Goal: Information Seeking & Learning: Learn about a topic

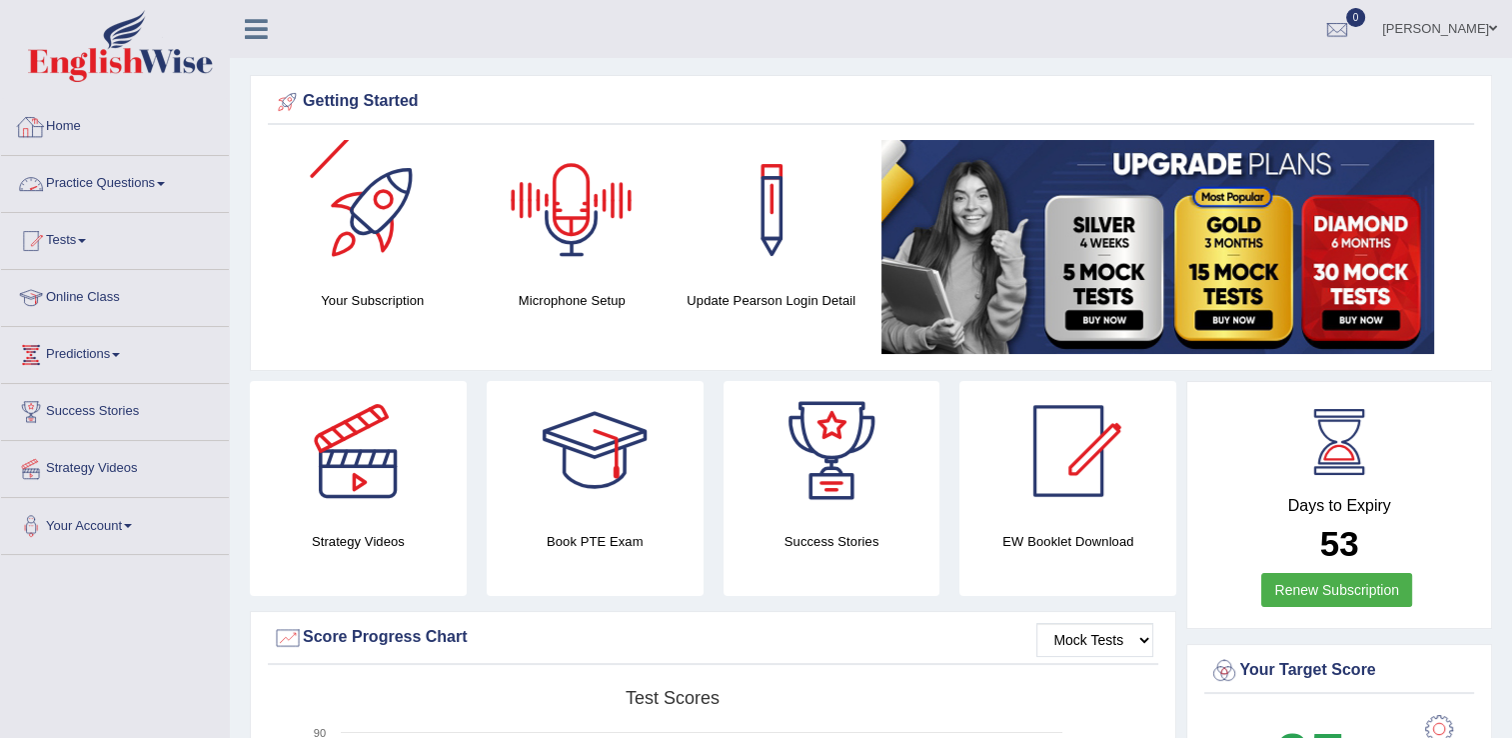
drag, startPoint x: 51, startPoint y: 183, endPoint x: 39, endPoint y: 182, distance: 12.0
click at [51, 185] on link "Practice Questions" at bounding box center [115, 181] width 228 height 50
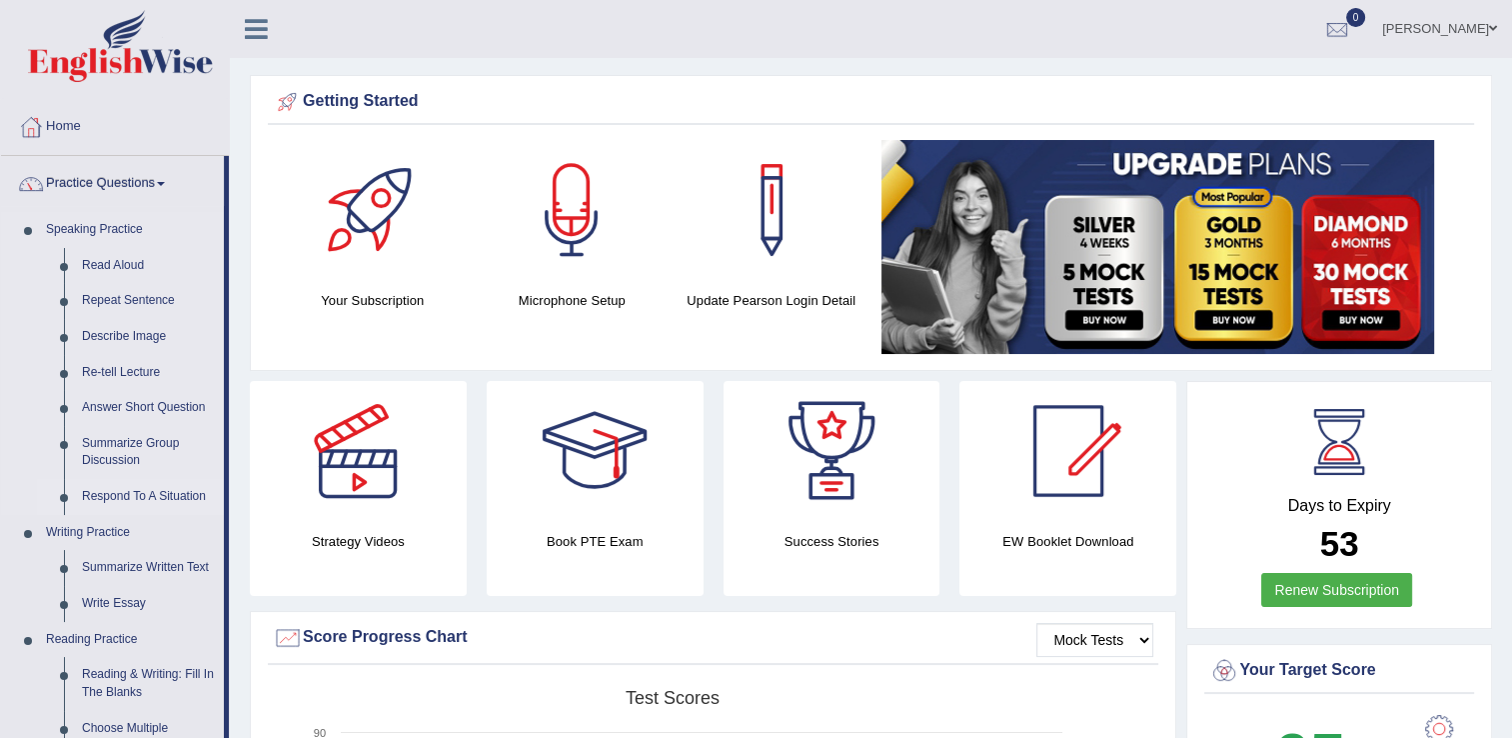
click at [146, 493] on link "Respond To A Situation" at bounding box center [148, 497] width 151 height 36
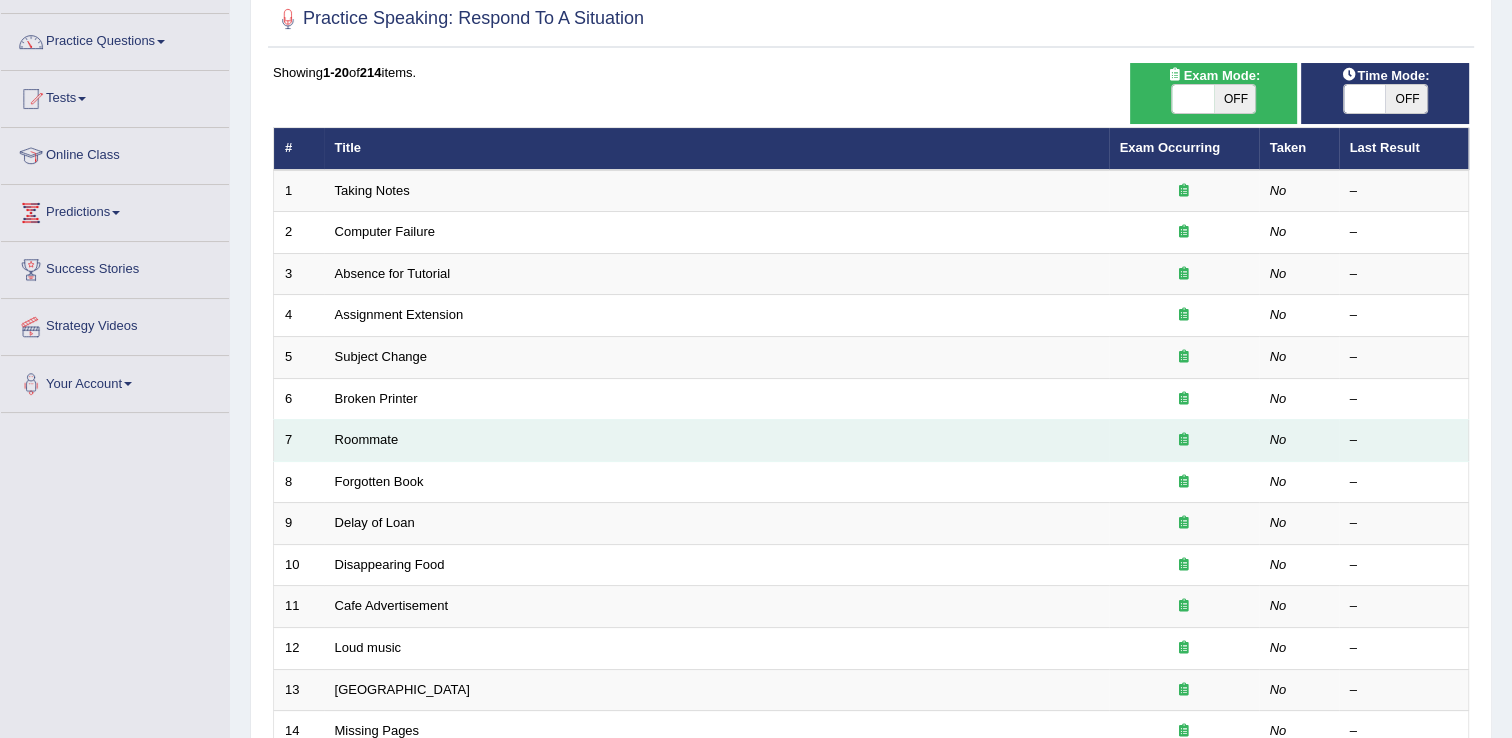
scroll to position [200, 0]
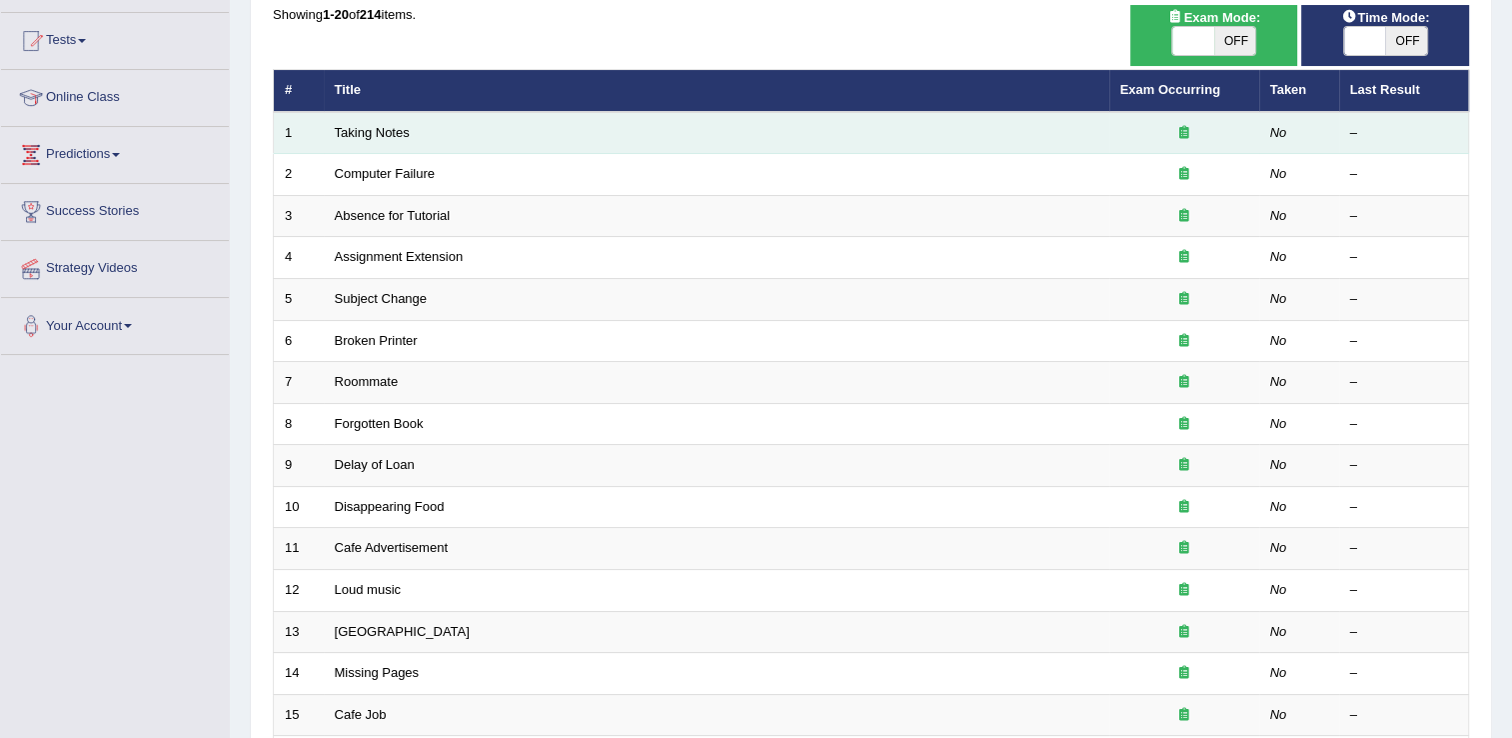
click at [372, 139] on td "Taking Notes" at bounding box center [717, 133] width 786 height 42
click at [367, 125] on link "Taking Notes" at bounding box center [372, 132] width 75 height 15
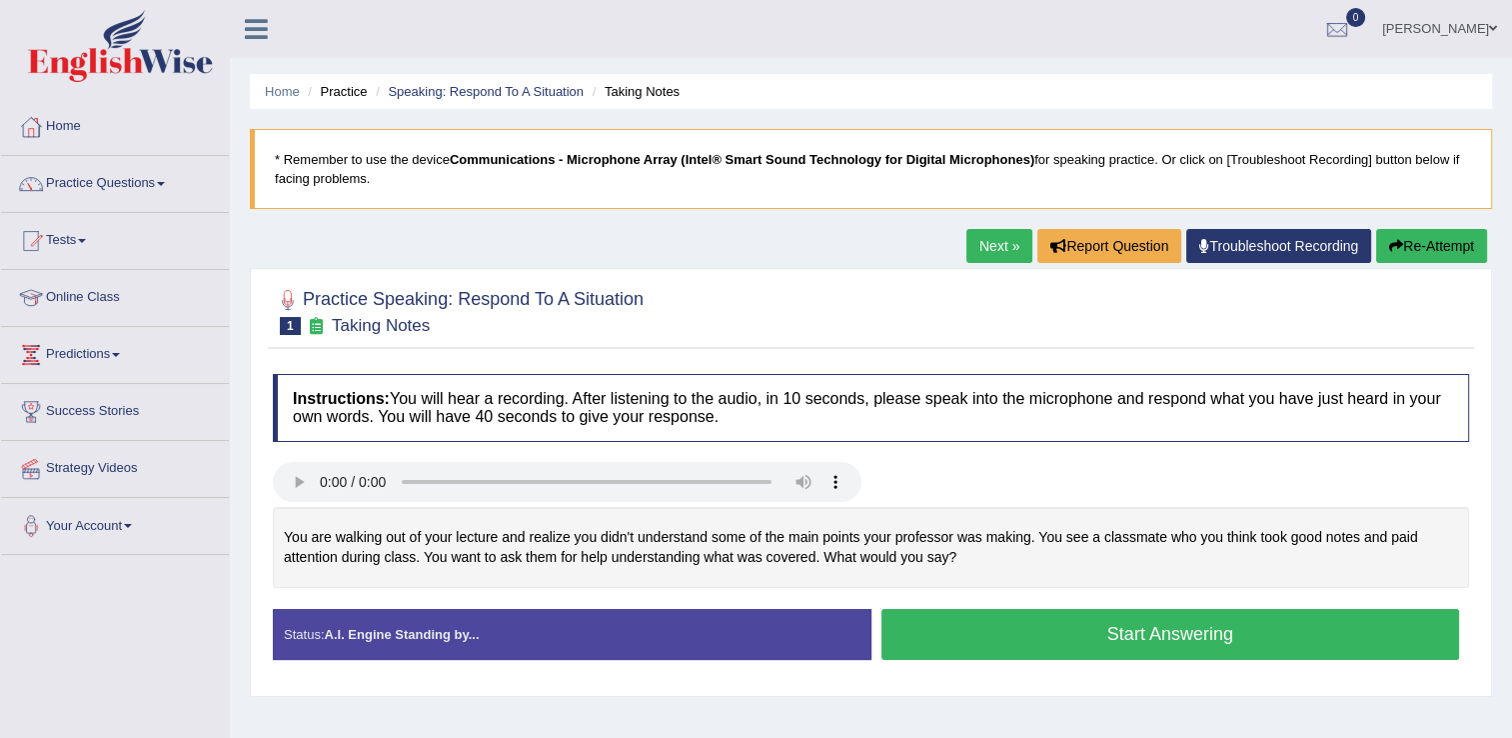
click at [935, 634] on button "Start Answering" at bounding box center [1170, 634] width 579 height 51
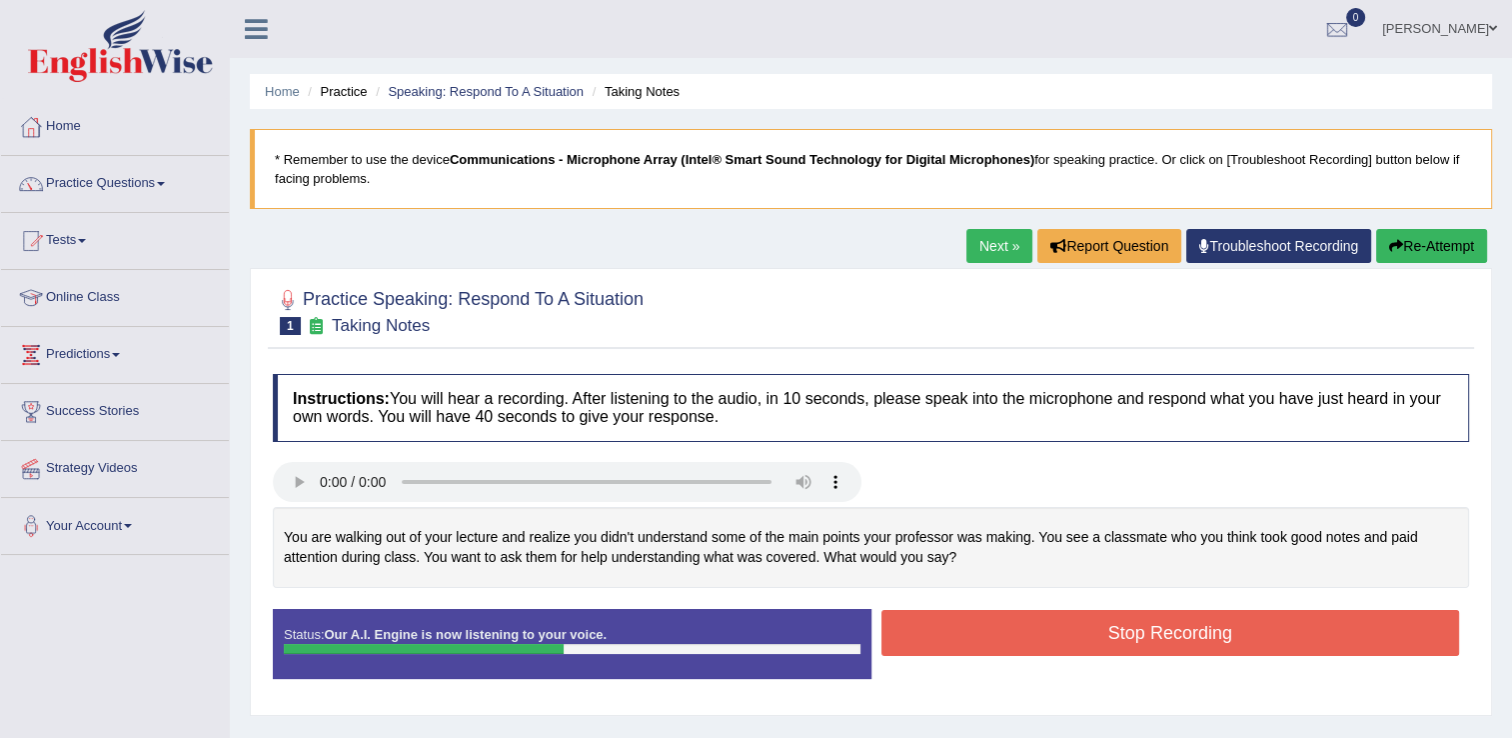
click at [960, 625] on button "Stop Recording" at bounding box center [1170, 633] width 579 height 46
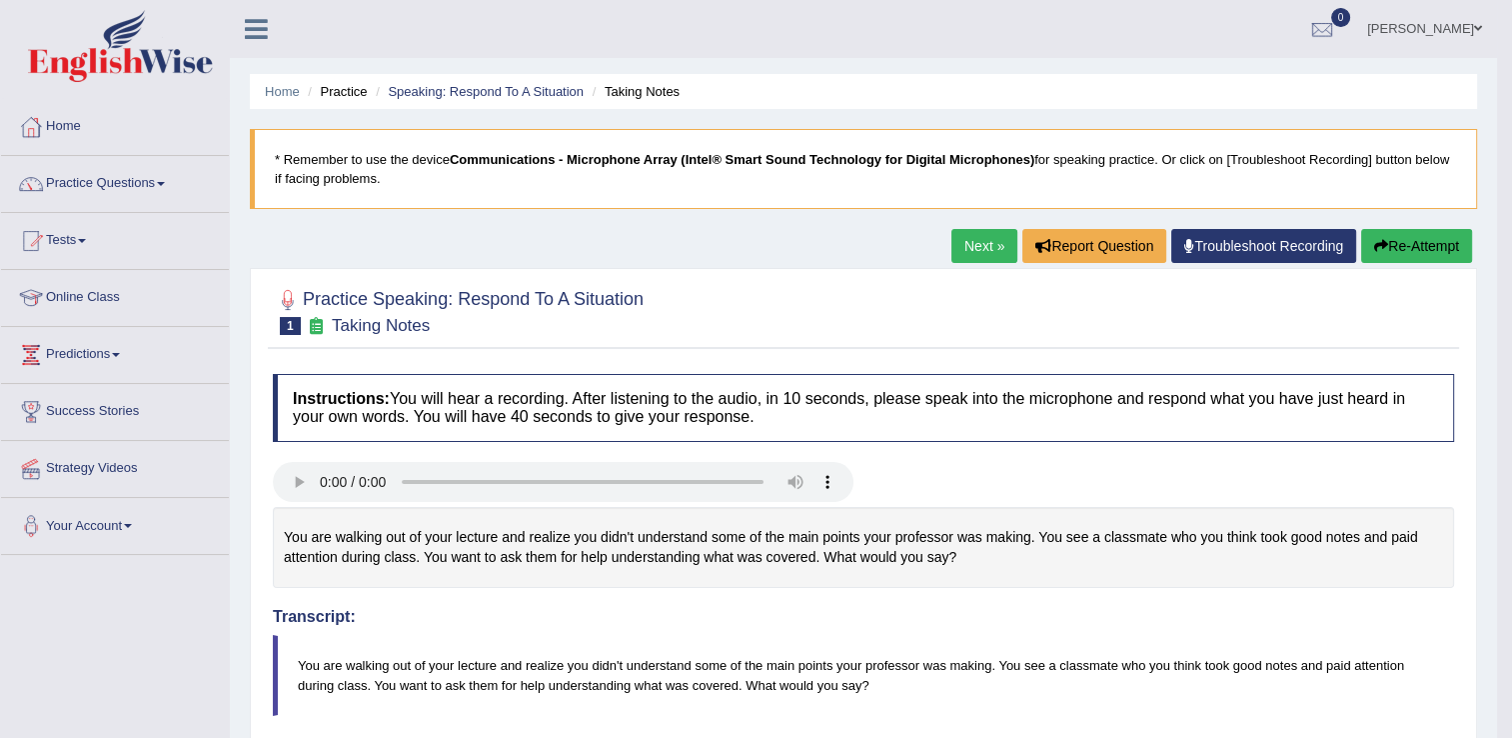
click at [1387, 248] on button "Re-Attempt" at bounding box center [1416, 246] width 111 height 34
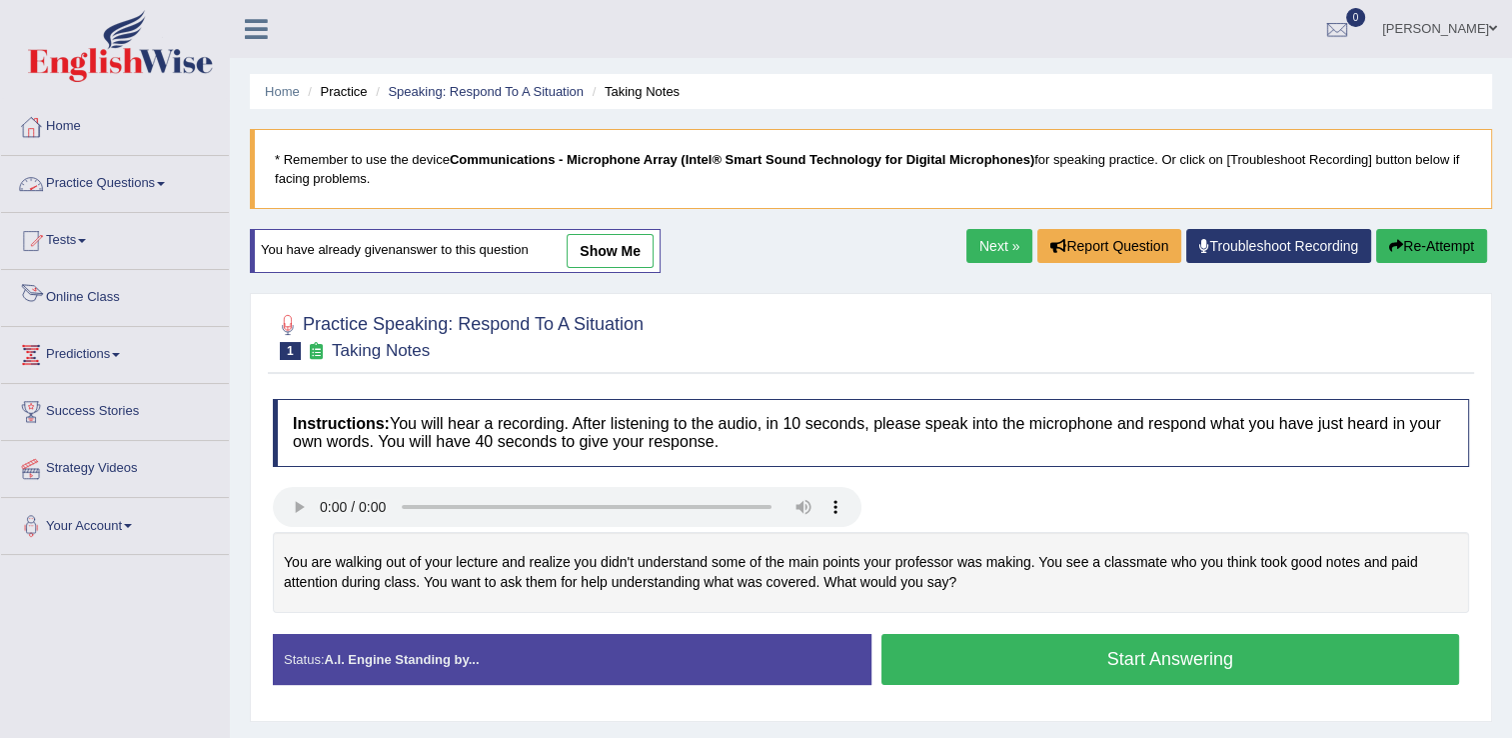
click at [112, 182] on link "Practice Questions" at bounding box center [115, 181] width 228 height 50
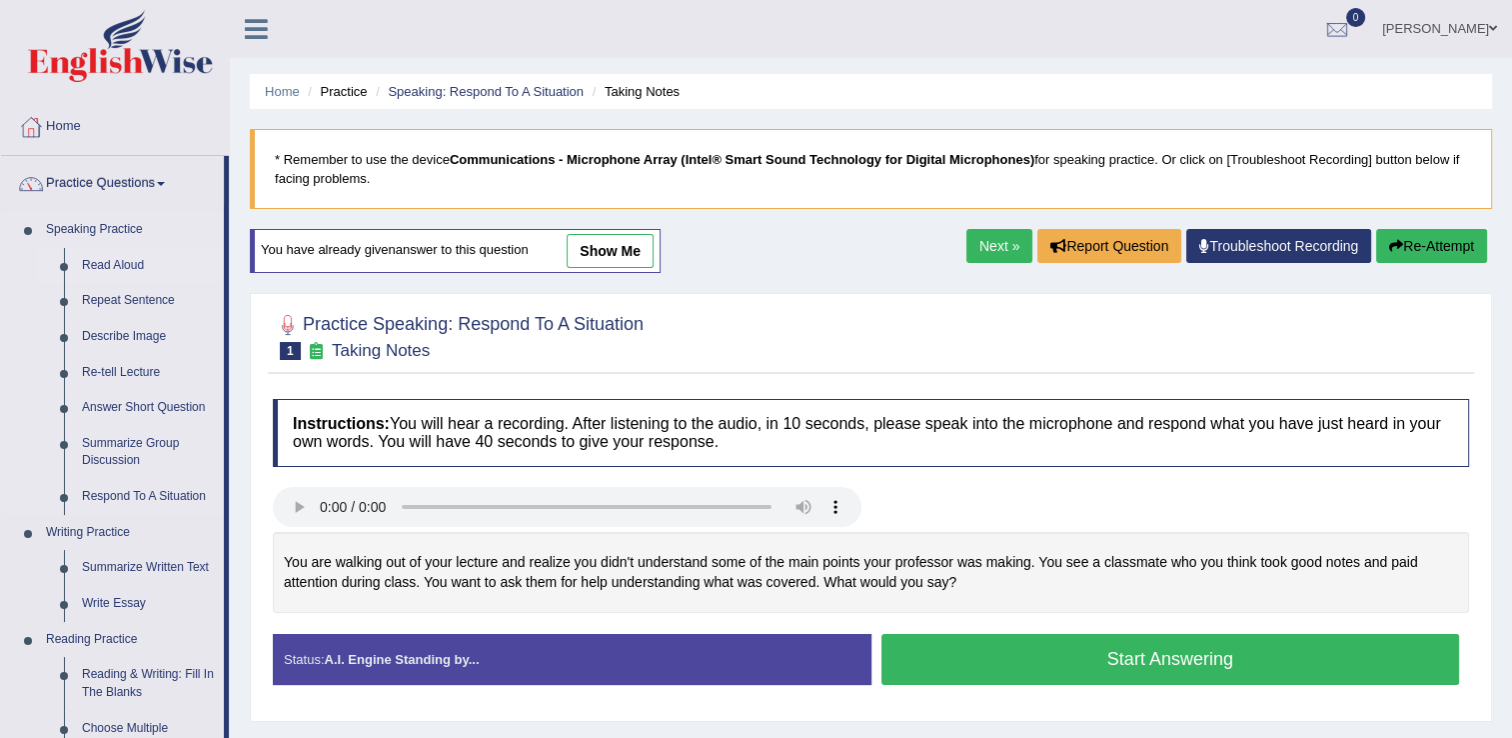
click at [122, 263] on link "Read Aloud" at bounding box center [148, 266] width 151 height 36
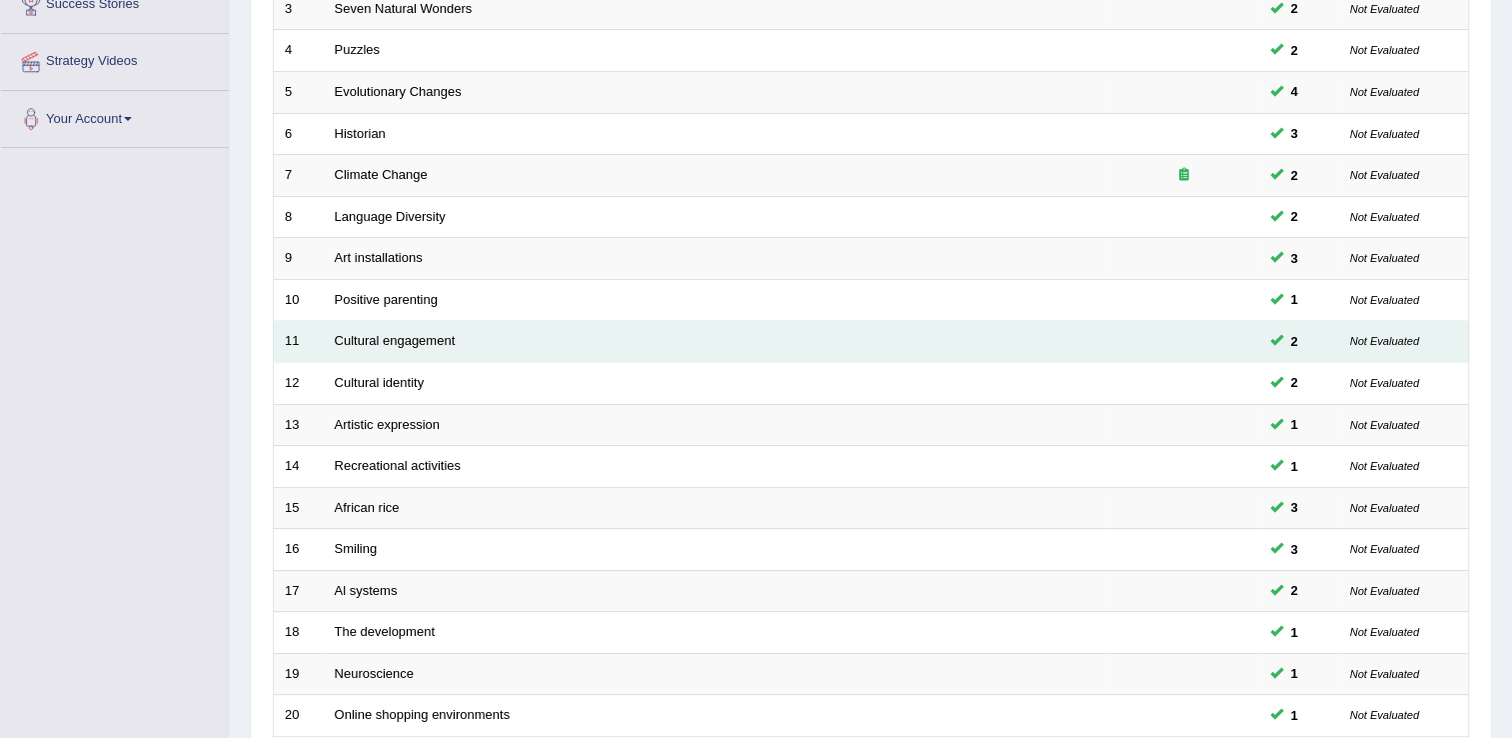
scroll to position [580, 0]
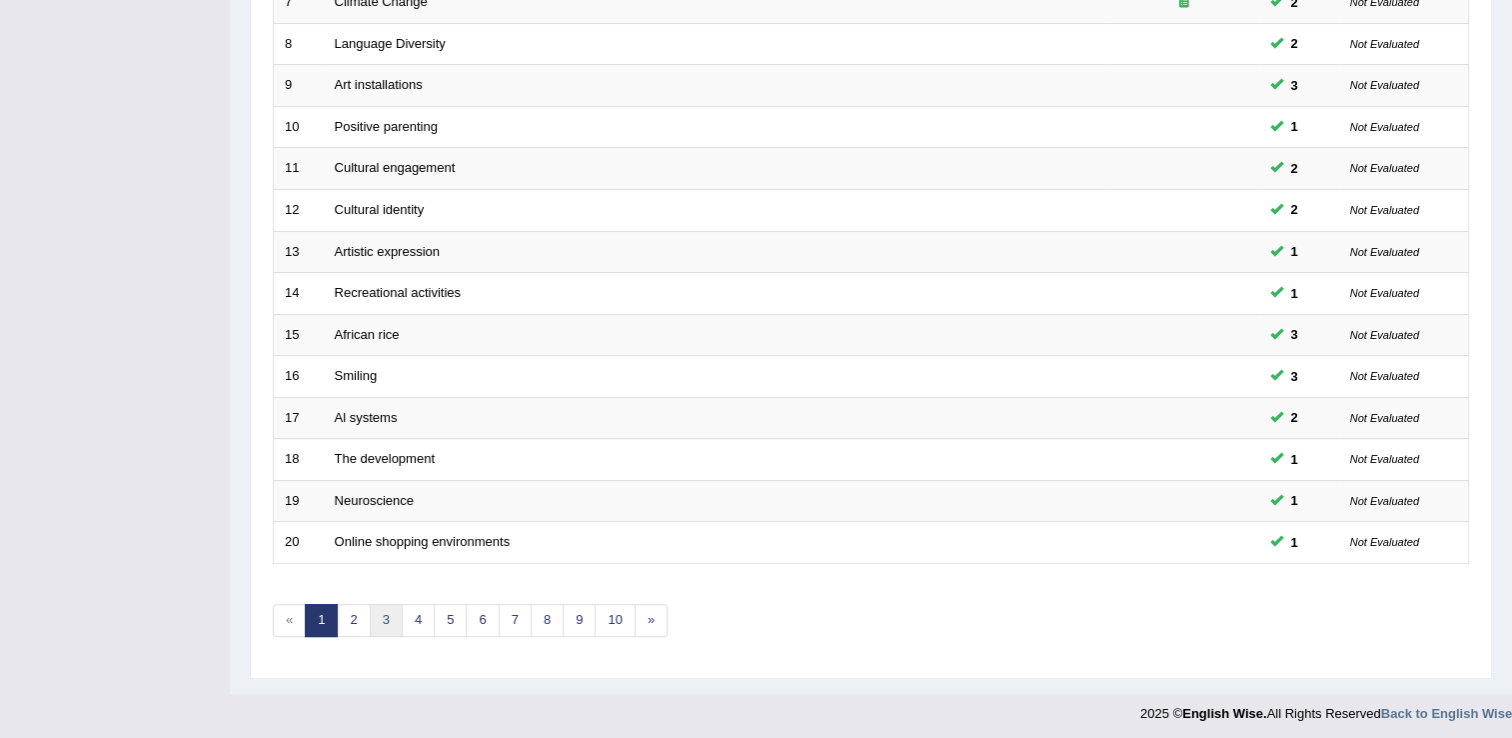
click at [384, 624] on link "3" at bounding box center [386, 620] width 33 height 33
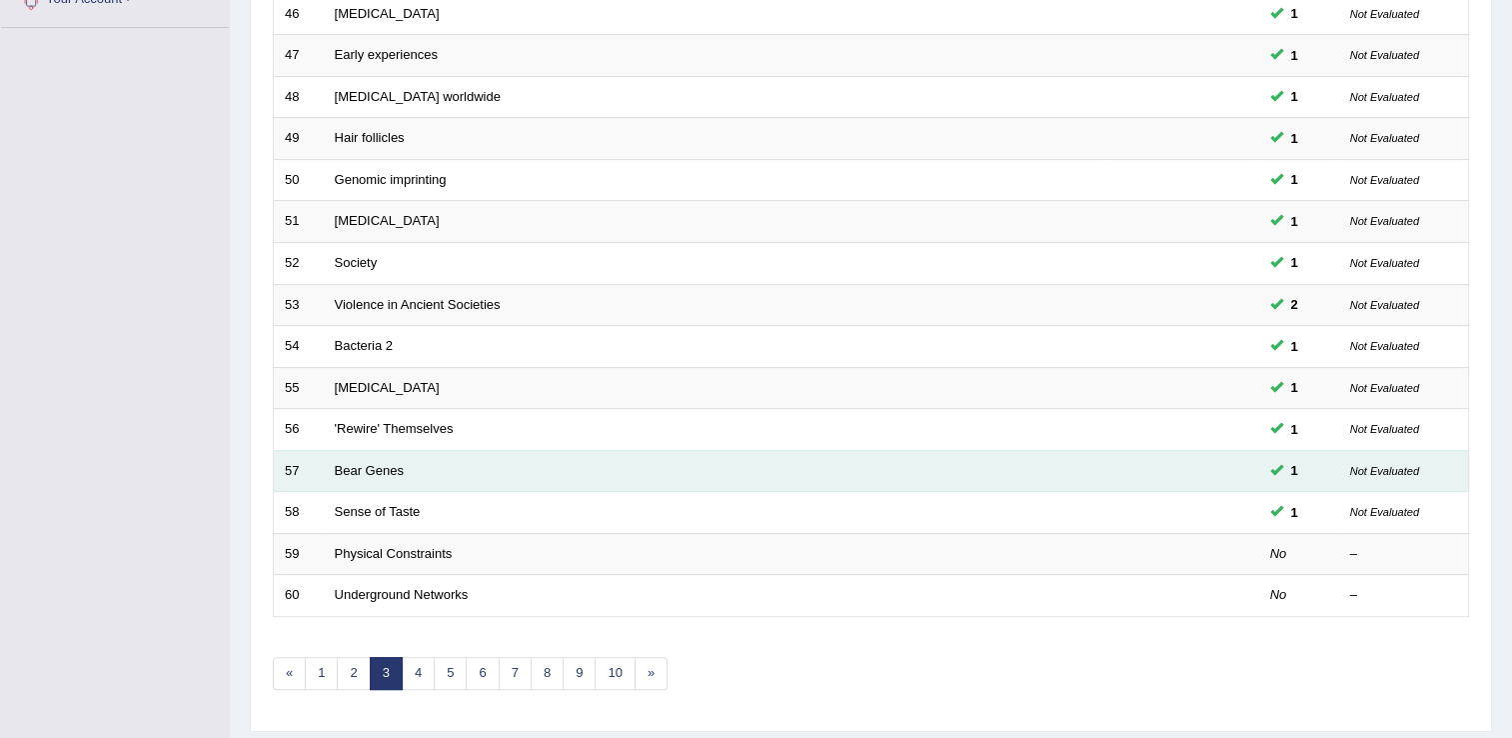
scroll to position [580, 0]
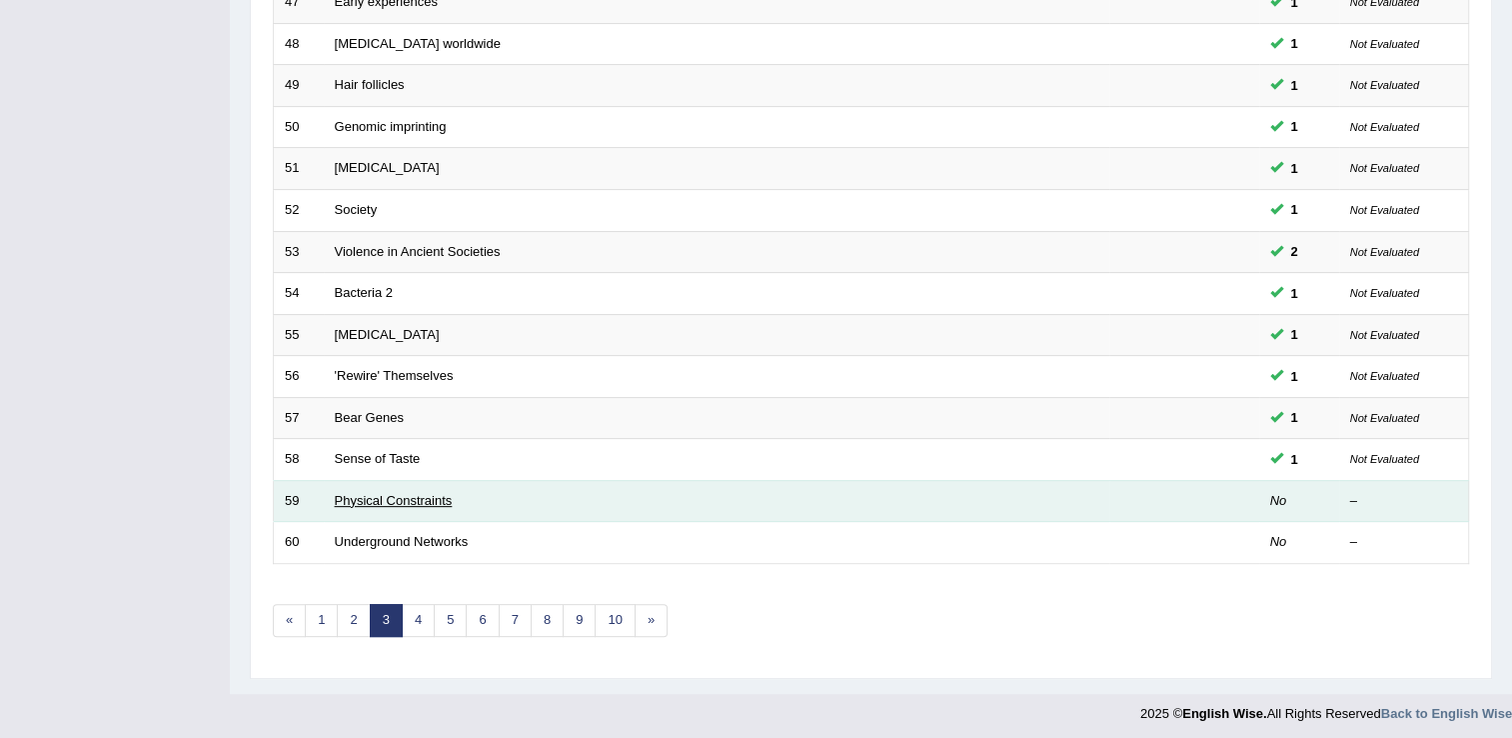
click at [424, 493] on link "Physical Constraints" at bounding box center [394, 500] width 118 height 15
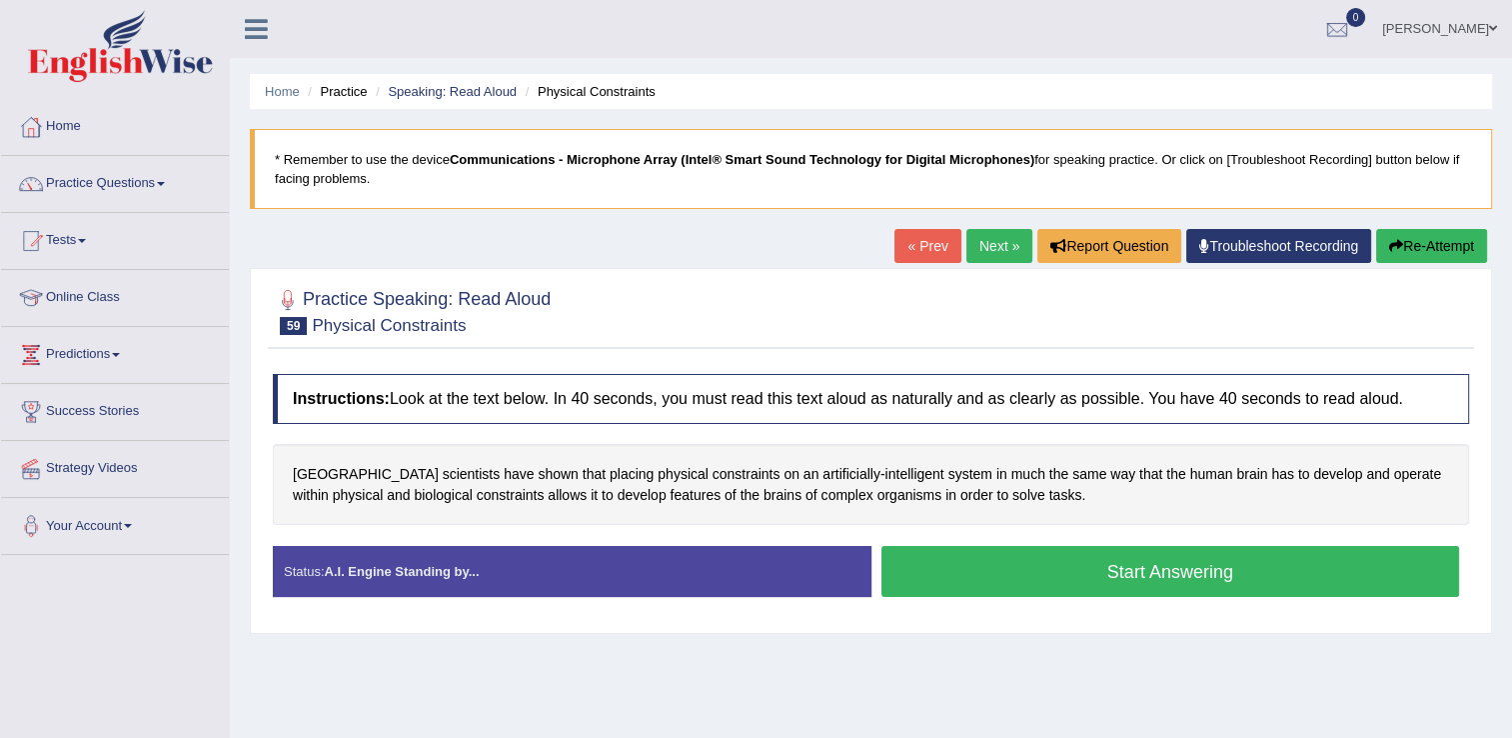
click at [1011, 570] on button "Start Answering" at bounding box center [1170, 571] width 579 height 51
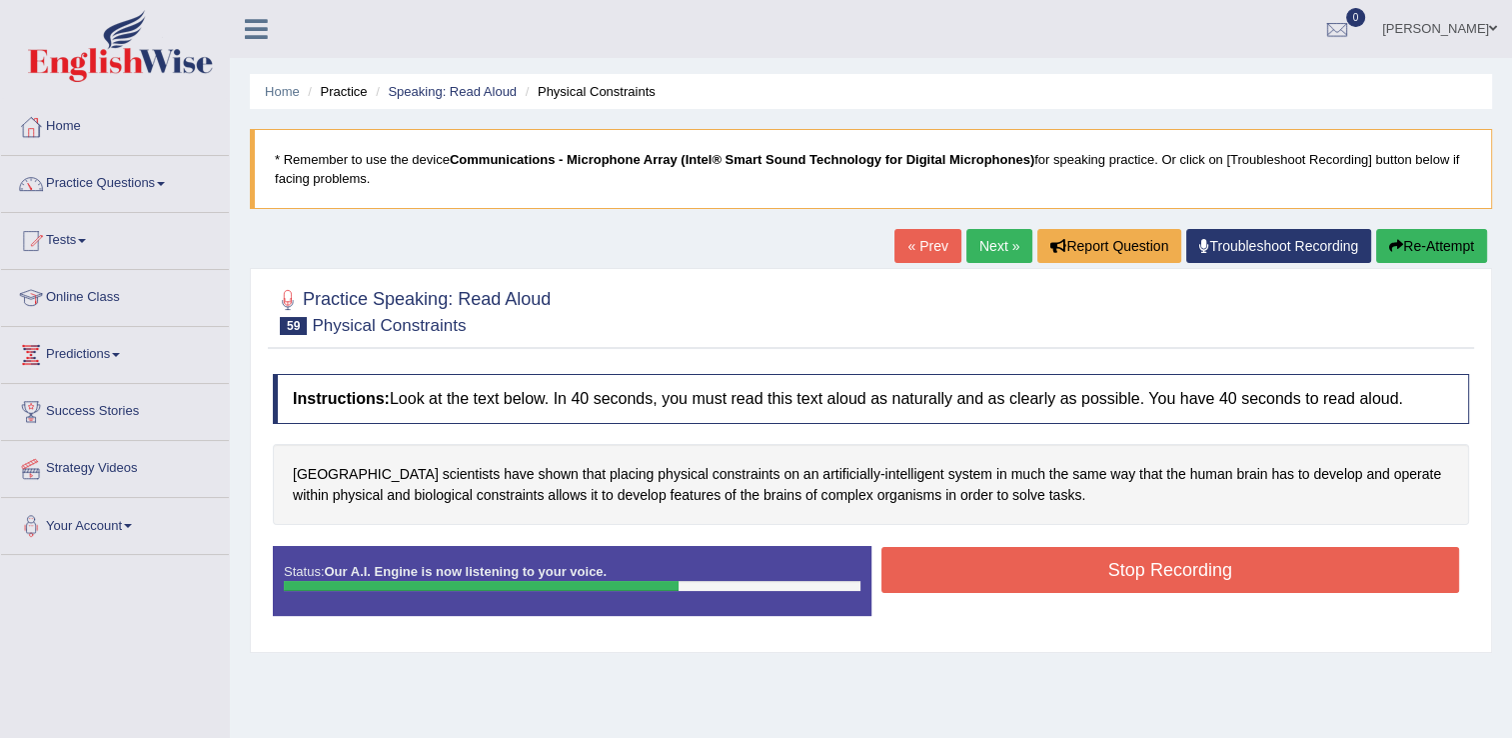
click at [1095, 558] on button "Stop Recording" at bounding box center [1170, 570] width 579 height 46
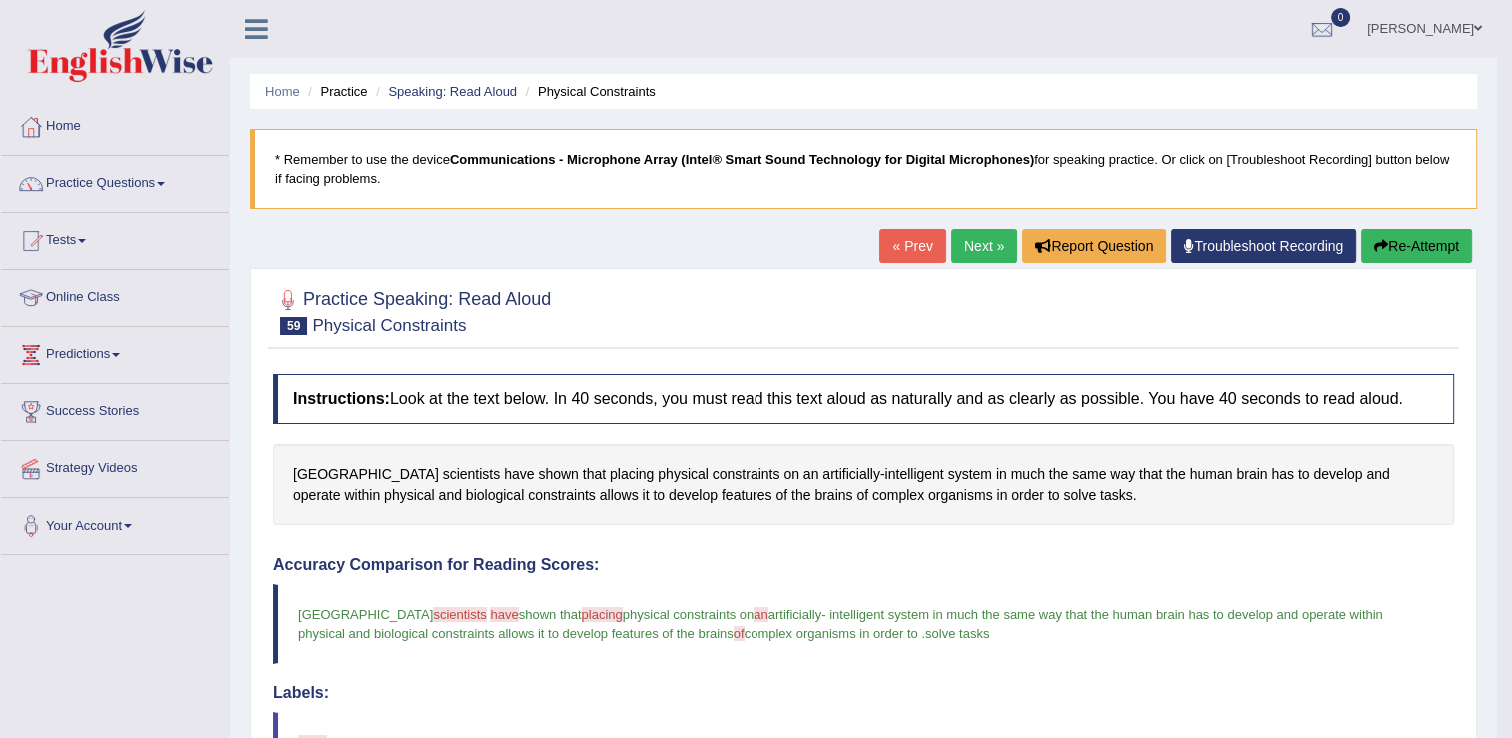
click at [972, 231] on link "Next »" at bounding box center [984, 246] width 66 height 34
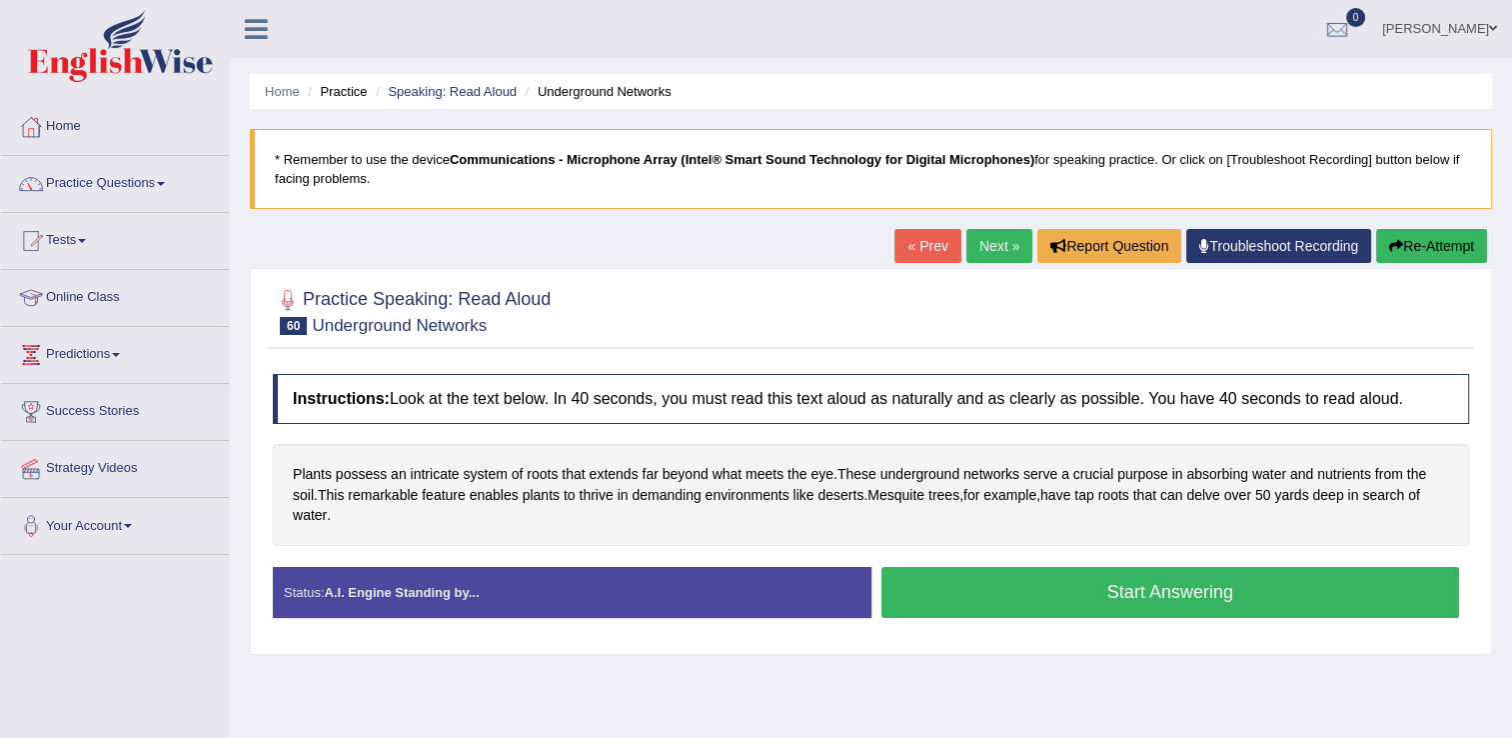
click at [1059, 582] on button "Start Answering" at bounding box center [1170, 592] width 579 height 51
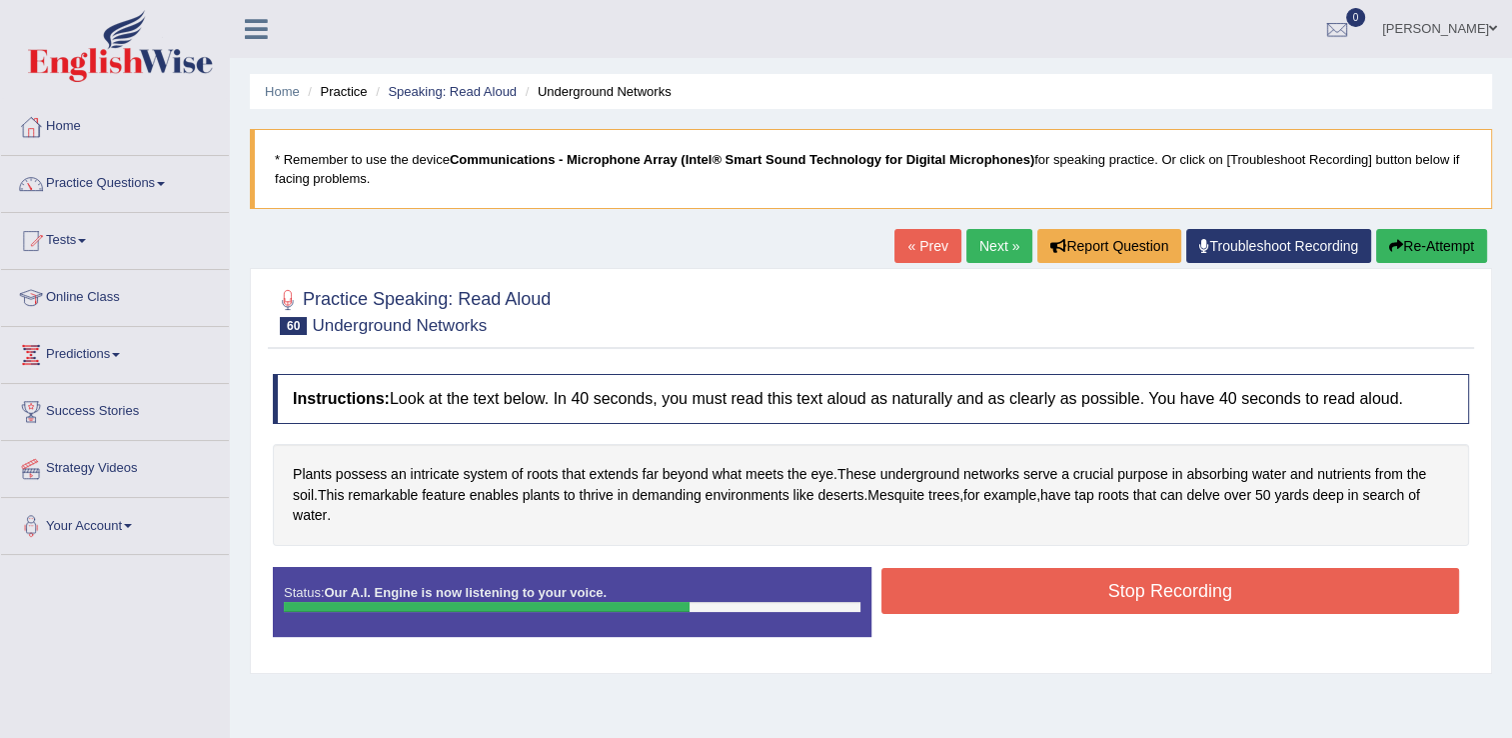
click at [1118, 582] on button "Stop Recording" at bounding box center [1170, 591] width 579 height 46
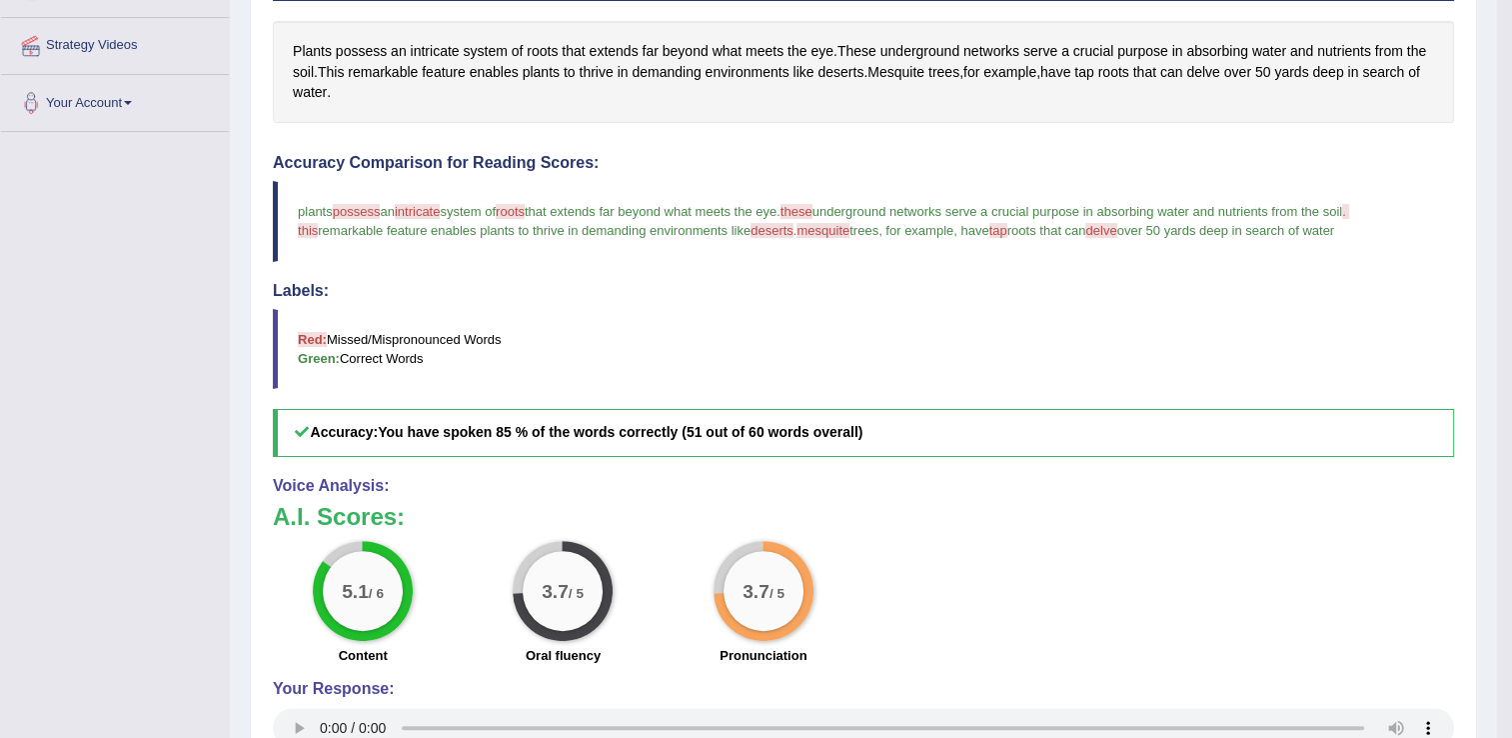
scroll to position [200, 0]
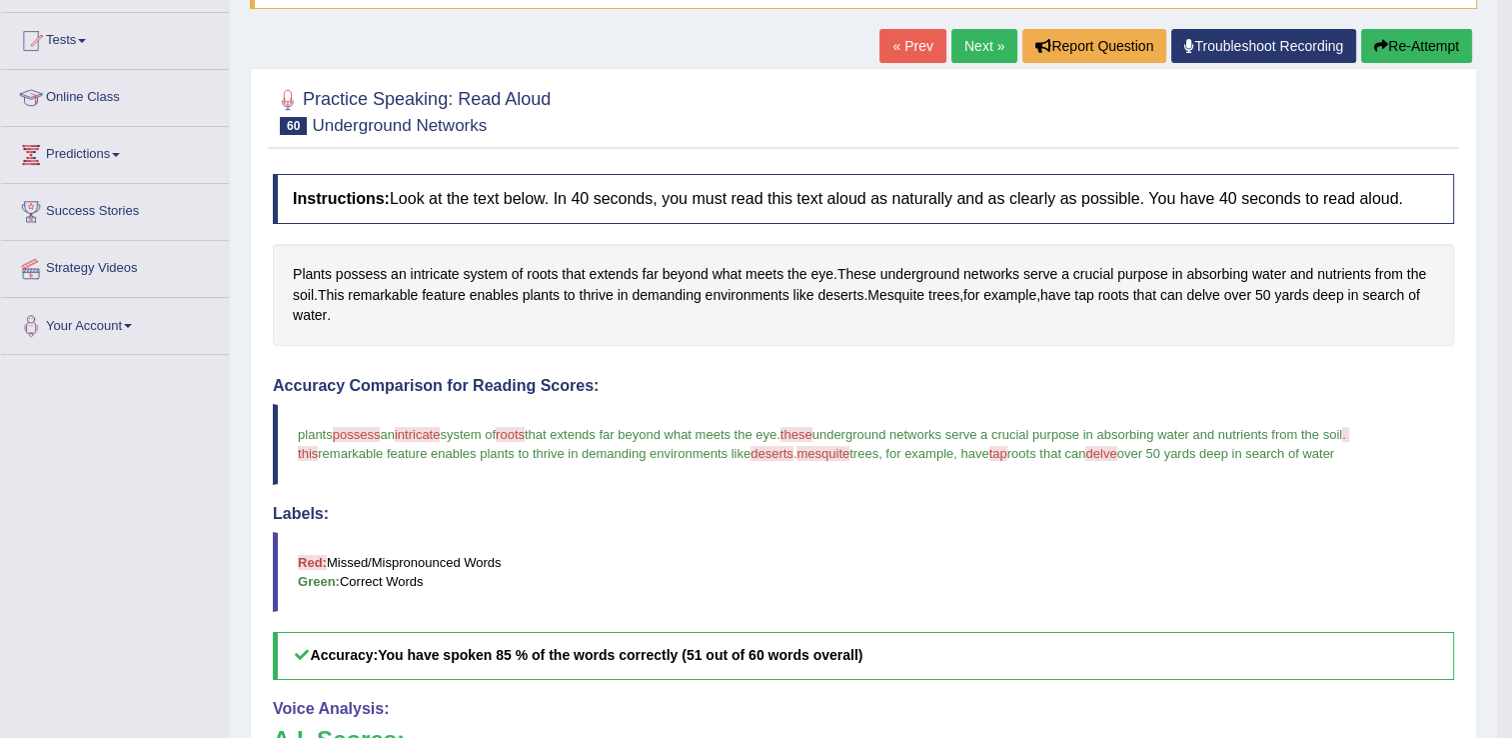
click at [979, 47] on link "Next »" at bounding box center [984, 46] width 66 height 34
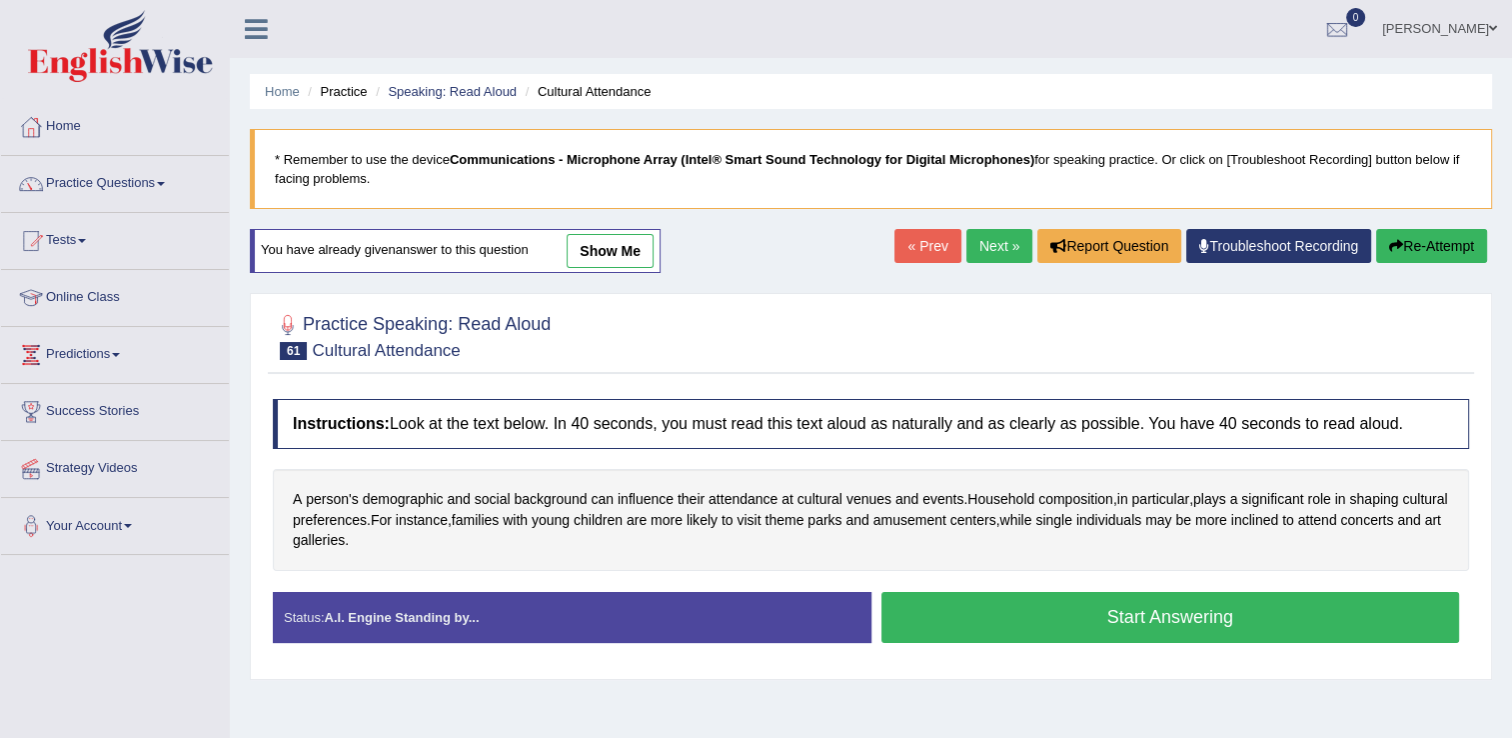
click at [1082, 623] on button "Start Answering" at bounding box center [1170, 617] width 579 height 51
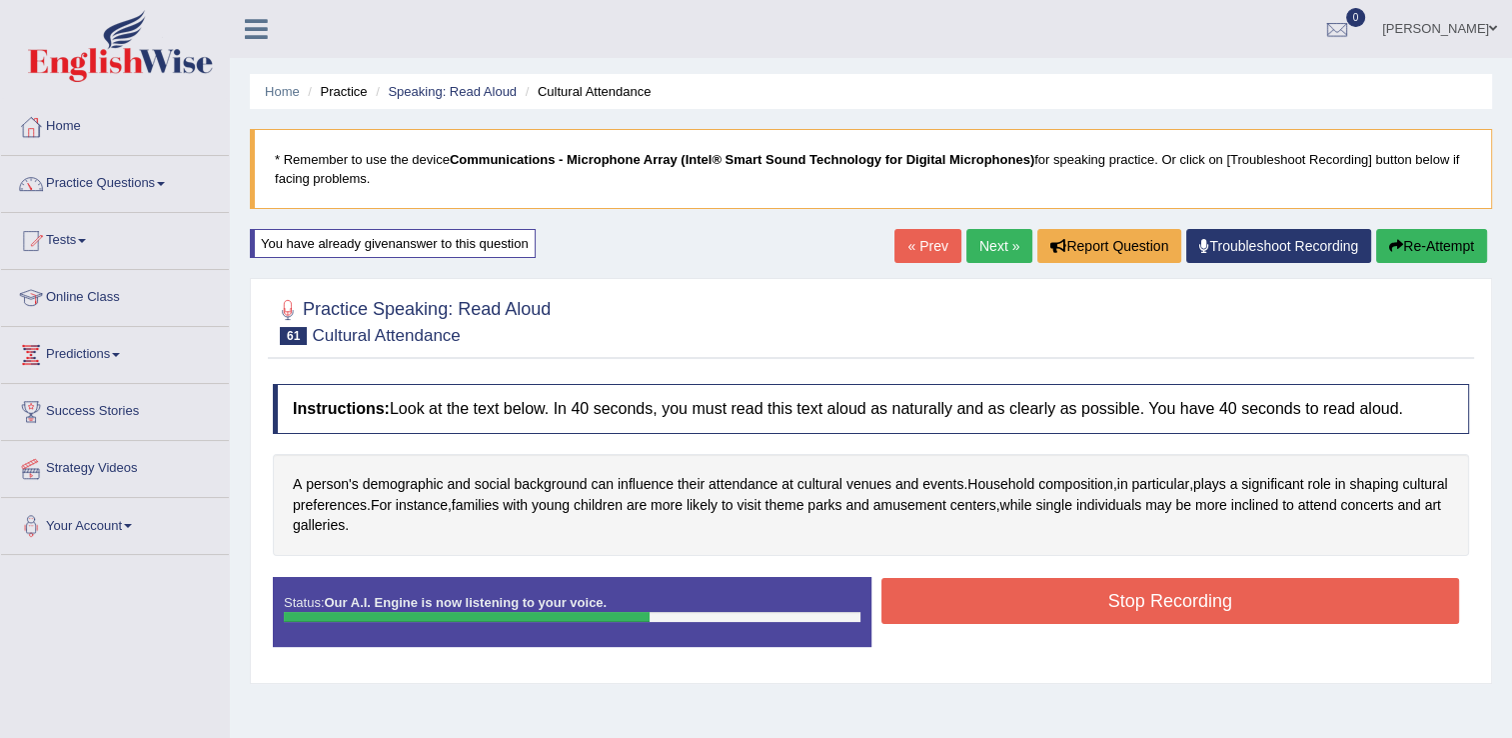
click at [1011, 594] on button "Stop Recording" at bounding box center [1170, 601] width 579 height 46
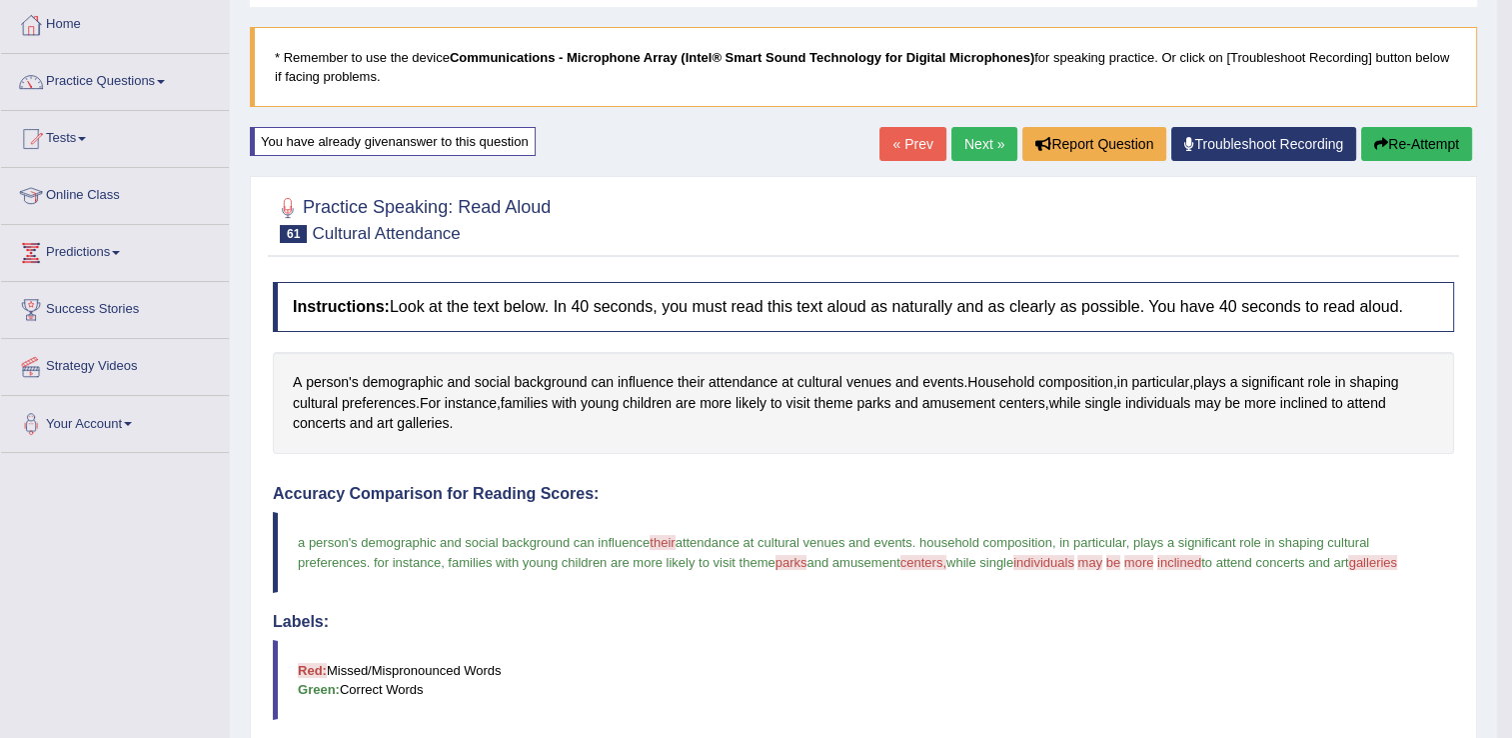
scroll to position [100, 0]
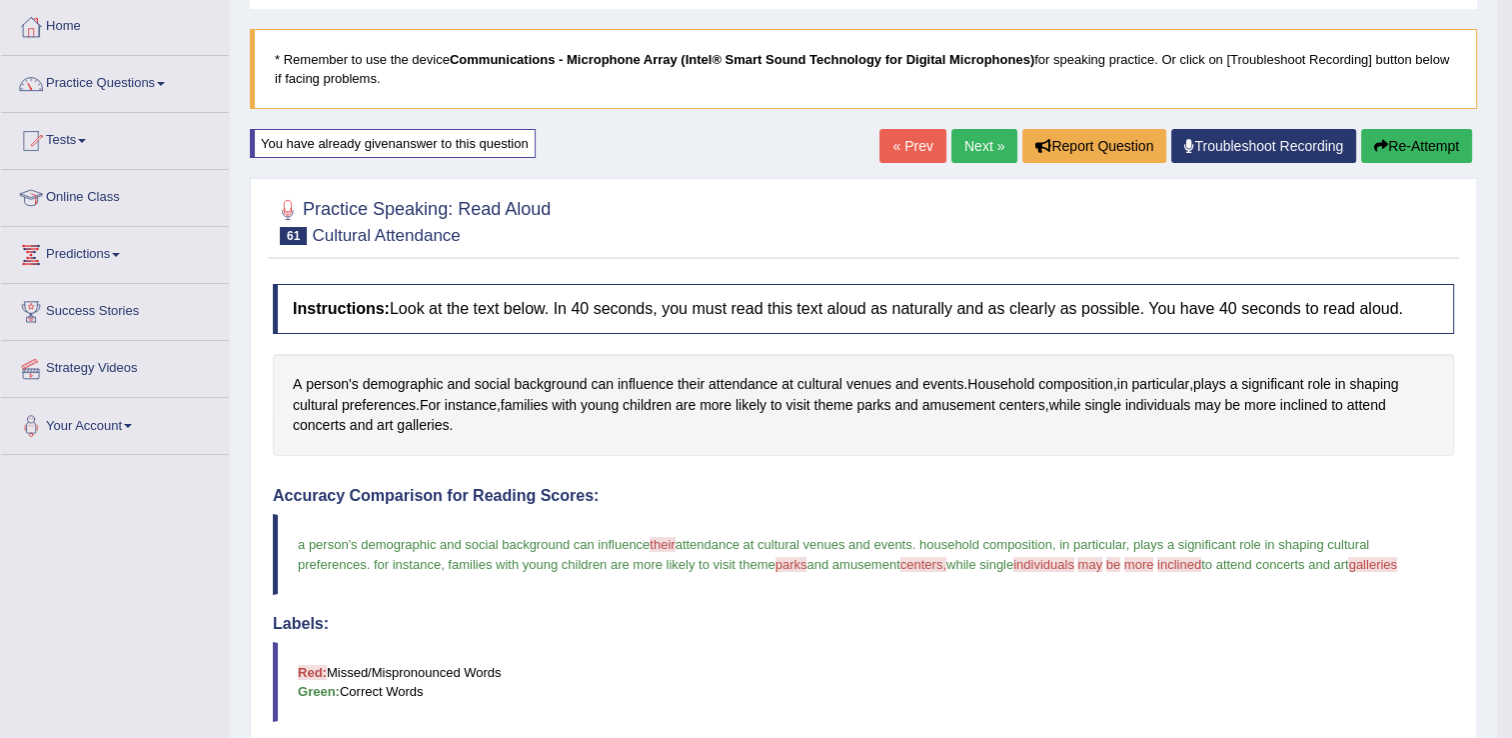
click at [978, 134] on link "Next »" at bounding box center [984, 146] width 66 height 34
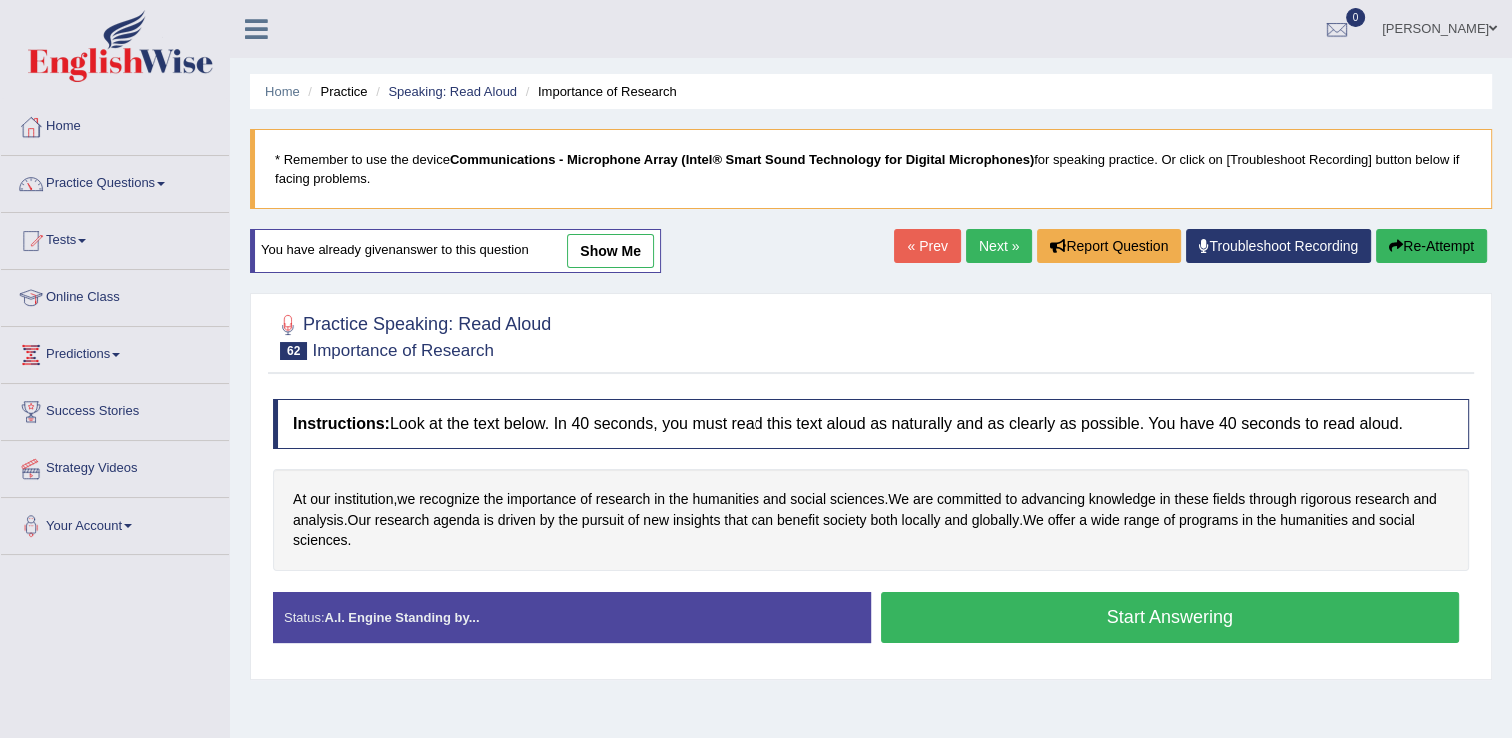
click at [1110, 609] on button "Start Answering" at bounding box center [1170, 617] width 579 height 51
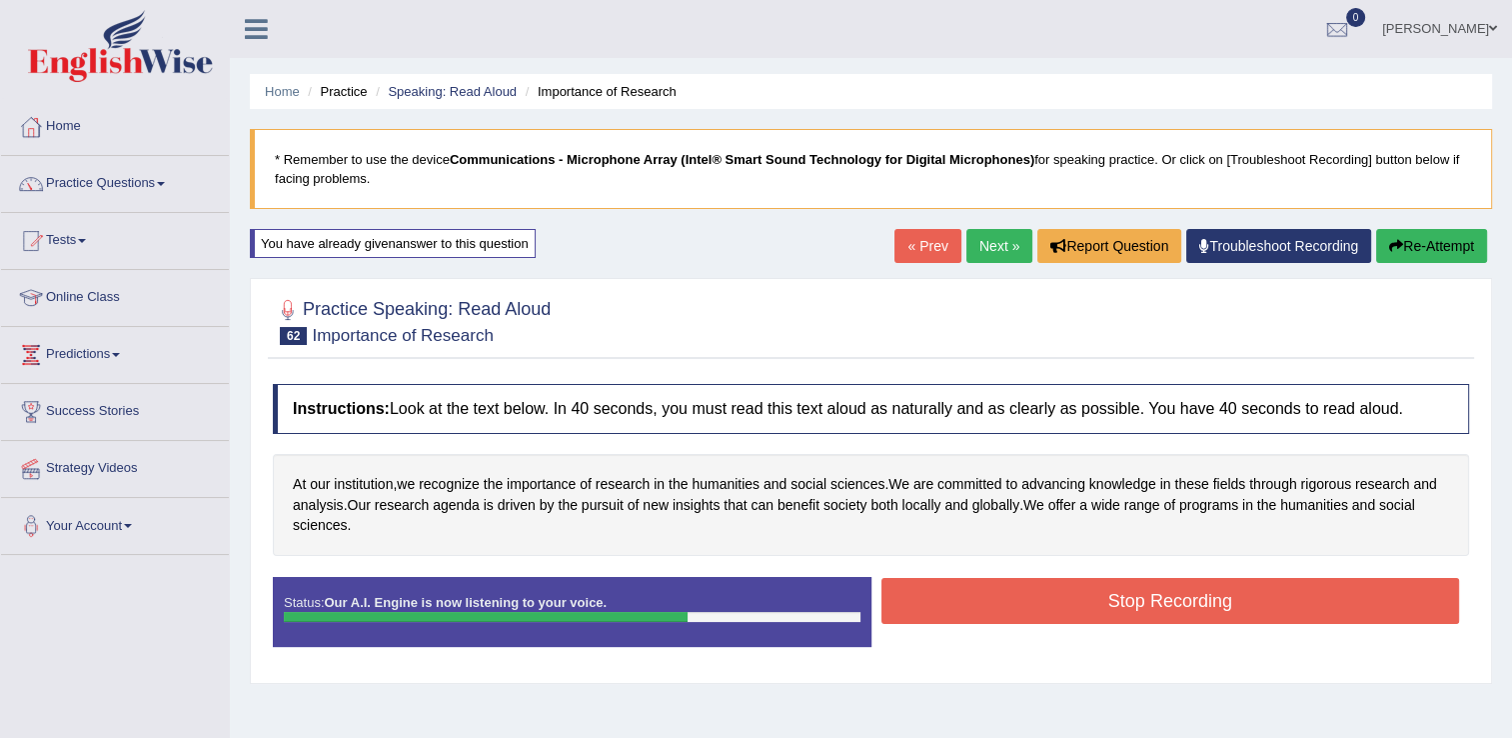
click at [1042, 600] on button "Stop Recording" at bounding box center [1170, 601] width 579 height 46
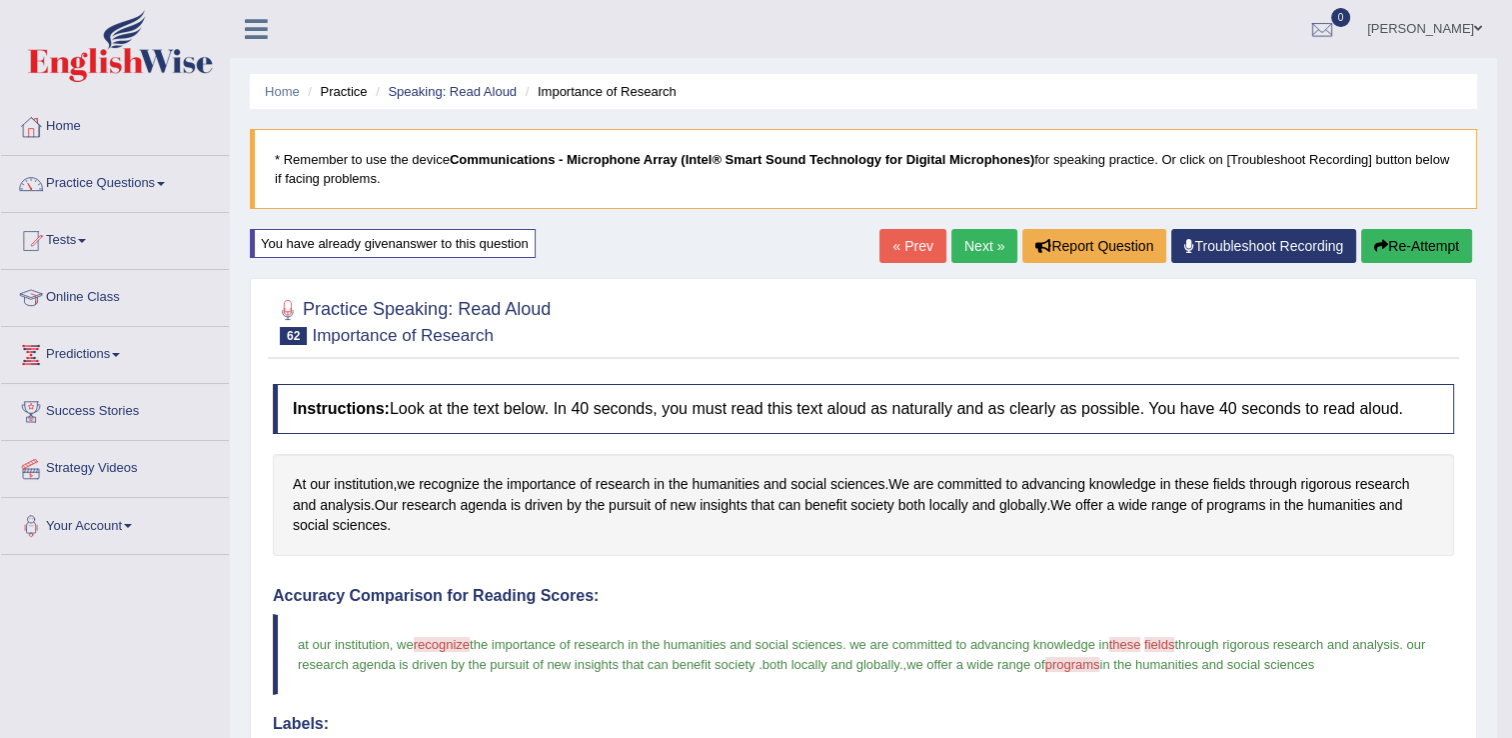
click at [980, 249] on link "Next »" at bounding box center [984, 246] width 66 height 34
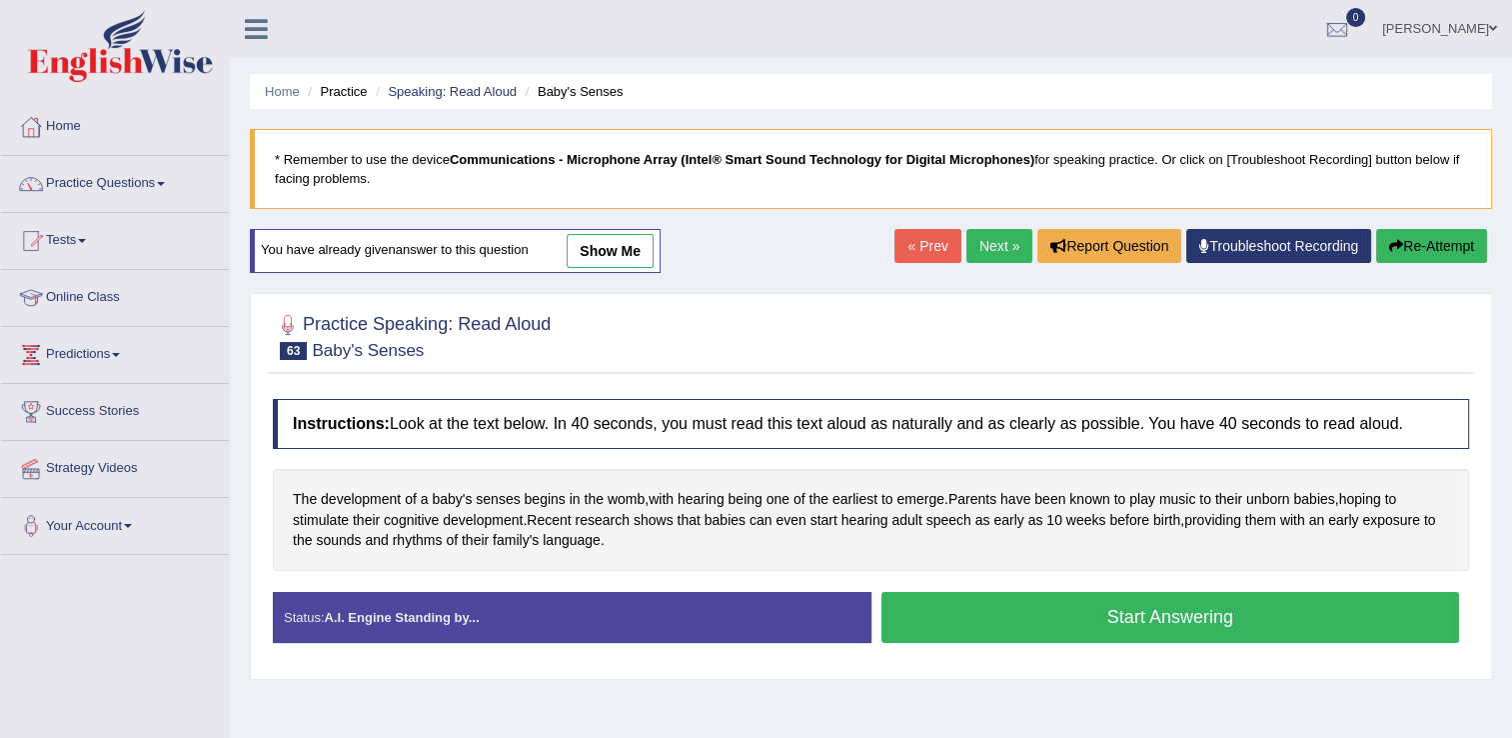
click at [1079, 605] on button "Start Answering" at bounding box center [1170, 617] width 579 height 51
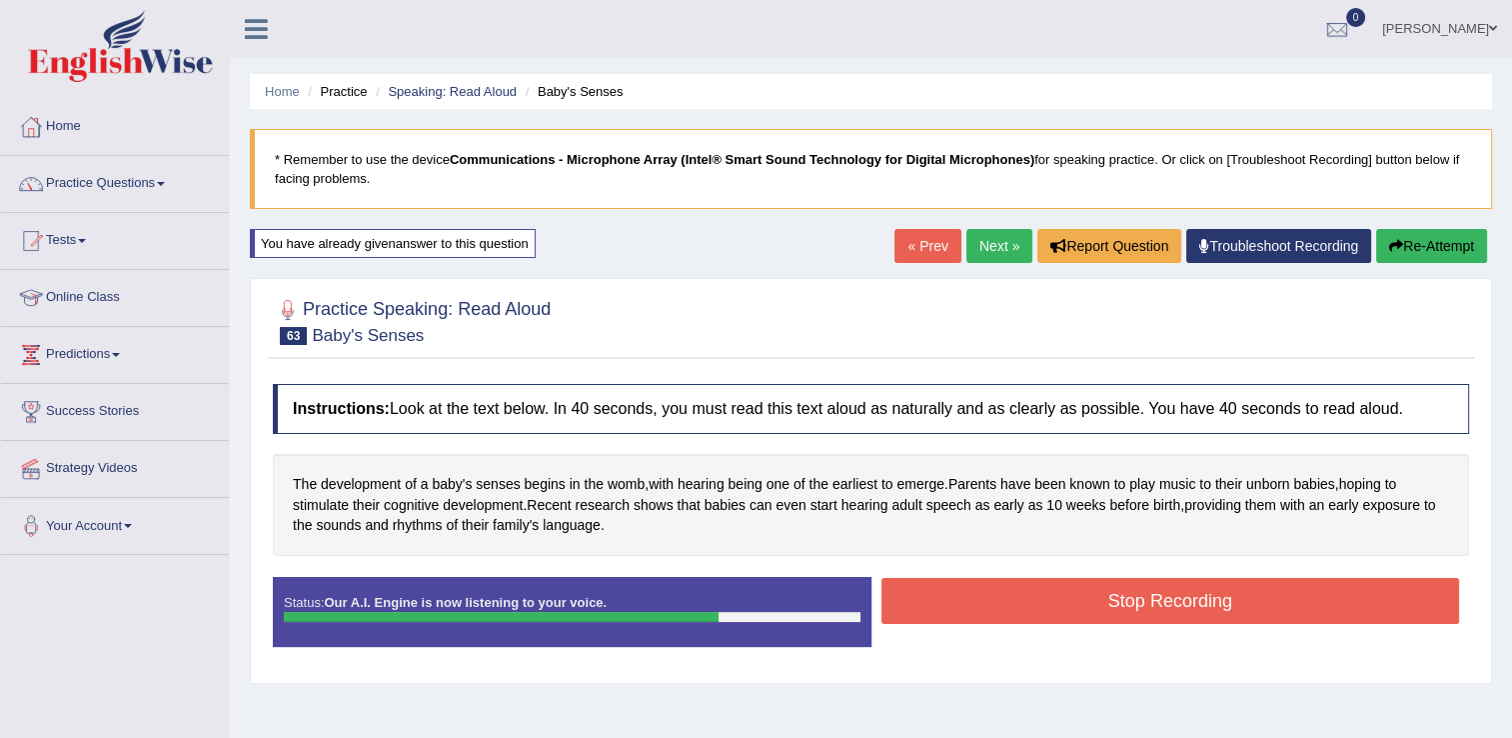
click at [1034, 599] on button "Stop Recording" at bounding box center [1170, 601] width 579 height 46
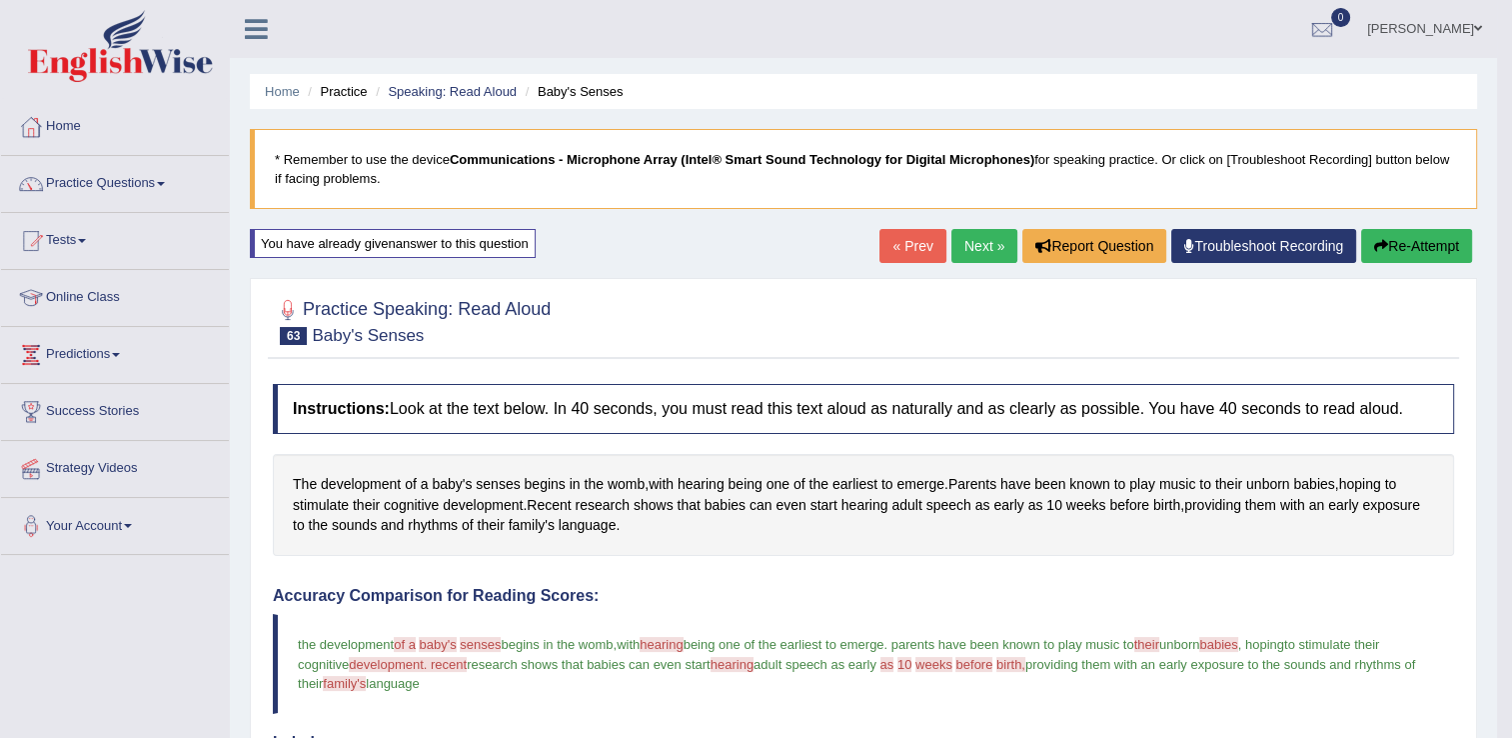
click at [977, 238] on link "Next »" at bounding box center [984, 246] width 66 height 34
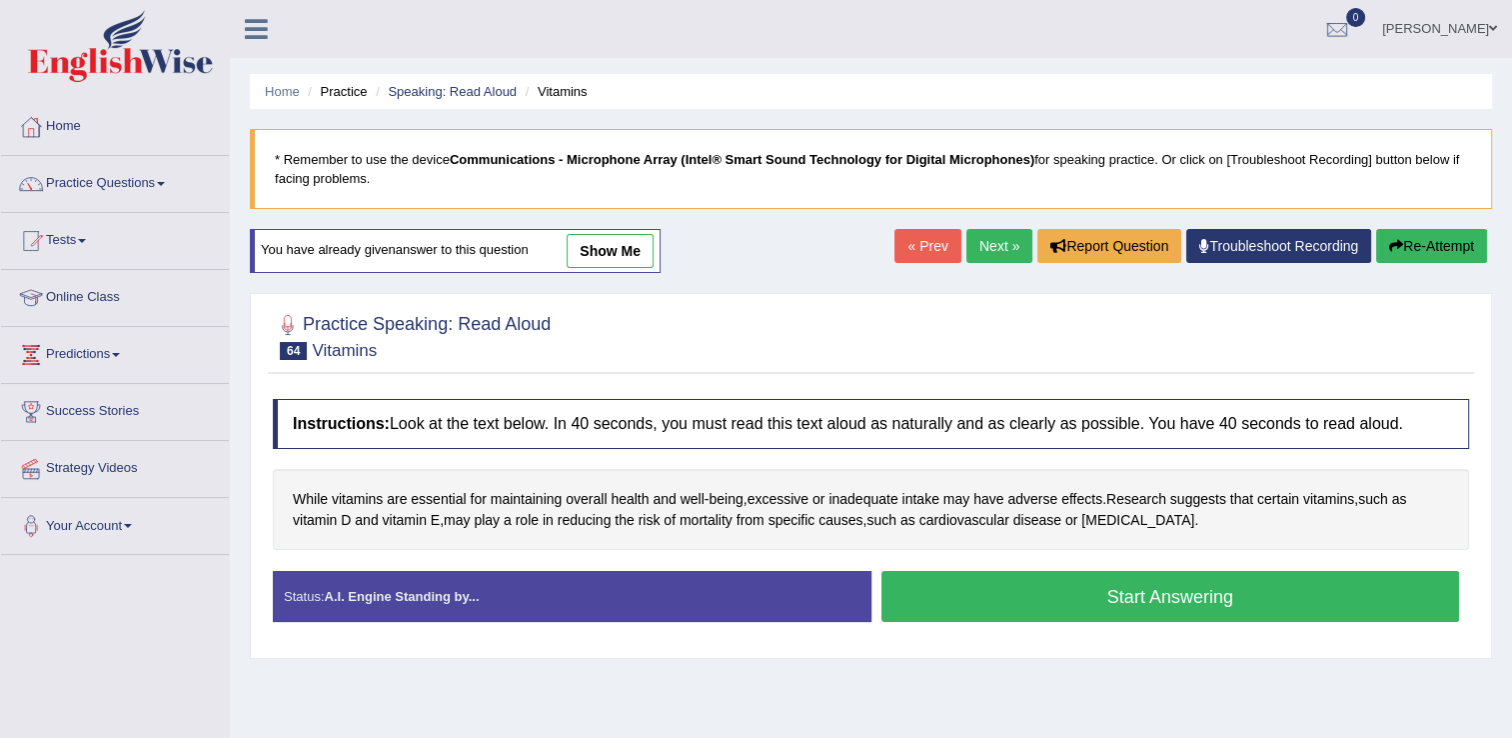
click at [1157, 593] on button "Start Answering" at bounding box center [1170, 596] width 579 height 51
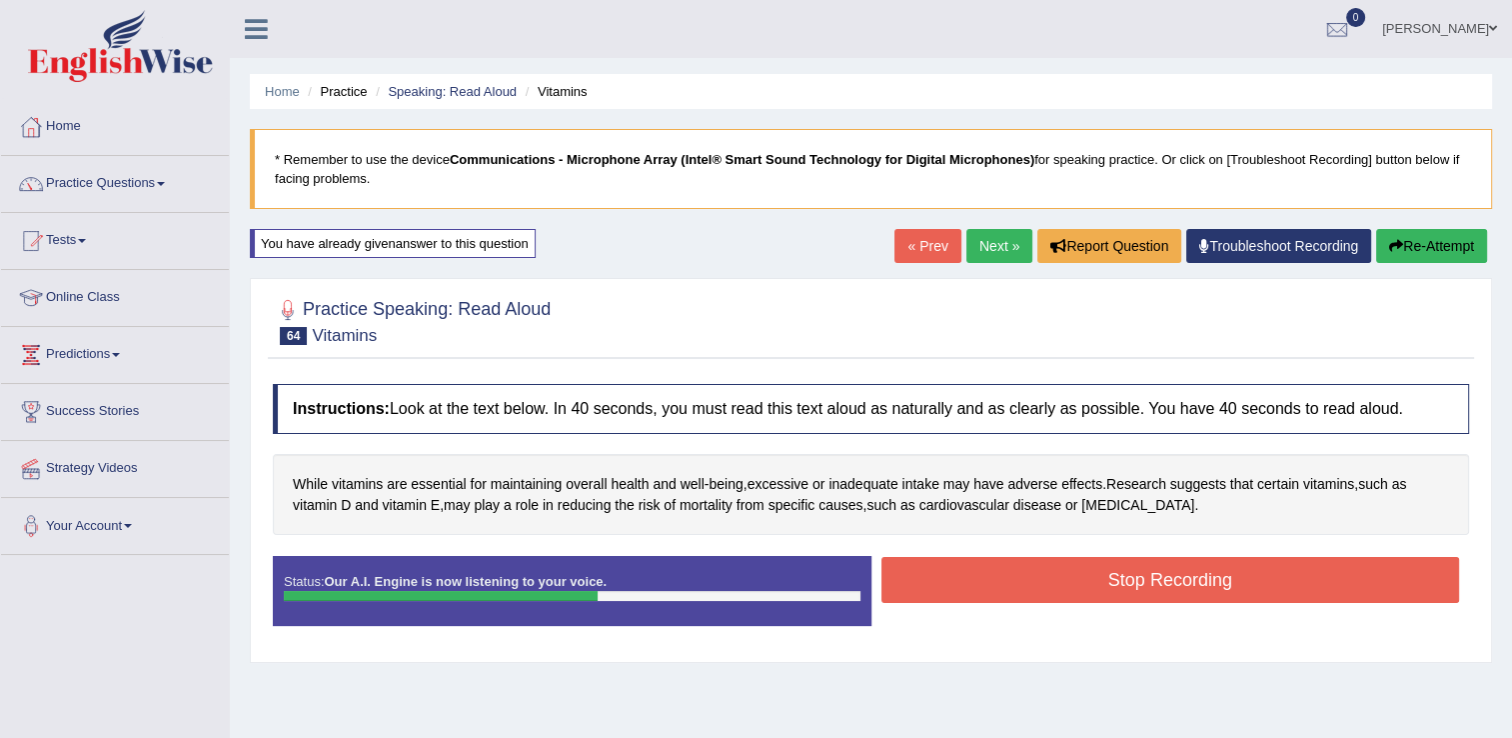
click at [1255, 571] on button "Stop Recording" at bounding box center [1170, 580] width 579 height 46
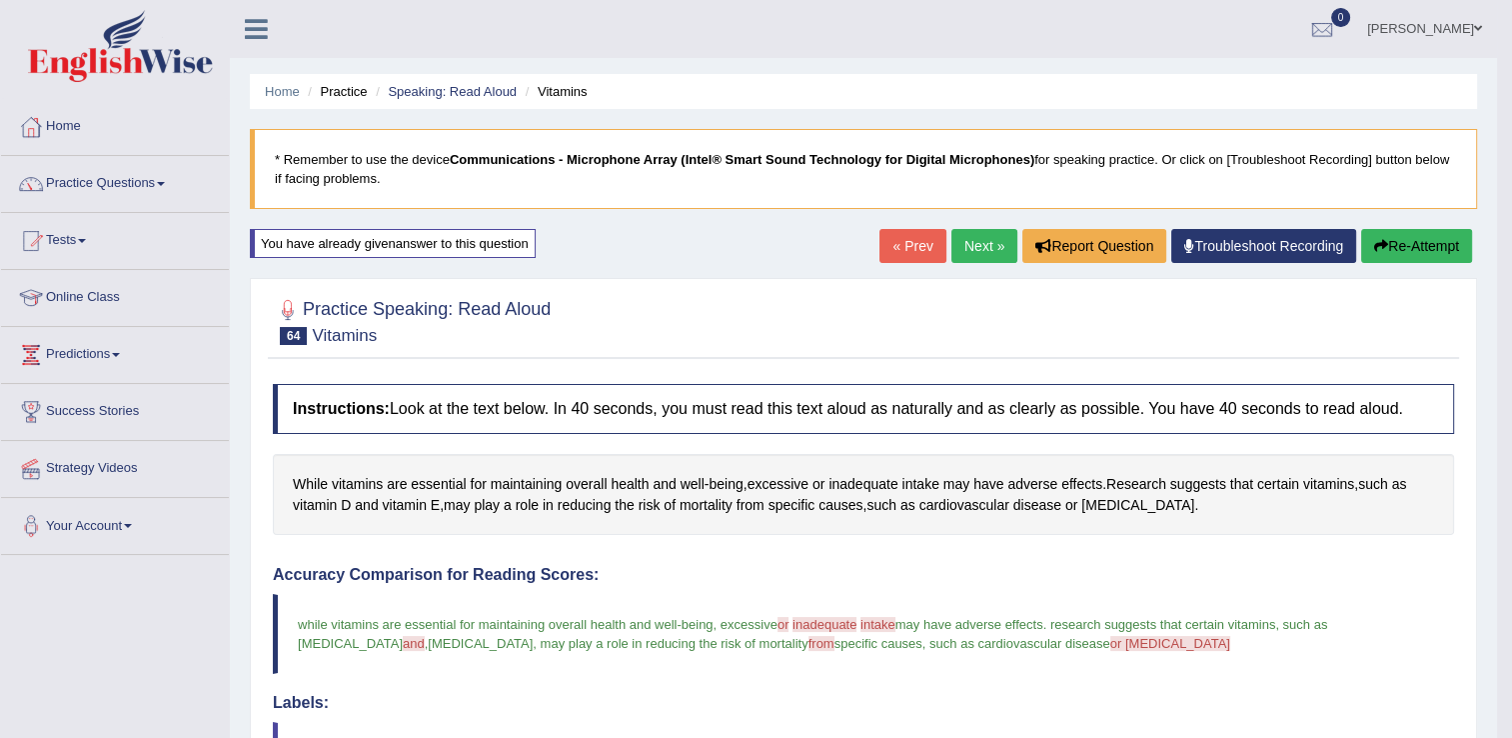
click at [988, 244] on link "Next »" at bounding box center [984, 246] width 66 height 34
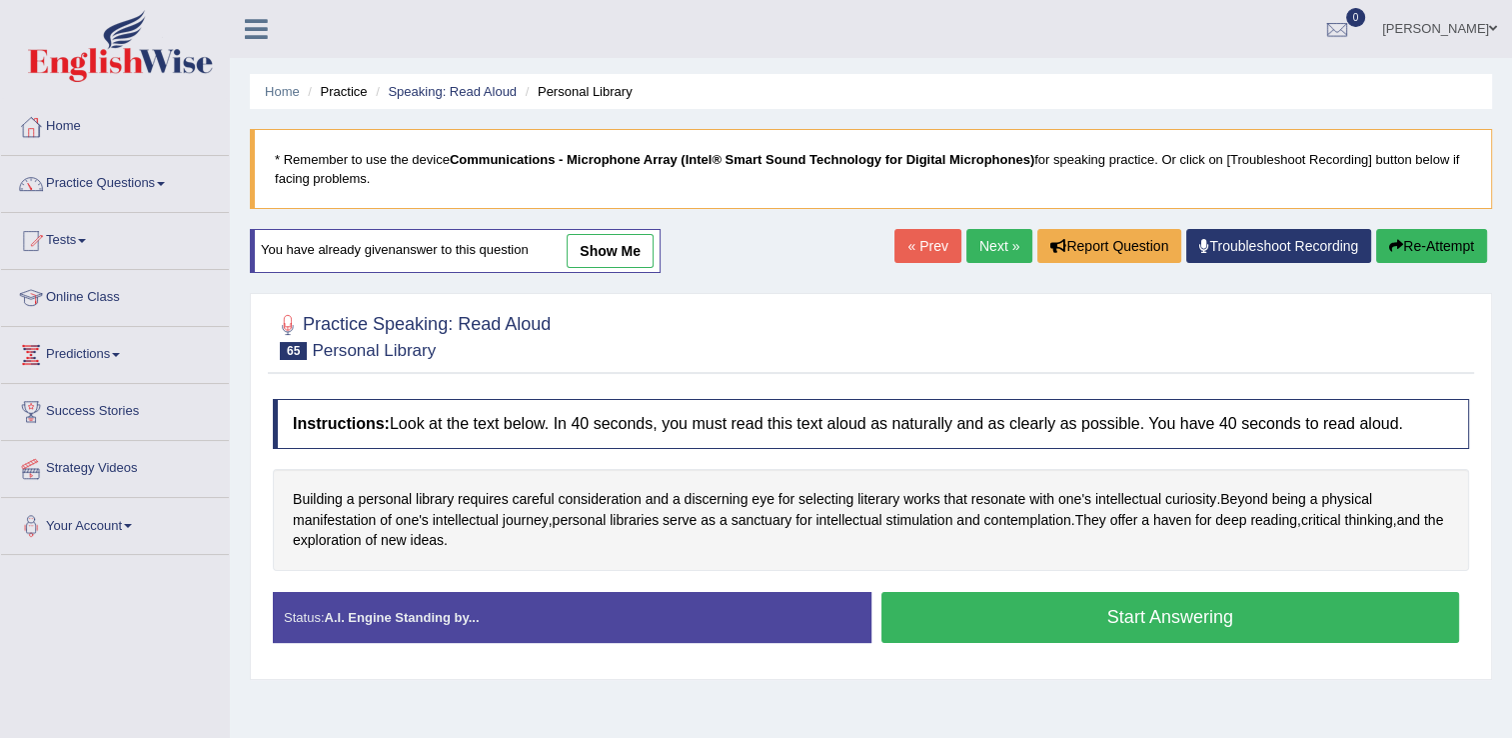
click at [1030, 618] on button "Start Answering" at bounding box center [1170, 617] width 579 height 51
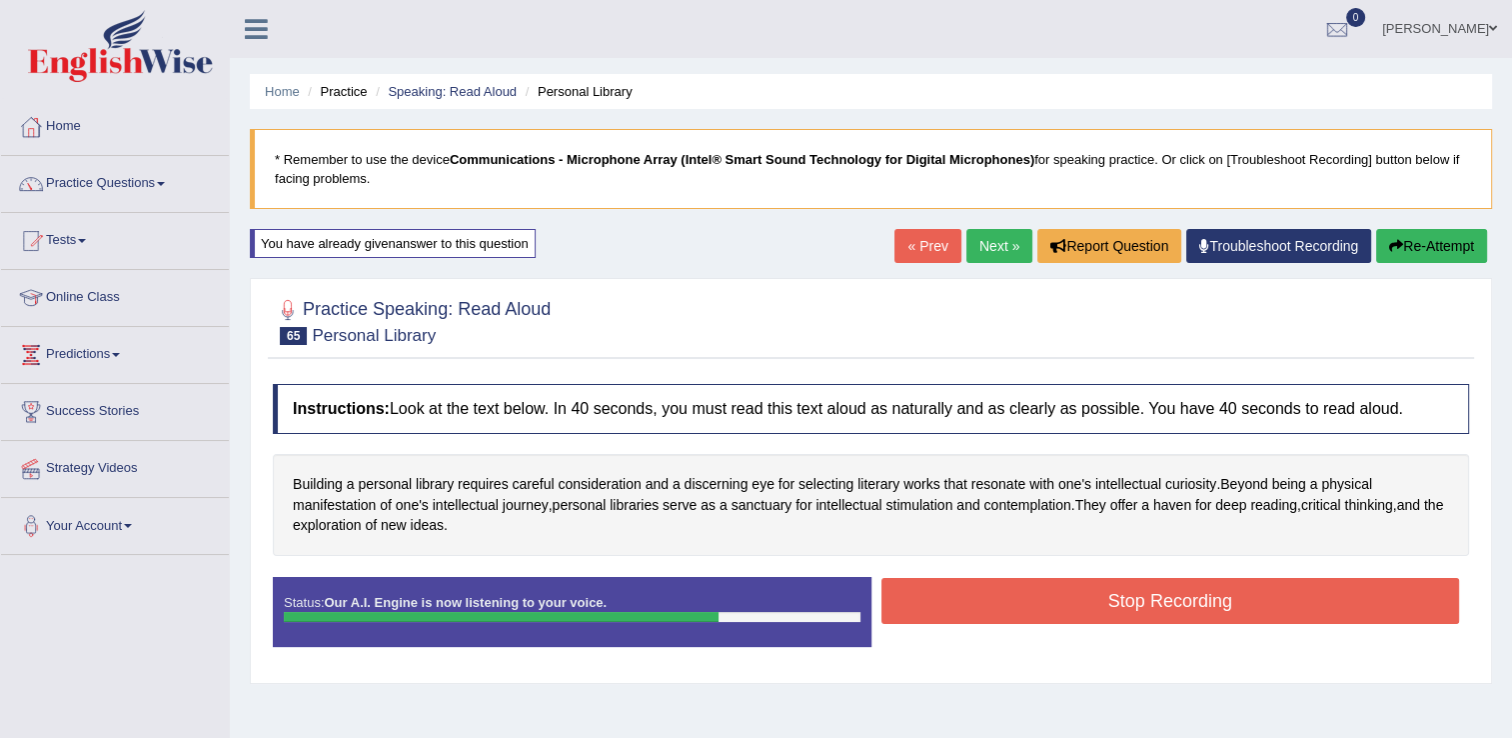
click at [1252, 598] on button "Stop Recording" at bounding box center [1170, 601] width 579 height 46
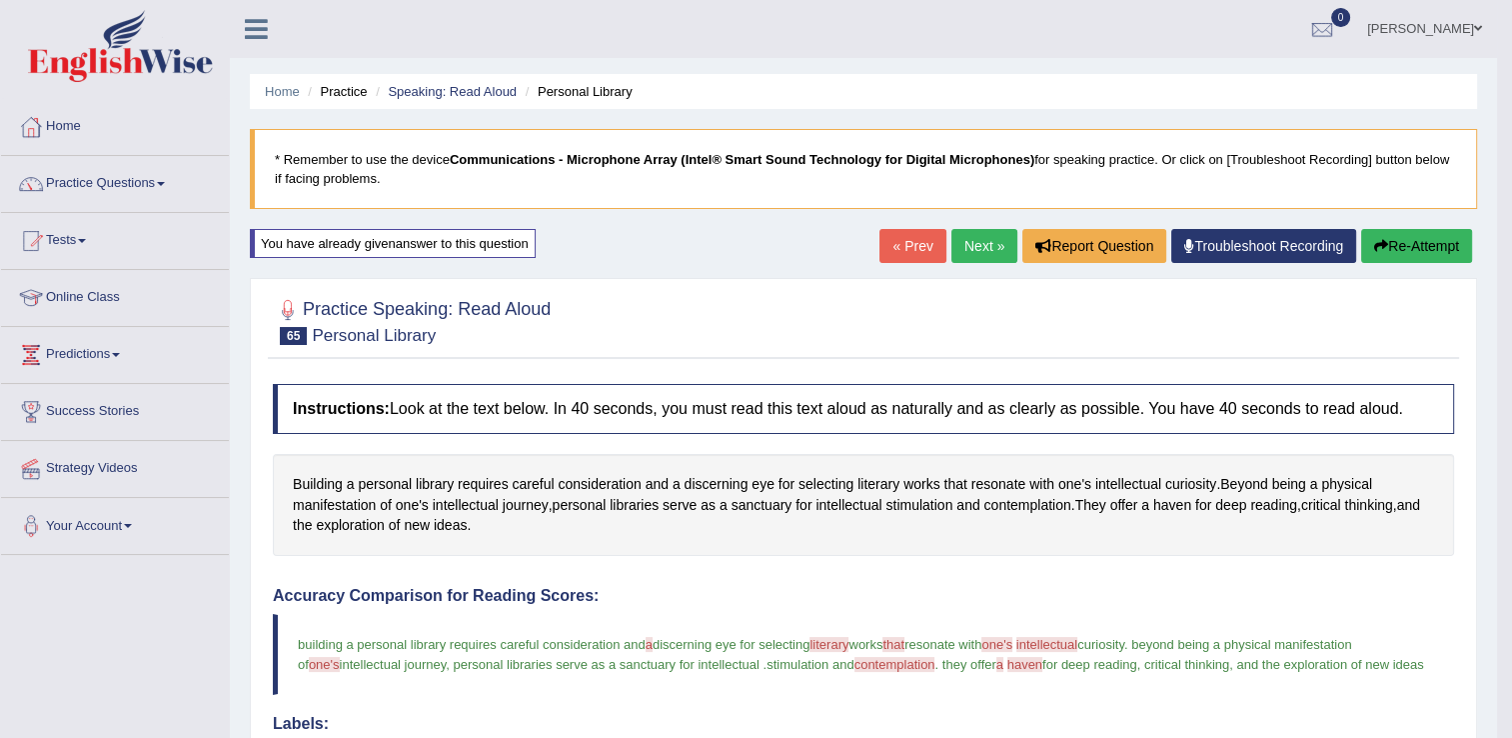
click at [981, 234] on link "Next »" at bounding box center [984, 246] width 66 height 34
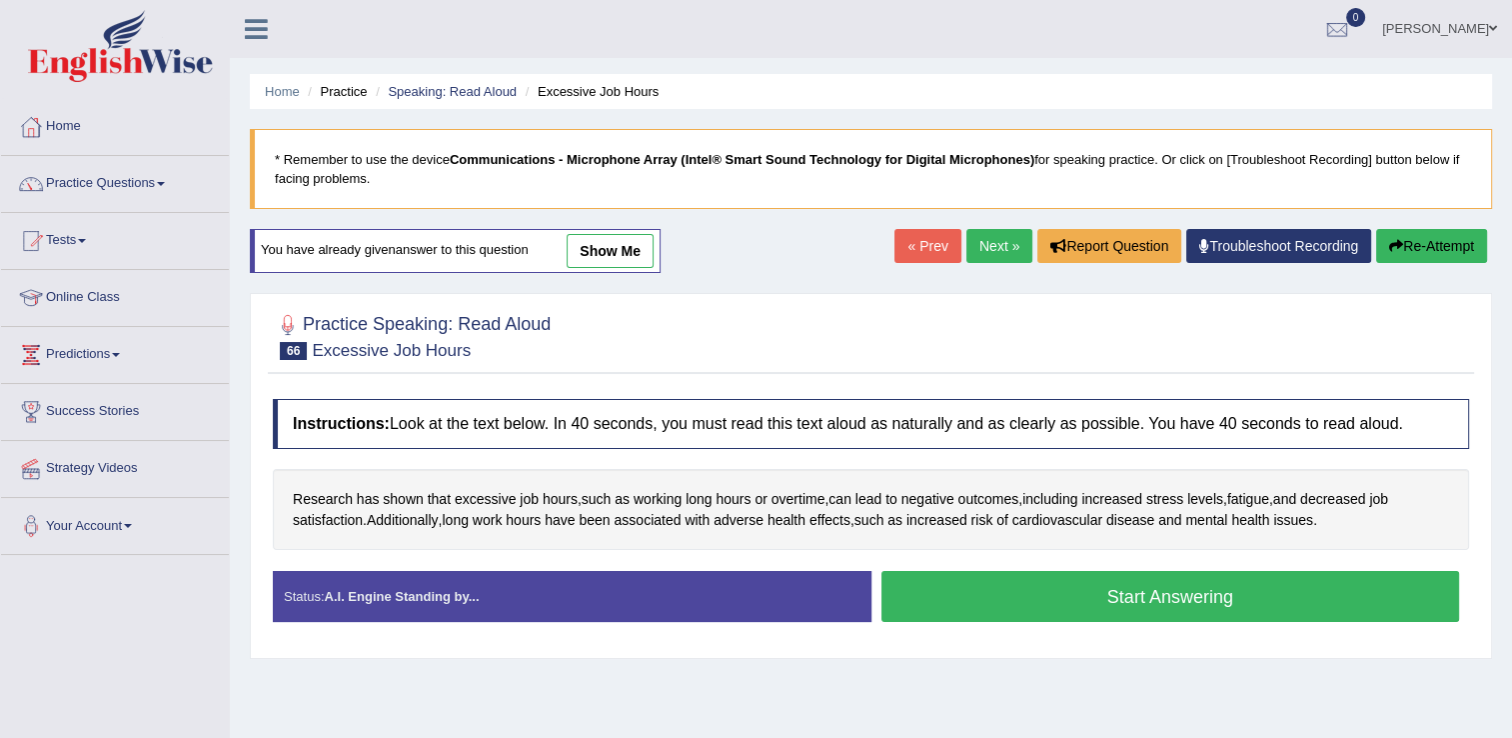
click at [969, 589] on button "Start Answering" at bounding box center [1170, 596] width 579 height 51
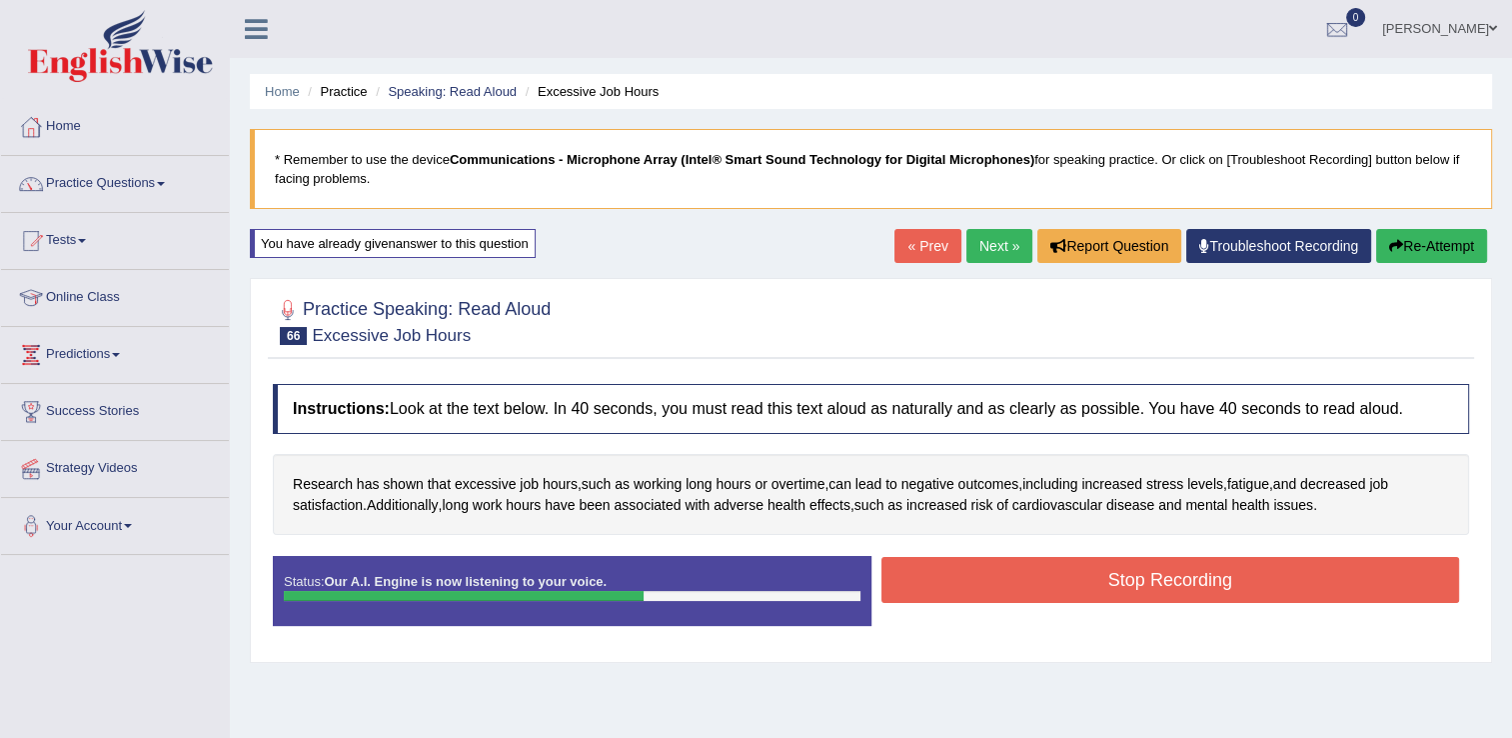
click at [991, 562] on button "Stop Recording" at bounding box center [1170, 580] width 579 height 46
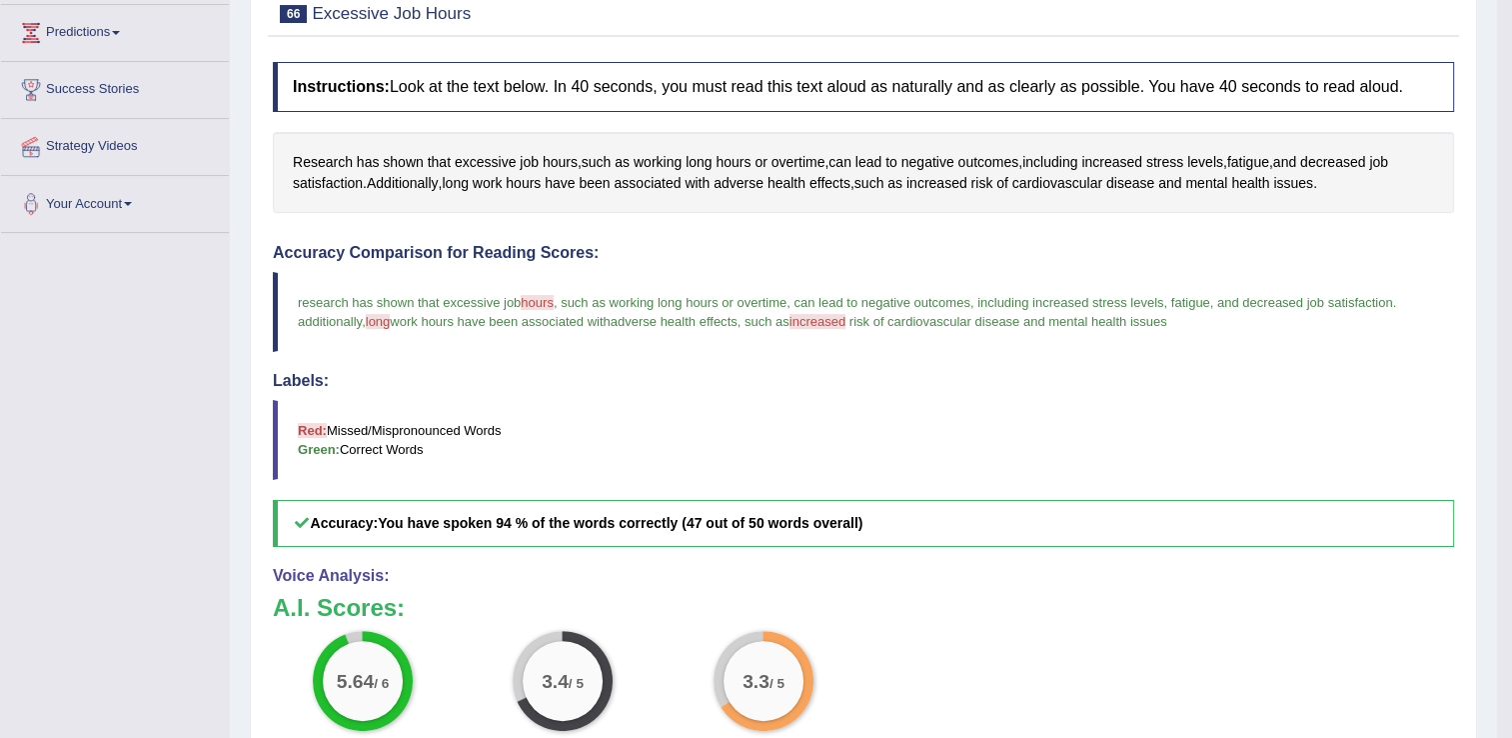
scroll to position [200, 0]
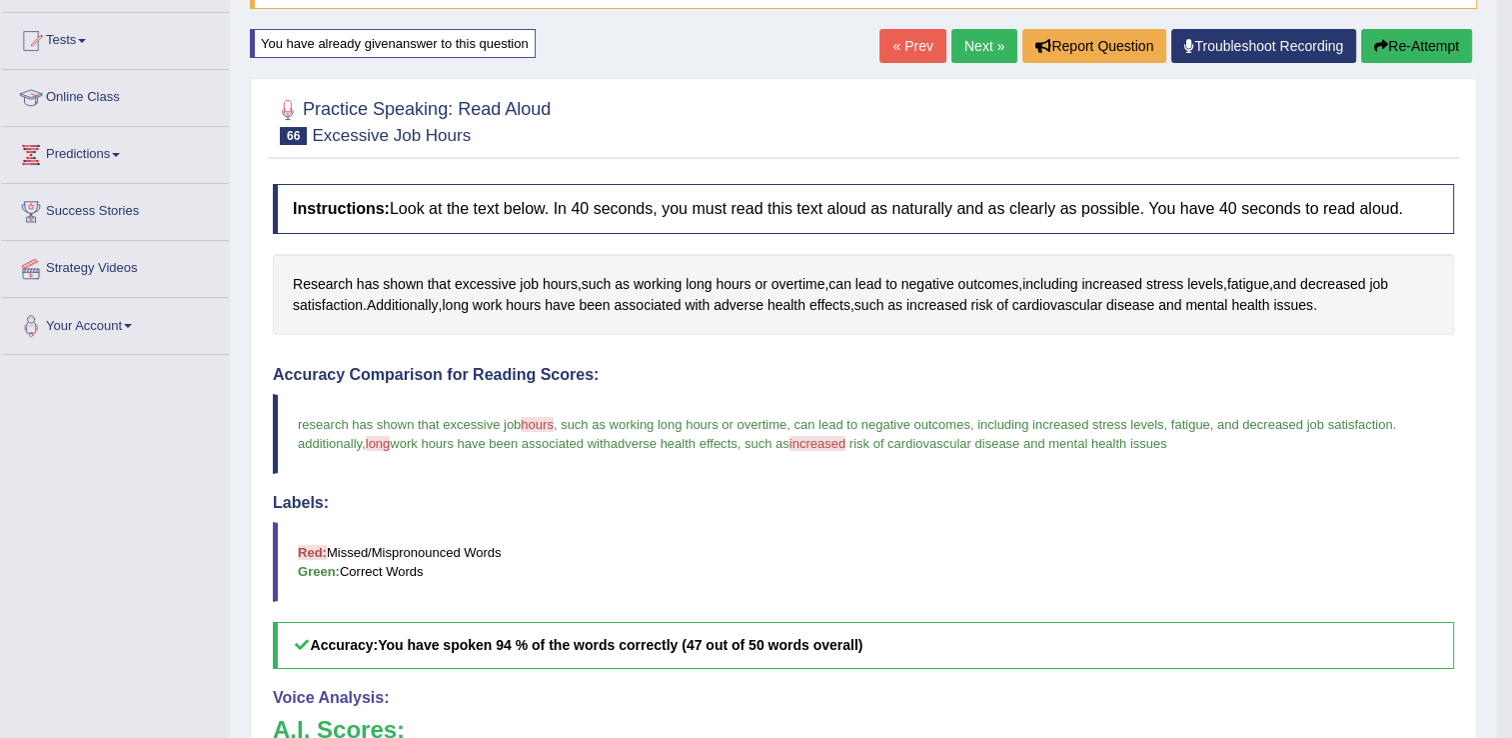
click at [1001, 42] on link "Next »" at bounding box center [984, 46] width 66 height 34
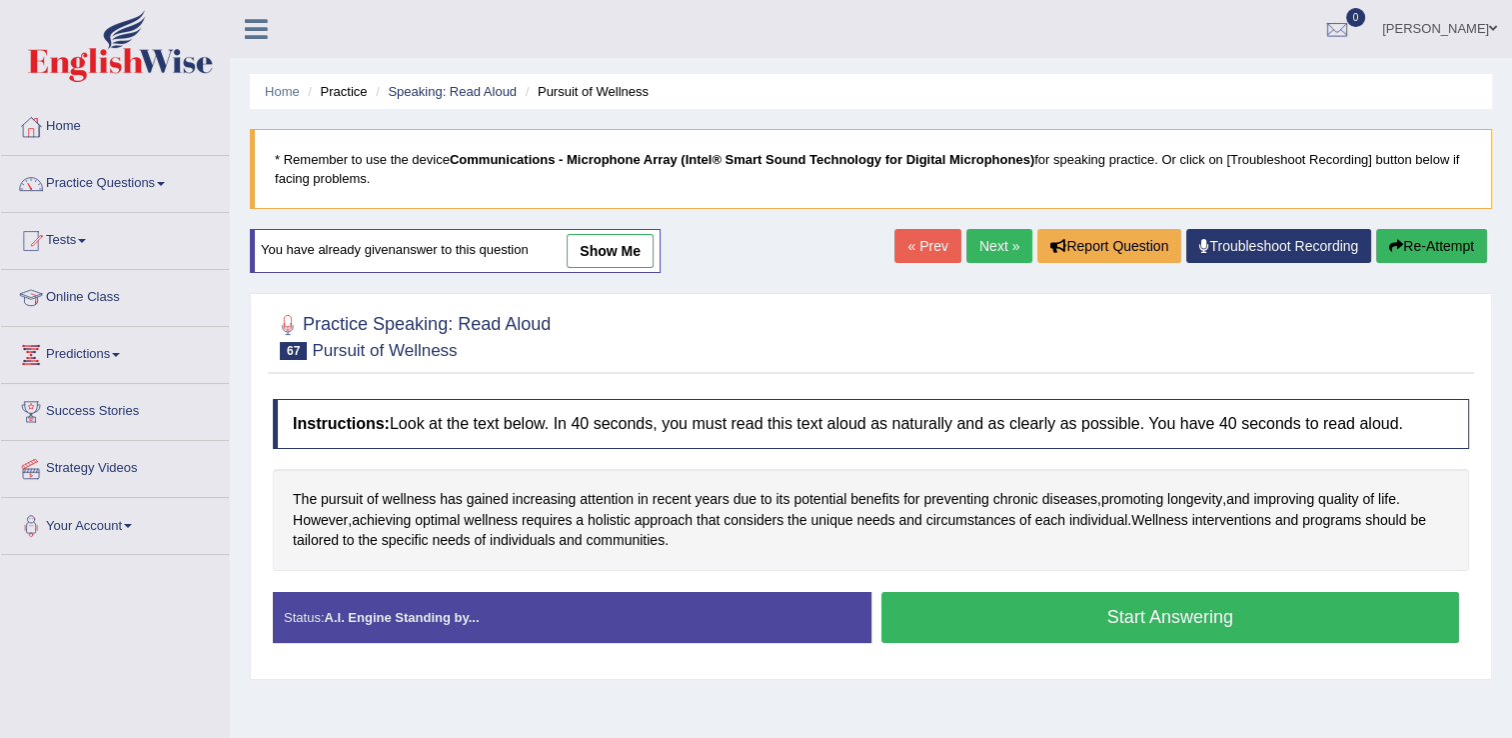
click at [1029, 600] on button "Start Answering" at bounding box center [1170, 617] width 579 height 51
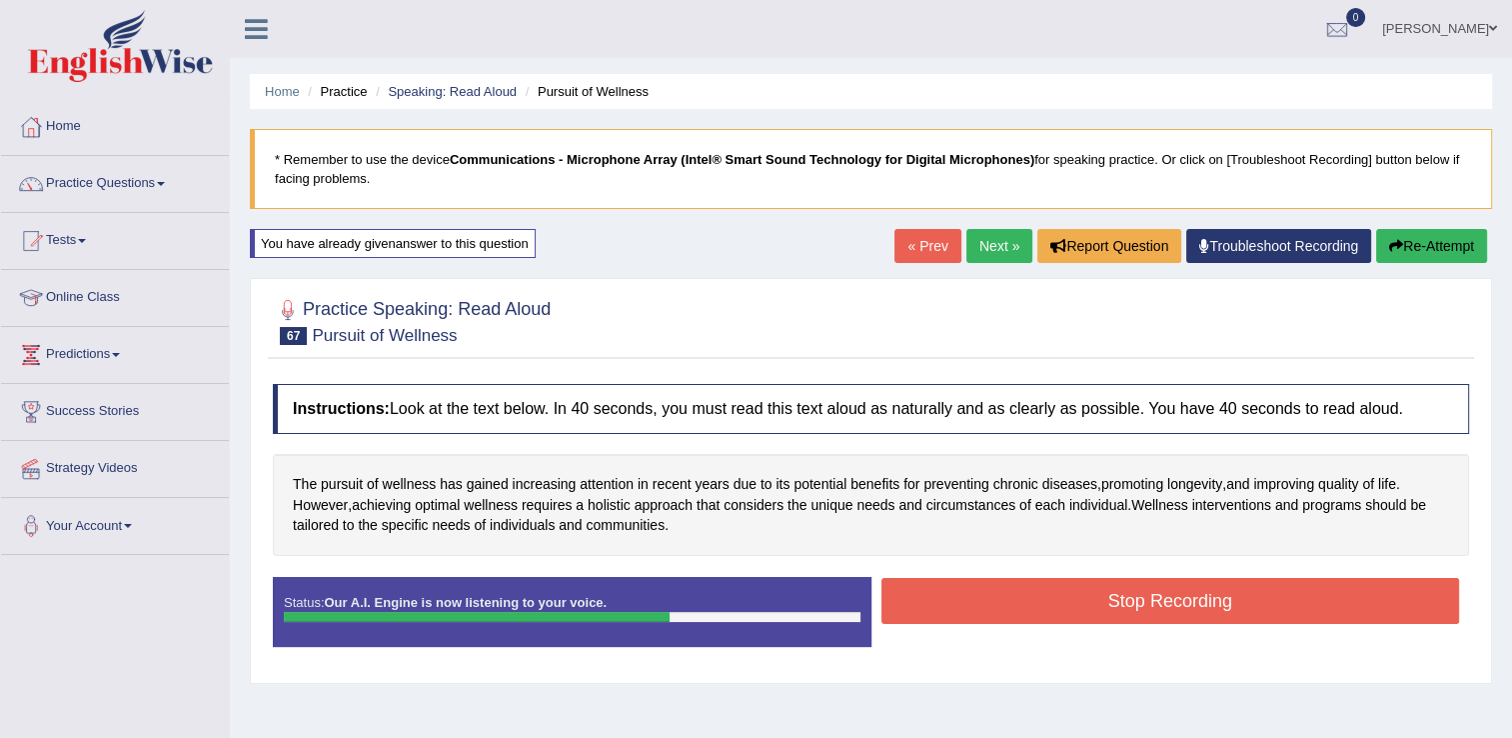
click at [1155, 590] on button "Stop Recording" at bounding box center [1170, 601] width 579 height 46
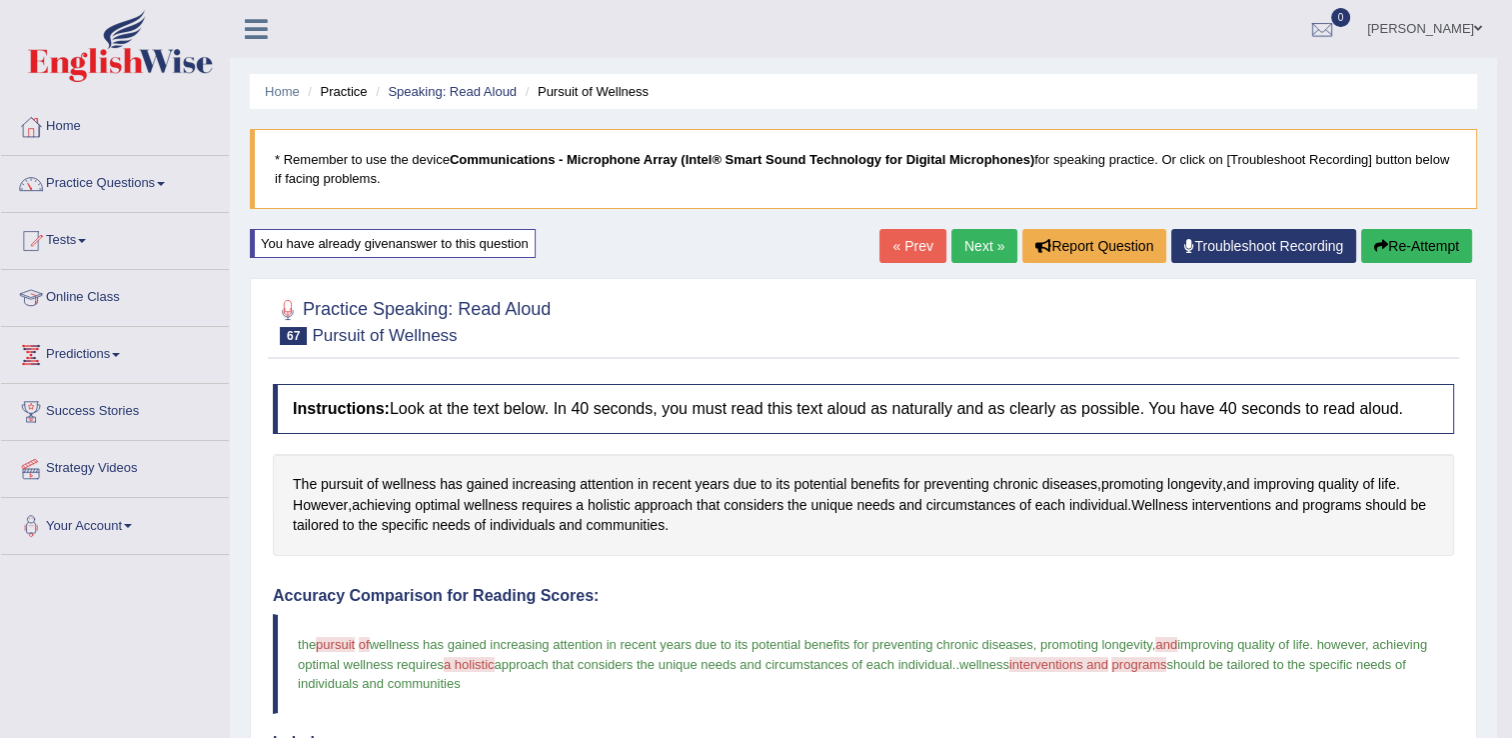
click at [979, 242] on link "Next »" at bounding box center [984, 246] width 66 height 34
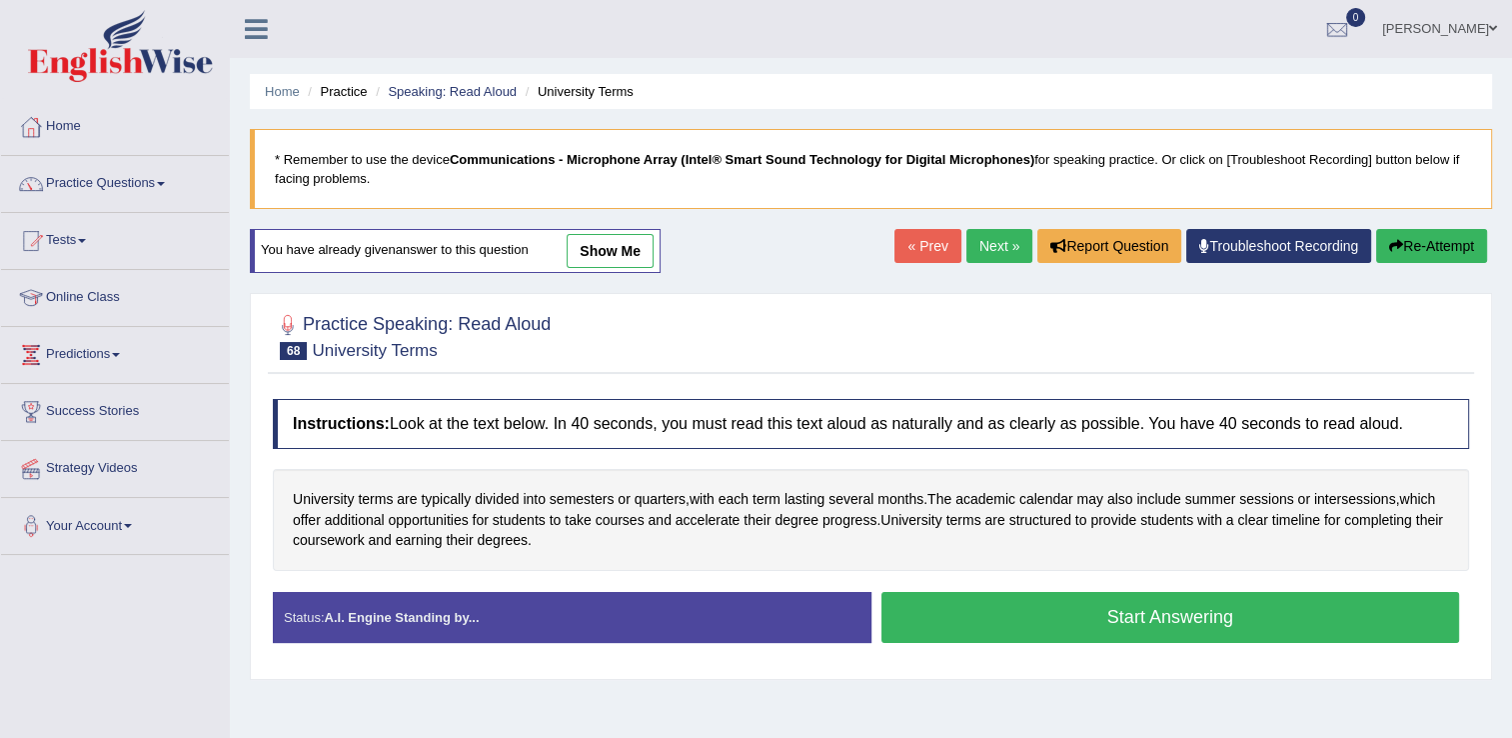
click at [1007, 602] on button "Start Answering" at bounding box center [1170, 617] width 579 height 51
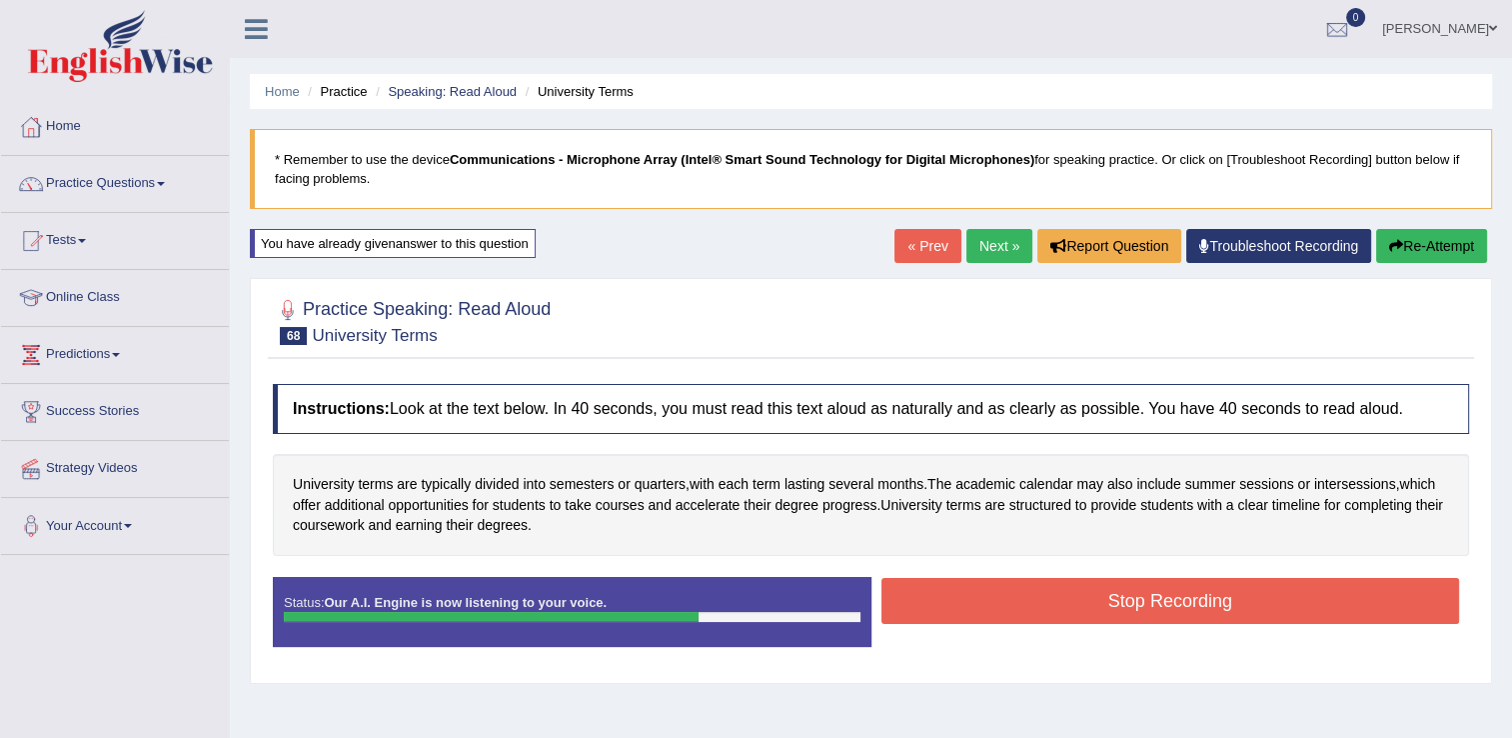
click at [1007, 606] on button "Stop Recording" at bounding box center [1170, 601] width 579 height 46
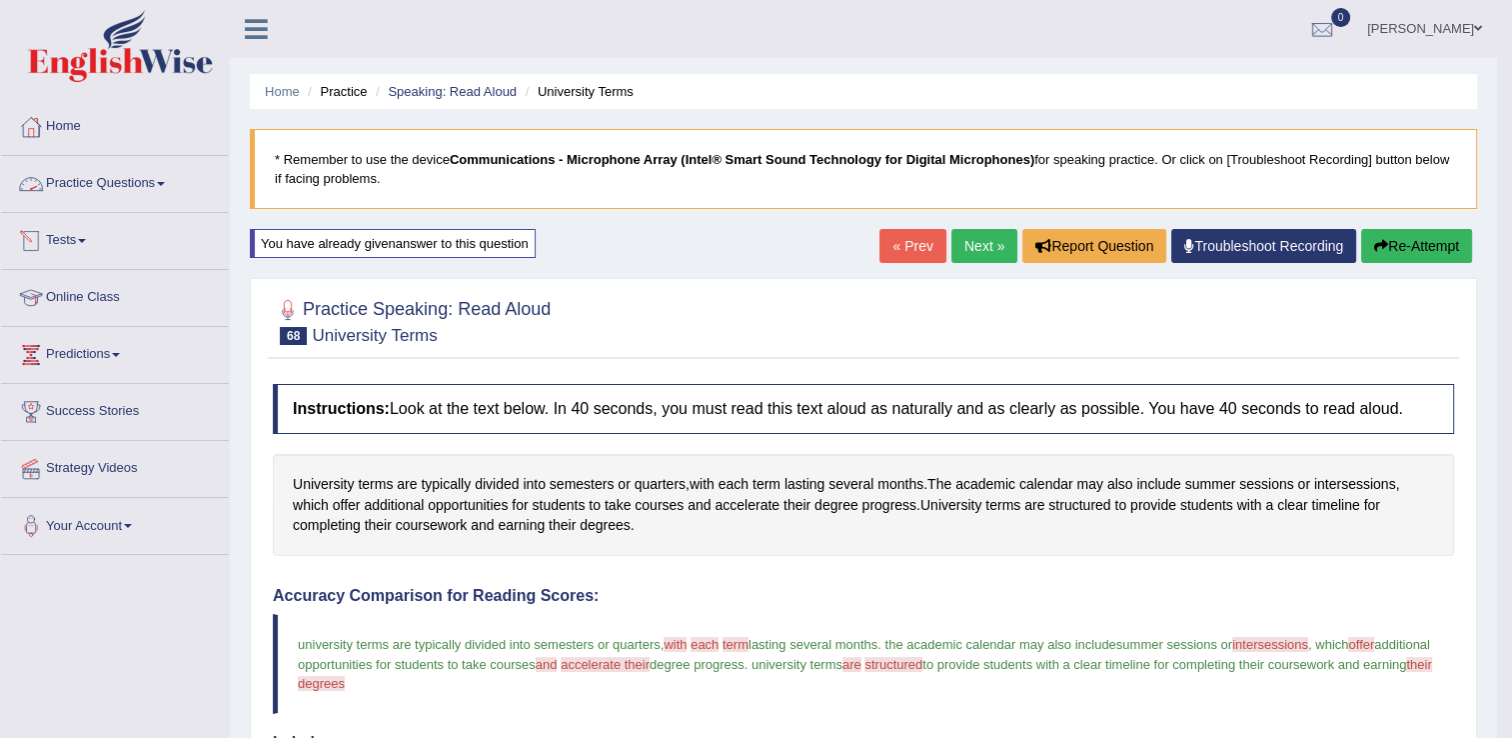
click at [138, 188] on link "Practice Questions" at bounding box center [115, 181] width 228 height 50
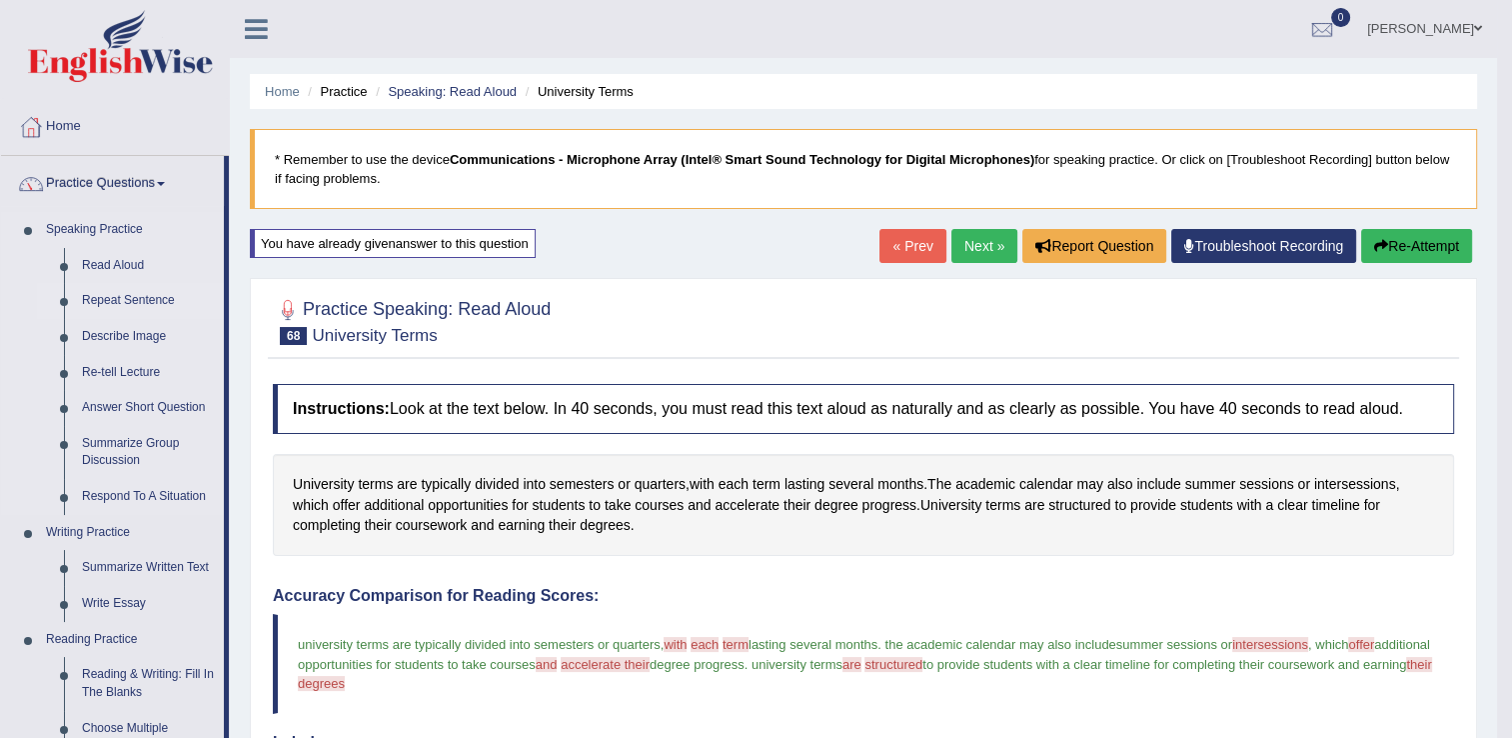
click at [132, 294] on link "Repeat Sentence" at bounding box center [148, 301] width 151 height 36
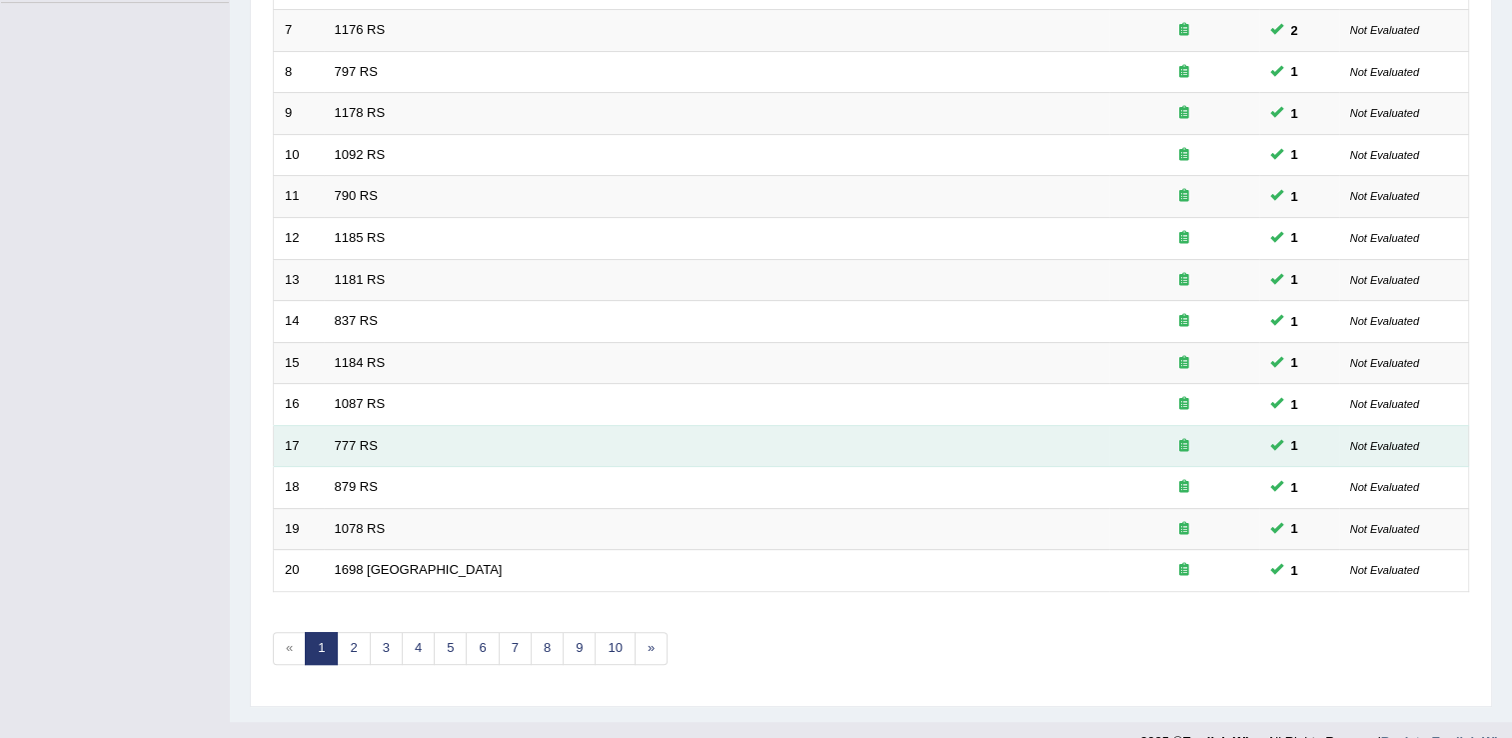
scroll to position [580, 0]
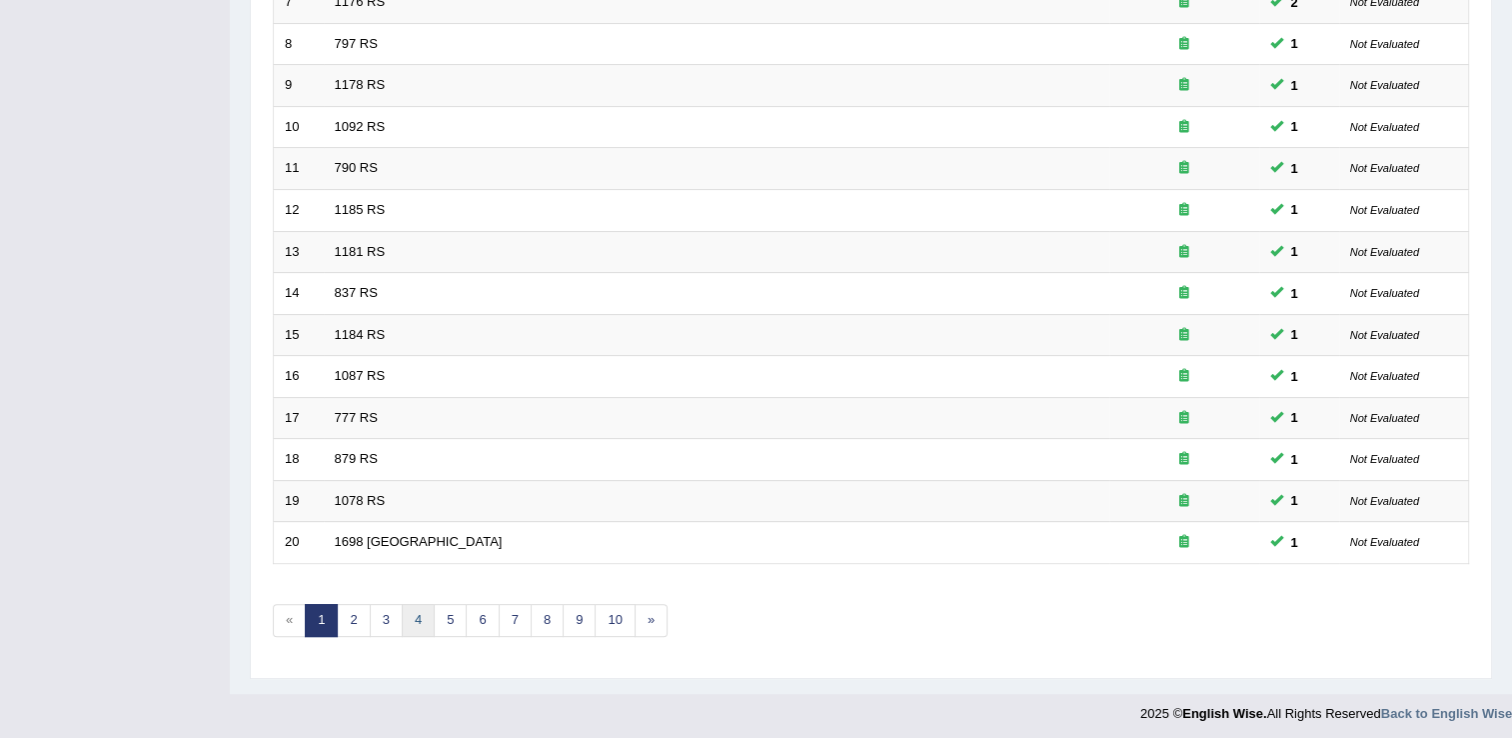
click at [407, 614] on link "4" at bounding box center [418, 620] width 33 height 33
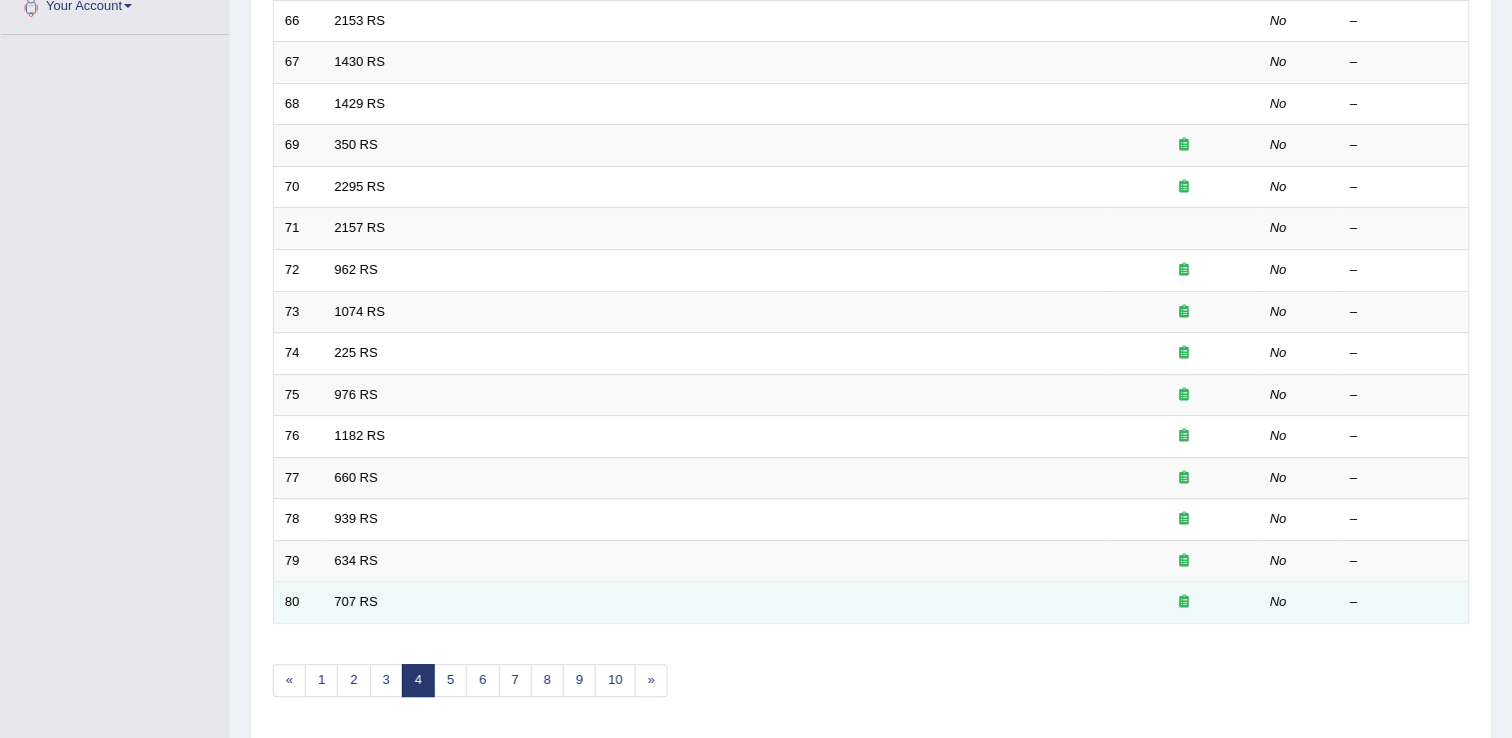
scroll to position [580, 0]
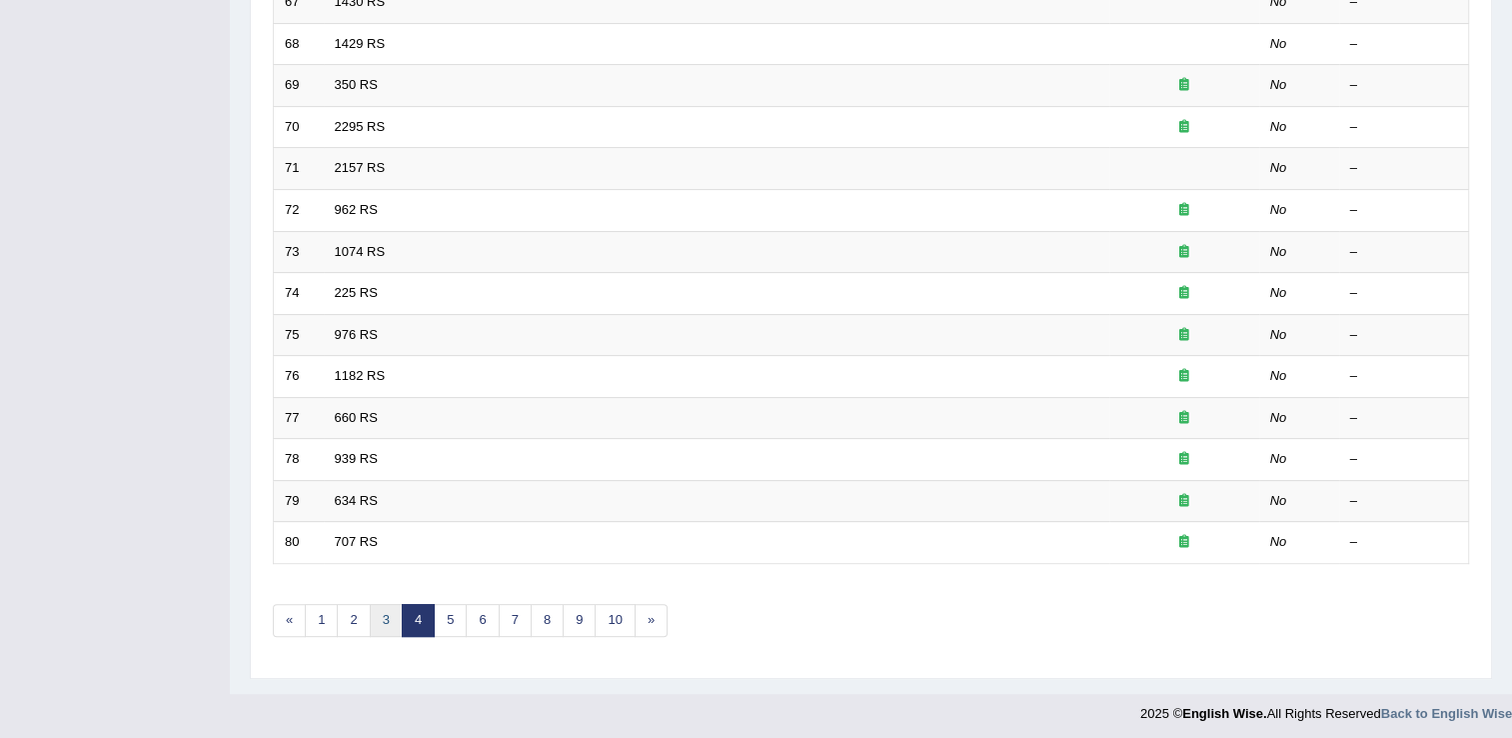
click at [380, 607] on link "3" at bounding box center [386, 620] width 33 height 33
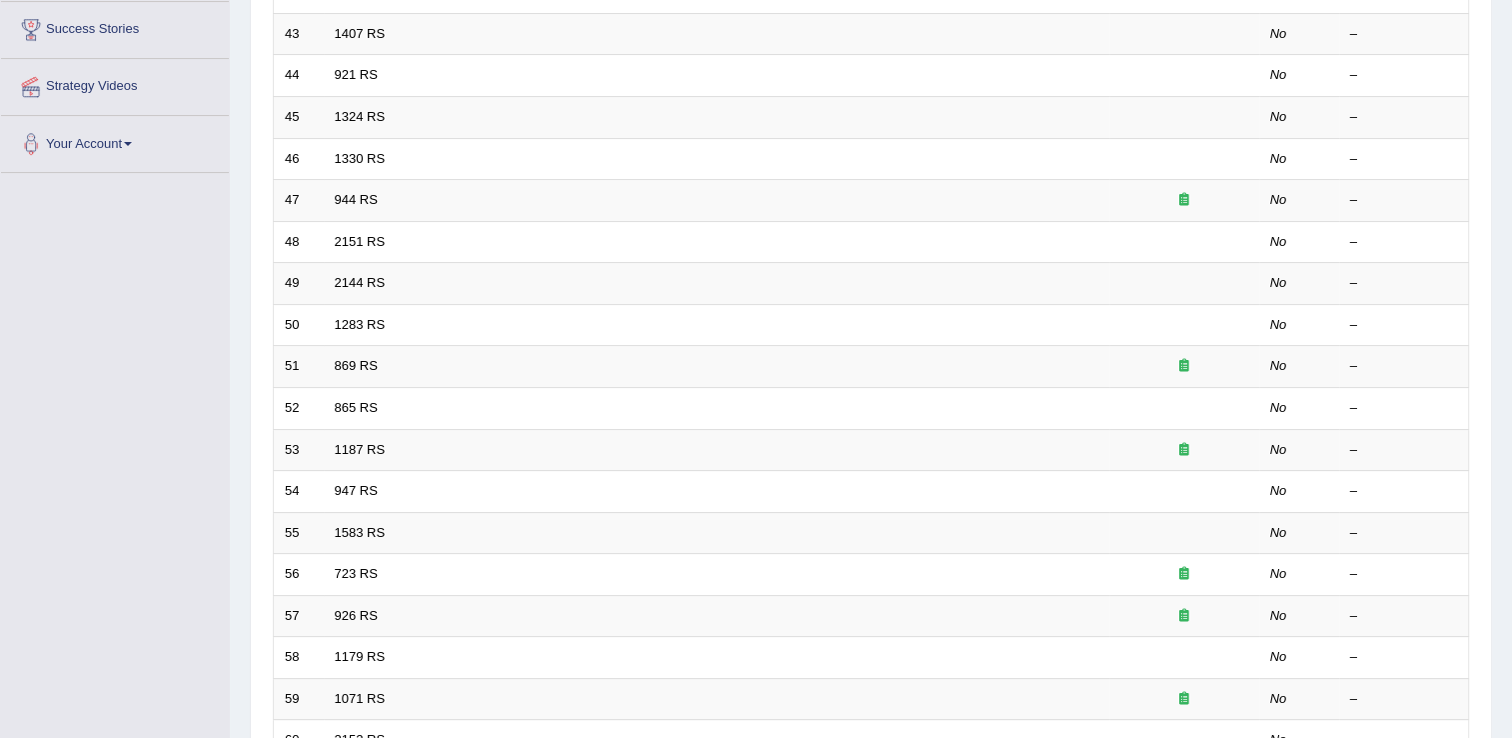
scroll to position [580, 0]
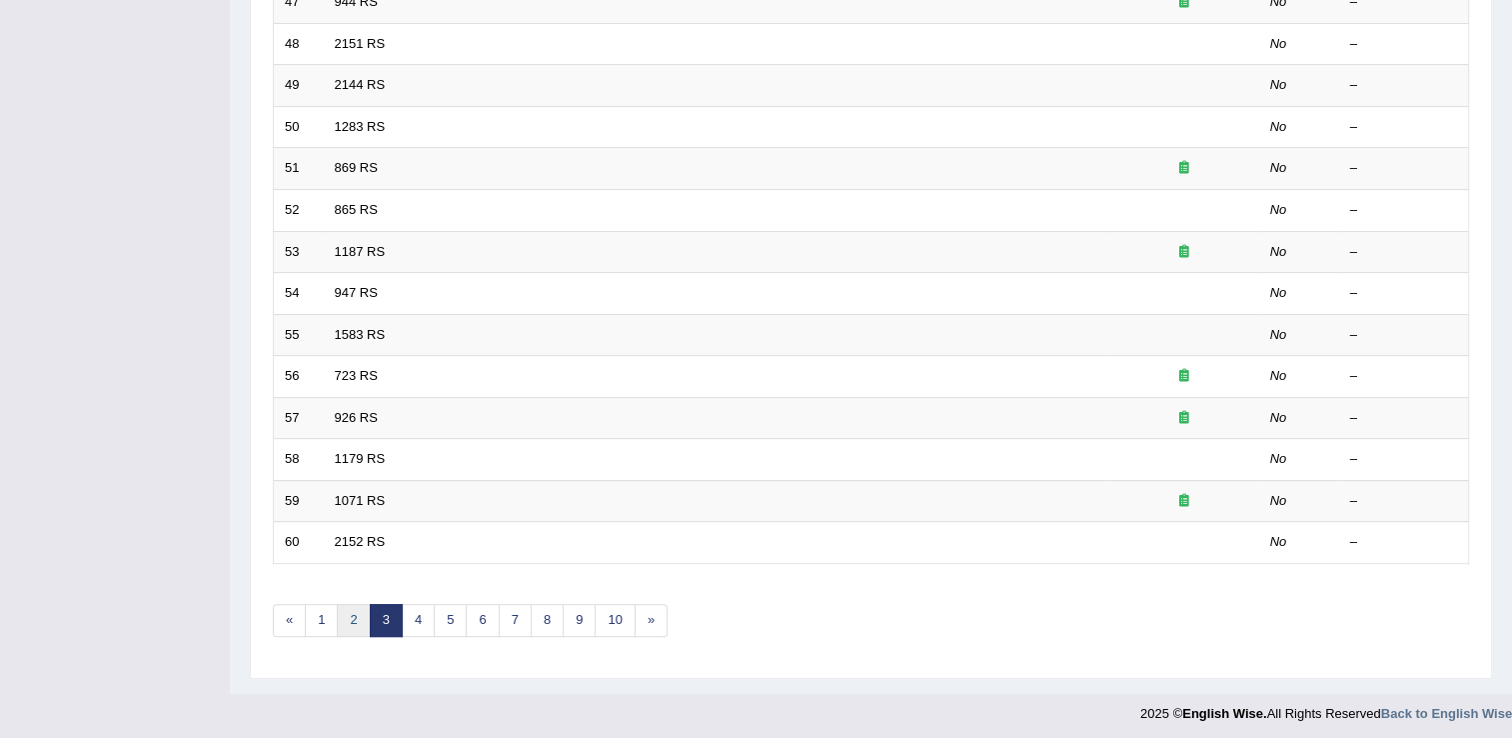
click at [359, 612] on link "2" at bounding box center [353, 620] width 33 height 33
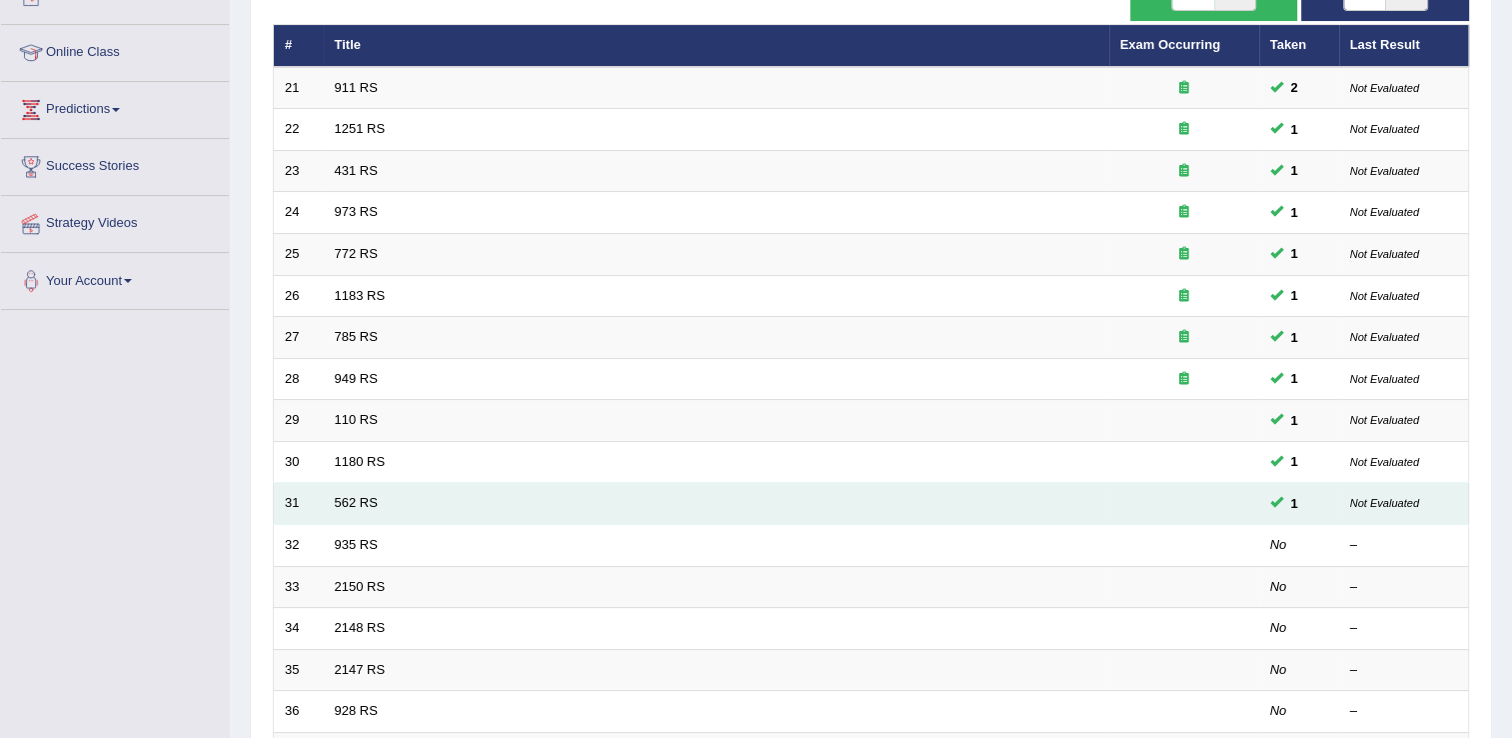
scroll to position [280, 0]
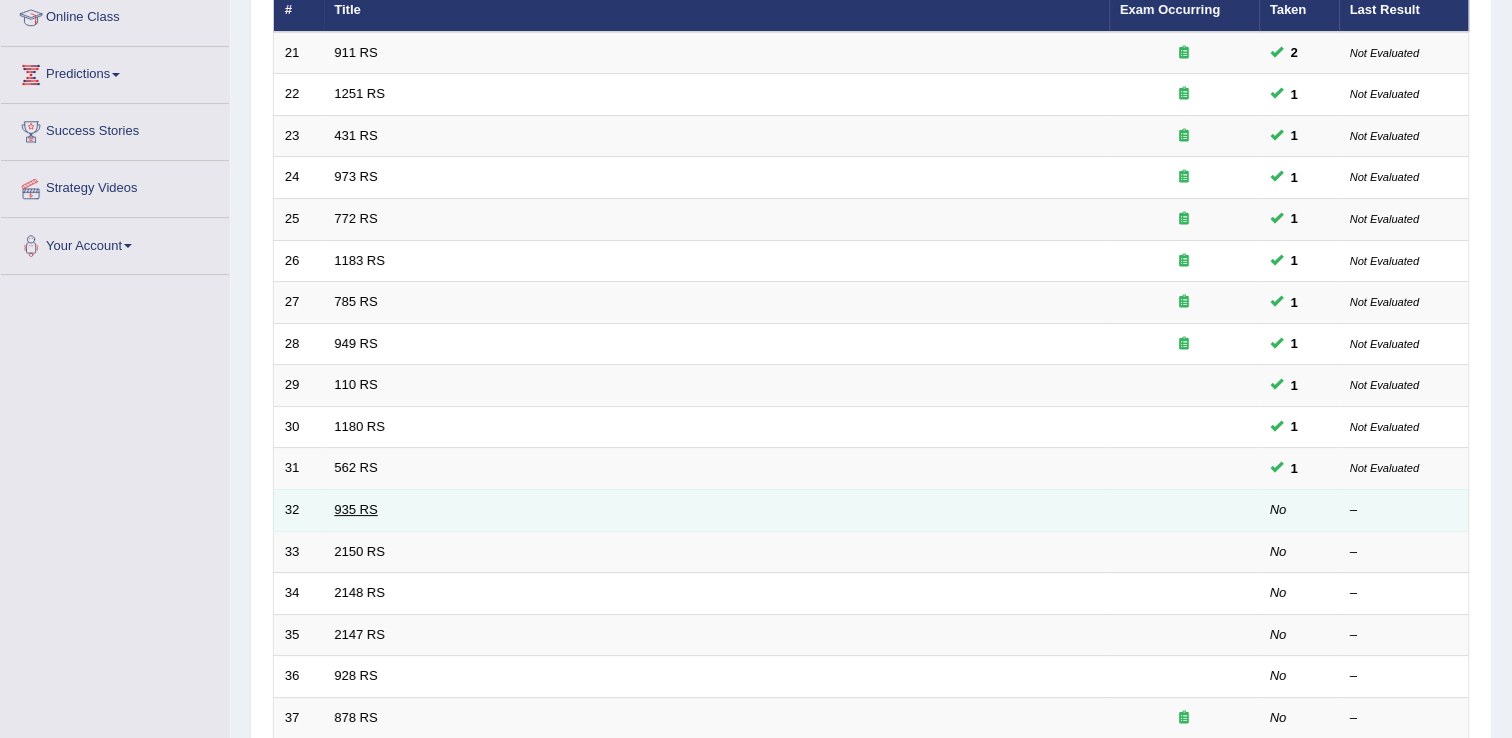
click at [365, 503] on link "935 RS" at bounding box center [356, 509] width 43 height 15
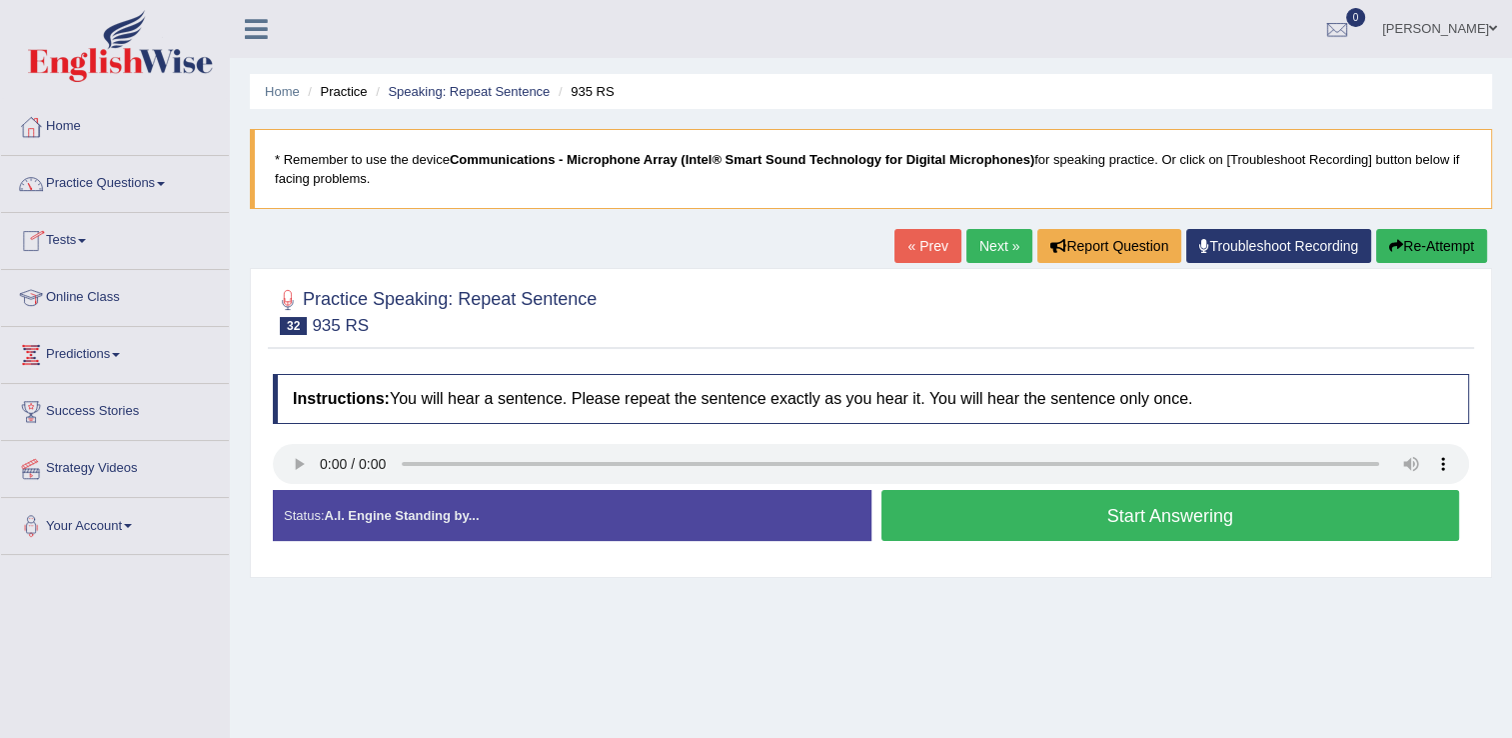
click at [1029, 530] on button "Start Answering" at bounding box center [1170, 515] width 579 height 51
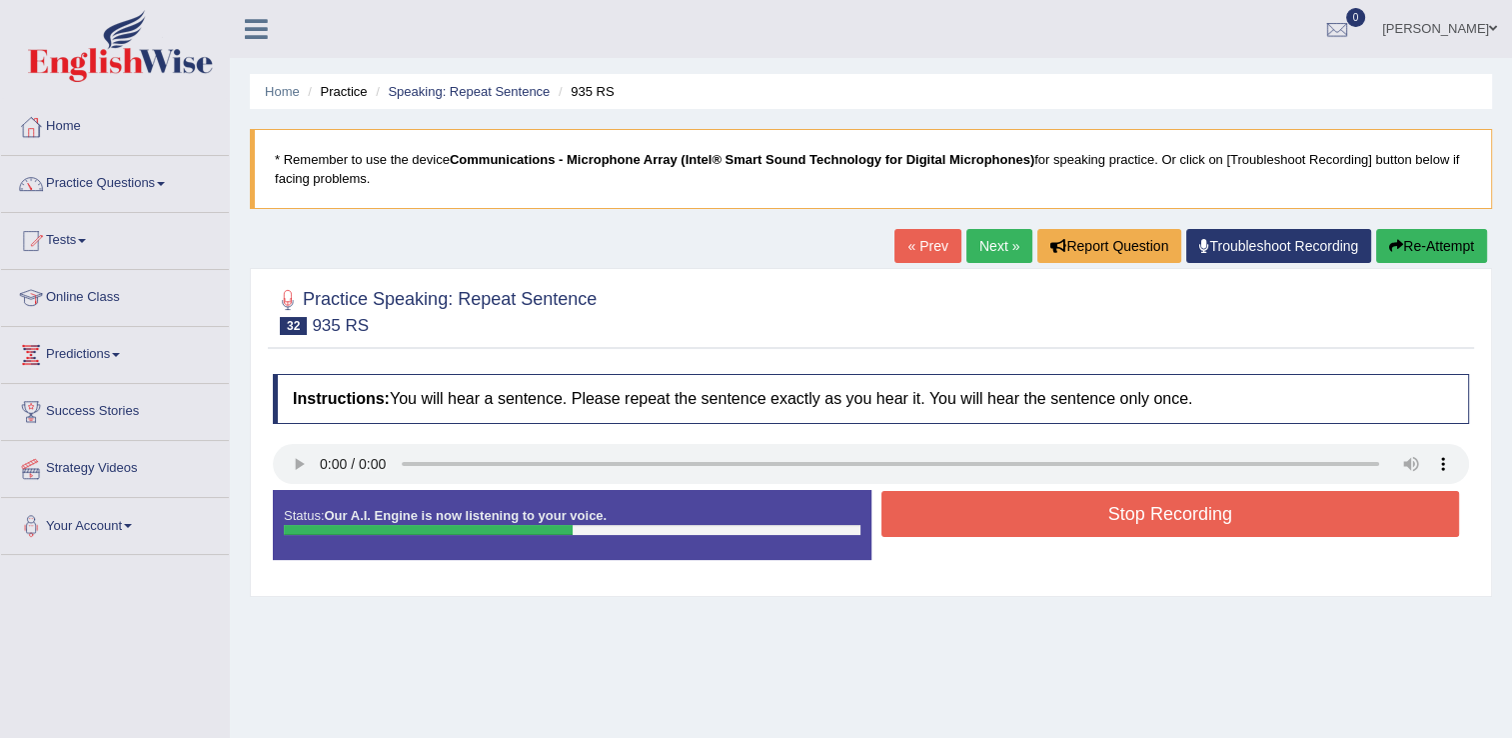
click at [1177, 526] on button "Stop Recording" at bounding box center [1170, 514] width 579 height 46
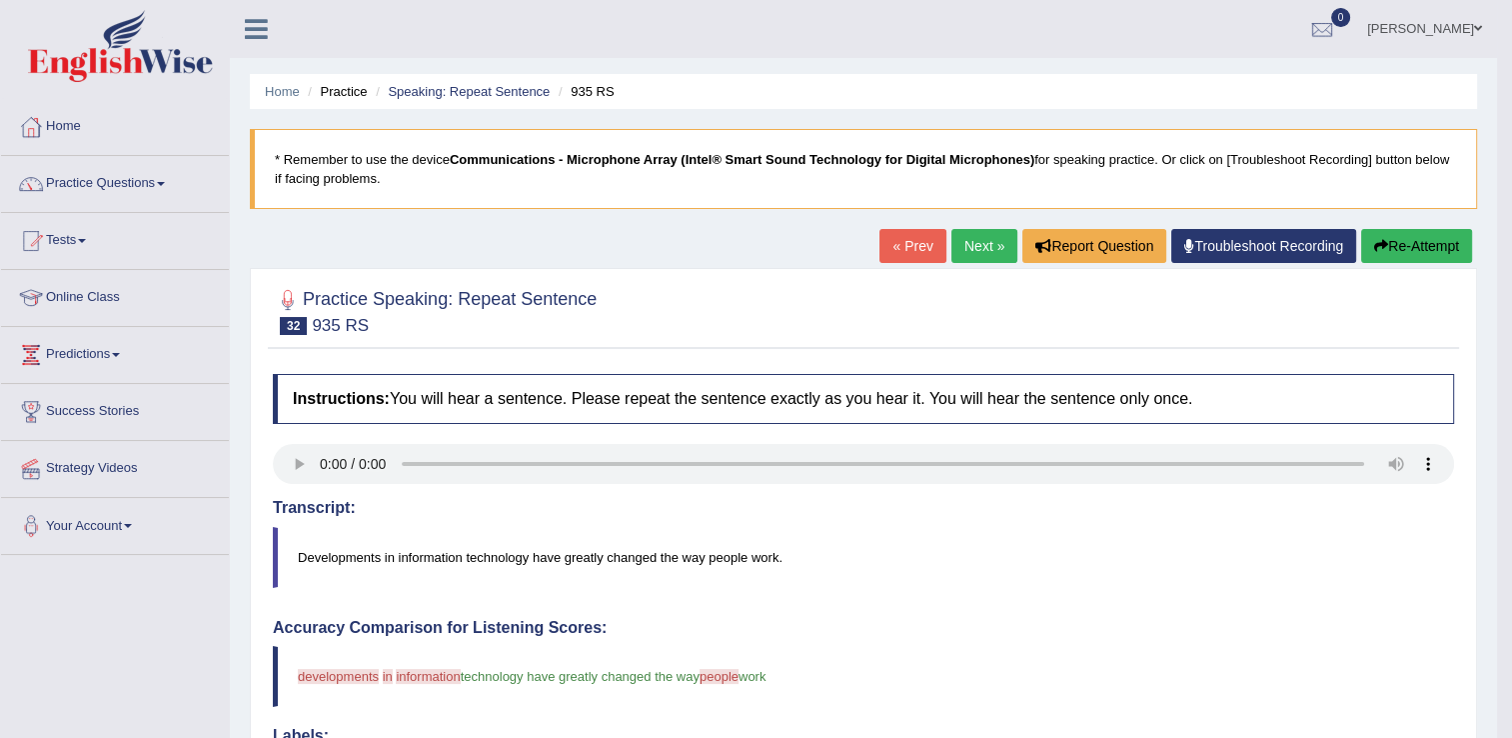
click at [951, 249] on link "Next »" at bounding box center [984, 246] width 66 height 34
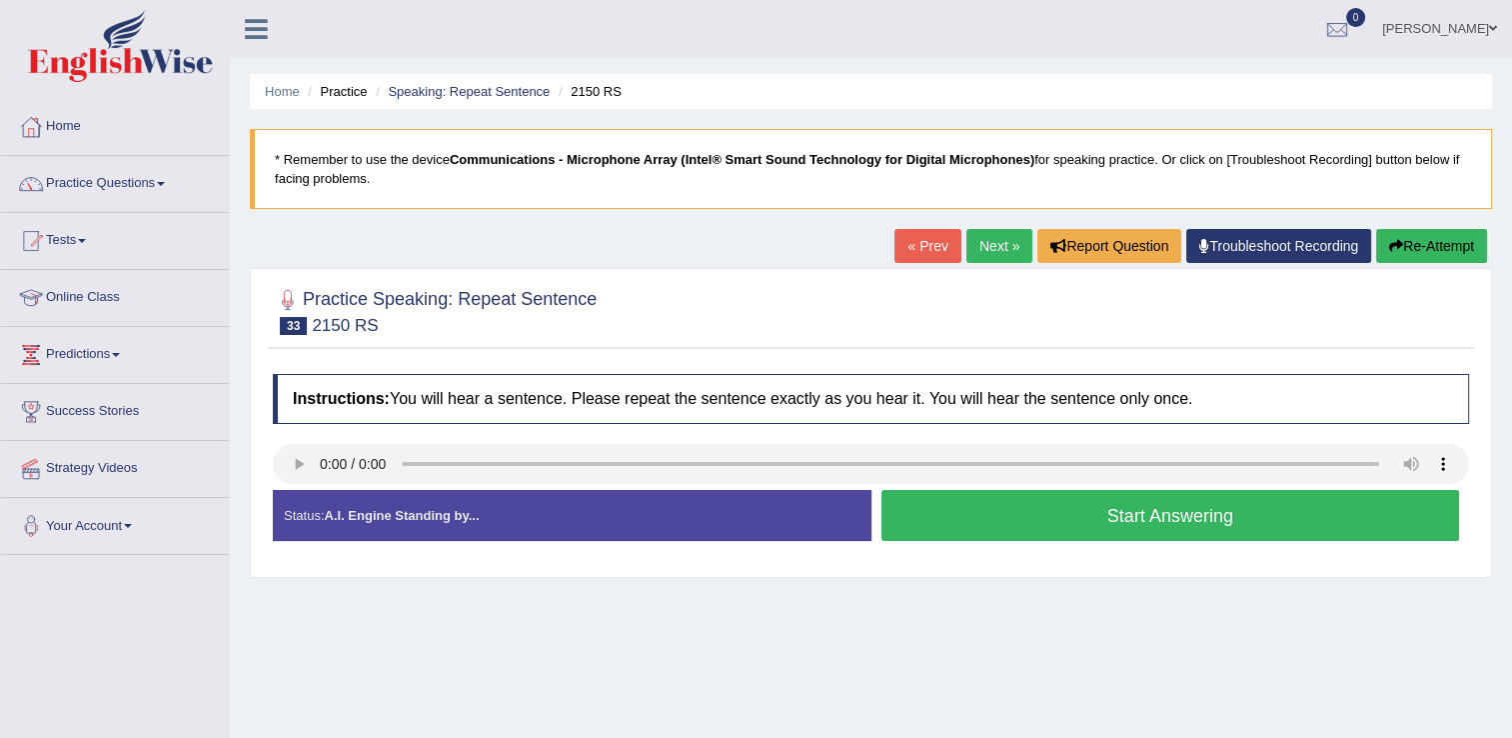
click at [947, 500] on button "Start Answering" at bounding box center [1170, 515] width 579 height 51
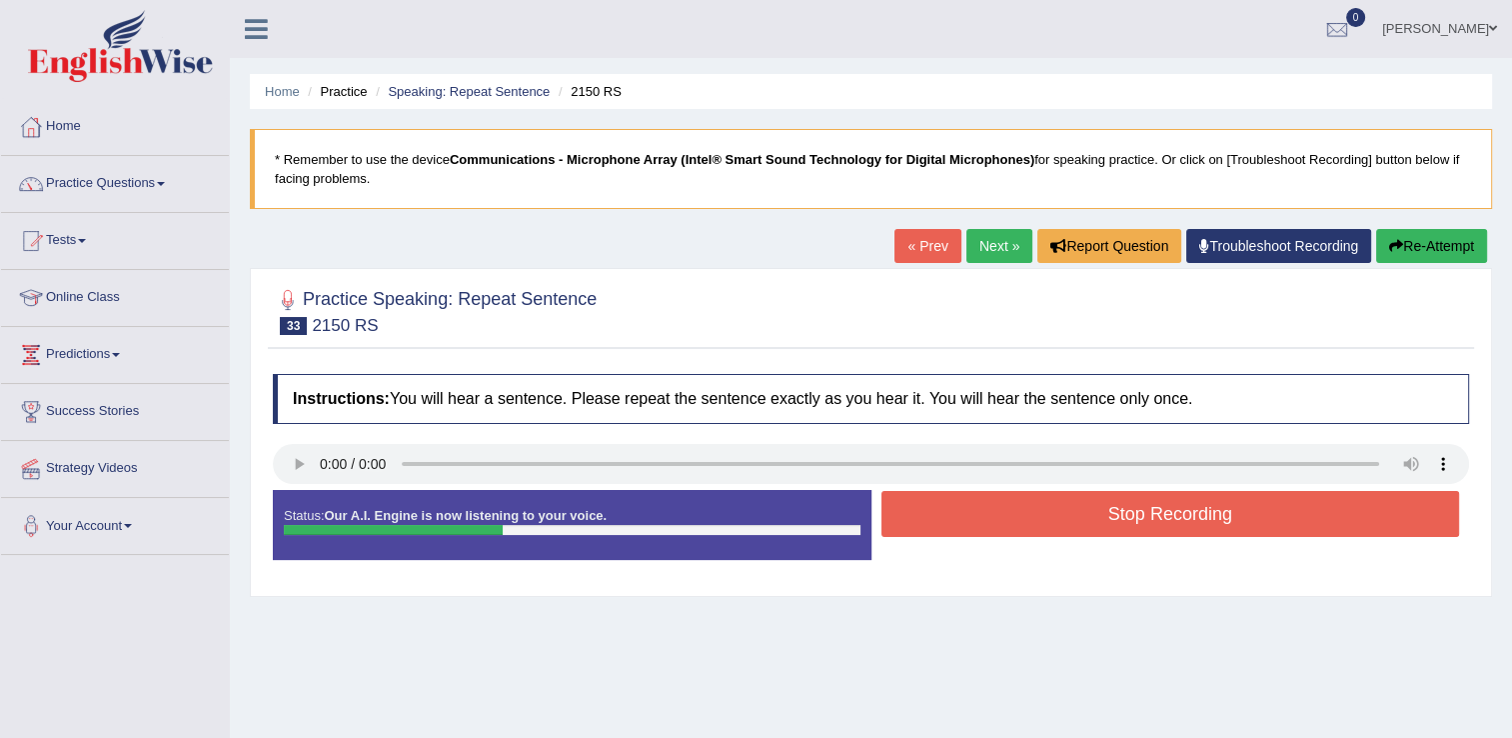
click at [1003, 517] on button "Stop Recording" at bounding box center [1170, 514] width 579 height 46
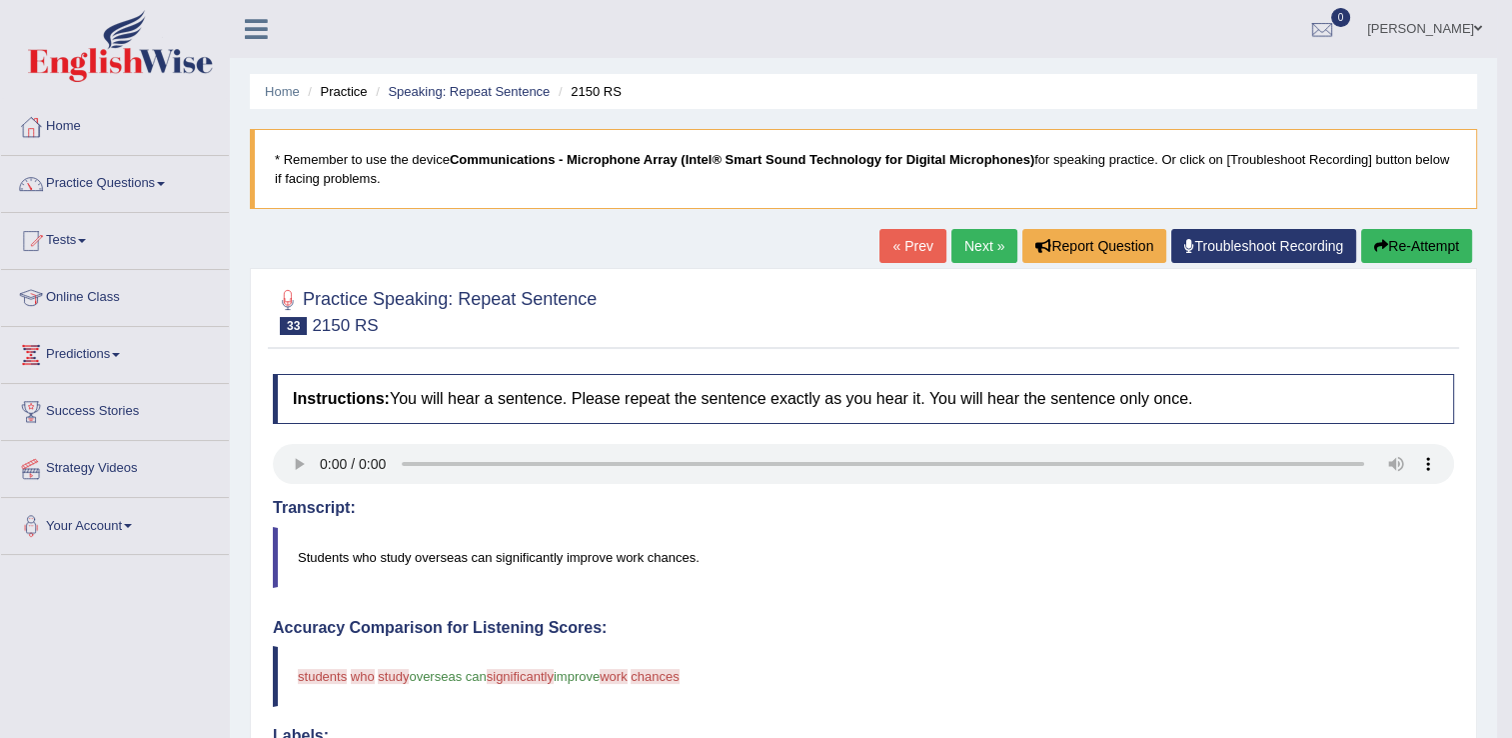
click at [972, 248] on link "Next »" at bounding box center [984, 246] width 66 height 34
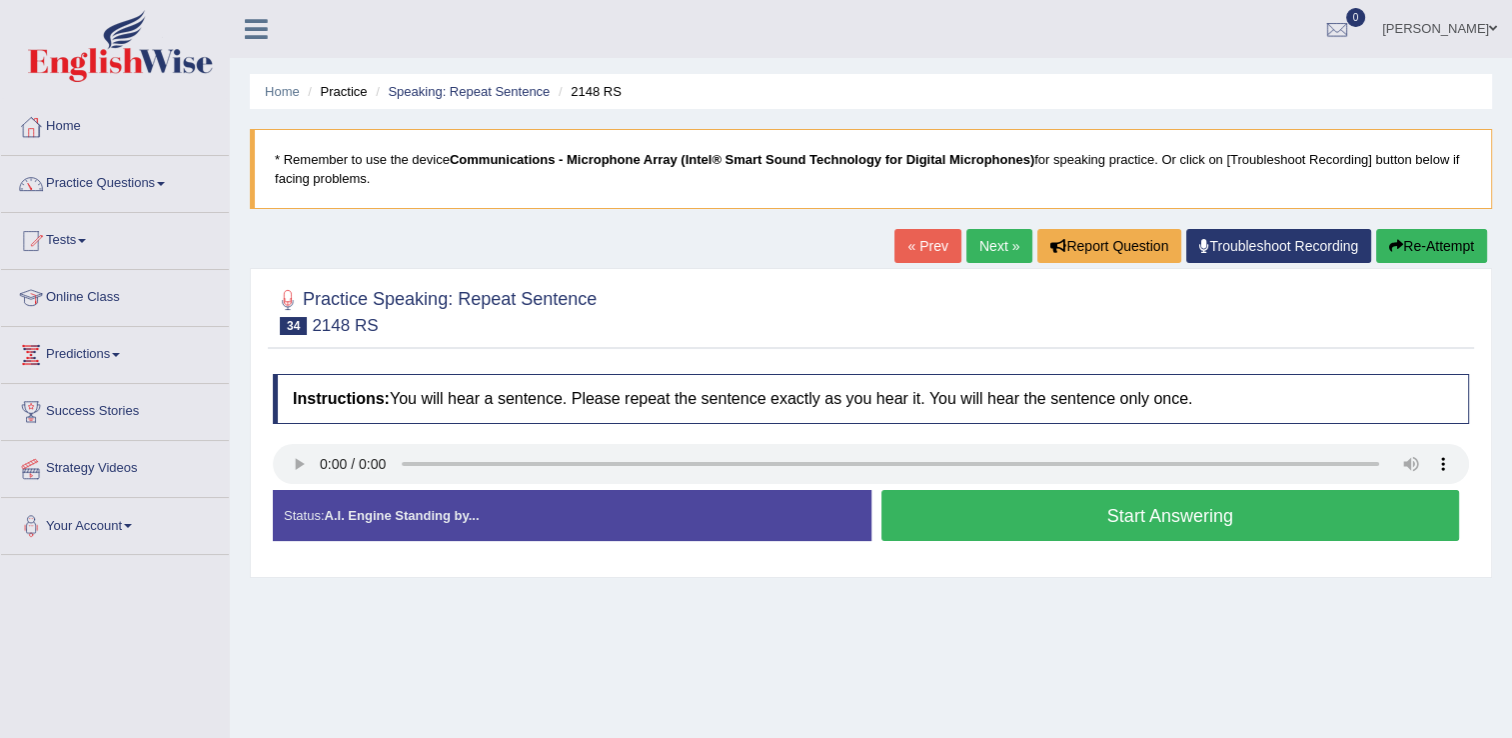
click at [1009, 522] on button "Start Answering" at bounding box center [1170, 515] width 579 height 51
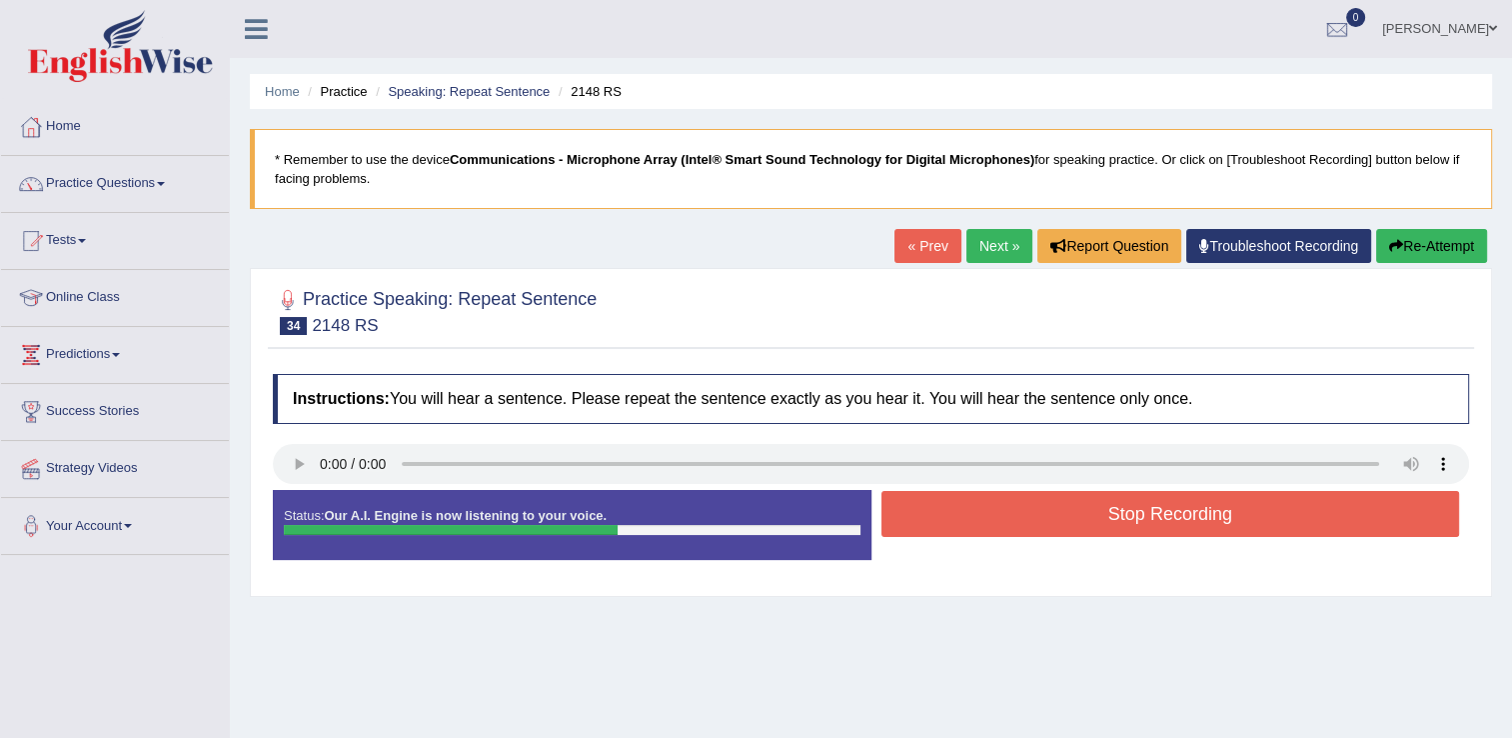
click at [1009, 522] on button "Stop Recording" at bounding box center [1170, 514] width 579 height 46
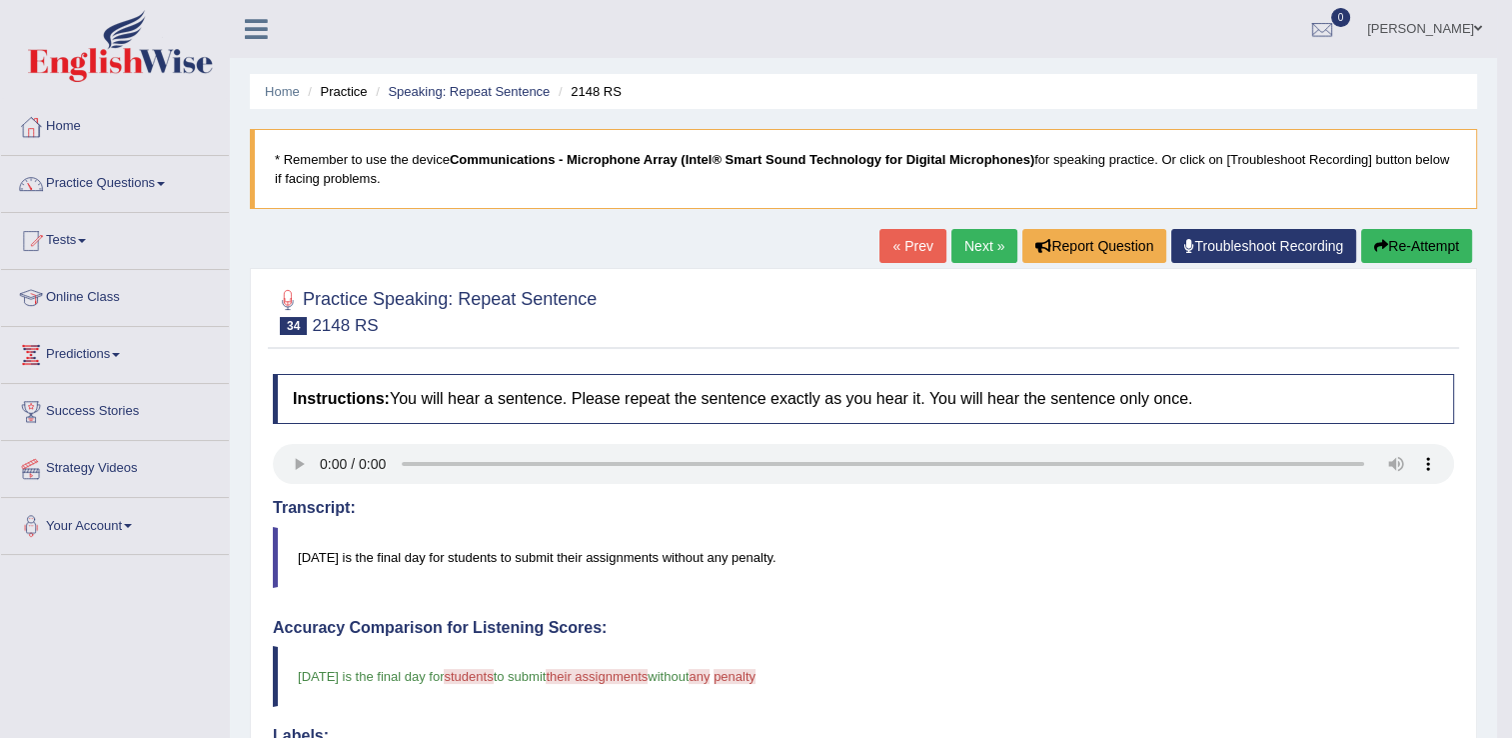
click at [969, 258] on link "Next »" at bounding box center [984, 246] width 66 height 34
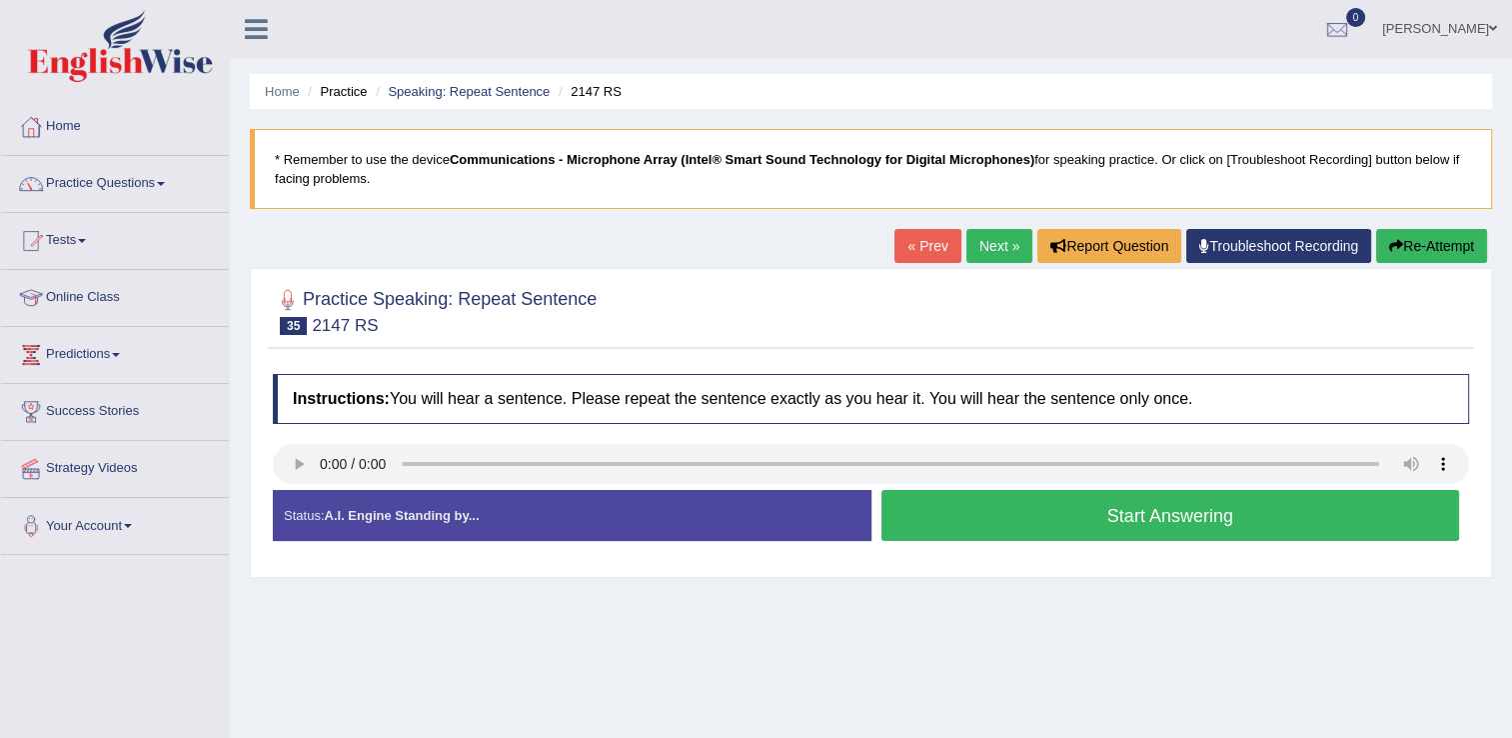
click at [907, 515] on button "Start Answering" at bounding box center [1170, 515] width 579 height 51
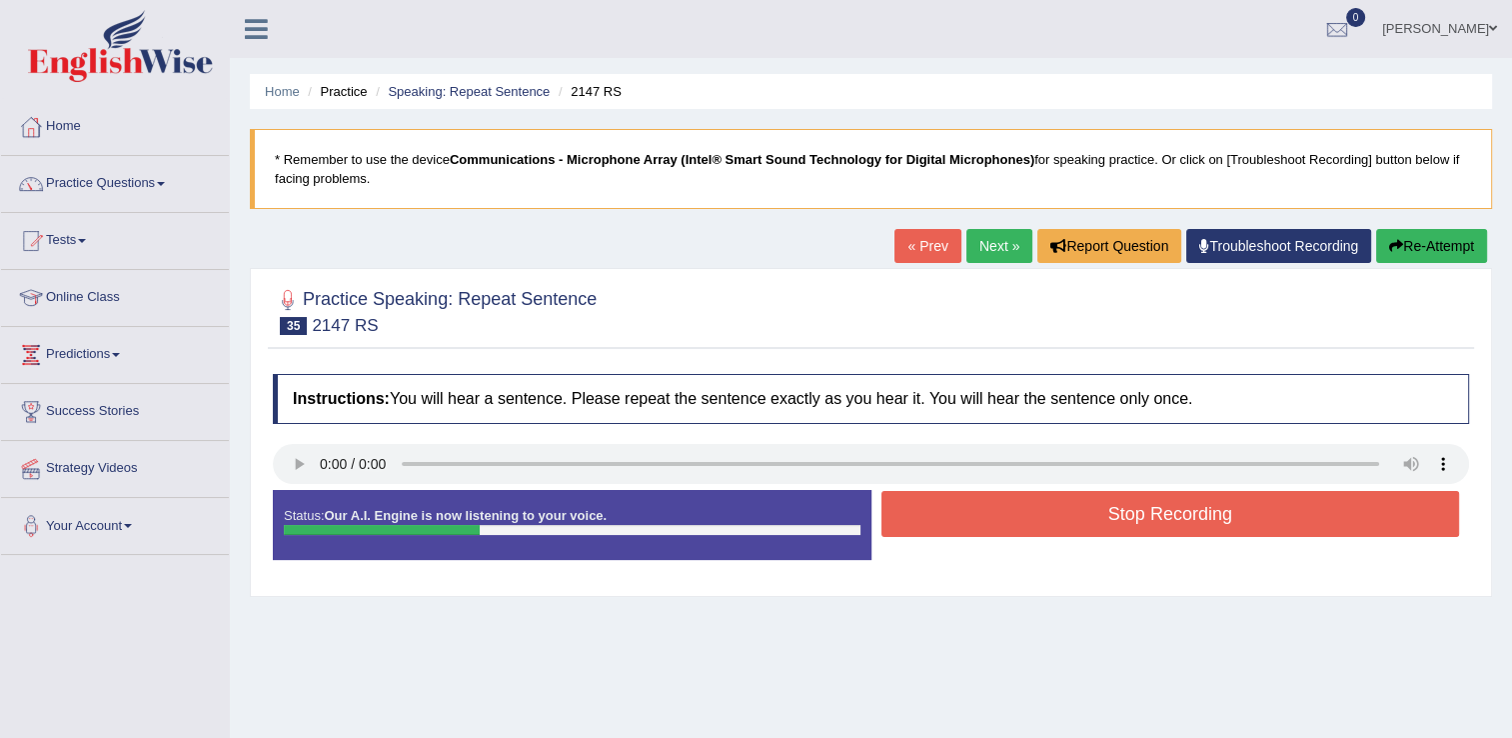
click at [967, 522] on button "Stop Recording" at bounding box center [1170, 514] width 579 height 46
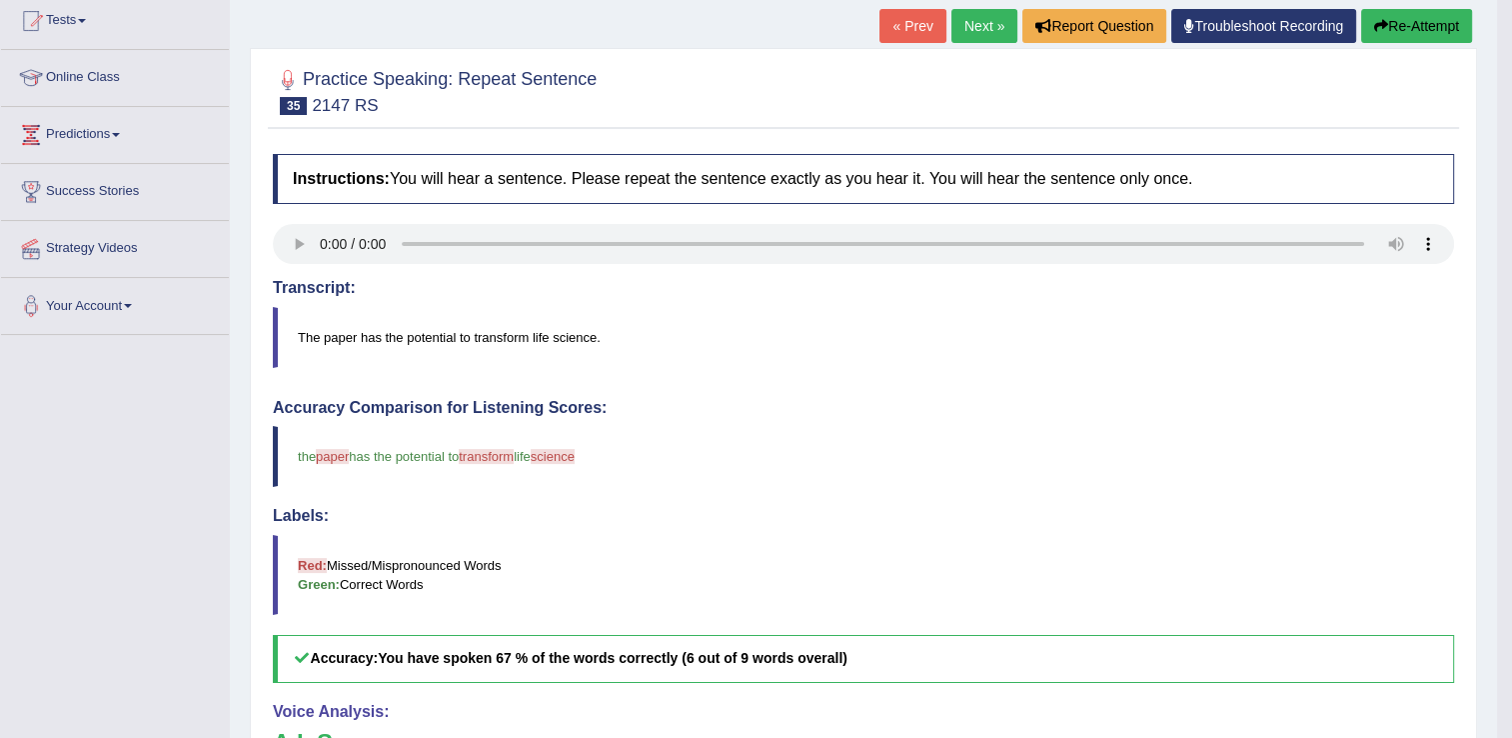
scroll to position [100, 0]
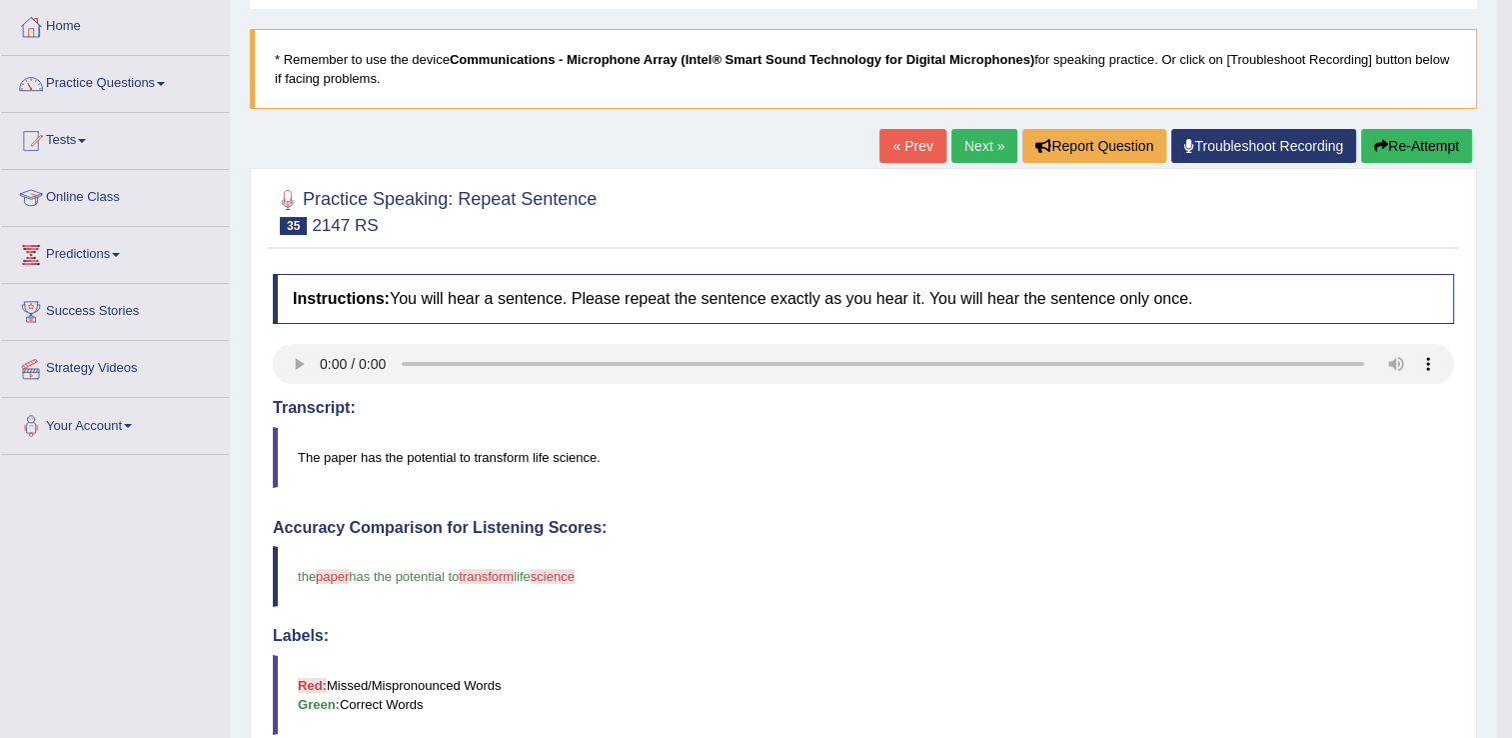
click at [978, 141] on link "Next »" at bounding box center [984, 146] width 66 height 34
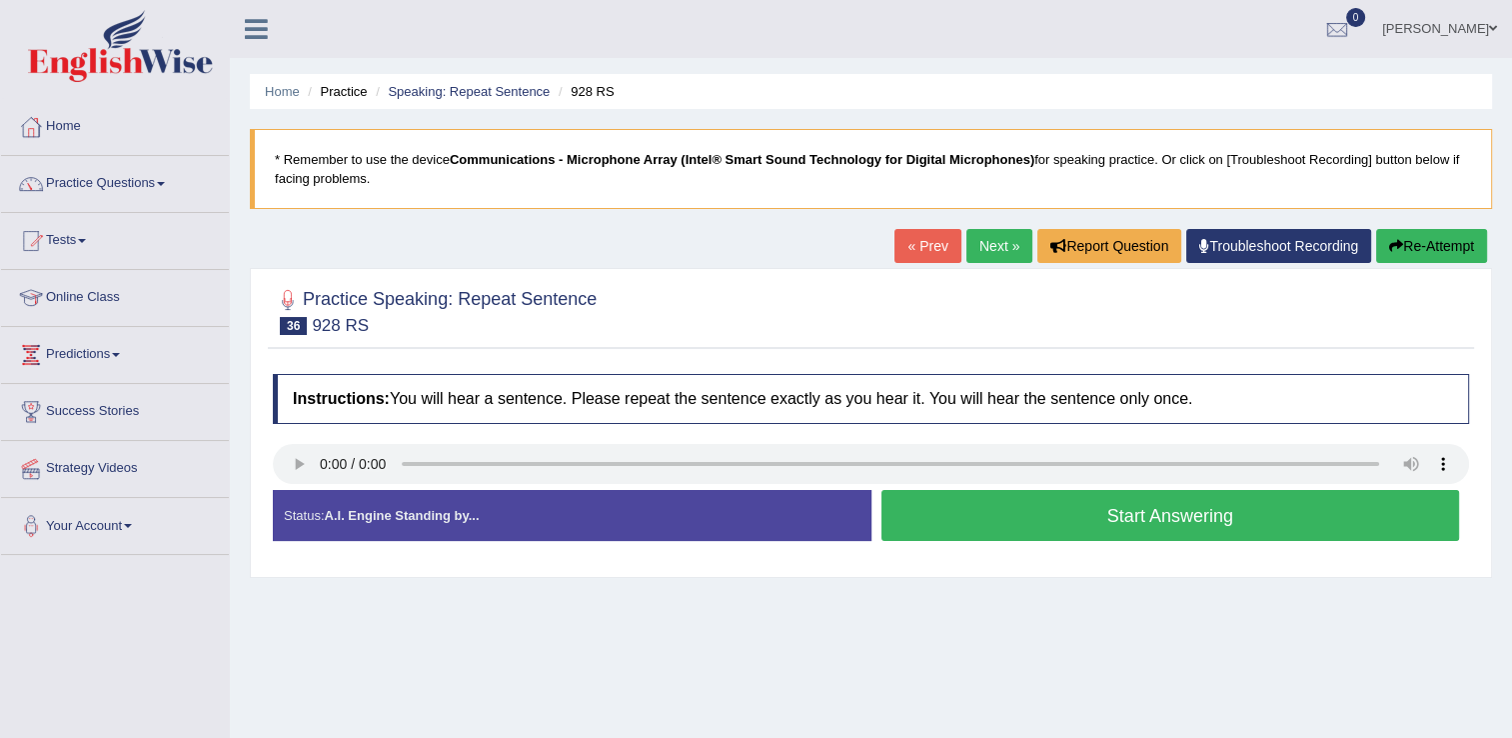
click at [995, 521] on button "Start Answering" at bounding box center [1170, 515] width 579 height 51
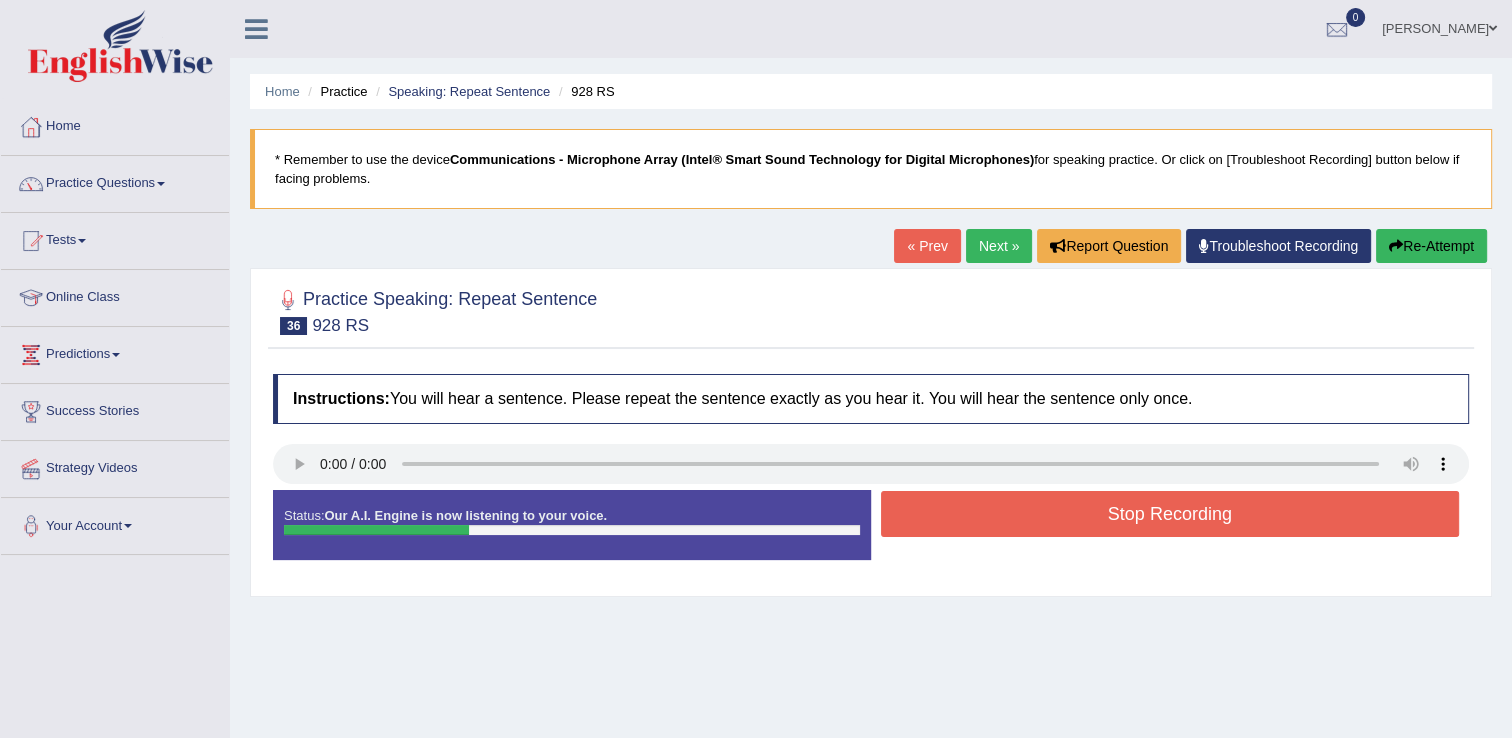
click at [1024, 517] on button "Stop Recording" at bounding box center [1170, 514] width 579 height 46
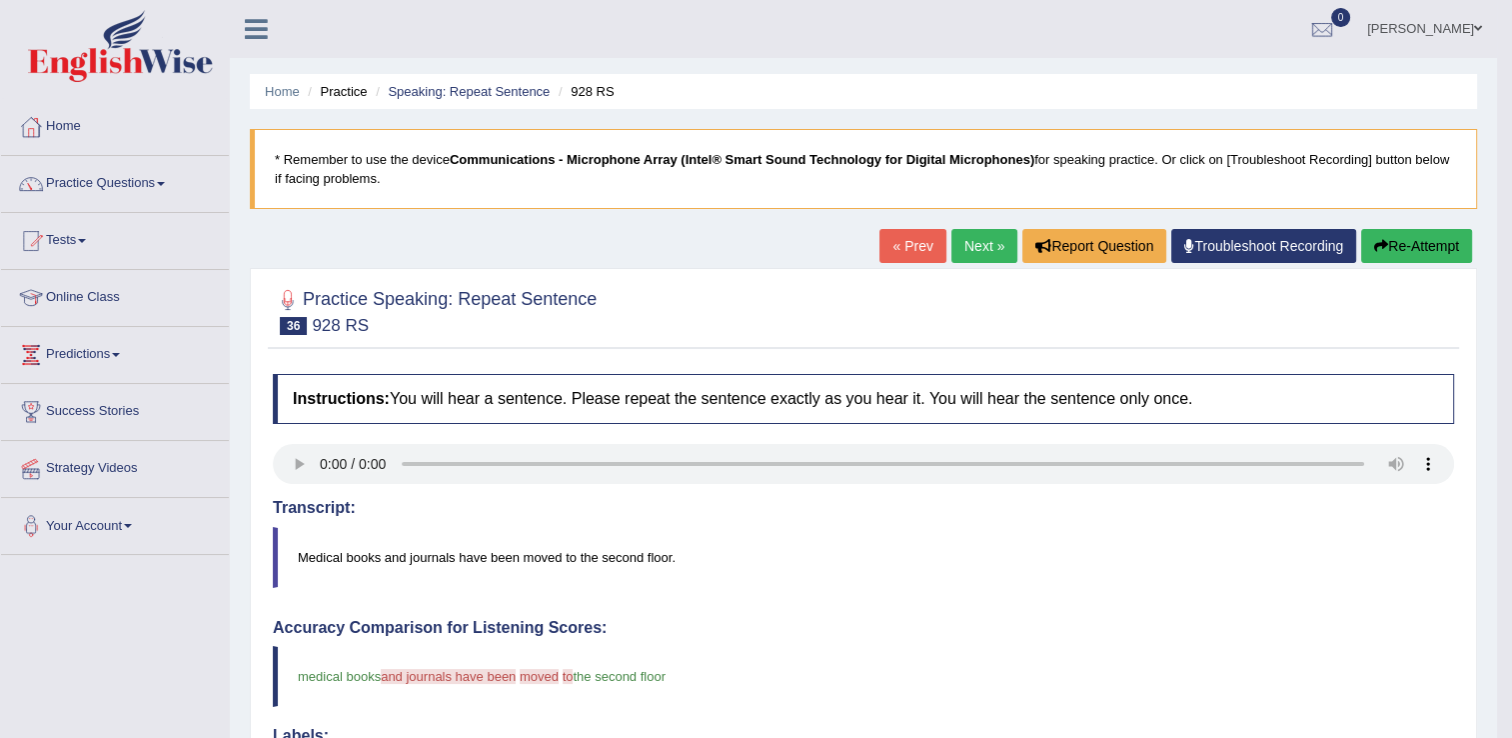
click at [967, 242] on link "Next »" at bounding box center [984, 246] width 66 height 34
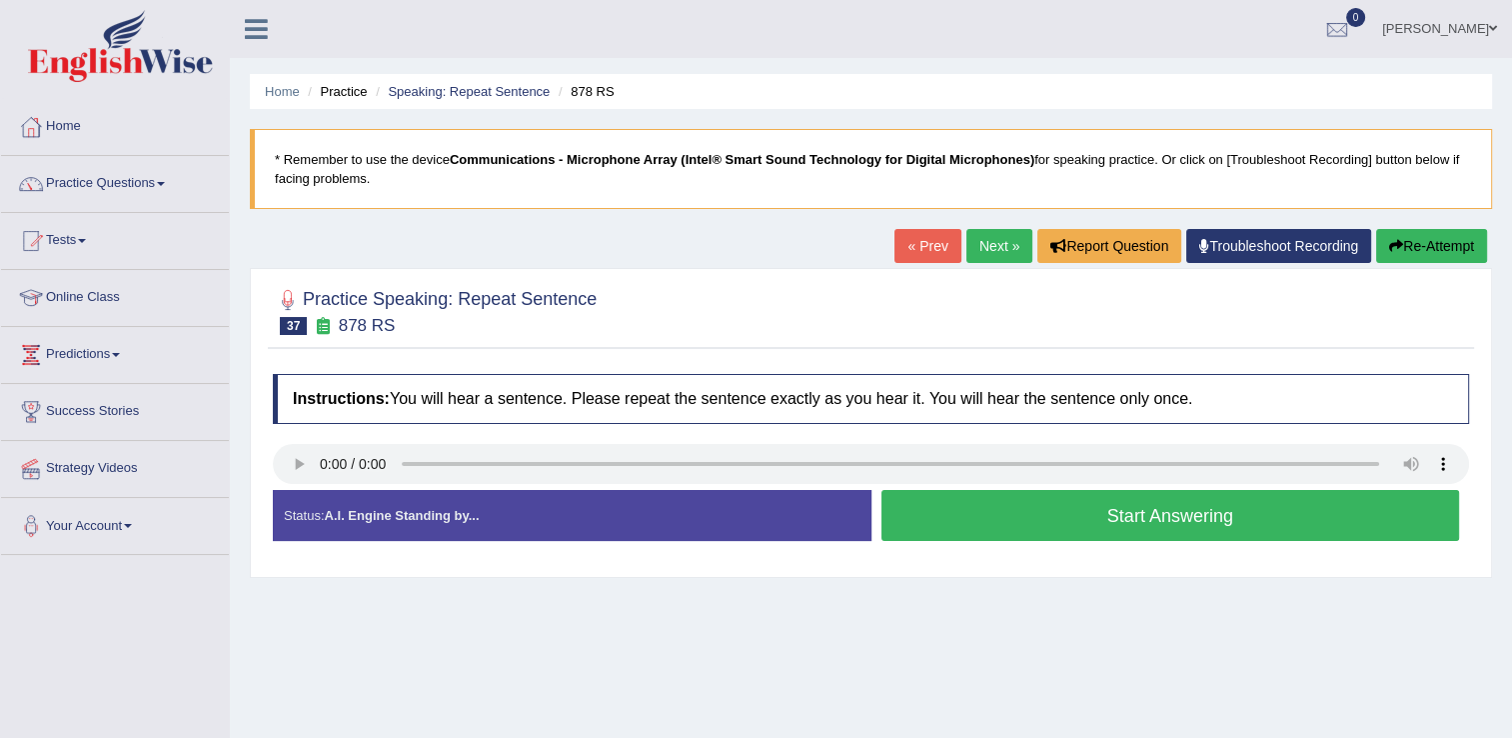
click at [1069, 517] on button "Start Answering" at bounding box center [1170, 515] width 579 height 51
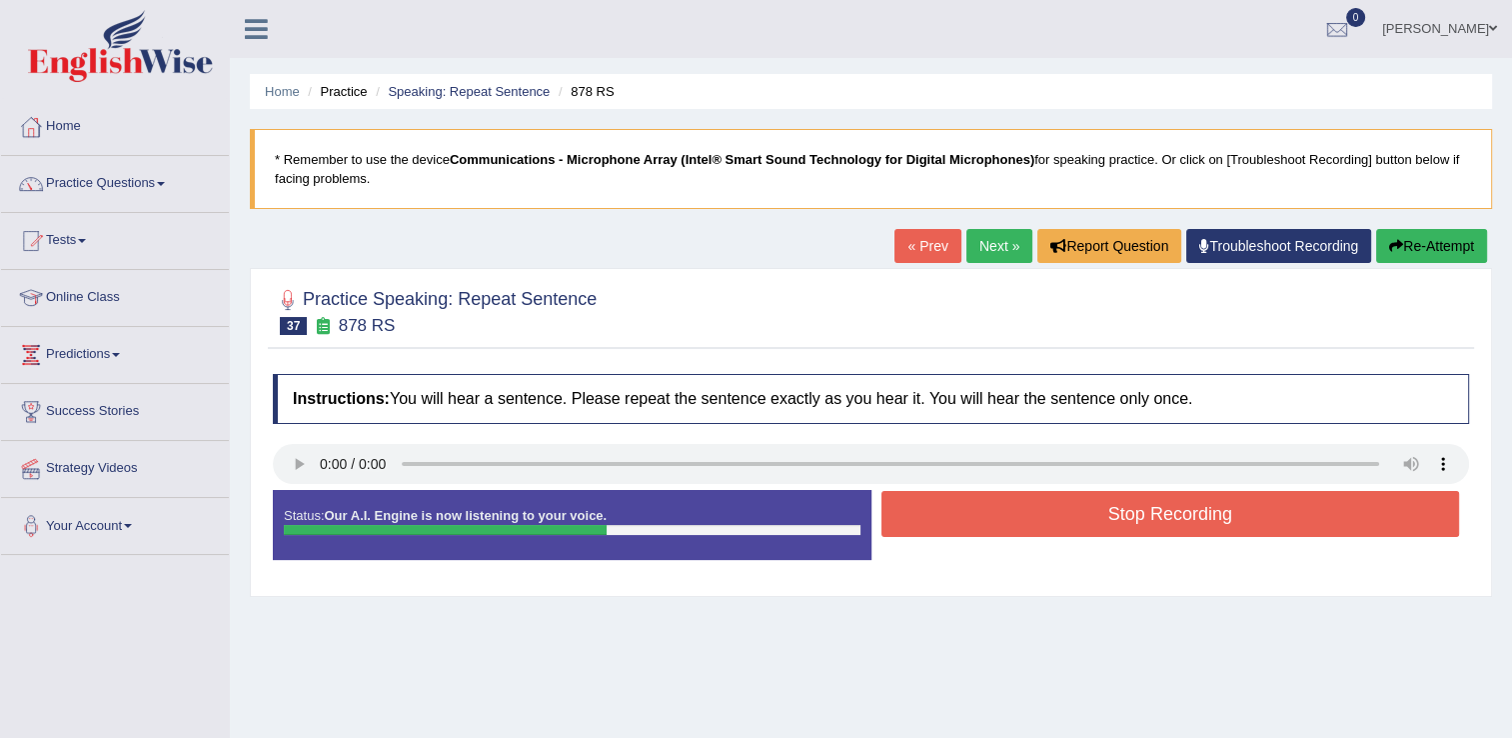
click at [1141, 527] on button "Stop Recording" at bounding box center [1170, 514] width 579 height 46
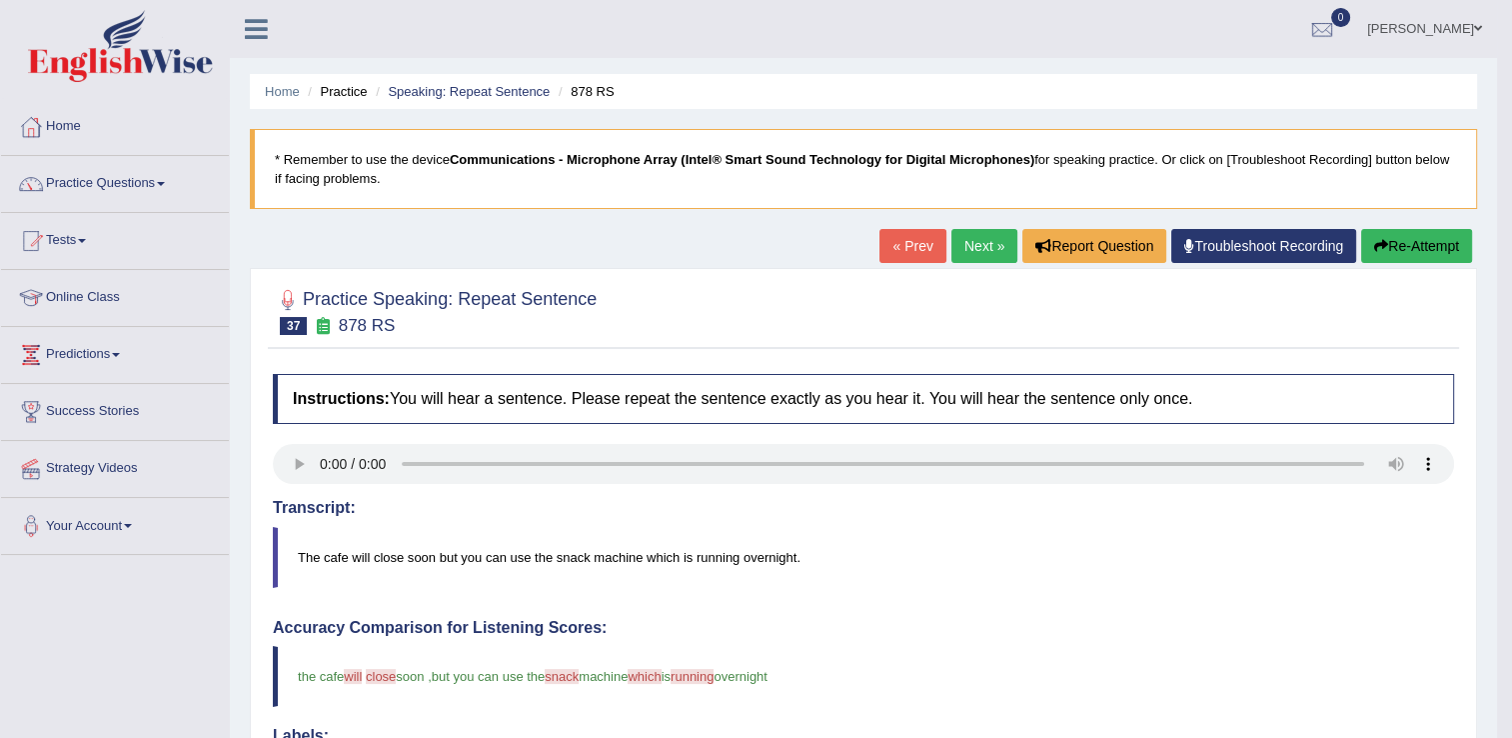
click at [974, 245] on link "Next »" at bounding box center [984, 246] width 66 height 34
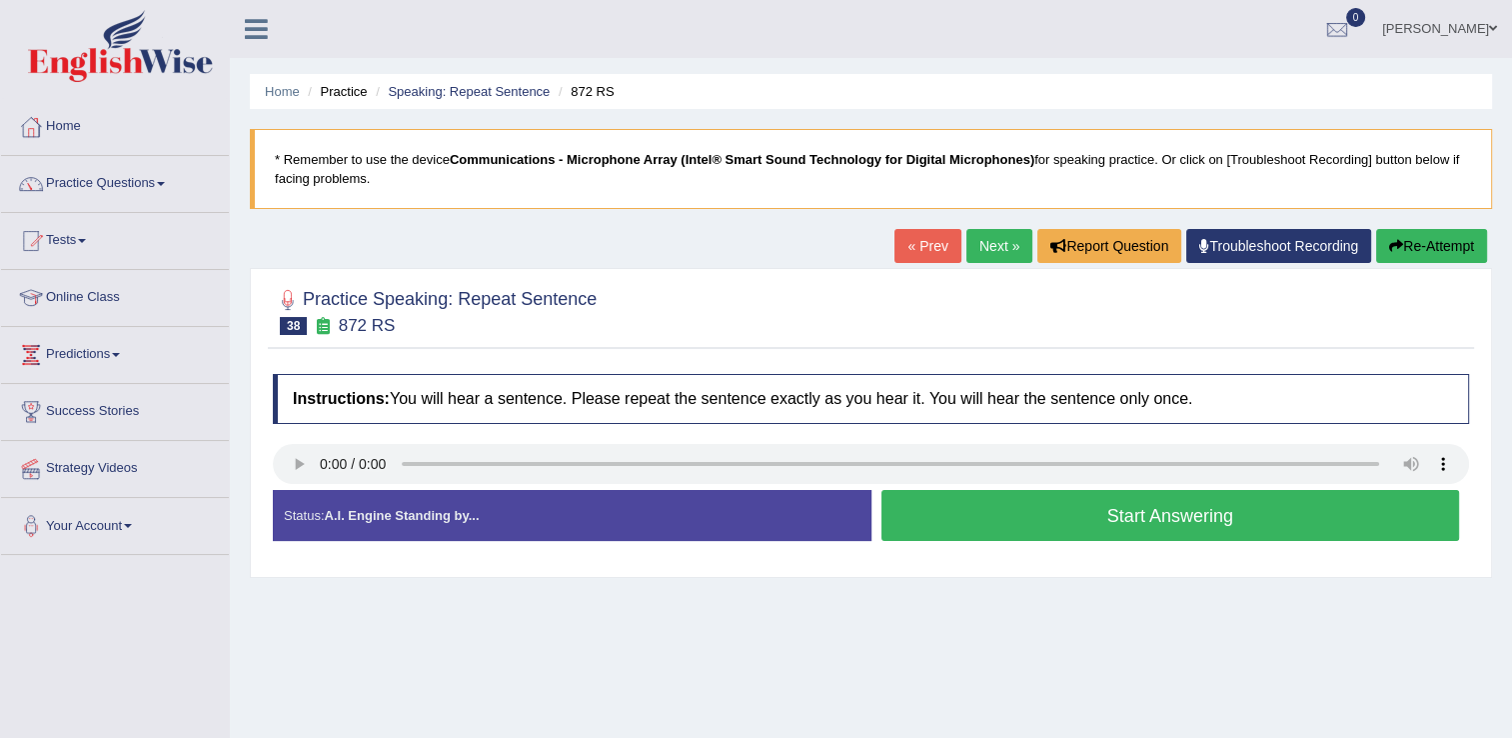
click at [939, 513] on button "Start Answering" at bounding box center [1170, 515] width 579 height 51
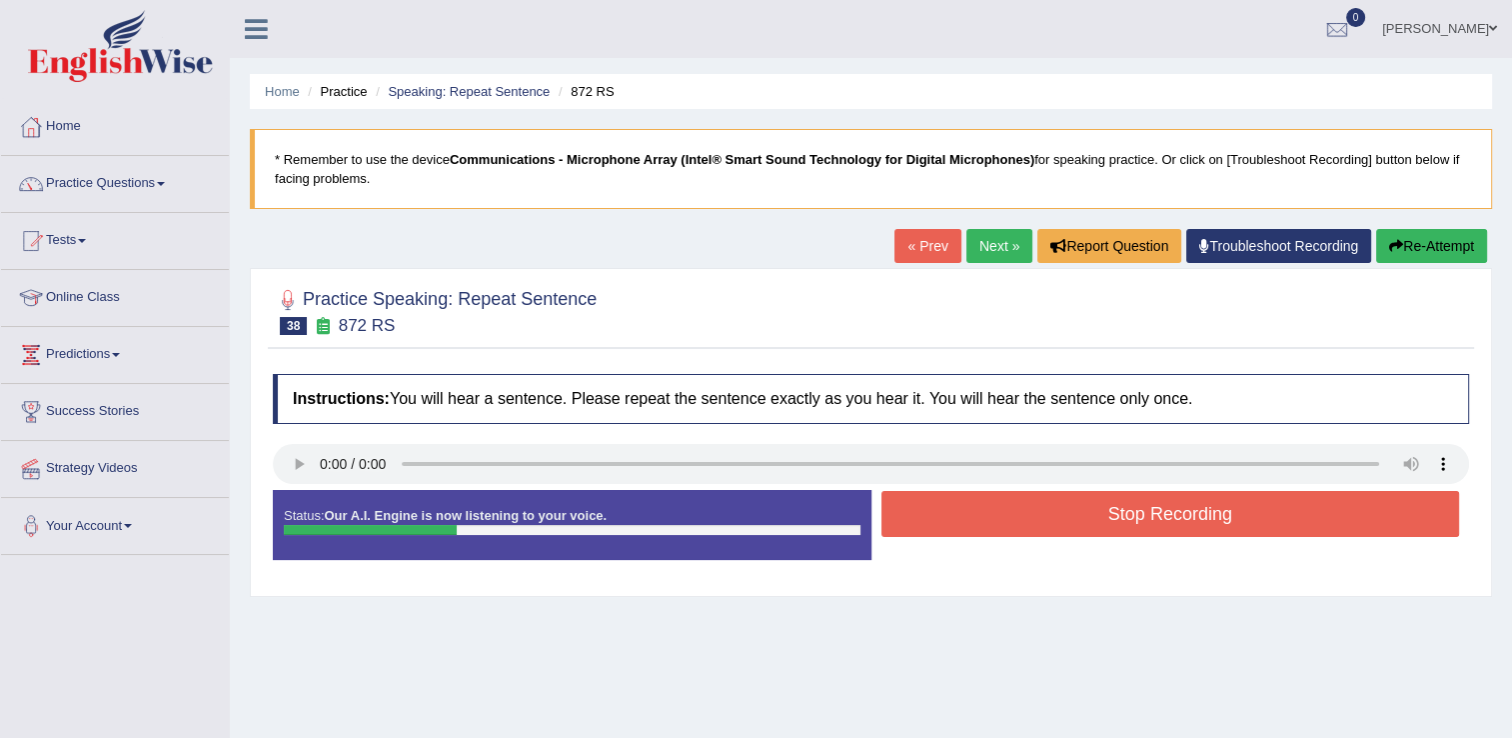
click at [995, 521] on button "Stop Recording" at bounding box center [1170, 514] width 579 height 46
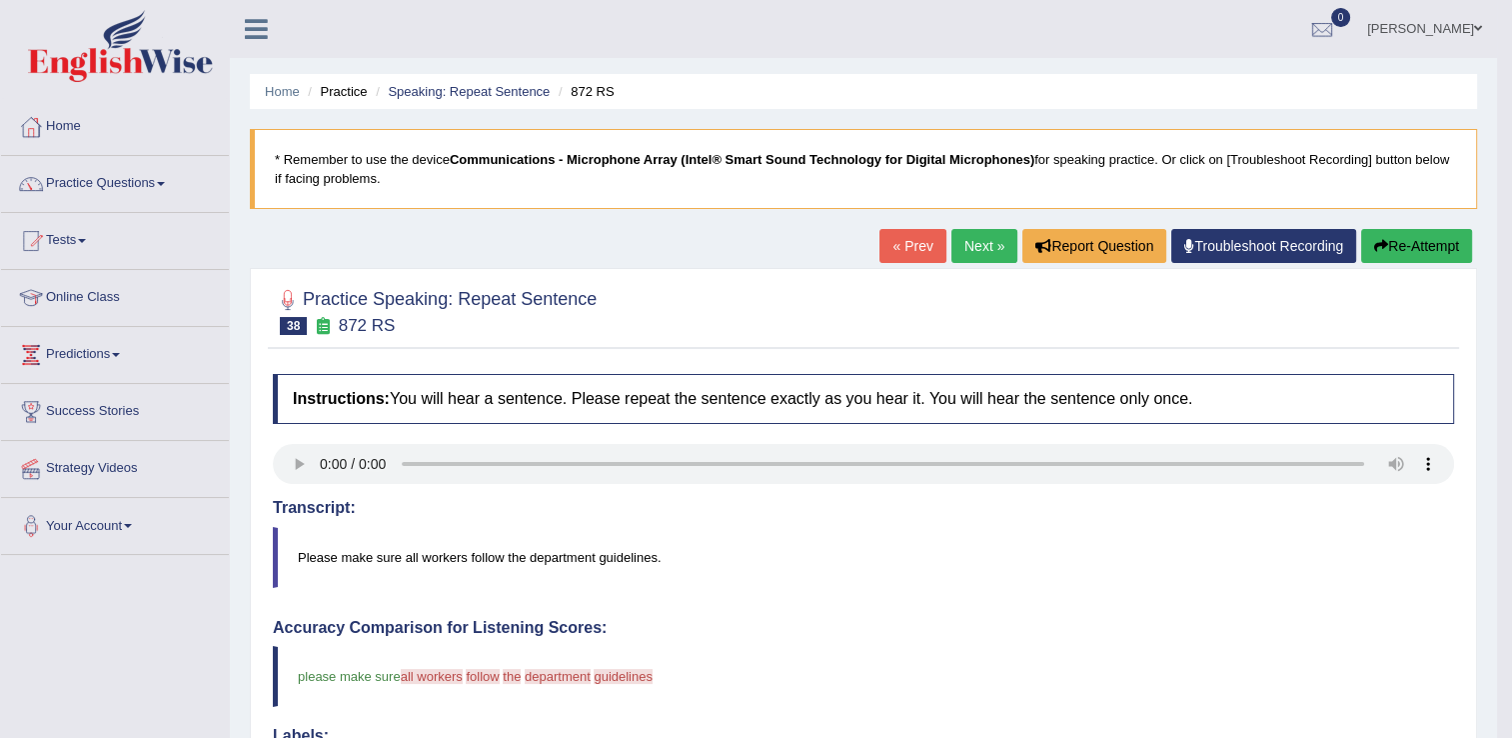
click at [1366, 244] on button "Re-Attempt" at bounding box center [1416, 246] width 111 height 34
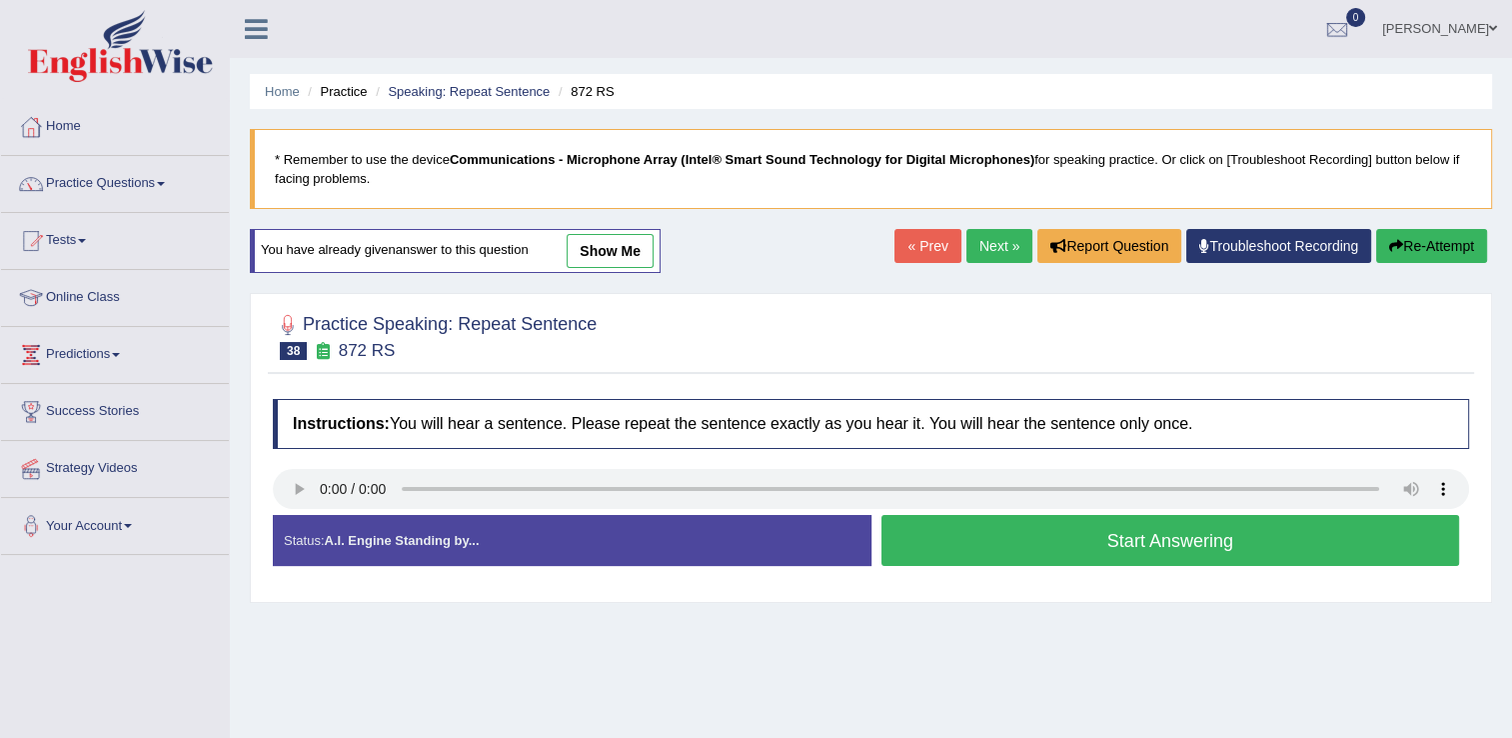
click at [1015, 534] on button "Start Answering" at bounding box center [1170, 540] width 579 height 51
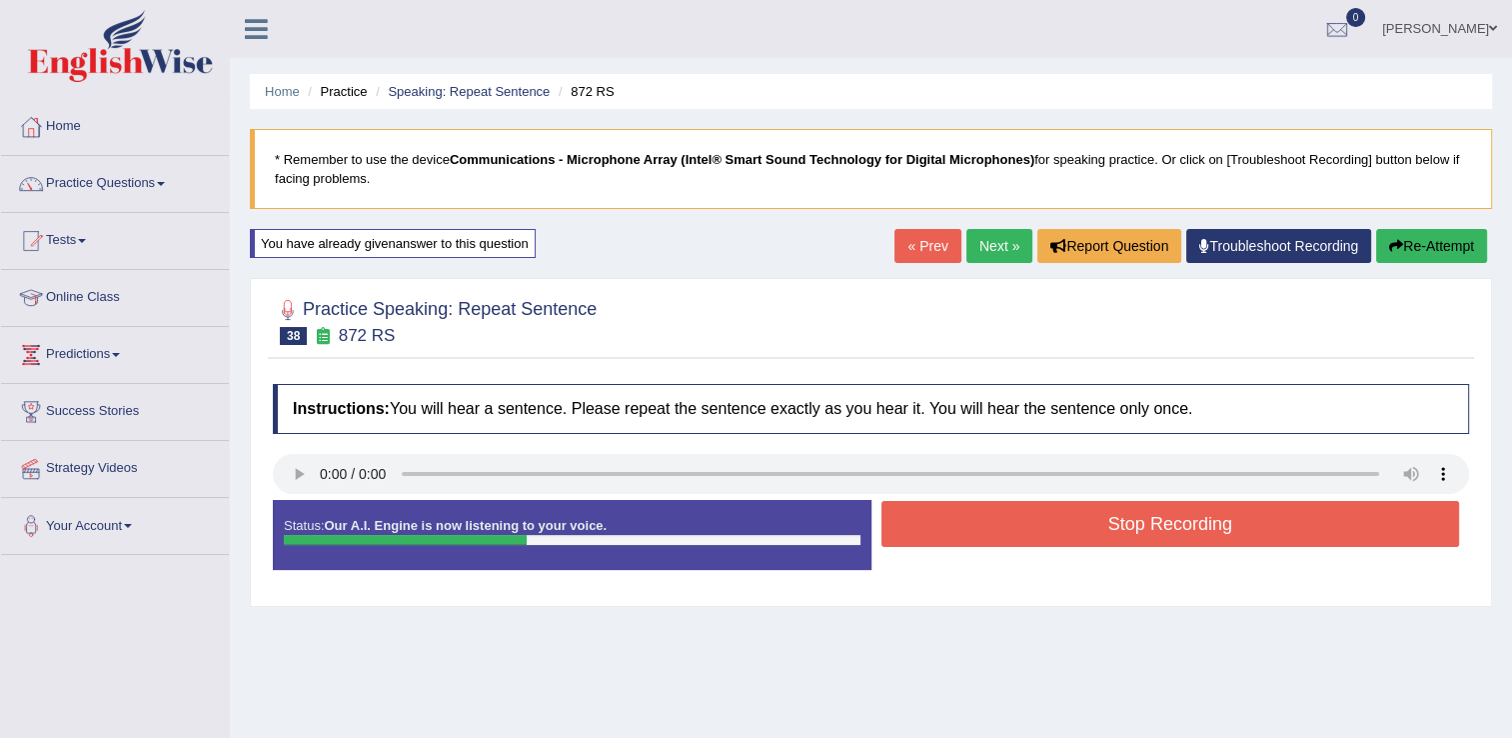
click at [1023, 527] on button "Stop Recording" at bounding box center [1170, 524] width 579 height 46
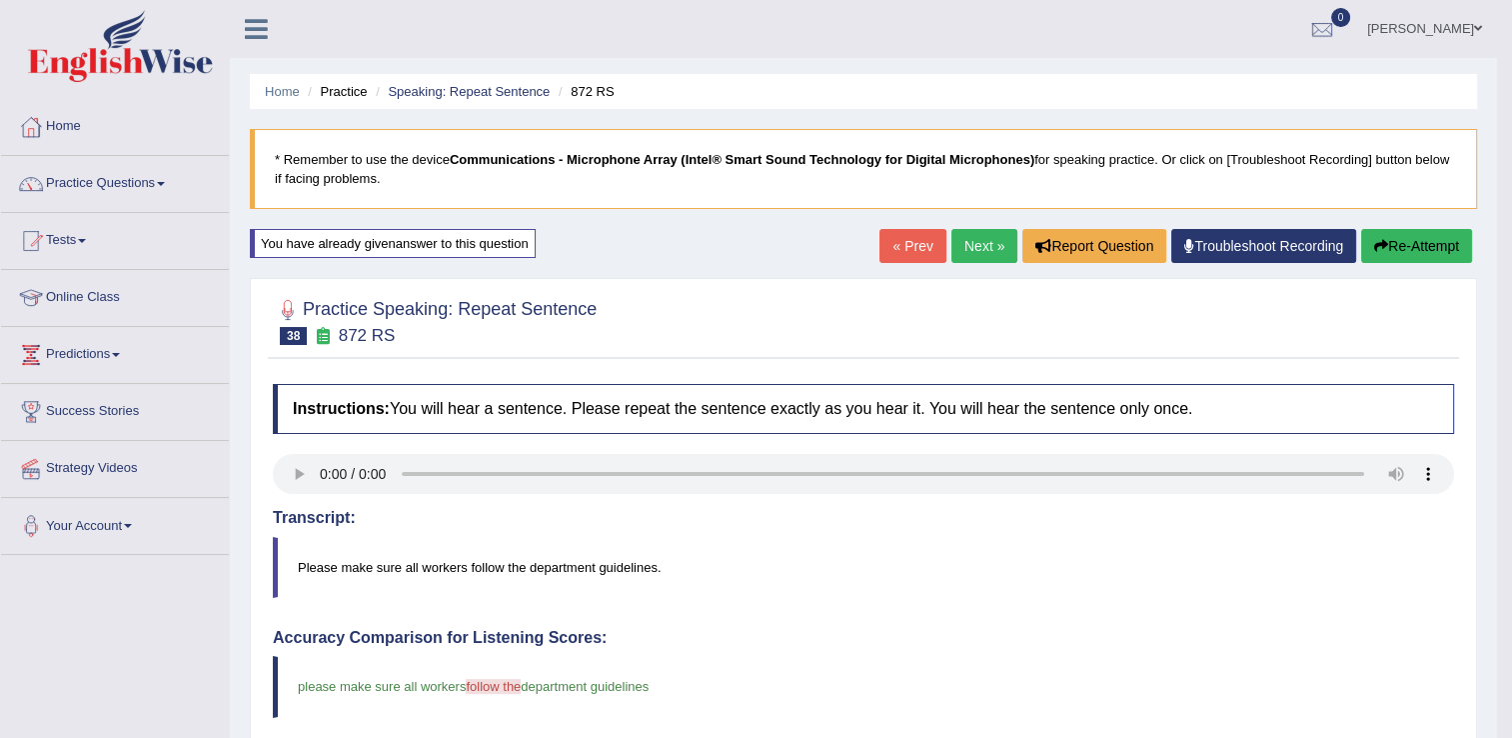
click at [967, 254] on link "Next »" at bounding box center [984, 246] width 66 height 34
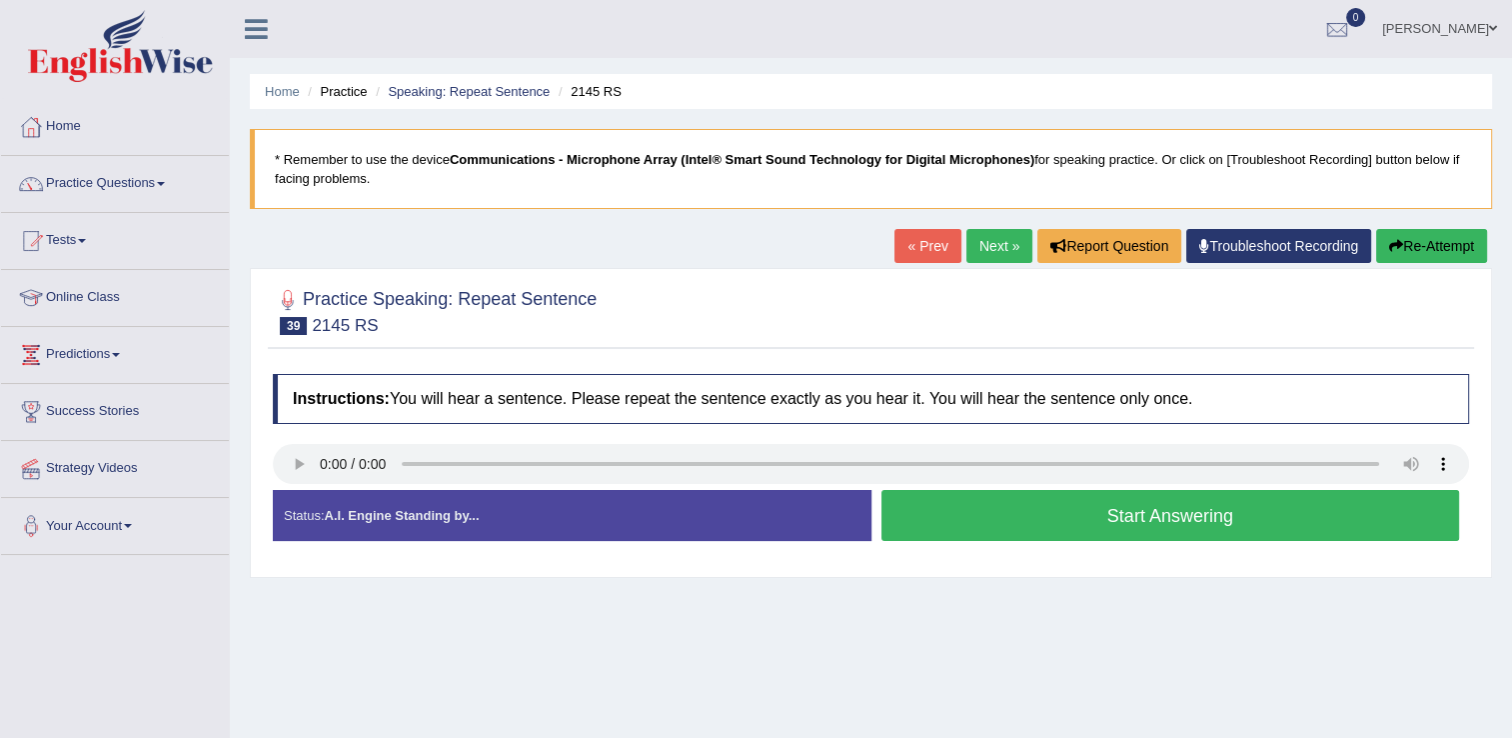
click at [981, 522] on button "Start Answering" at bounding box center [1170, 515] width 579 height 51
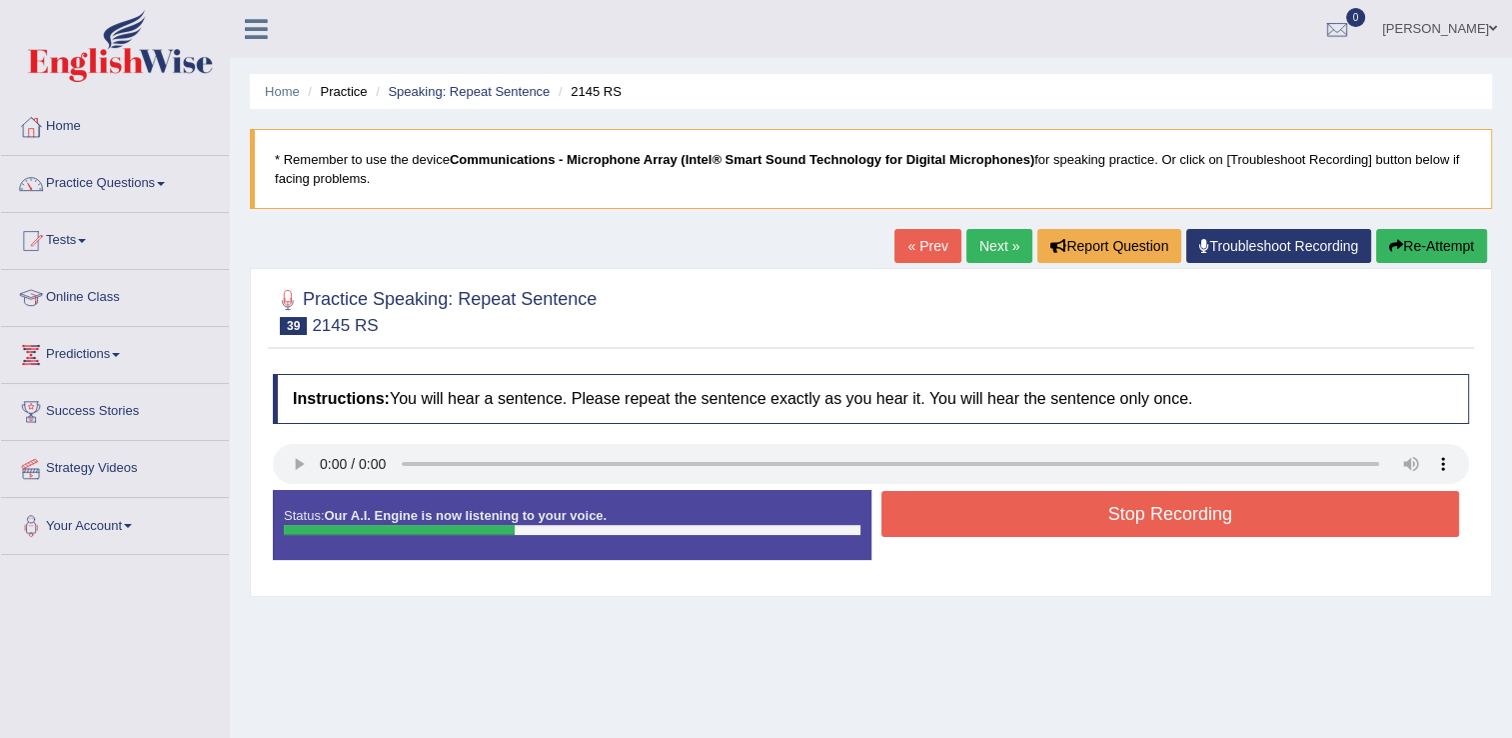
click at [1099, 520] on button "Stop Recording" at bounding box center [1170, 514] width 579 height 46
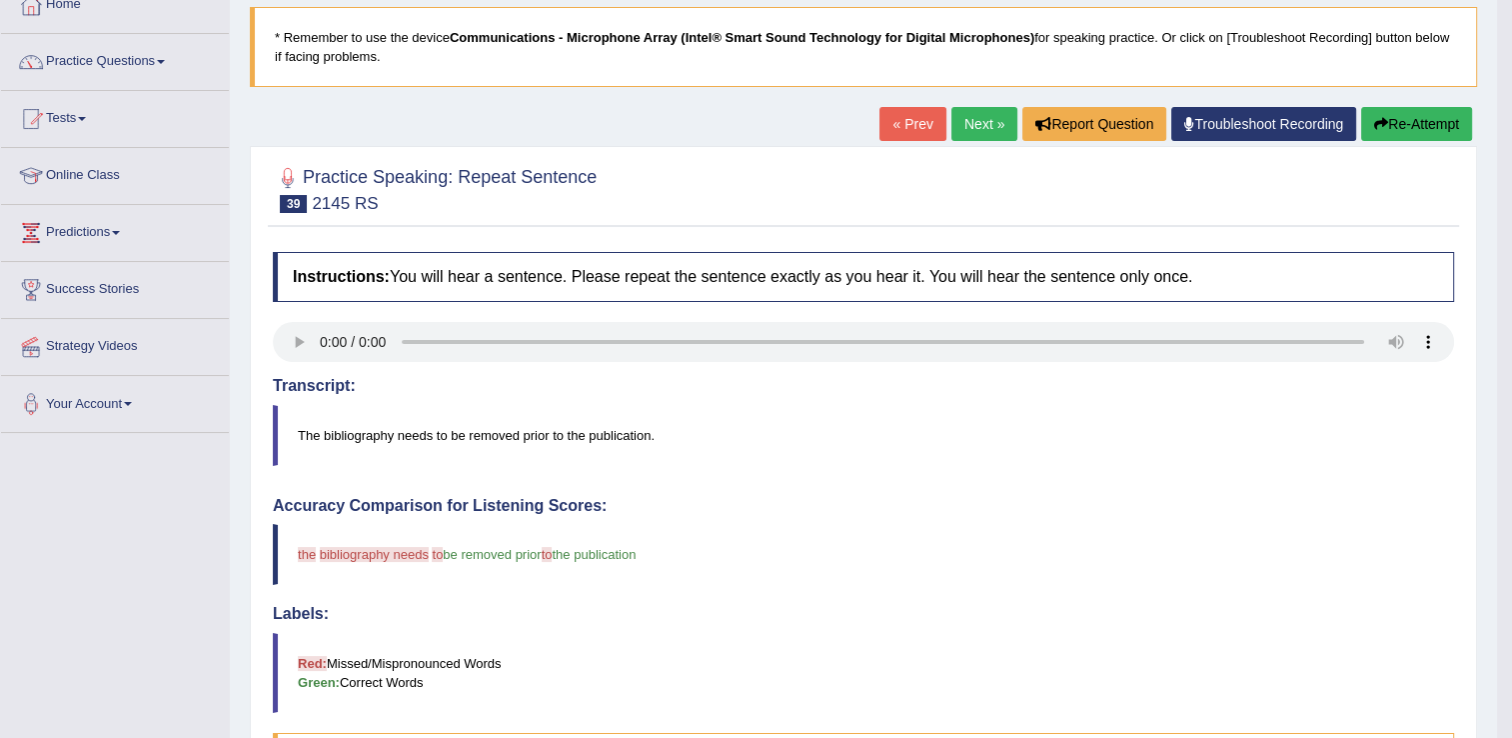
scroll to position [100, 0]
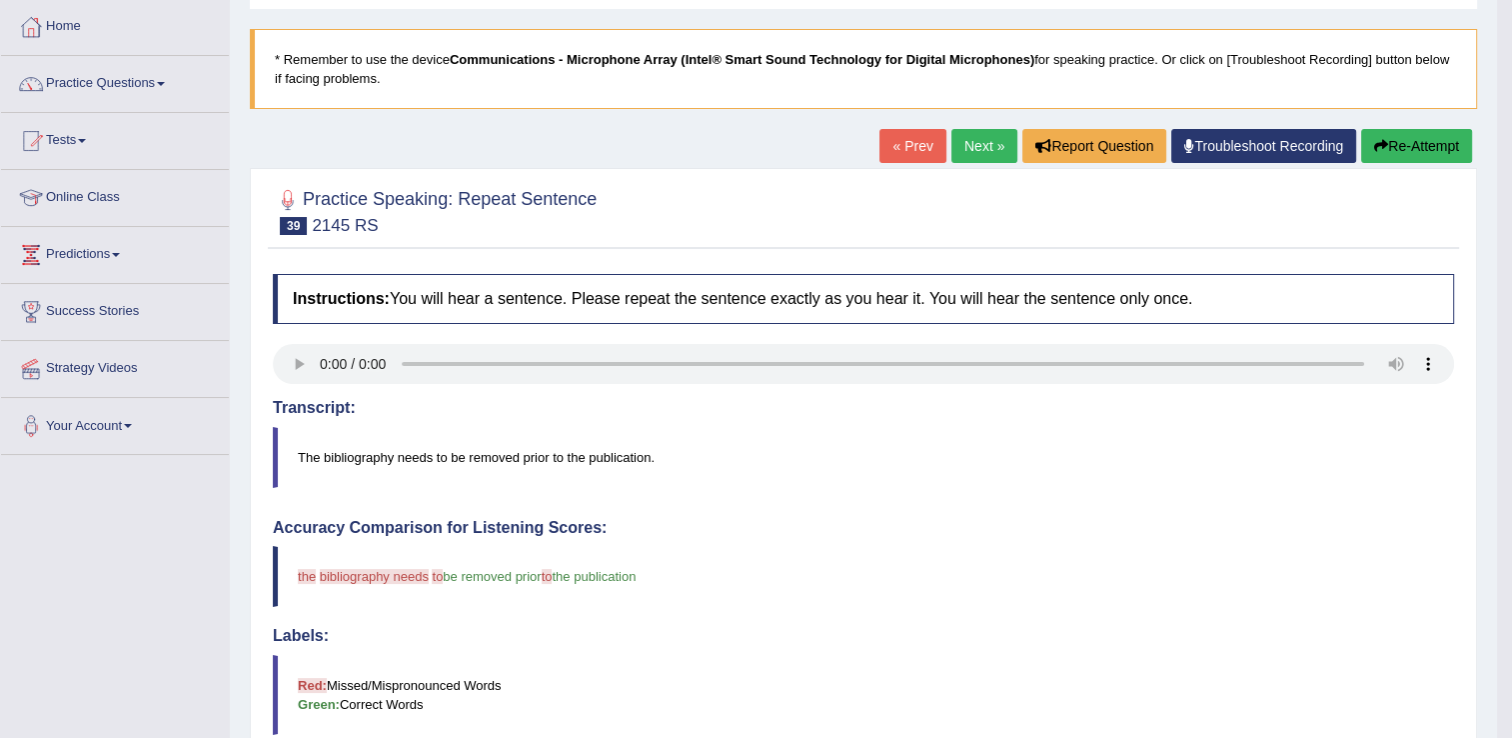
click at [996, 155] on link "Next »" at bounding box center [984, 146] width 66 height 34
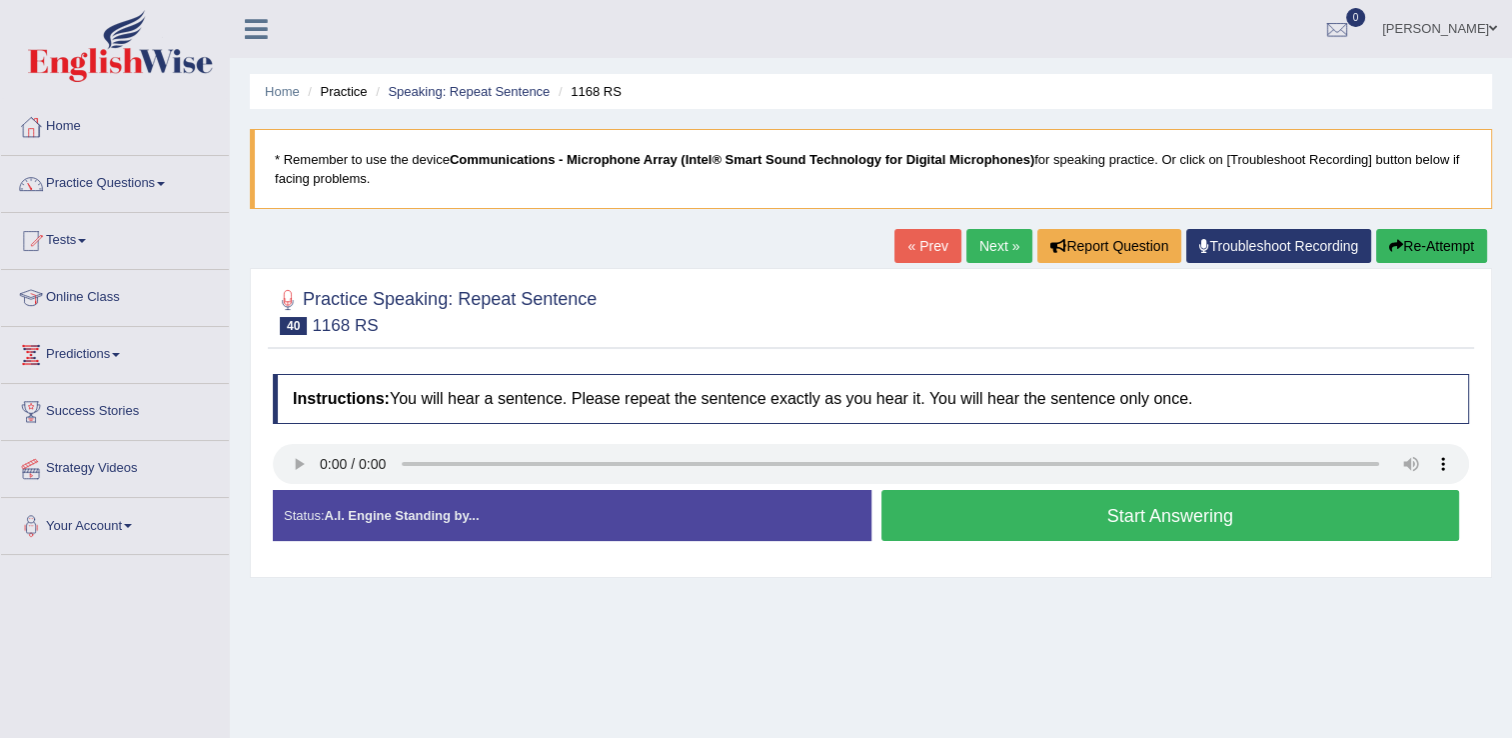
click at [979, 510] on button "Start Answering" at bounding box center [1170, 515] width 579 height 51
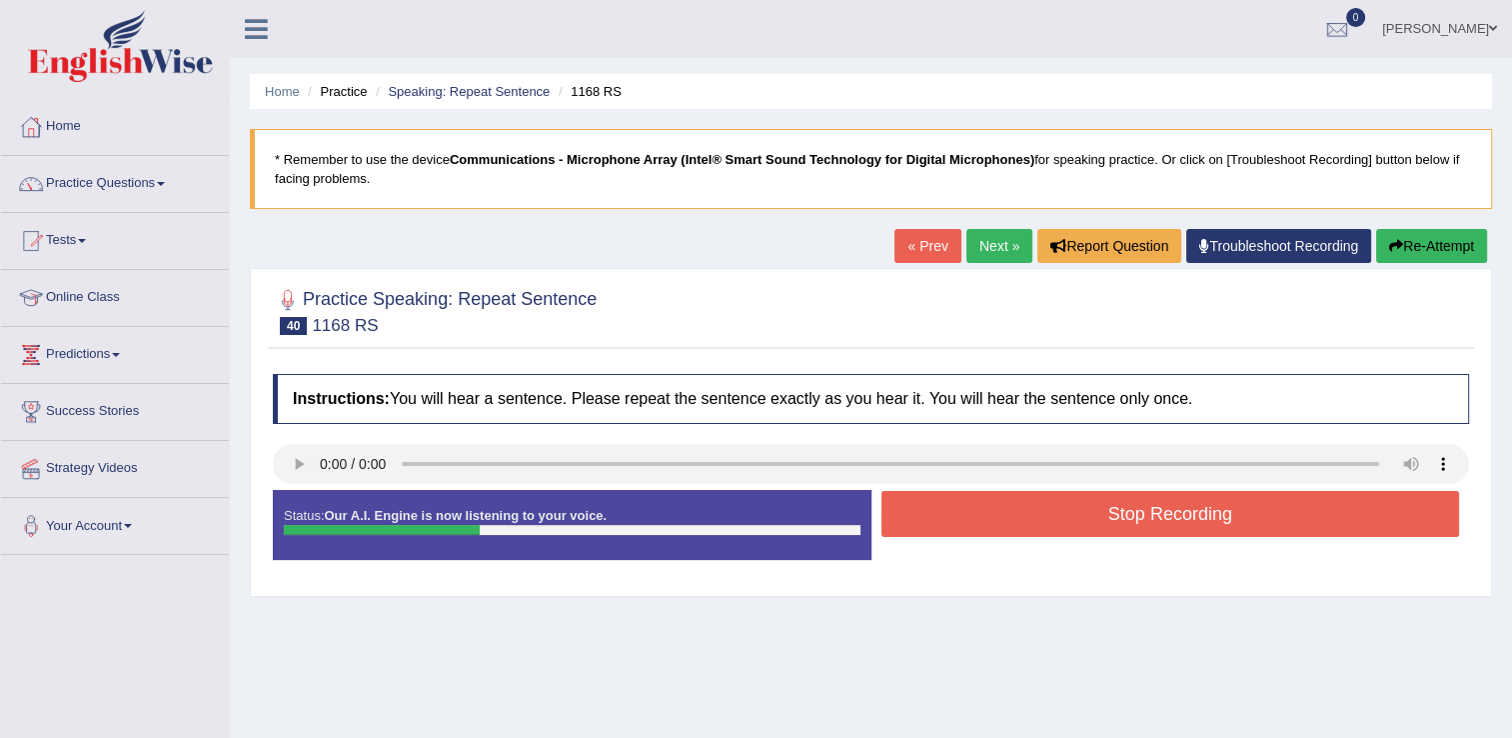
click at [1005, 518] on button "Stop Recording" at bounding box center [1170, 514] width 579 height 46
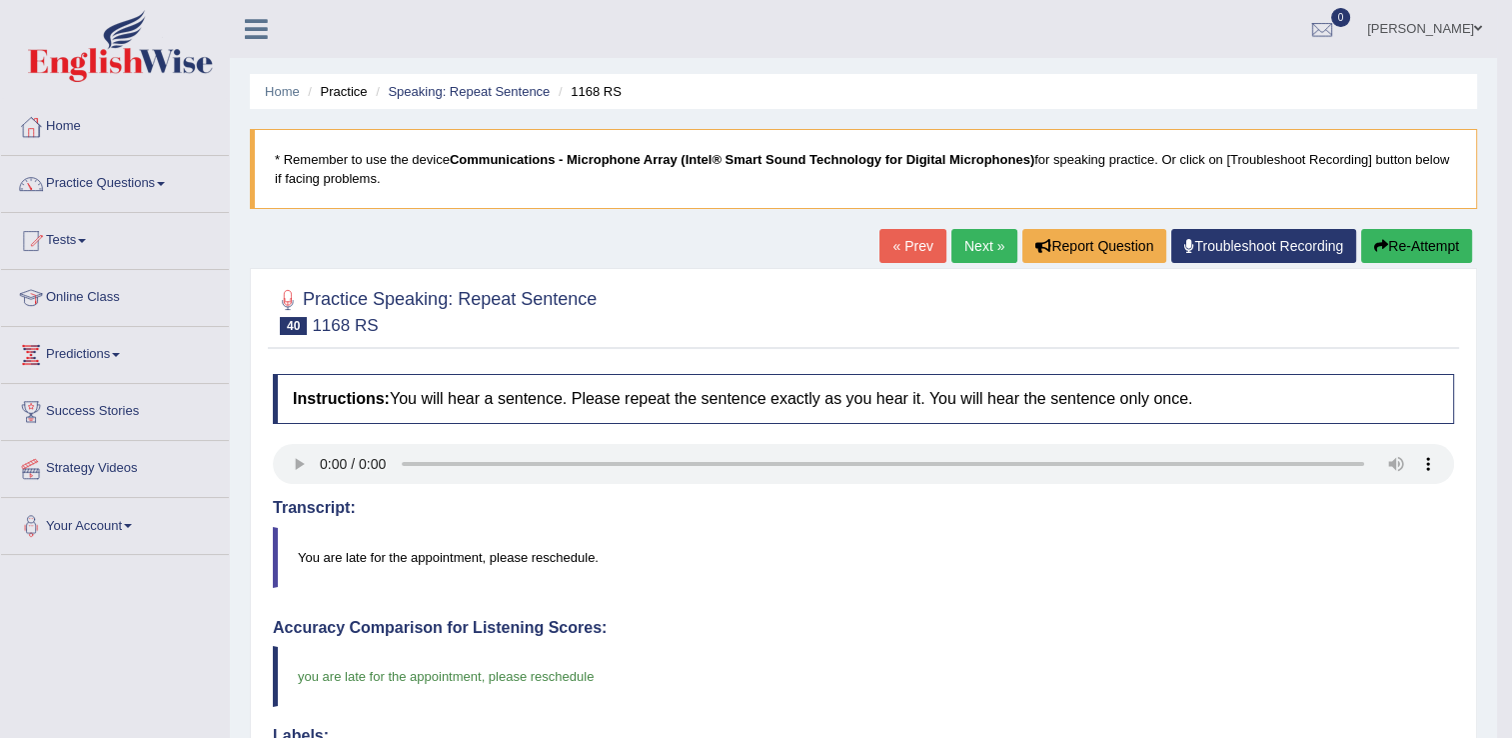
click at [968, 260] on link "Next »" at bounding box center [984, 246] width 66 height 34
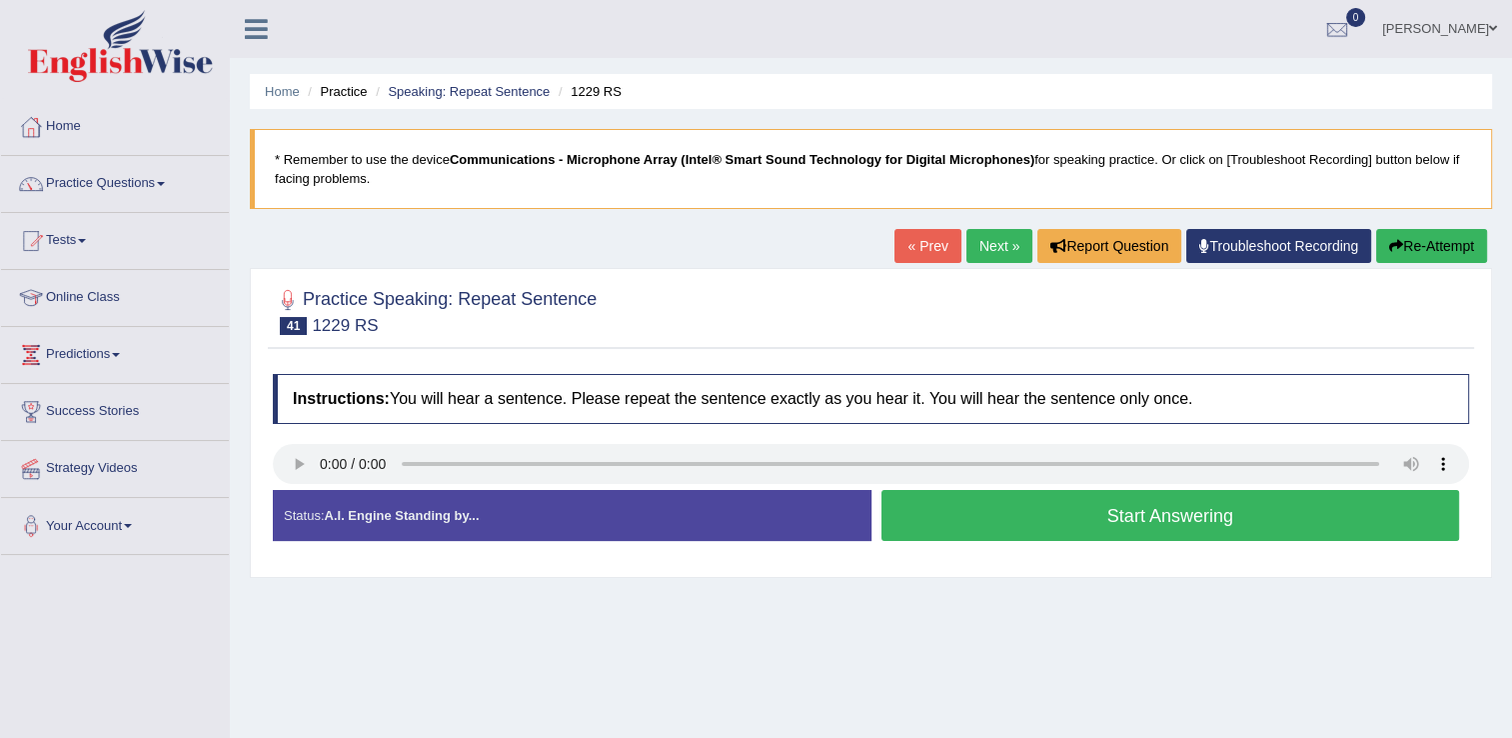
click at [999, 515] on button "Start Answering" at bounding box center [1170, 515] width 579 height 51
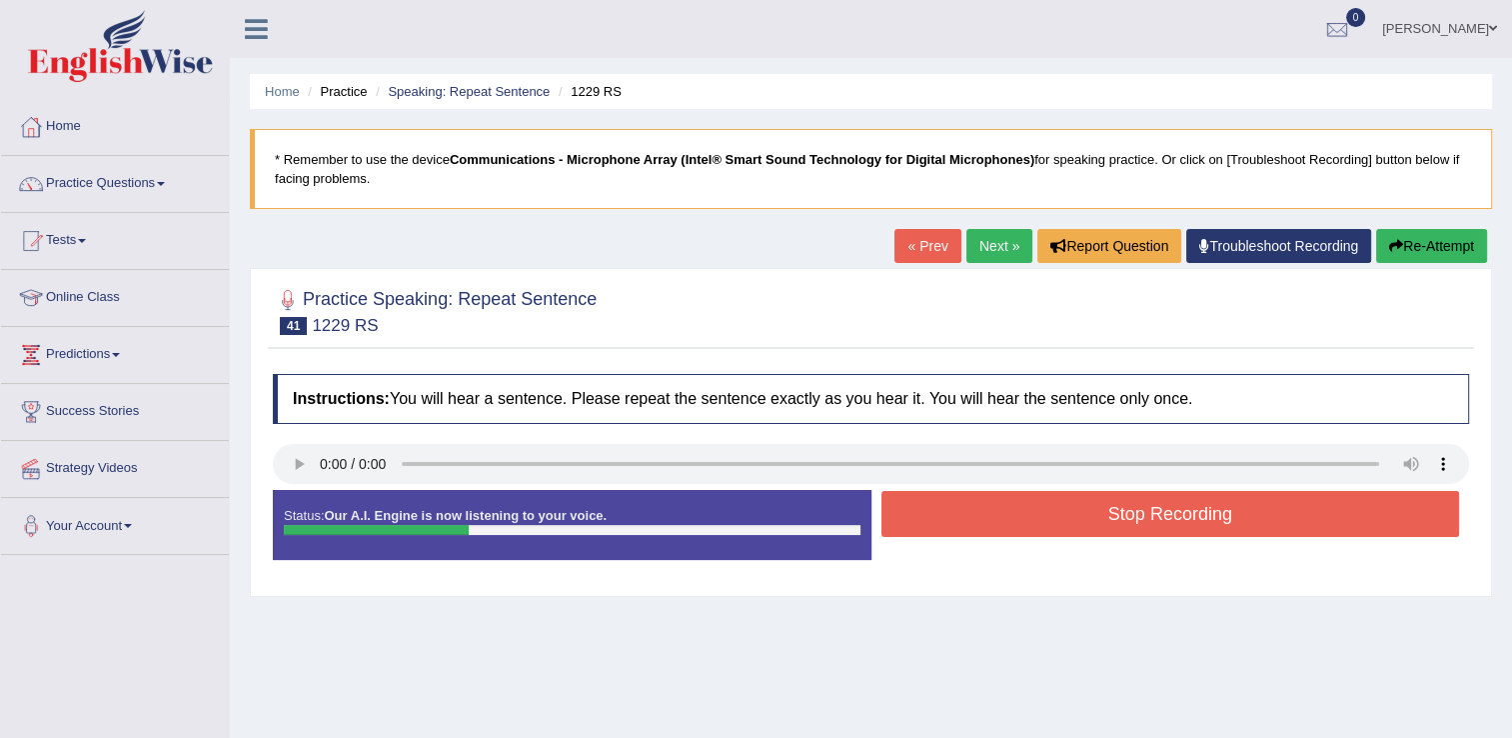
click at [1058, 522] on button "Stop Recording" at bounding box center [1170, 514] width 579 height 46
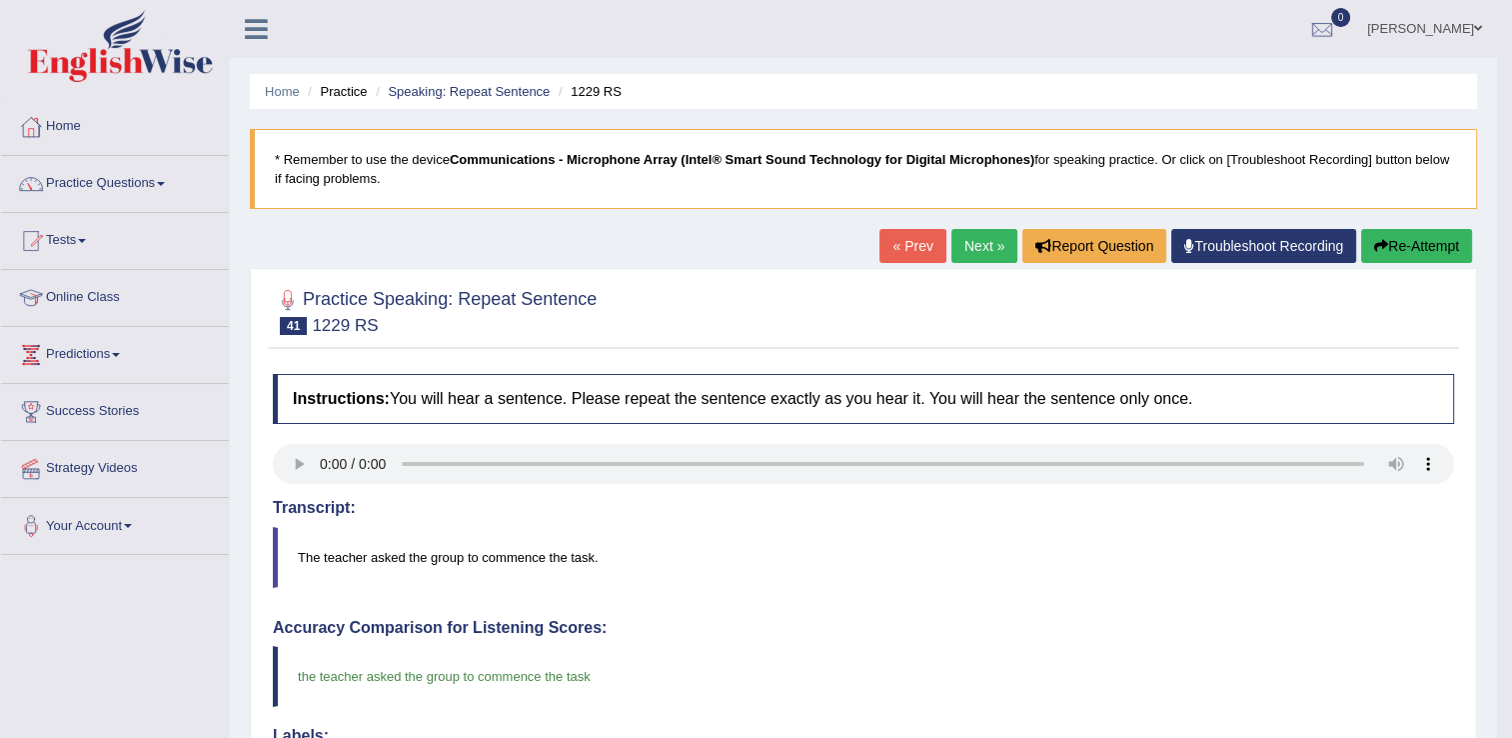
click at [983, 249] on link "Next »" at bounding box center [984, 246] width 66 height 34
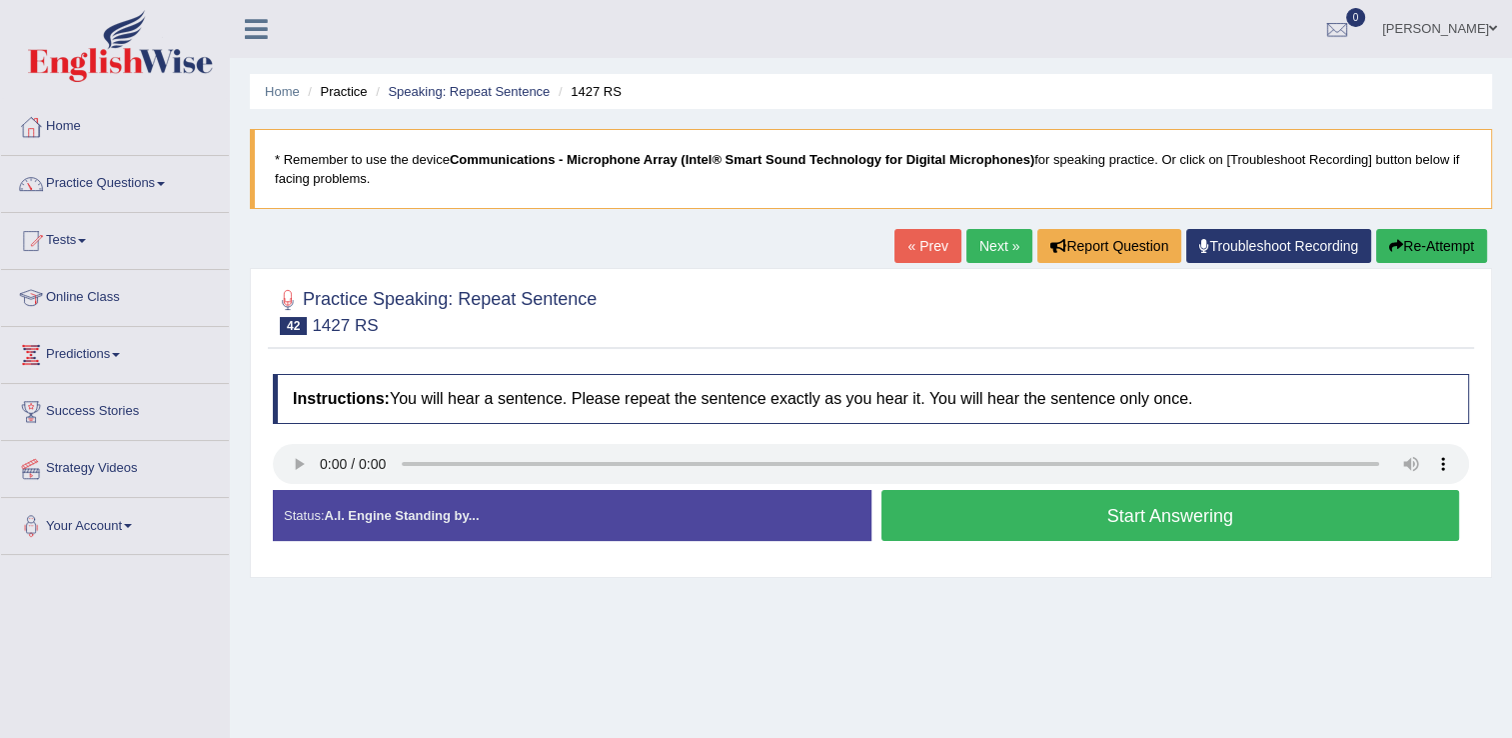
click at [956, 514] on button "Start Answering" at bounding box center [1170, 515] width 579 height 51
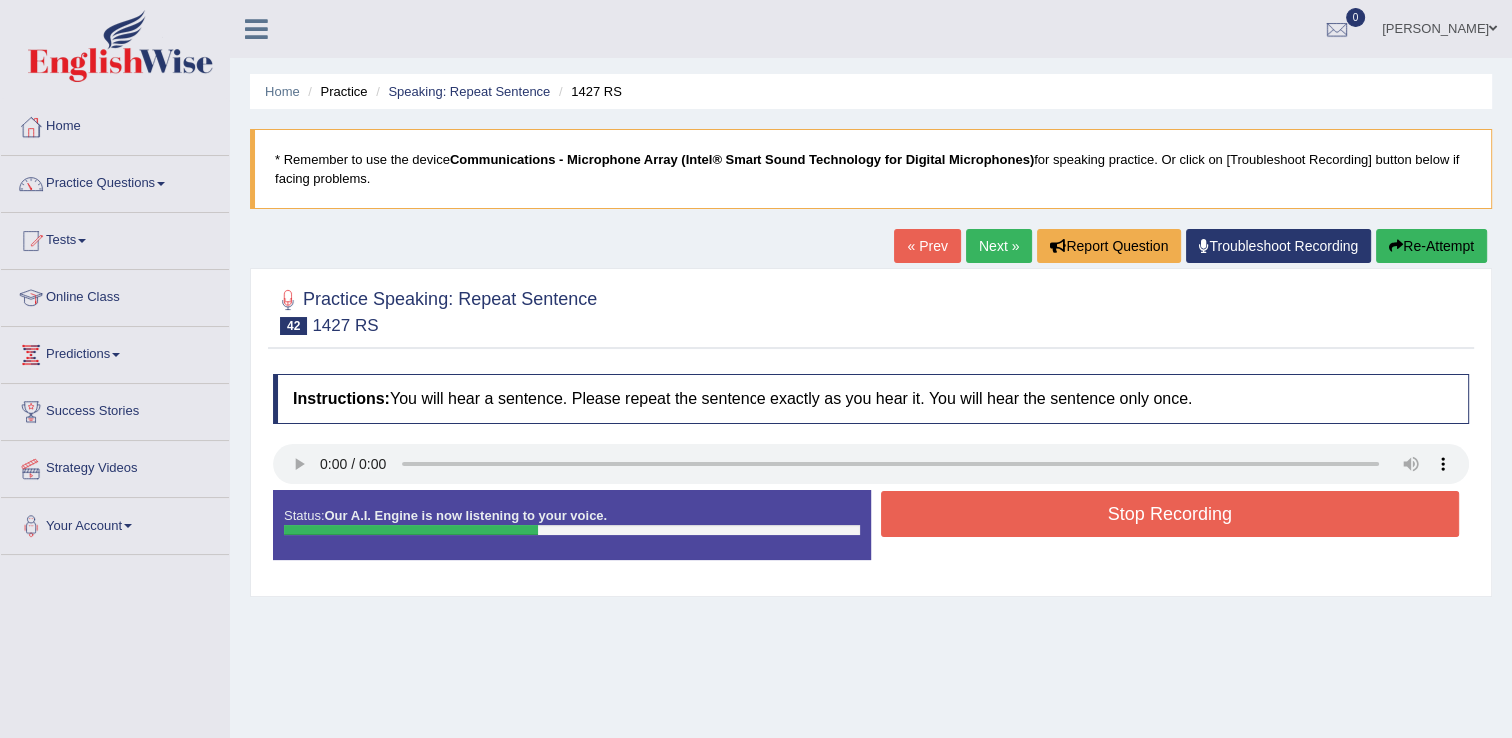
click at [1111, 522] on button "Stop Recording" at bounding box center [1170, 514] width 579 height 46
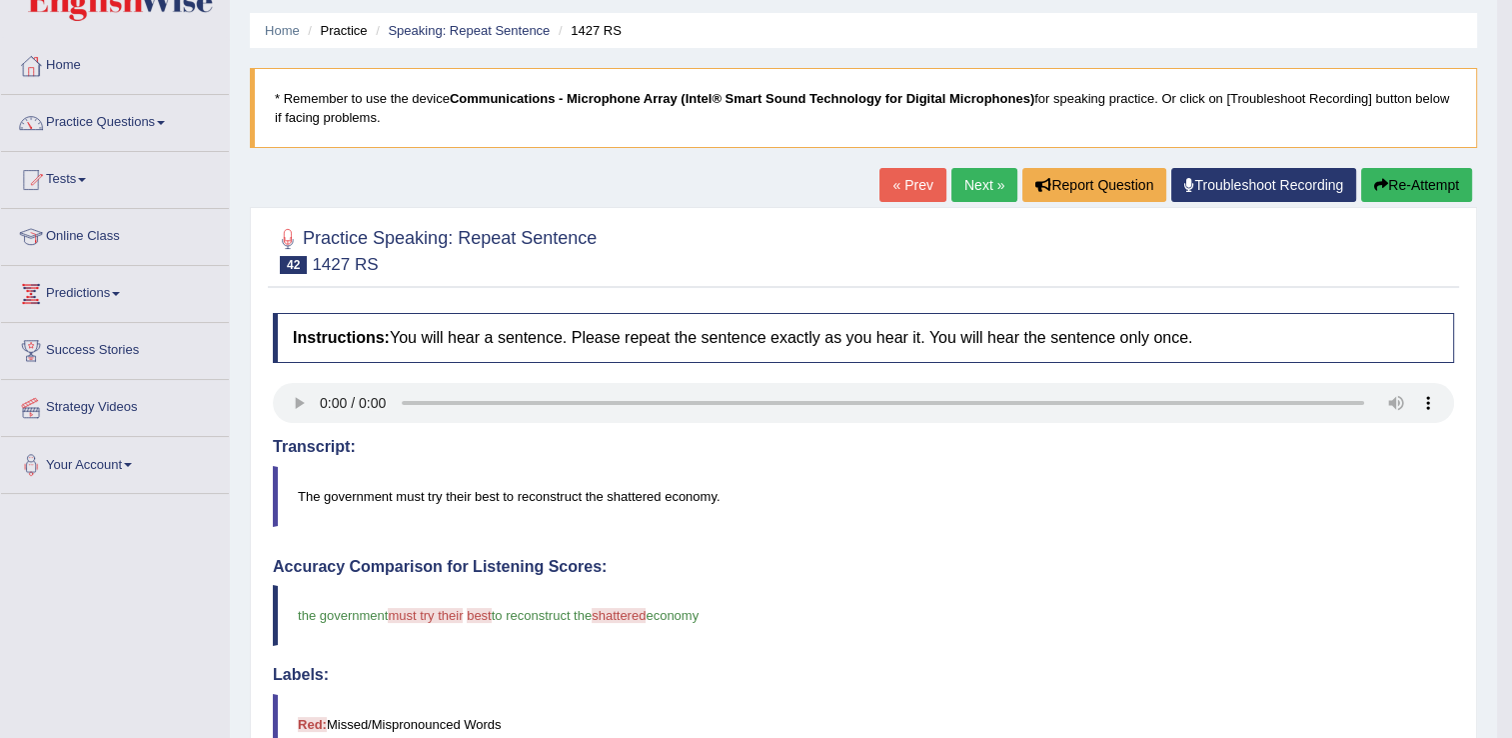
scroll to position [53, 0]
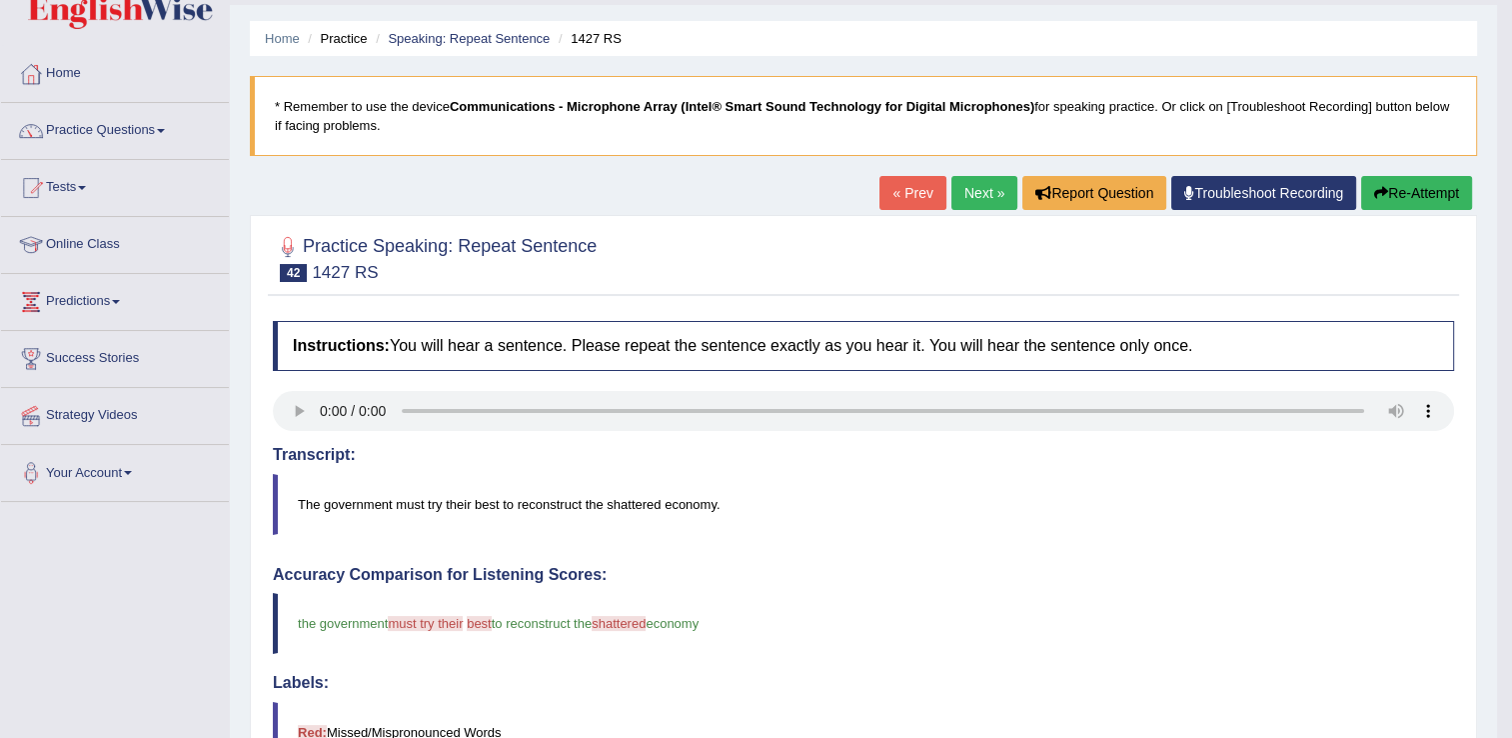
click at [960, 192] on link "Next »" at bounding box center [984, 193] width 66 height 34
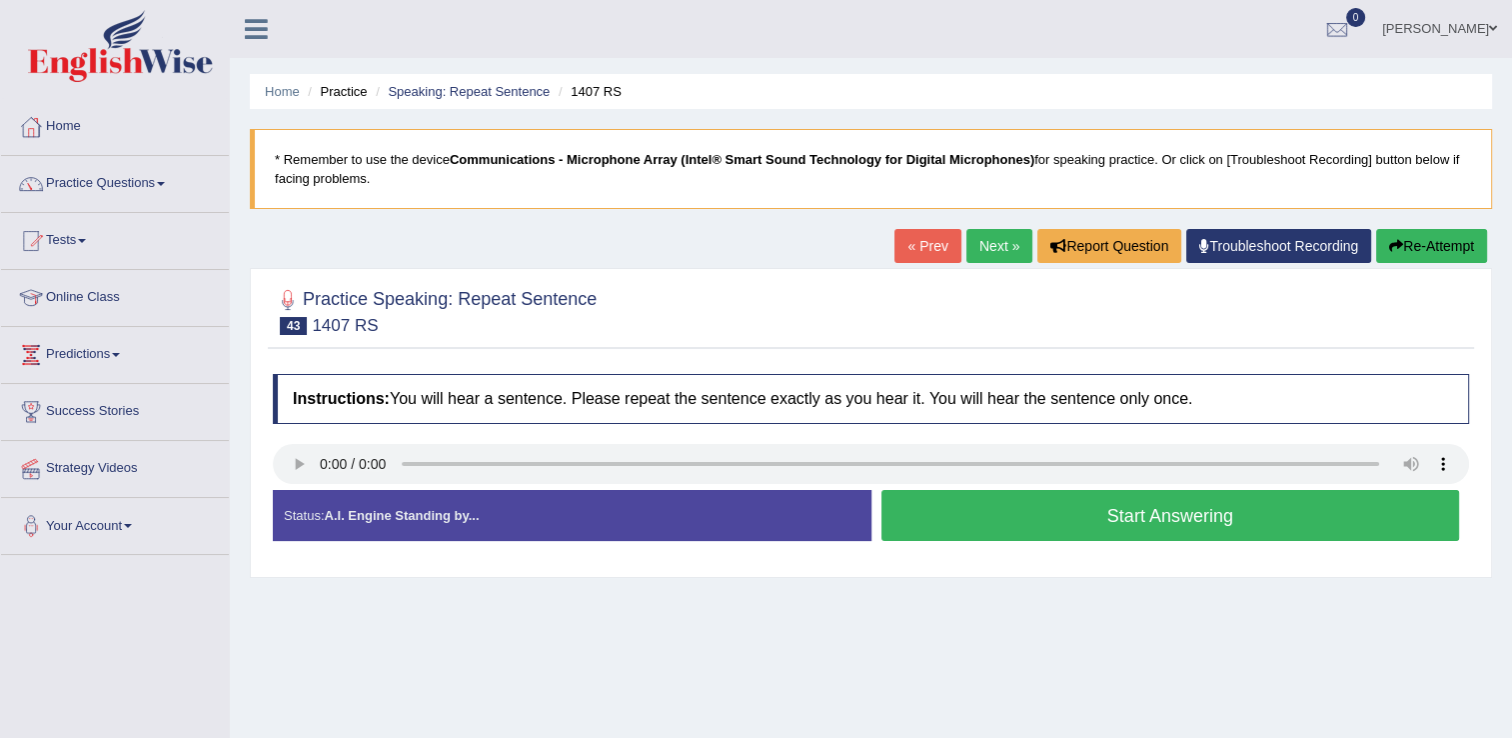
click at [1144, 525] on button "Start Answering" at bounding box center [1170, 515] width 579 height 51
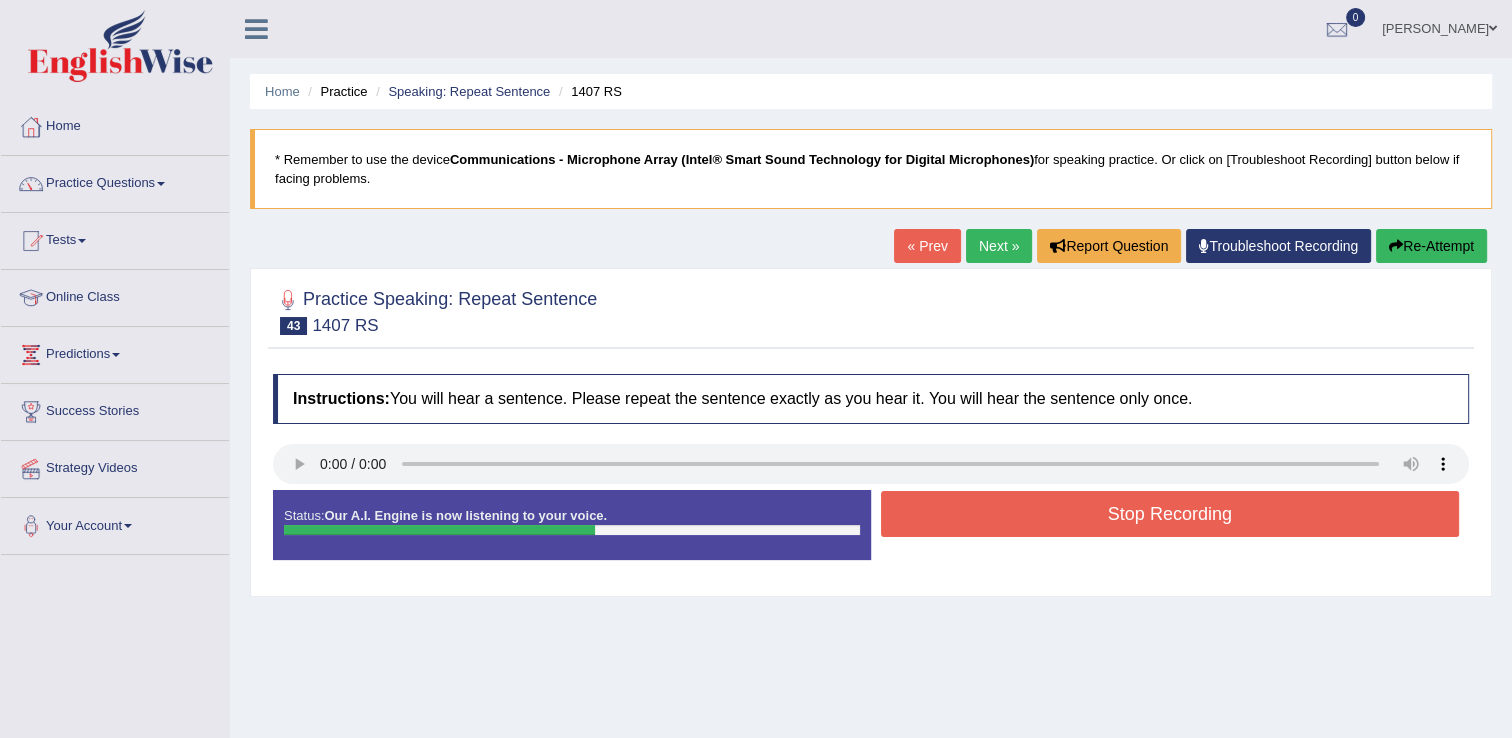
click at [1141, 522] on button "Stop Recording" at bounding box center [1170, 514] width 579 height 46
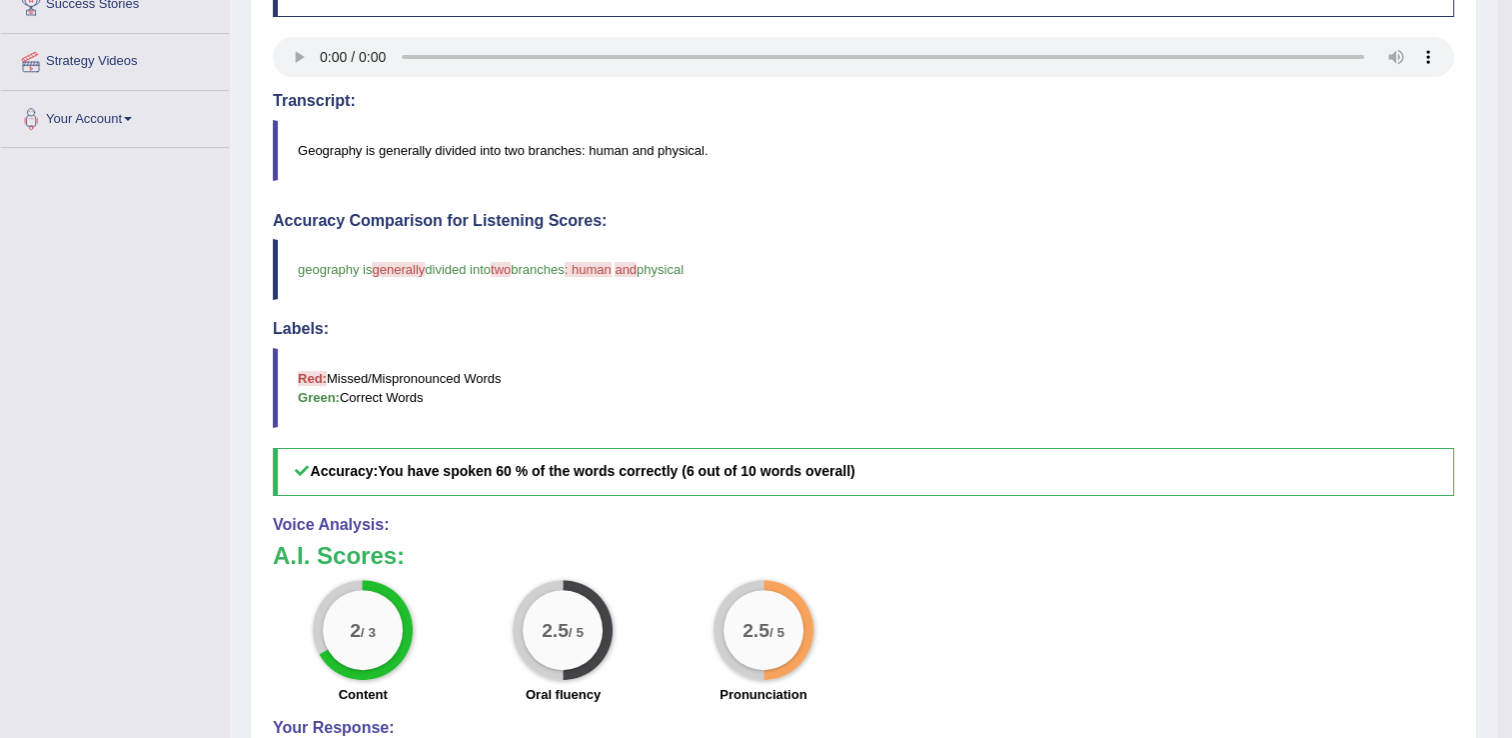
scroll to position [200, 0]
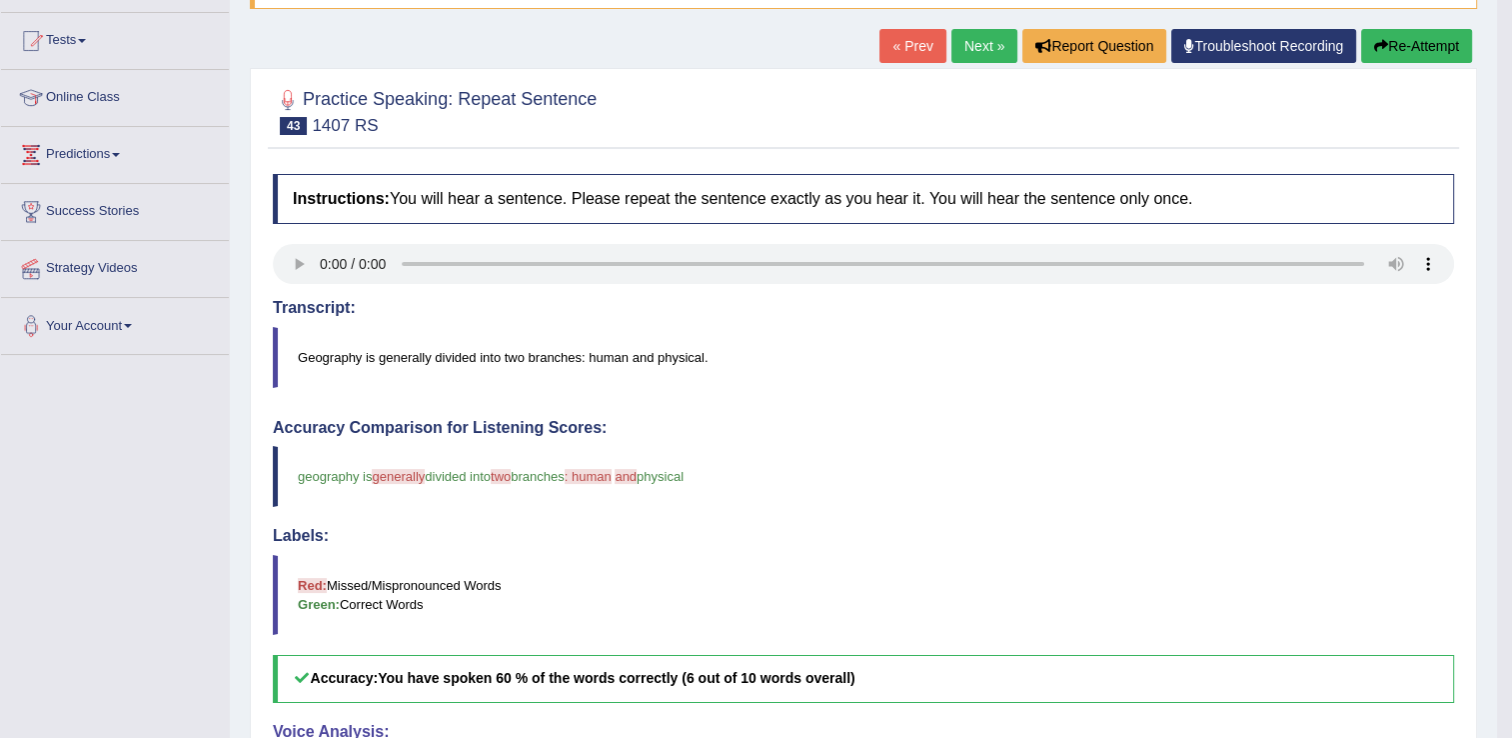
click at [988, 36] on link "Next »" at bounding box center [984, 46] width 66 height 34
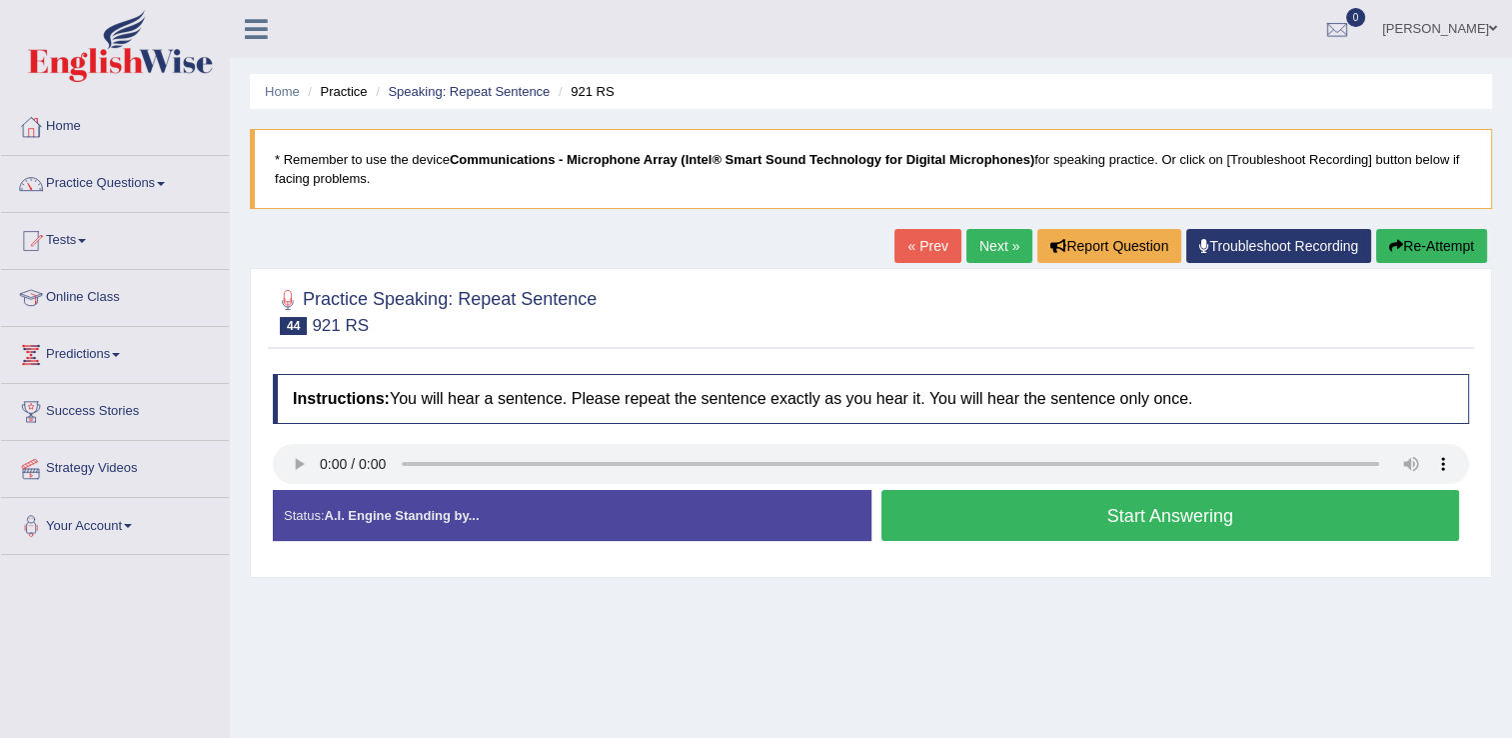
click at [1056, 524] on button "Start Answering" at bounding box center [1170, 515] width 579 height 51
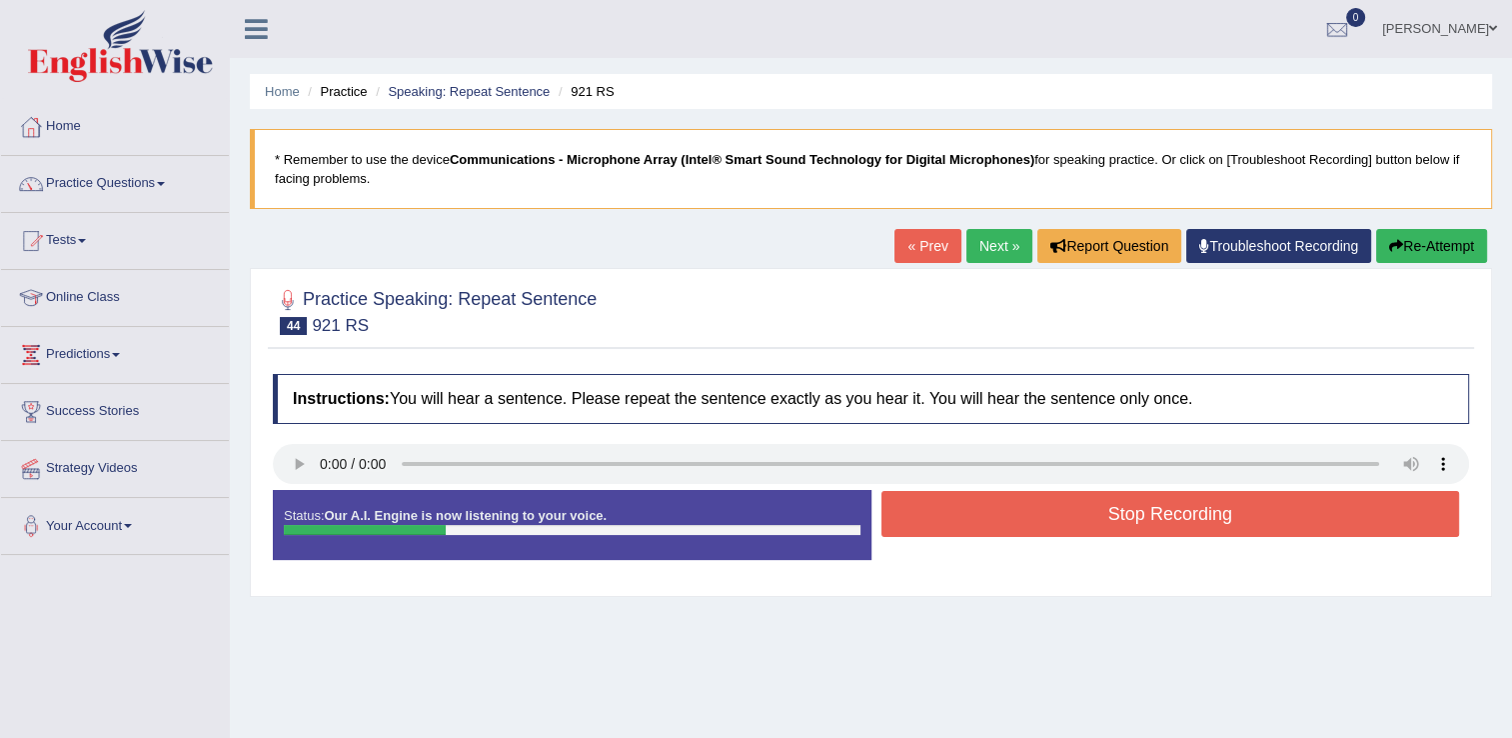
click at [1056, 524] on button "Stop Recording" at bounding box center [1170, 514] width 579 height 46
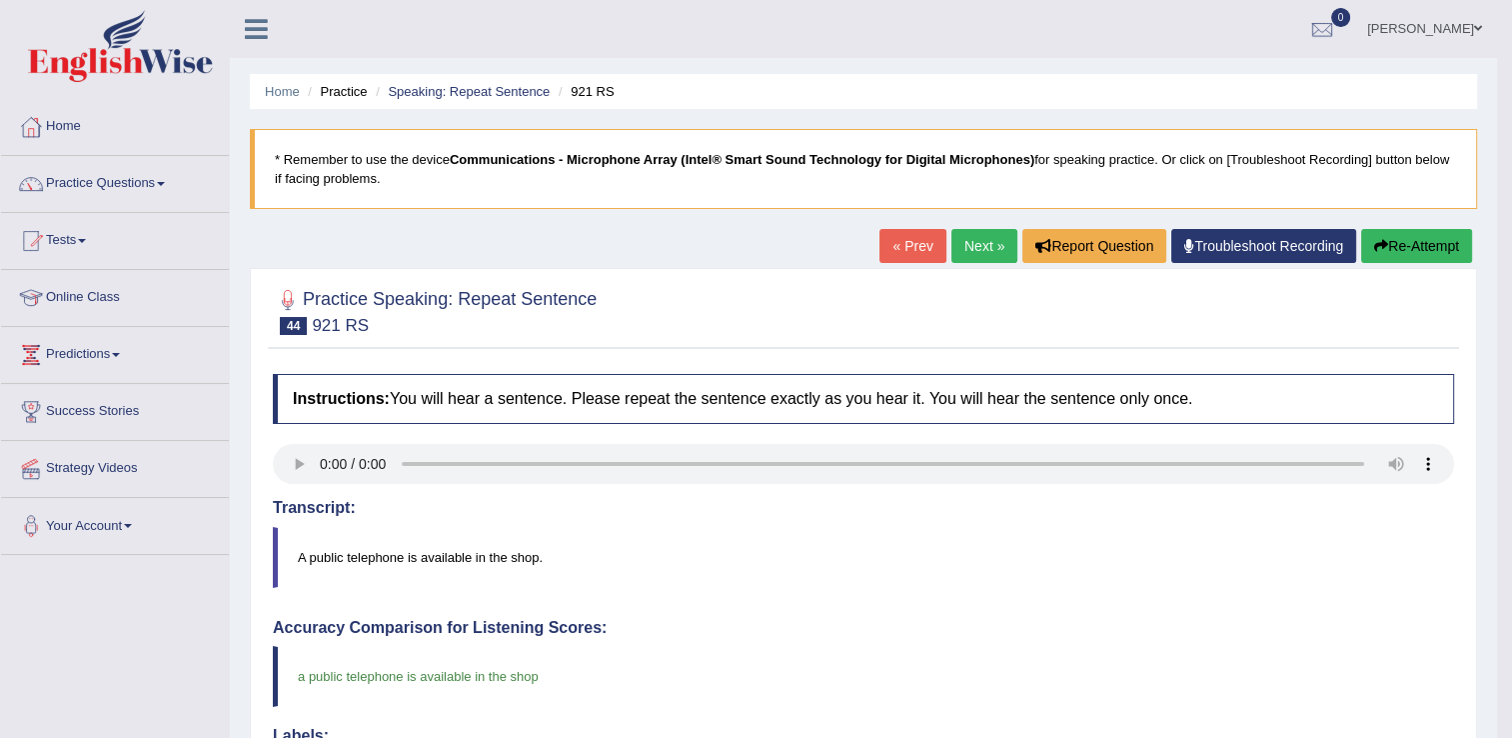
click at [995, 250] on link "Next »" at bounding box center [984, 246] width 66 height 34
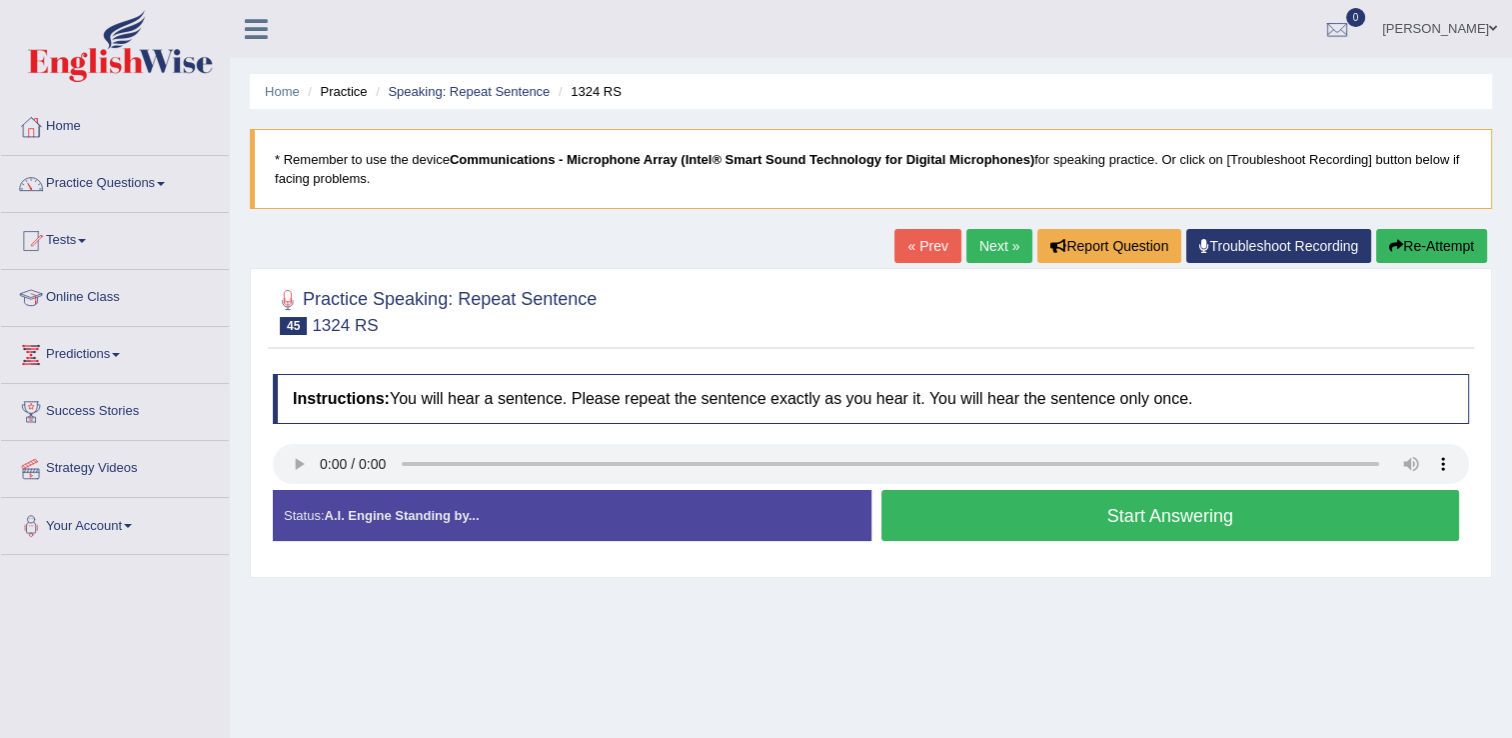
click at [1175, 510] on button "Start Answering" at bounding box center [1170, 515] width 579 height 51
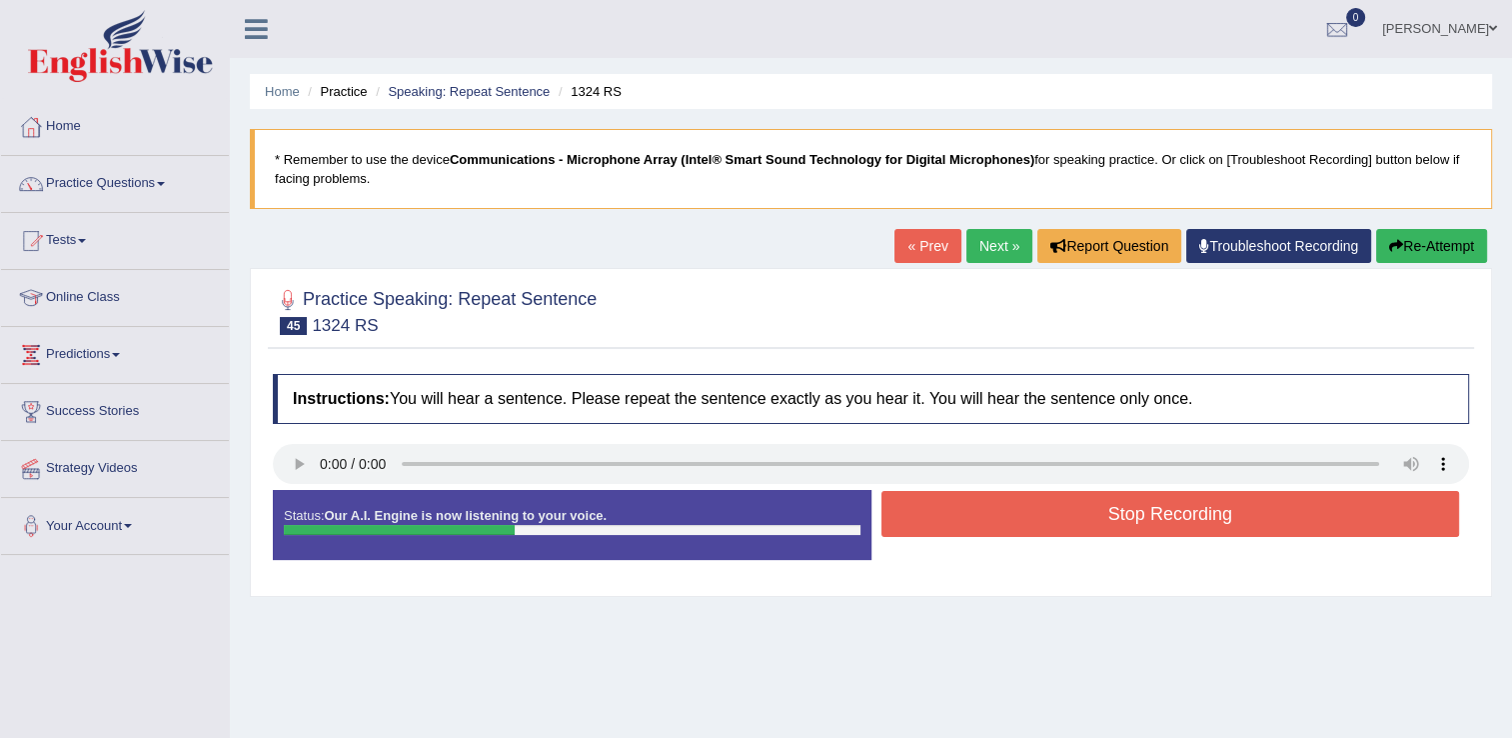
click at [1100, 518] on button "Stop Recording" at bounding box center [1170, 514] width 579 height 46
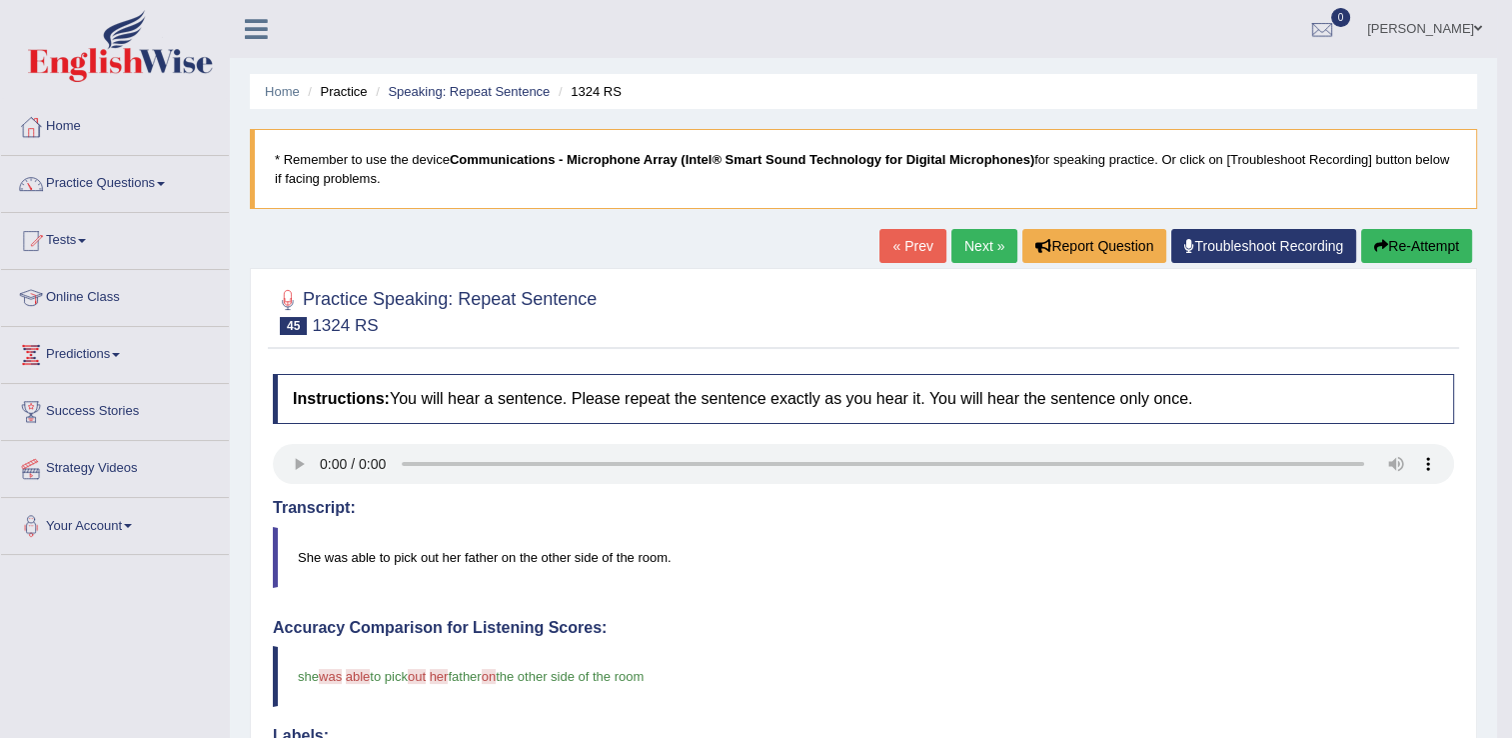
click at [959, 247] on link "Next »" at bounding box center [984, 246] width 66 height 34
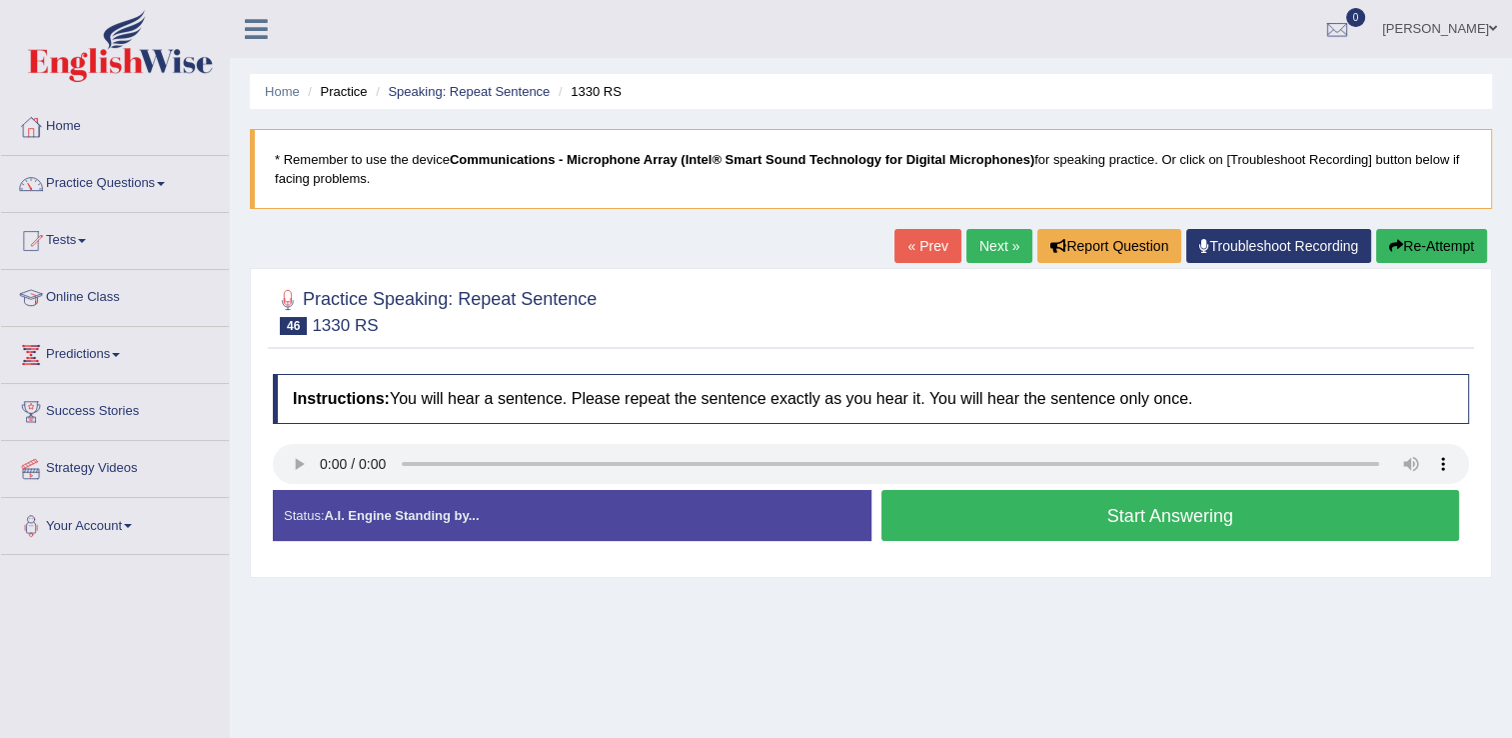
click at [997, 511] on button "Start Answering" at bounding box center [1170, 515] width 579 height 51
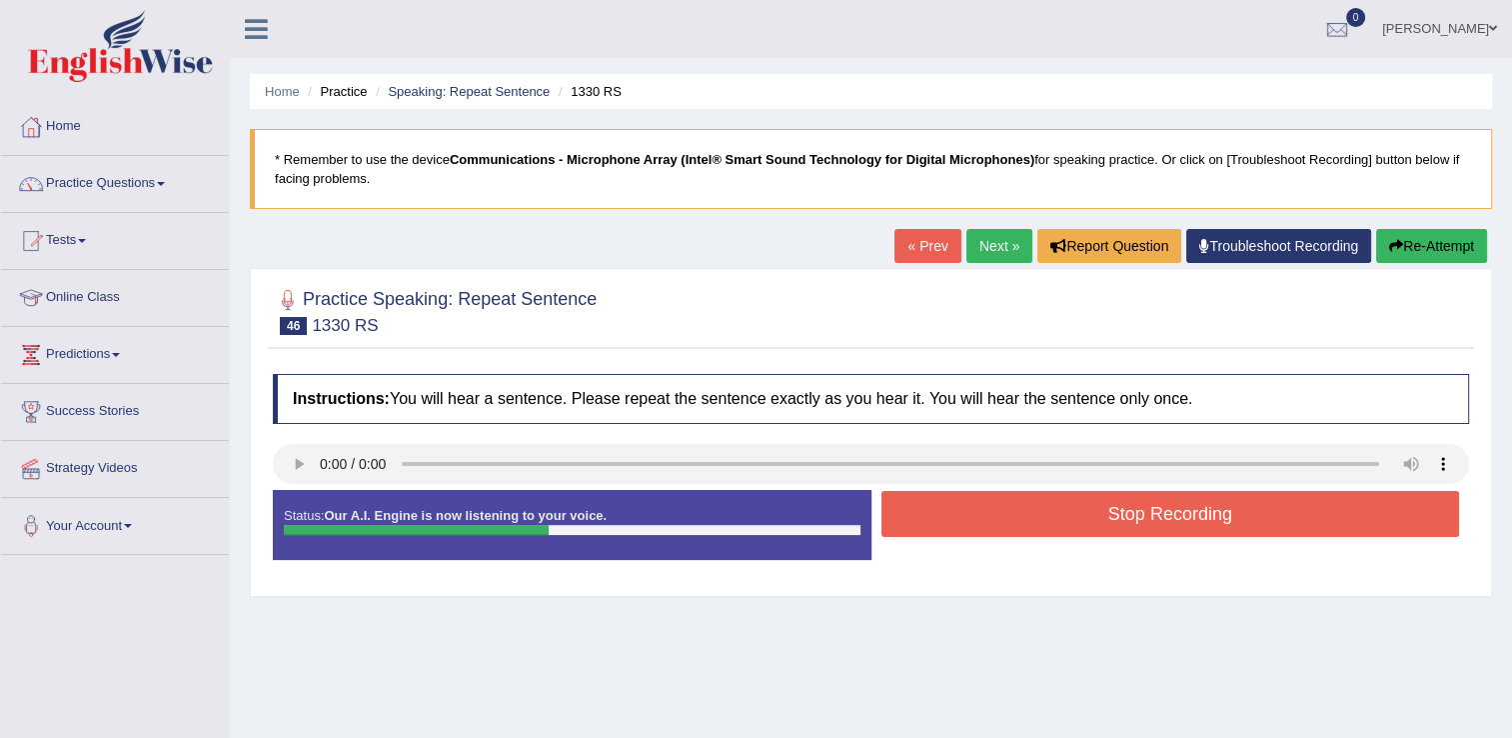
click at [1092, 522] on button "Stop Recording" at bounding box center [1170, 514] width 579 height 46
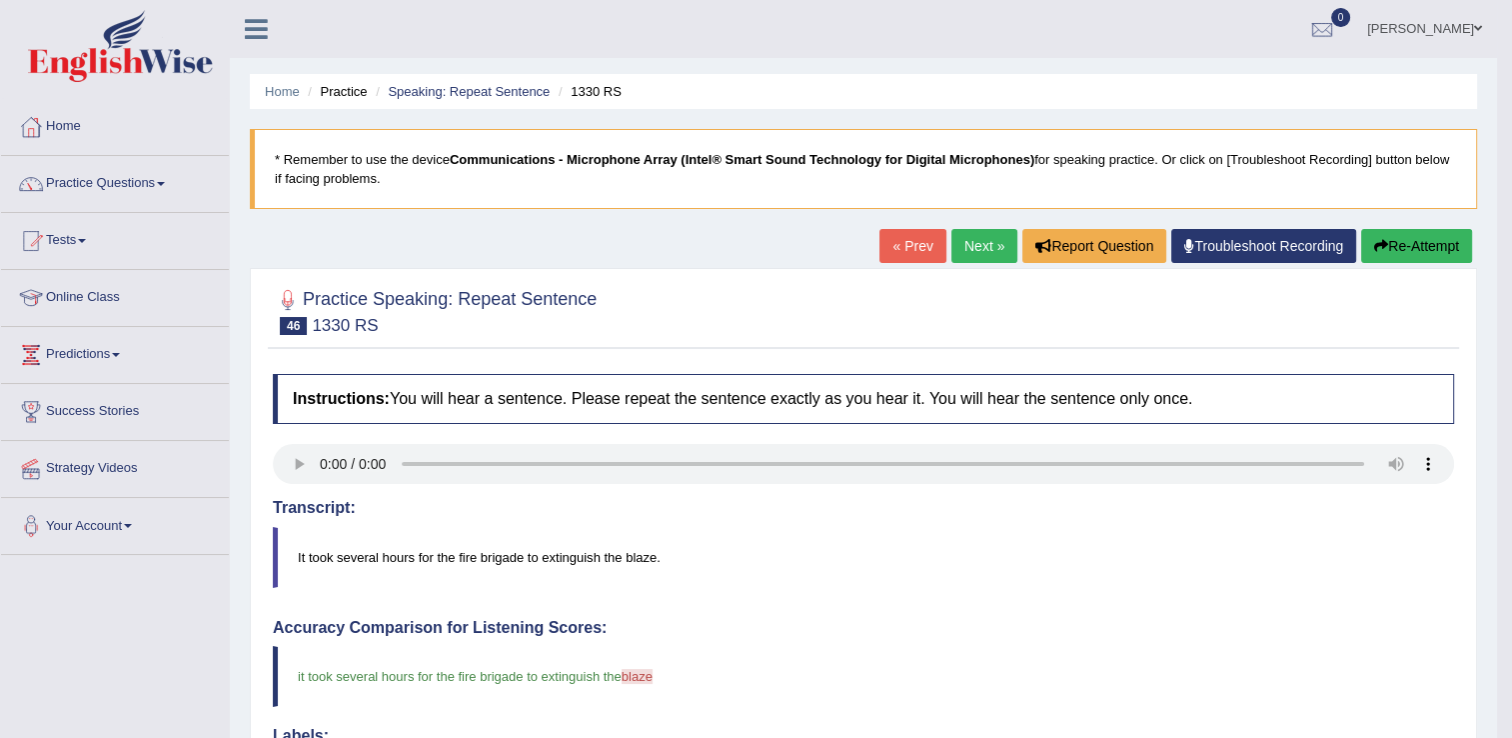
click at [980, 248] on link "Next »" at bounding box center [984, 246] width 66 height 34
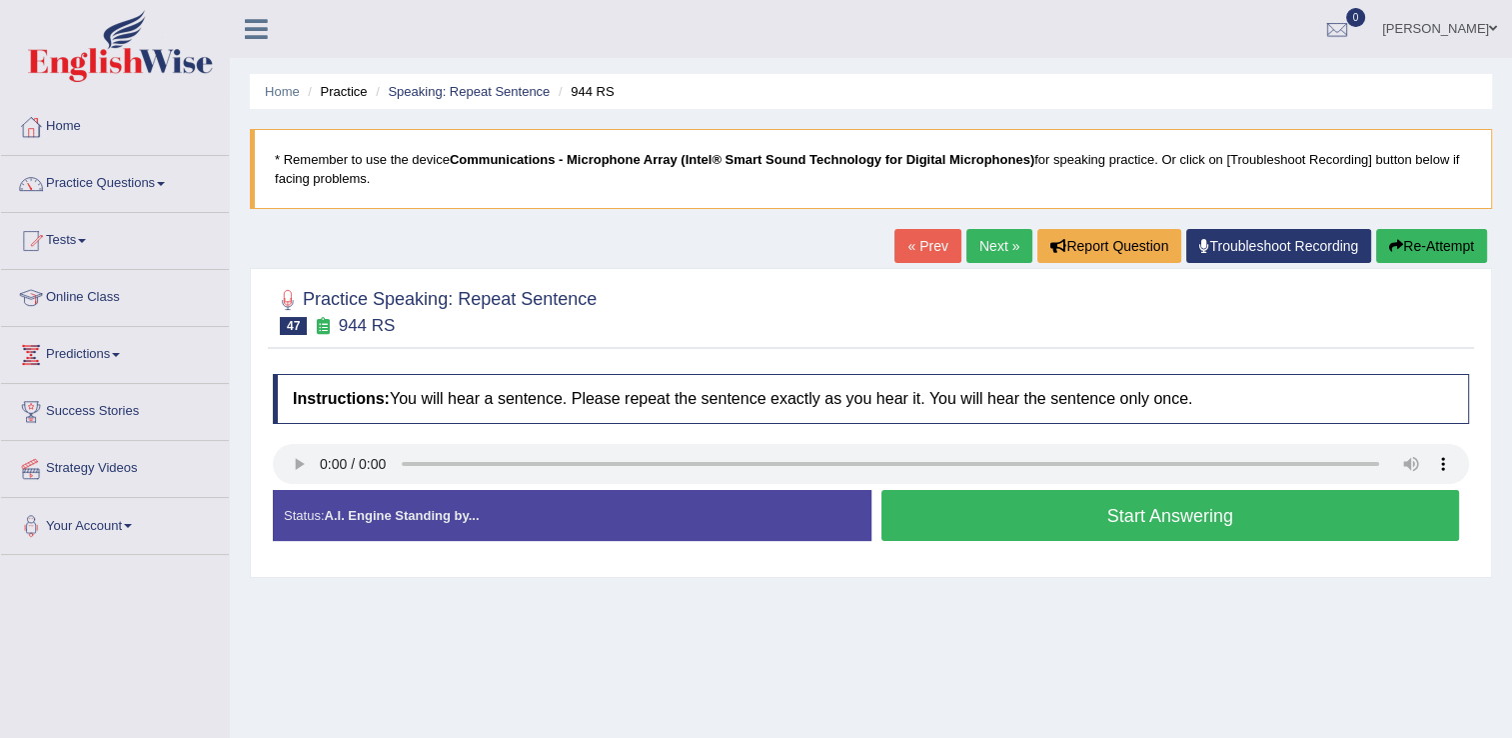
click at [1032, 513] on button "Start Answering" at bounding box center [1170, 515] width 579 height 51
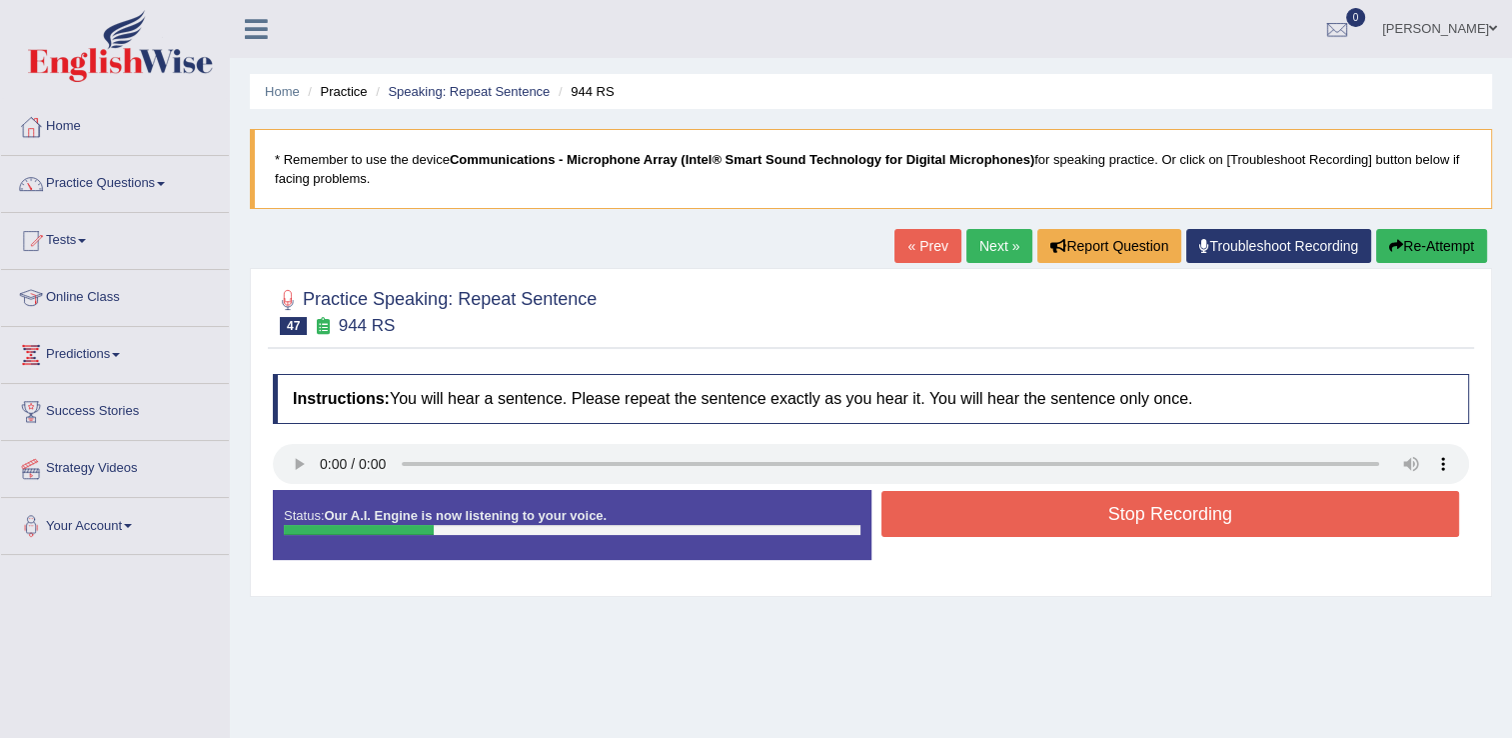
click at [1059, 522] on button "Stop Recording" at bounding box center [1170, 514] width 579 height 46
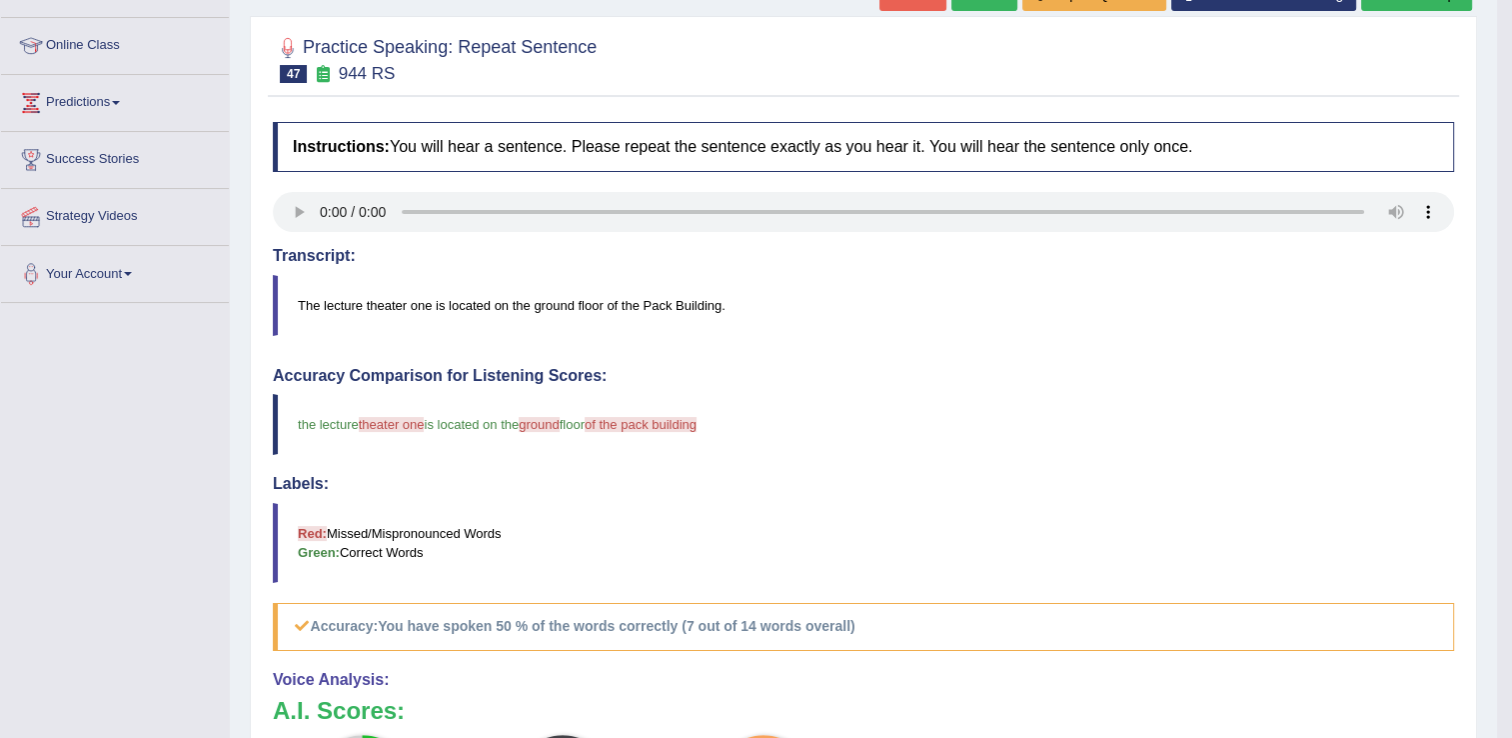
scroll to position [200, 0]
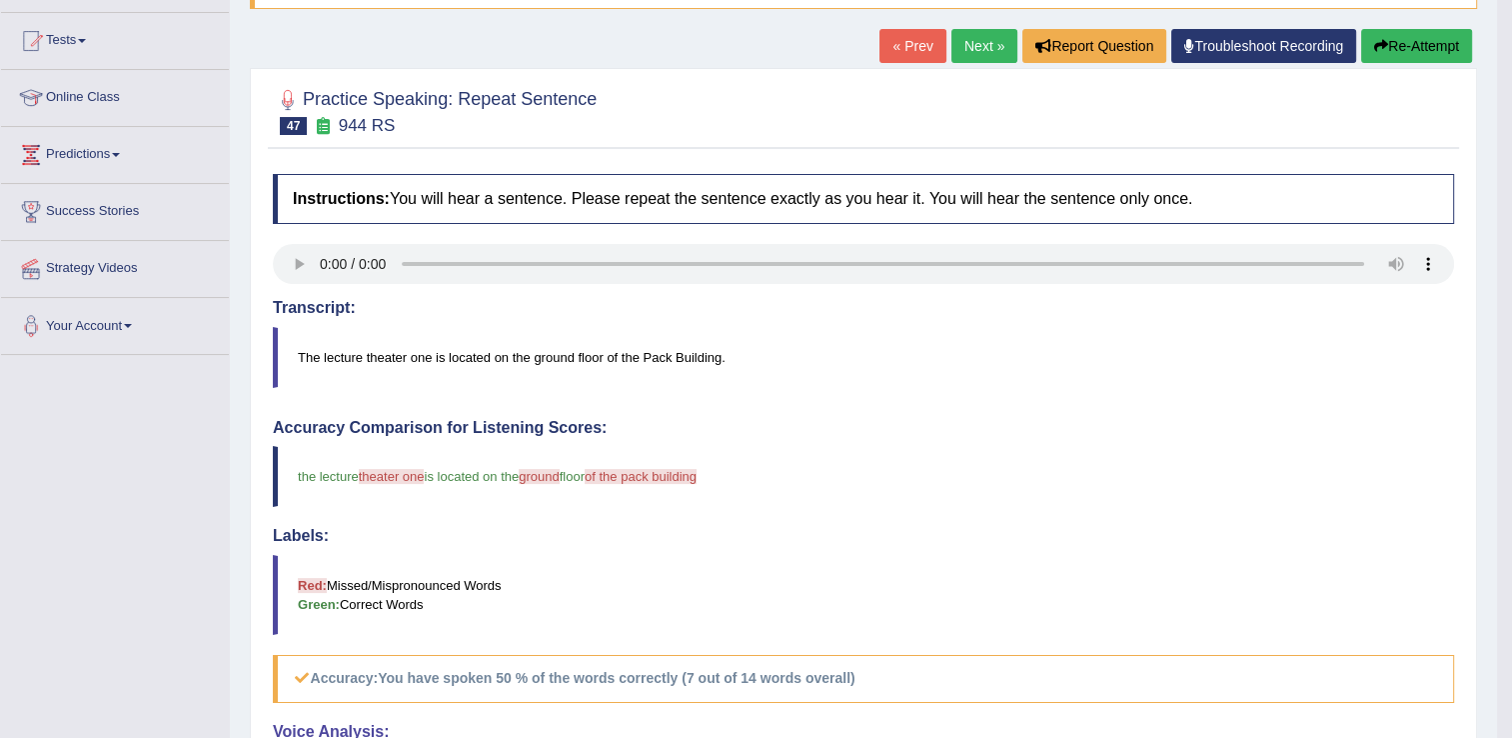
click at [982, 45] on link "Next »" at bounding box center [984, 46] width 66 height 34
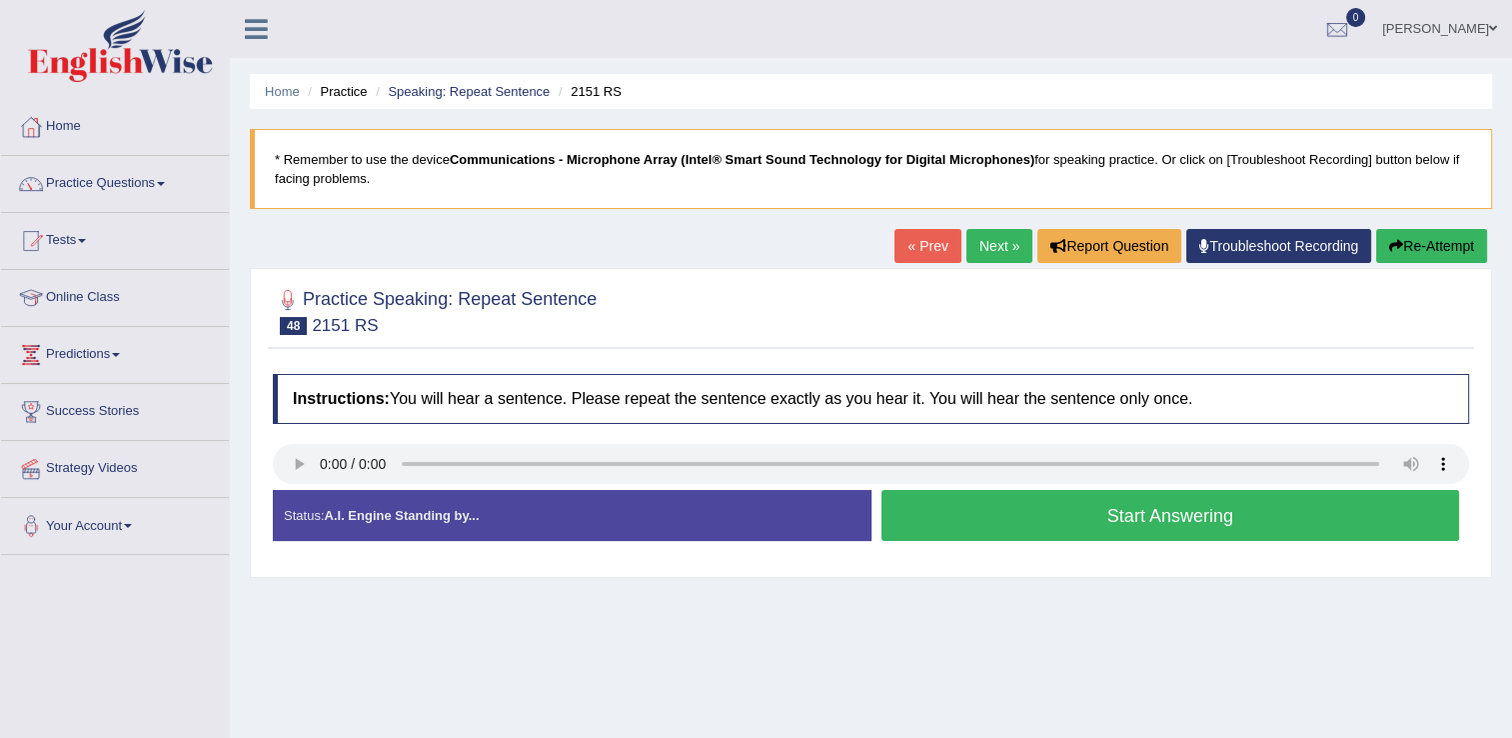
click at [998, 518] on button "Start Answering" at bounding box center [1170, 515] width 579 height 51
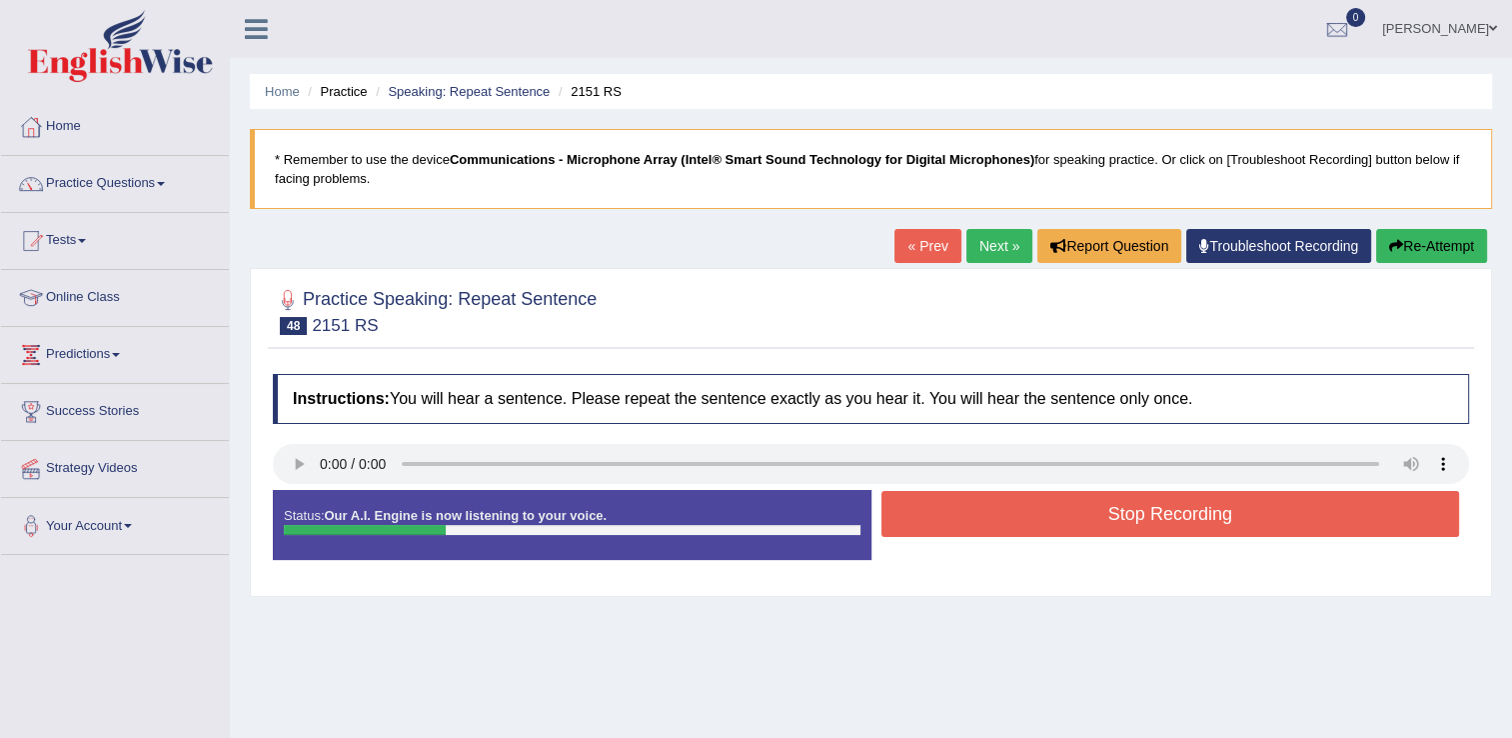
click at [1163, 503] on button "Stop Recording" at bounding box center [1170, 514] width 579 height 46
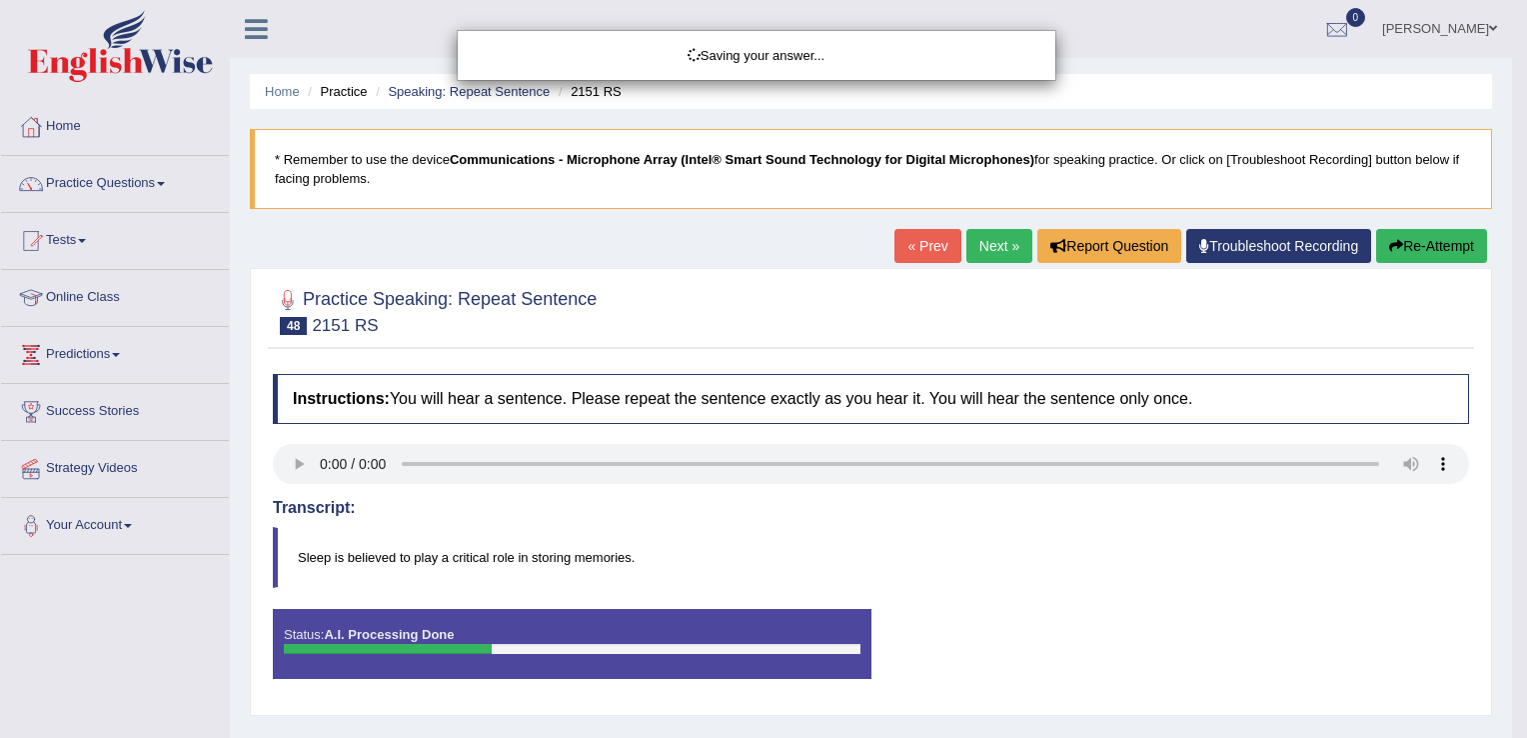
click at [1409, 237] on div "Saving your answer..." at bounding box center [763, 369] width 1527 height 738
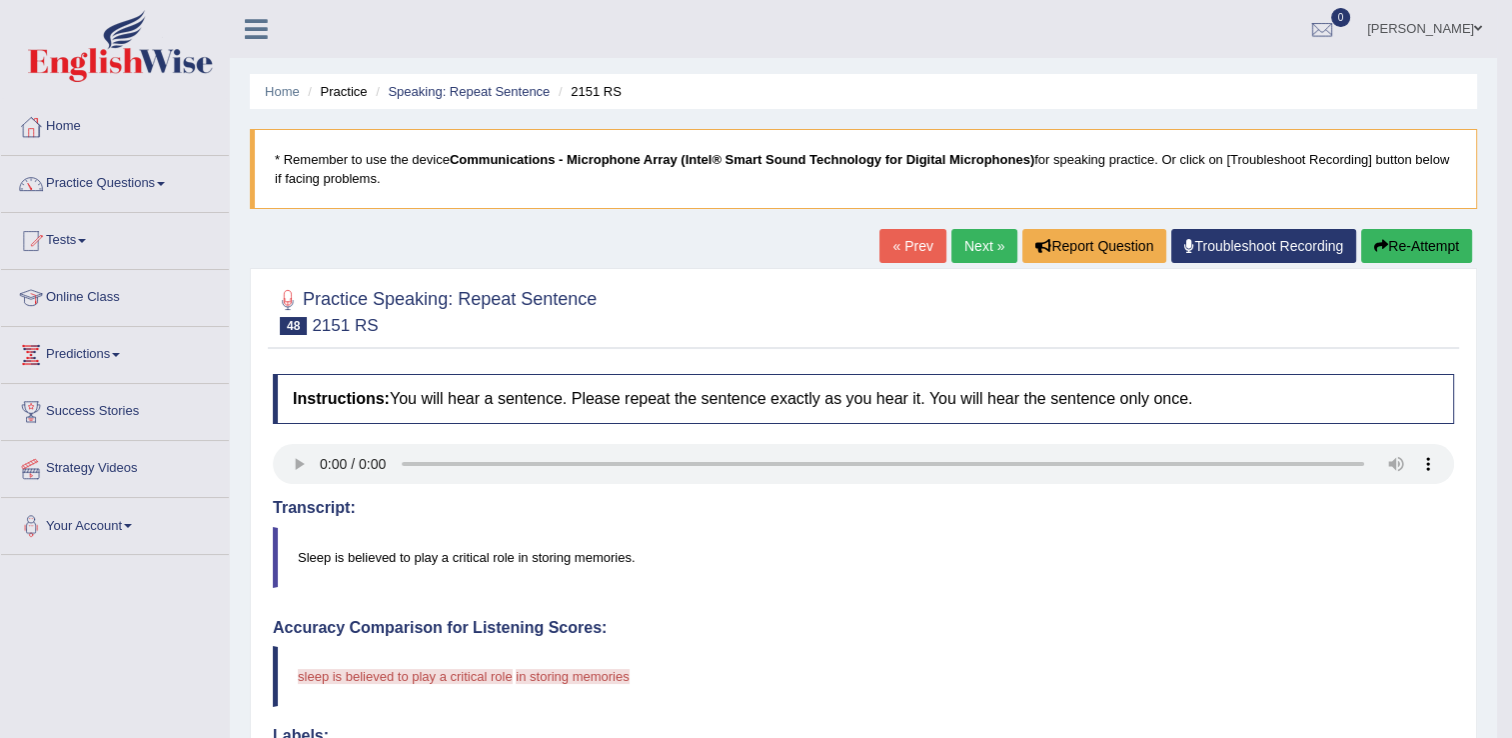
click at [1421, 239] on button "Re-Attempt" at bounding box center [1416, 246] width 111 height 34
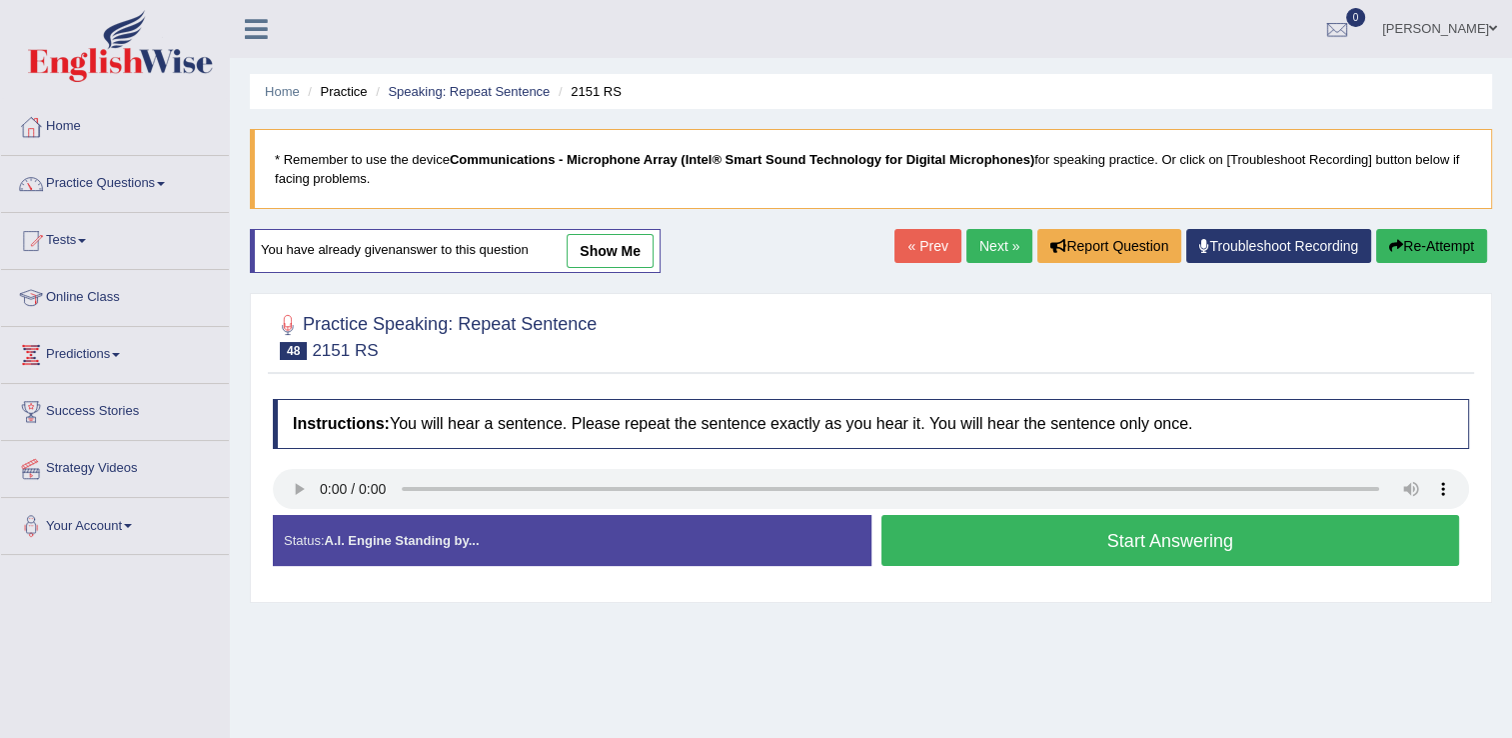
click at [1003, 534] on button "Start Answering" at bounding box center [1170, 540] width 579 height 51
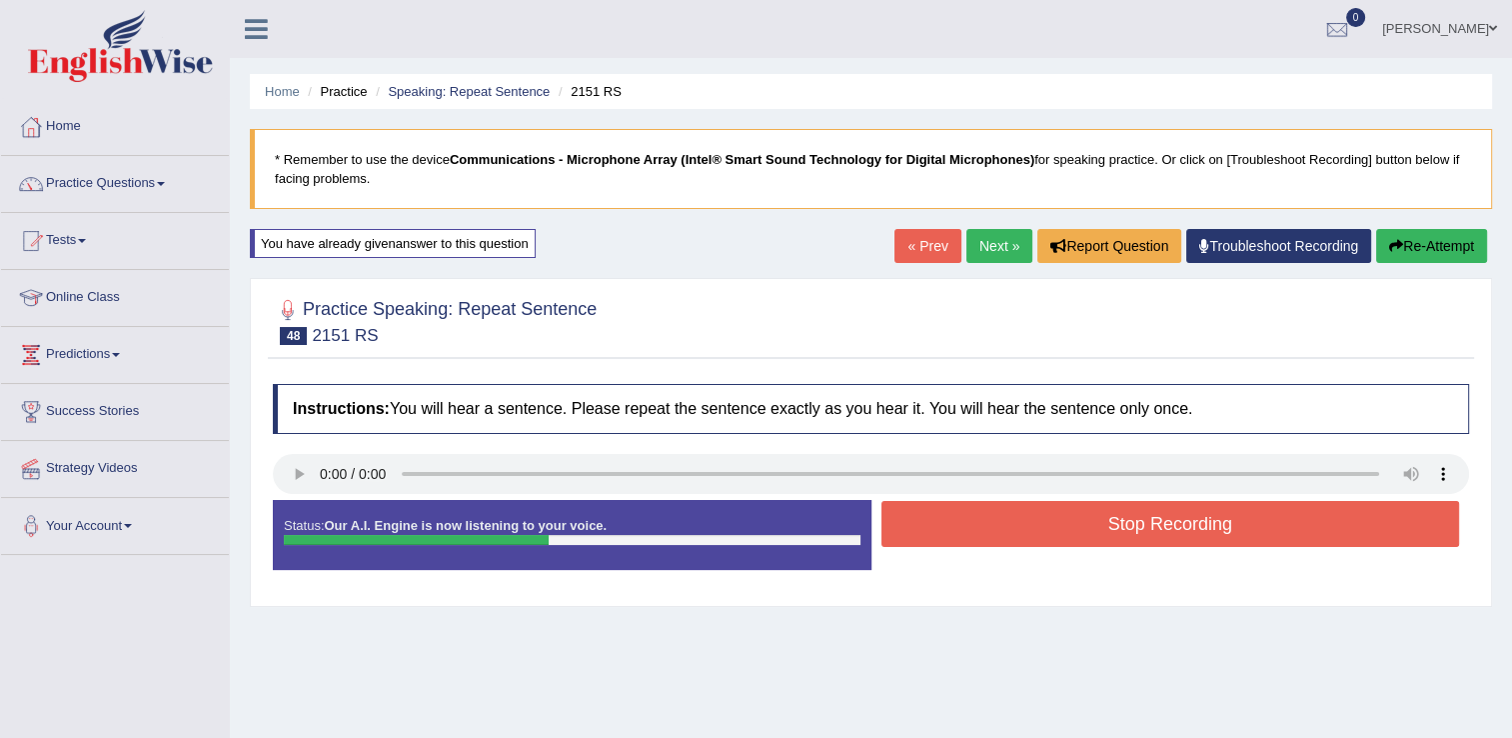
click at [1109, 538] on button "Stop Recording" at bounding box center [1170, 524] width 579 height 46
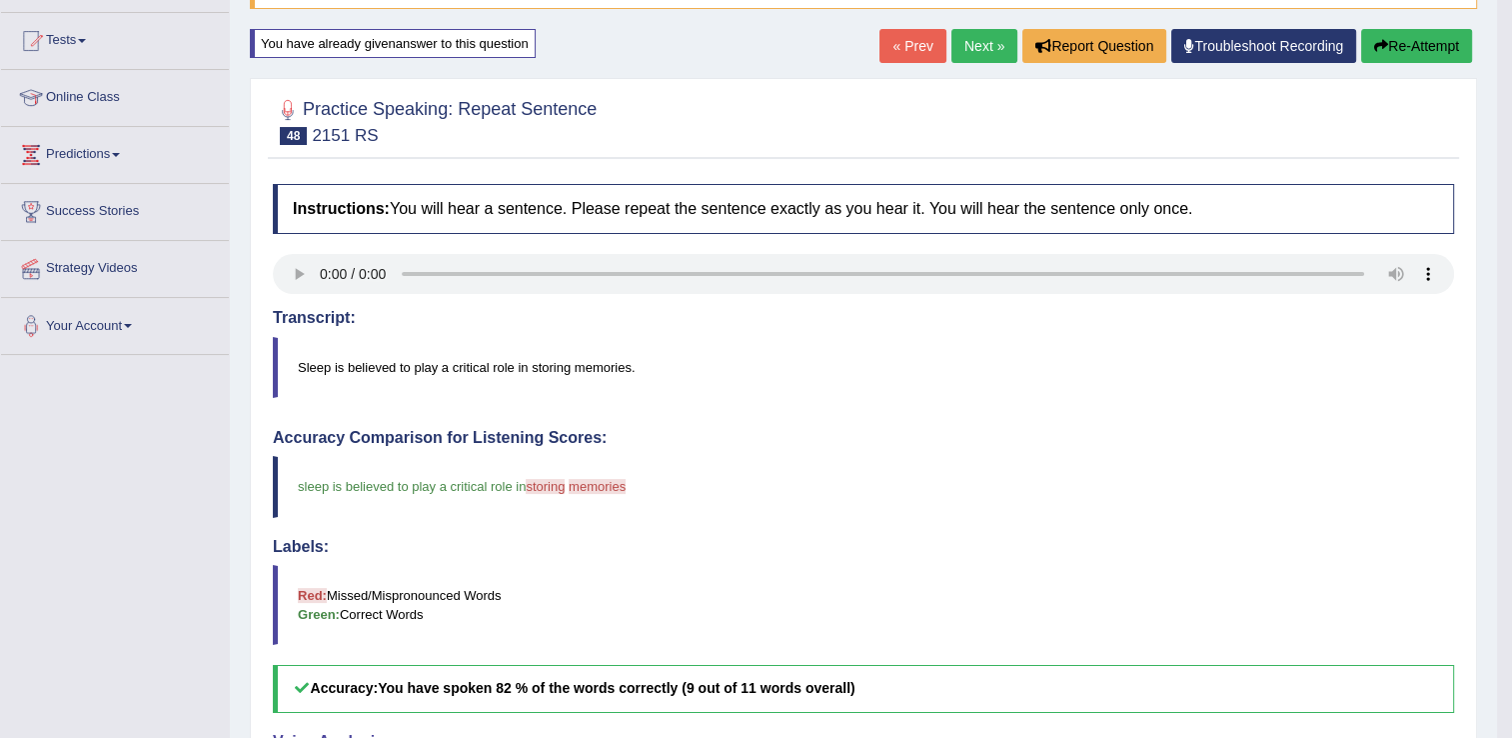
scroll to position [100, 0]
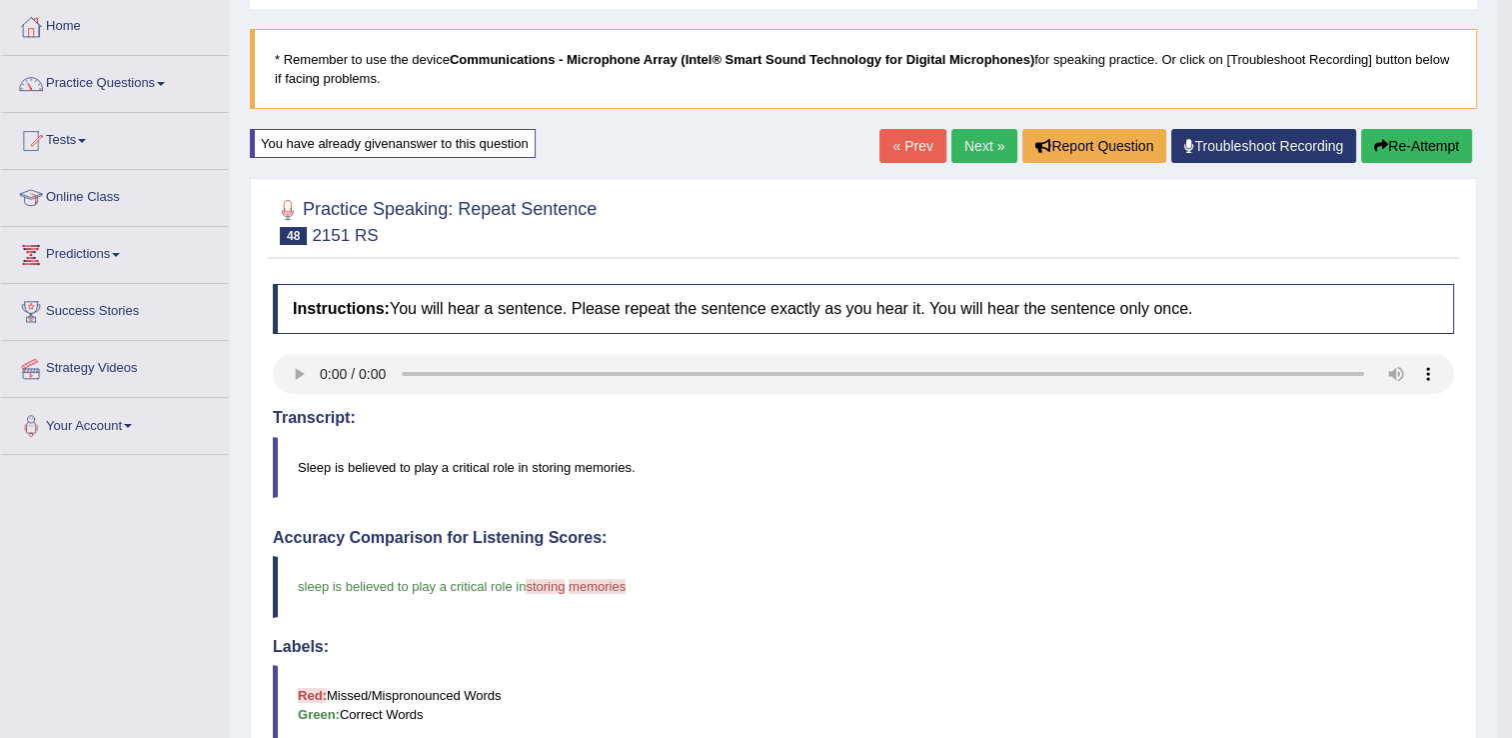
click at [987, 148] on link "Next »" at bounding box center [984, 146] width 66 height 34
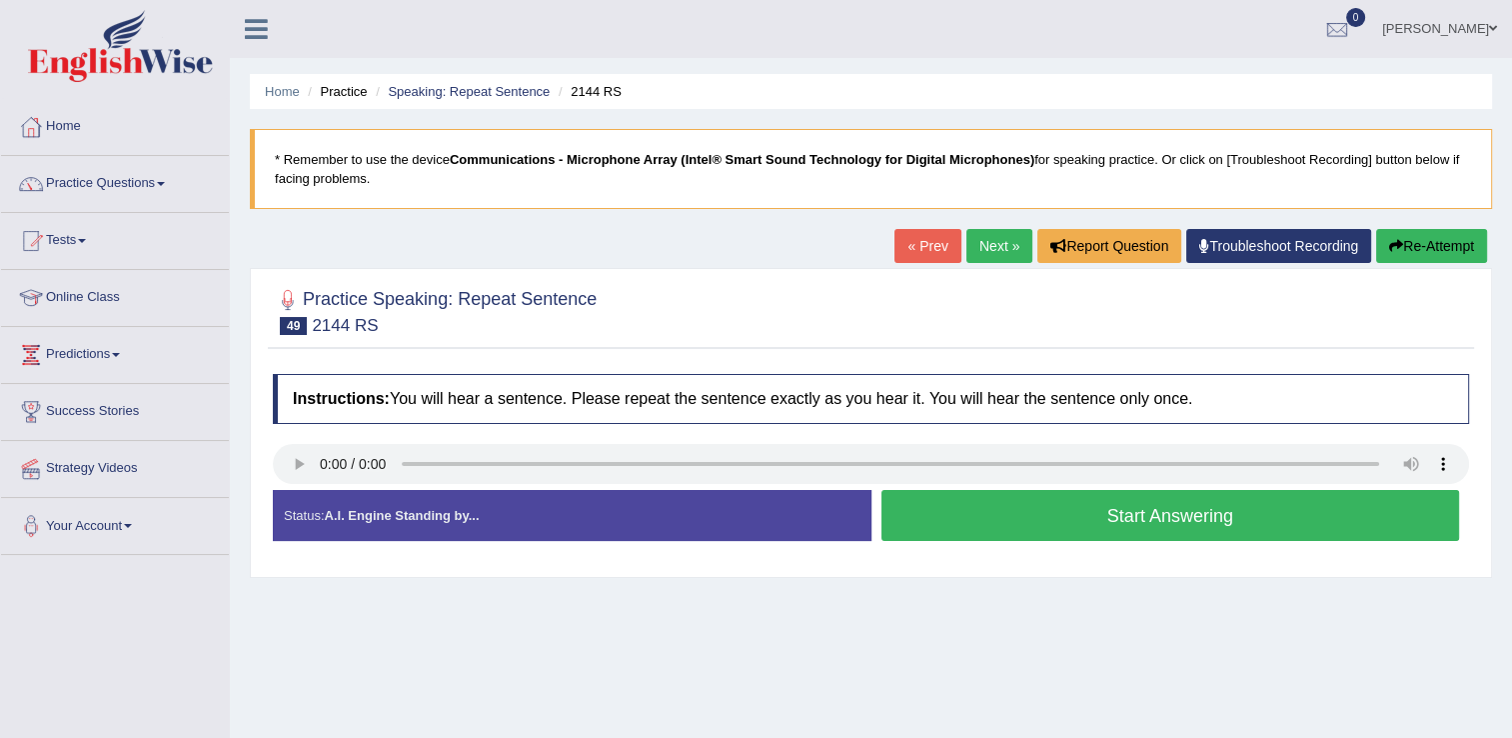
click at [934, 510] on button "Start Answering" at bounding box center [1170, 515] width 579 height 51
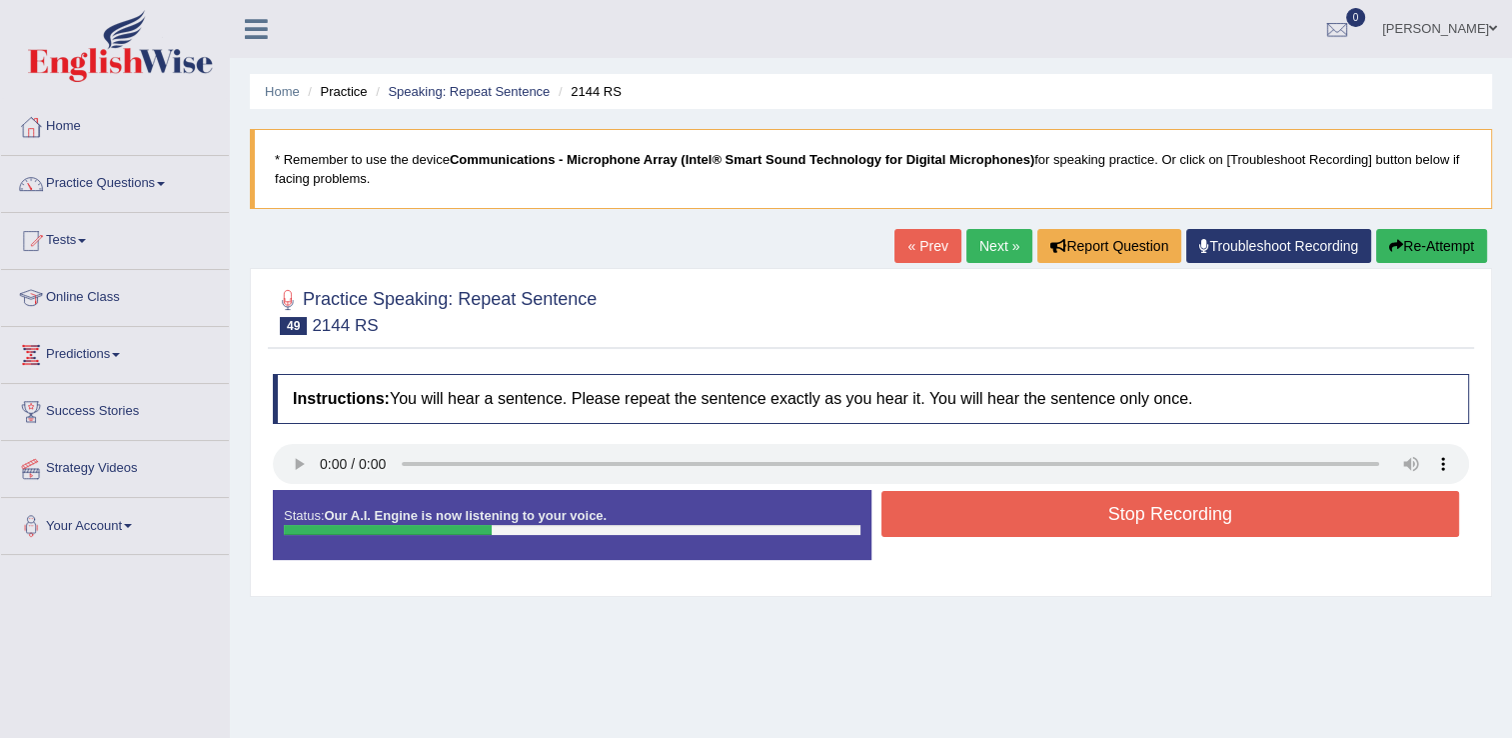
click at [934, 510] on button "Stop Recording" at bounding box center [1170, 514] width 579 height 46
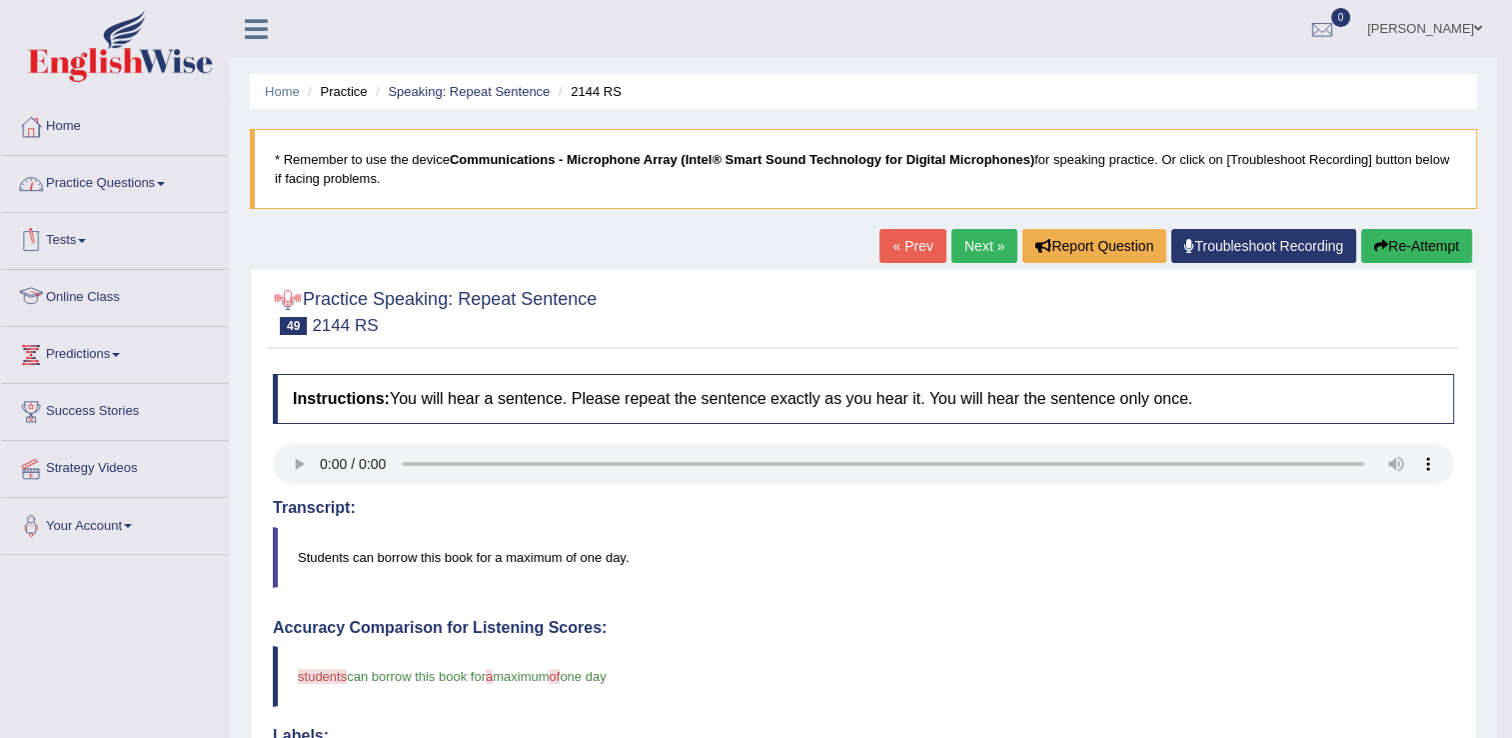
click at [92, 188] on link "Practice Questions" at bounding box center [115, 181] width 228 height 50
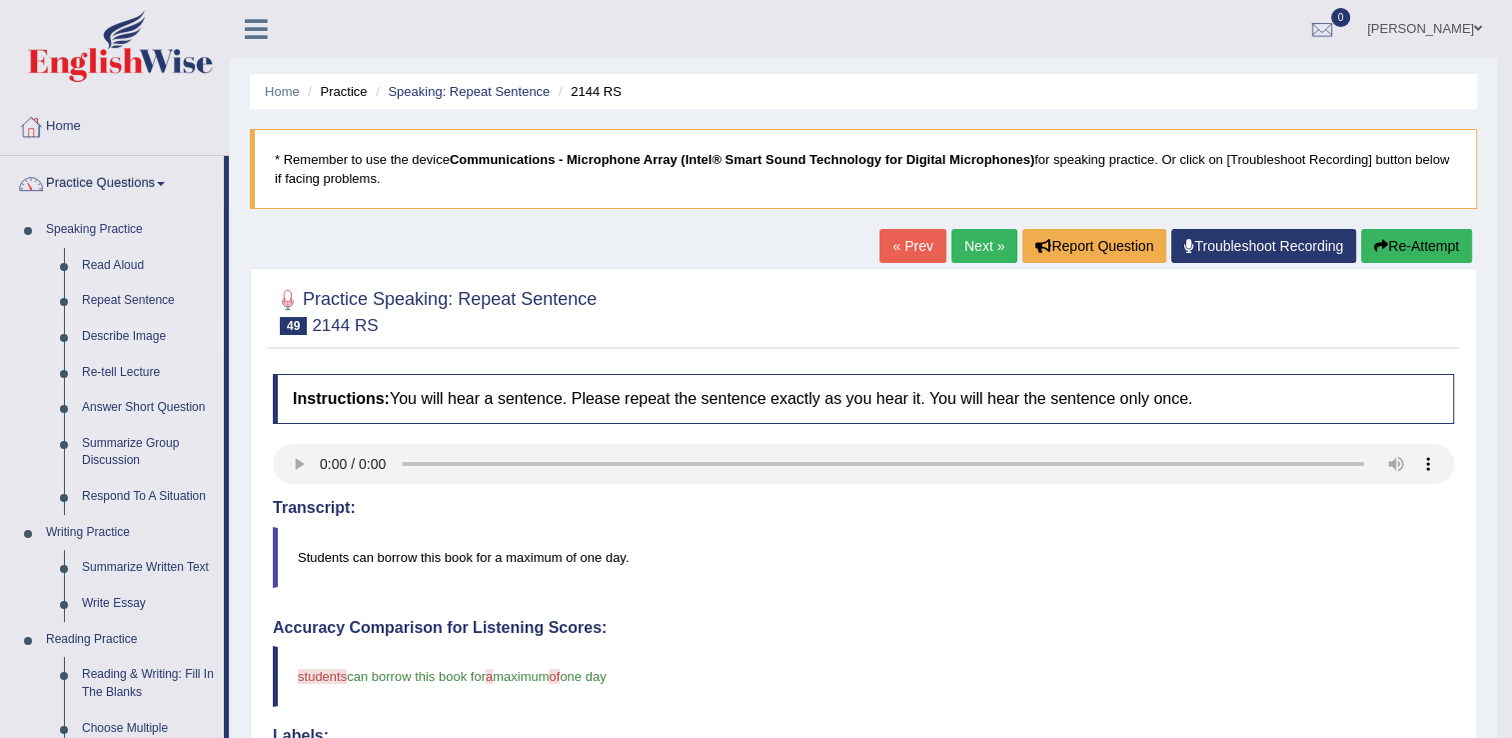
click at [115, 336] on link "Describe Image" at bounding box center [148, 337] width 151 height 36
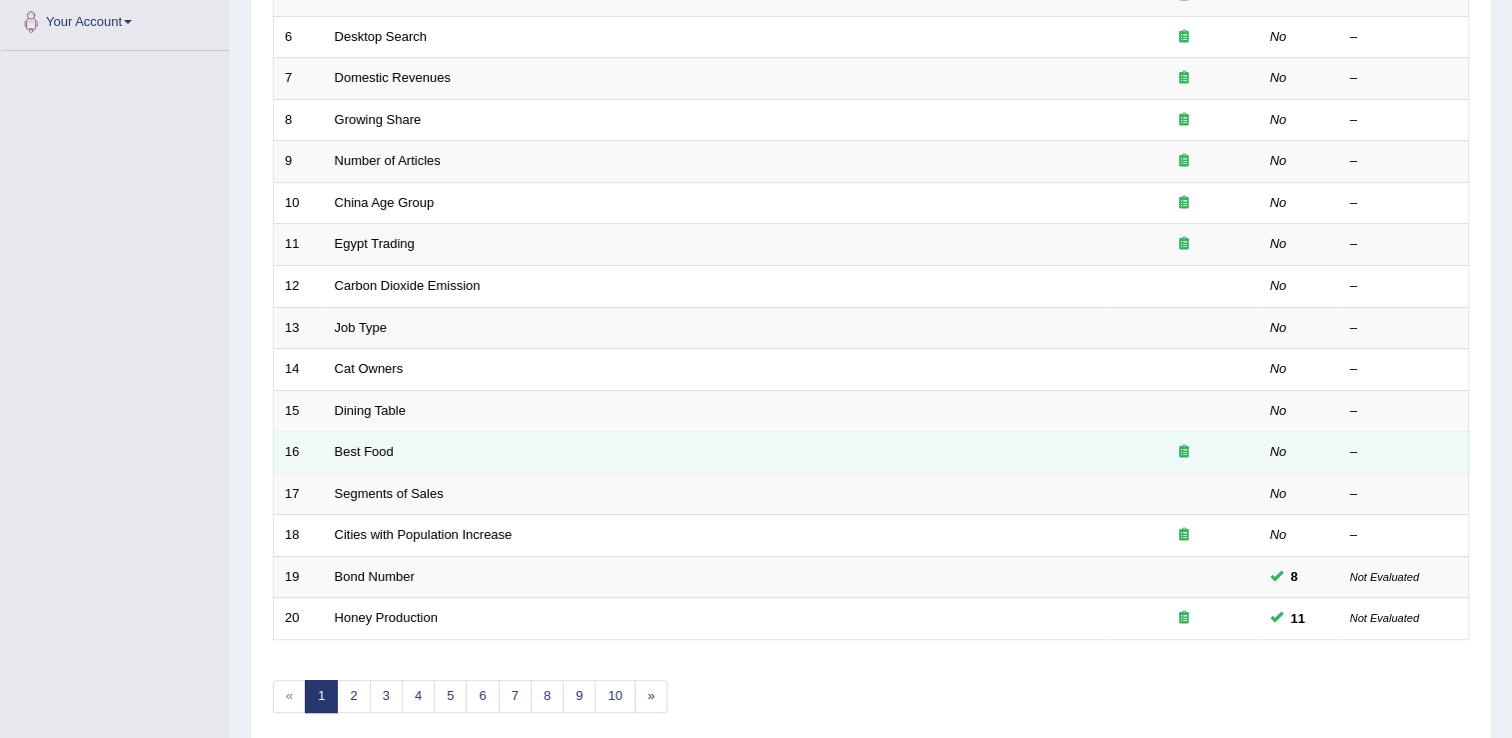
scroll to position [580, 0]
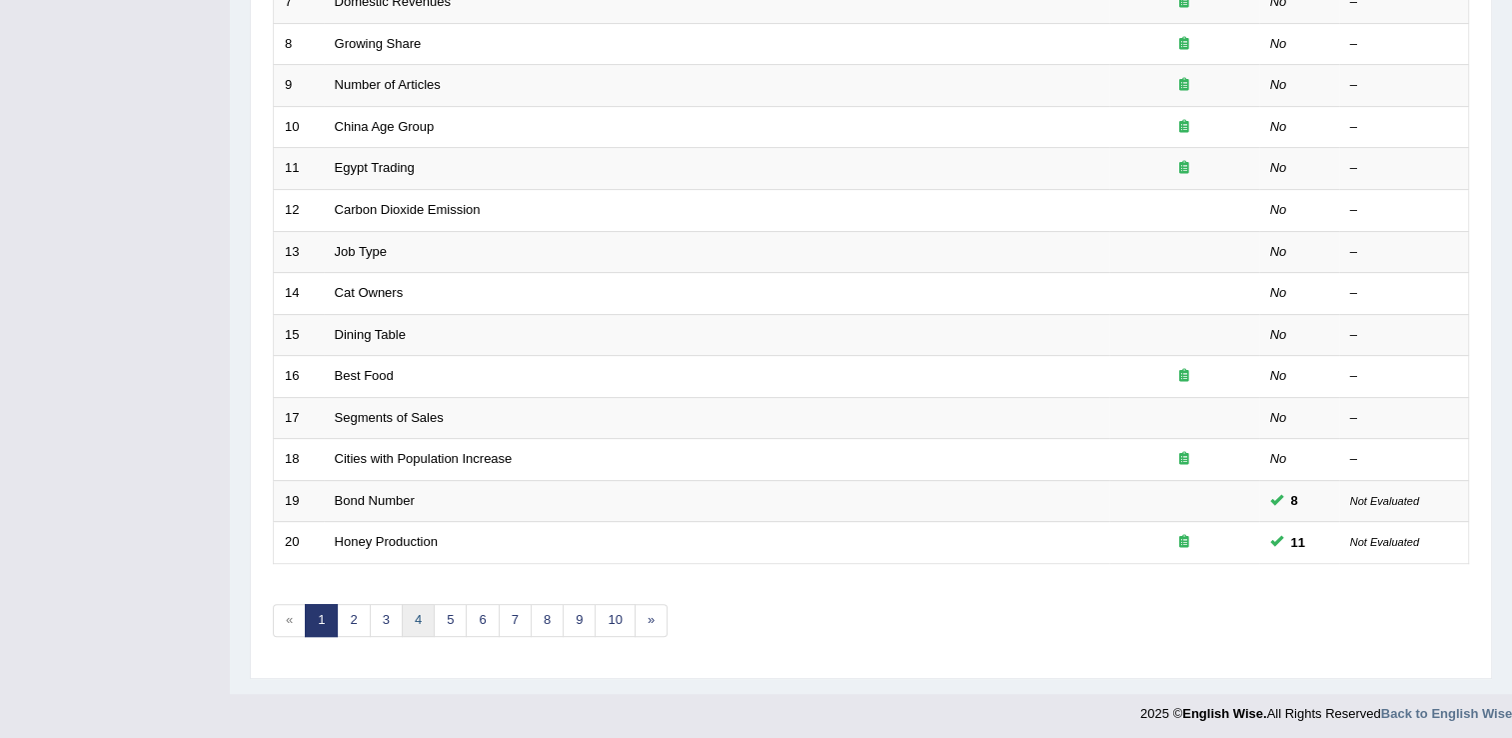
click at [420, 618] on link "4" at bounding box center [418, 620] width 33 height 33
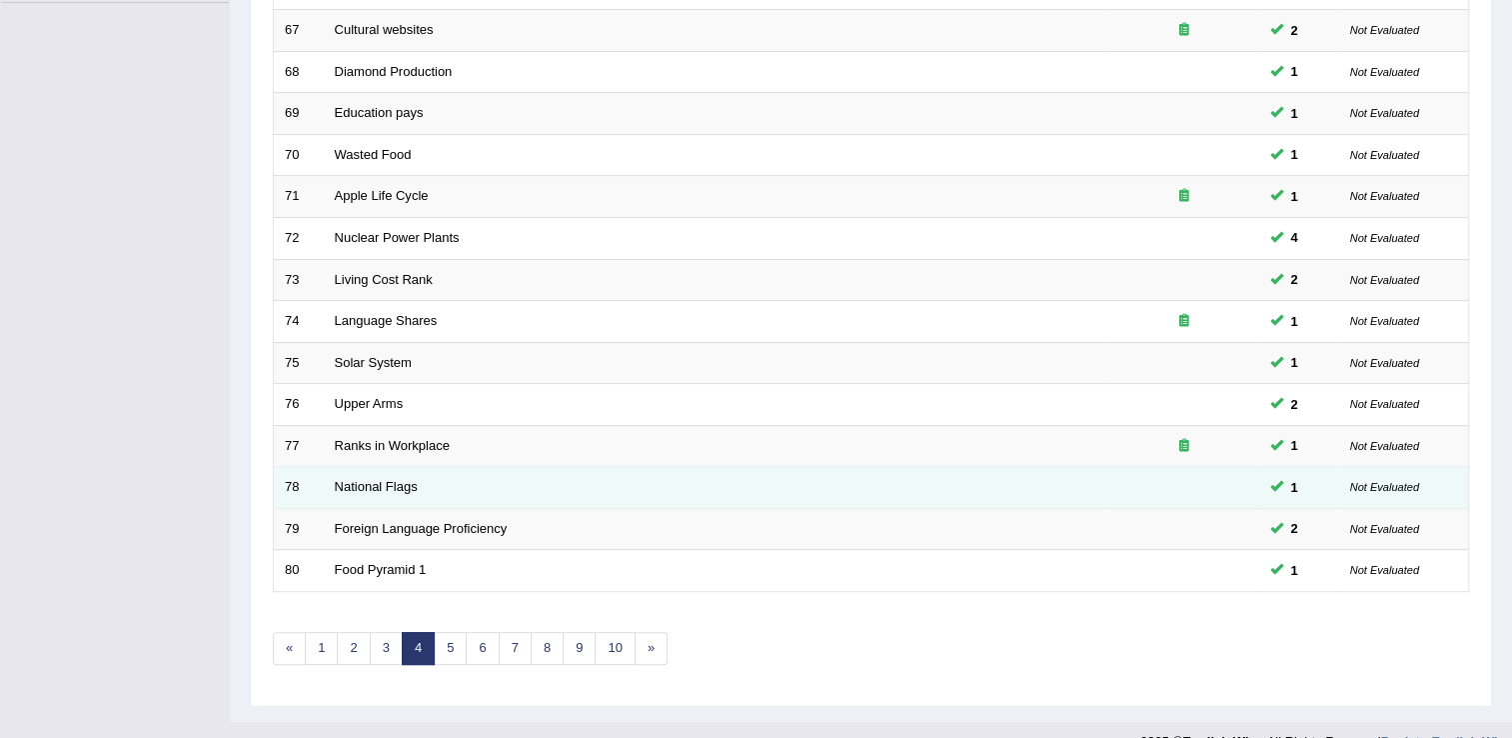
scroll to position [580, 0]
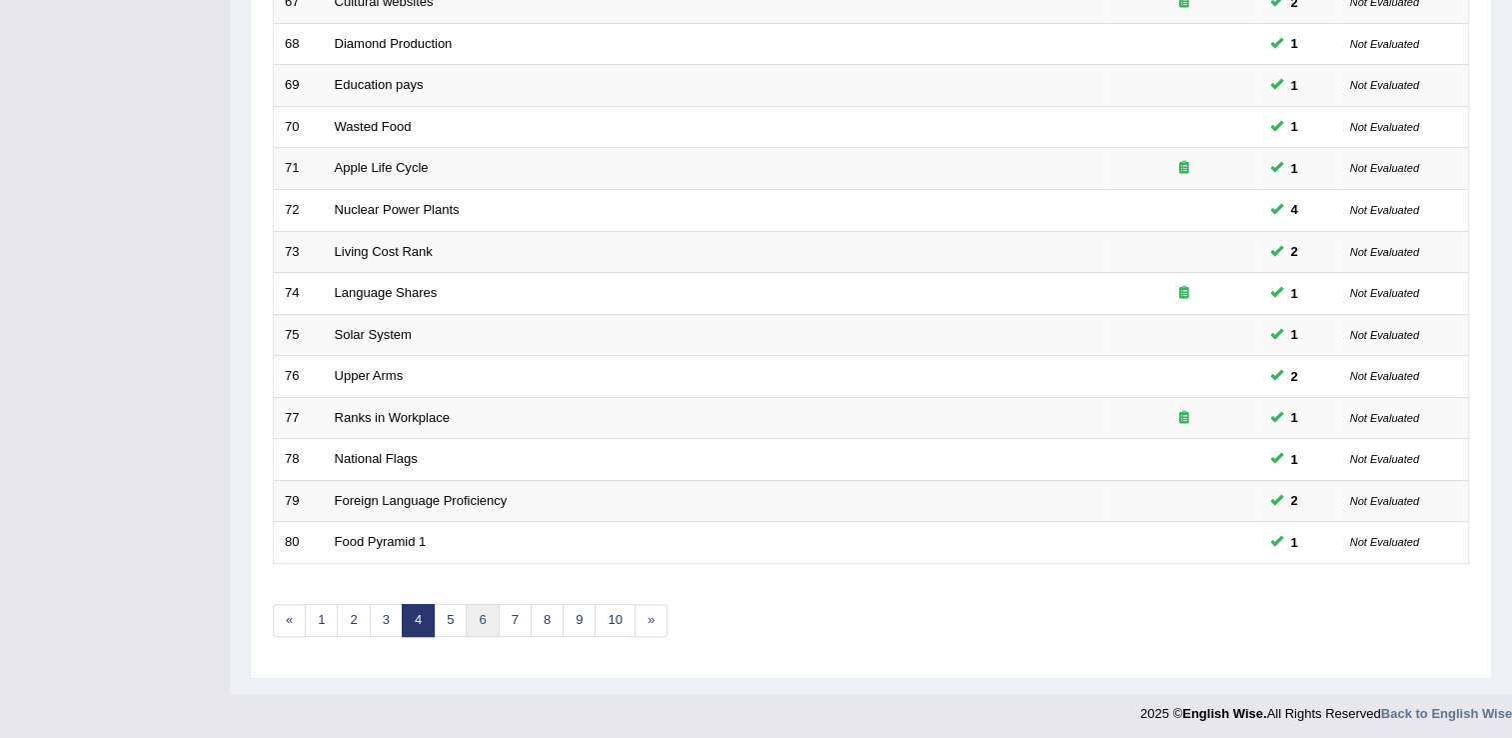
click at [480, 625] on link "6" at bounding box center [482, 620] width 33 height 33
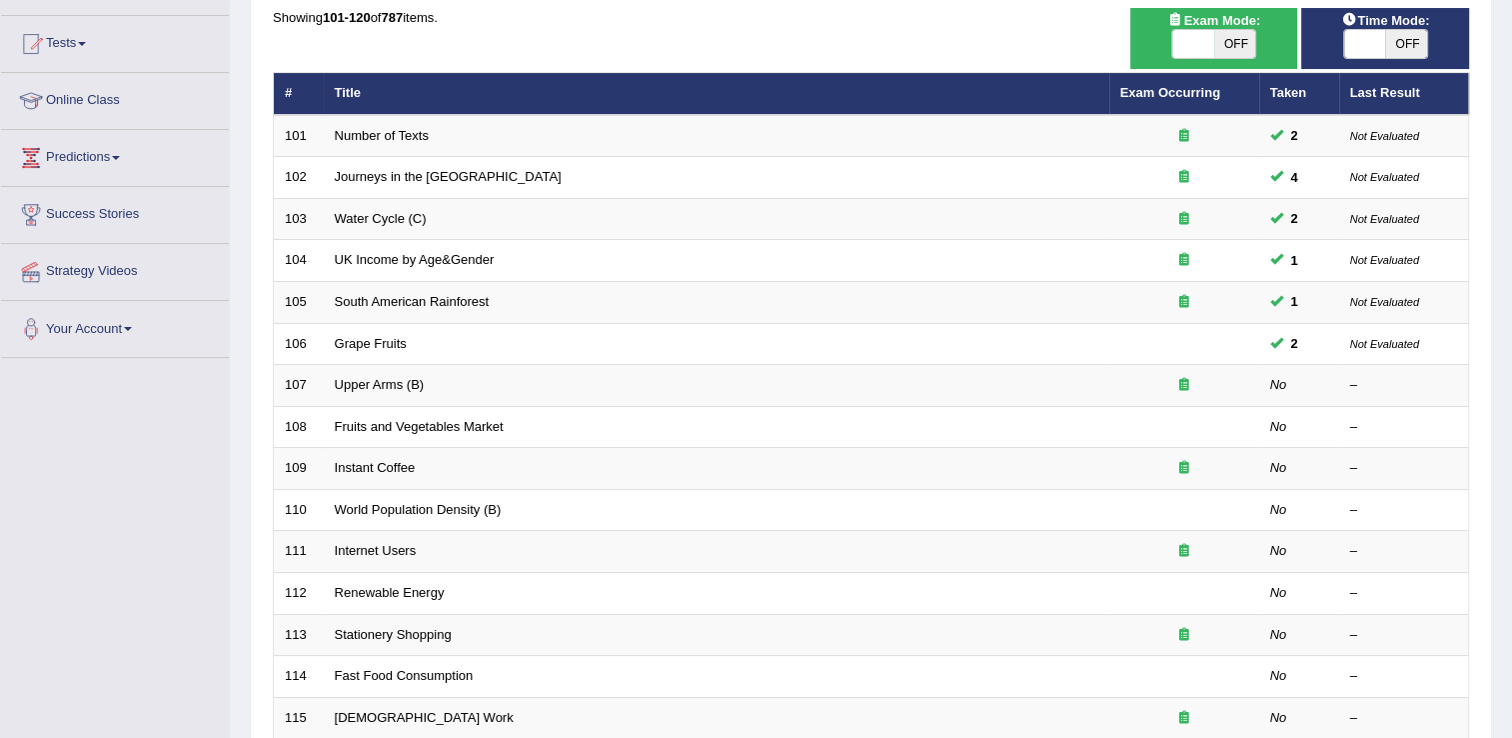
scroll to position [400, 0]
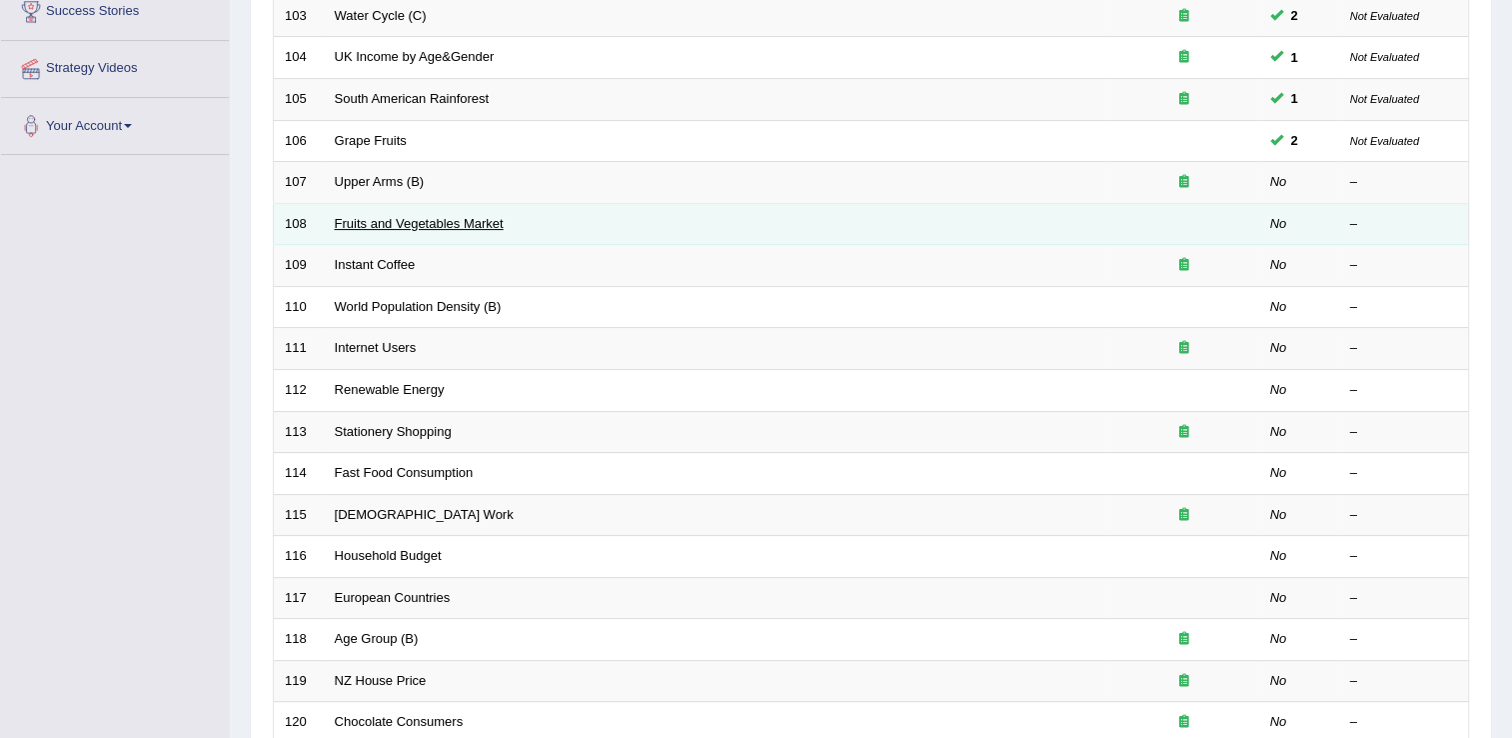
click at [404, 226] on link "Fruits and Vegetables Market" at bounding box center [419, 223] width 169 height 15
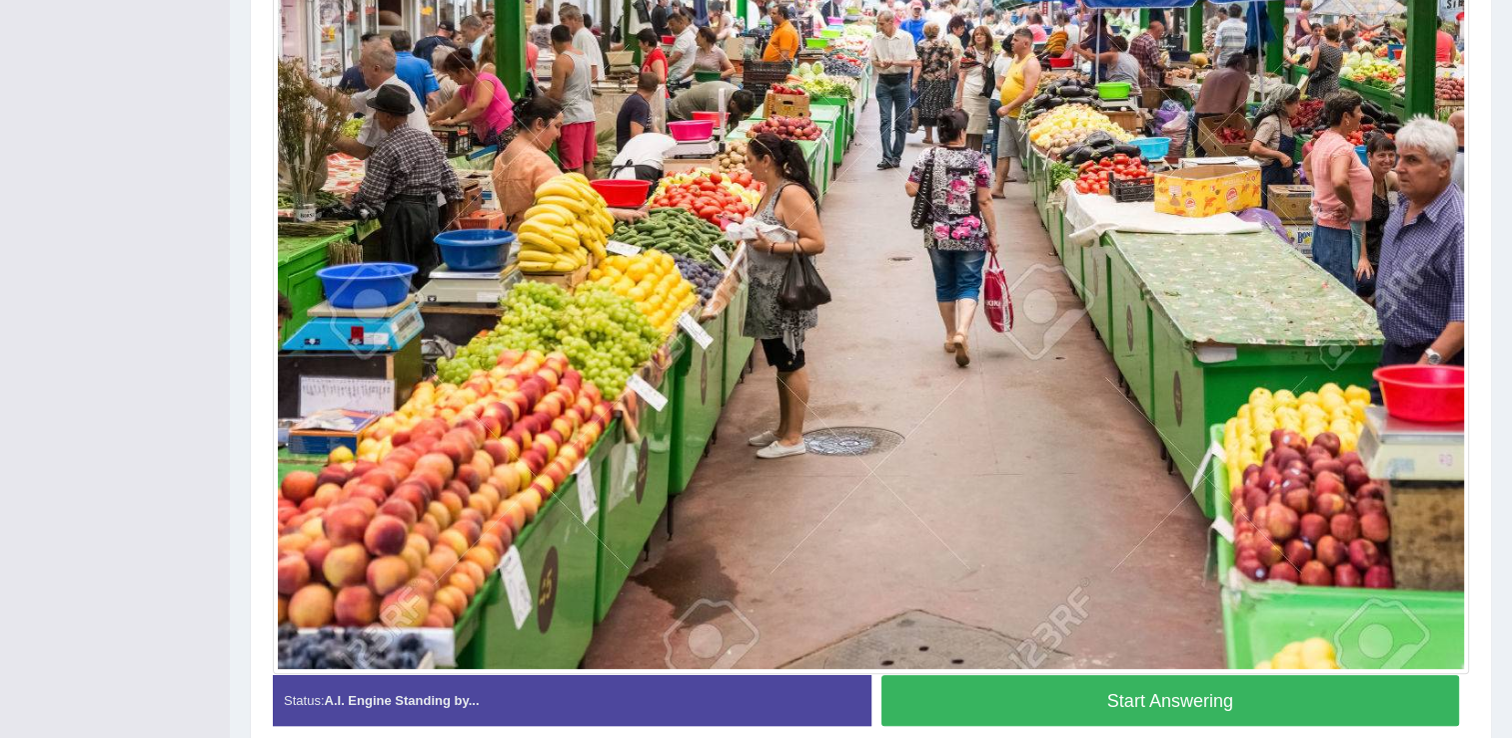
scroll to position [600, 0]
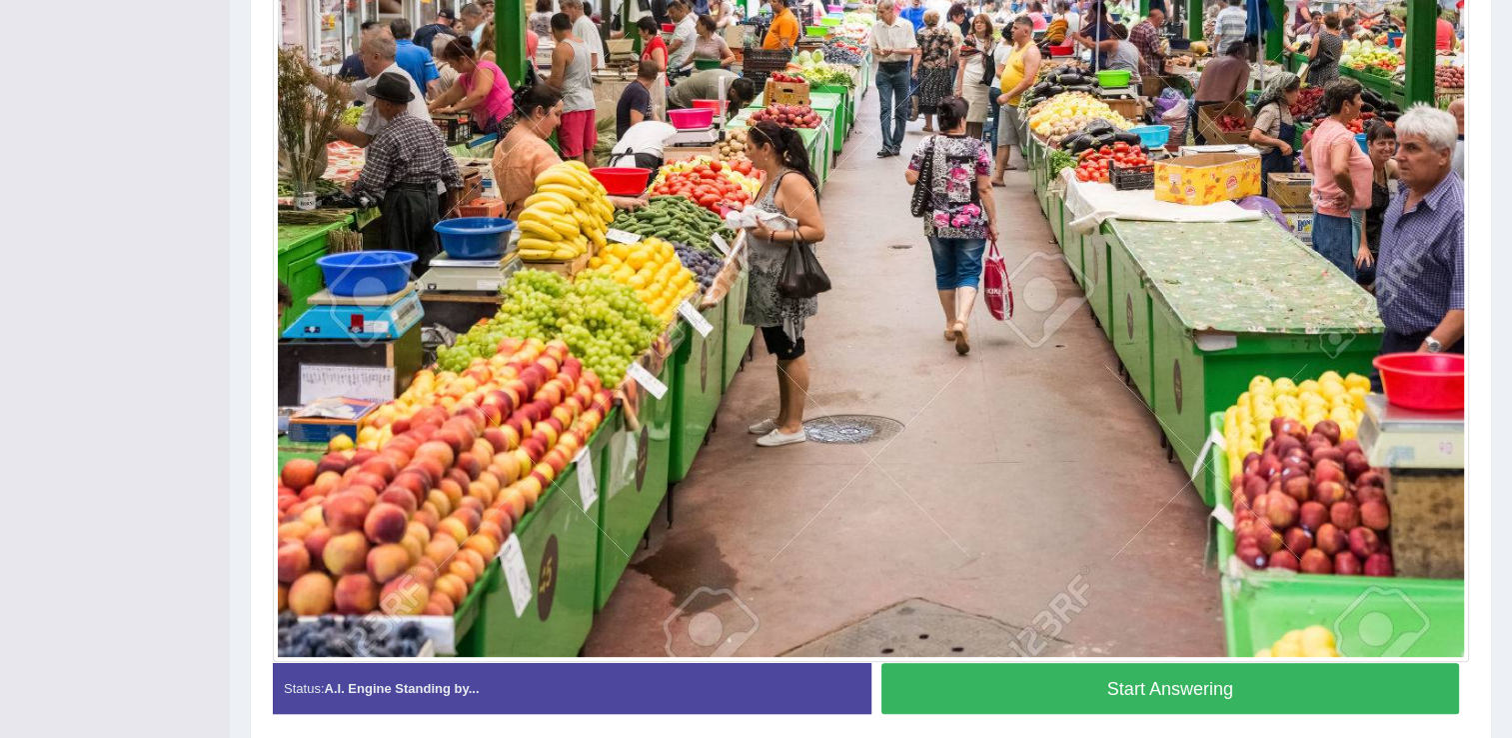
click at [1261, 686] on button "Start Answering" at bounding box center [1170, 688] width 579 height 51
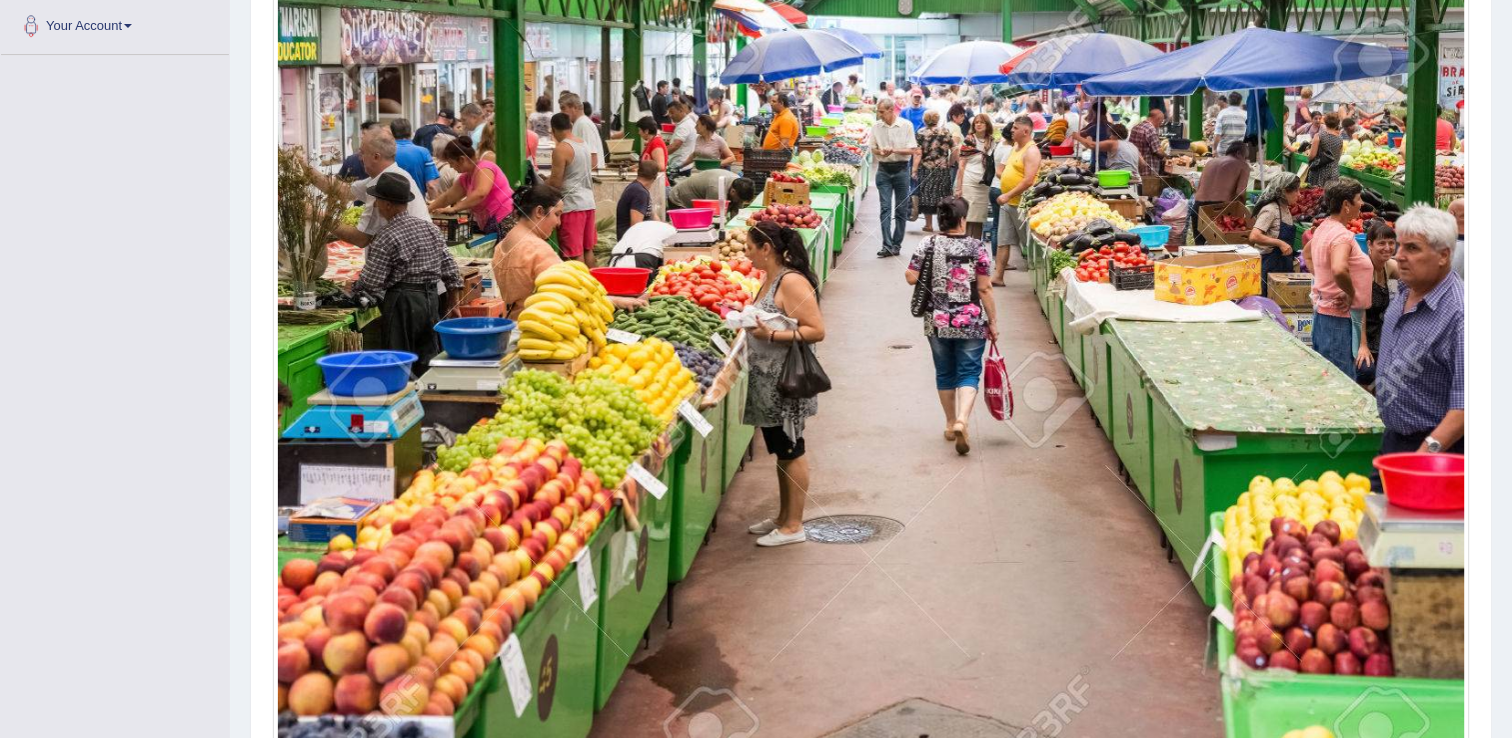
scroll to position [696, 0]
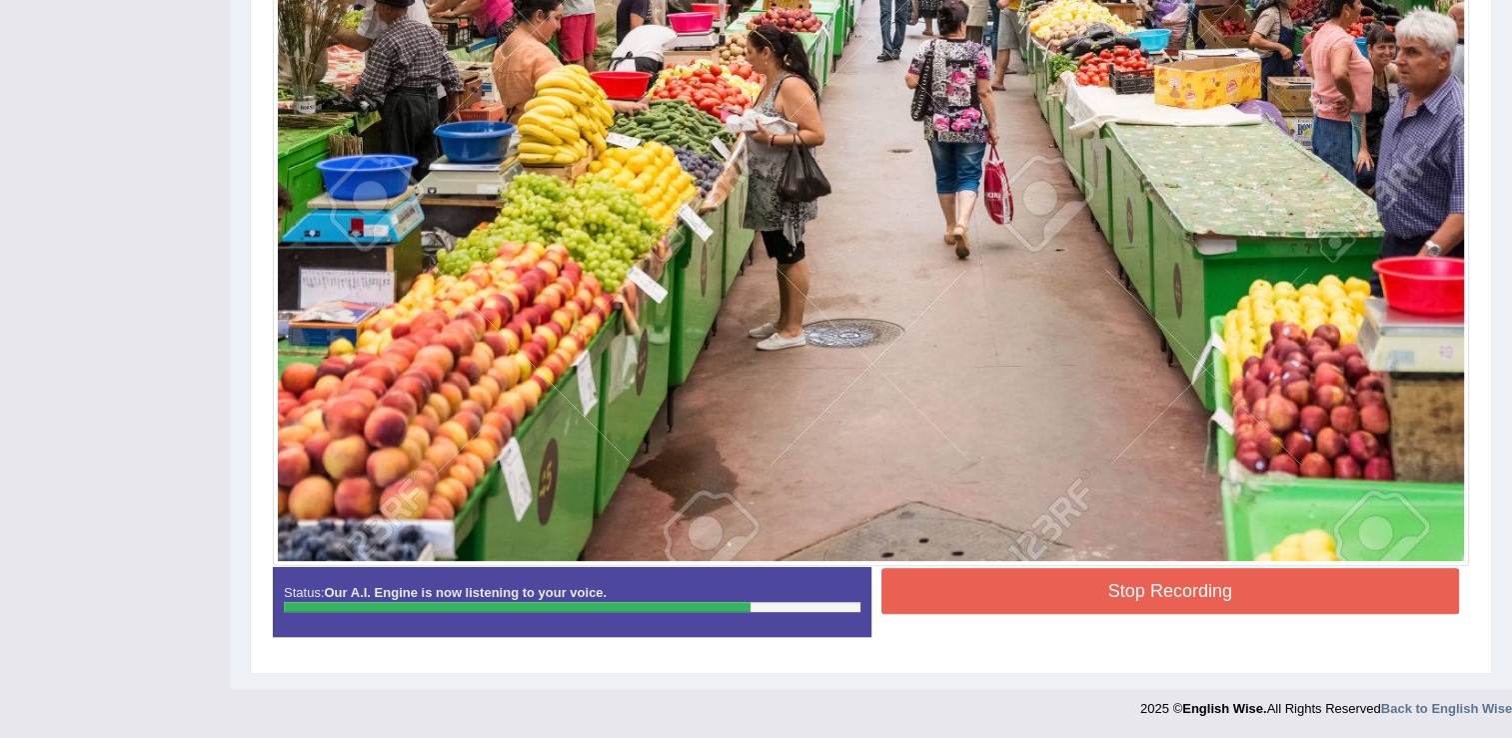
click at [1135, 597] on button "Stop Recording" at bounding box center [1170, 591] width 579 height 46
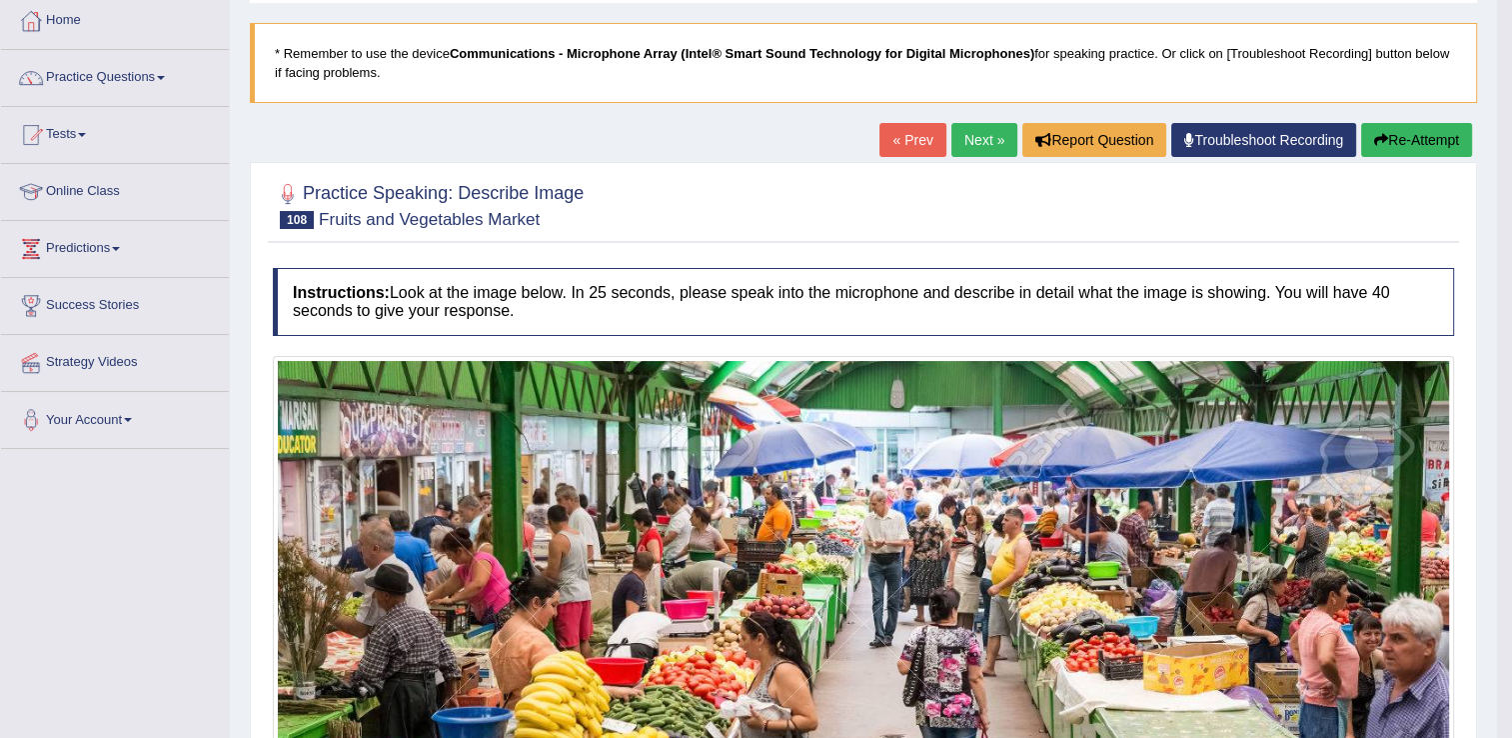
scroll to position [96, 0]
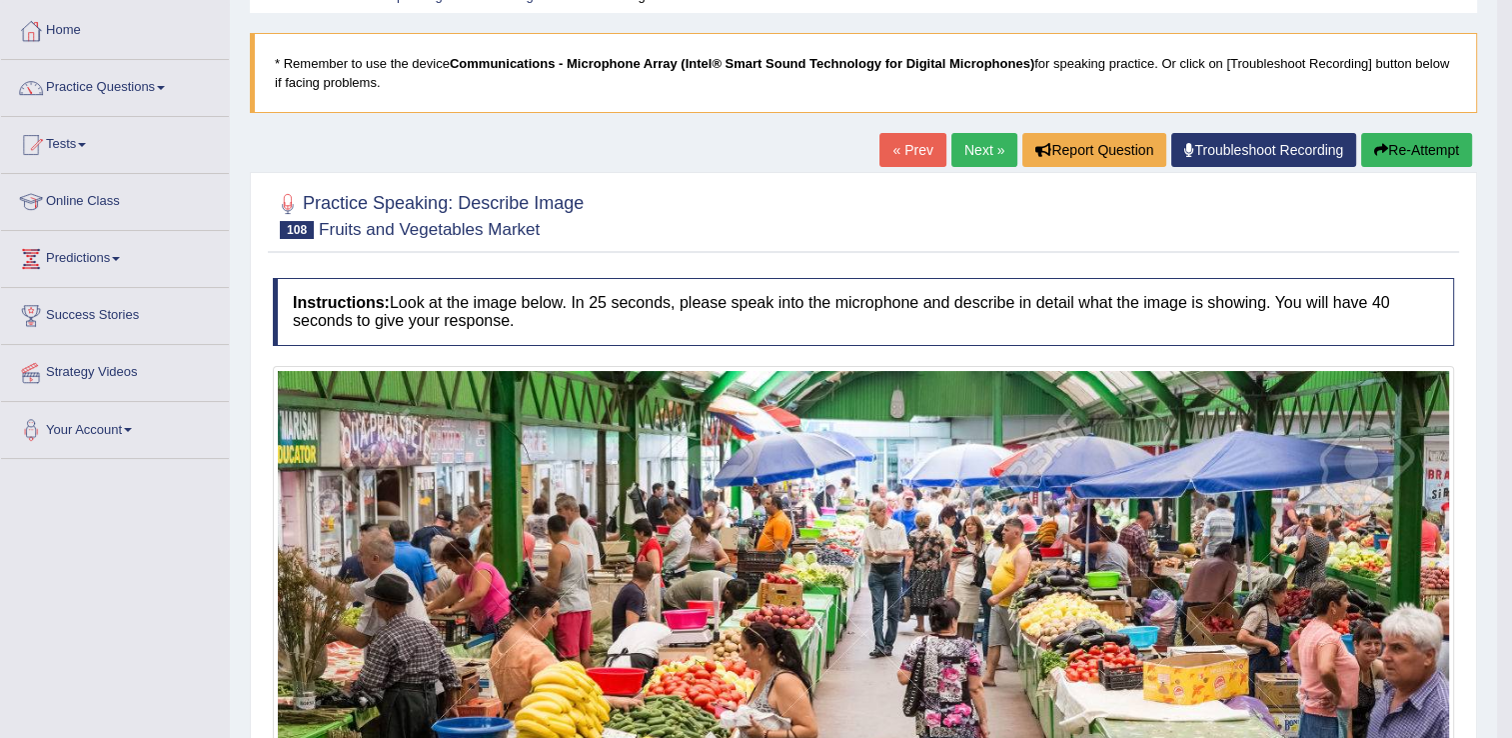
click at [966, 145] on link "Next »" at bounding box center [984, 150] width 66 height 34
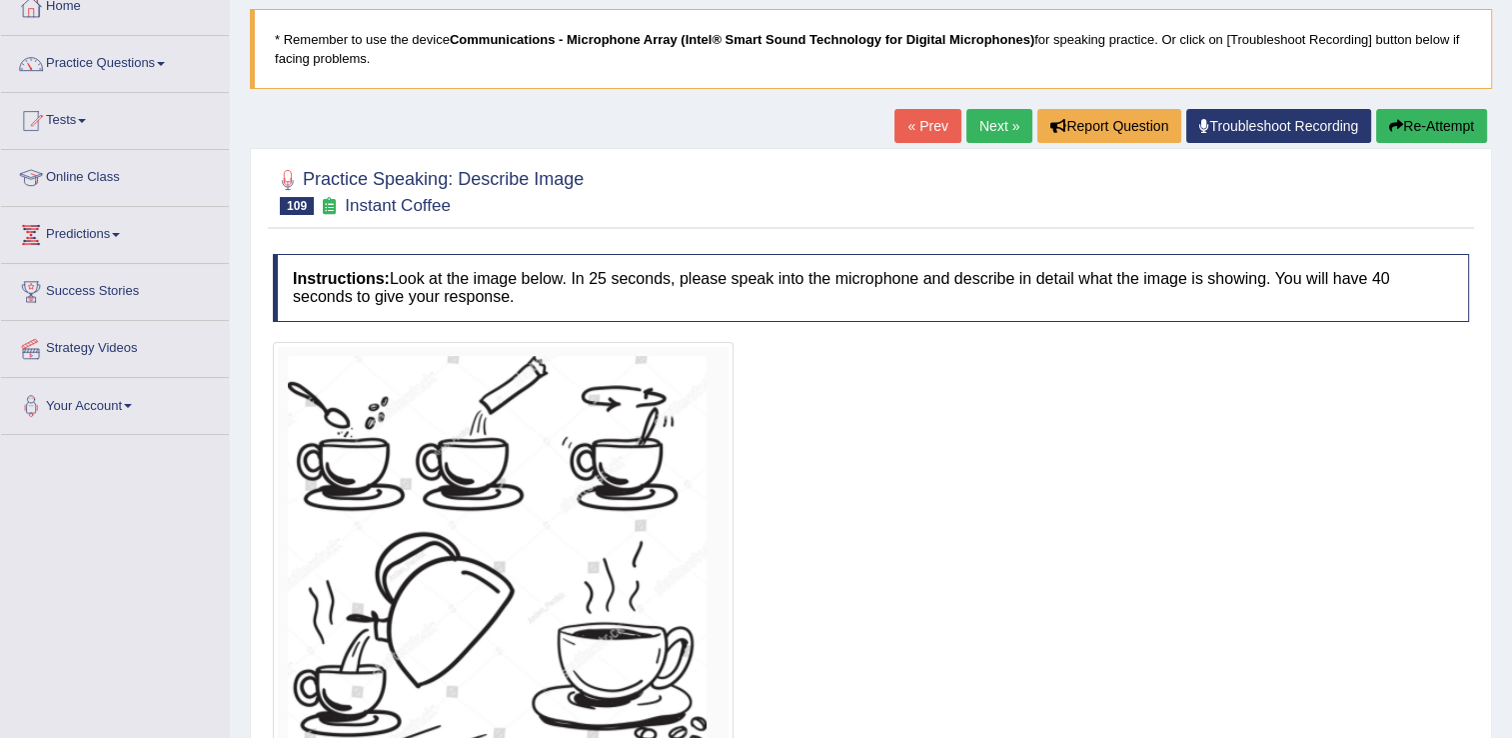
scroll to position [218, 0]
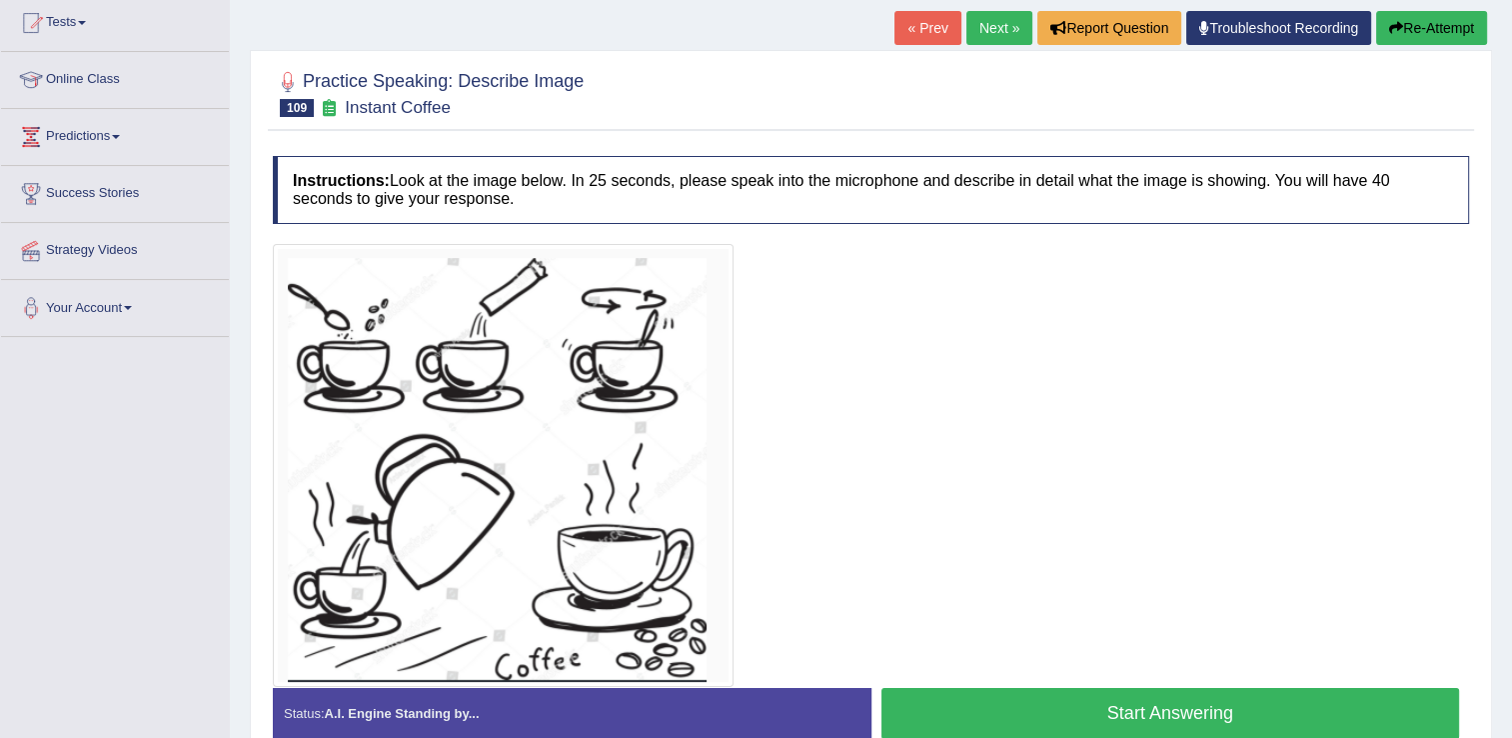
click at [1142, 698] on button "Start Answering" at bounding box center [1170, 713] width 579 height 51
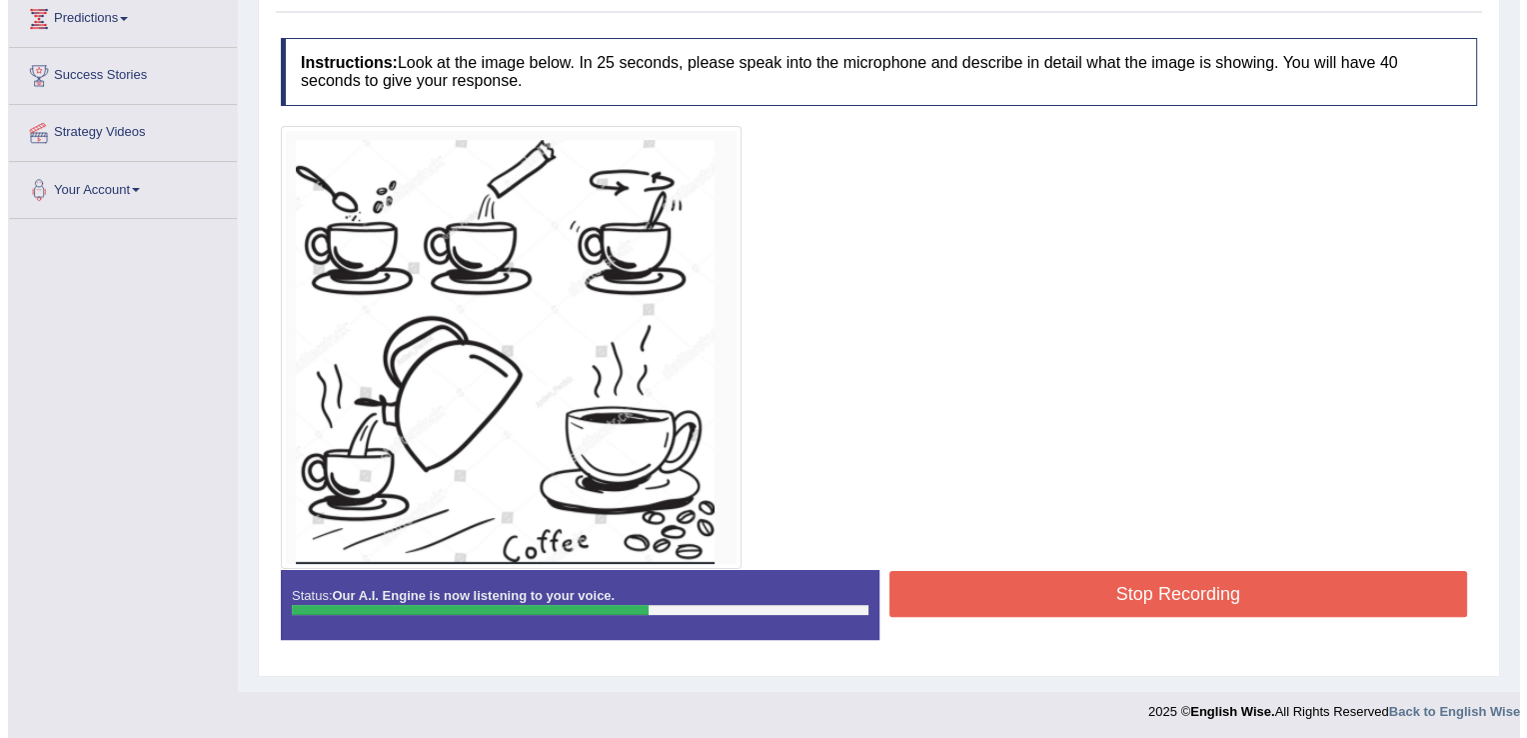
scroll to position [337, 0]
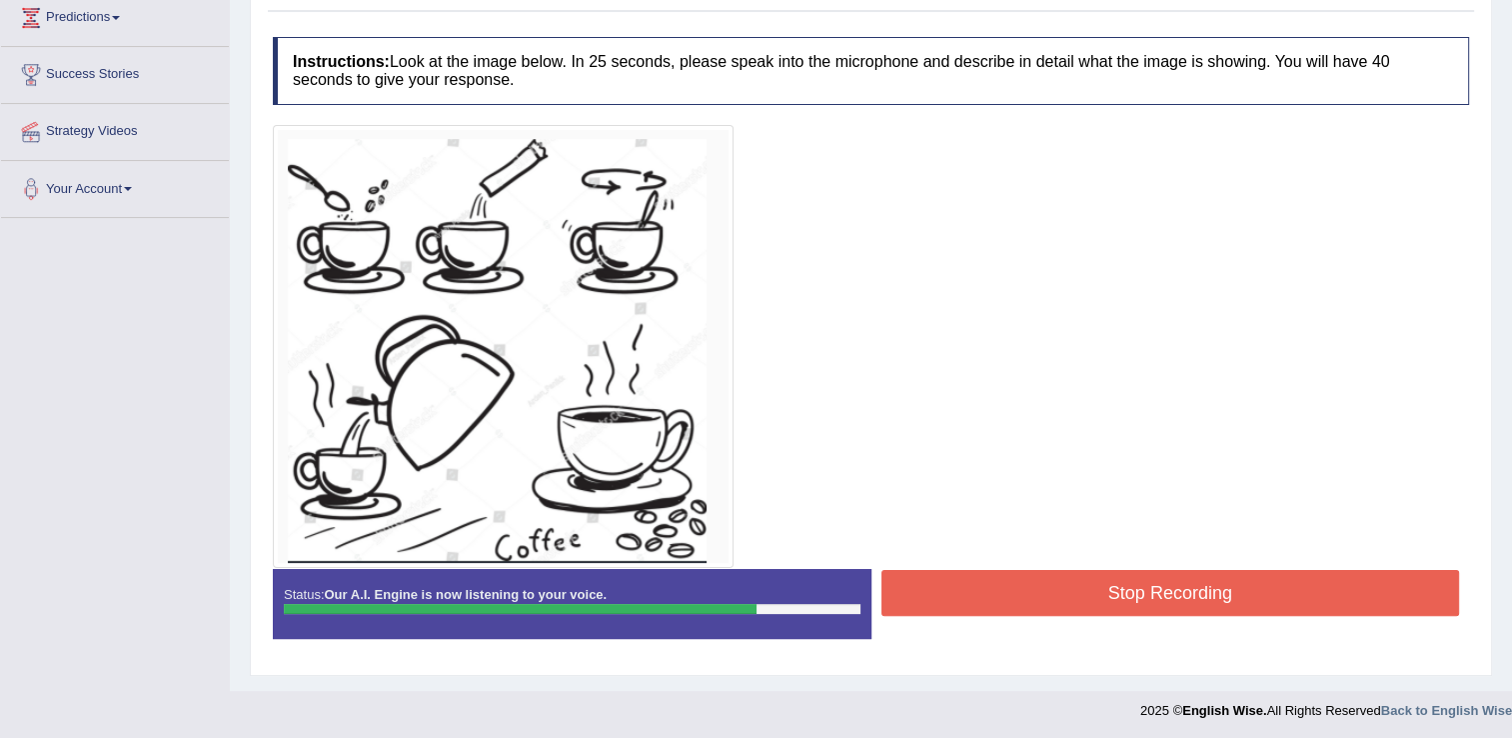
click at [928, 590] on button "Stop Recording" at bounding box center [1170, 593] width 579 height 46
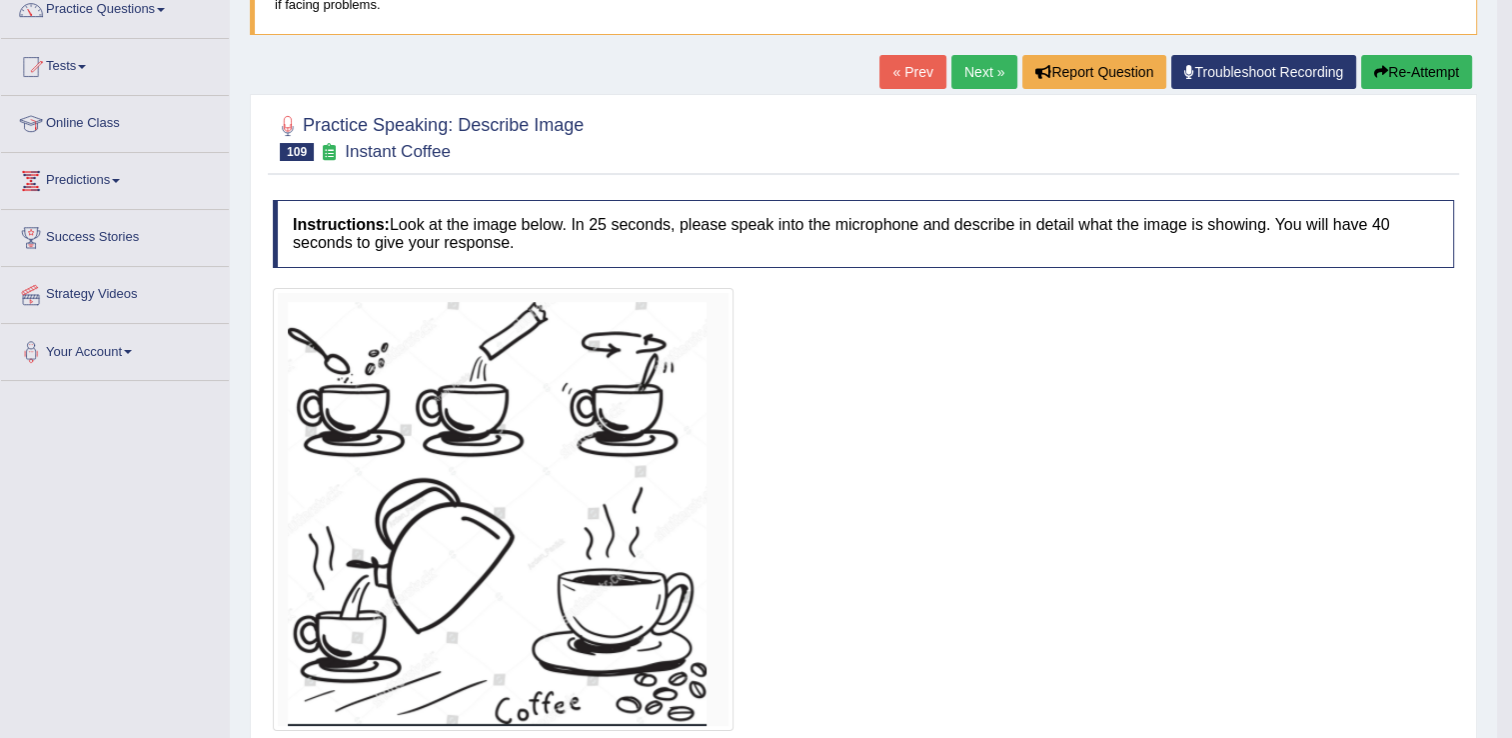
scroll to position [56, 0]
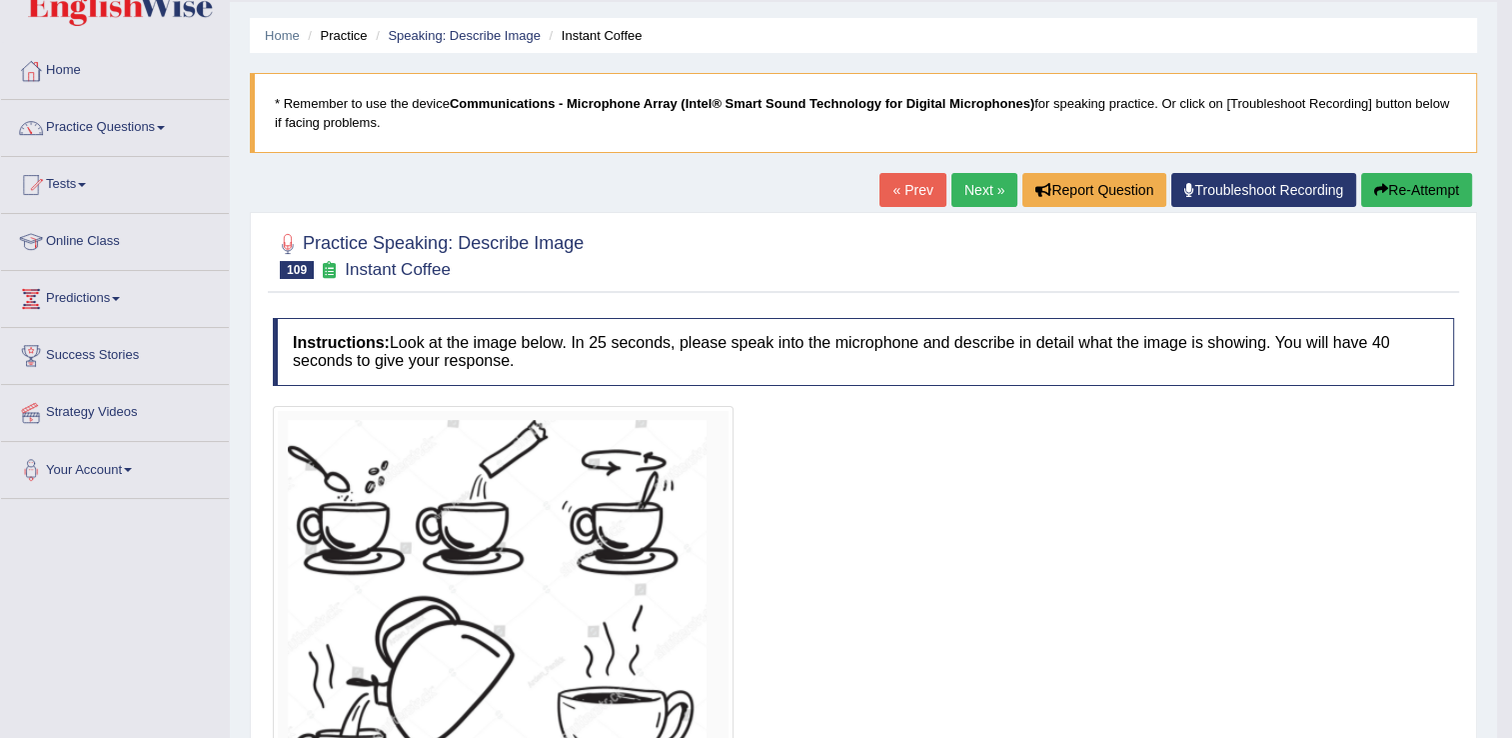
click at [983, 178] on link "Next »" at bounding box center [984, 190] width 66 height 34
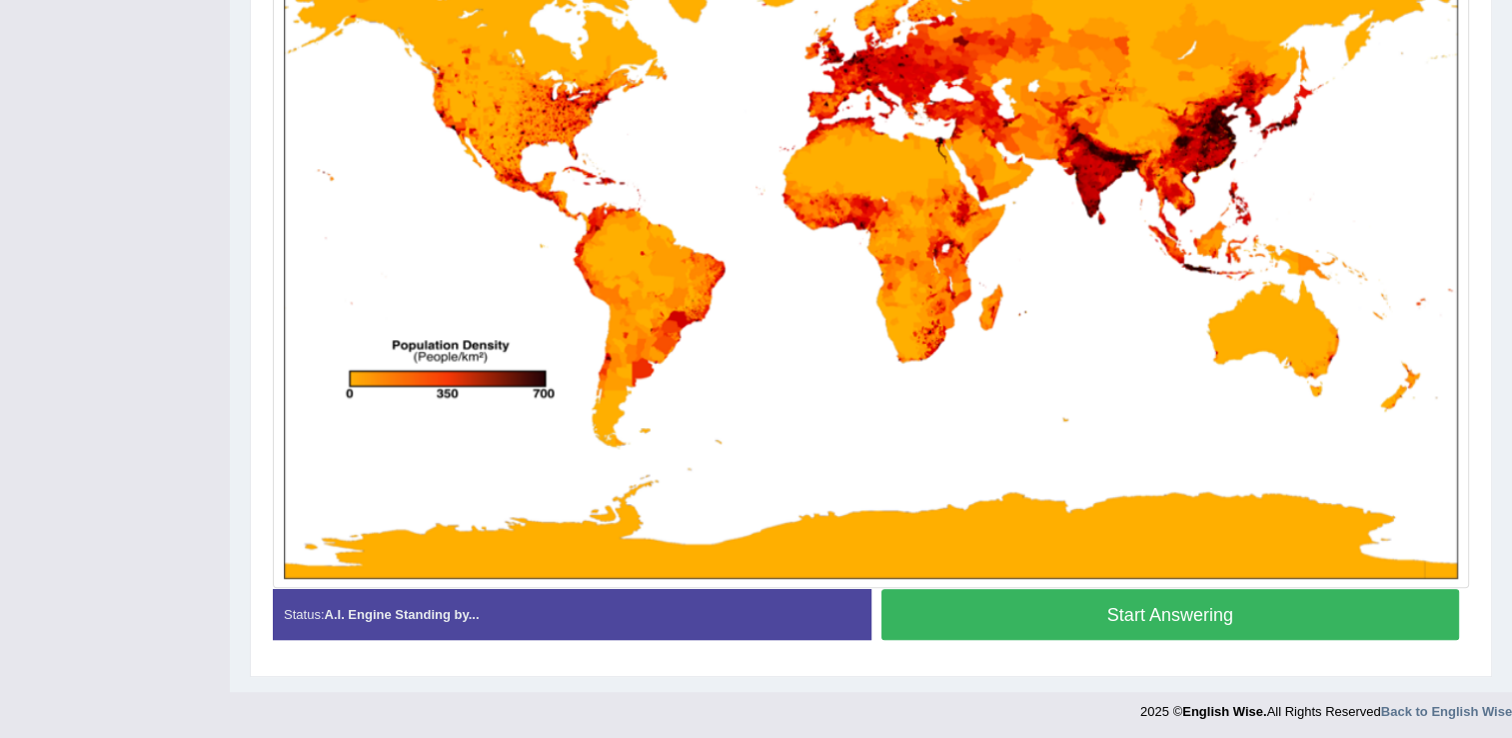
scroll to position [566, 0]
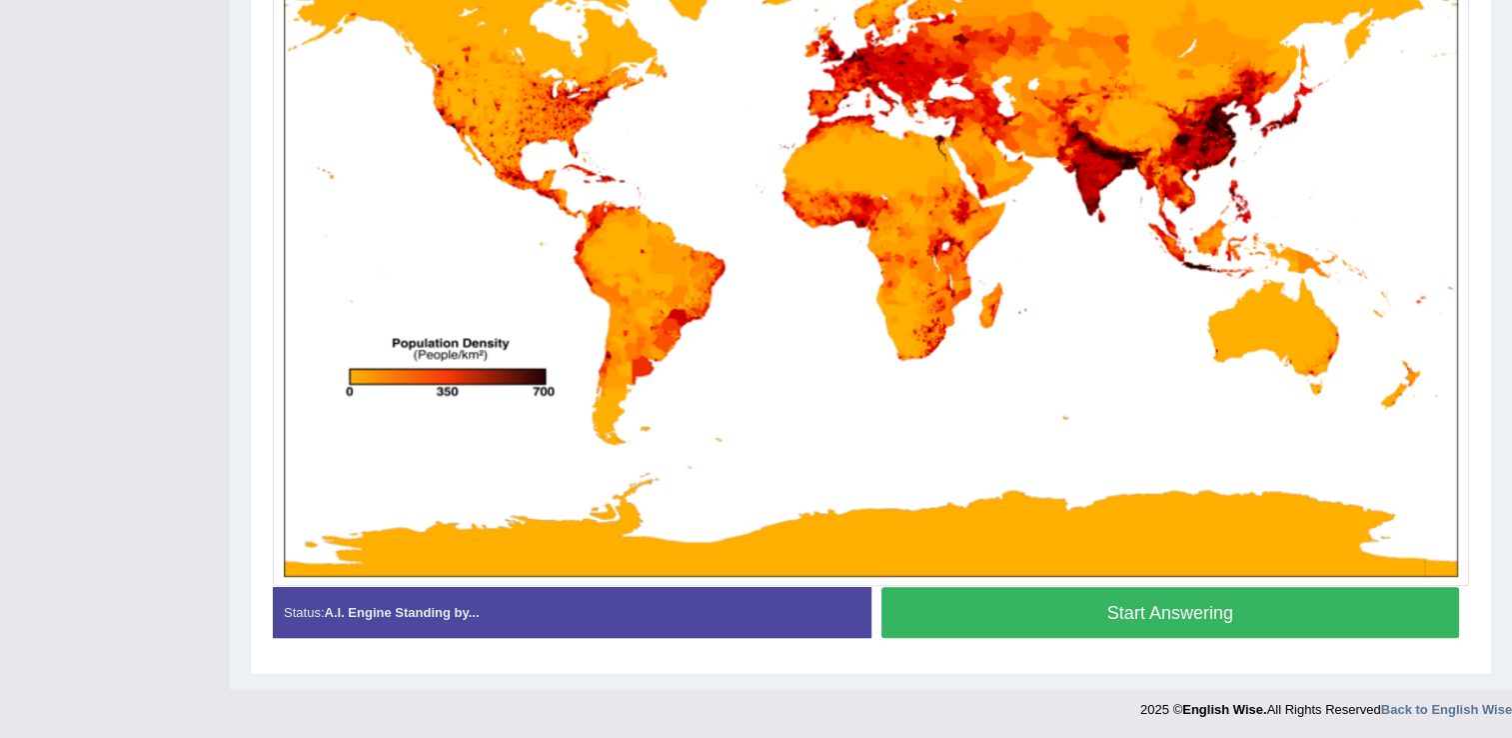
click at [1256, 618] on button "Start Answering" at bounding box center [1170, 612] width 579 height 51
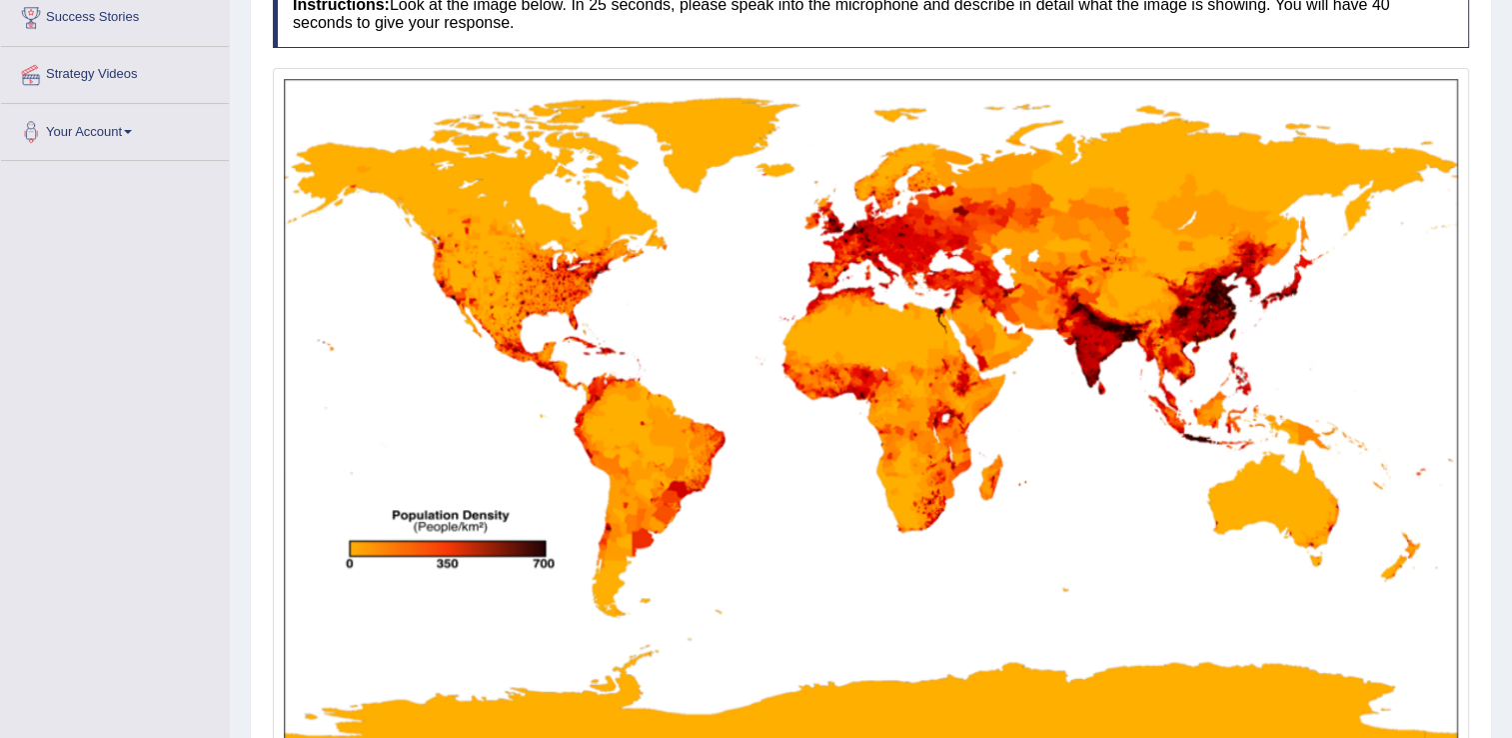
scroll to position [466, 0]
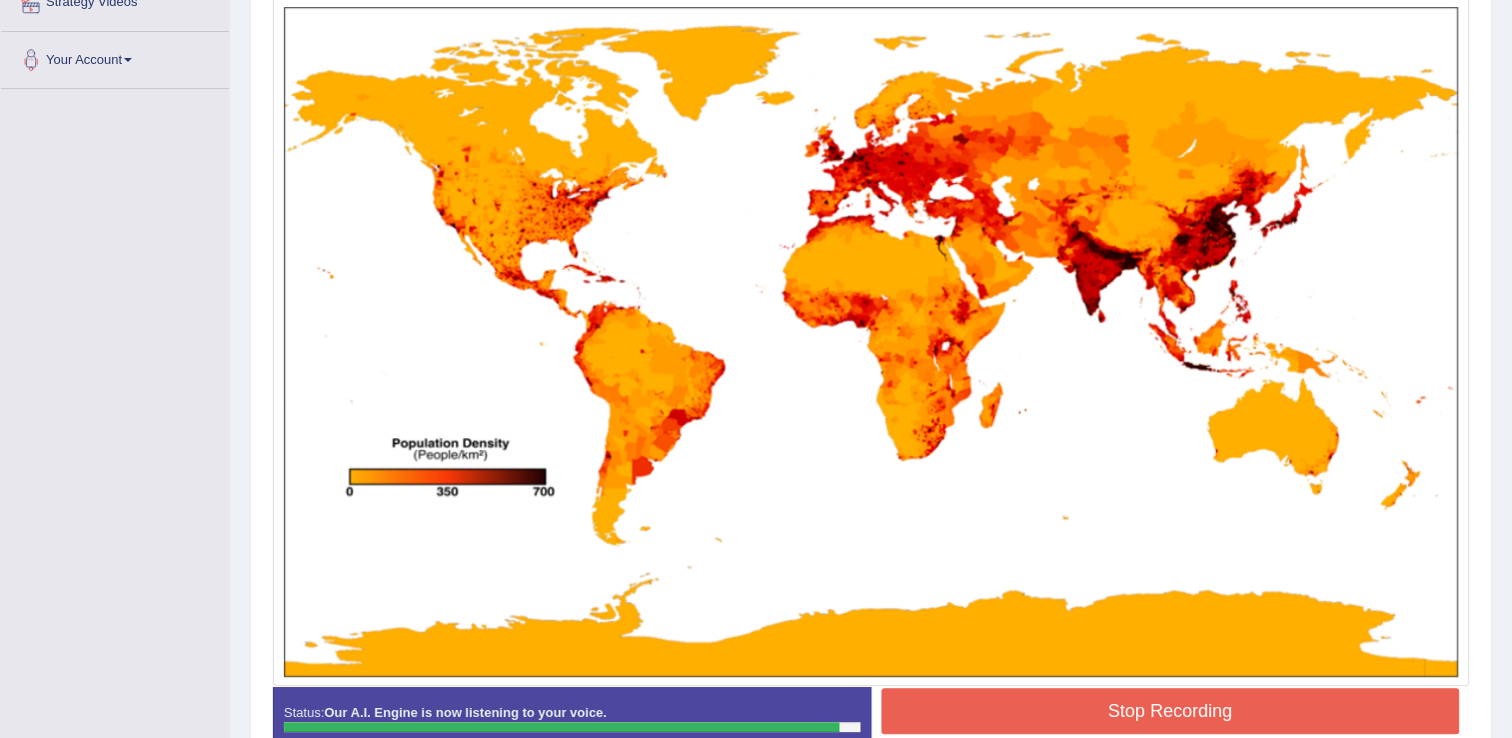
click at [1100, 720] on button "Stop Recording" at bounding box center [1170, 711] width 579 height 46
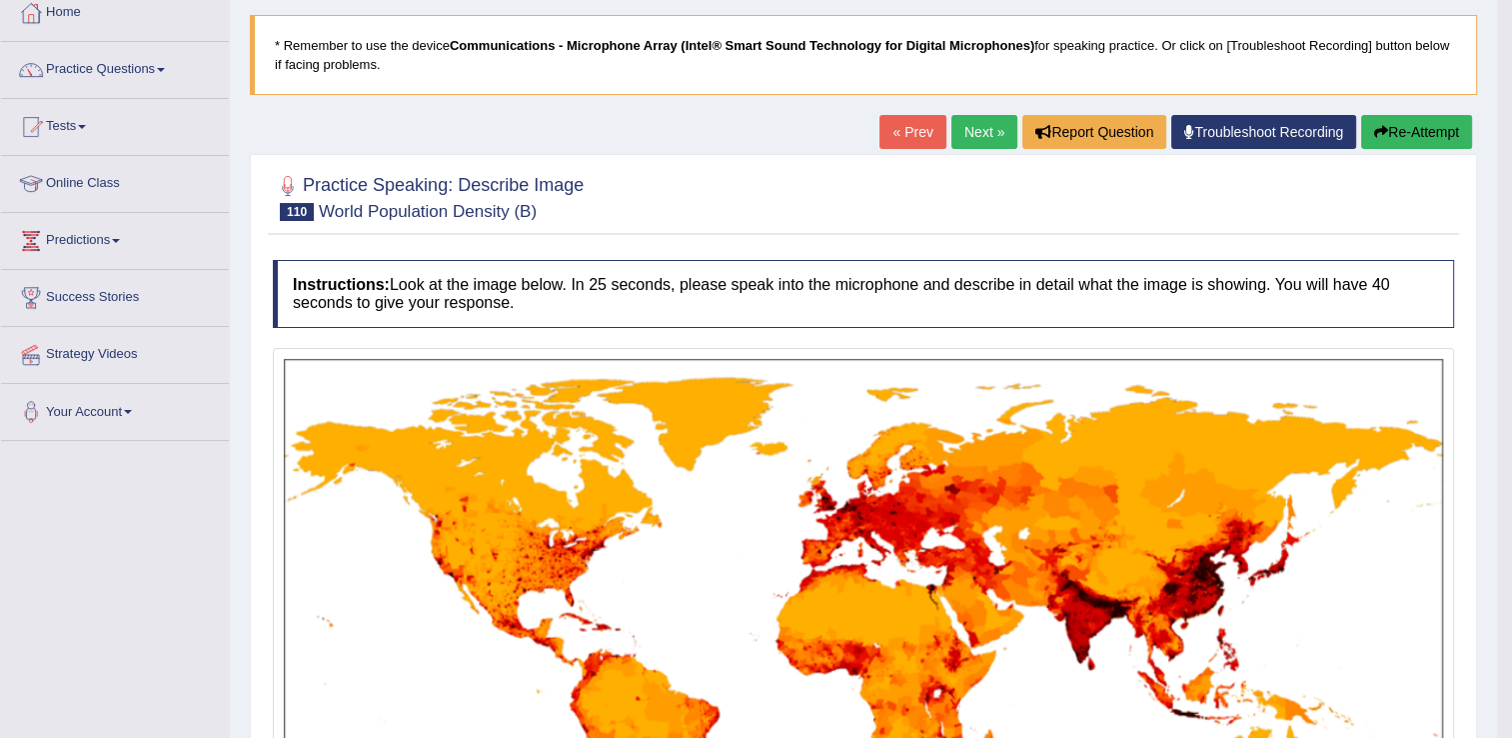
scroll to position [95, 0]
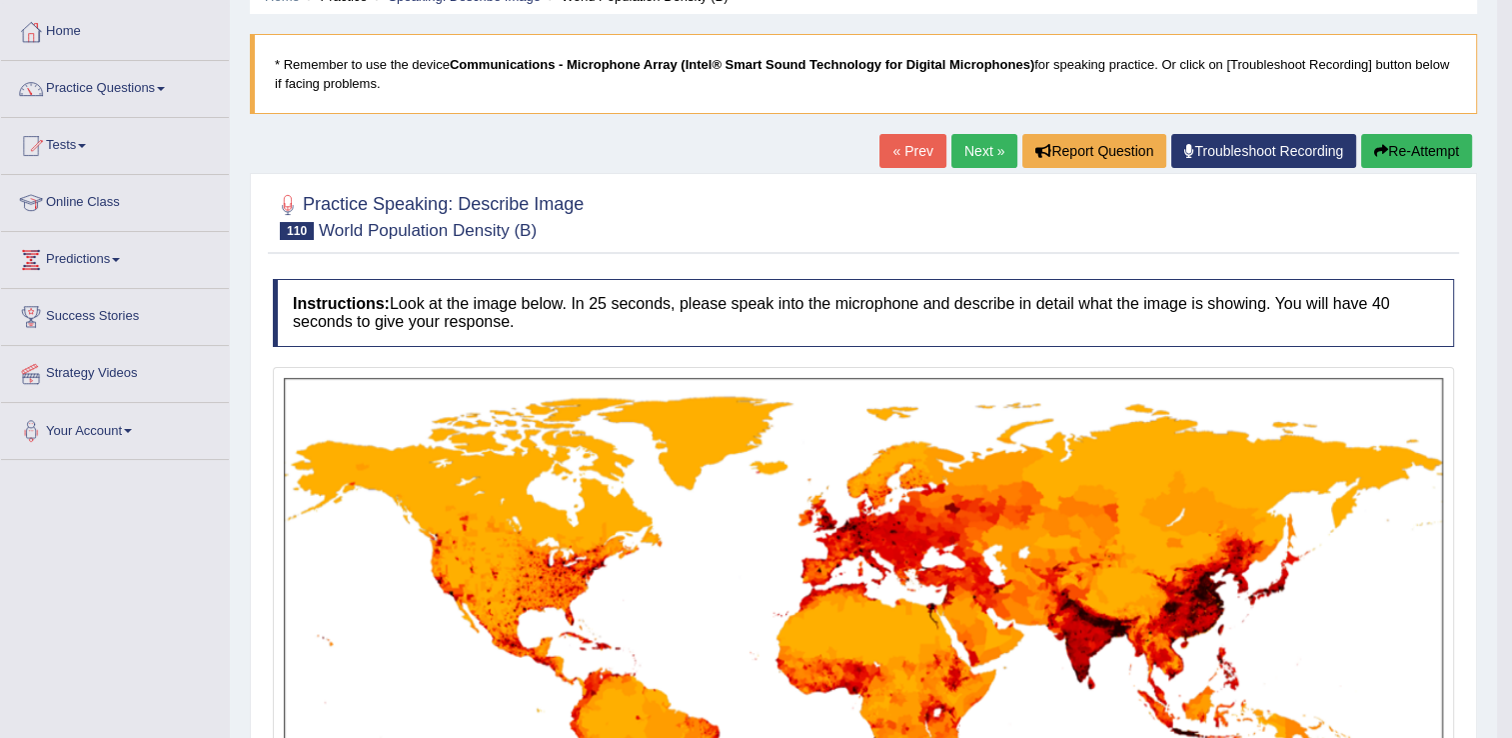
click at [967, 146] on link "Next »" at bounding box center [984, 151] width 66 height 34
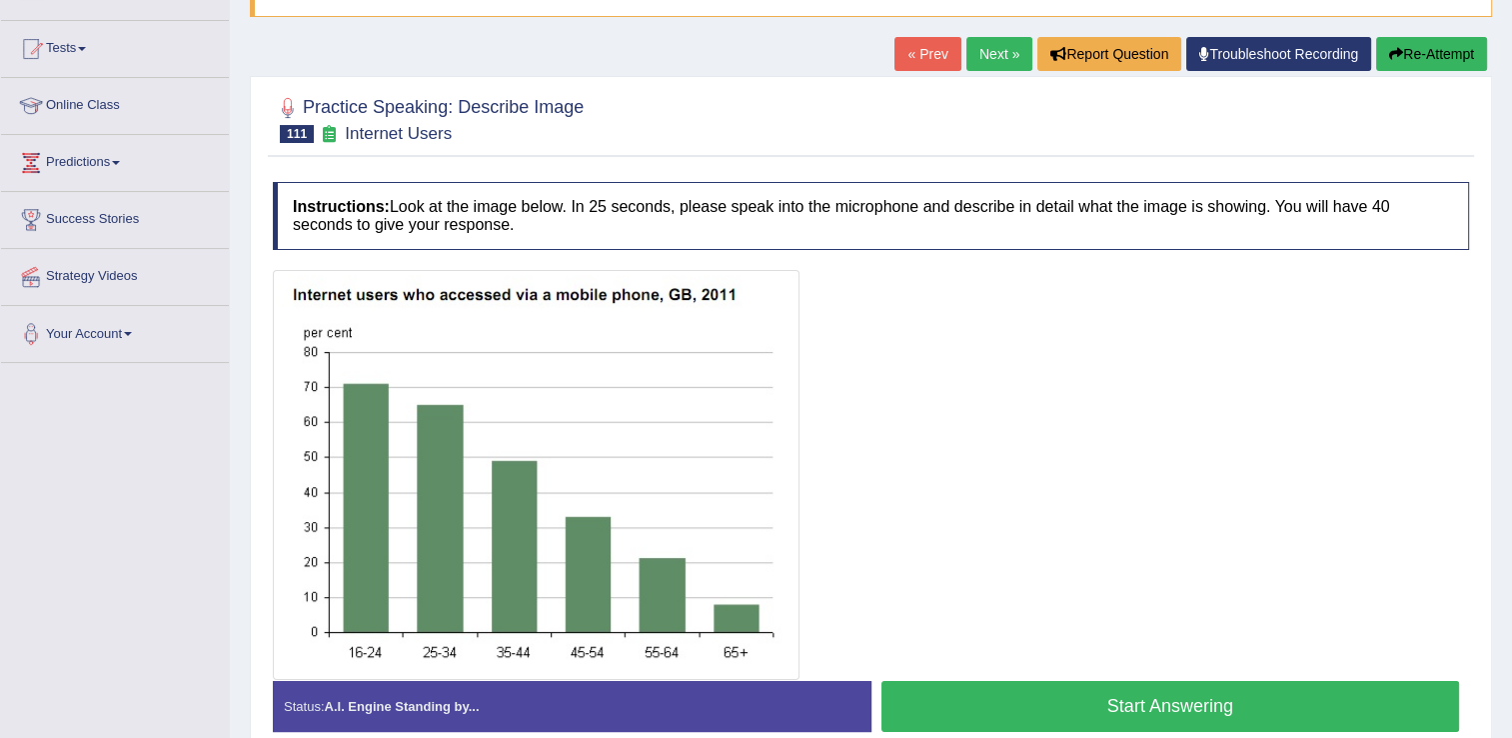
scroll to position [300, 0]
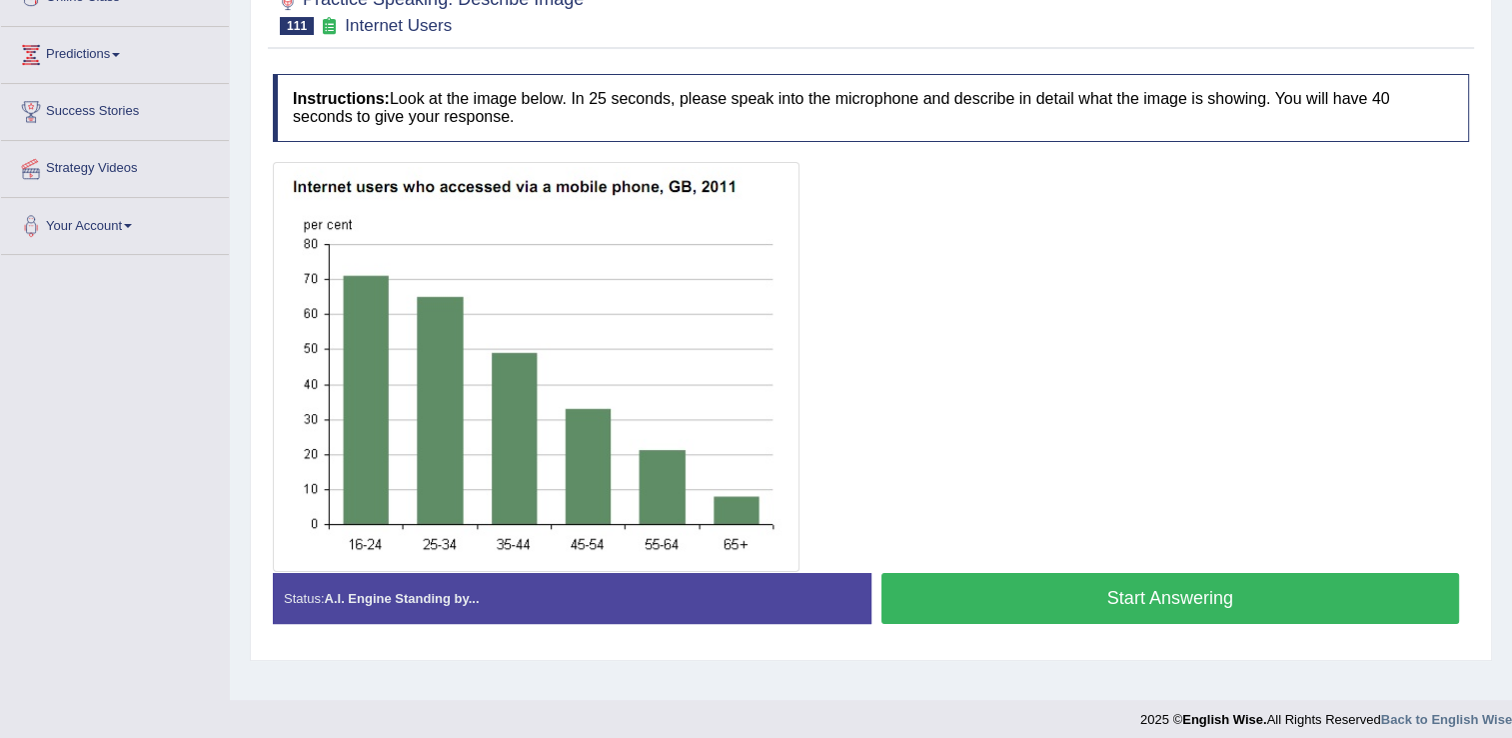
click at [951, 595] on button "Start Answering" at bounding box center [1170, 598] width 579 height 51
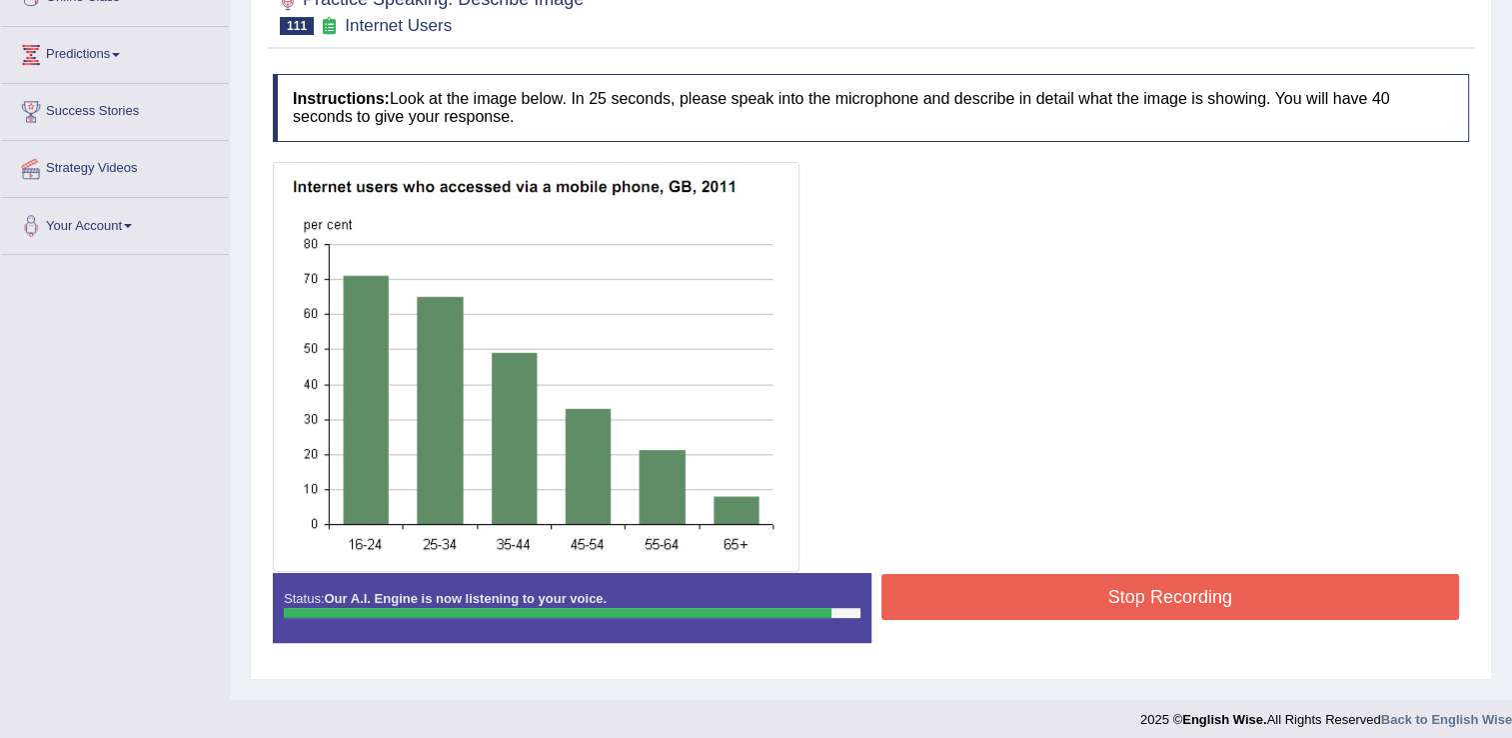
click at [1034, 602] on button "Stop Recording" at bounding box center [1170, 597] width 579 height 46
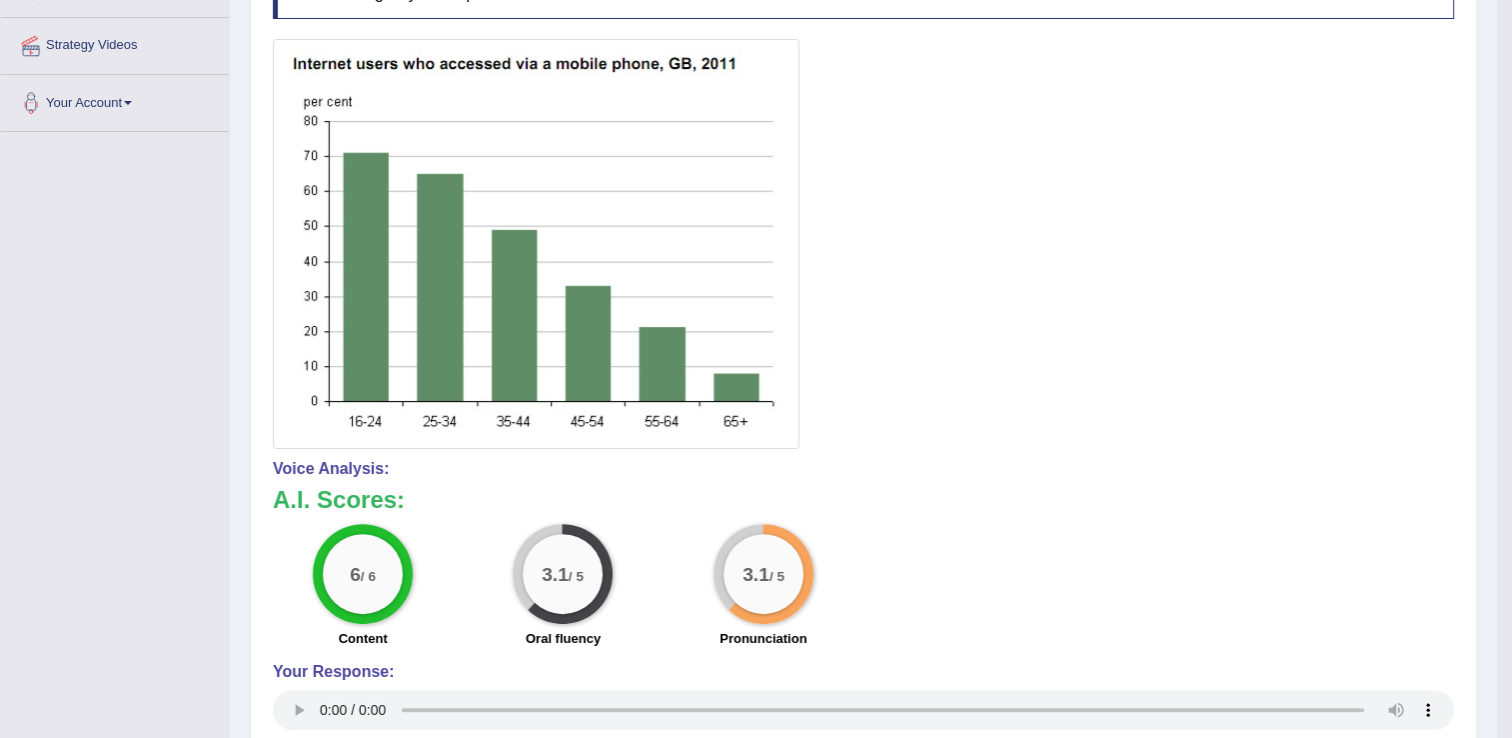
scroll to position [123, 0]
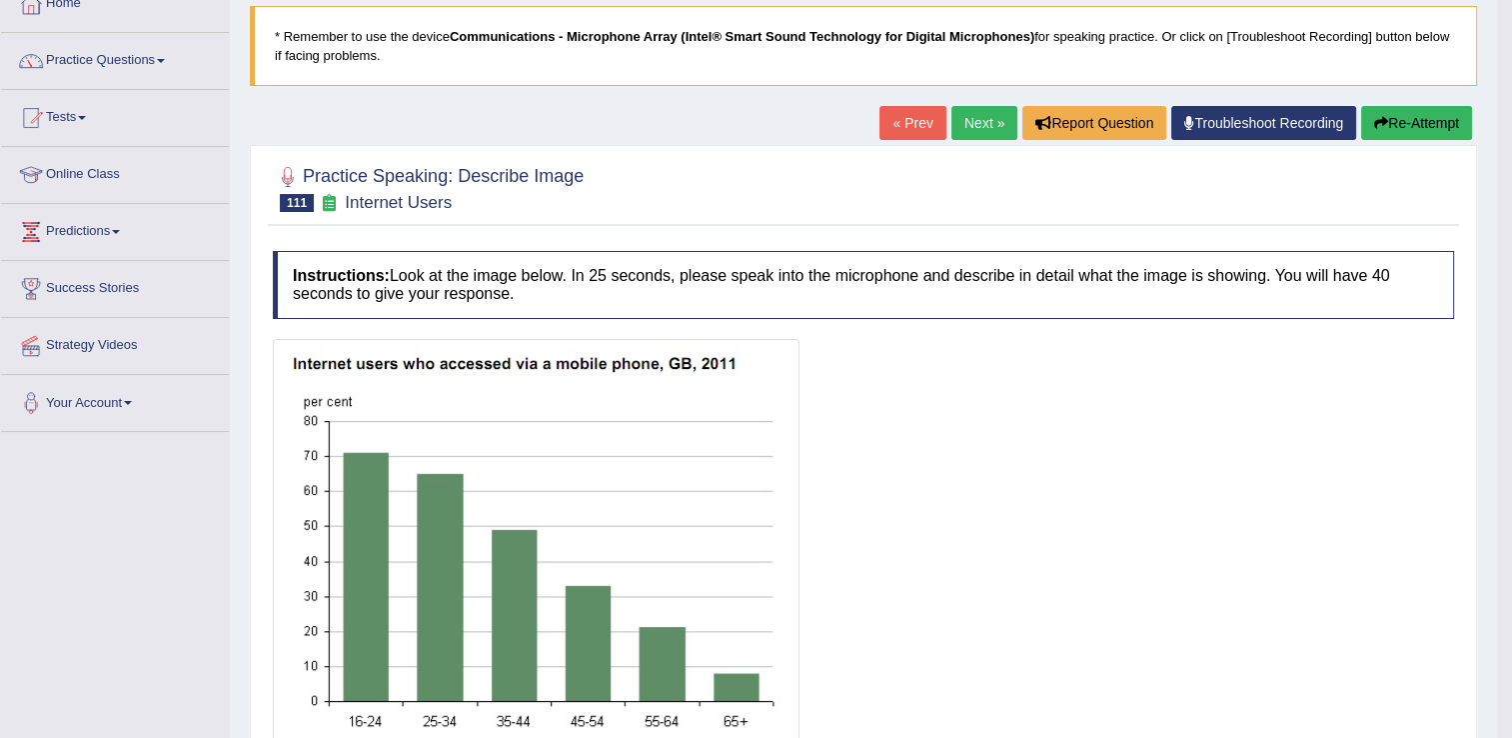
click at [996, 115] on link "Next »" at bounding box center [984, 123] width 66 height 34
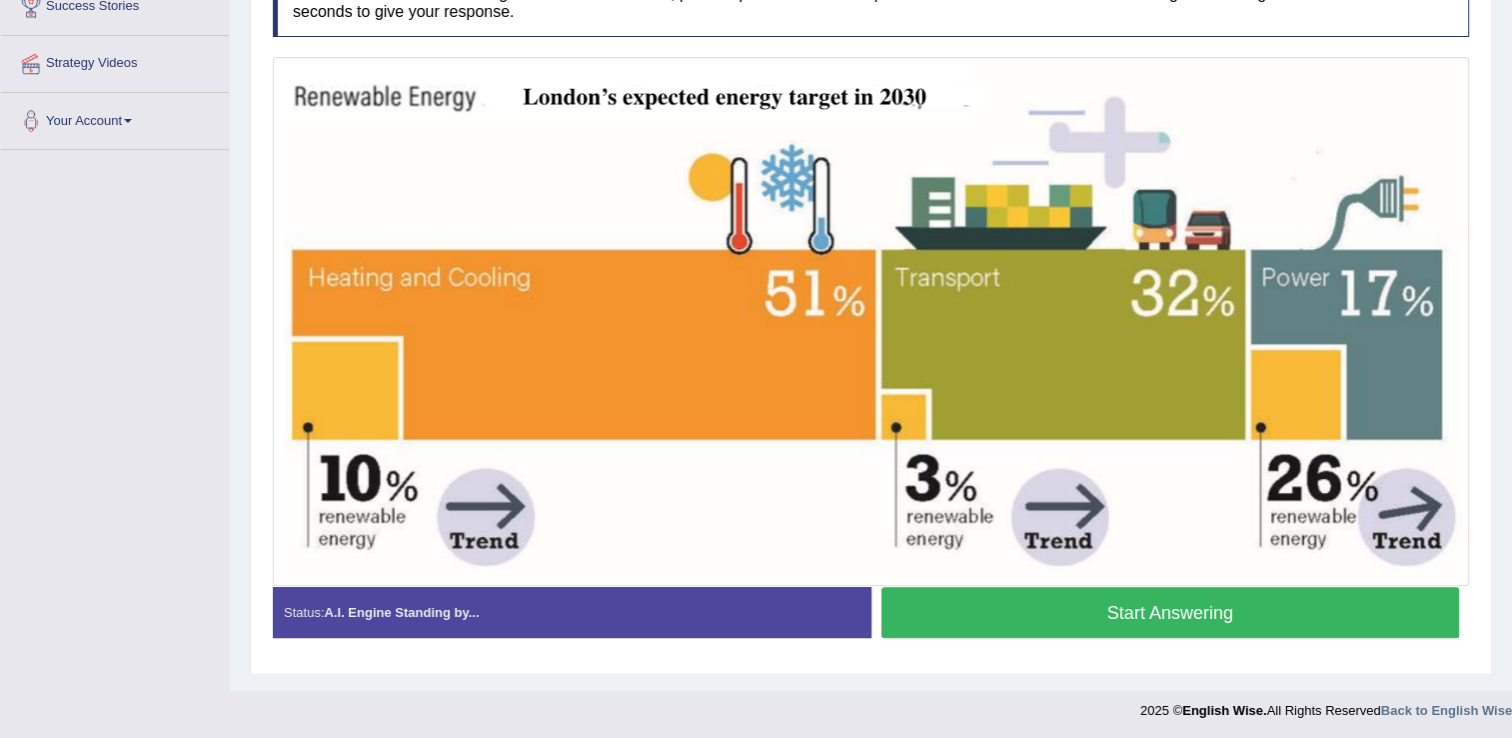
scroll to position [305, 0]
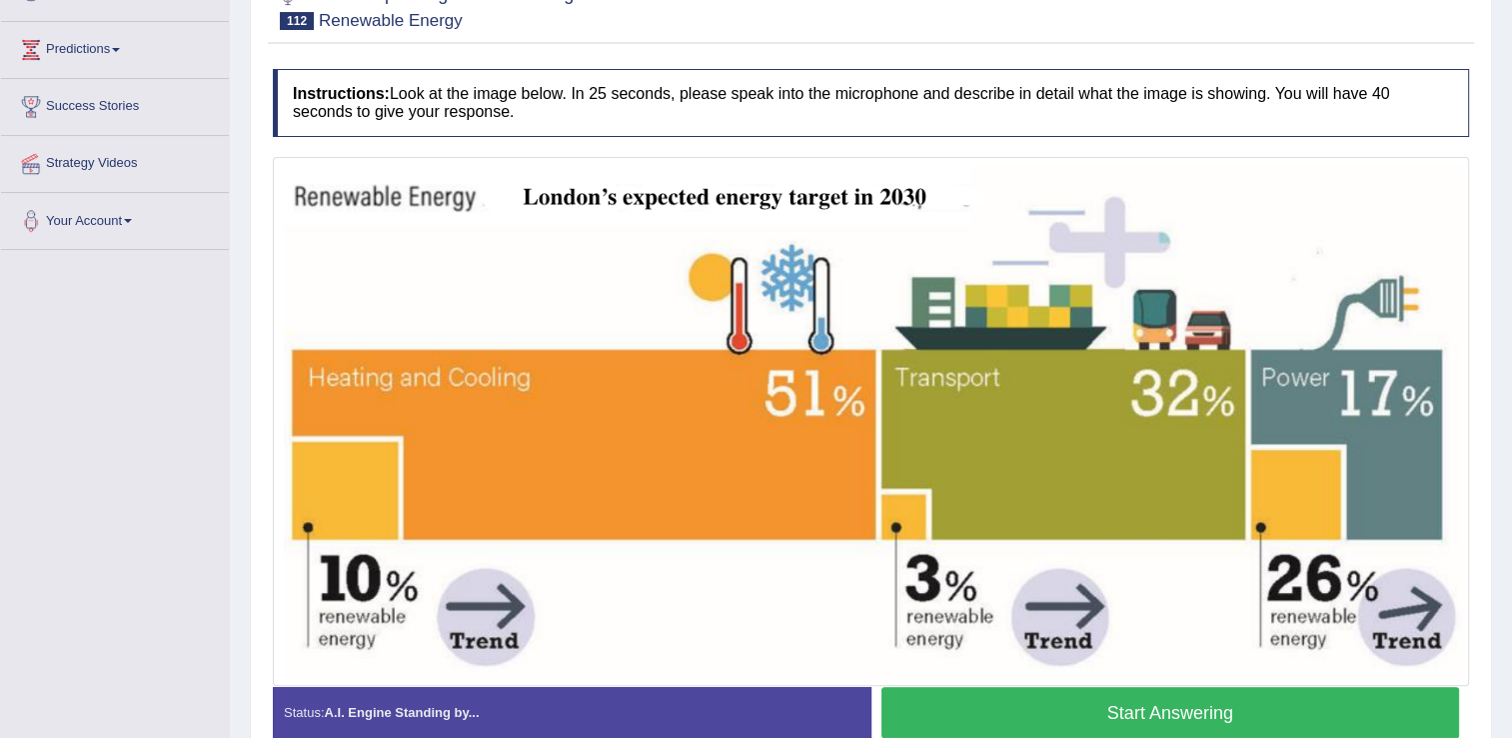
click at [1177, 714] on button "Start Answering" at bounding box center [1170, 712] width 579 height 51
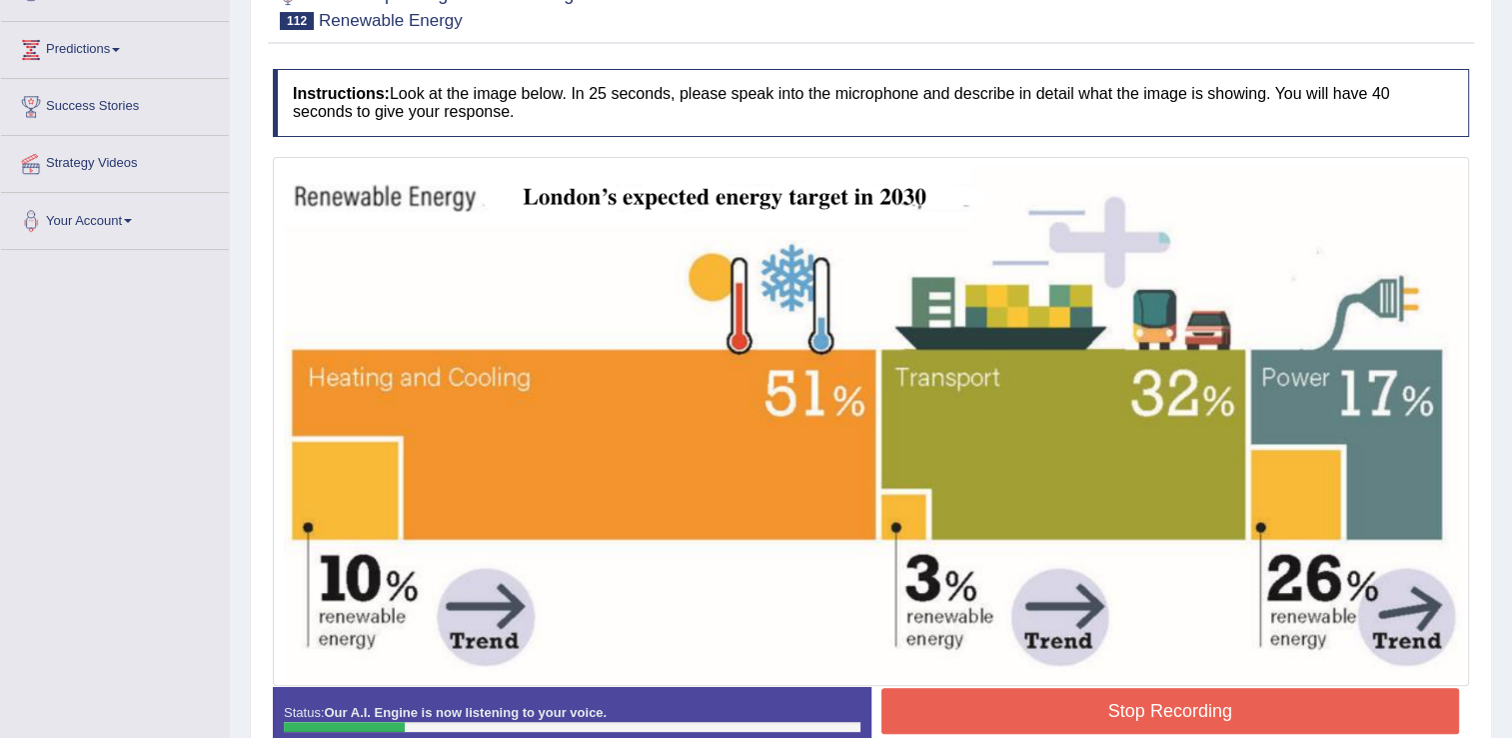
scroll to position [405, 0]
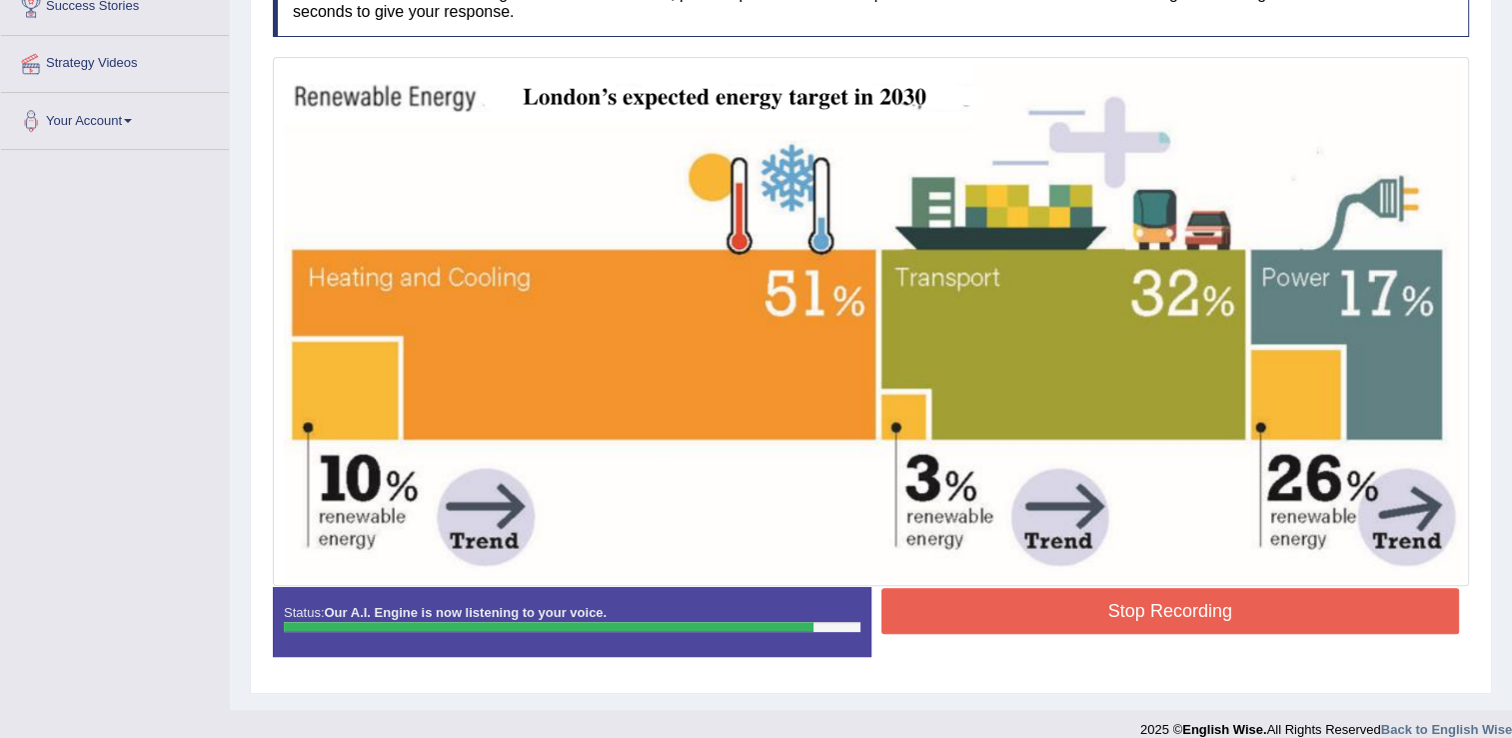
click at [996, 598] on button "Stop Recording" at bounding box center [1170, 611] width 579 height 46
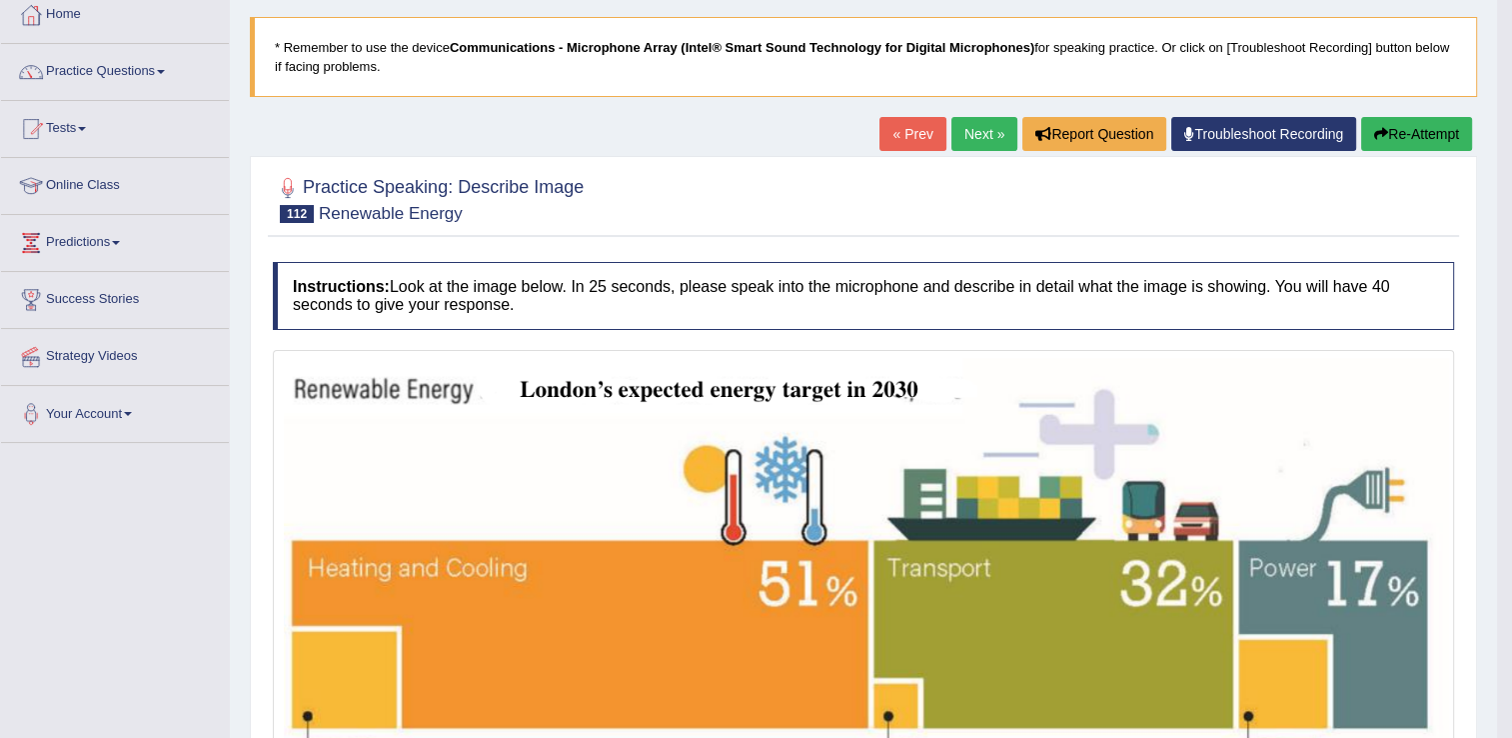
scroll to position [36, 0]
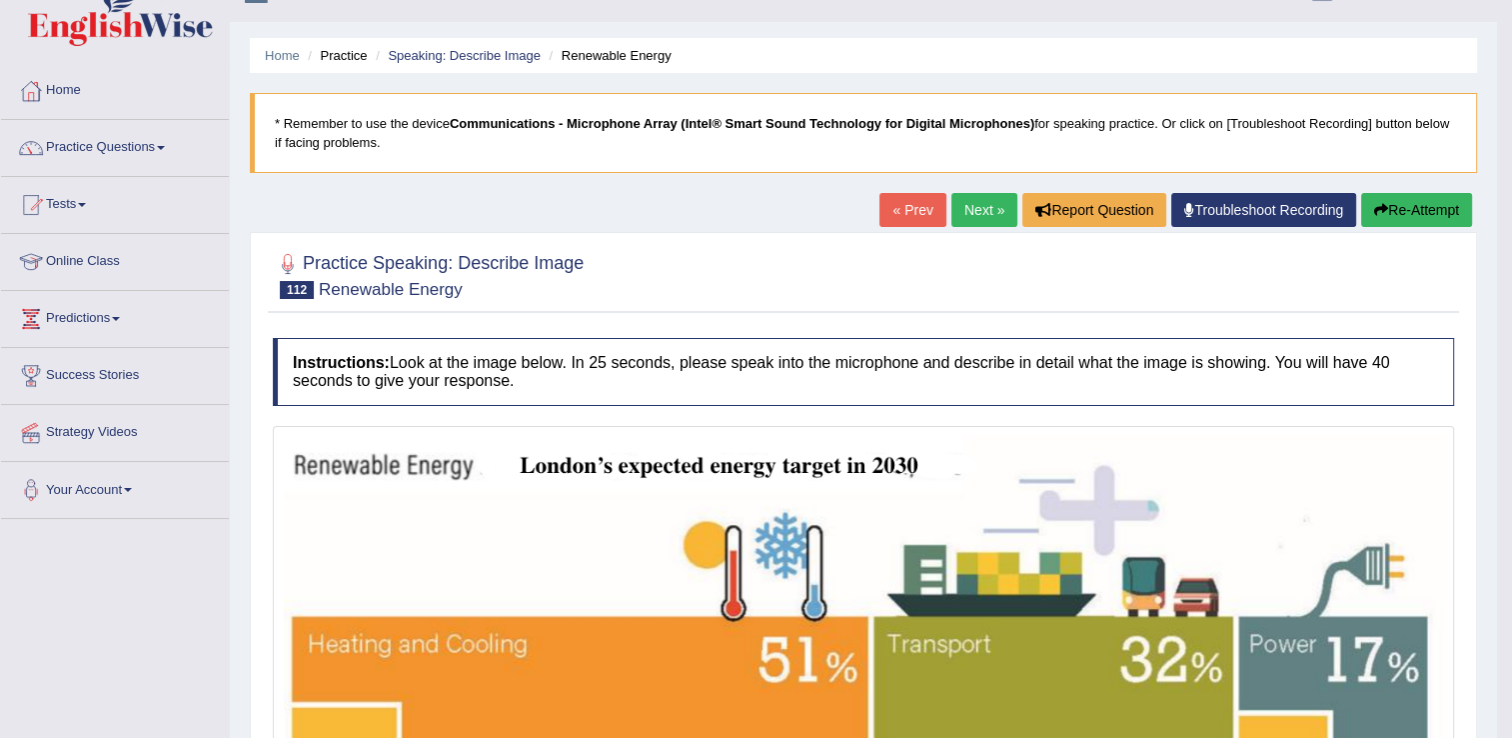
click at [987, 215] on link "Next »" at bounding box center [984, 210] width 66 height 34
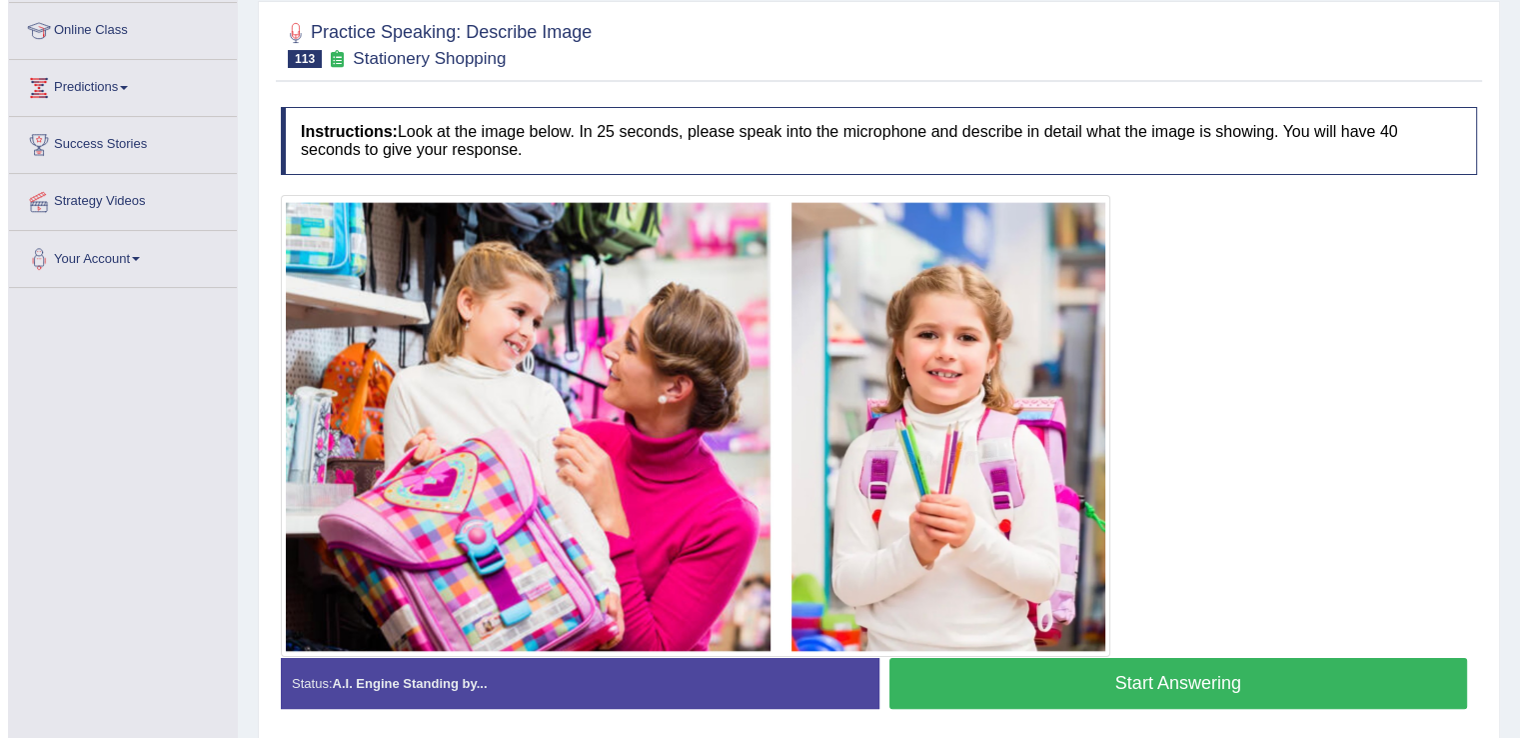
scroll to position [237, 0]
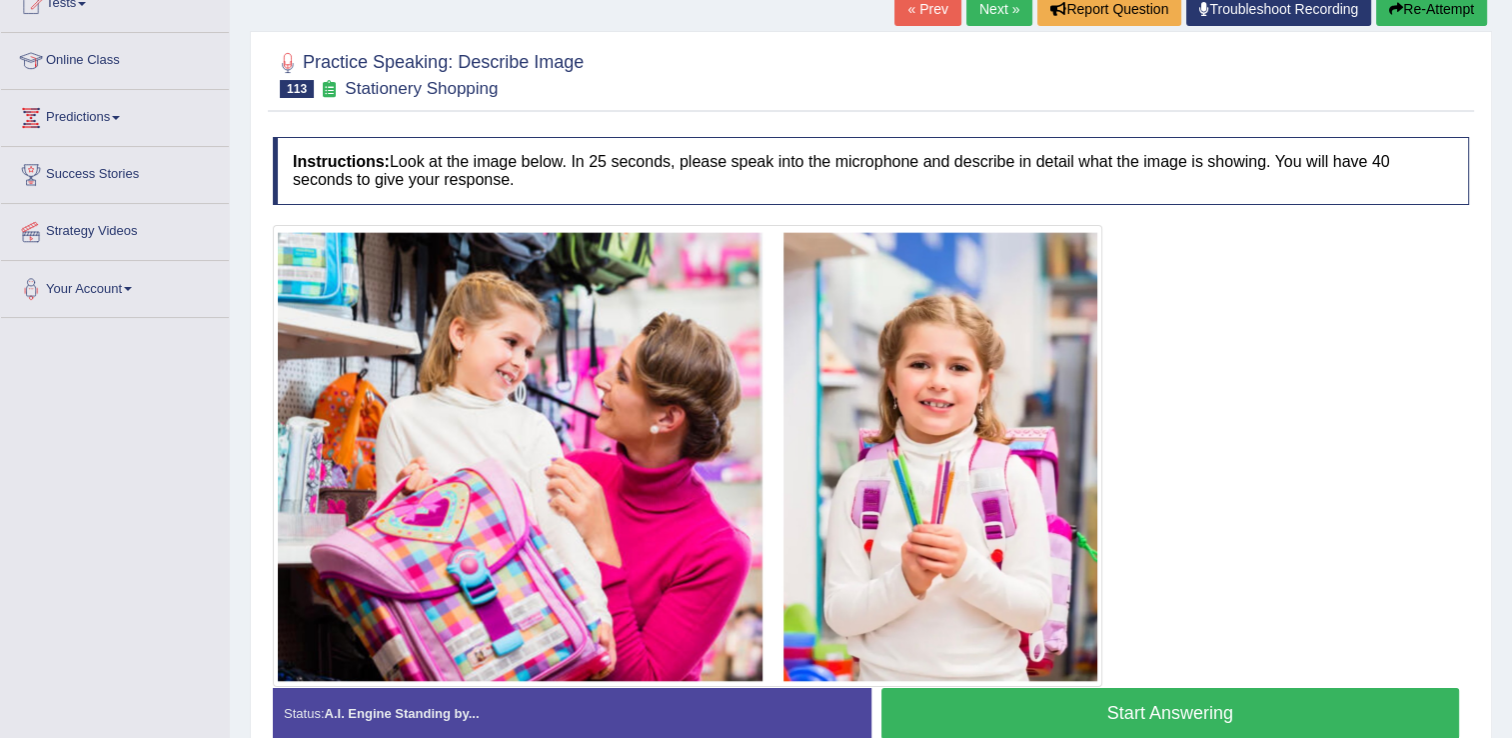
click at [1018, 705] on button "Start Answering" at bounding box center [1170, 713] width 579 height 51
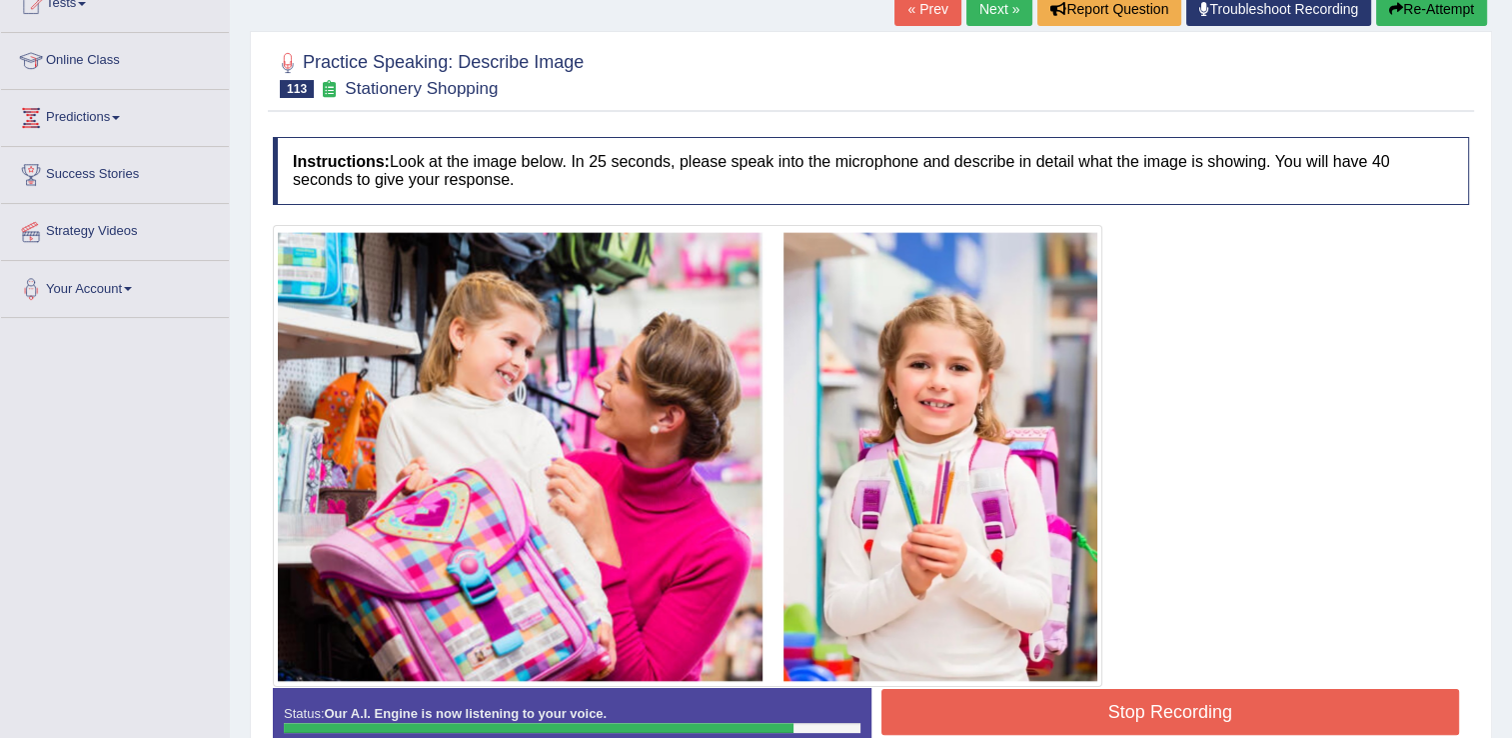
click at [1077, 716] on button "Stop Recording" at bounding box center [1170, 712] width 579 height 46
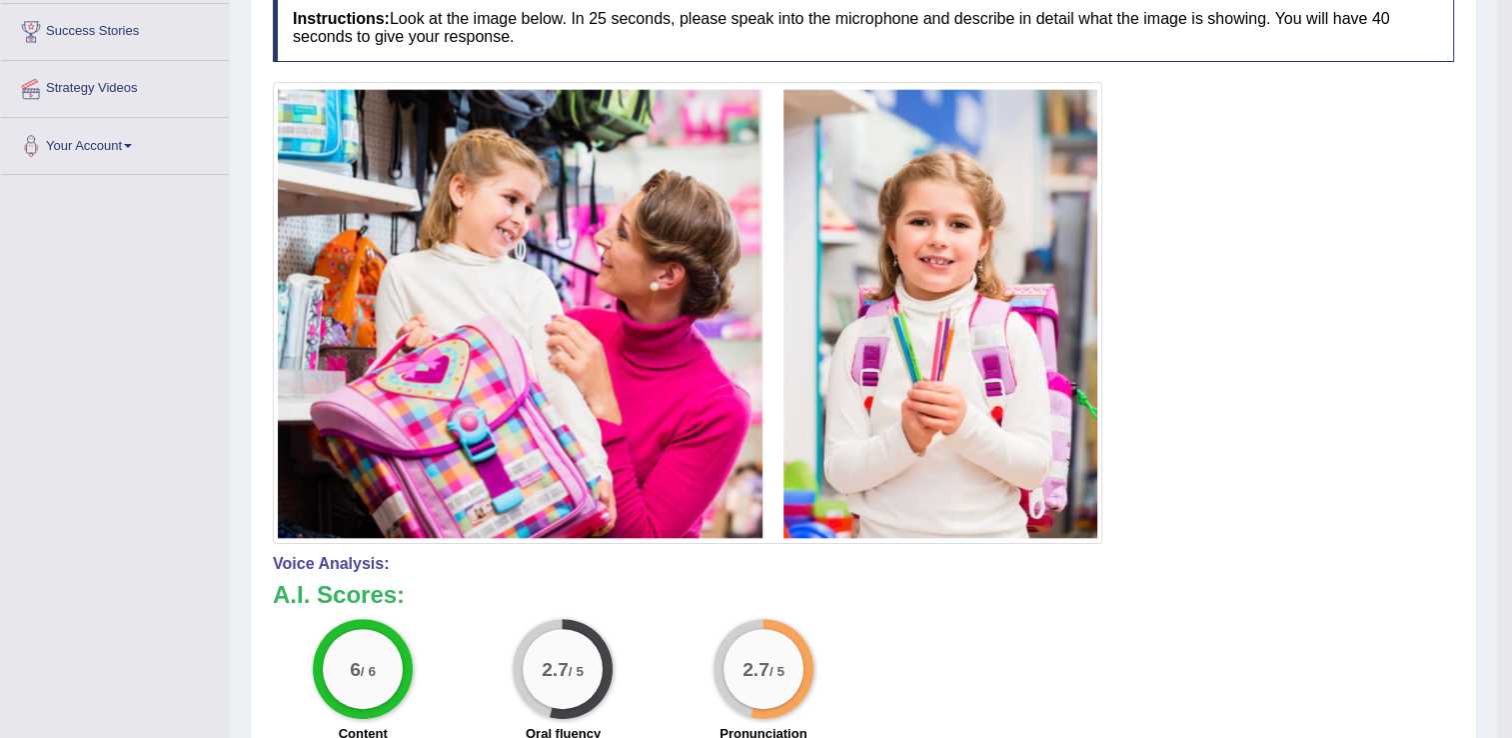
scroll to position [175, 0]
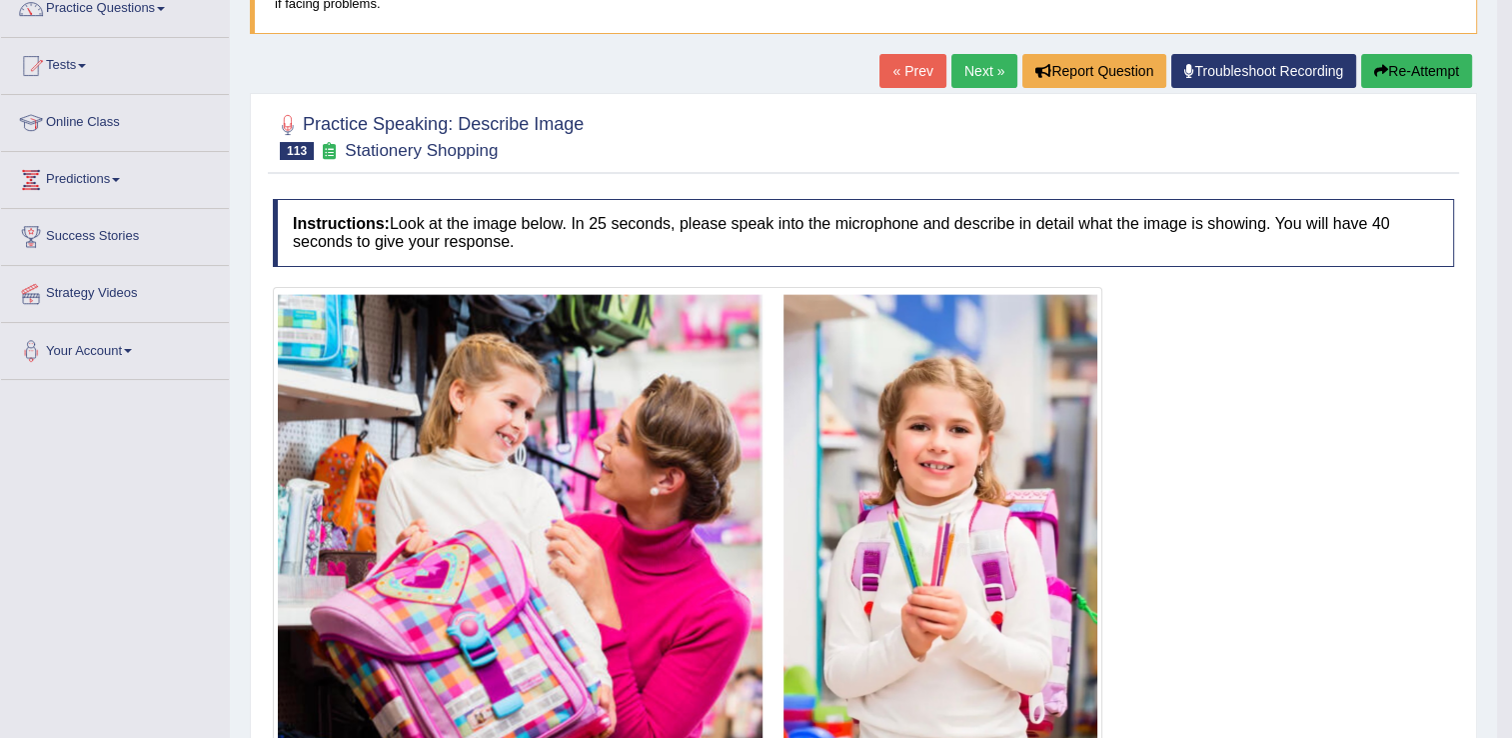
click at [991, 64] on link "Next »" at bounding box center [984, 71] width 66 height 34
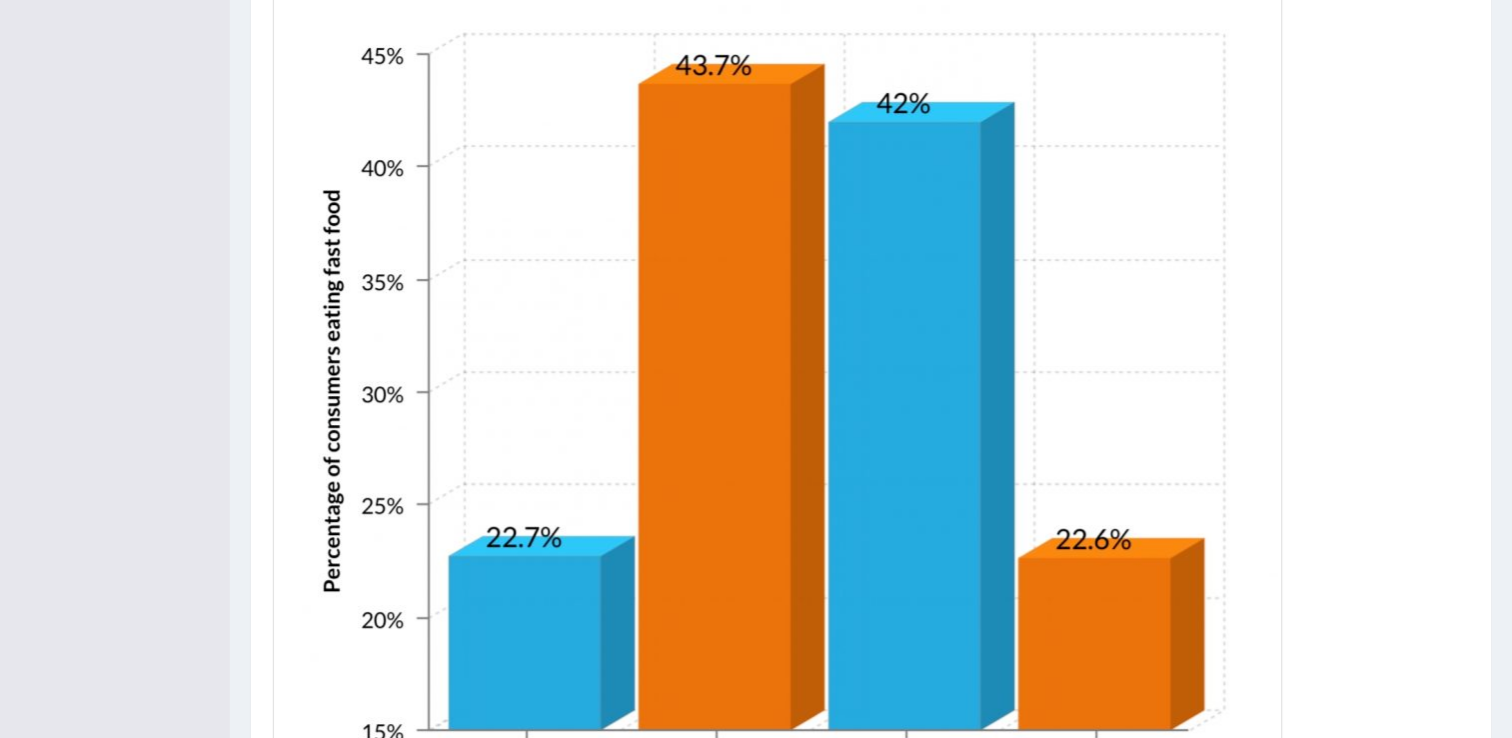
scroll to position [799, 0]
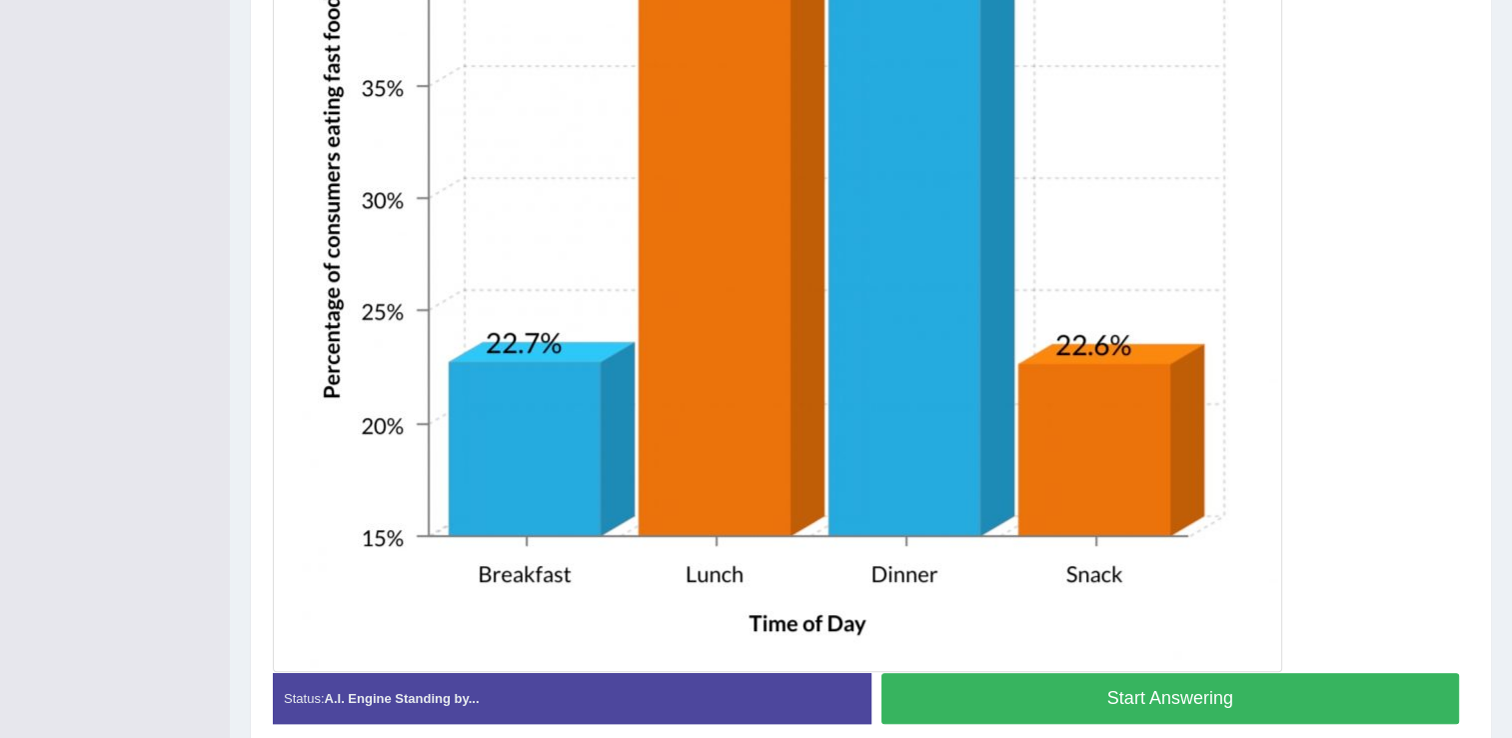
click at [1047, 675] on button "Start Answering" at bounding box center [1170, 698] width 579 height 51
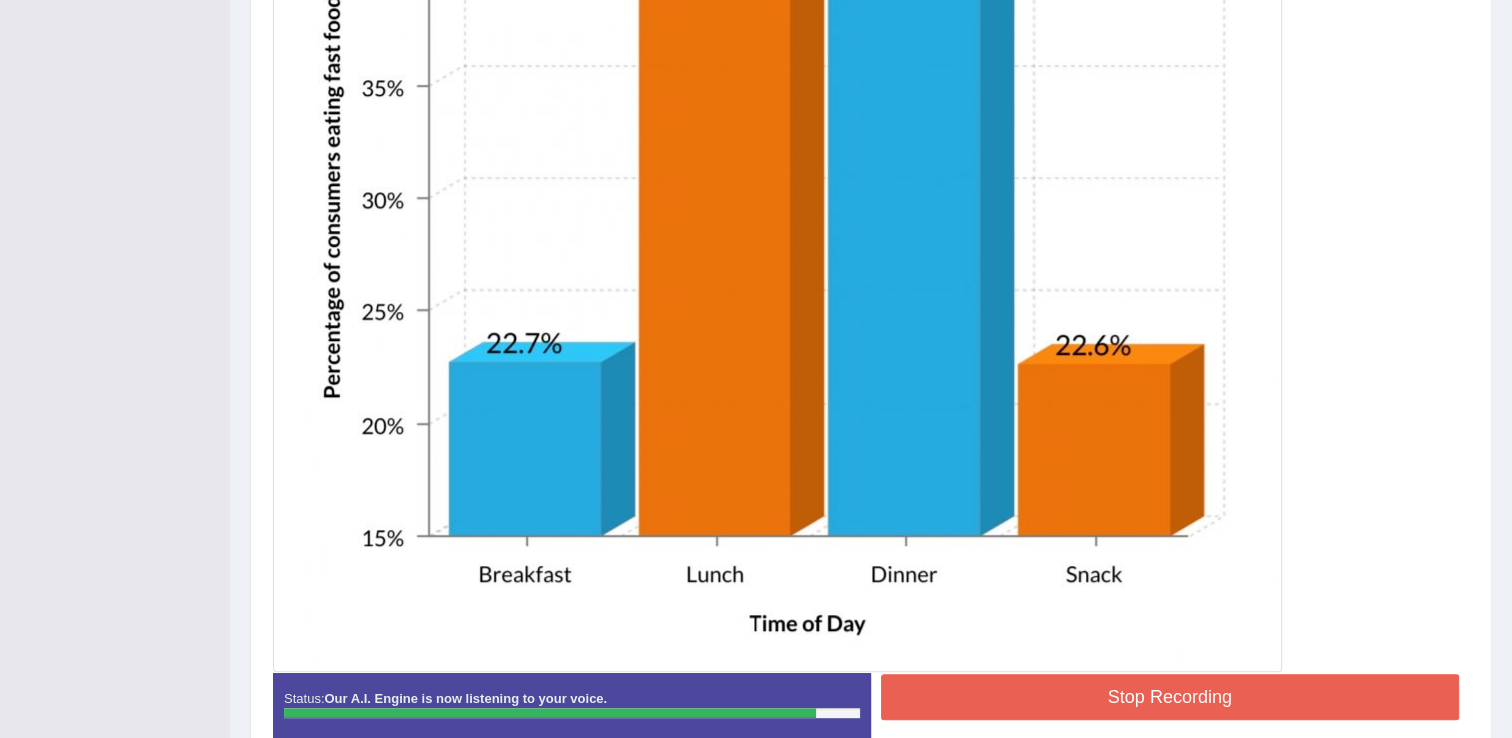
click at [1075, 697] on button "Stop Recording" at bounding box center [1170, 697] width 579 height 46
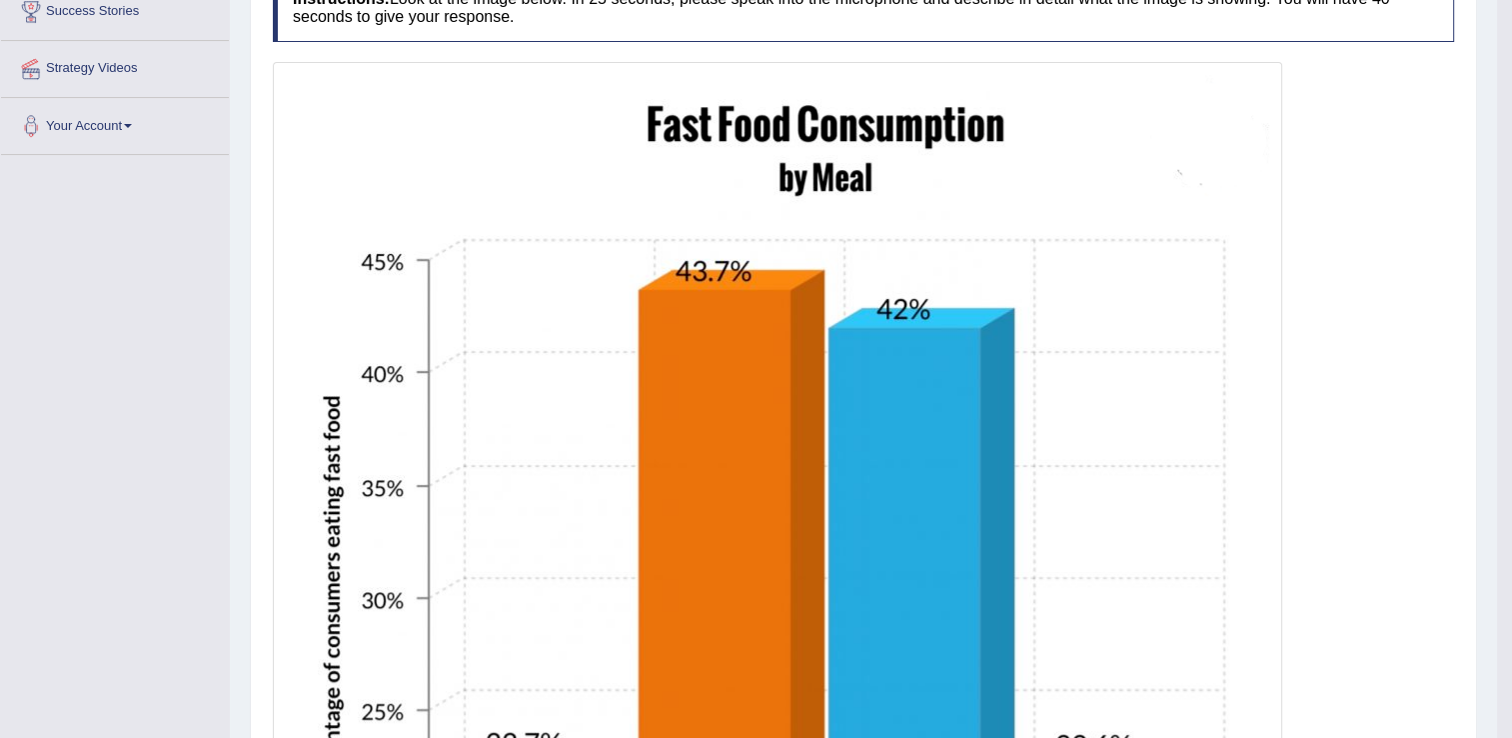
scroll to position [200, 0]
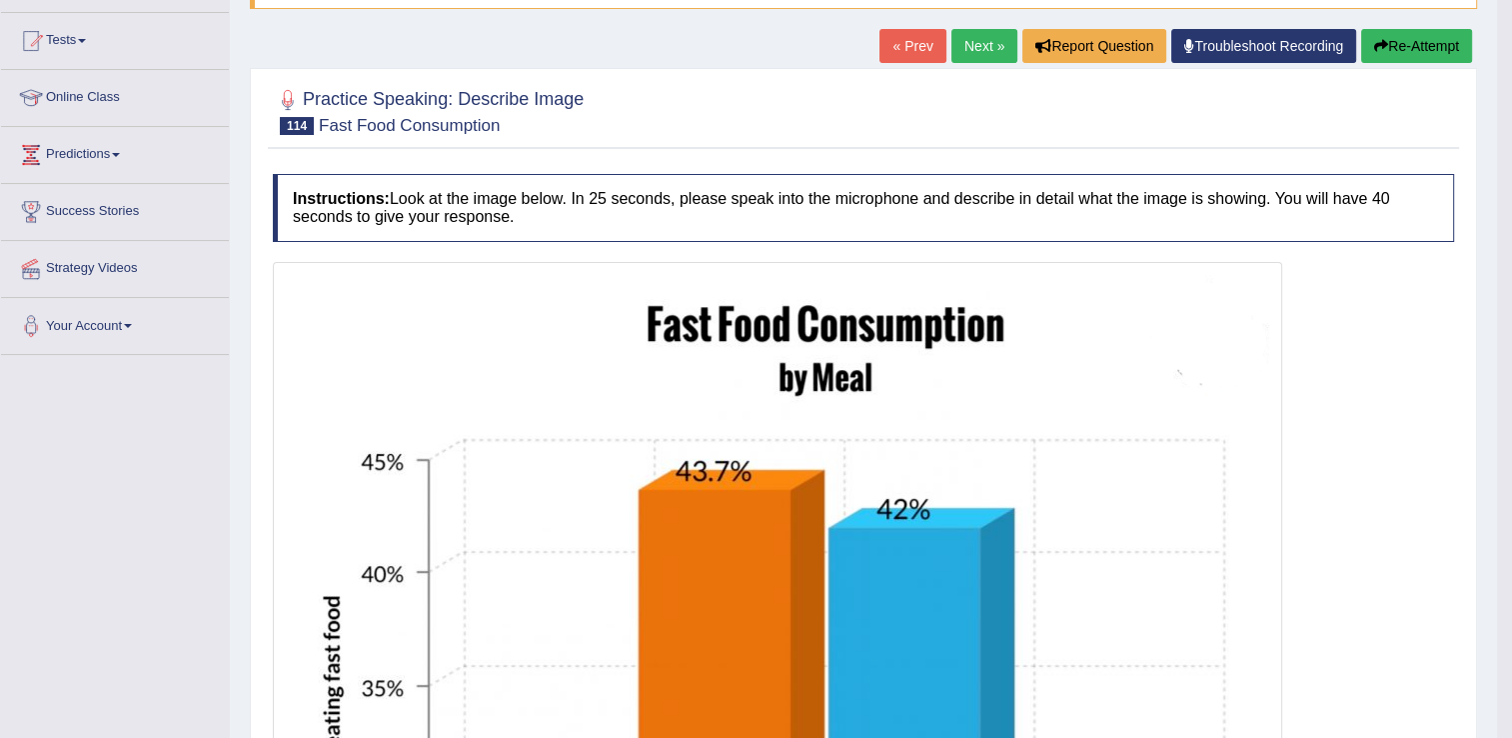
click at [967, 44] on link "Next »" at bounding box center [984, 46] width 66 height 34
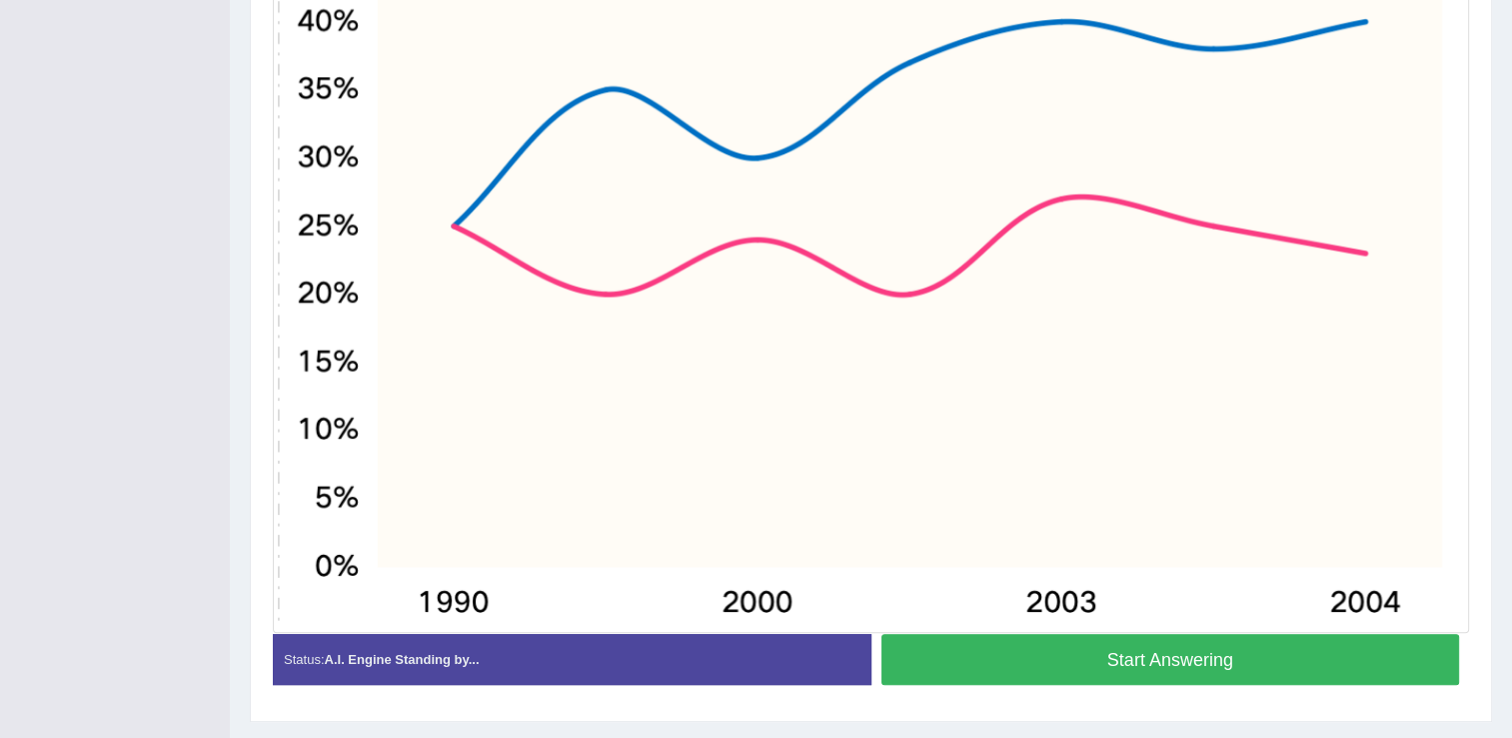
scroll to position [700, 0]
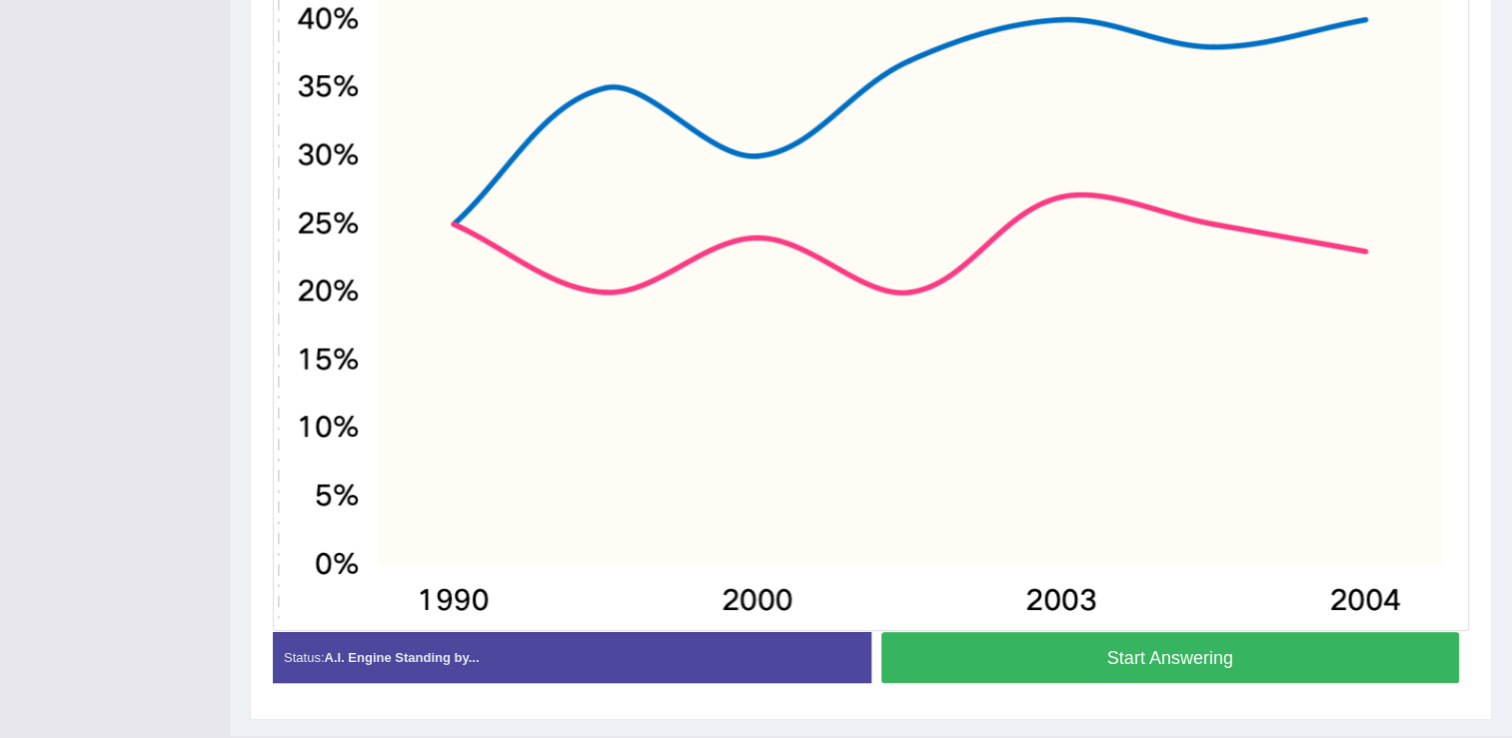
click at [1185, 647] on button "Start Answering" at bounding box center [1170, 657] width 579 height 51
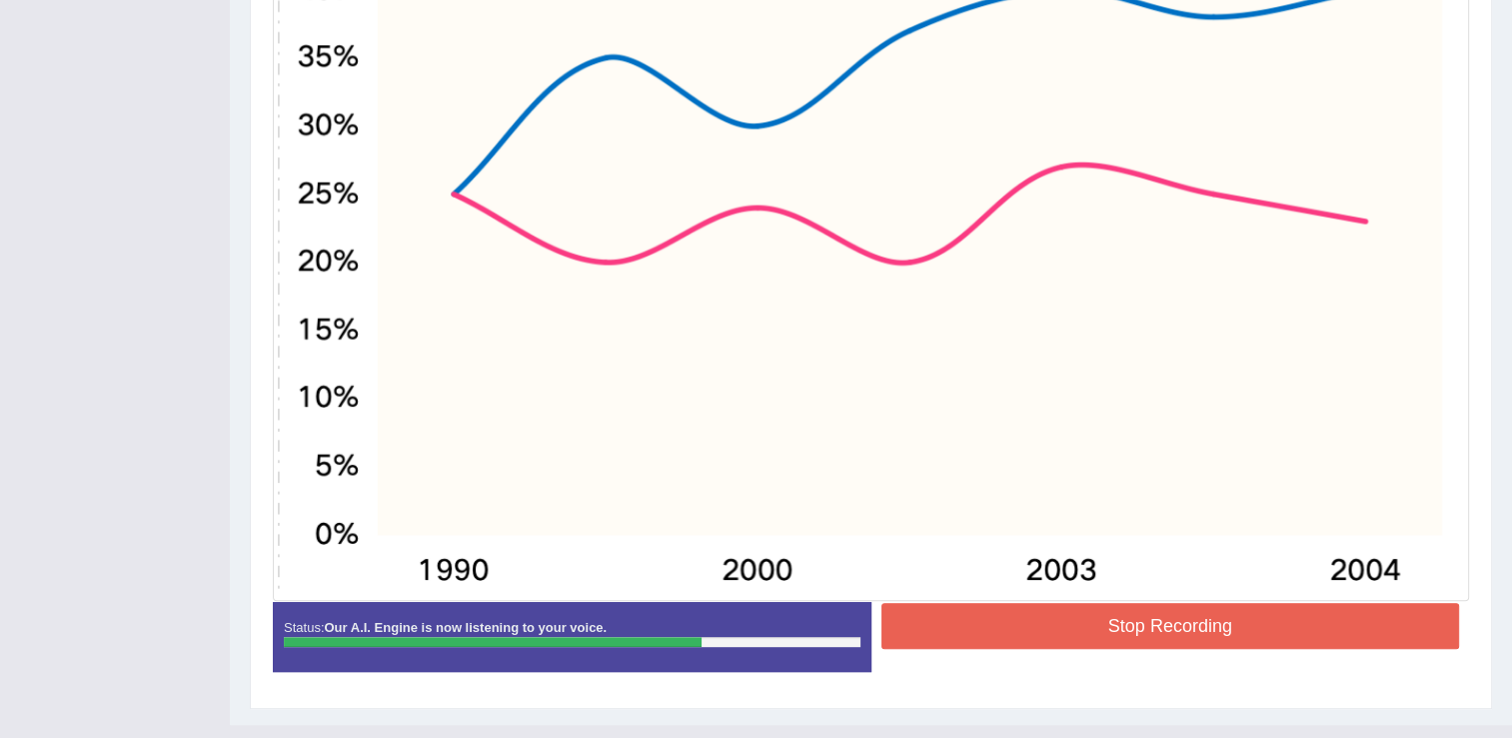
scroll to position [764, 0]
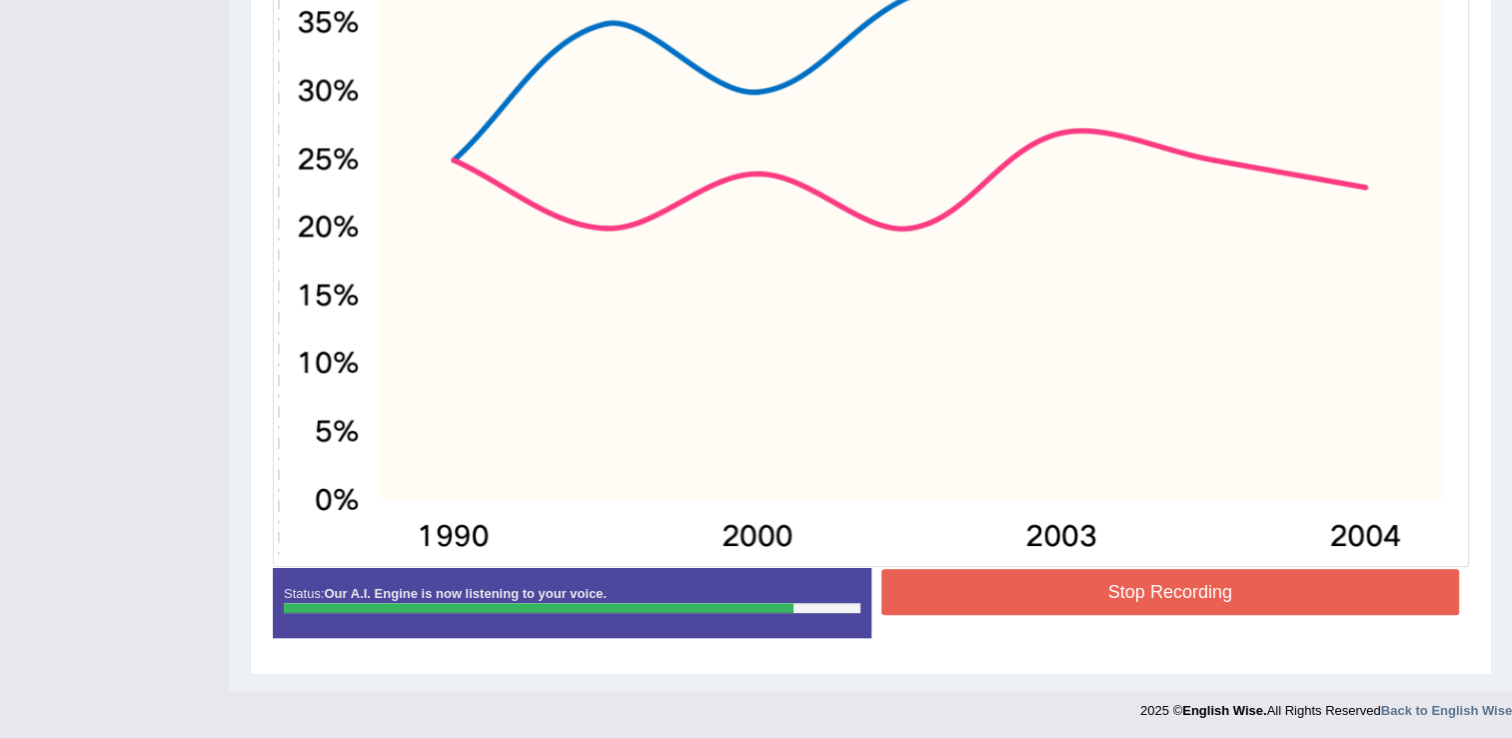
click at [1078, 580] on button "Stop Recording" at bounding box center [1170, 592] width 579 height 46
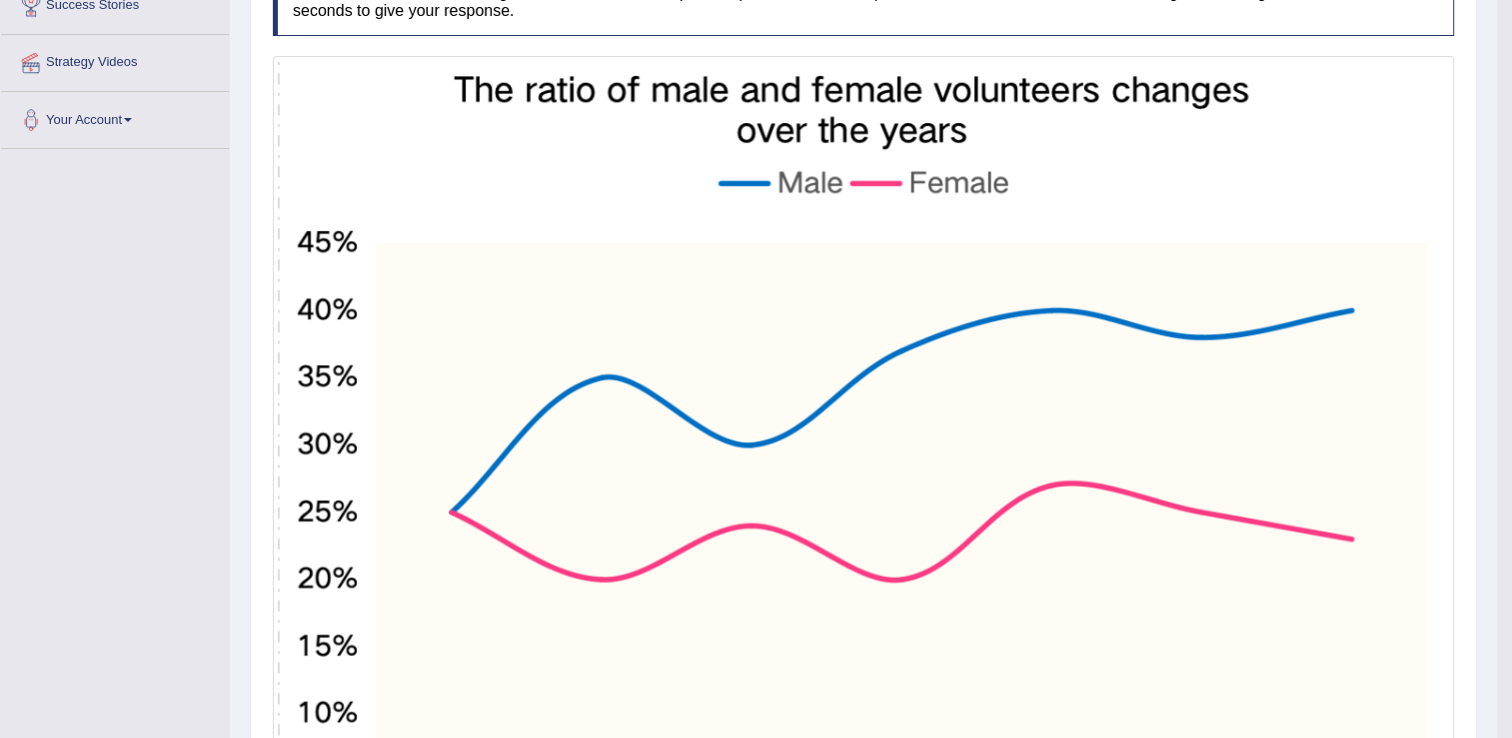
scroll to position [72, 0]
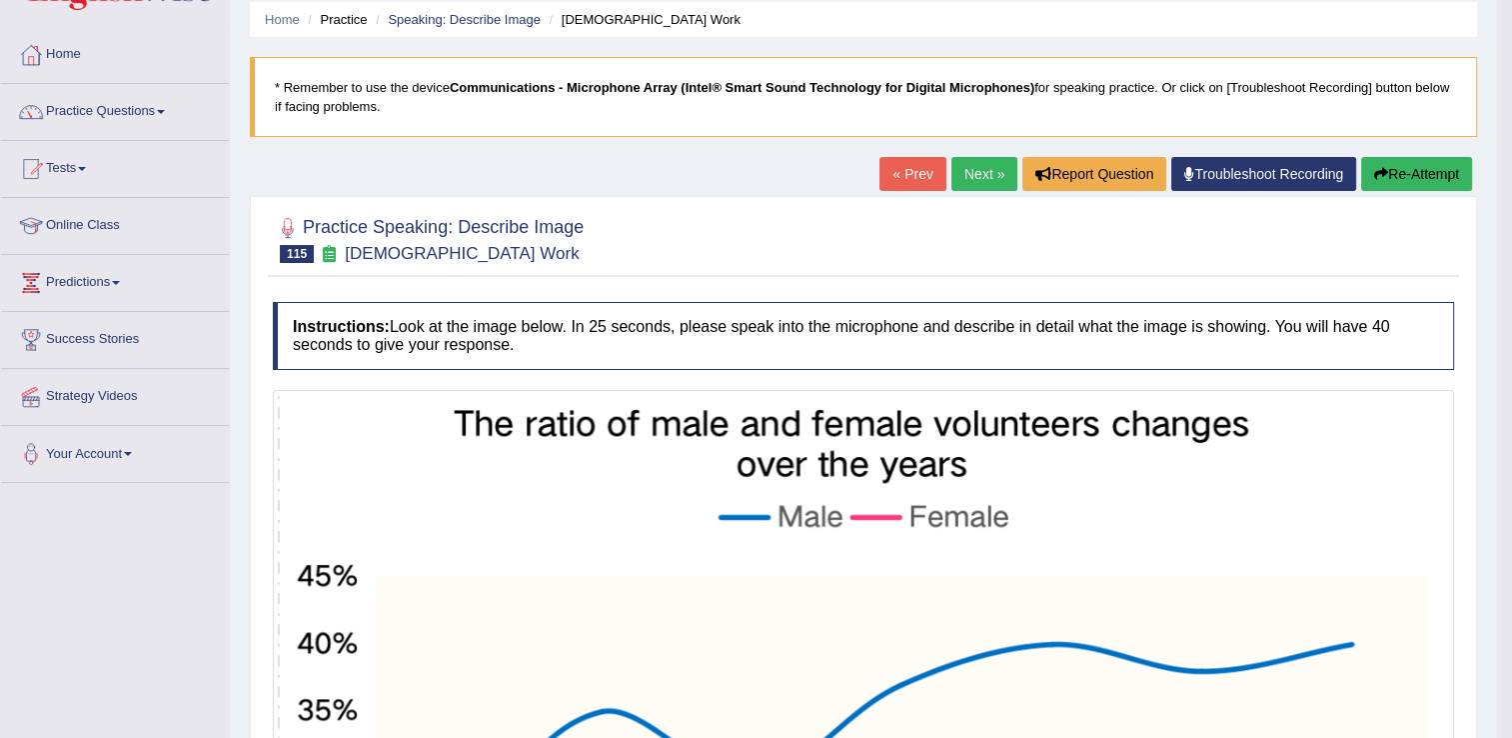
click at [997, 175] on link "Next »" at bounding box center [984, 174] width 66 height 34
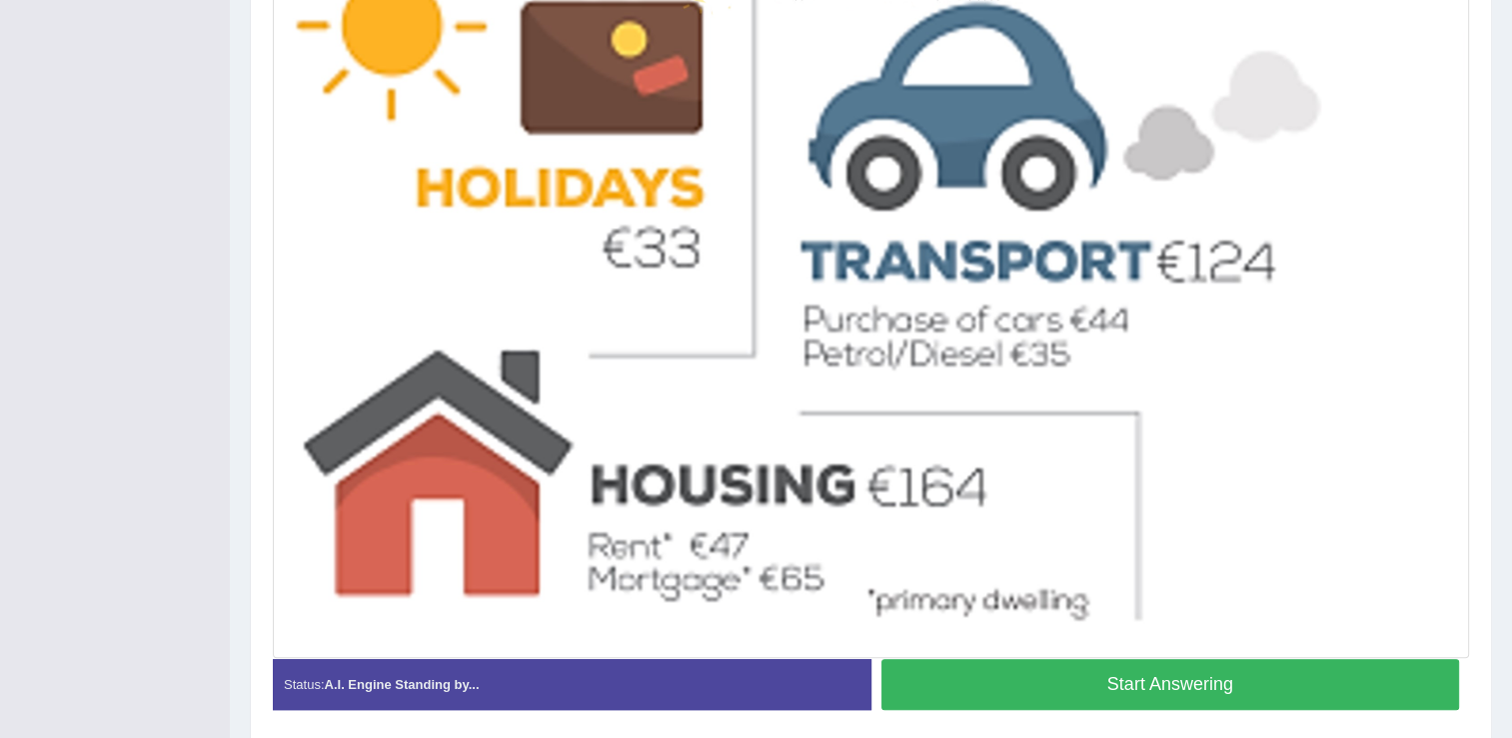
scroll to position [1075, 0]
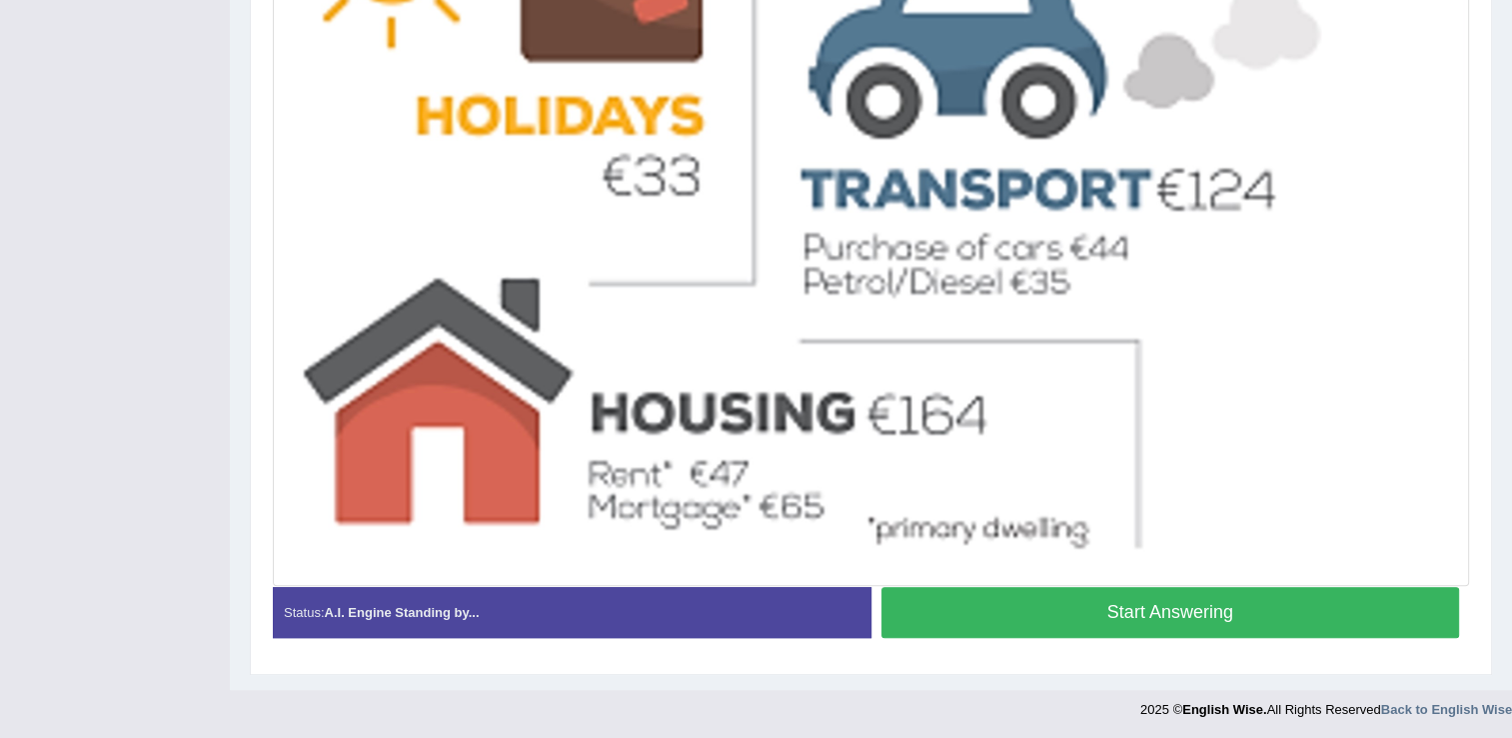
click at [1057, 621] on button "Start Answering" at bounding box center [1170, 612] width 579 height 51
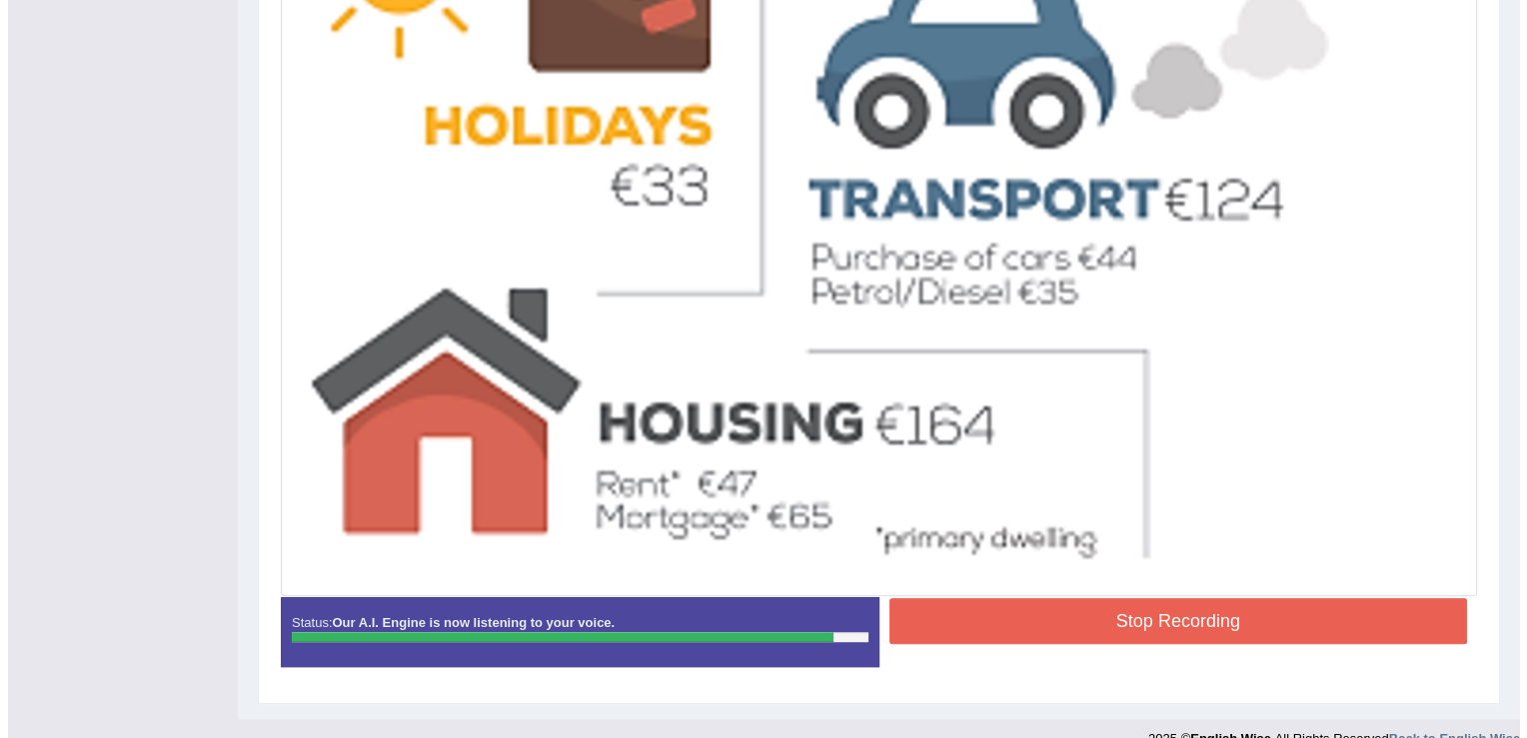
scroll to position [1094, 0]
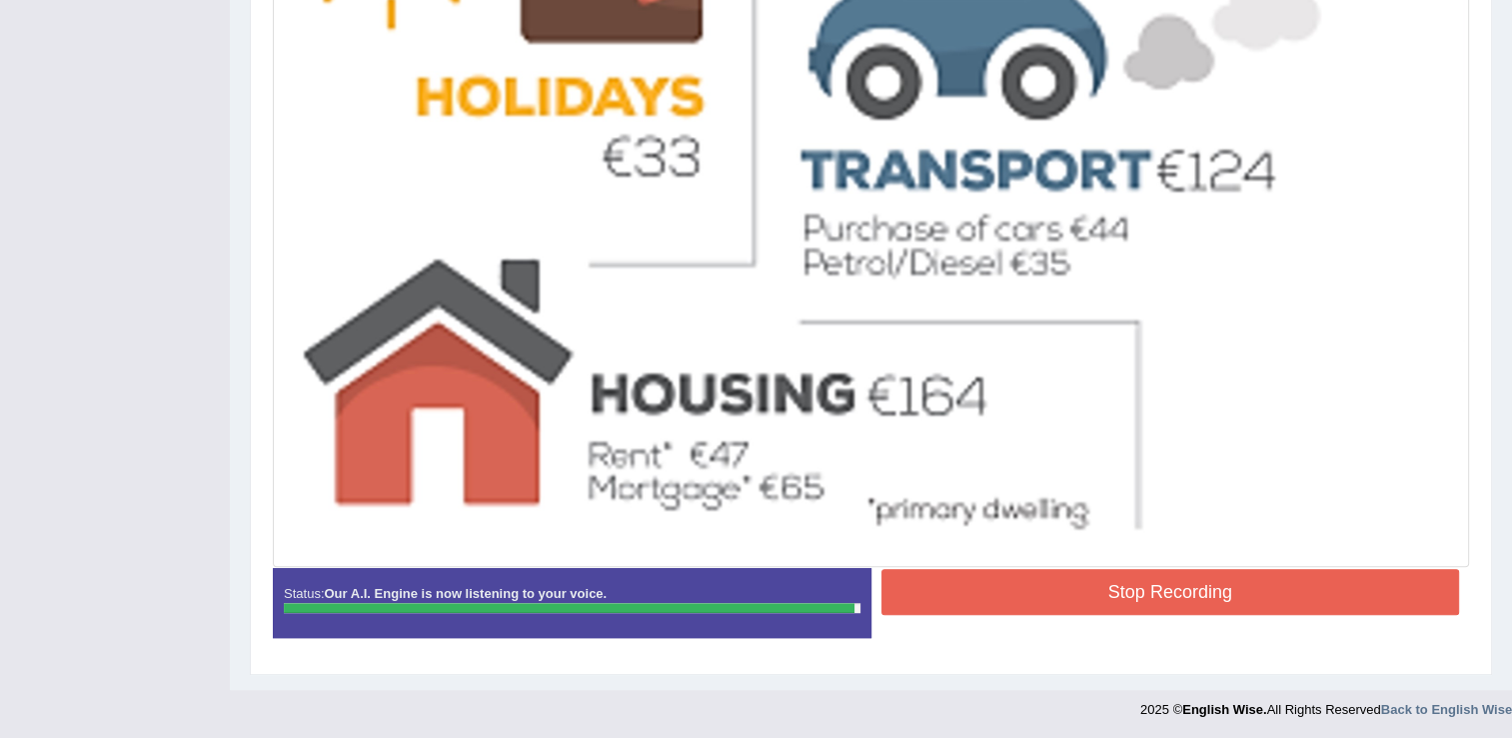
click at [1151, 578] on button "Stop Recording" at bounding box center [1170, 592] width 579 height 46
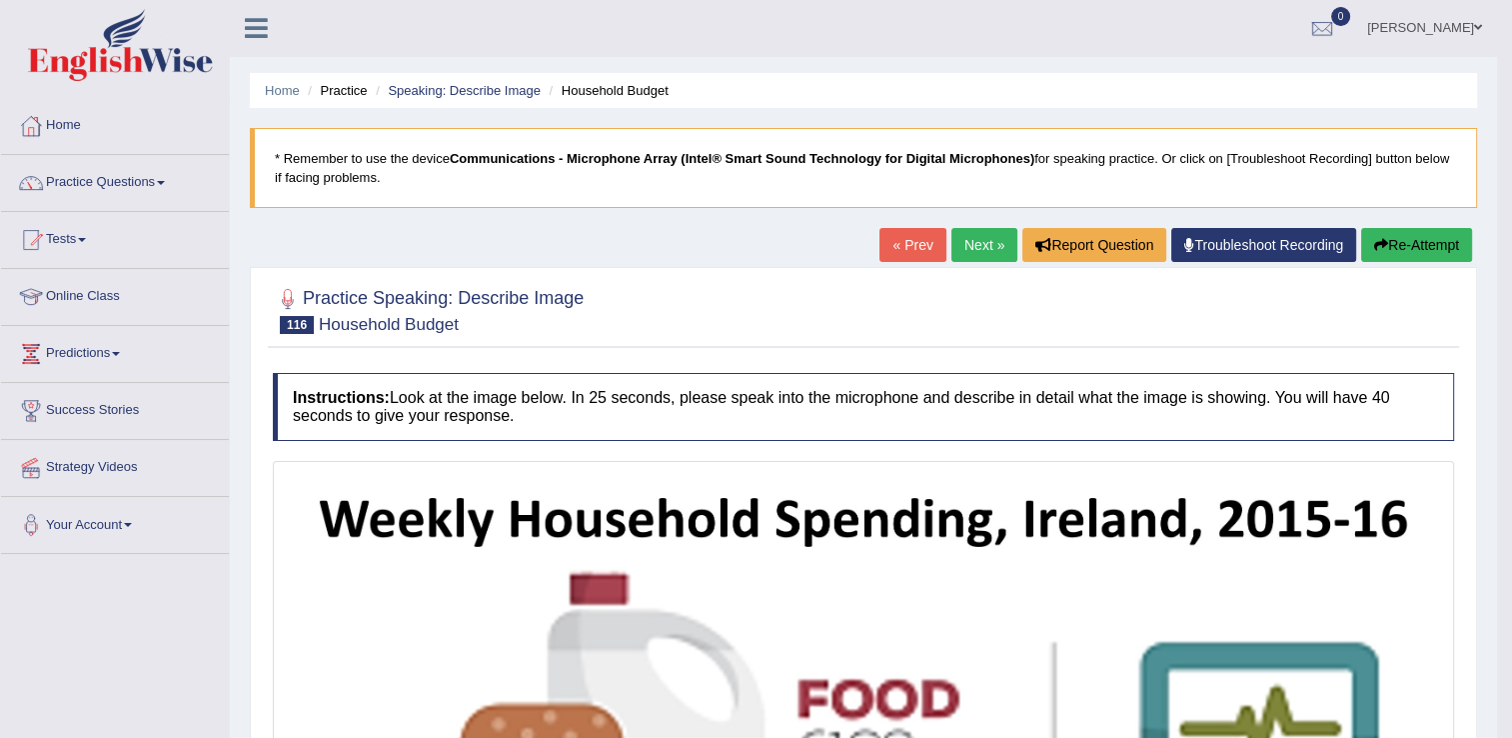
scroll to position [0, 0]
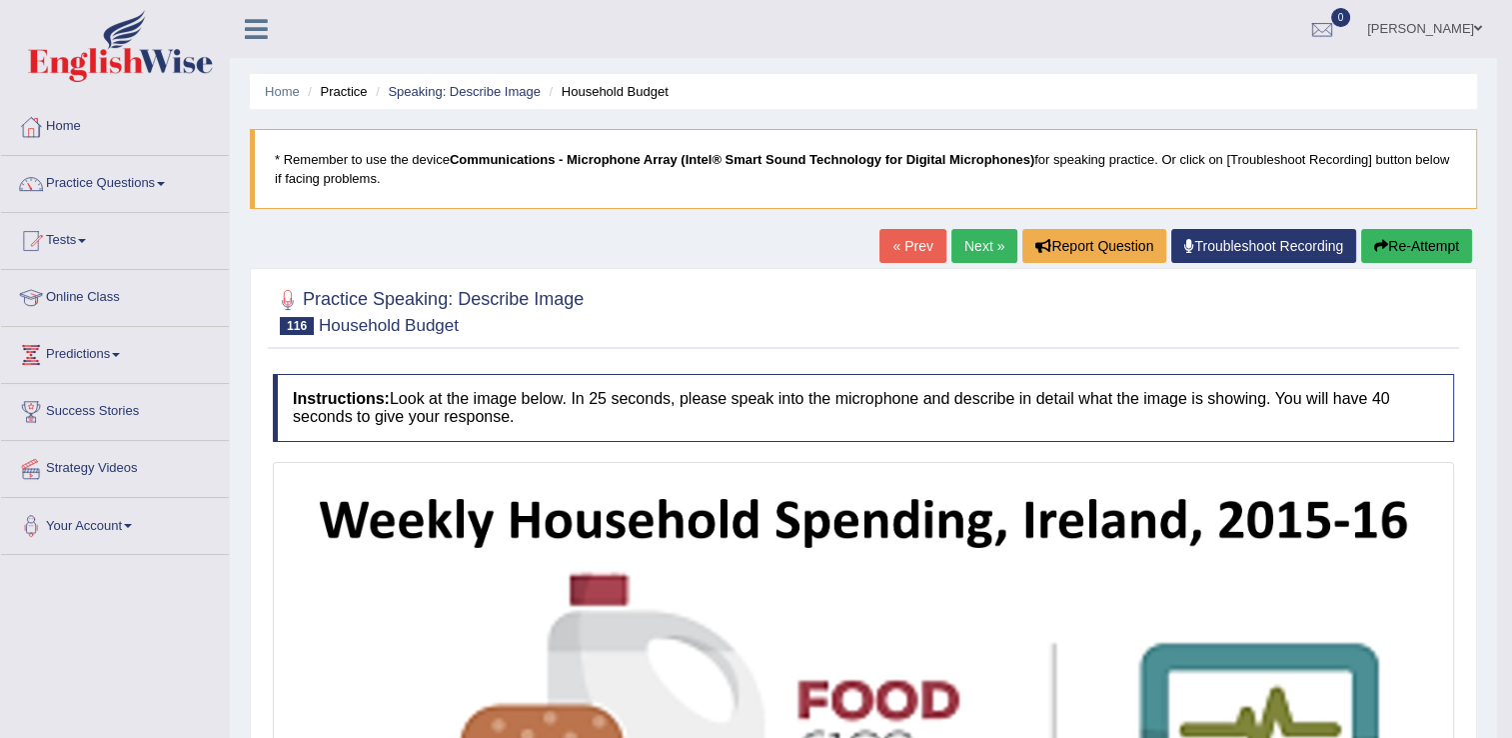
click at [1382, 251] on icon "button" at bounding box center [1381, 246] width 14 height 14
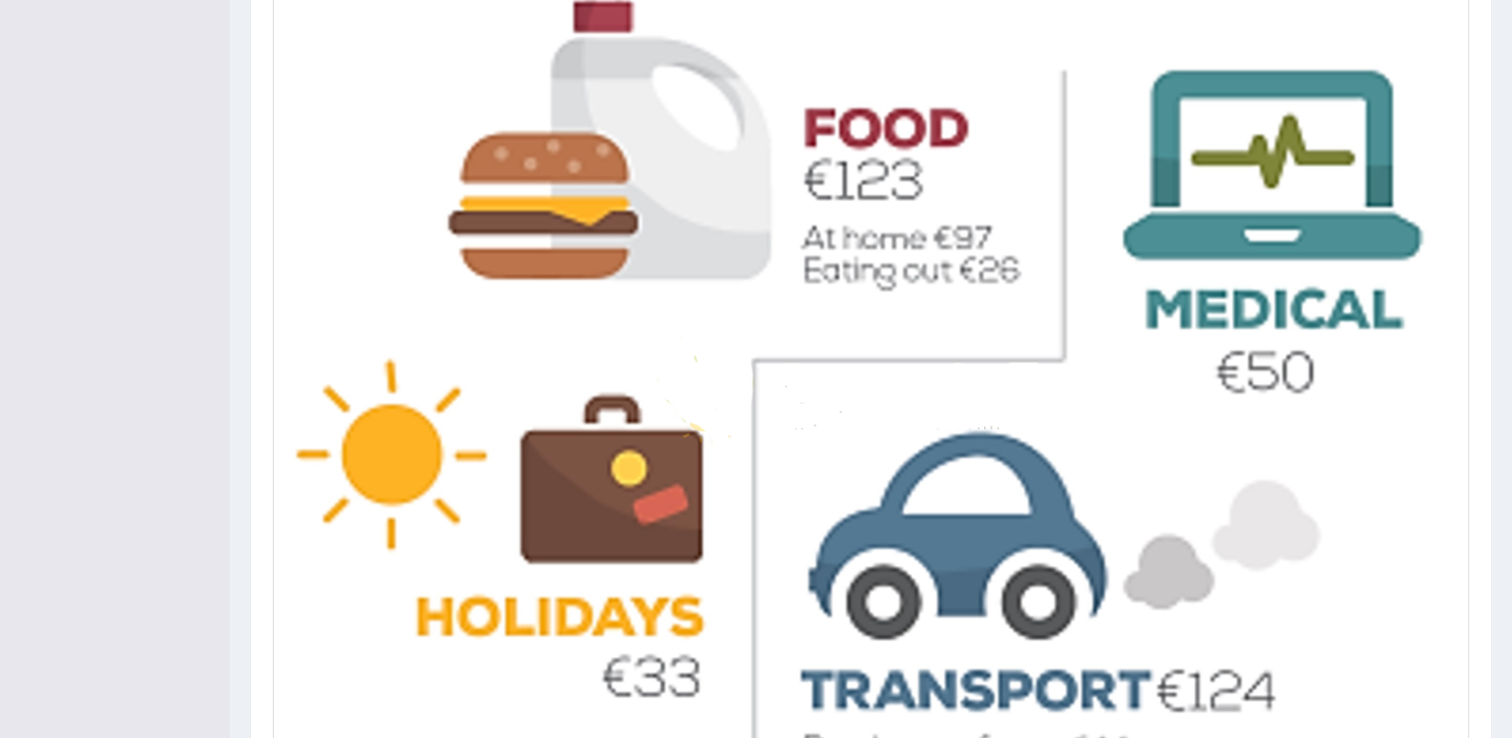
scroll to position [200, 0]
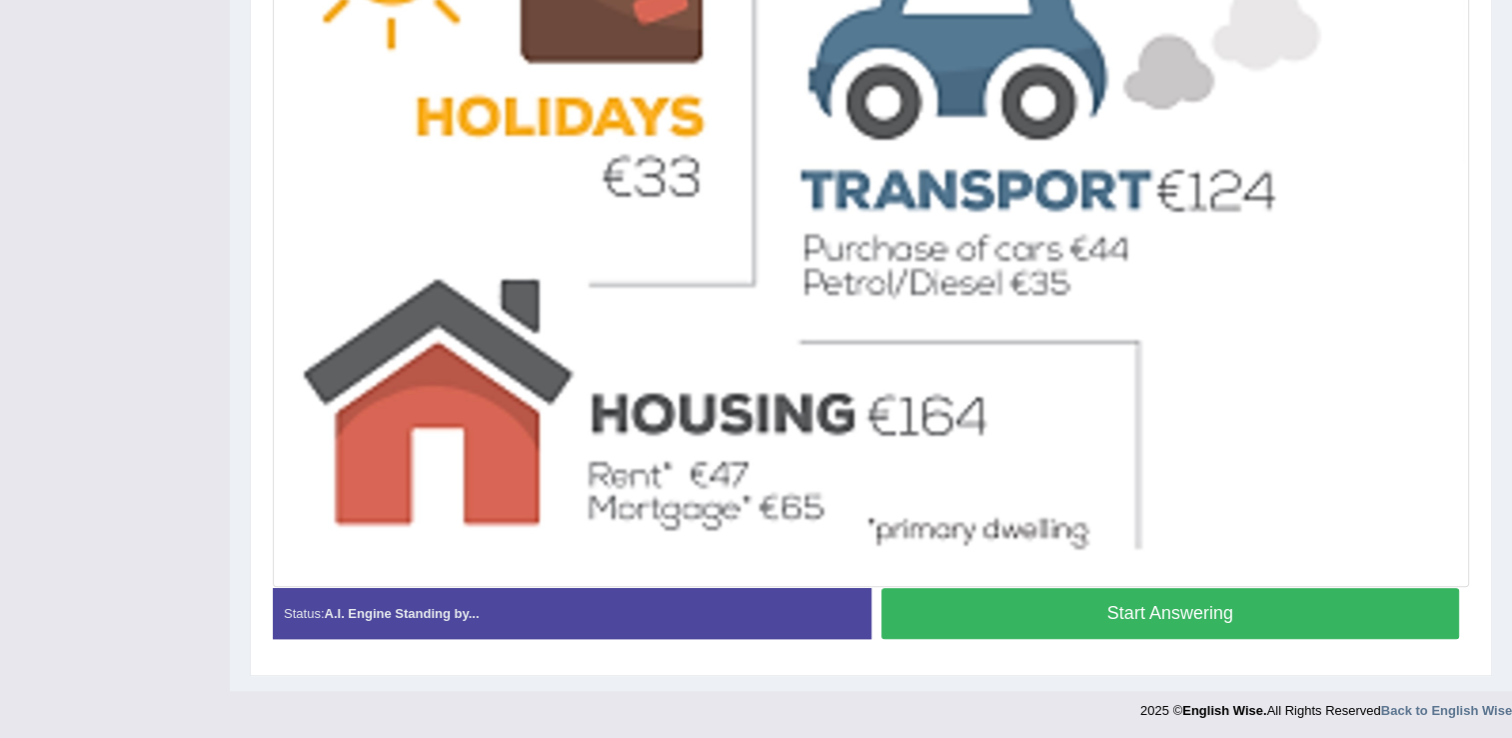
click at [1243, 590] on button "Start Answering" at bounding box center [1170, 613] width 579 height 51
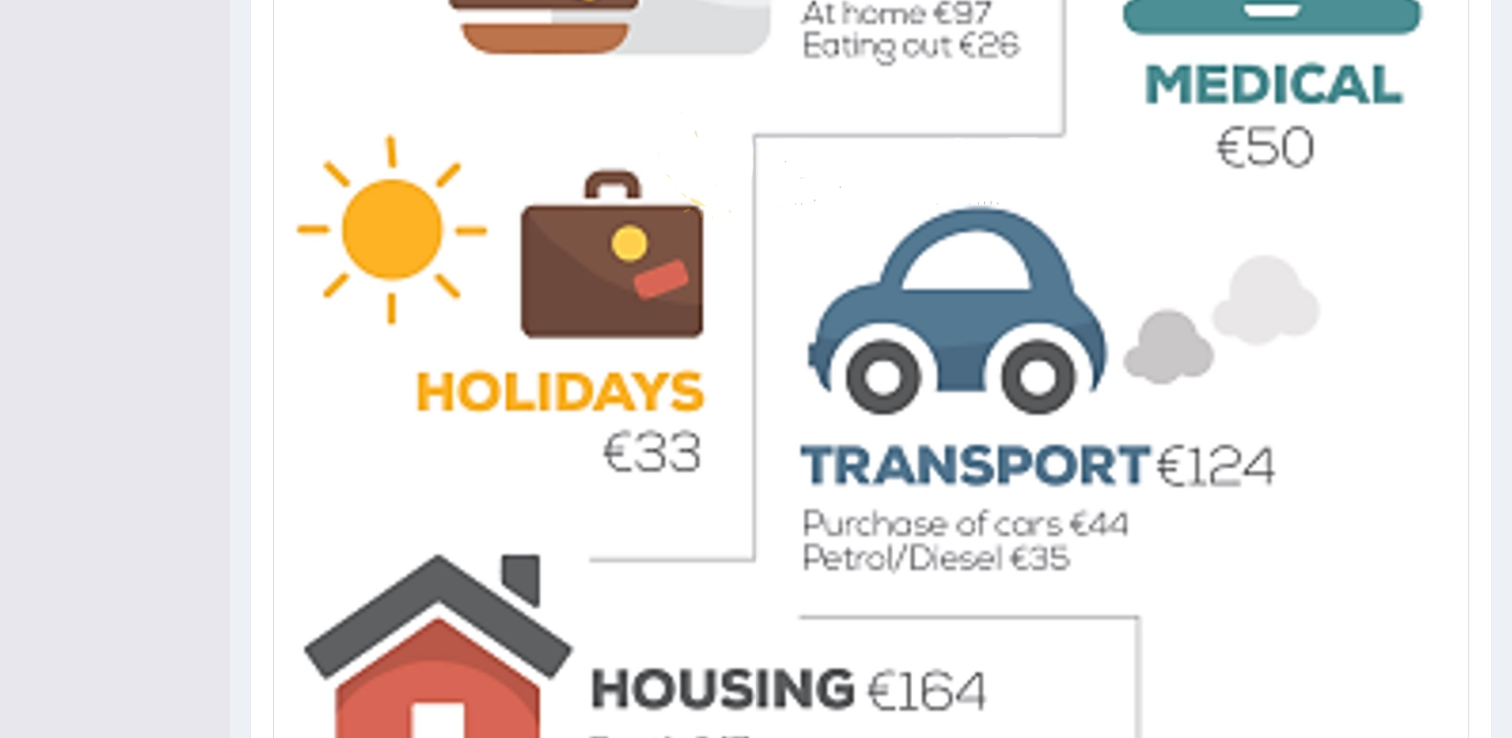
scroll to position [985, 0]
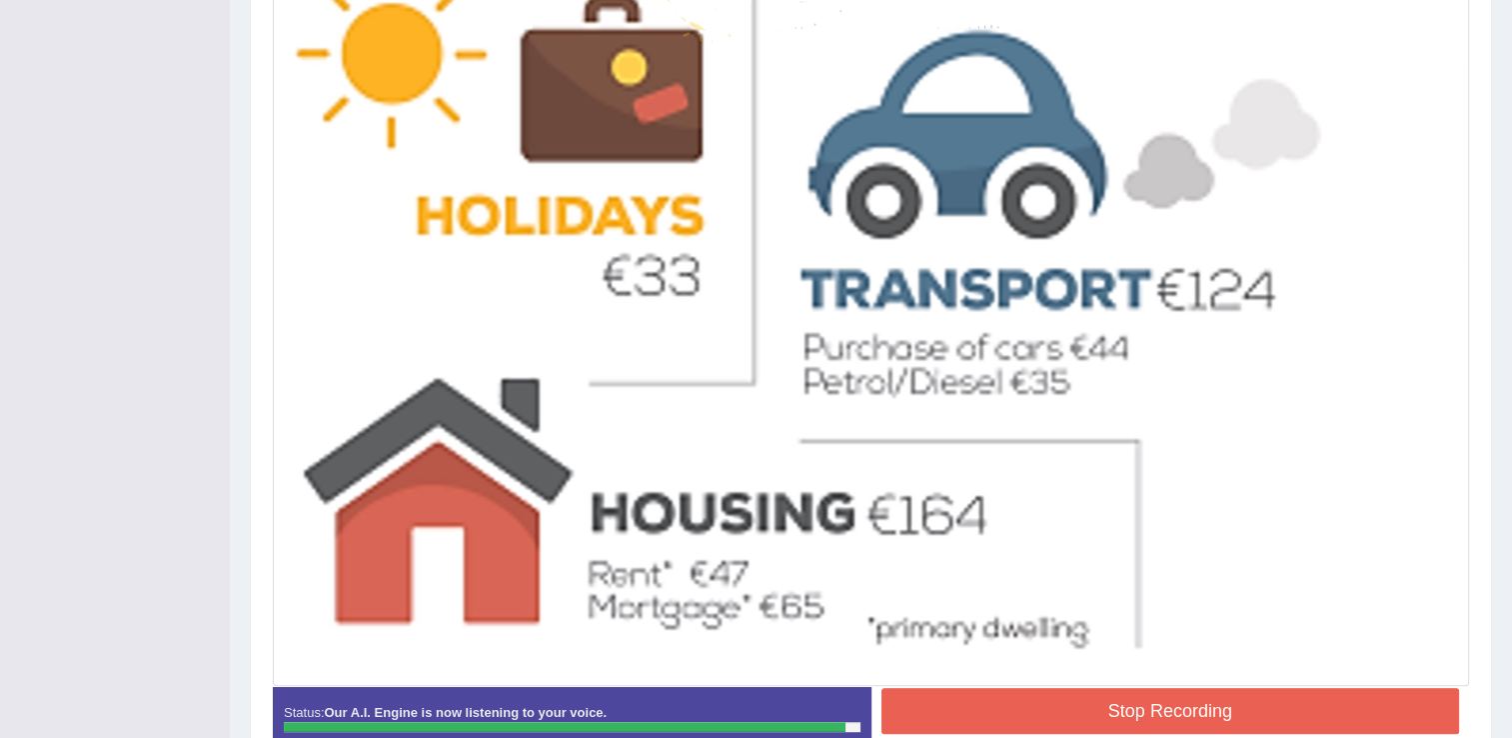
click at [1058, 714] on button "Stop Recording" at bounding box center [1170, 711] width 579 height 46
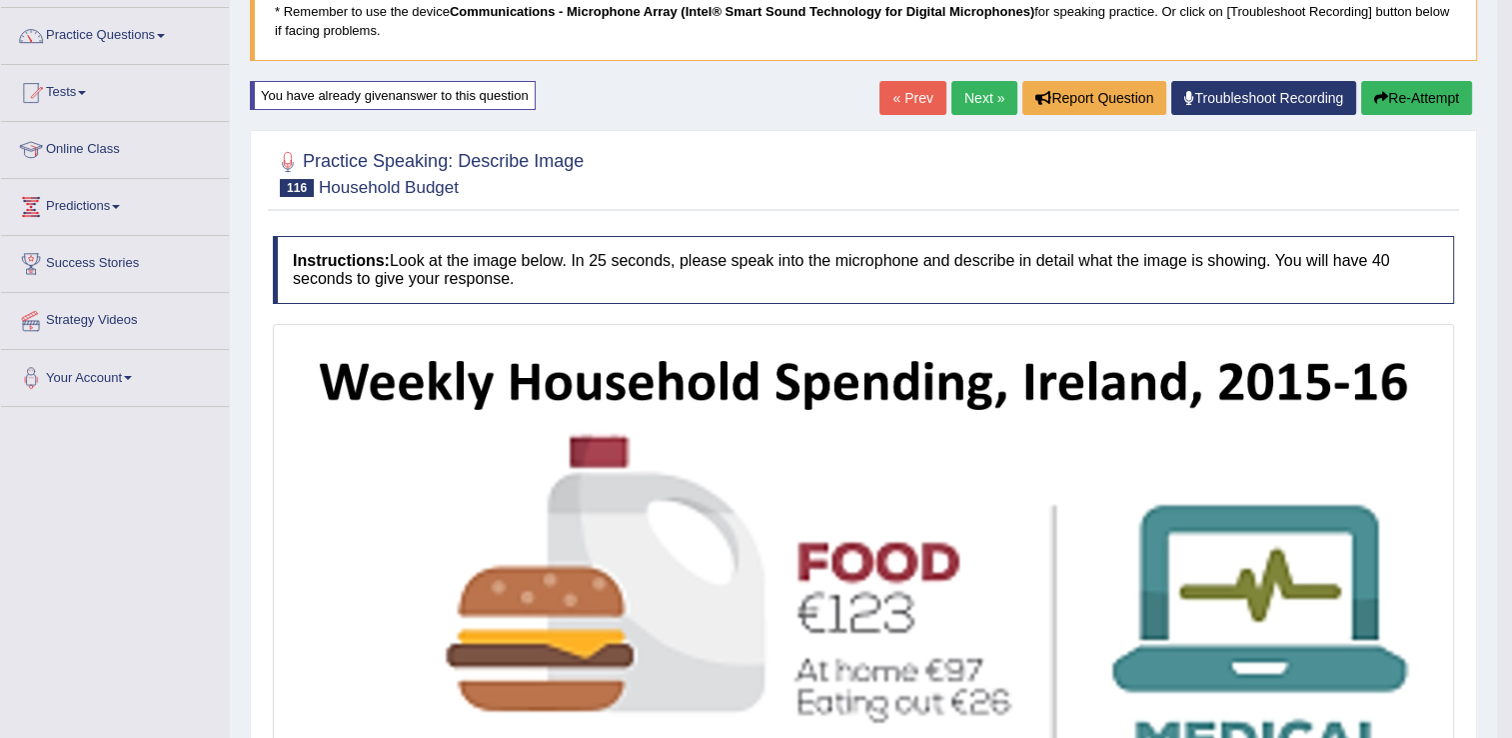
scroll to position [108, 0]
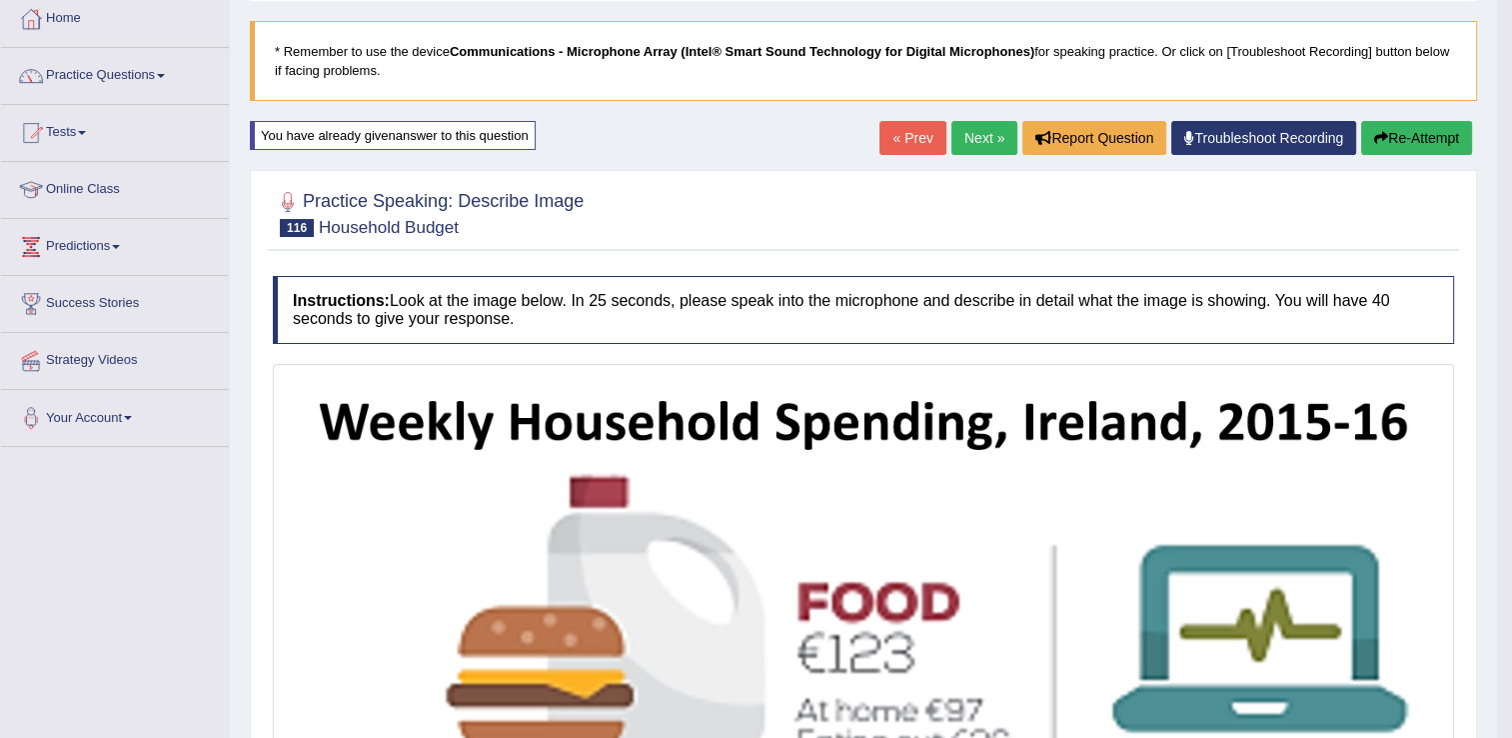
click at [1007, 141] on link "Next »" at bounding box center [984, 138] width 66 height 34
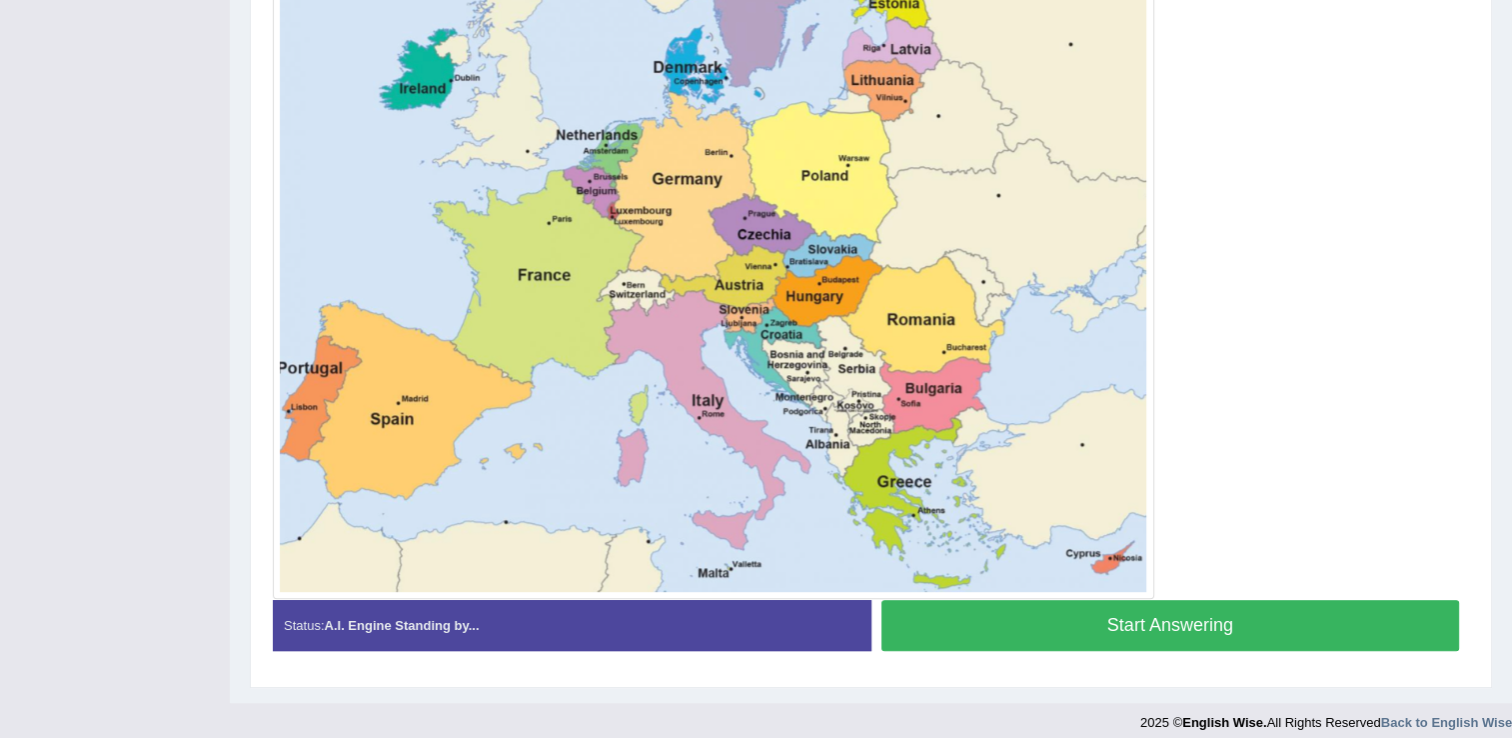
scroll to position [763, 0]
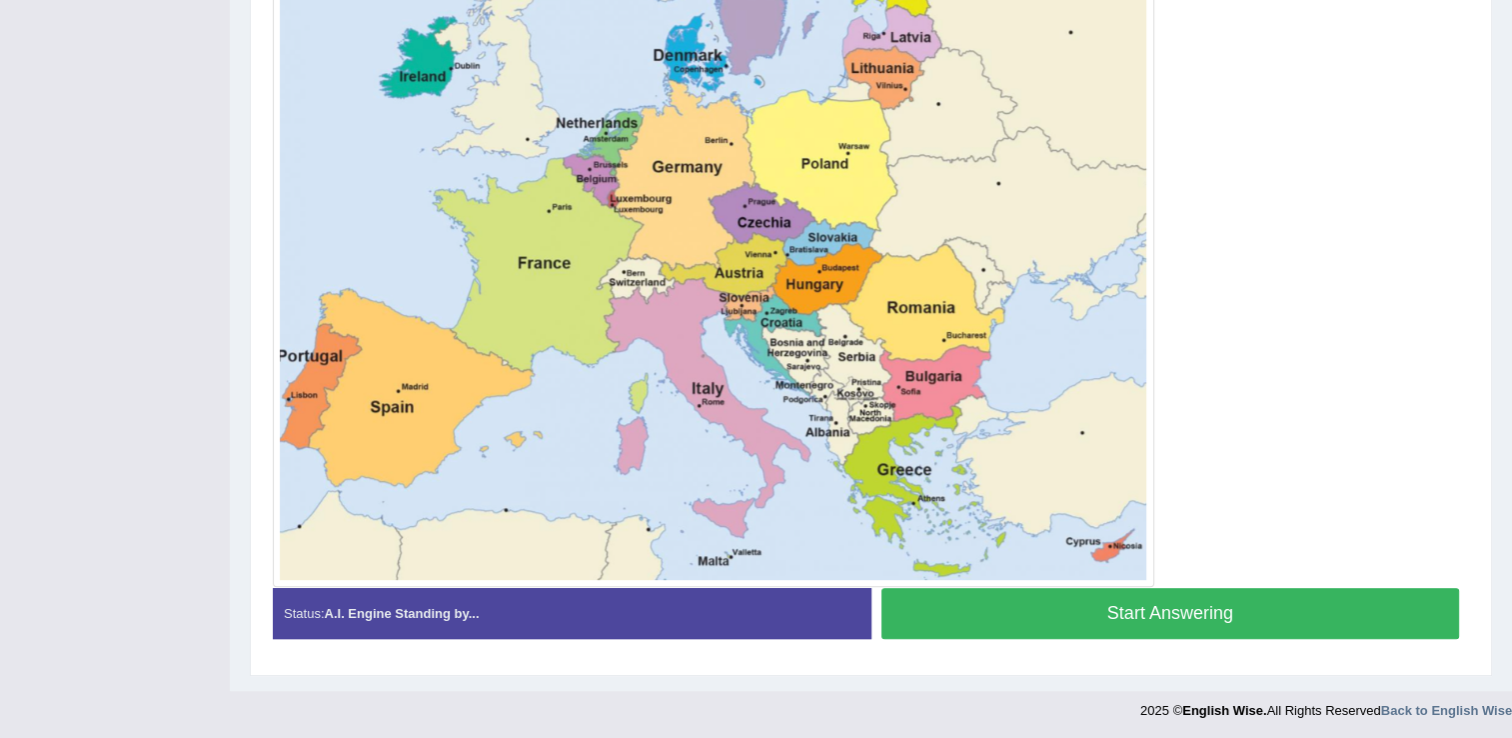
click at [1079, 623] on button "Start Answering" at bounding box center [1170, 613] width 579 height 51
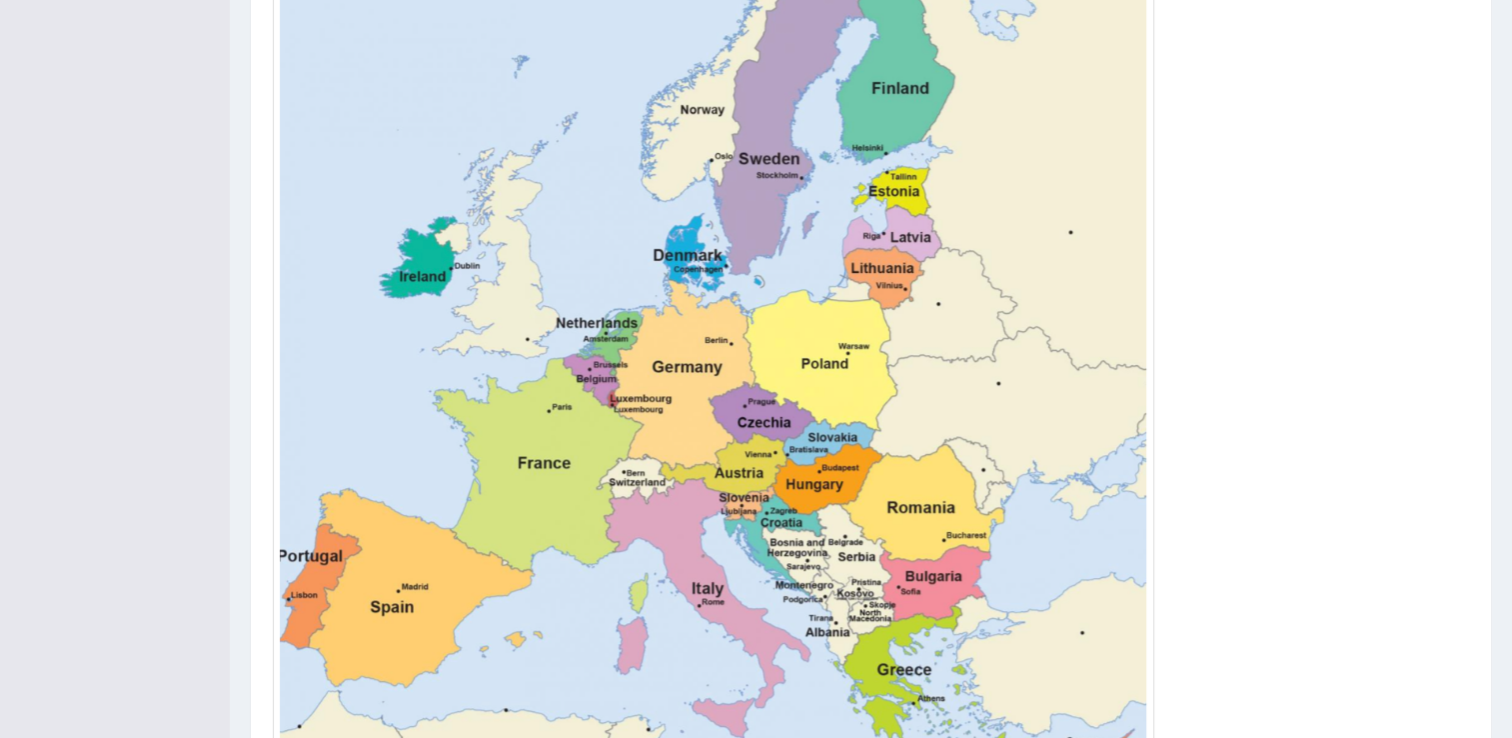
scroll to position [663, 0]
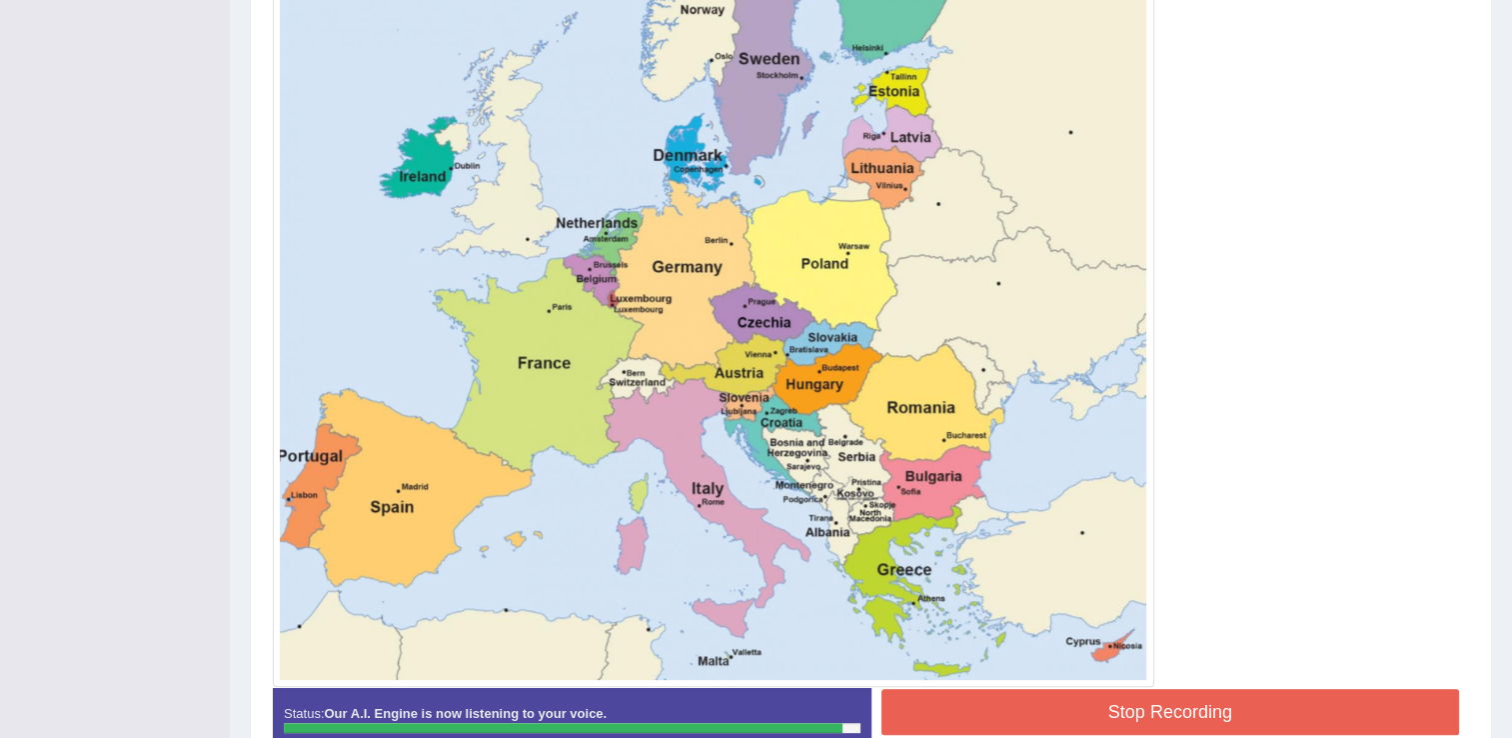
click at [1047, 696] on button "Stop Recording" at bounding box center [1170, 712] width 579 height 46
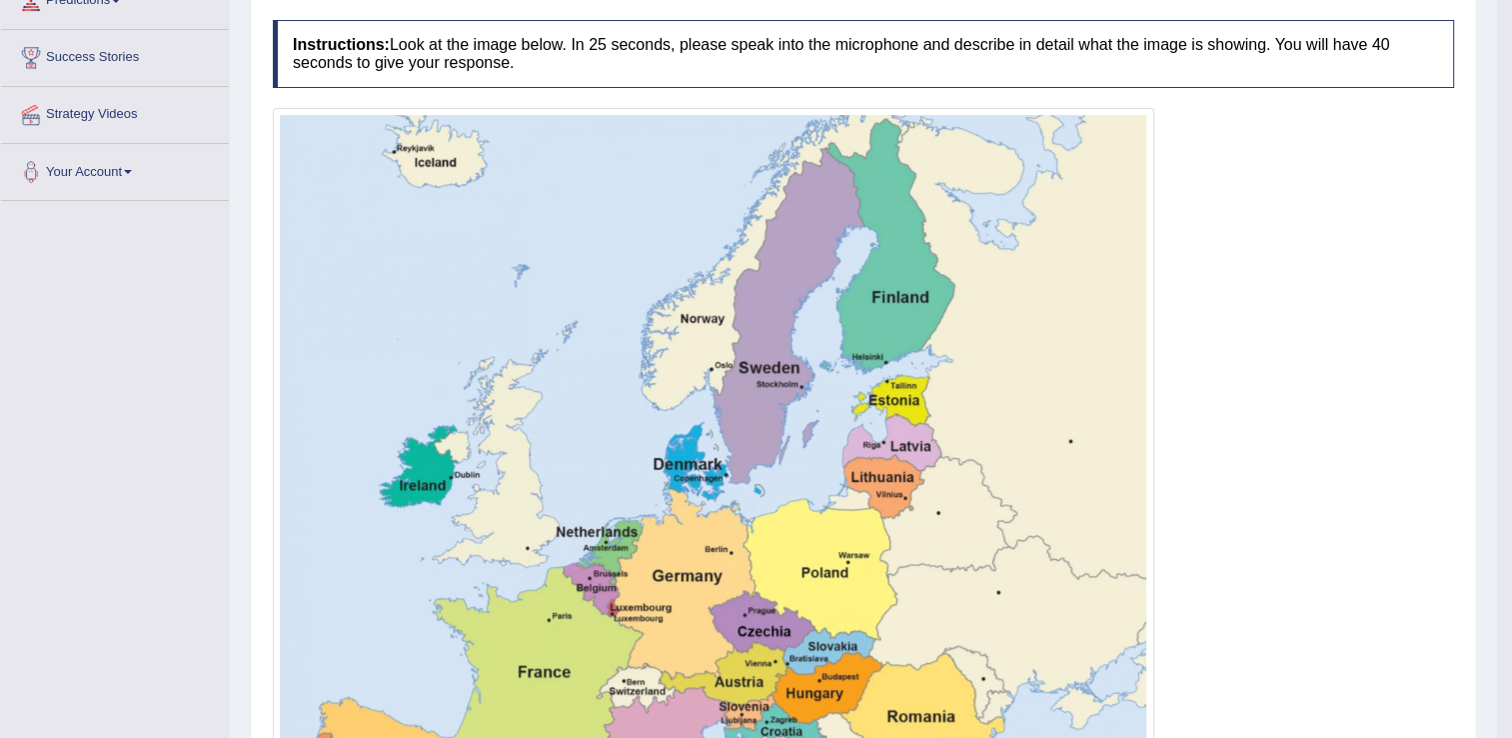
scroll to position [200, 0]
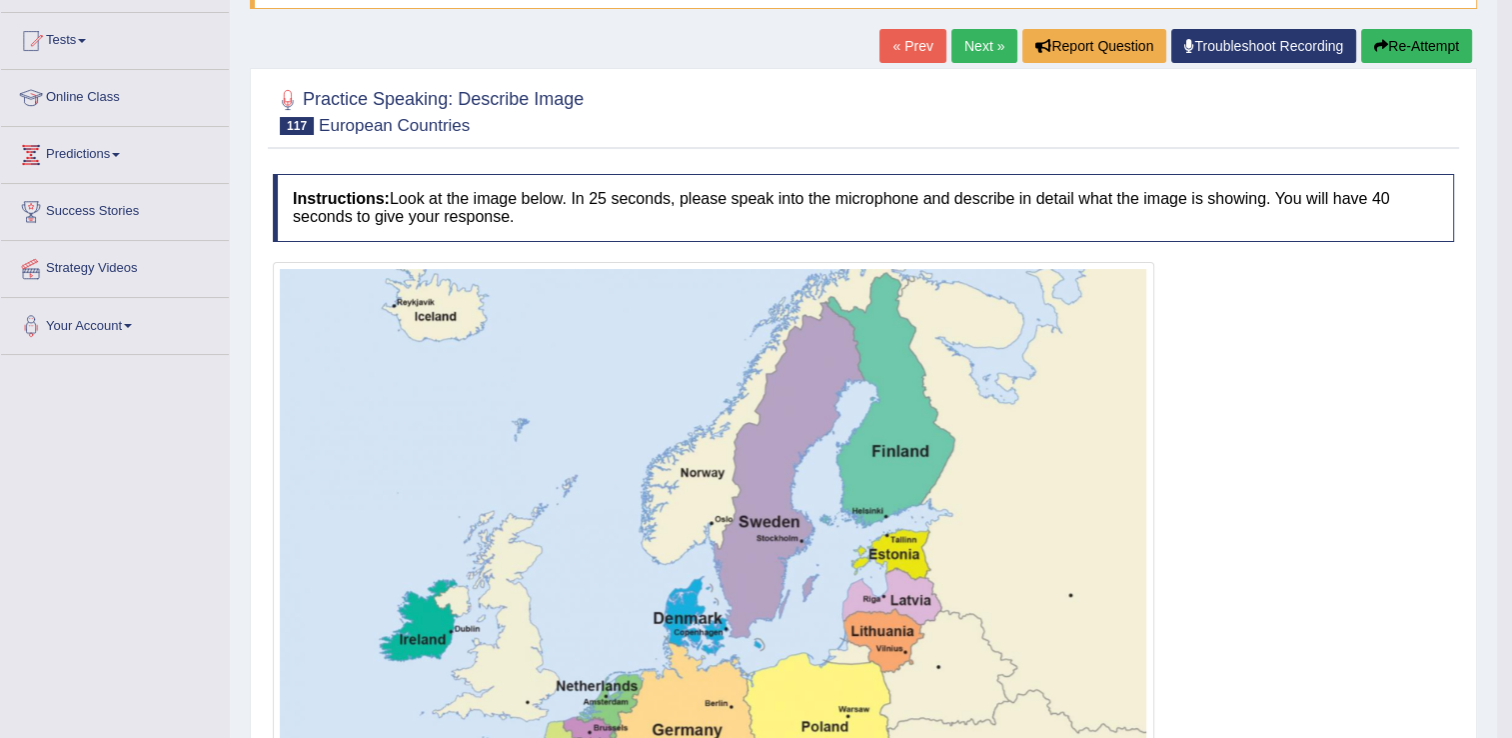
click at [1387, 45] on button "Re-Attempt" at bounding box center [1416, 46] width 111 height 34
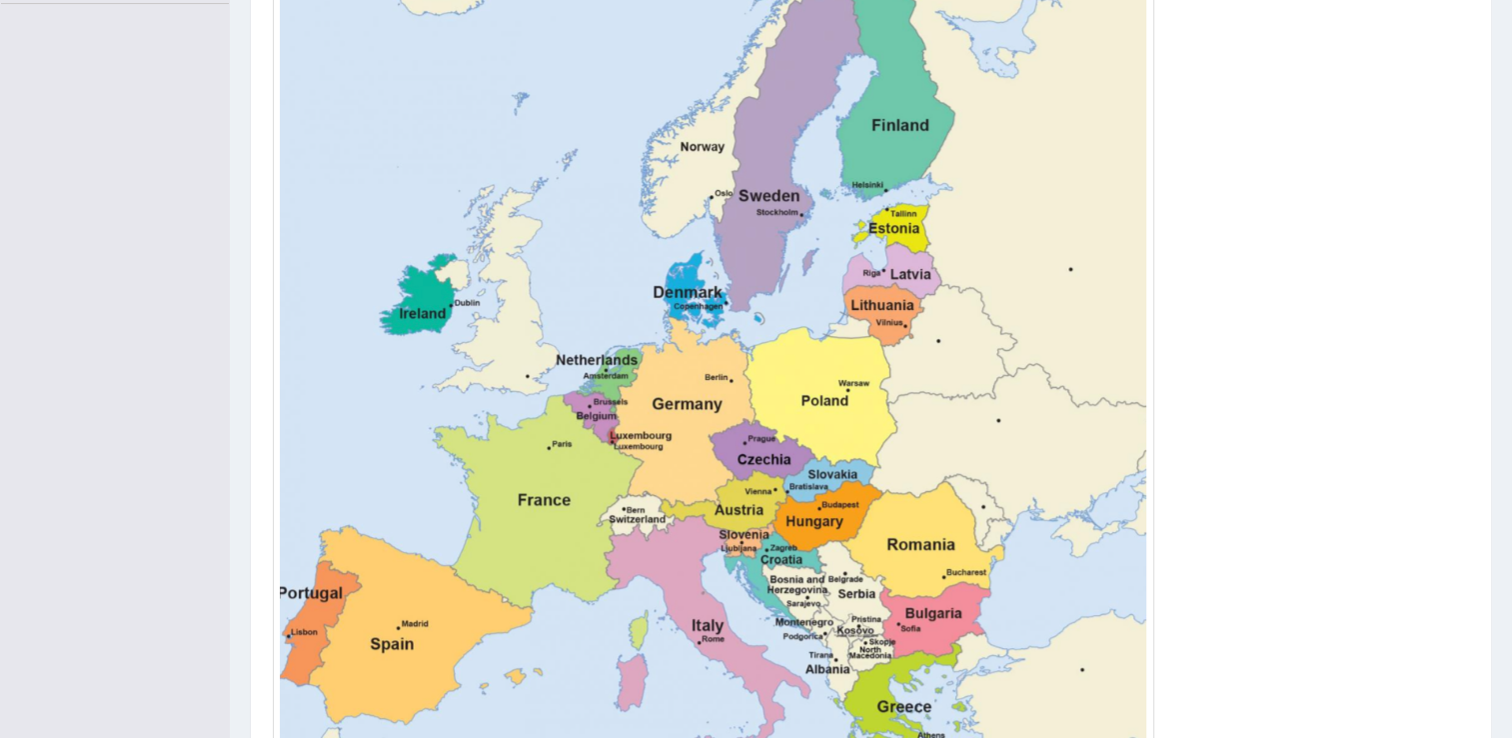
scroll to position [787, 0]
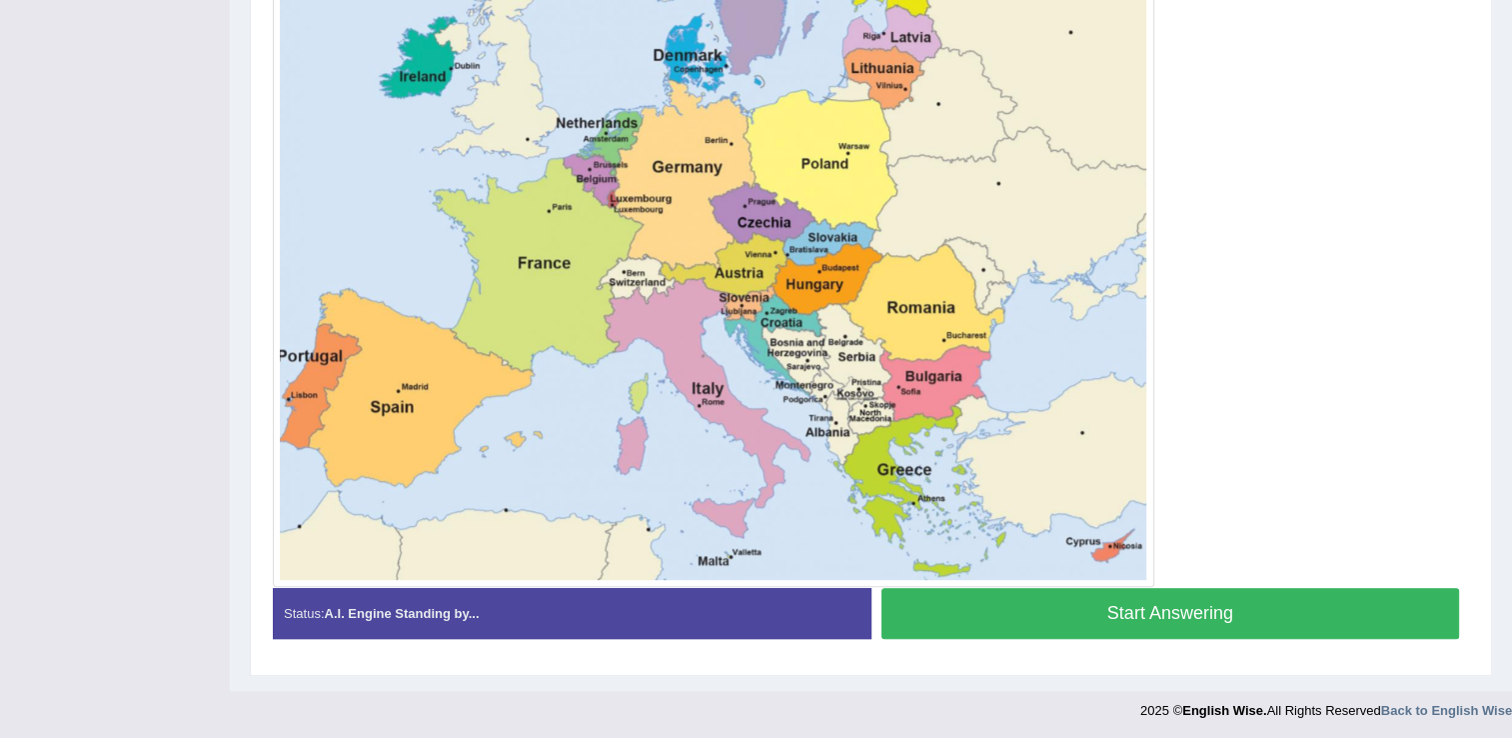
click at [1108, 600] on button "Start Answering" at bounding box center [1170, 613] width 579 height 51
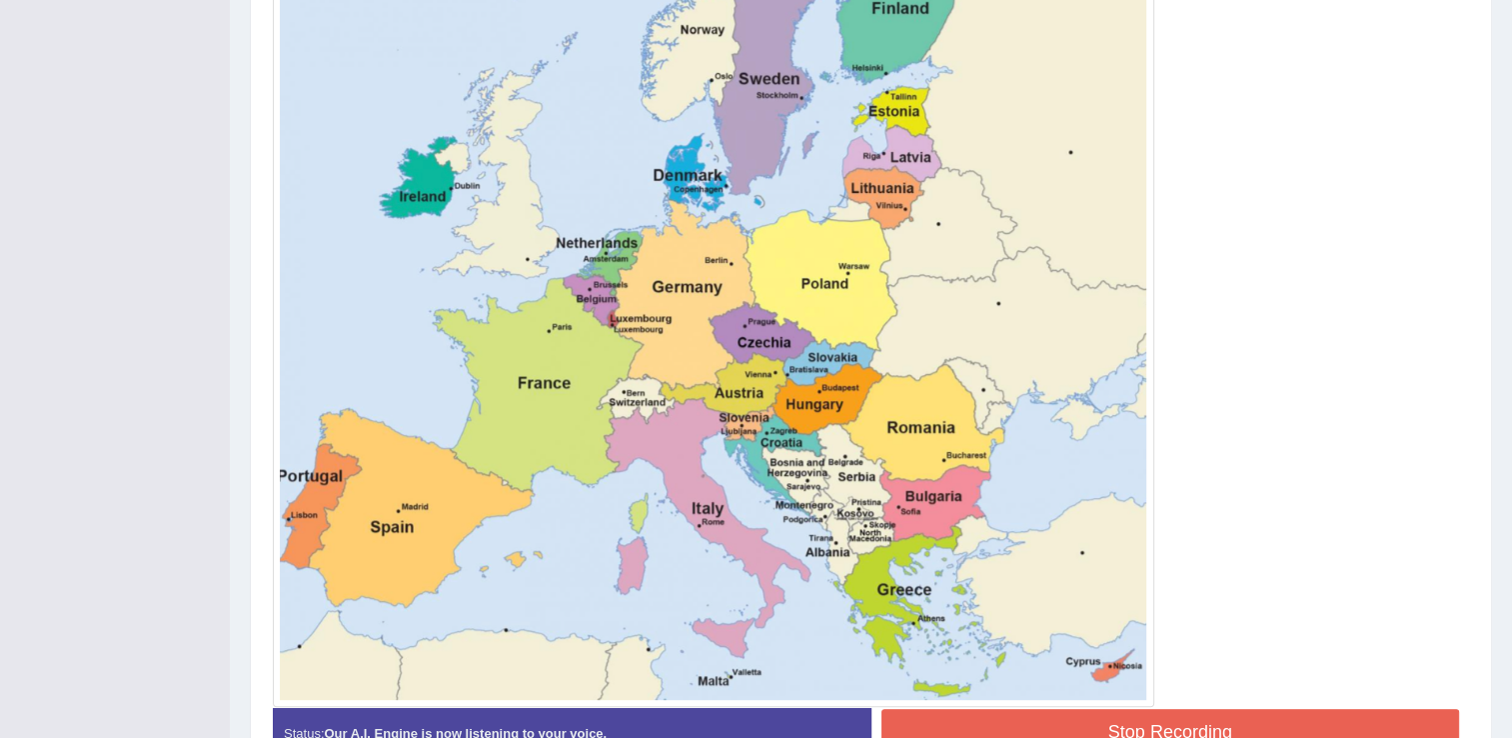
scroll to position [773, 0]
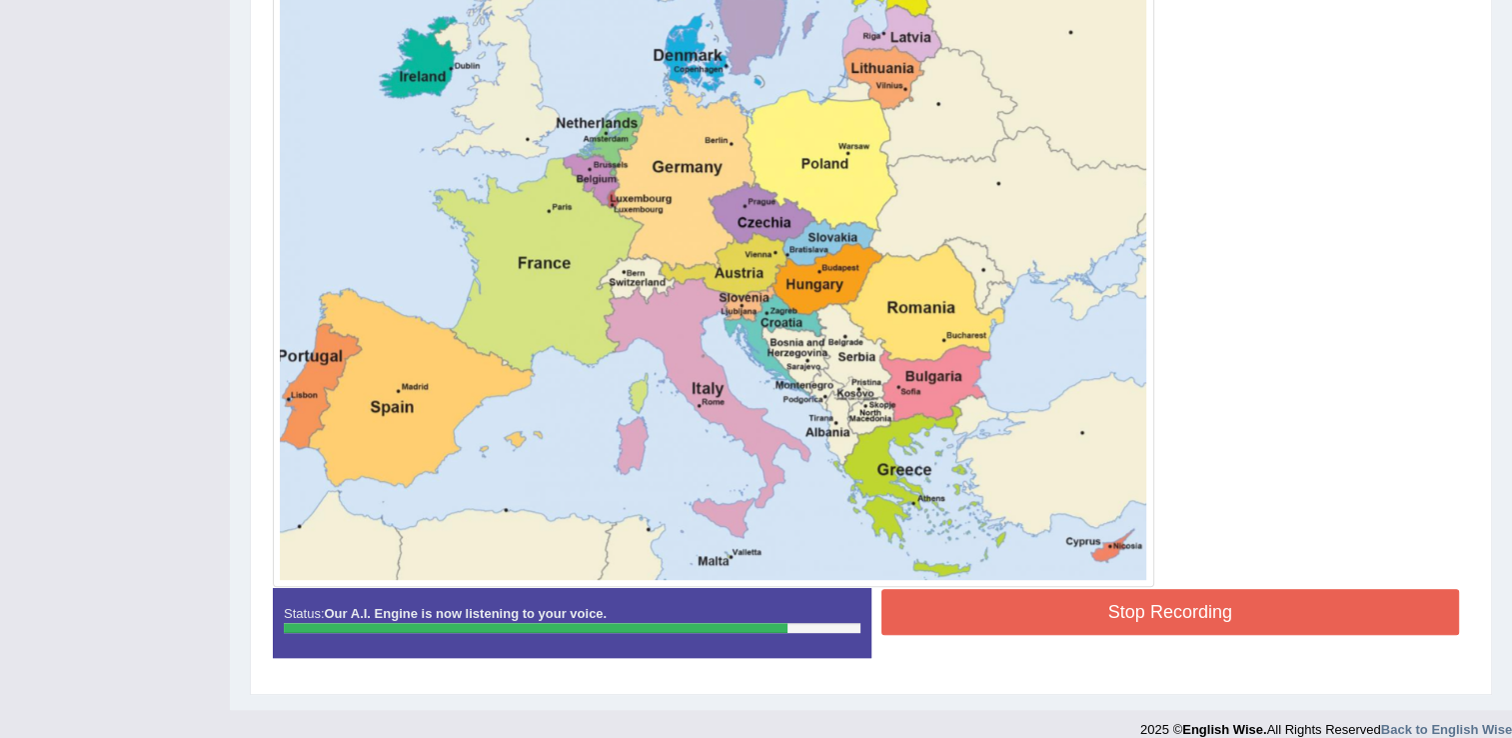
click at [1061, 598] on button "Stop Recording" at bounding box center [1170, 612] width 579 height 46
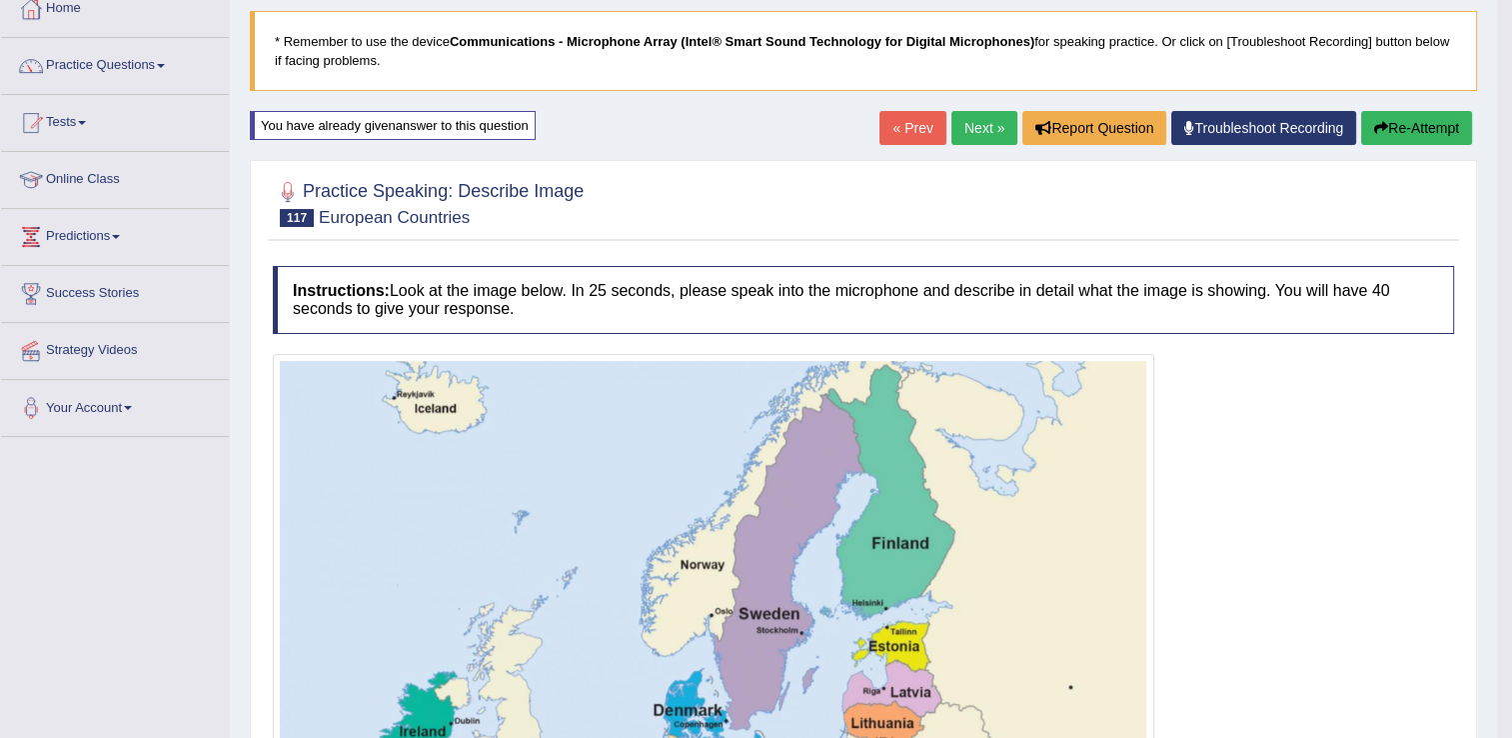
scroll to position [111, 0]
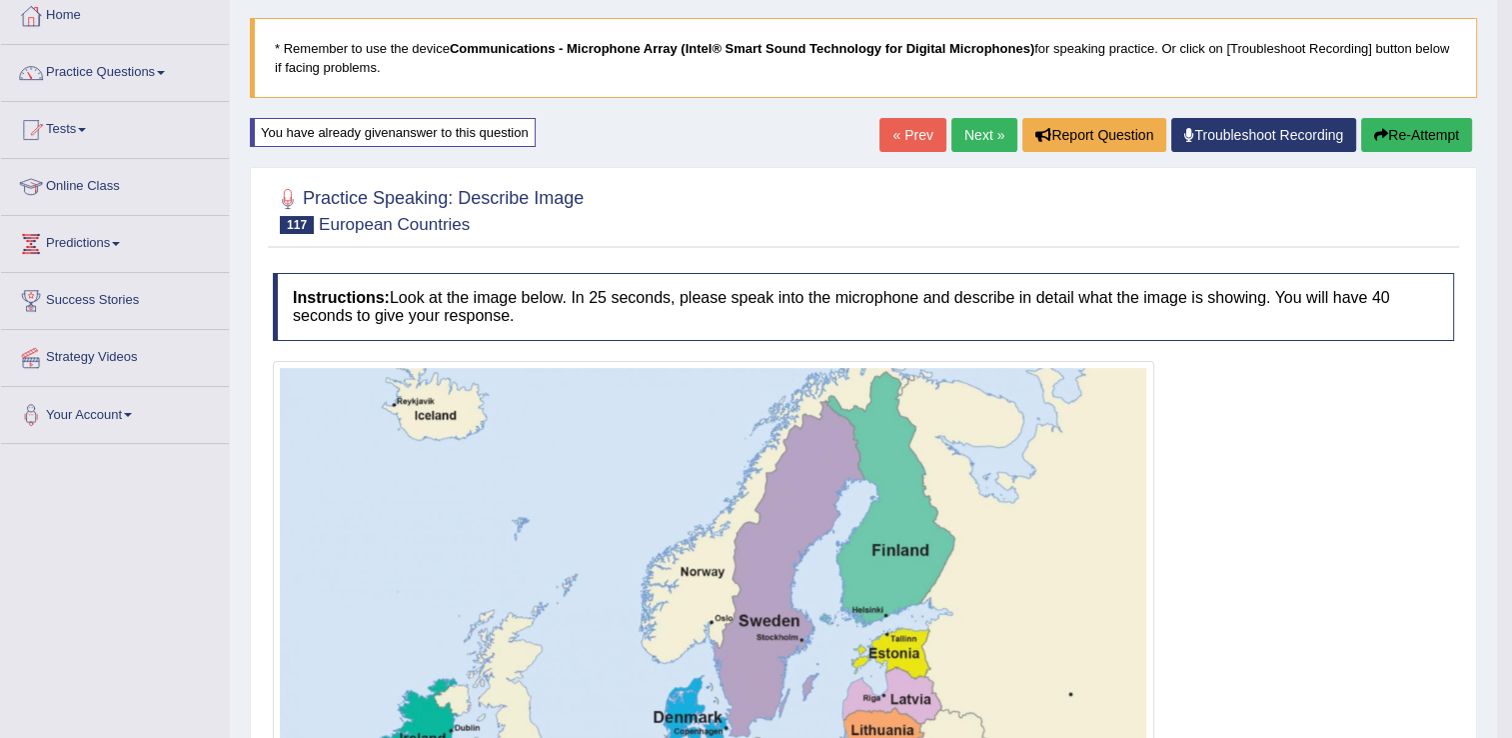
click at [996, 126] on link "Next »" at bounding box center [984, 135] width 66 height 34
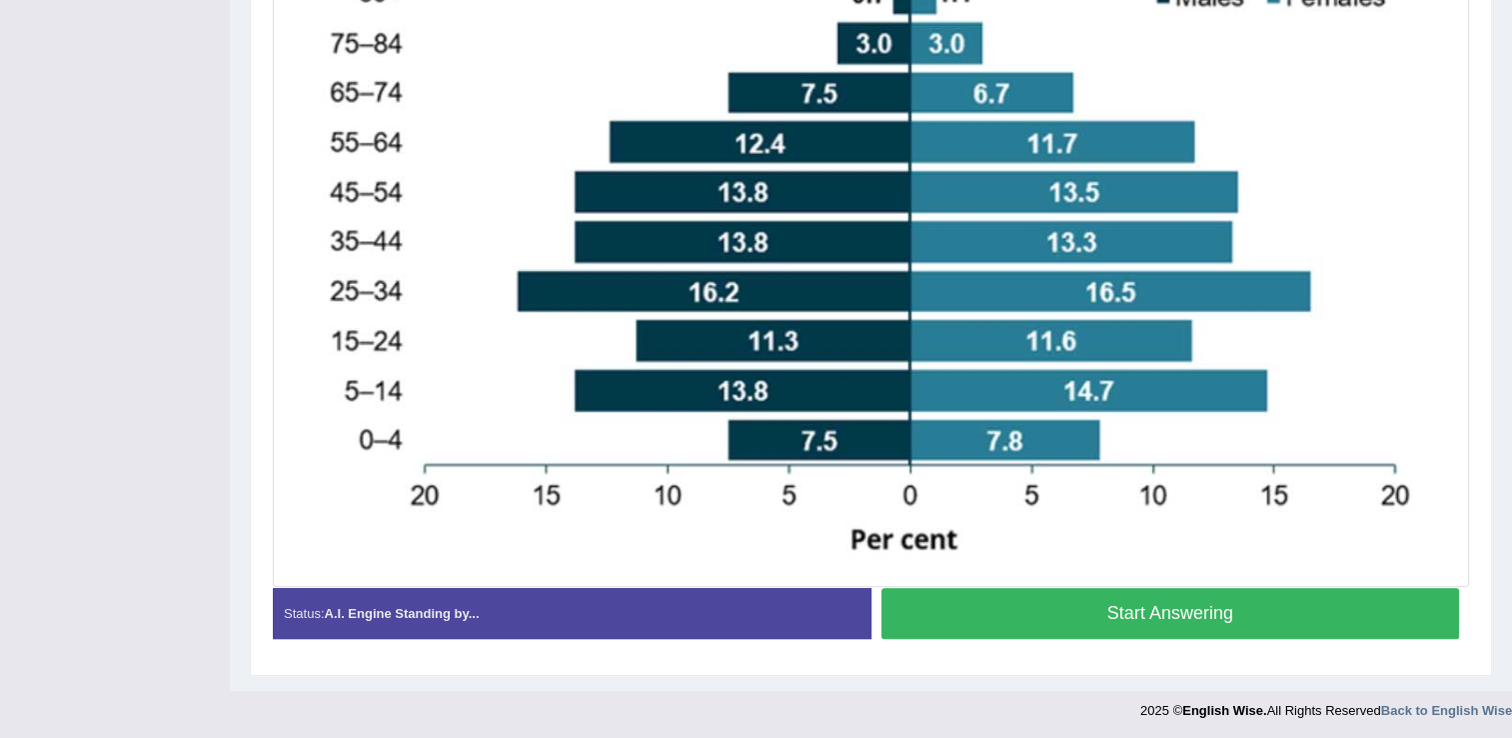
scroll to position [643, 0]
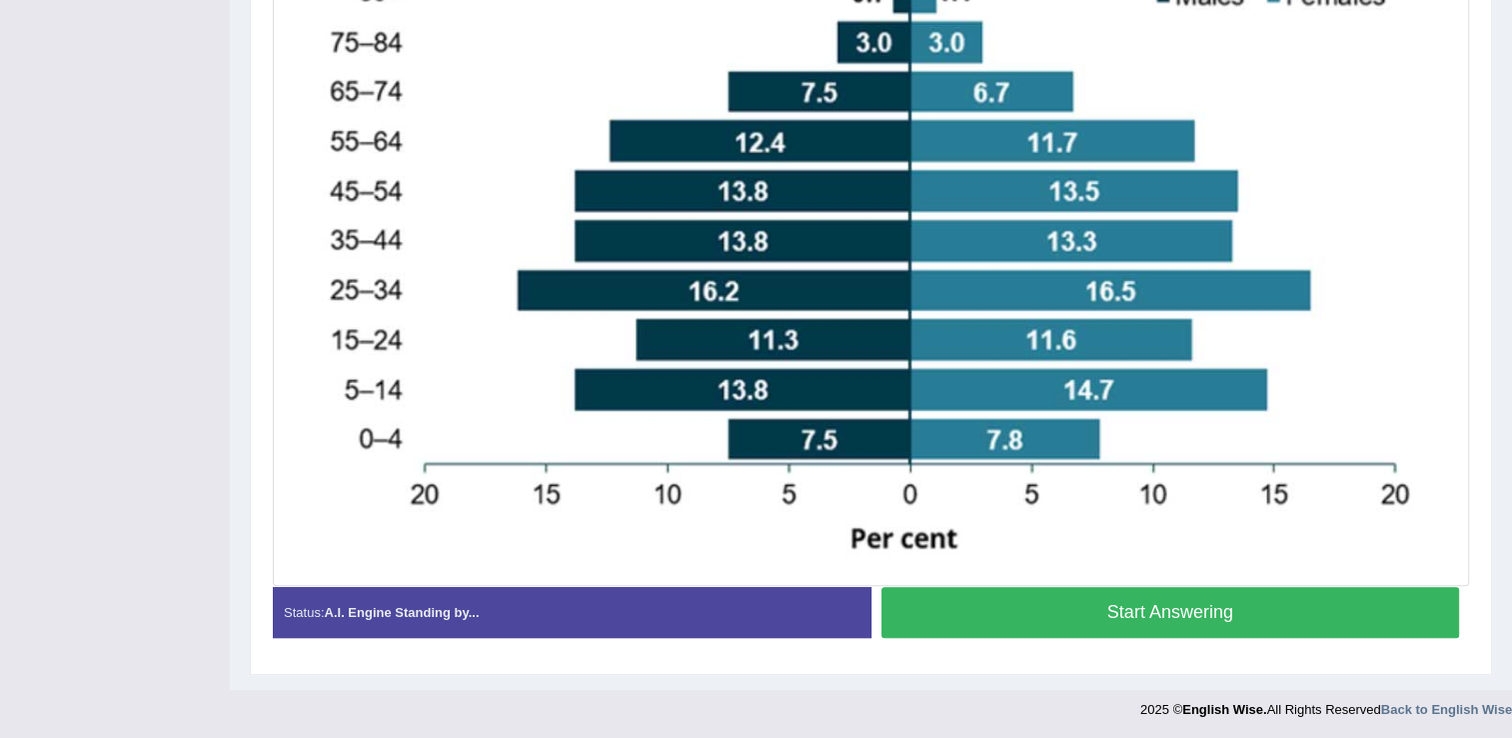
click at [1169, 622] on button "Start Answering" at bounding box center [1170, 612] width 579 height 51
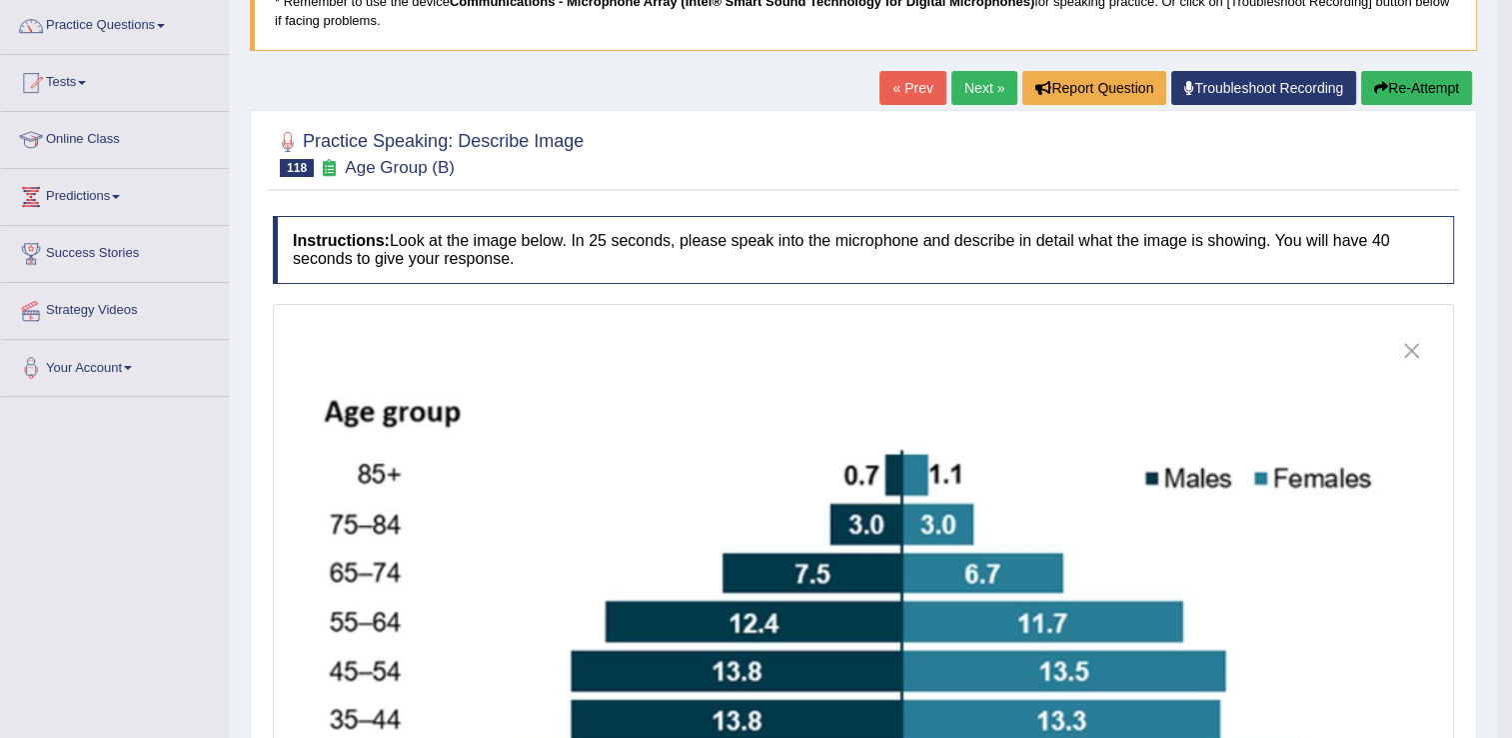
scroll to position [0, 0]
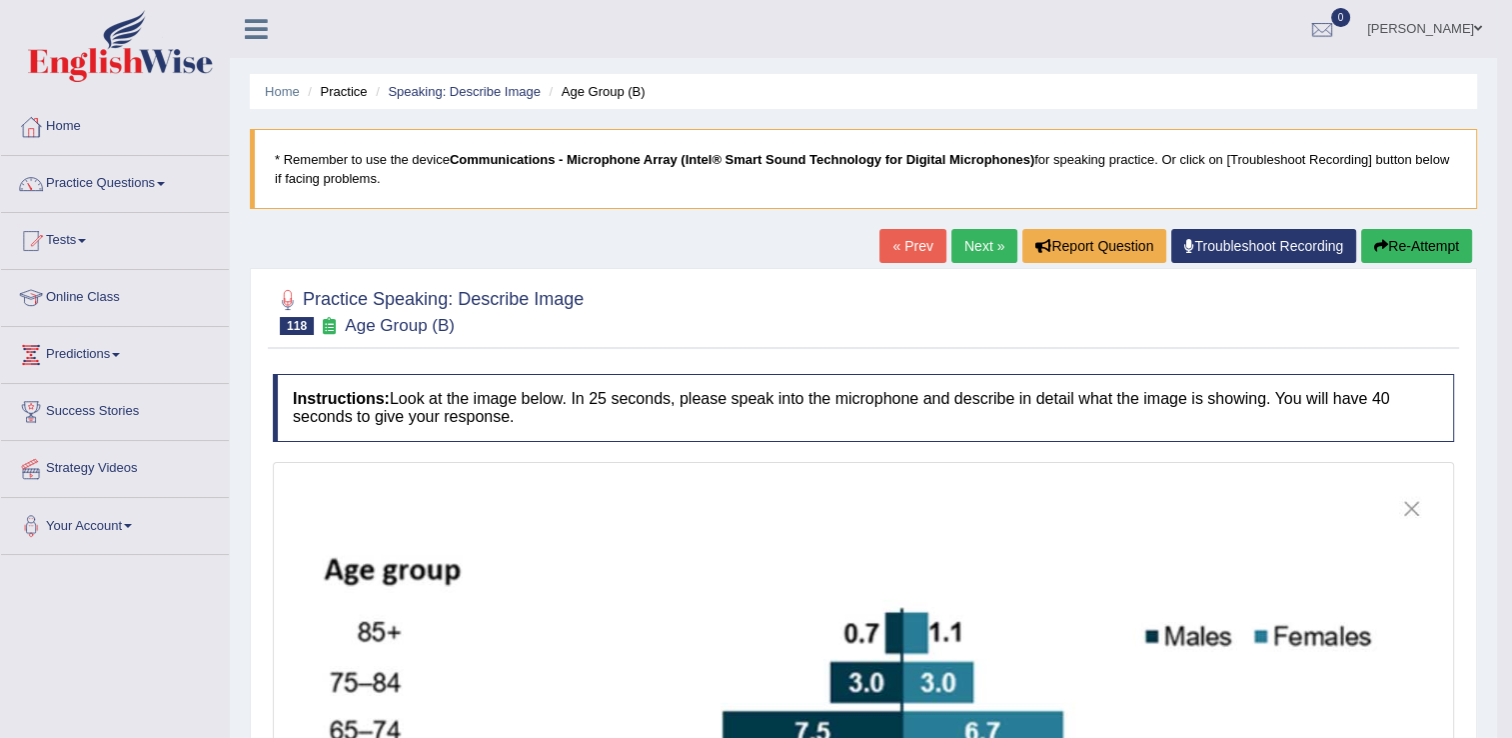
click at [983, 236] on link "Next »" at bounding box center [984, 246] width 66 height 34
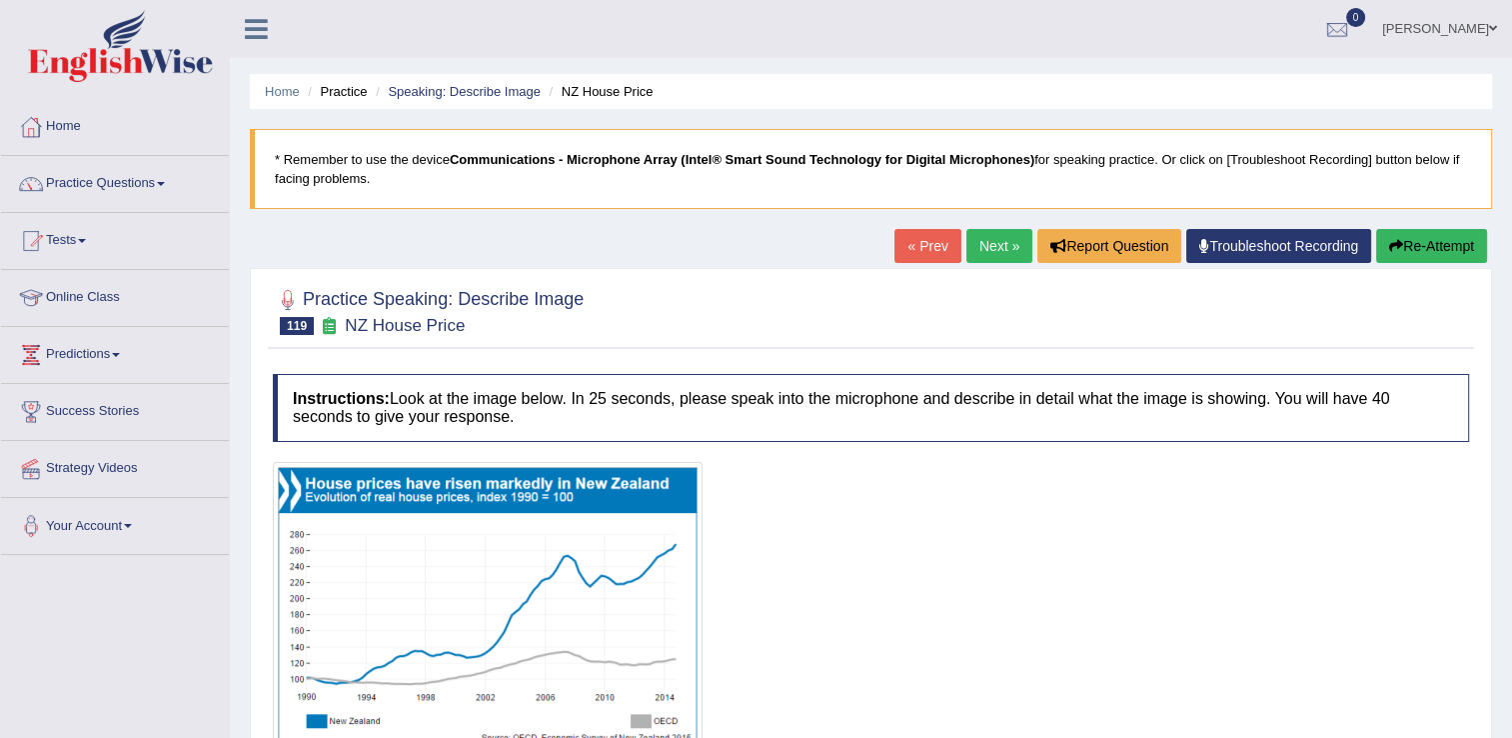
scroll to position [100, 0]
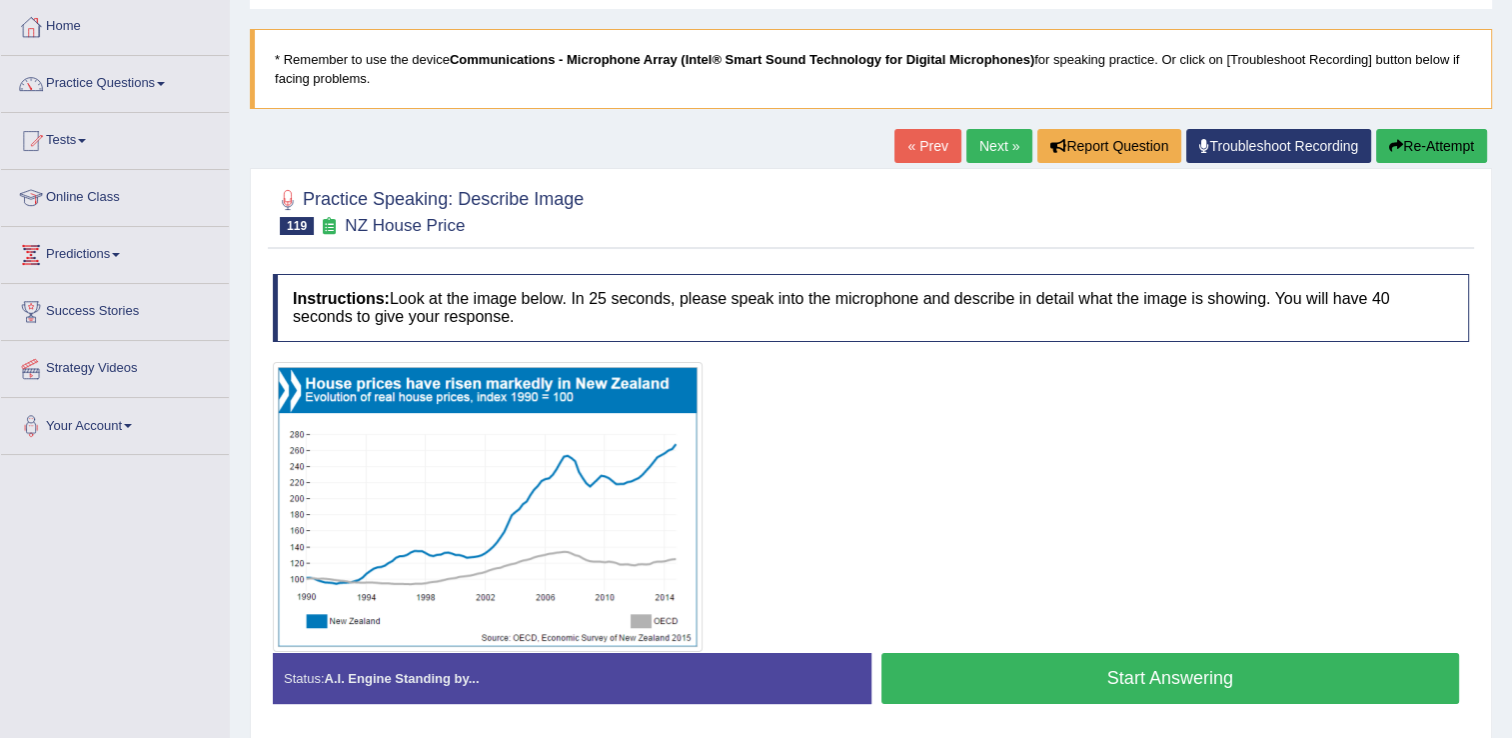
click at [987, 661] on button "Start Answering" at bounding box center [1170, 678] width 579 height 51
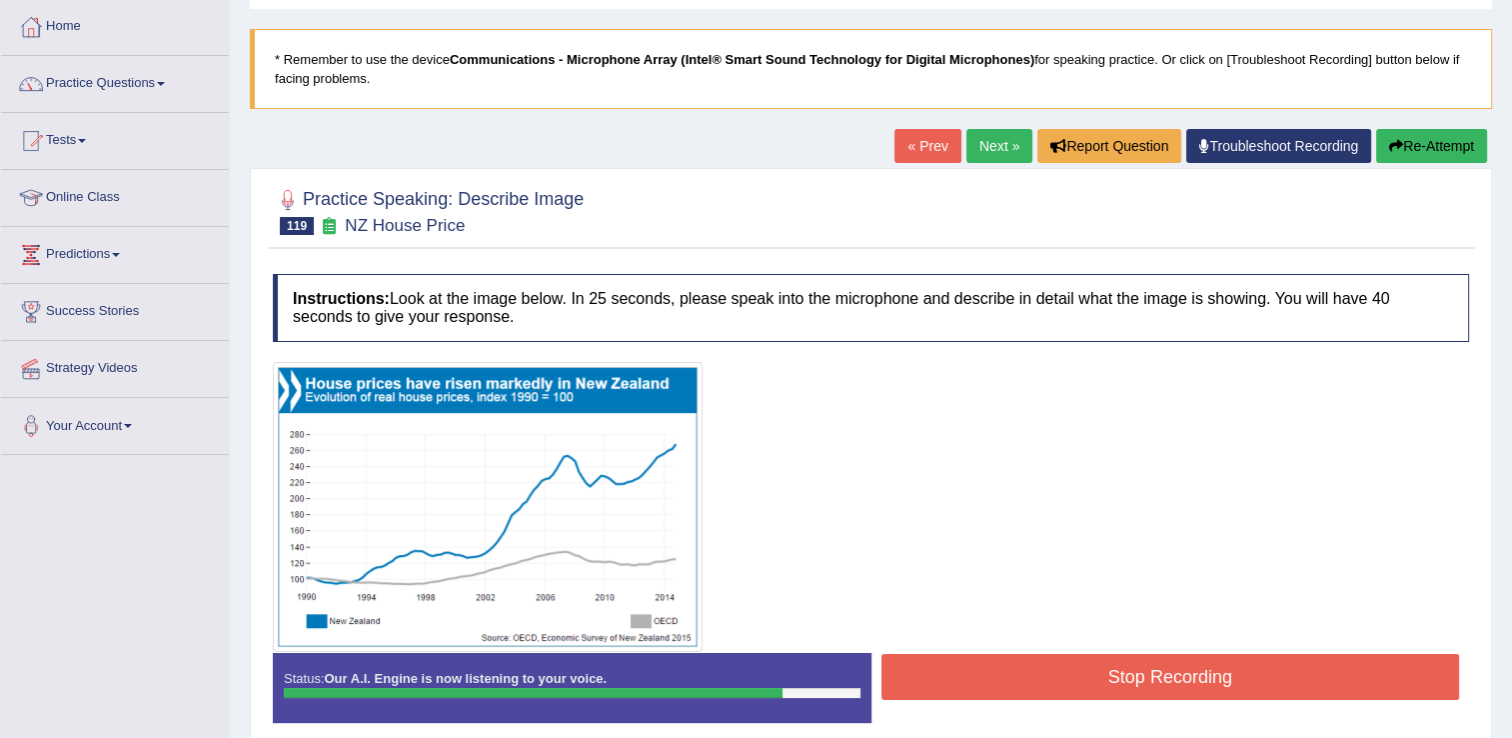
click at [1003, 680] on button "Stop Recording" at bounding box center [1170, 677] width 579 height 46
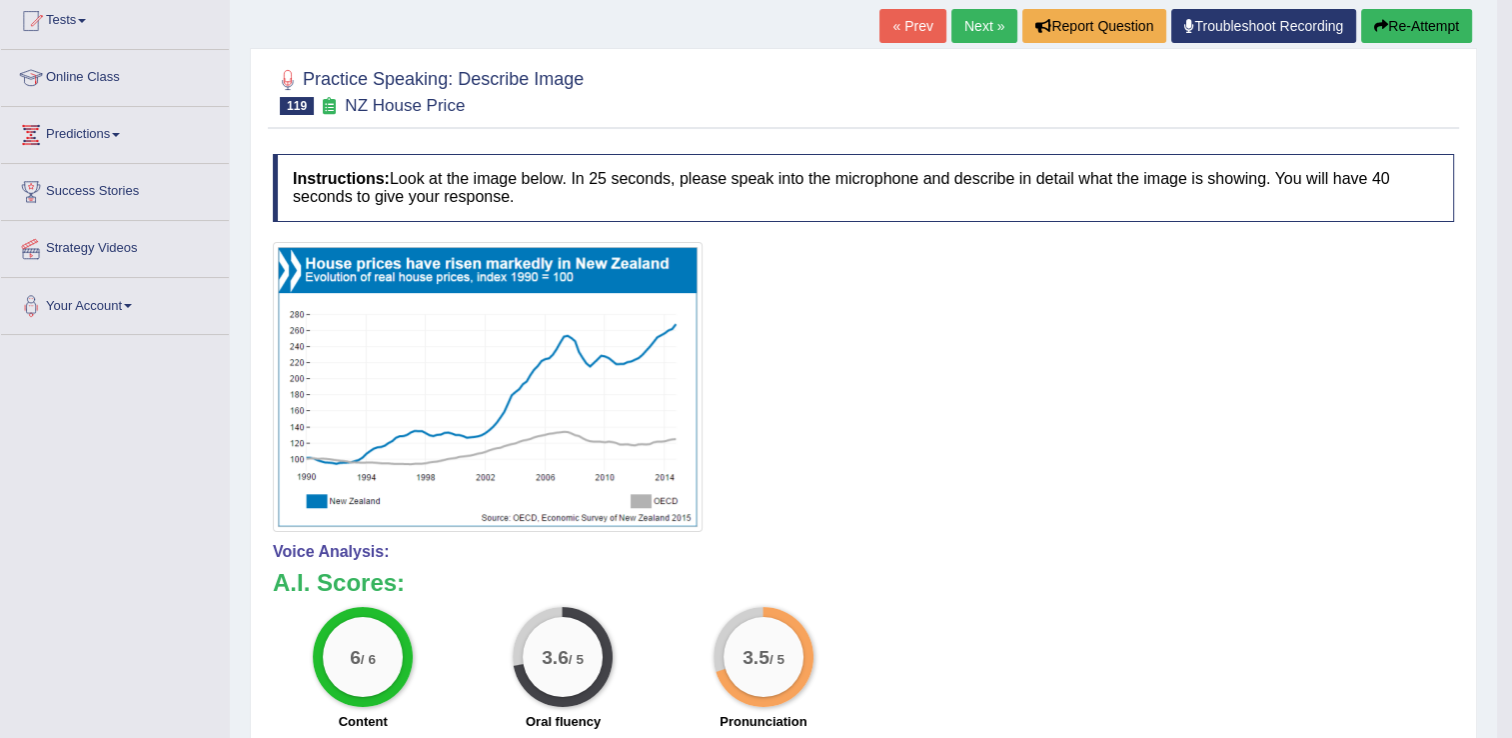
scroll to position [0, 0]
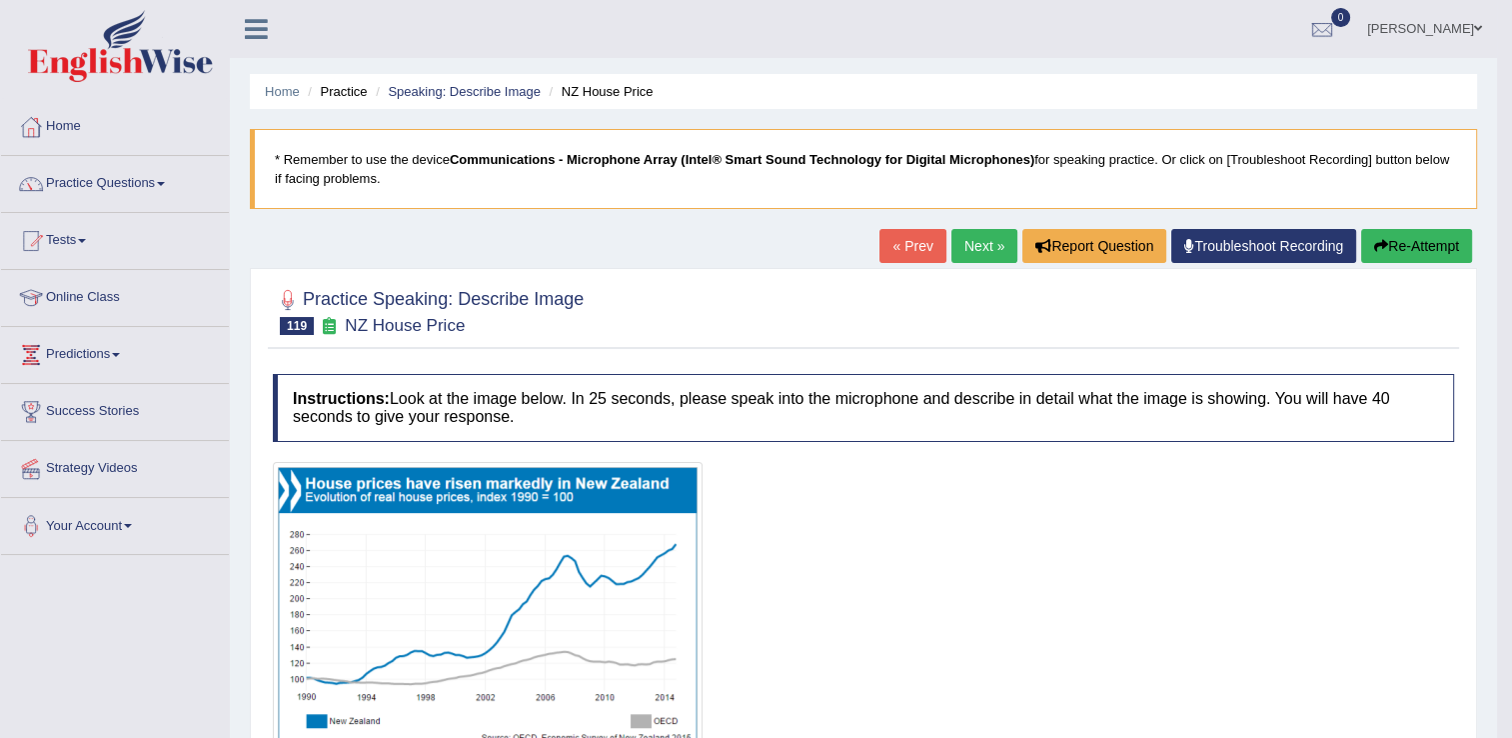
click at [971, 259] on link "Next »" at bounding box center [984, 246] width 66 height 34
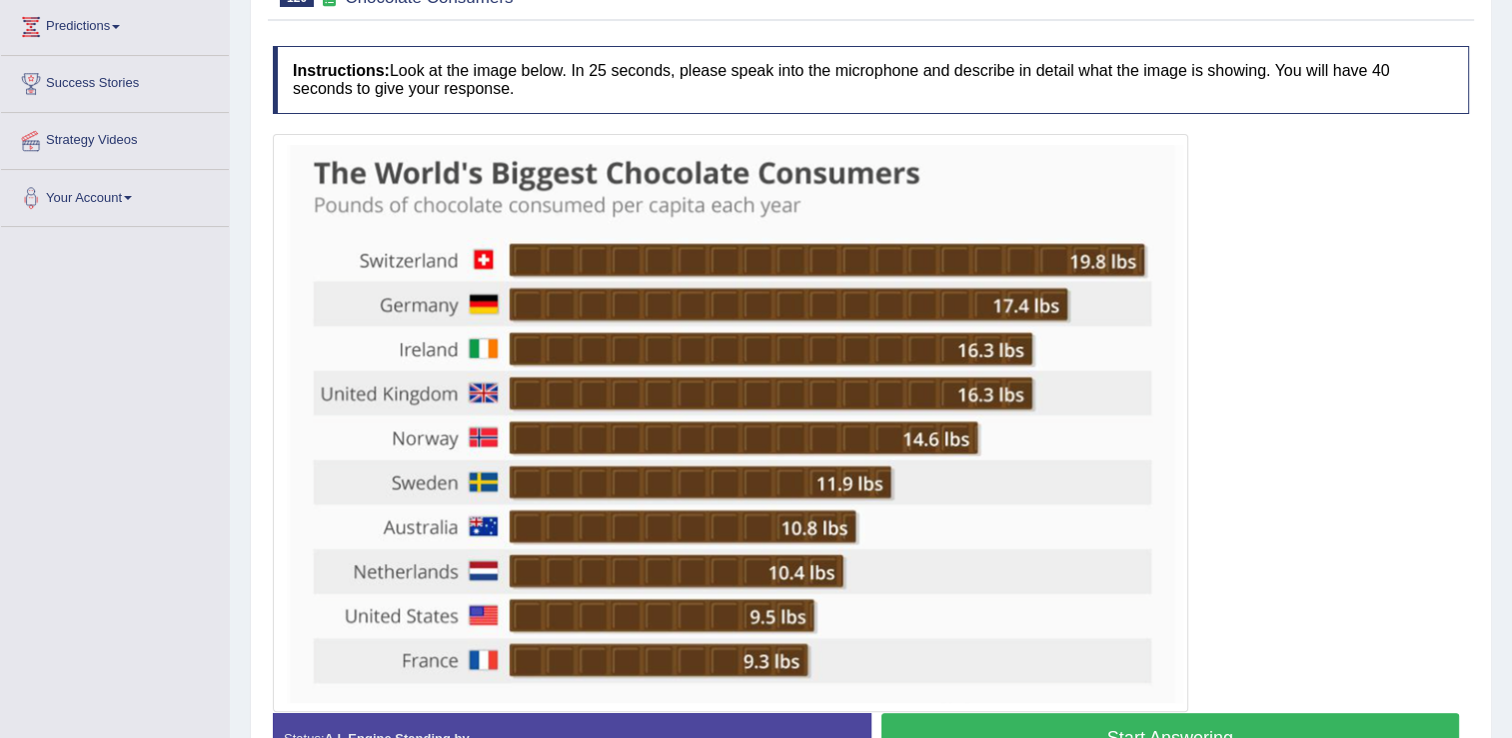
scroll to position [400, 0]
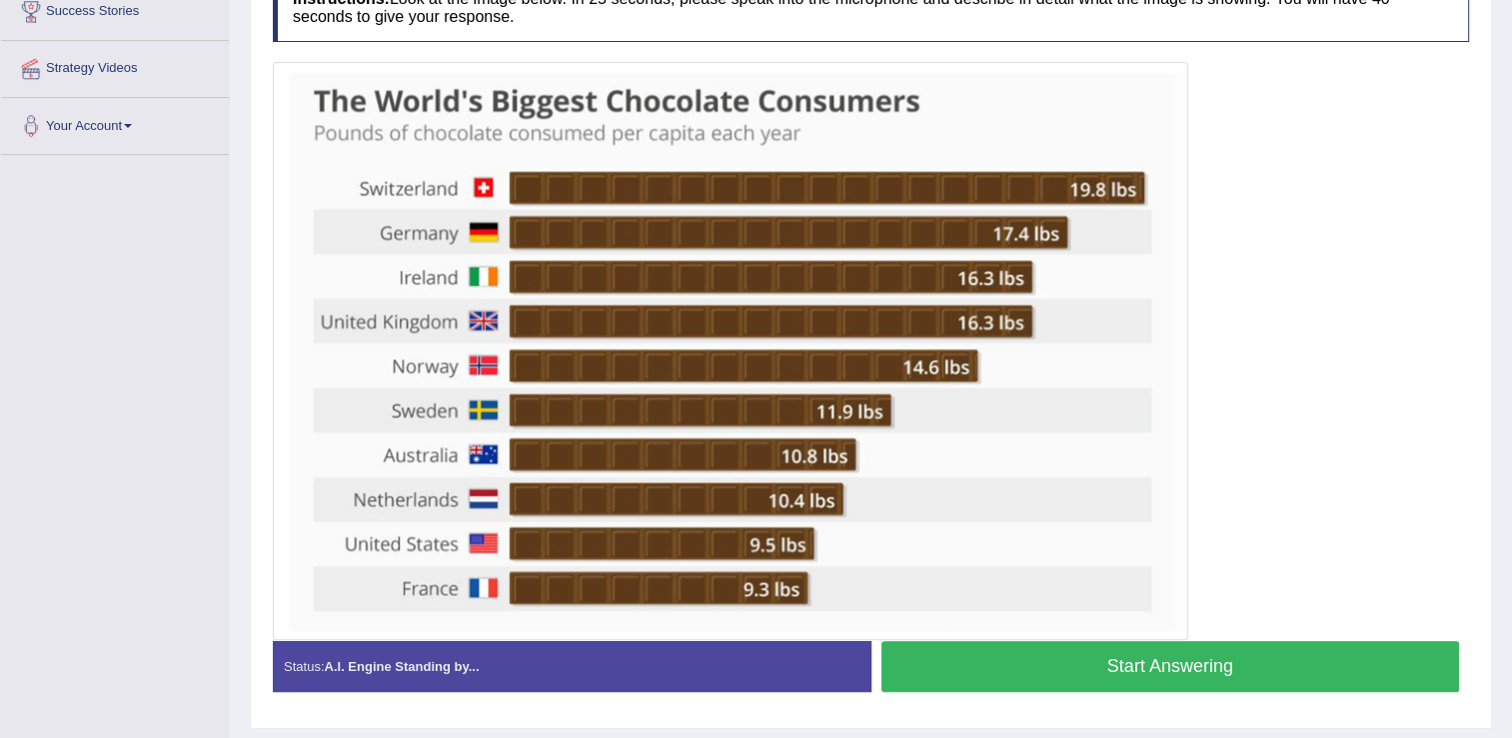
click at [1020, 674] on button "Start Answering" at bounding box center [1170, 666] width 579 height 51
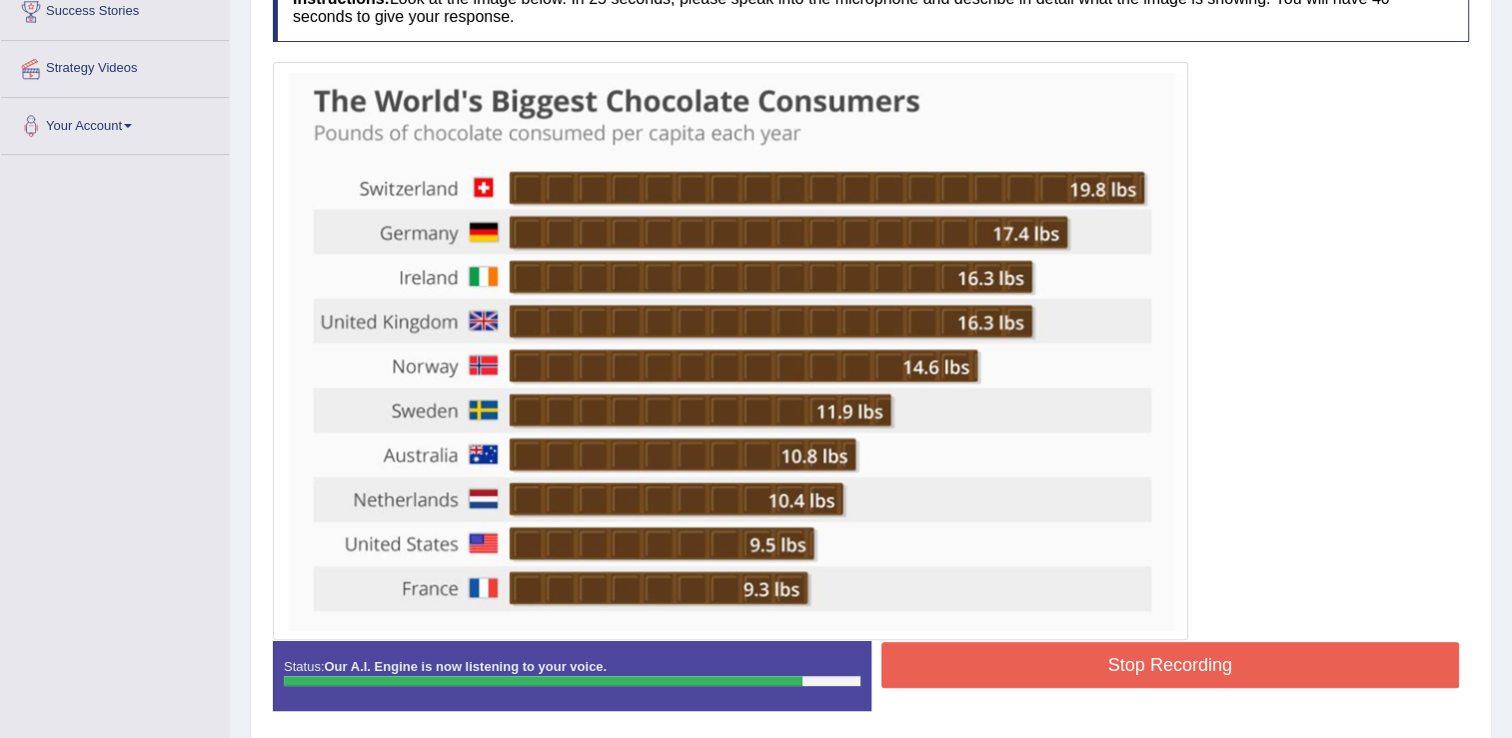
click at [1030, 658] on button "Stop Recording" at bounding box center [1170, 665] width 579 height 46
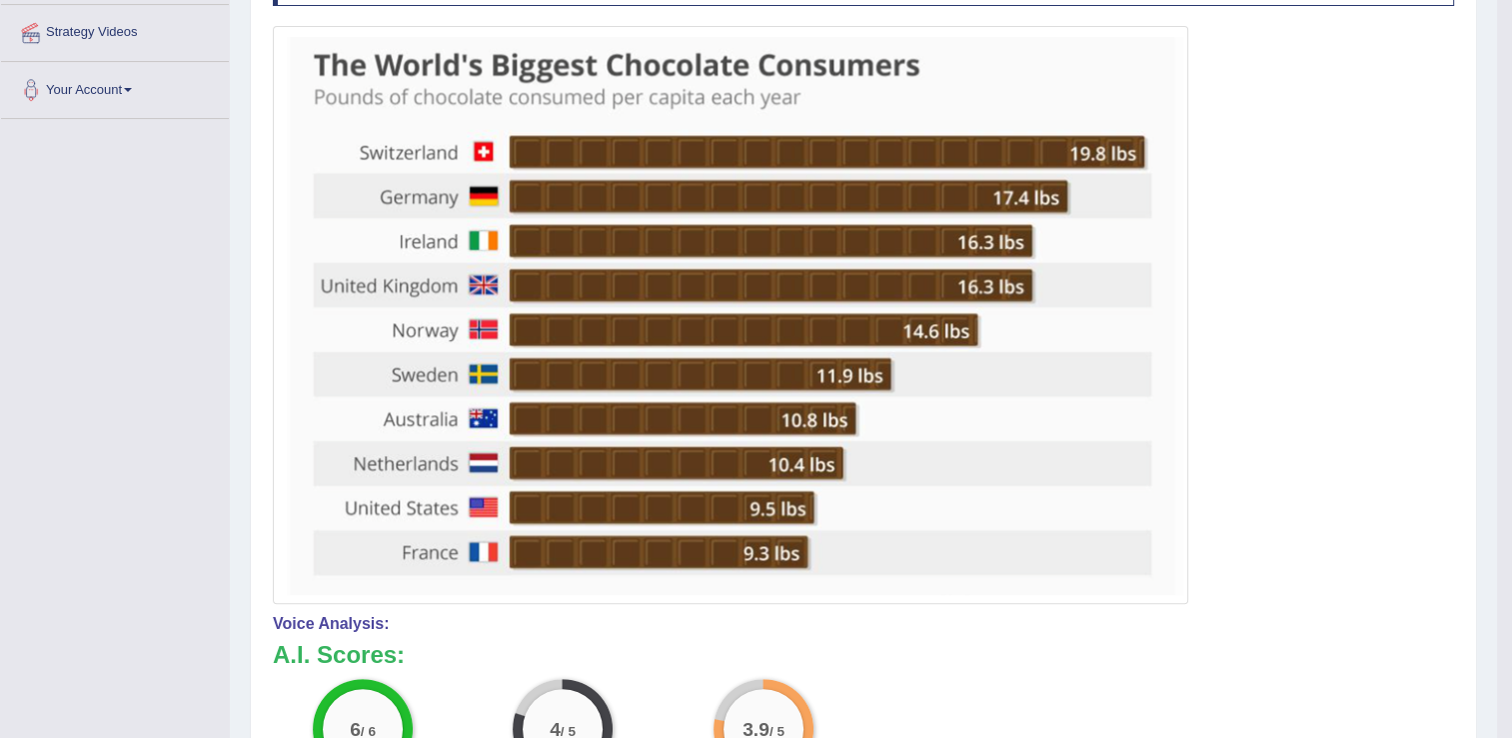
scroll to position [200, 0]
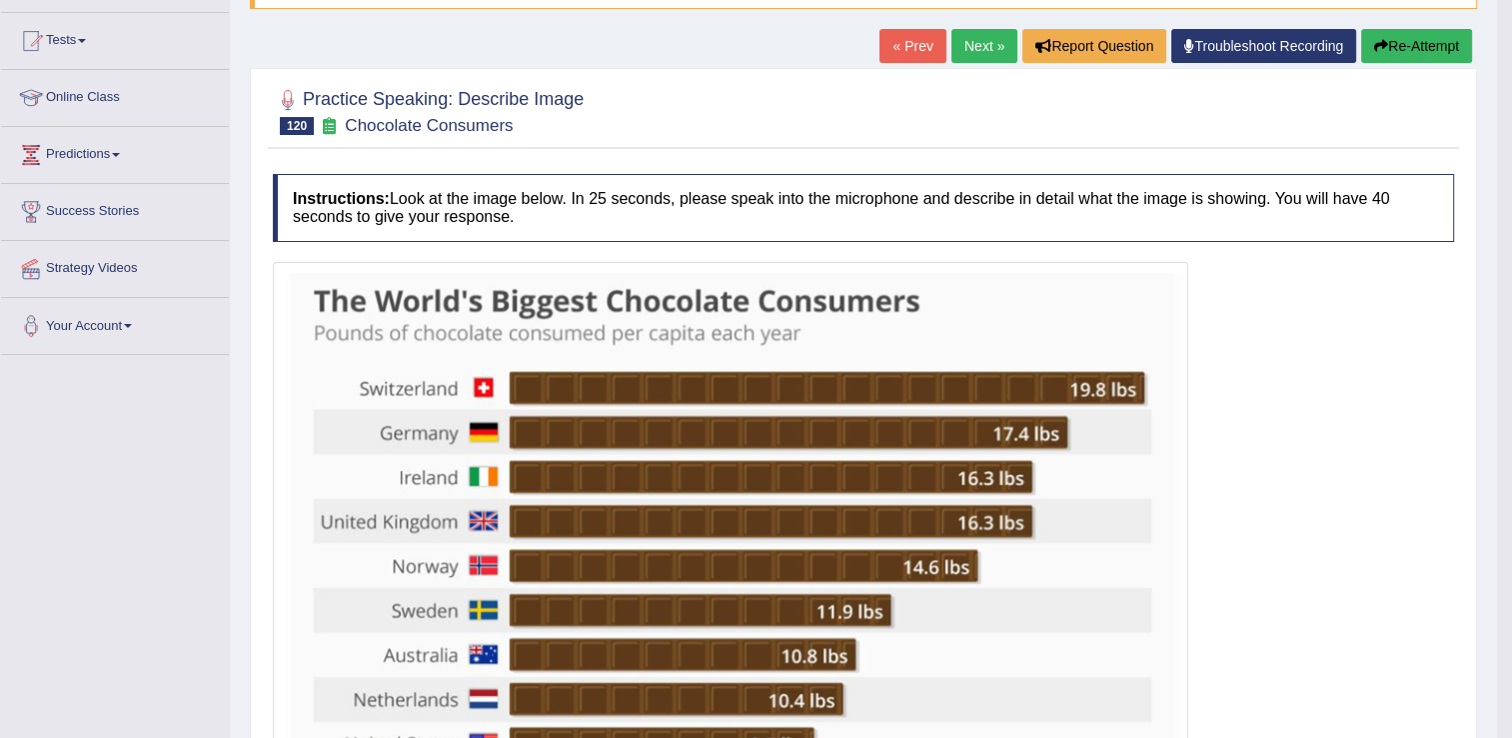
click at [1004, 43] on link "Next »" at bounding box center [984, 46] width 66 height 34
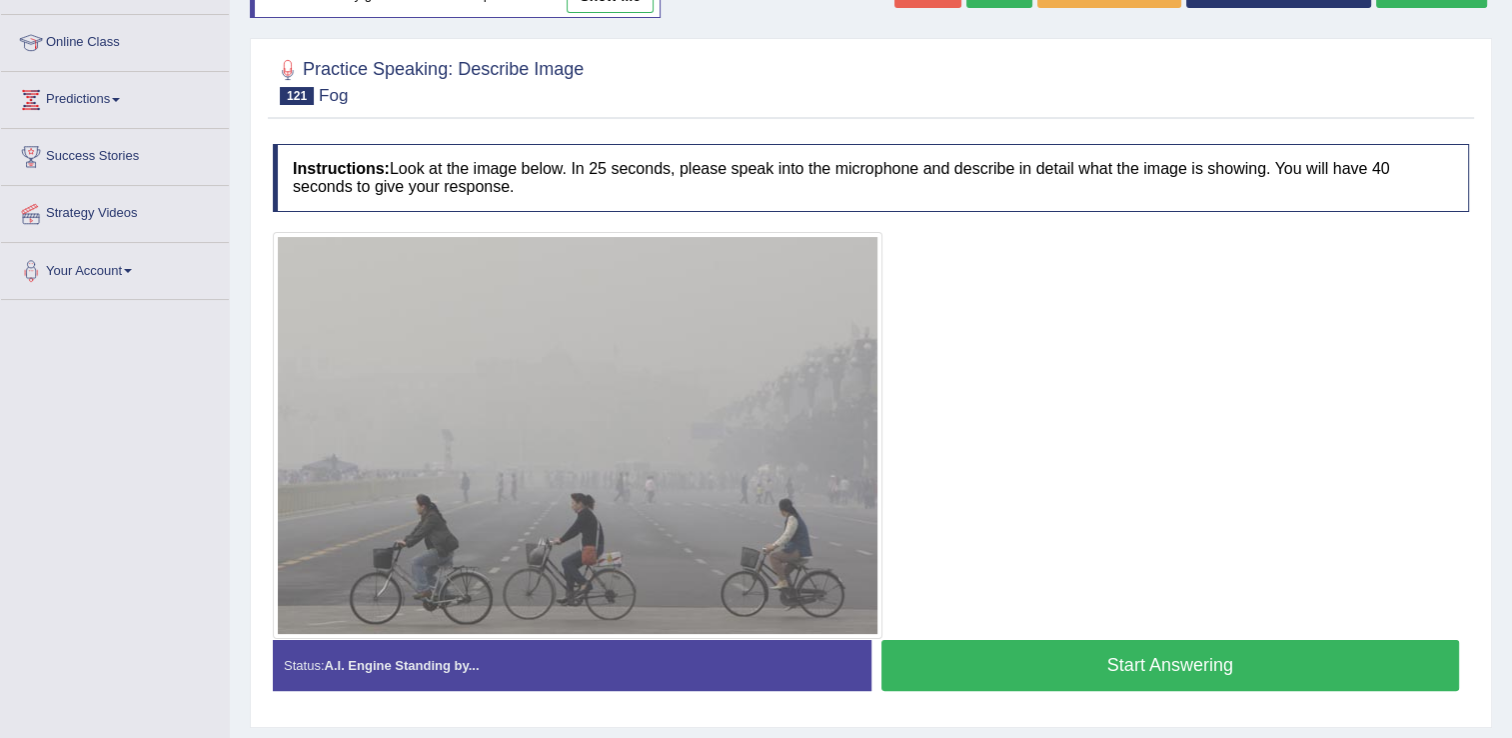
scroll to position [300, 0]
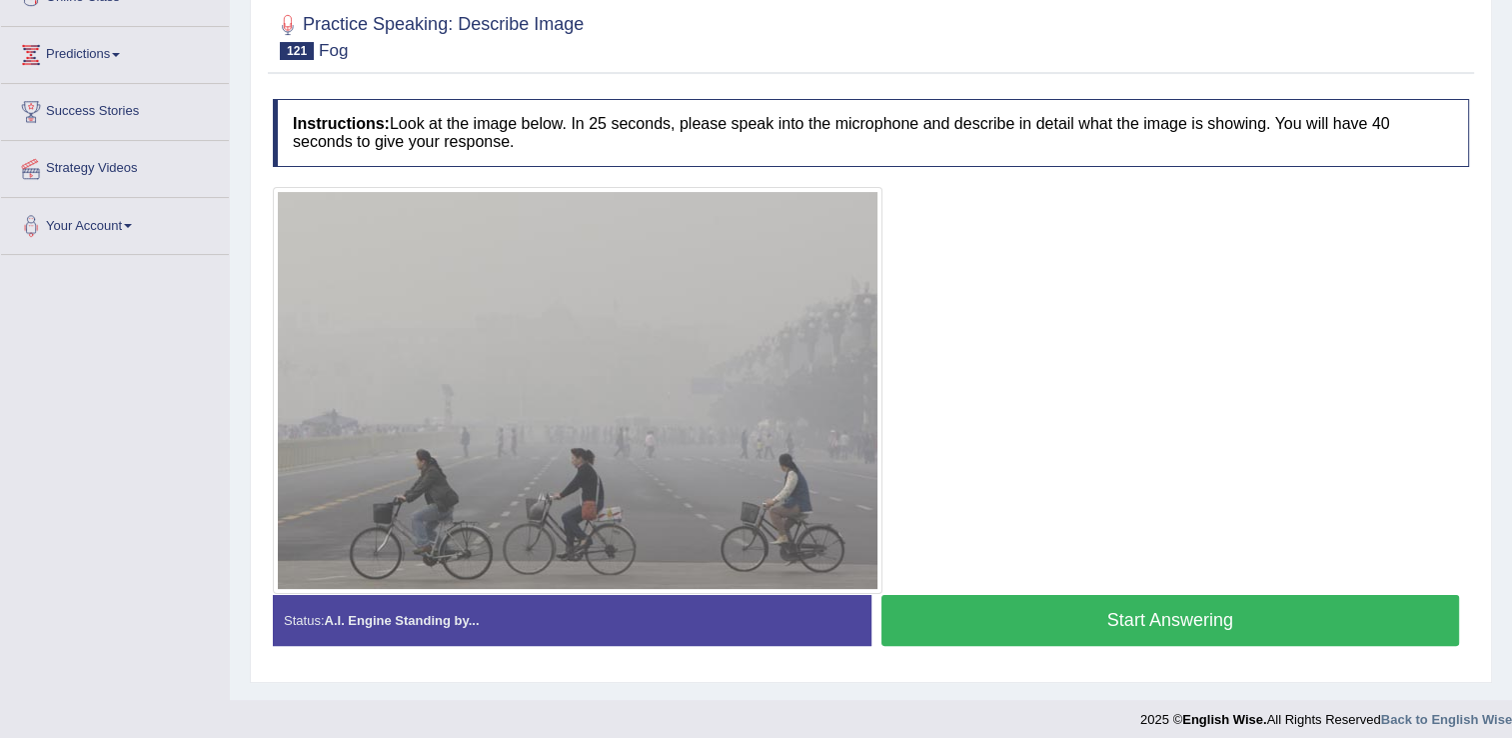
click at [1160, 618] on button "Start Answering" at bounding box center [1170, 620] width 579 height 51
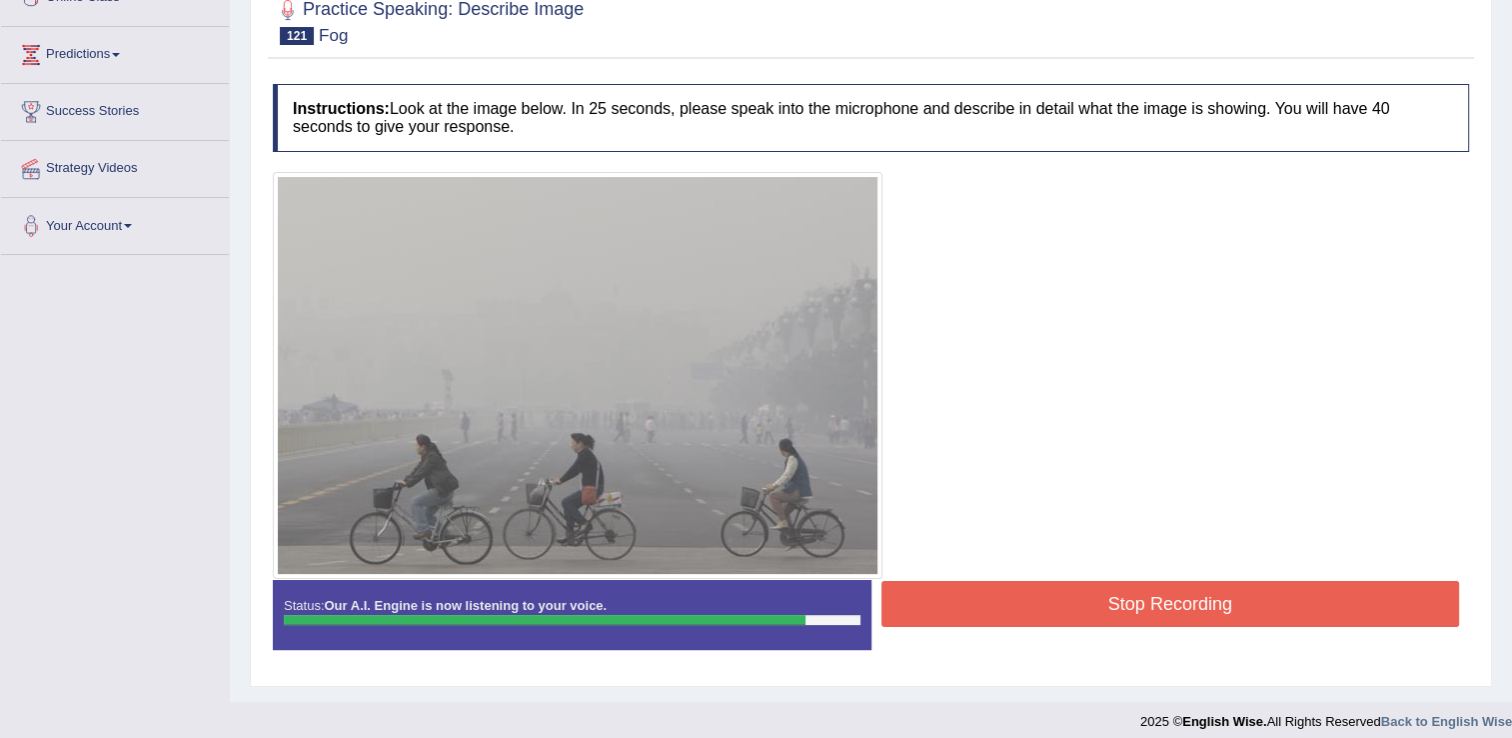
click at [1066, 593] on button "Stop Recording" at bounding box center [1170, 604] width 579 height 46
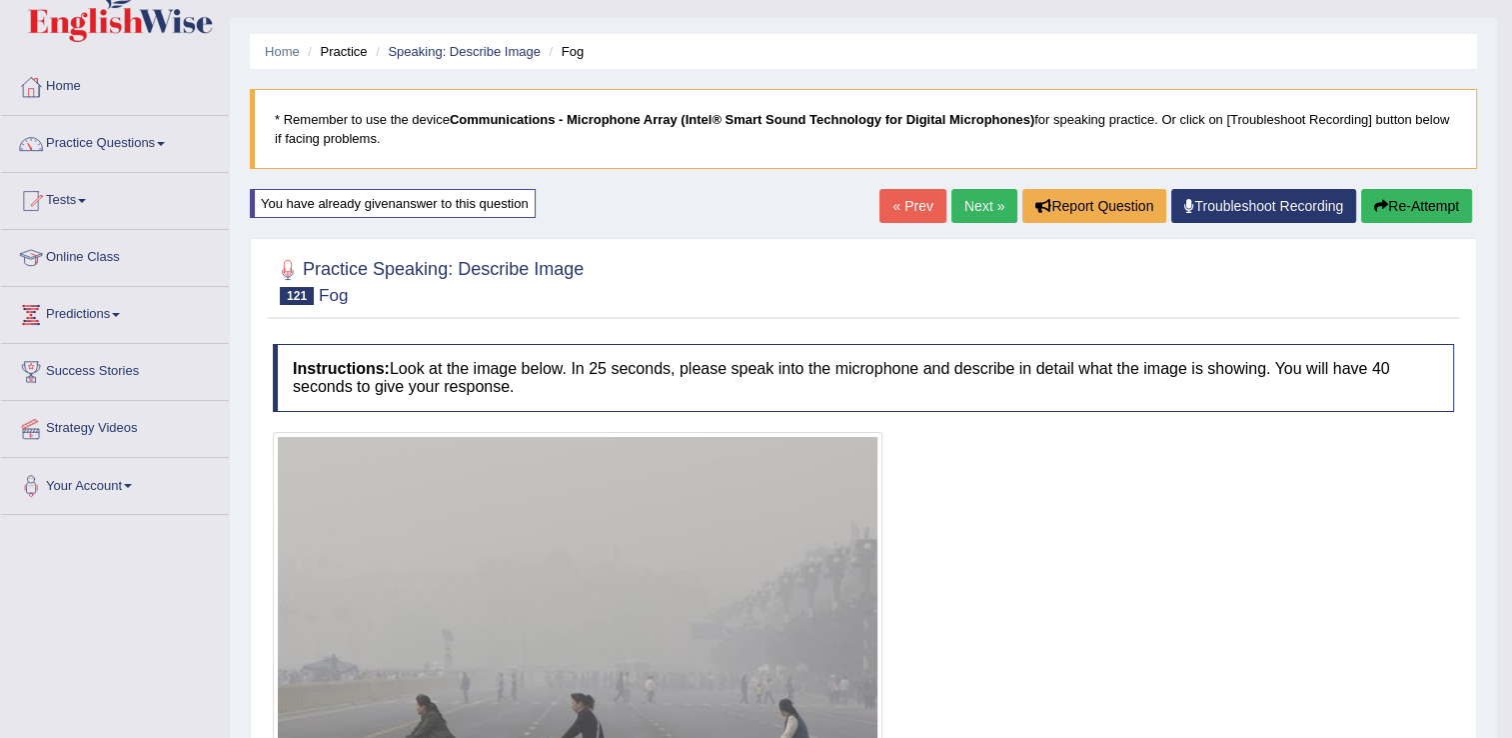
scroll to position [0, 0]
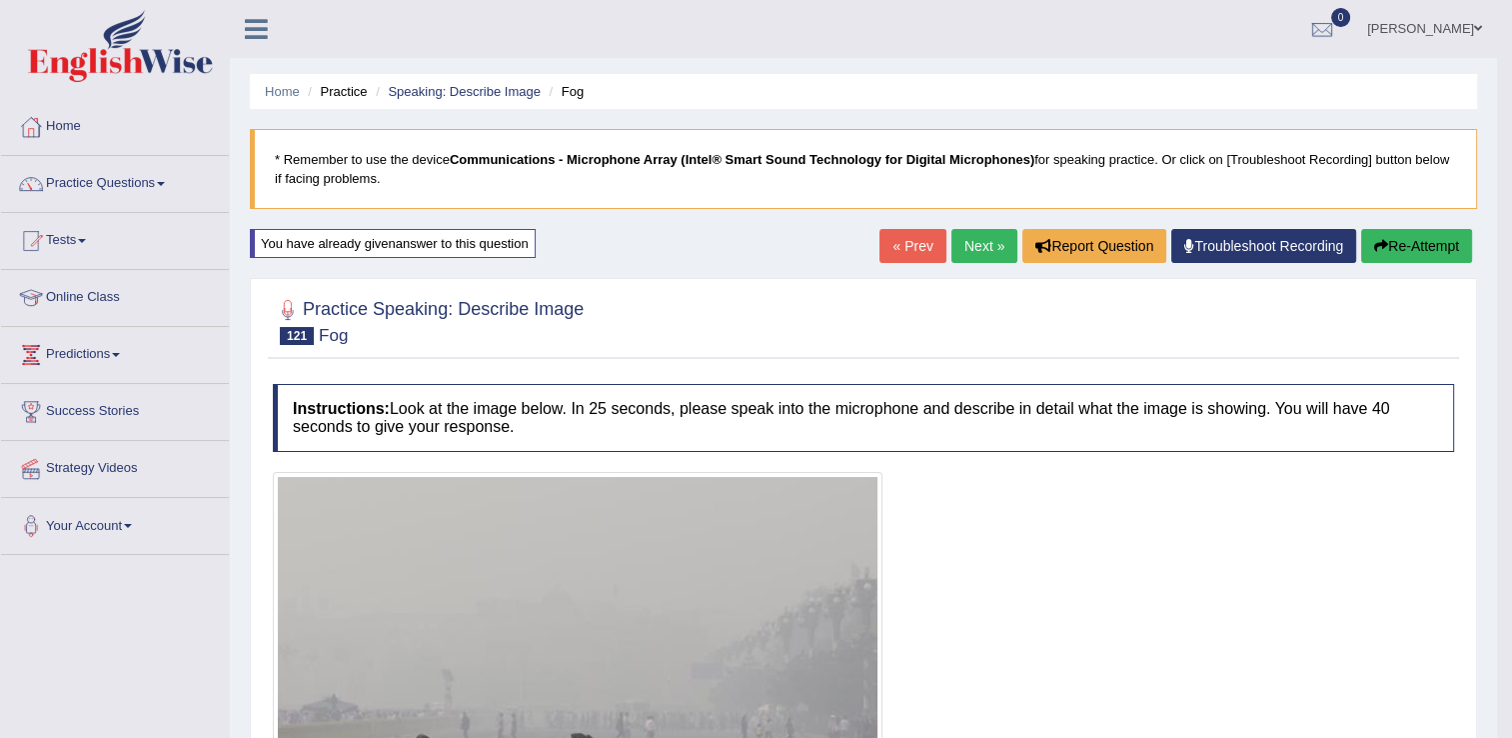
click at [976, 246] on link "Next »" at bounding box center [984, 246] width 66 height 34
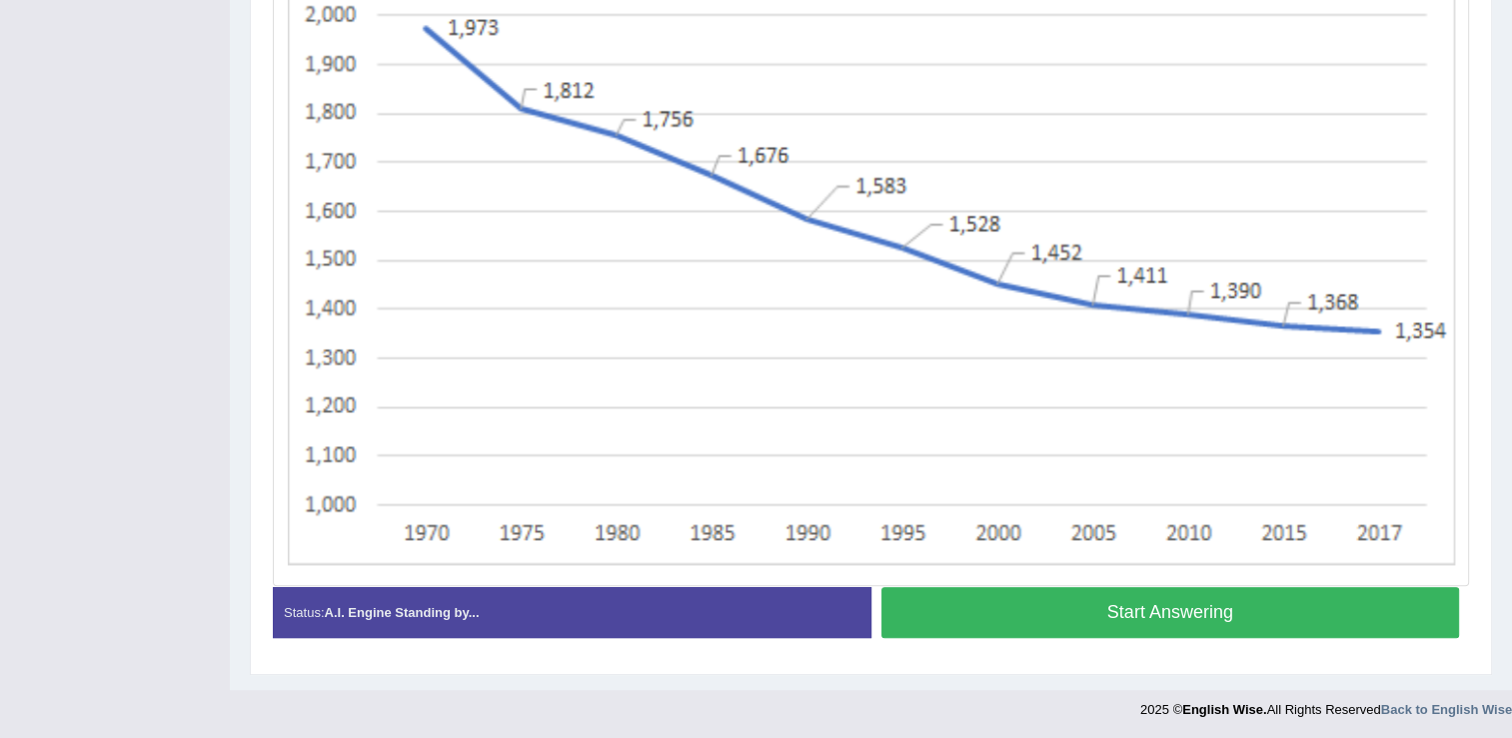
click at [1152, 598] on button "Start Answering" at bounding box center [1170, 612] width 579 height 51
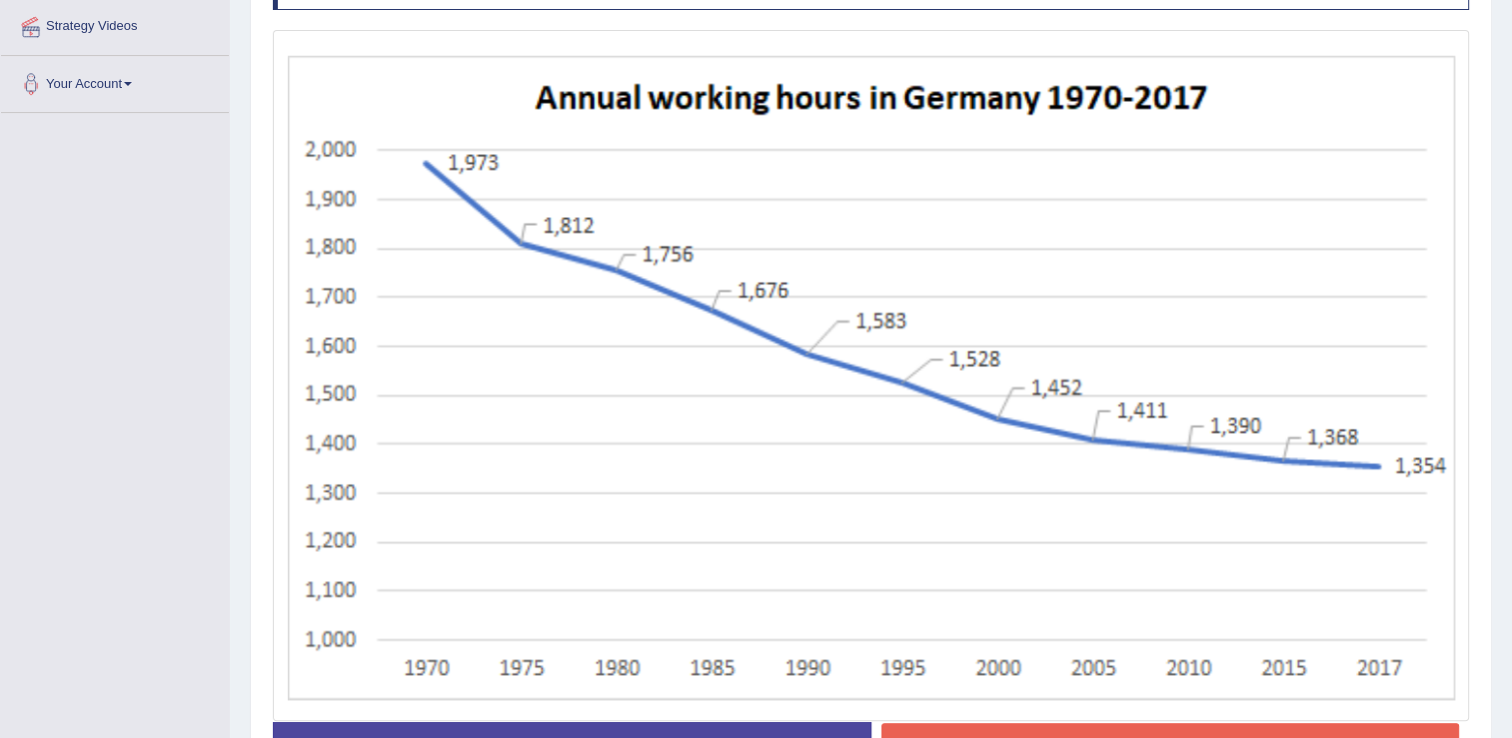
scroll to position [476, 0]
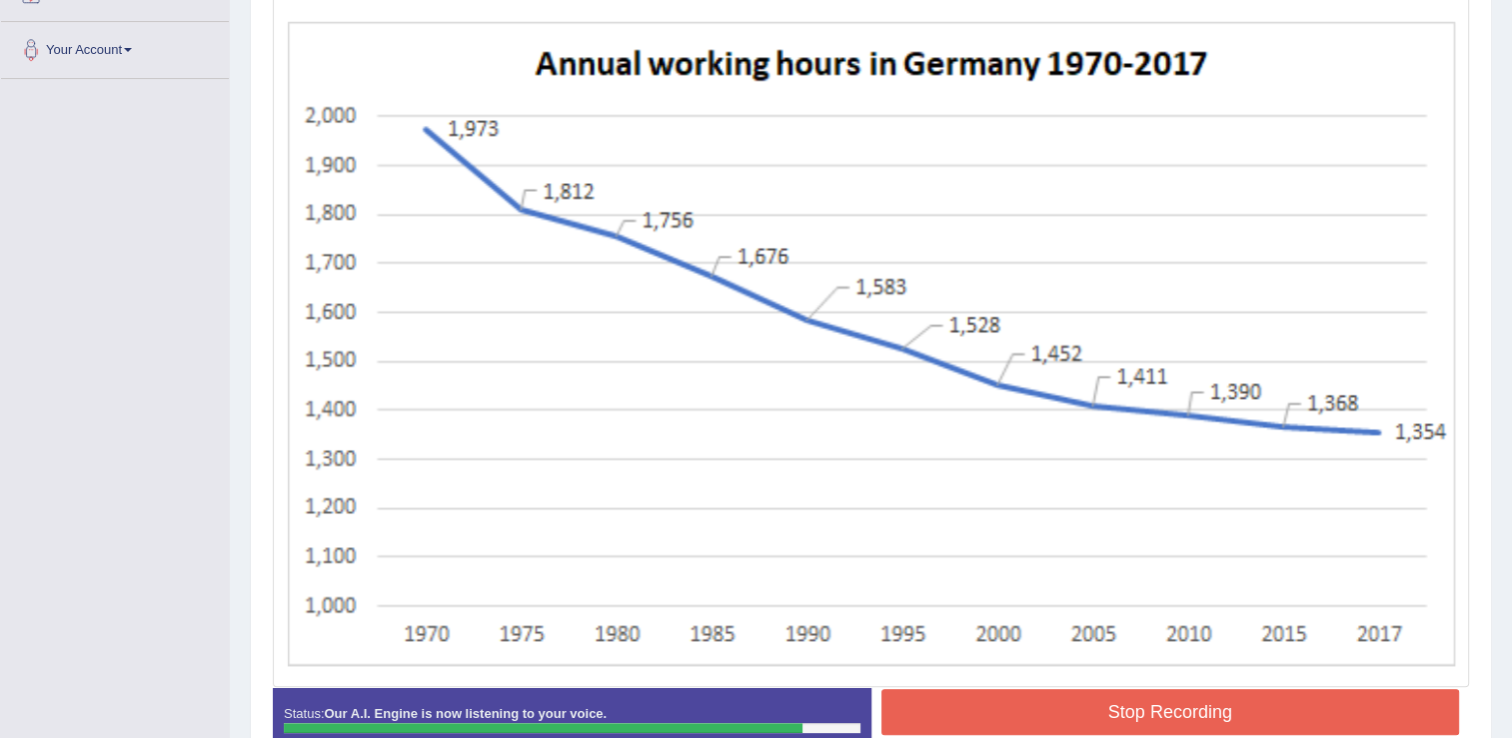
click at [1059, 695] on button "Stop Recording" at bounding box center [1170, 712] width 579 height 46
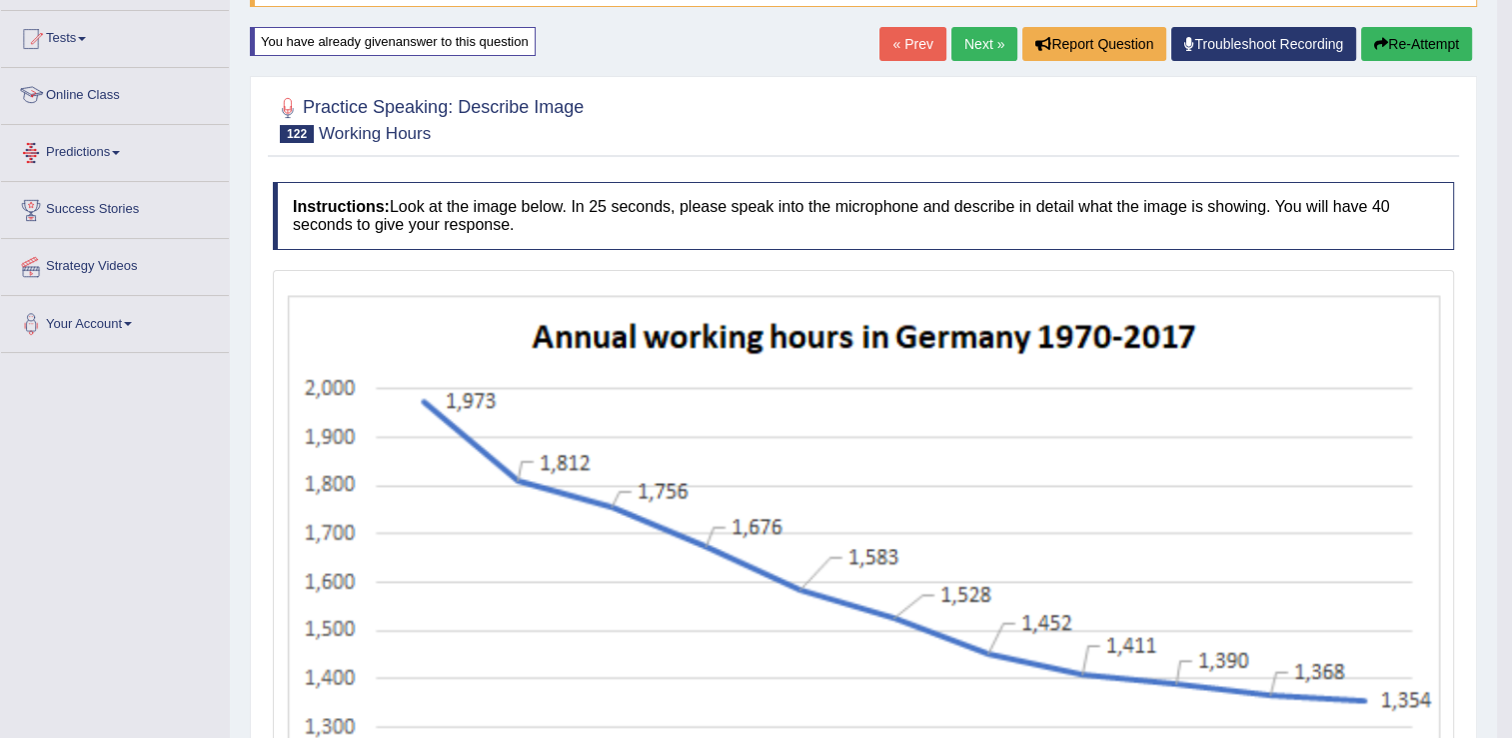
scroll to position [92, 0]
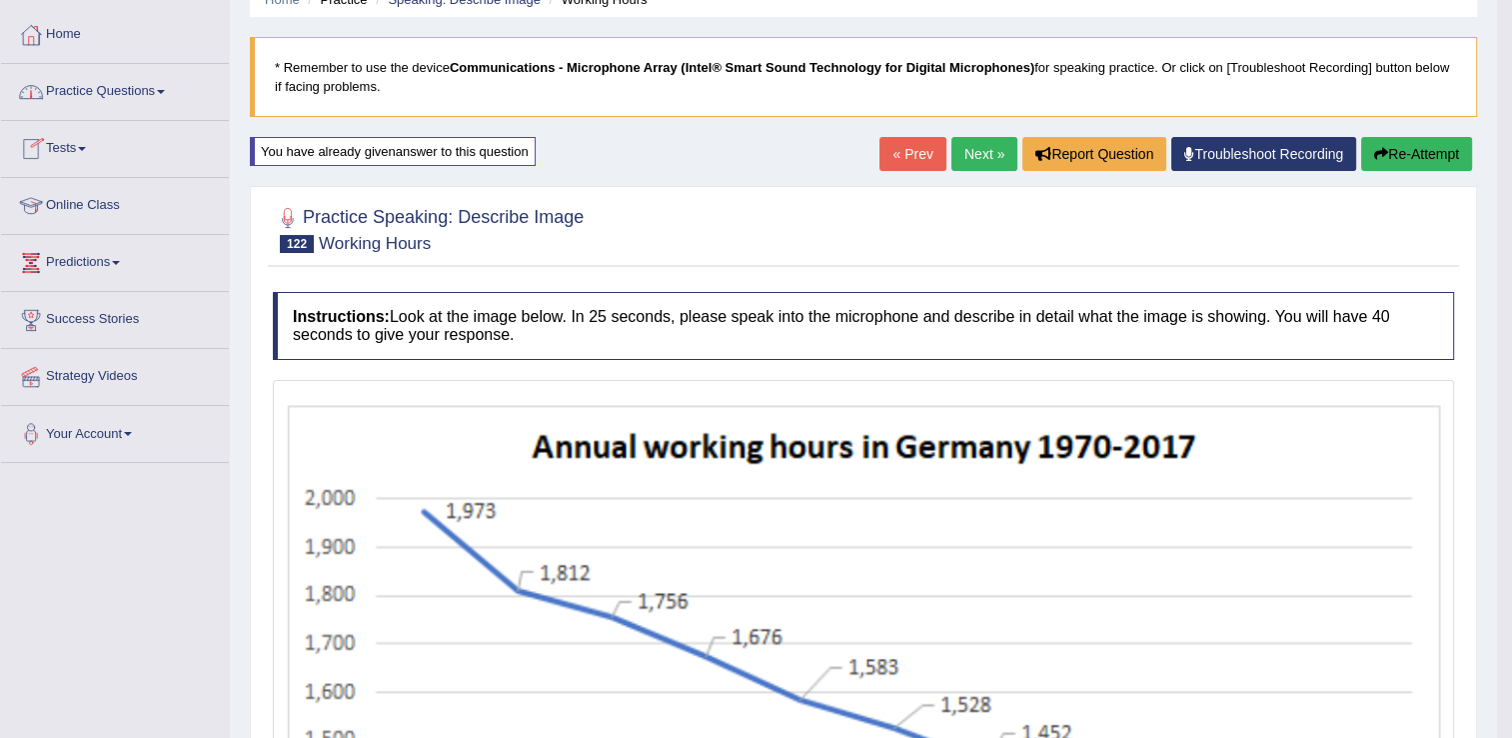
click at [97, 95] on link "Practice Questions" at bounding box center [115, 89] width 228 height 50
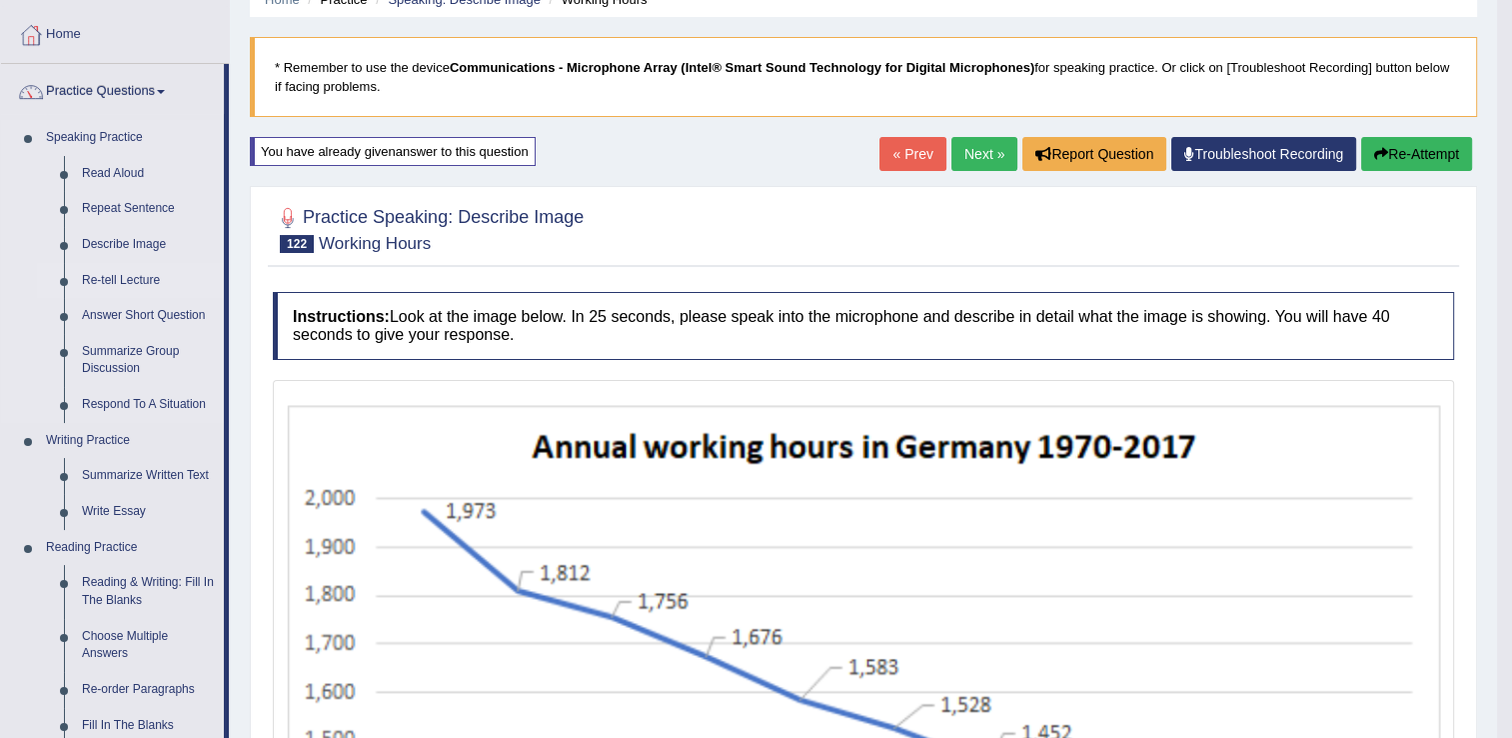
click at [130, 281] on link "Re-tell Lecture" at bounding box center [148, 281] width 151 height 36
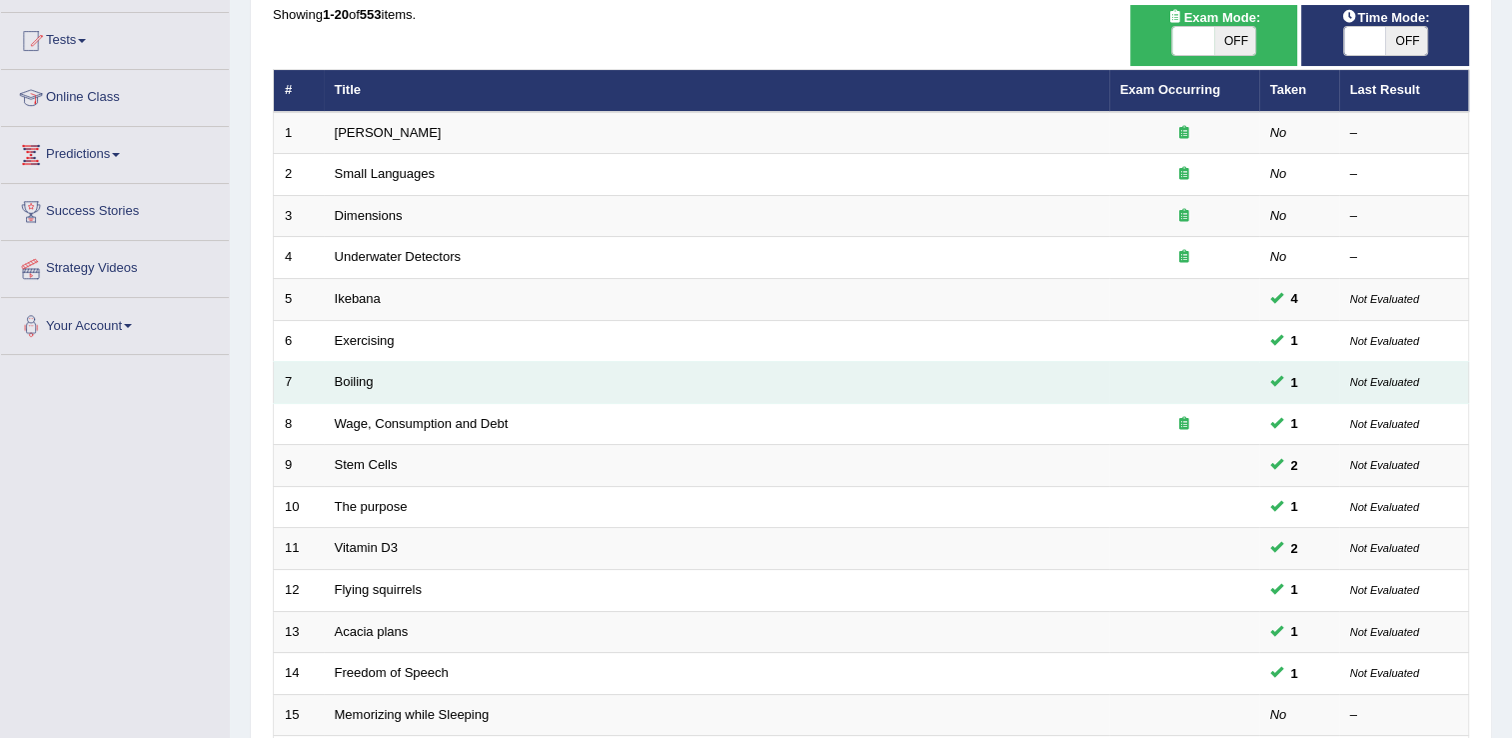
scroll to position [580, 0]
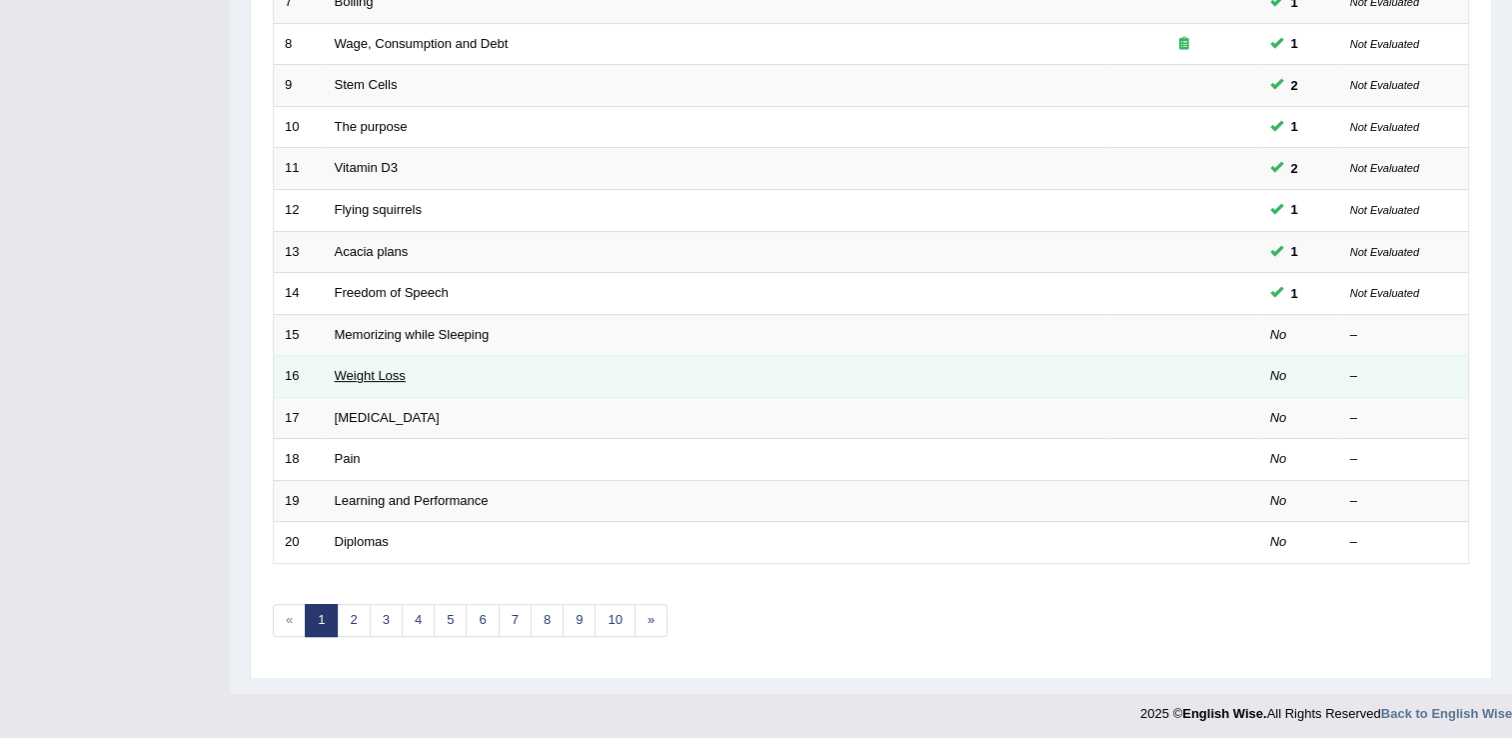
click at [355, 377] on link "Weight Loss" at bounding box center [370, 375] width 71 height 15
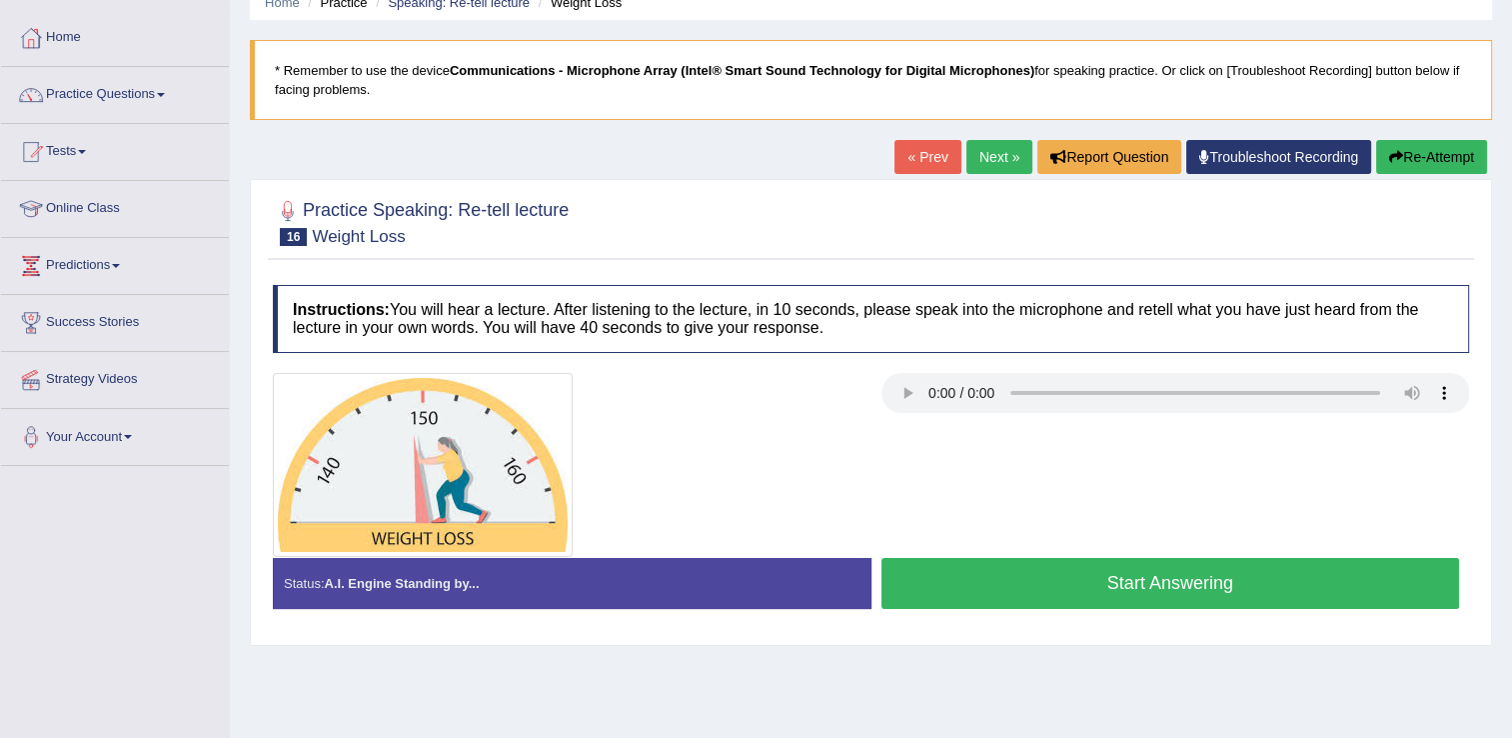
scroll to position [200, 0]
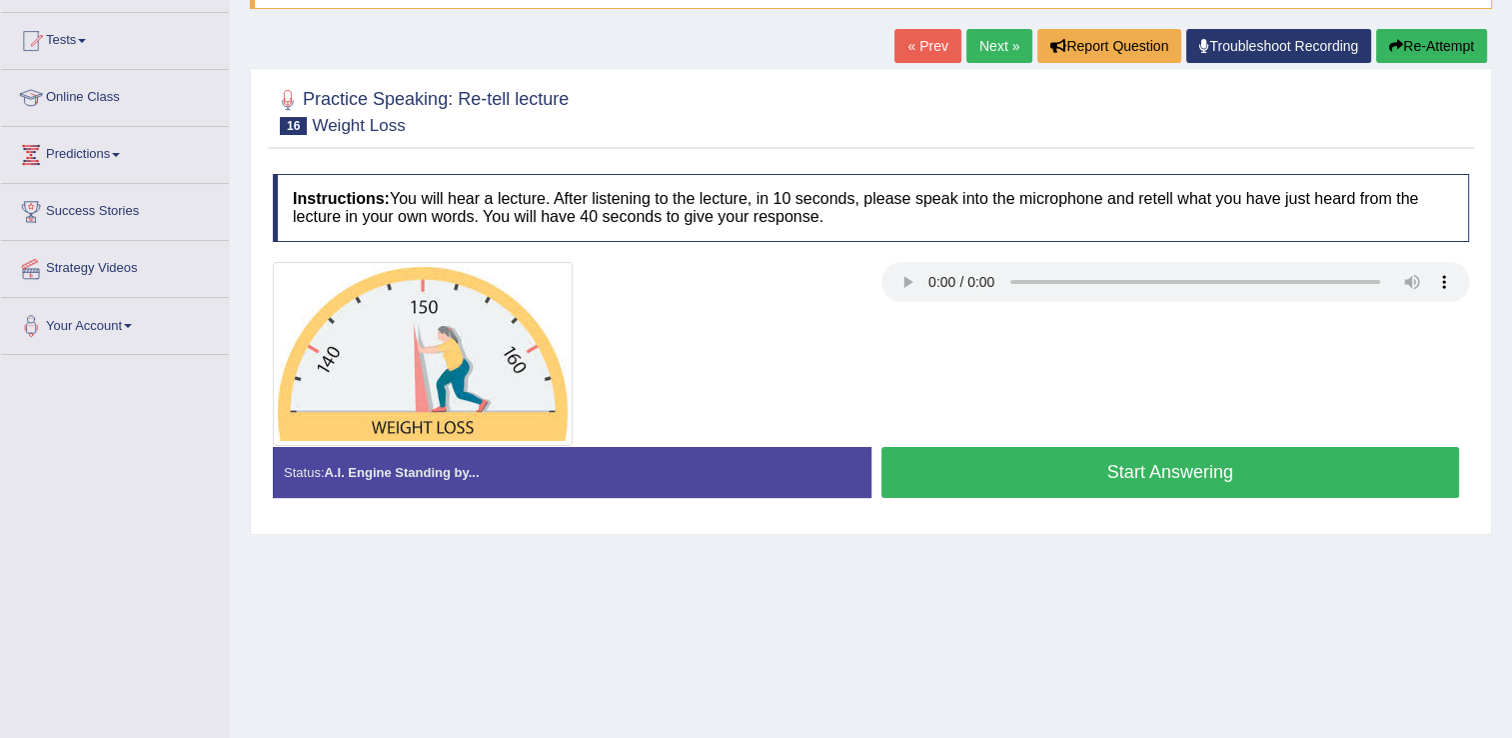
click at [968, 473] on button "Start Answering" at bounding box center [1170, 472] width 579 height 51
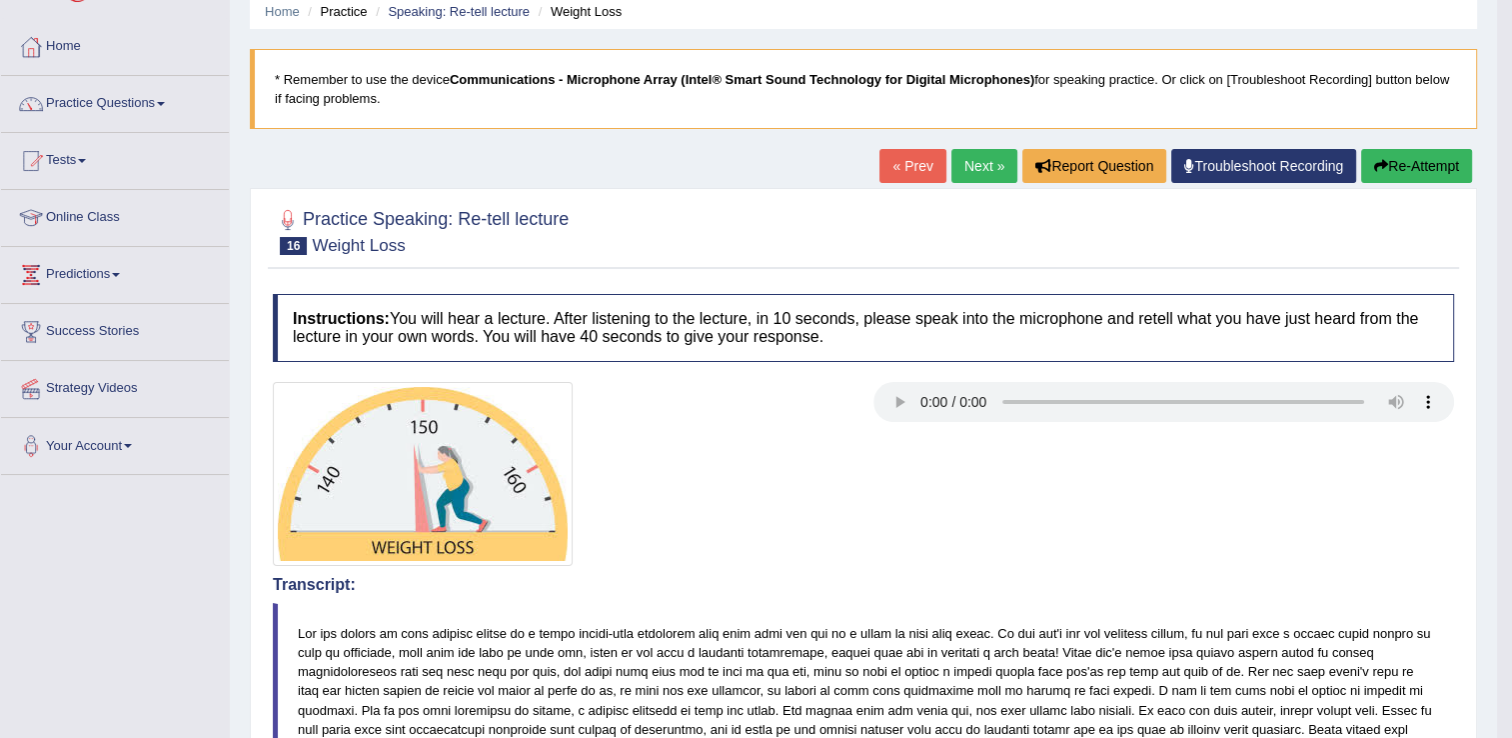
scroll to position [0, 0]
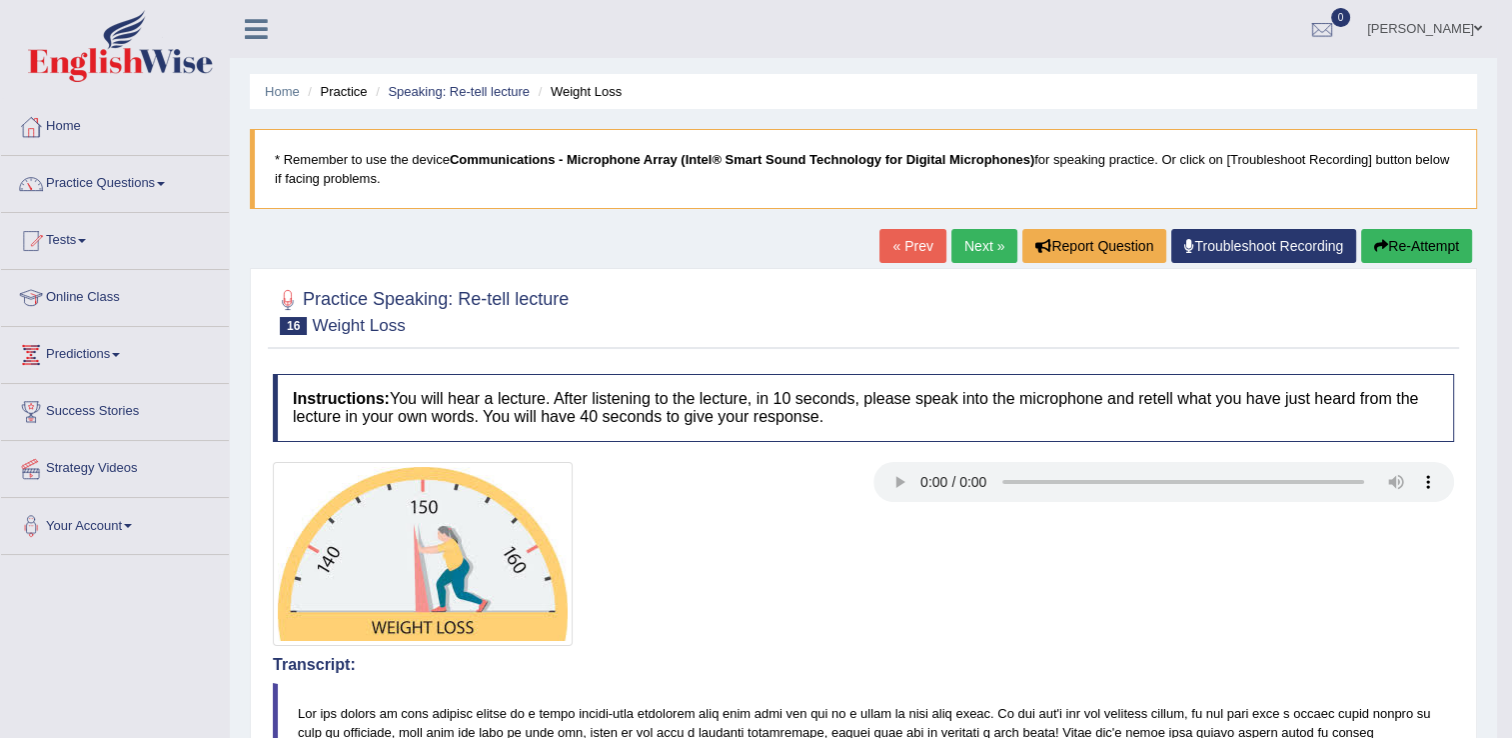
click at [1389, 242] on button "Re-Attempt" at bounding box center [1416, 246] width 111 height 34
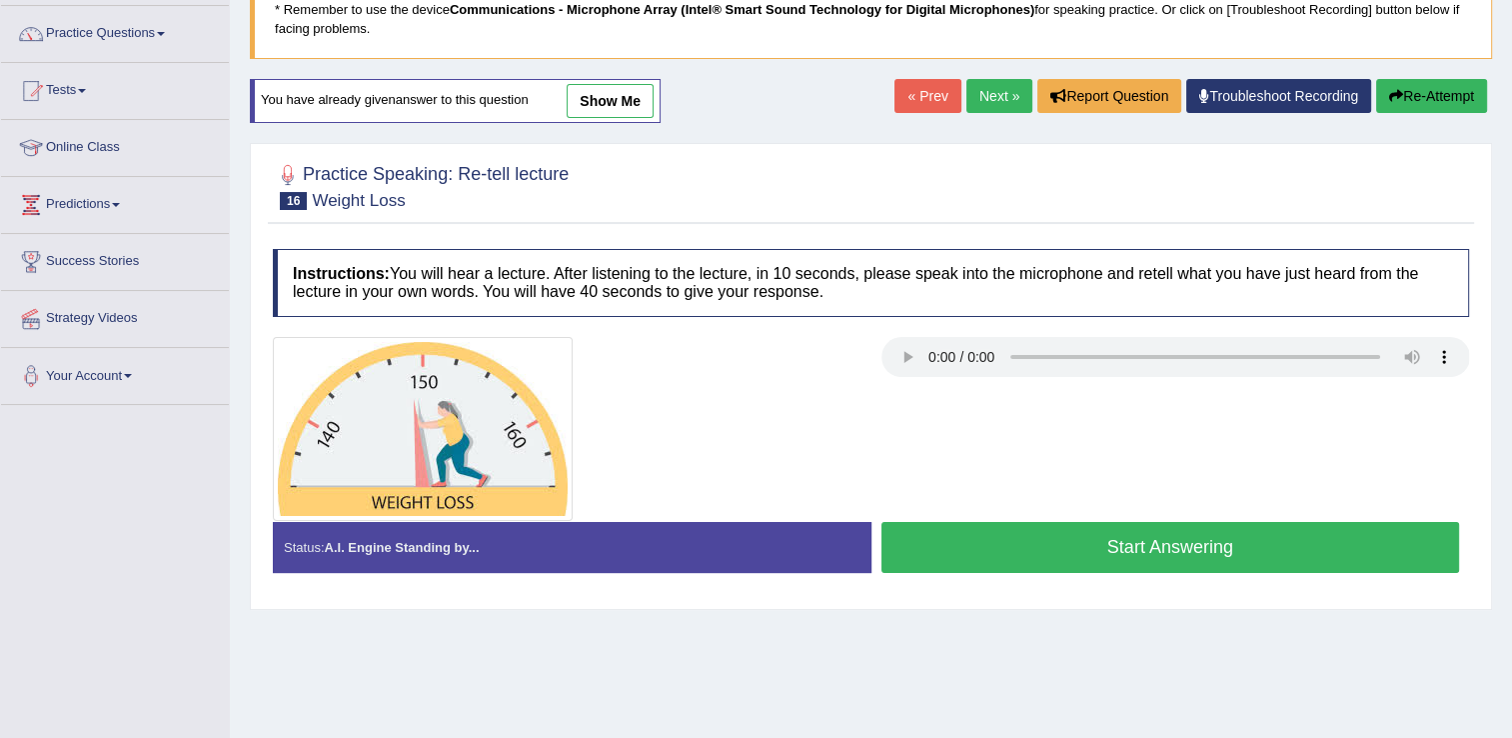
scroll to position [312, 0]
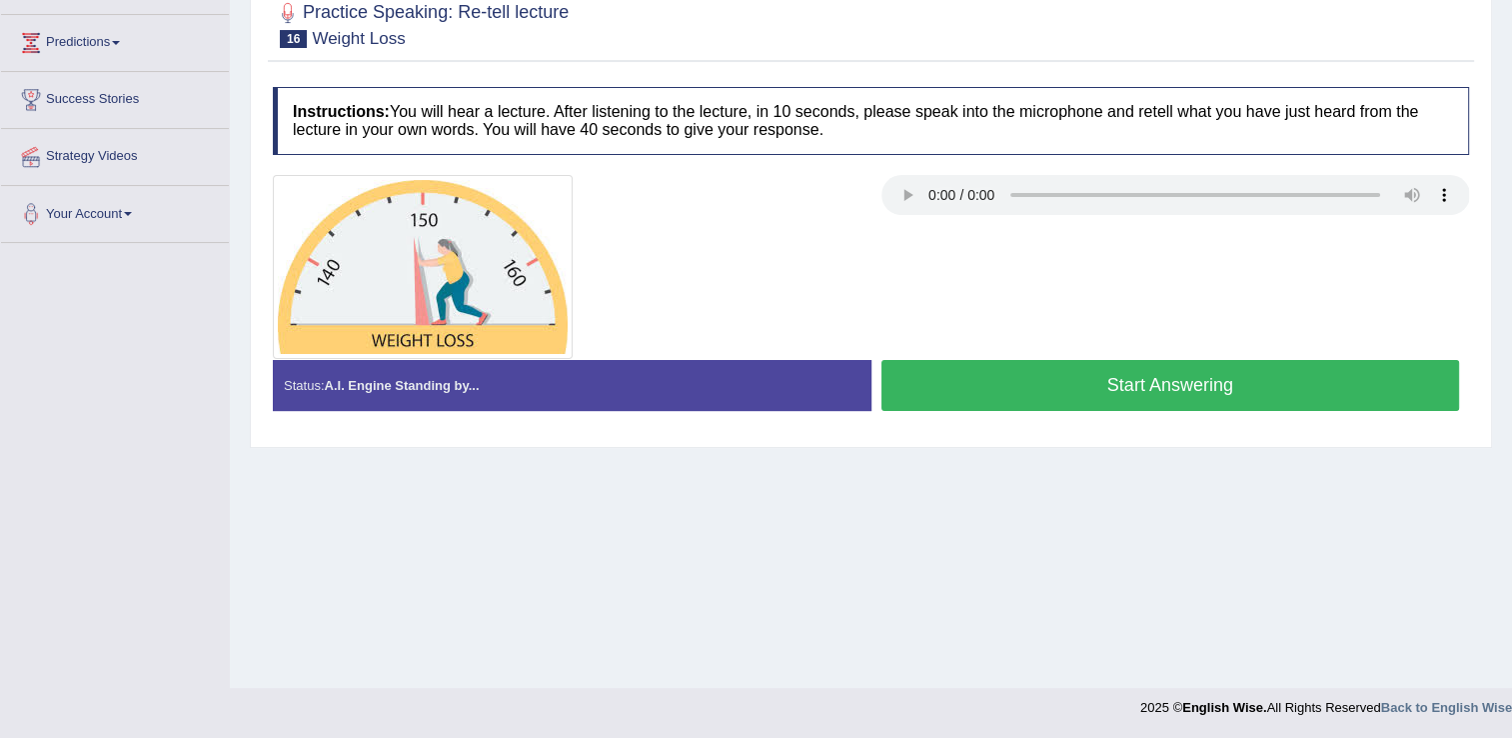
click at [956, 378] on button "Start Answering" at bounding box center [1170, 385] width 579 height 51
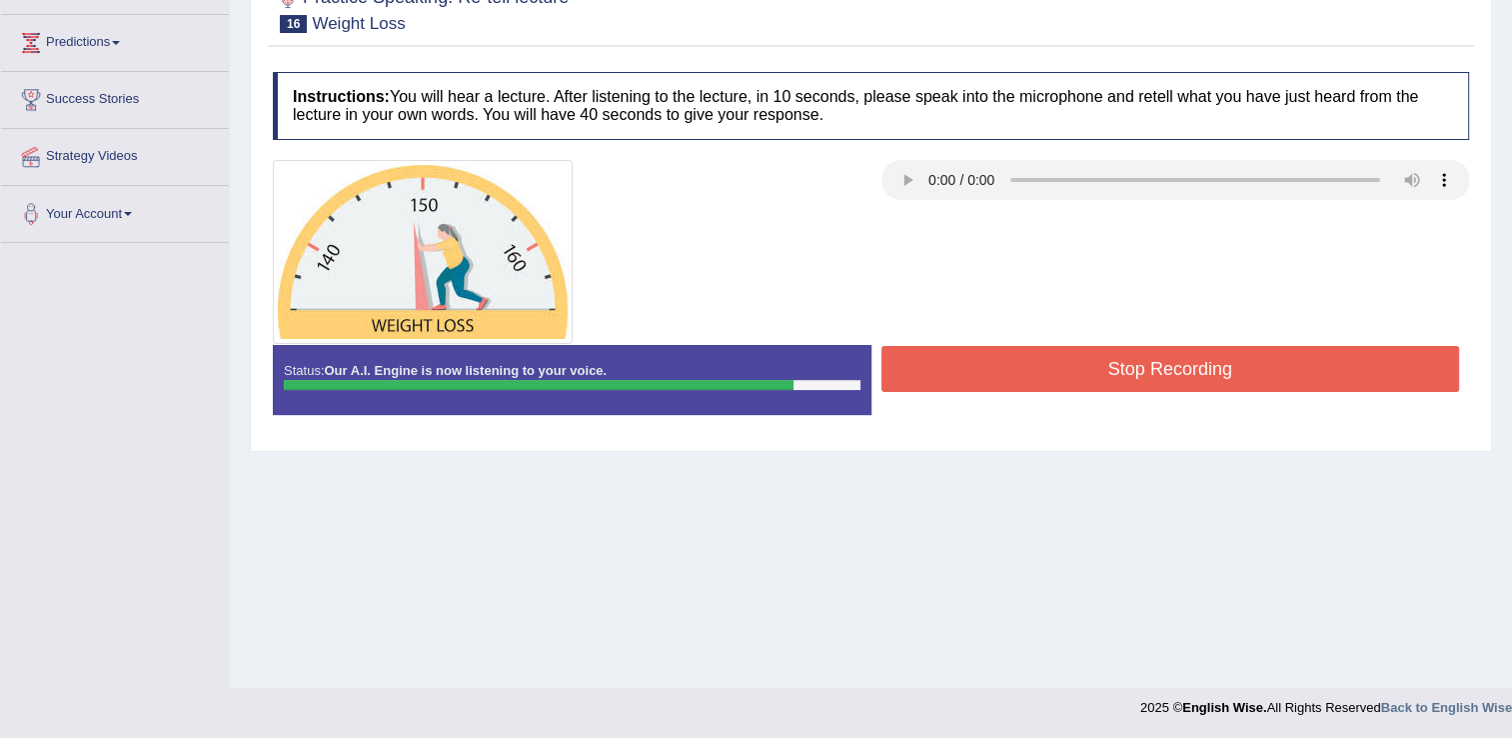
click at [983, 369] on button "Stop Recording" at bounding box center [1170, 369] width 579 height 46
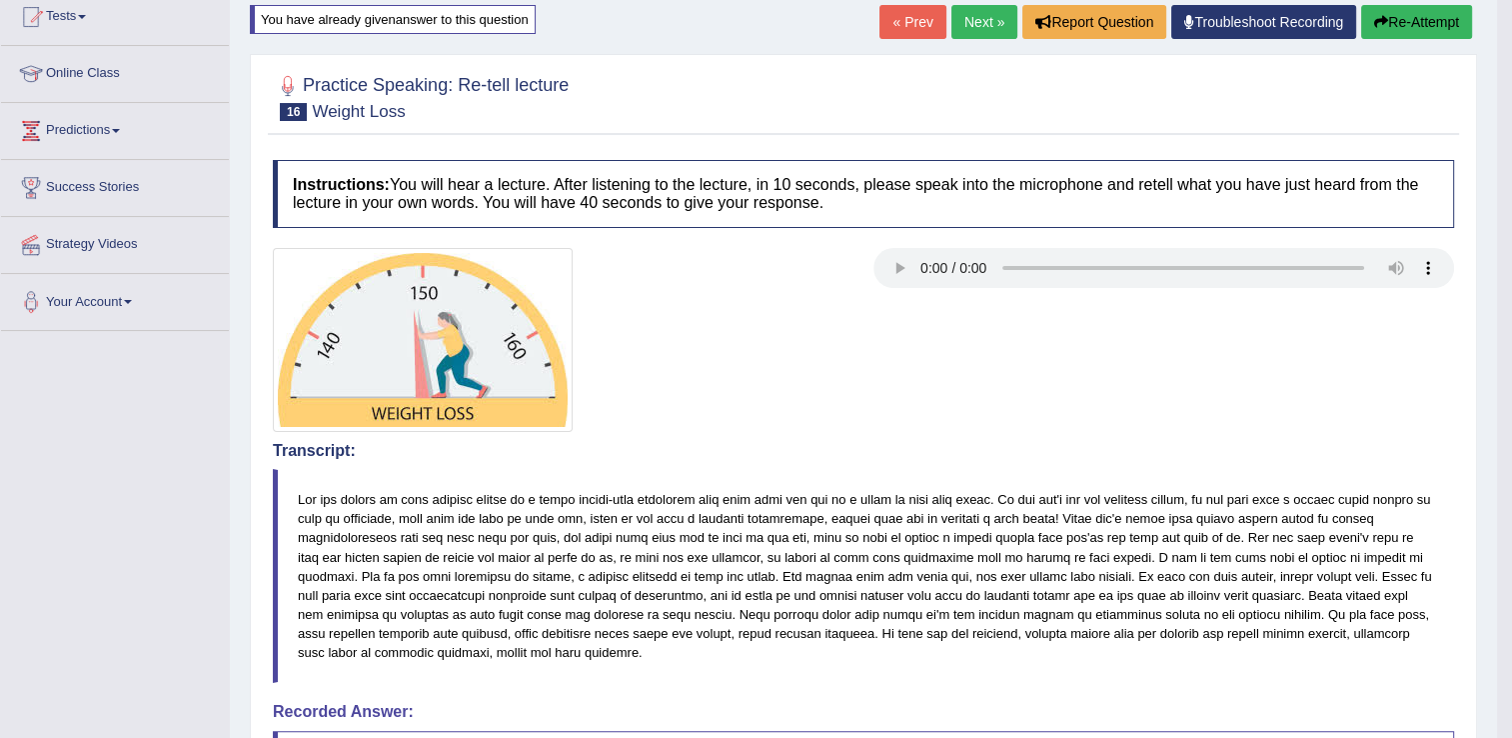
scroll to position [211, 0]
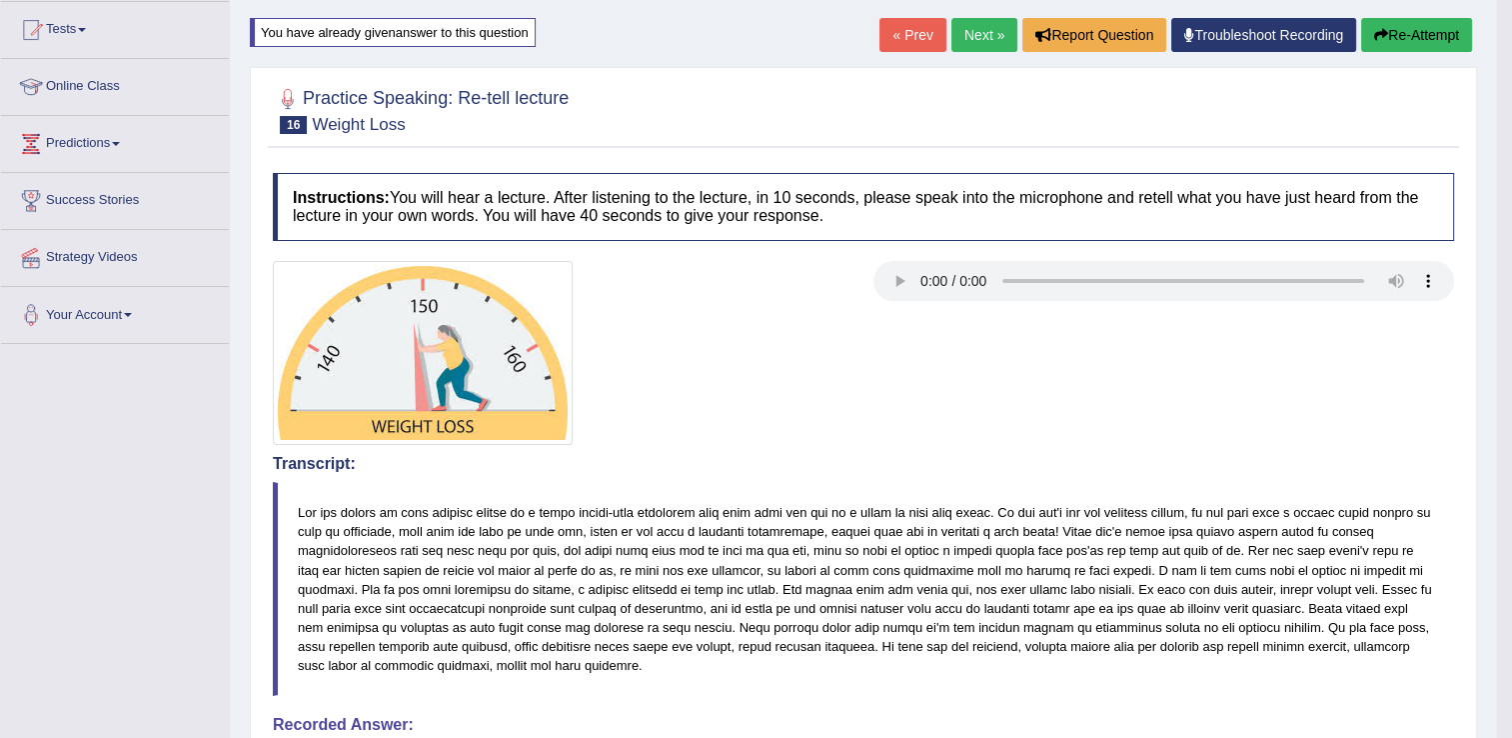
click at [970, 30] on link "Next »" at bounding box center [984, 35] width 66 height 34
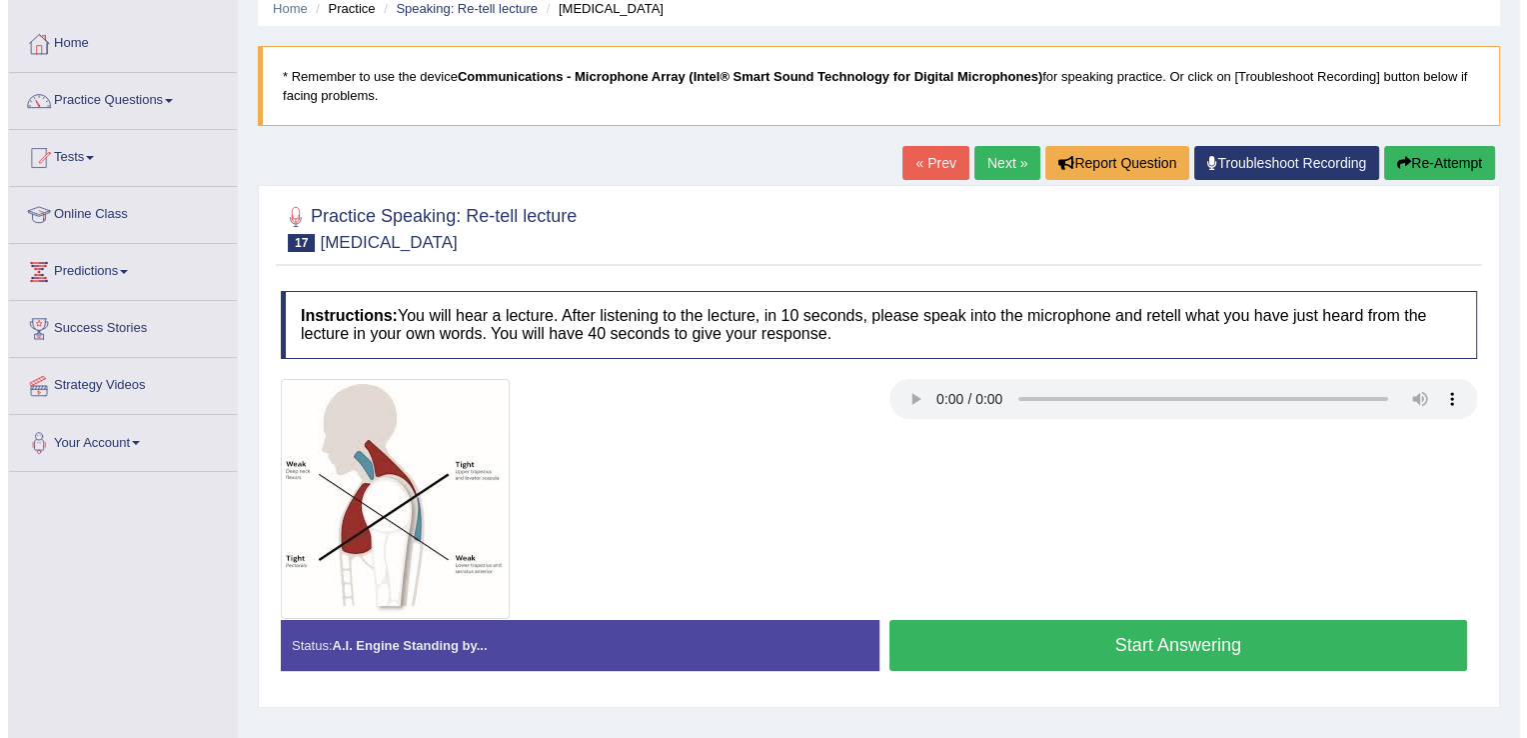
scroll to position [200, 0]
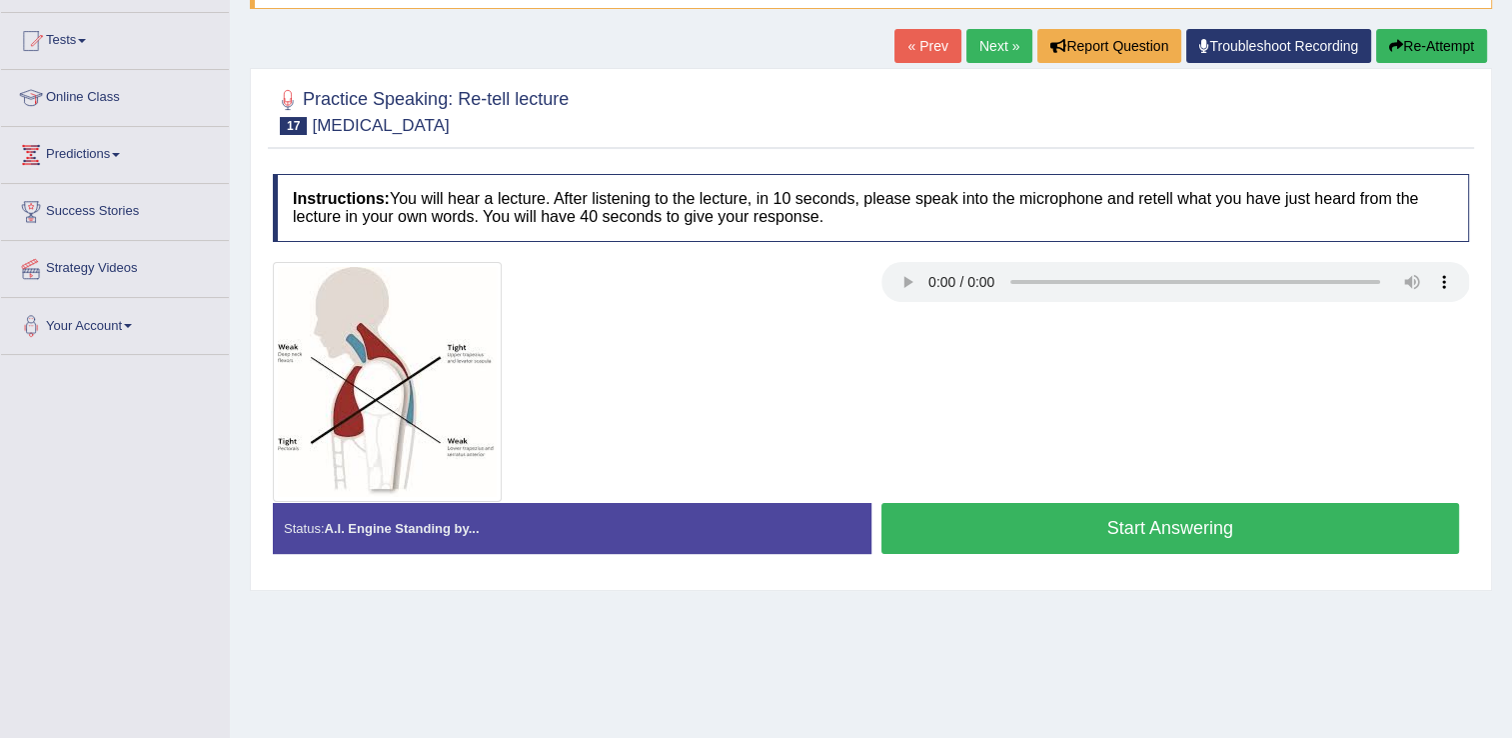
click at [1016, 525] on button "Start Answering" at bounding box center [1170, 528] width 579 height 51
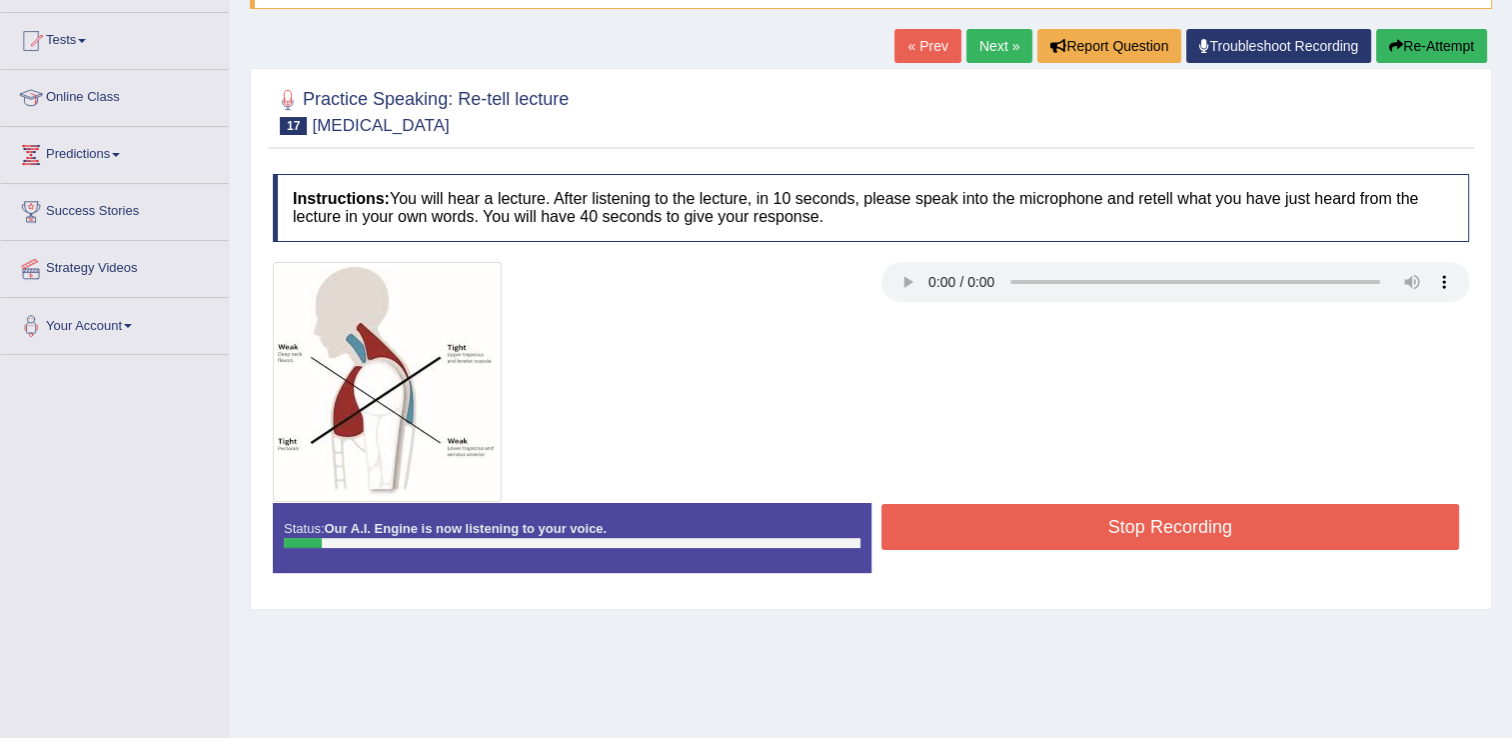
click at [1069, 519] on button "Stop Recording" at bounding box center [1170, 527] width 579 height 46
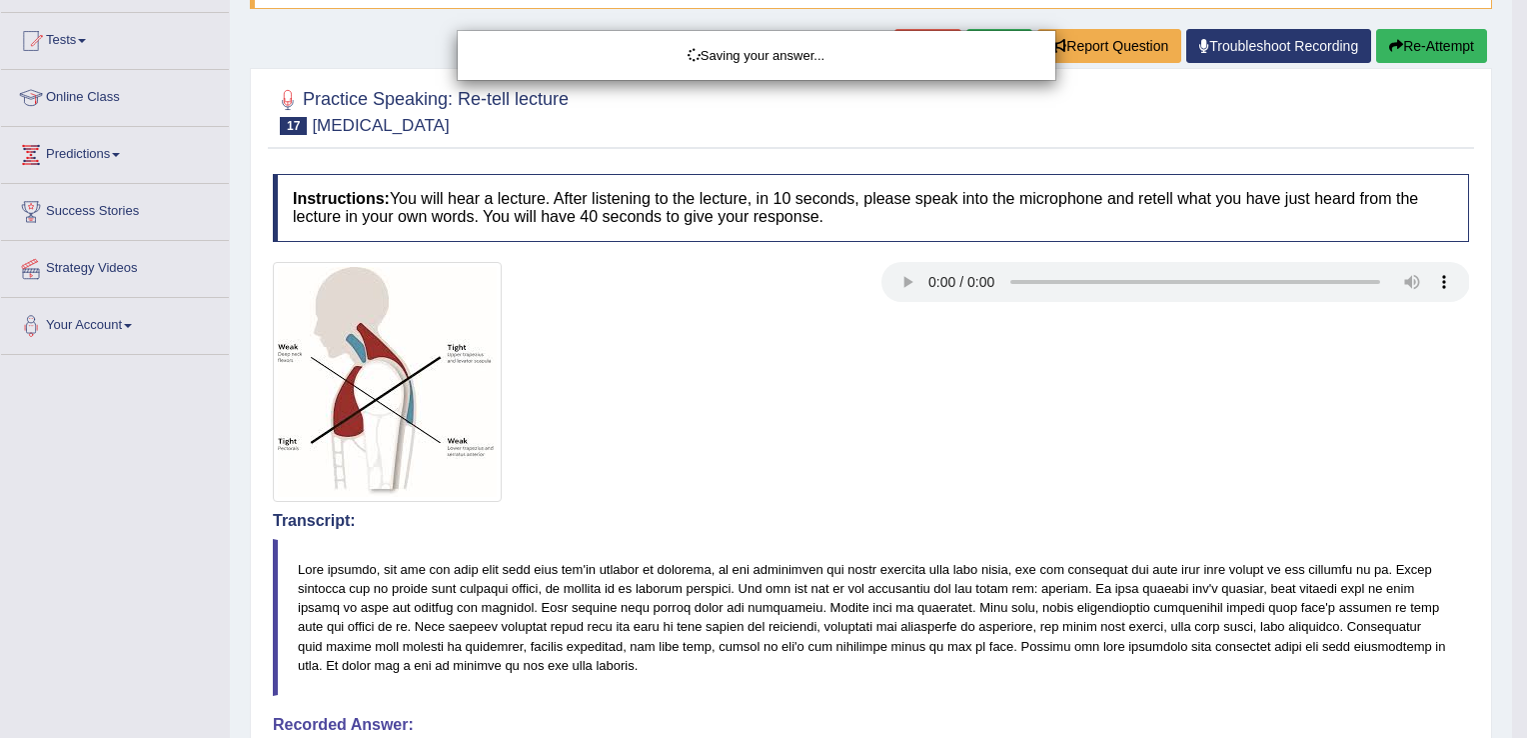
click at [1400, 50] on div "Saving your answer..." at bounding box center [763, 369] width 1527 height 738
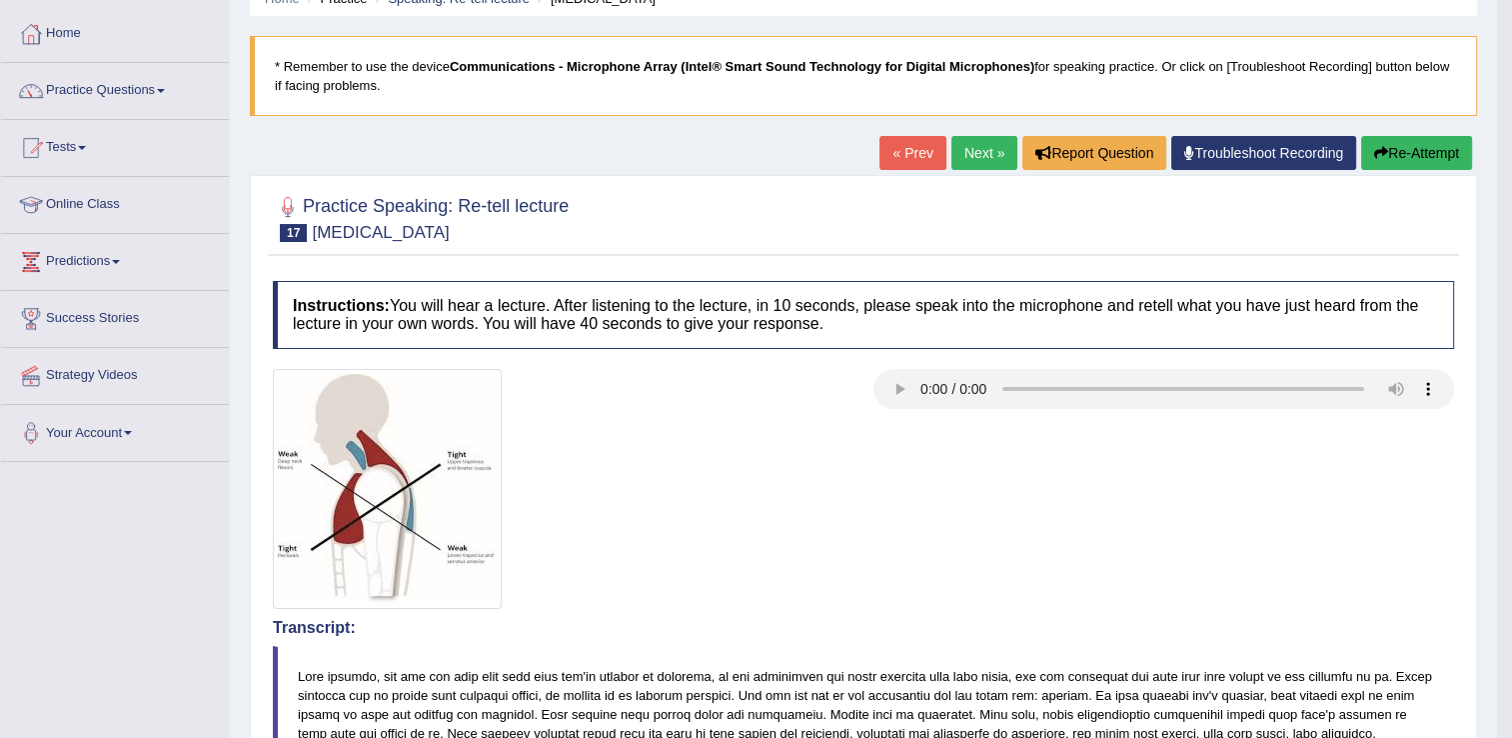
scroll to position [0, 0]
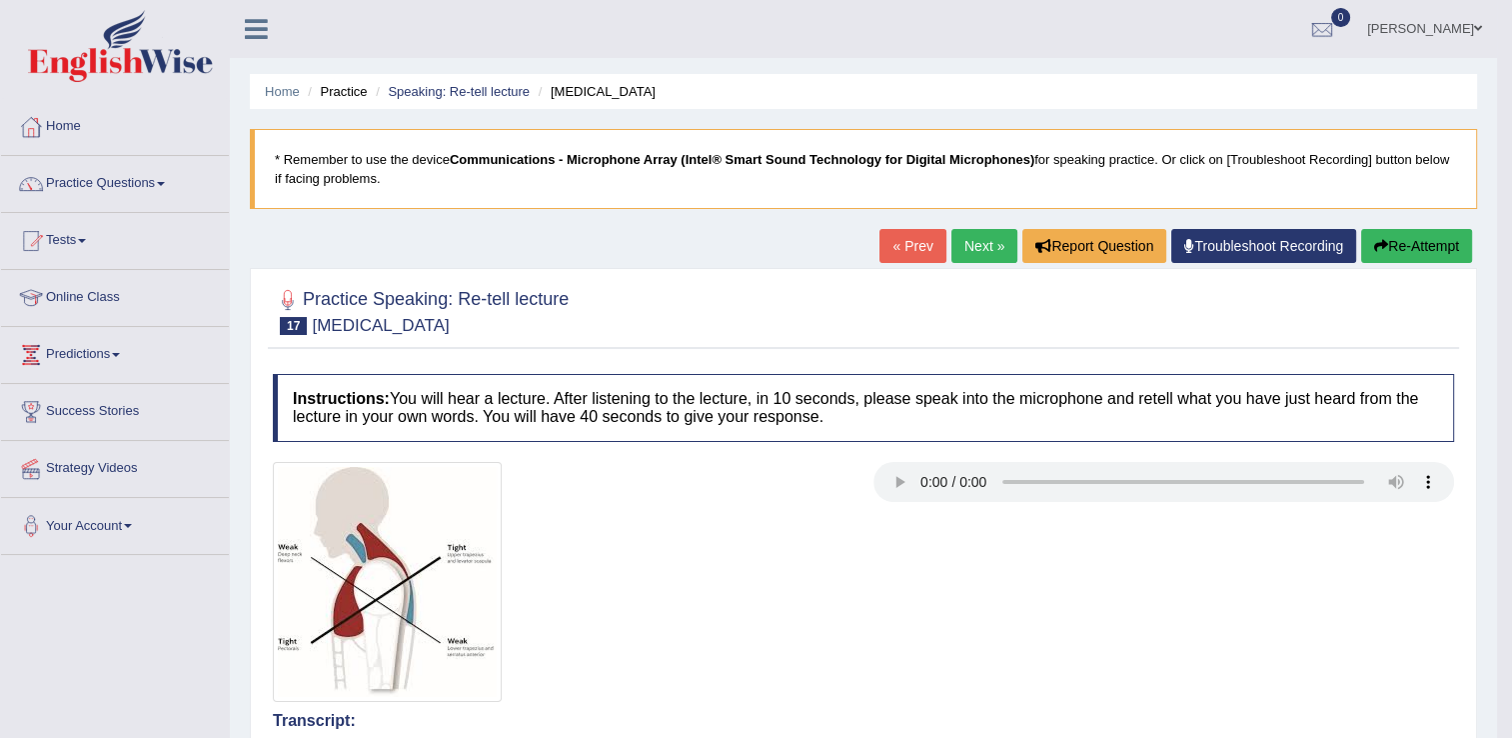
click at [1404, 242] on button "Re-Attempt" at bounding box center [1416, 246] width 111 height 34
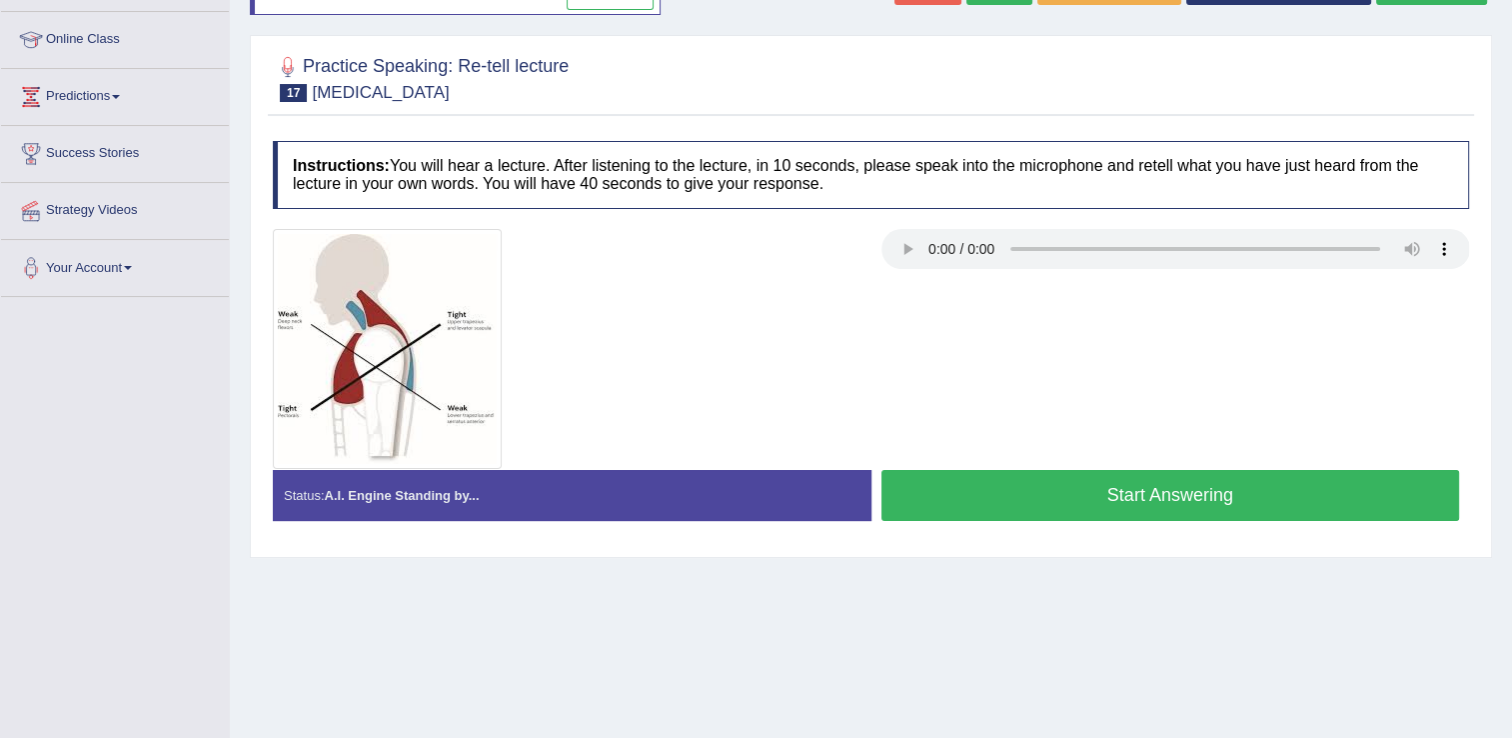
scroll to position [312, 0]
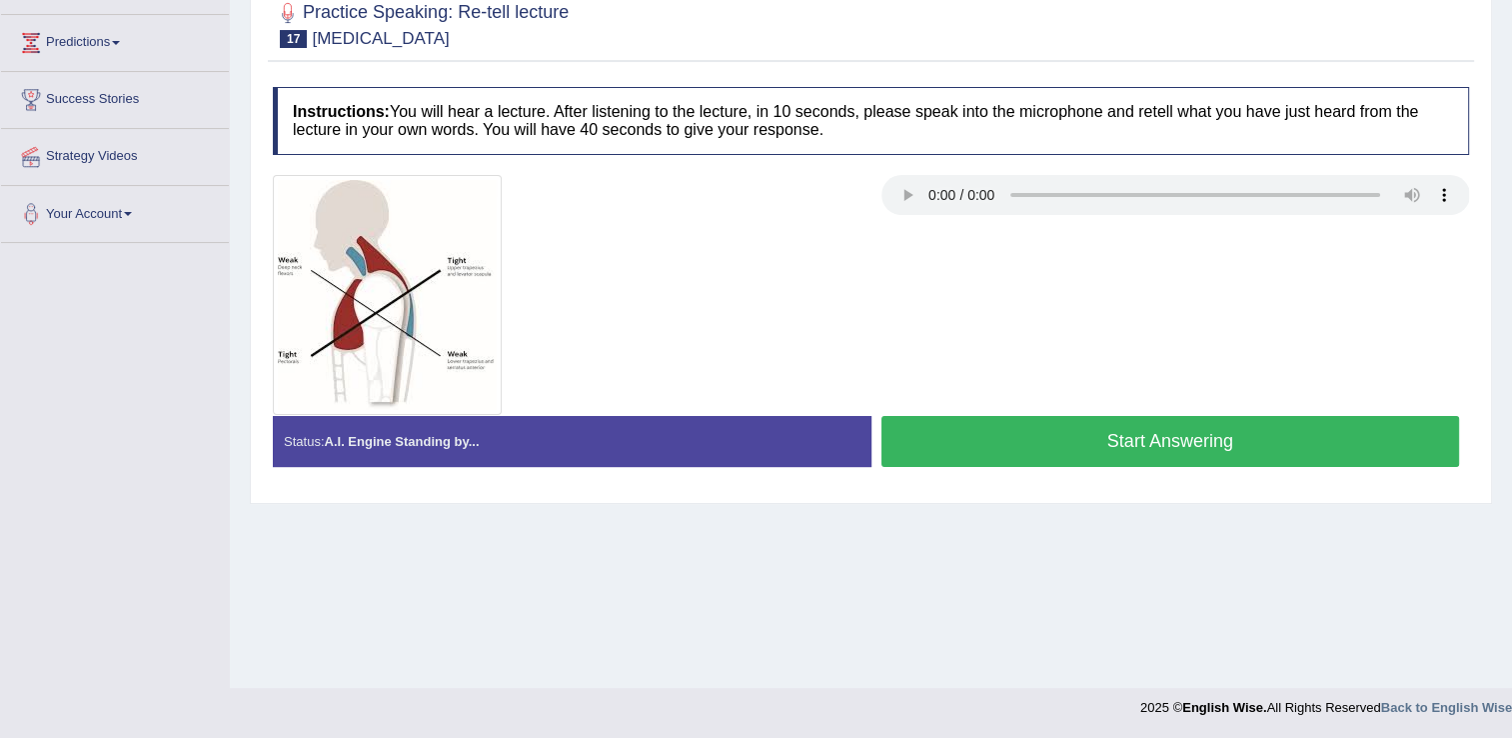
click at [1085, 447] on button "Start Answering" at bounding box center [1170, 441] width 579 height 51
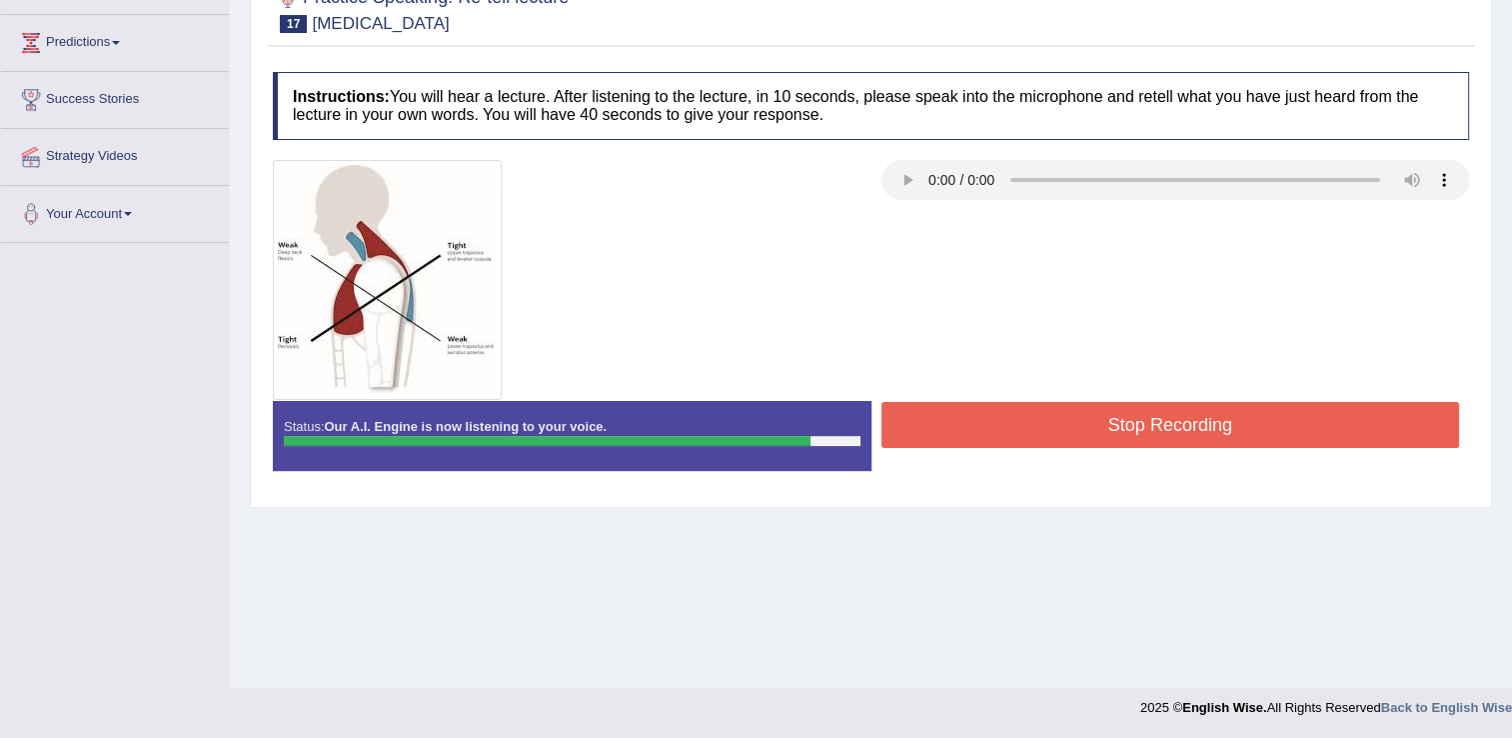
click at [1173, 428] on button "Stop Recording" at bounding box center [1170, 425] width 579 height 46
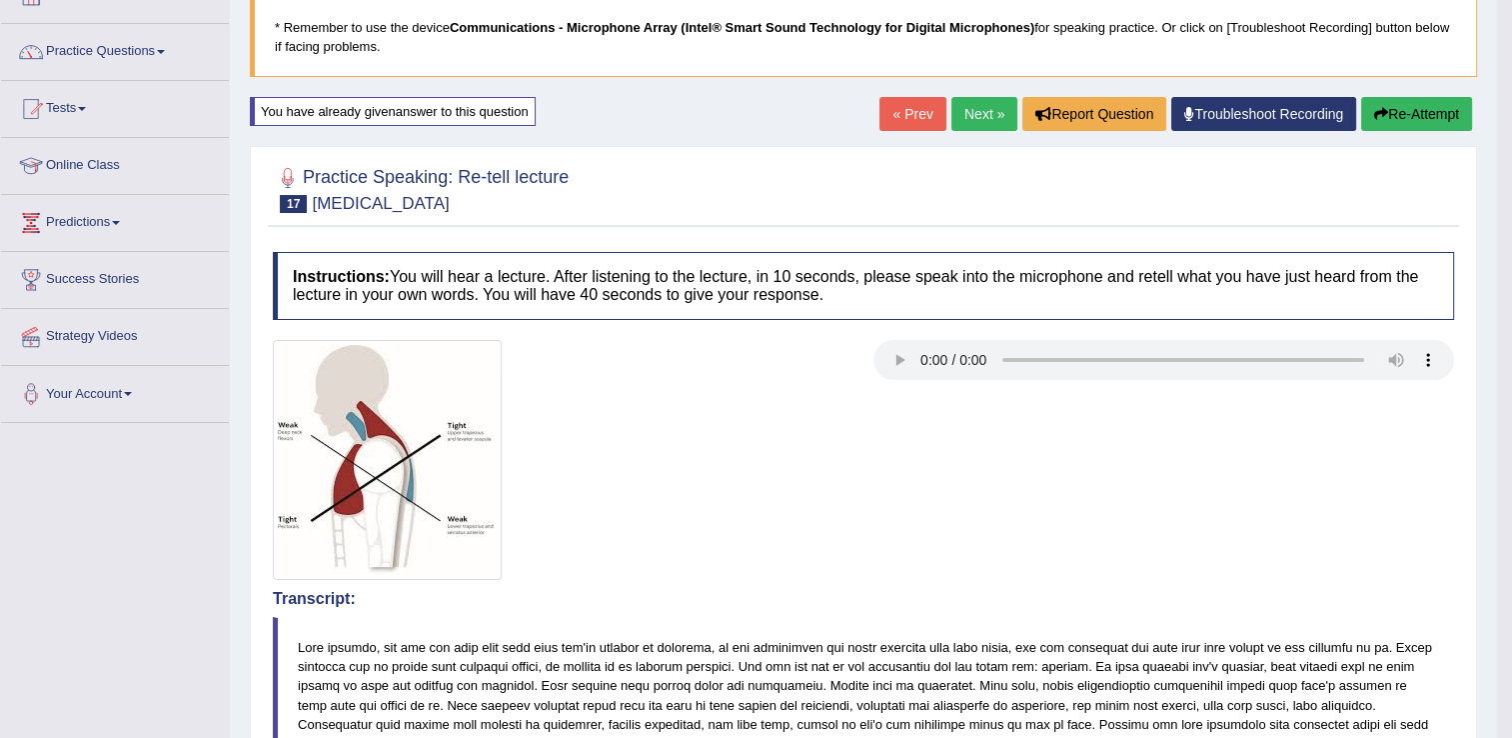
scroll to position [4, 0]
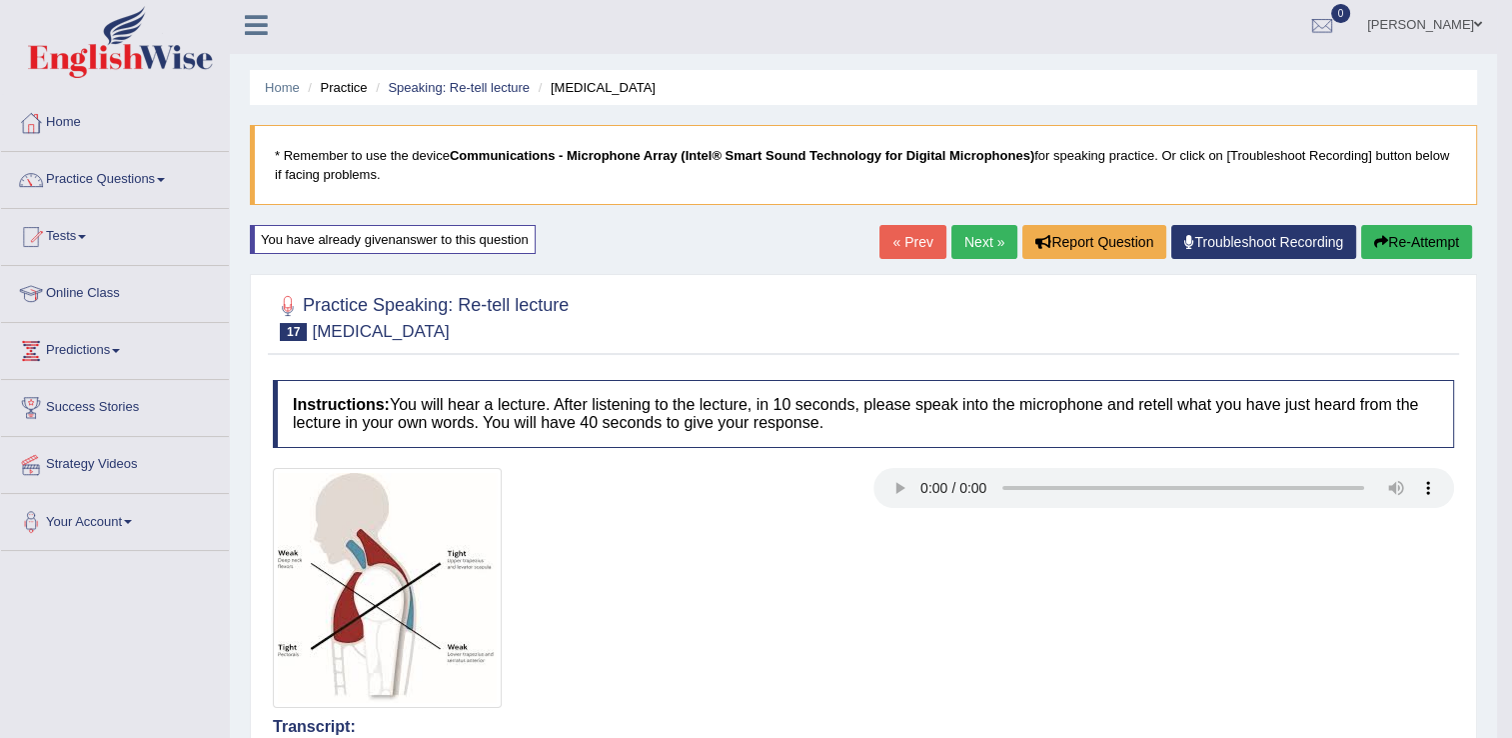
click at [966, 242] on link "Next »" at bounding box center [984, 242] width 66 height 34
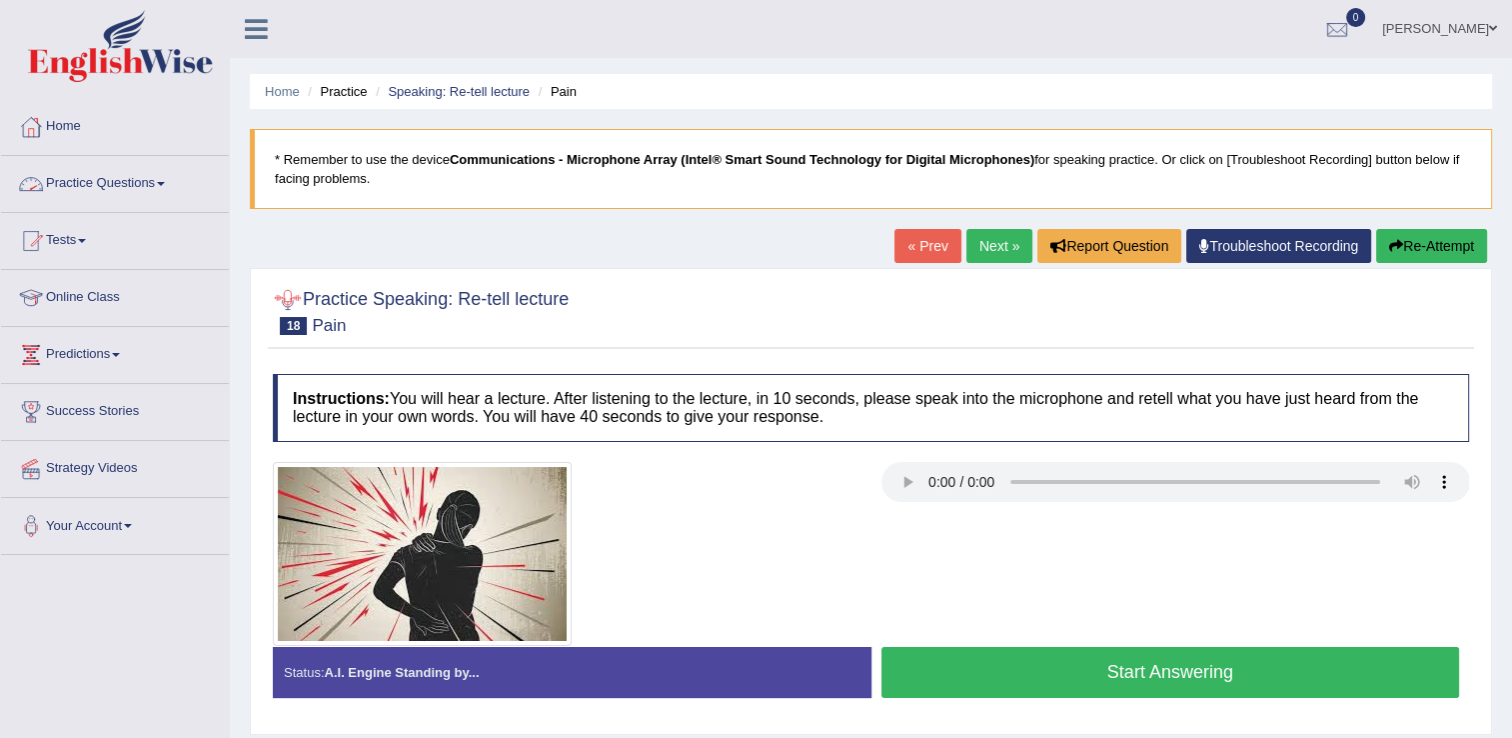
click at [61, 182] on link "Practice Questions" at bounding box center [115, 181] width 228 height 50
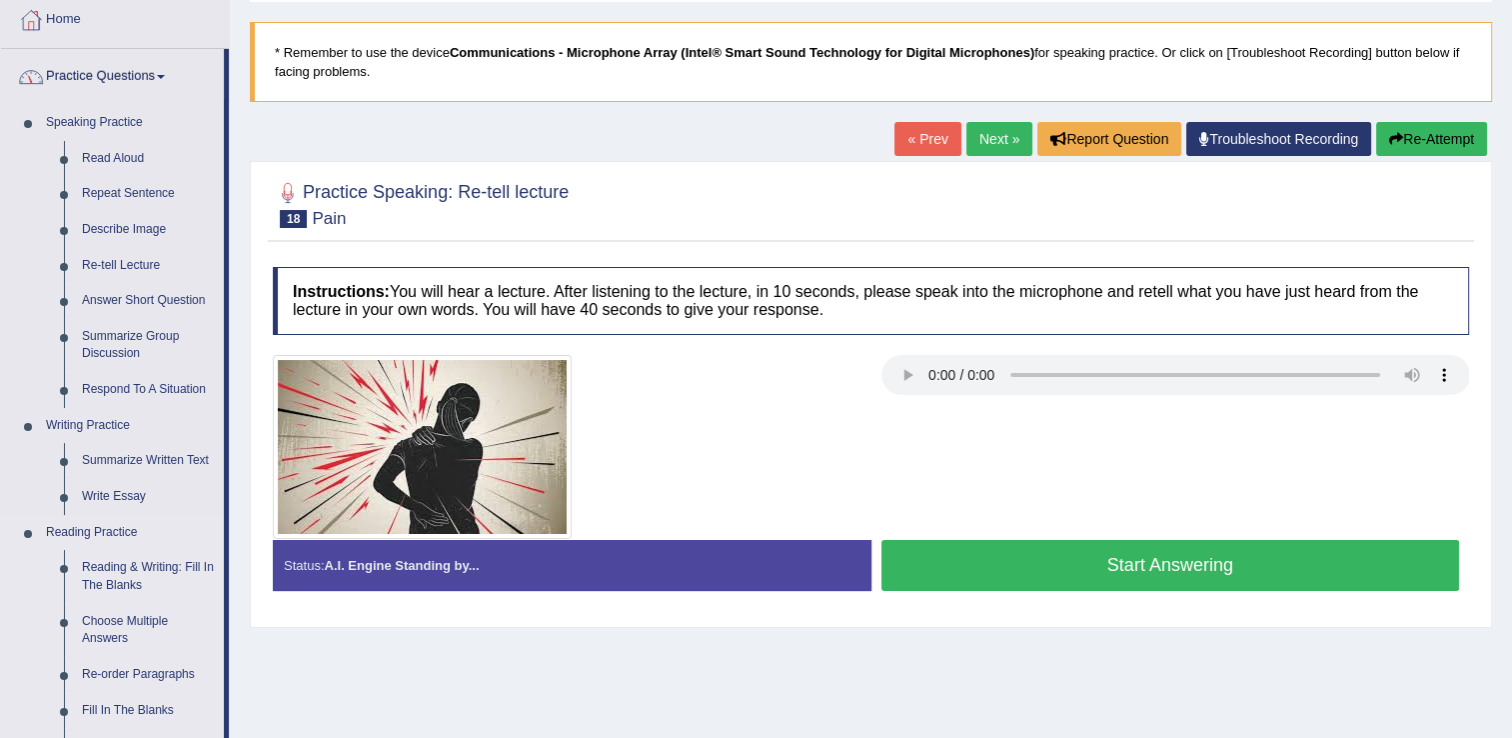
scroll to position [200, 0]
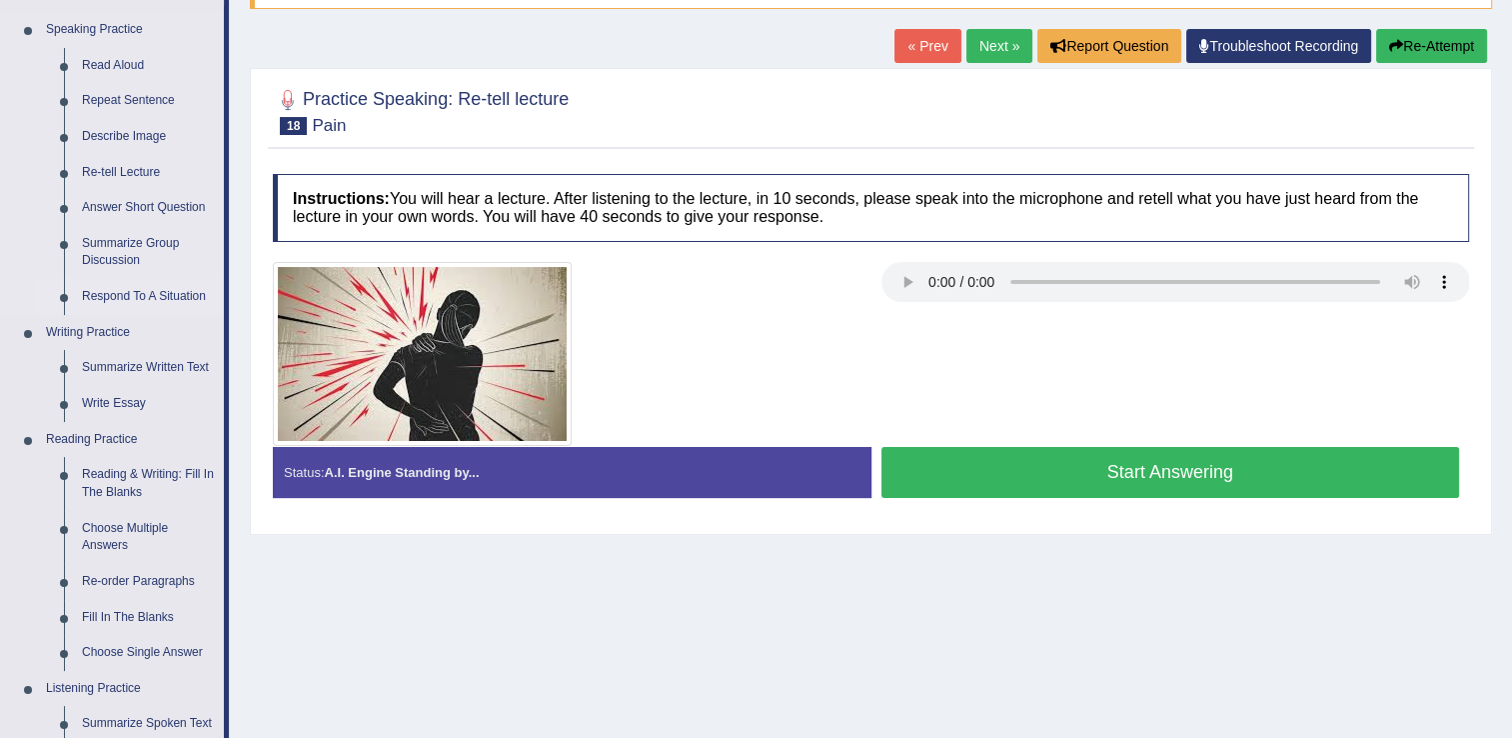
click at [149, 298] on link "Respond To A Situation" at bounding box center [148, 297] width 151 height 36
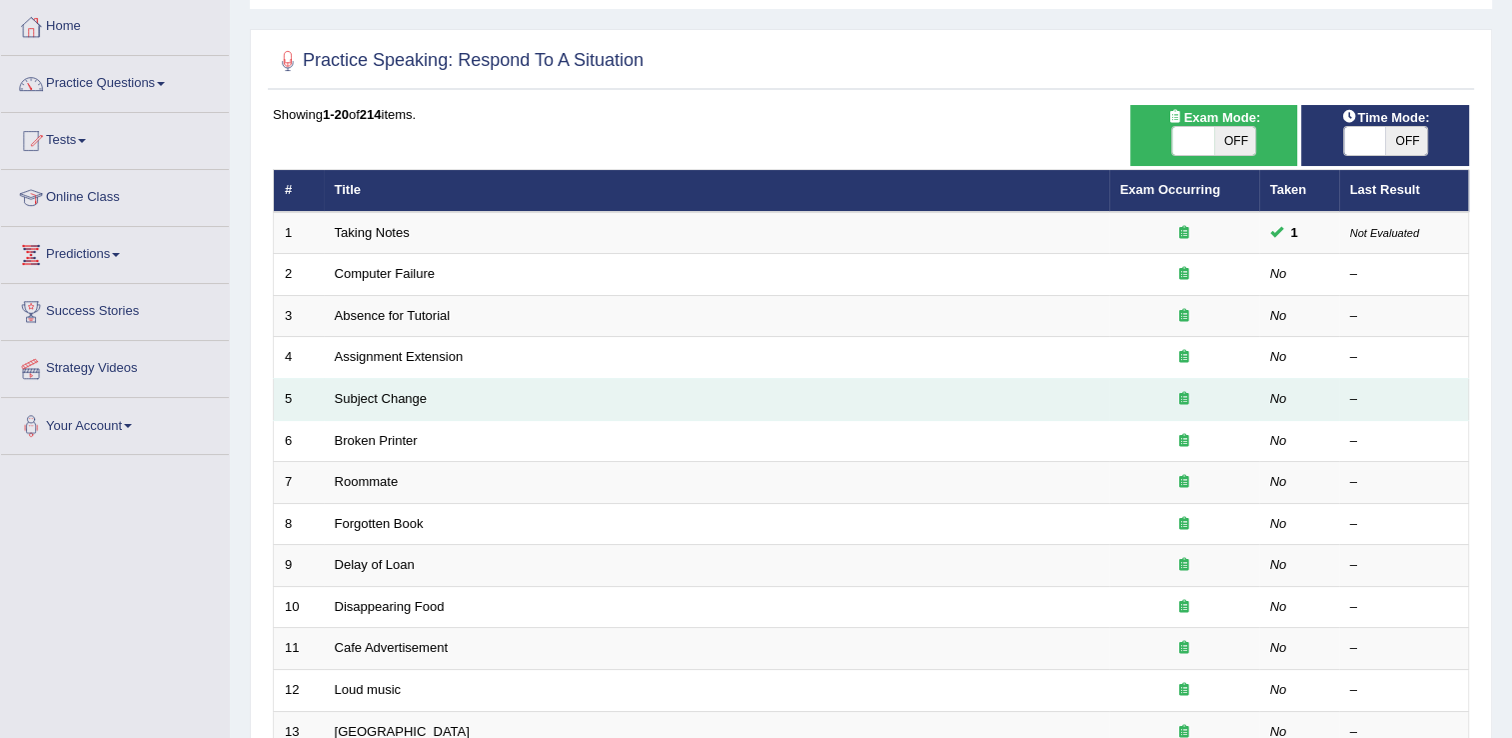
scroll to position [100, 0]
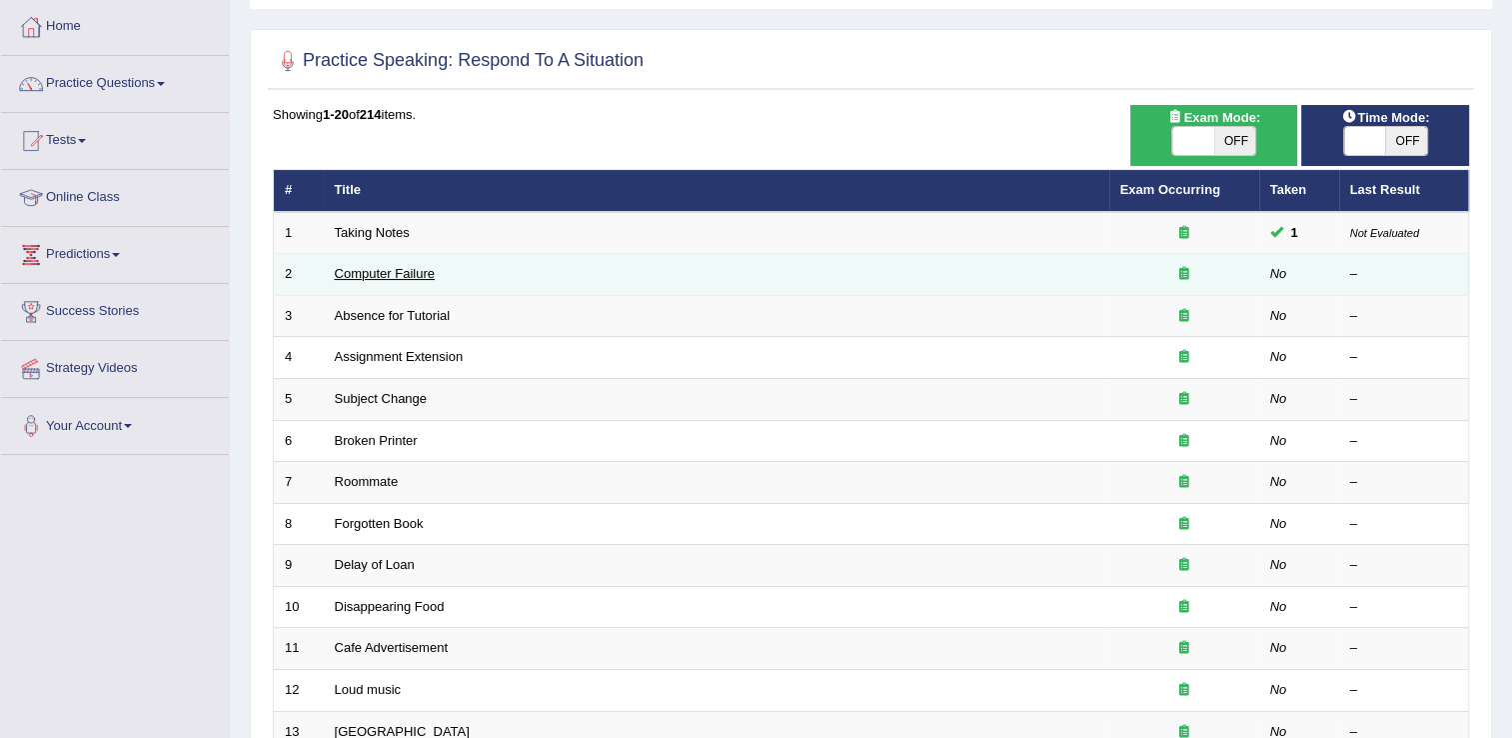
click at [382, 269] on link "Computer Failure" at bounding box center [385, 273] width 100 height 15
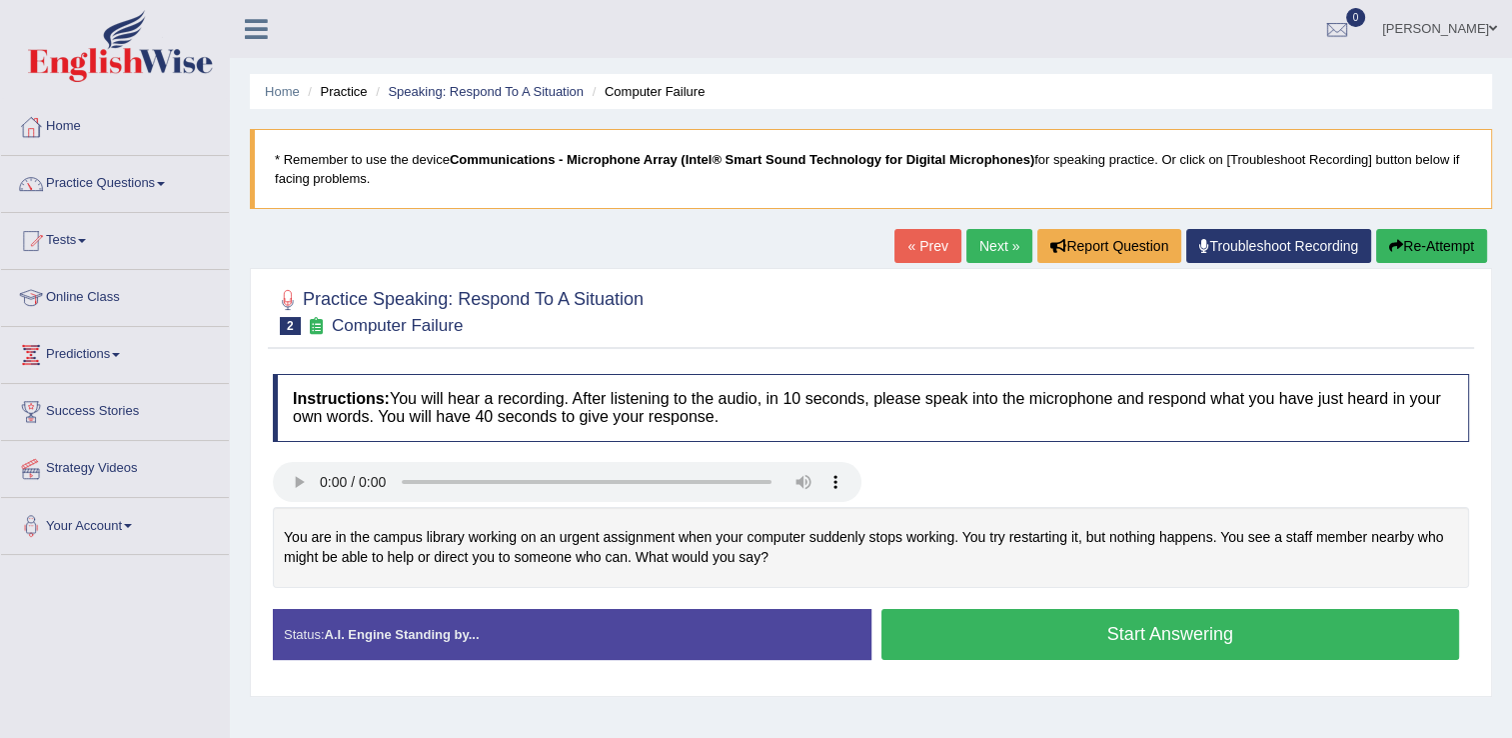
click at [1055, 646] on button "Start Answering" at bounding box center [1170, 634] width 579 height 51
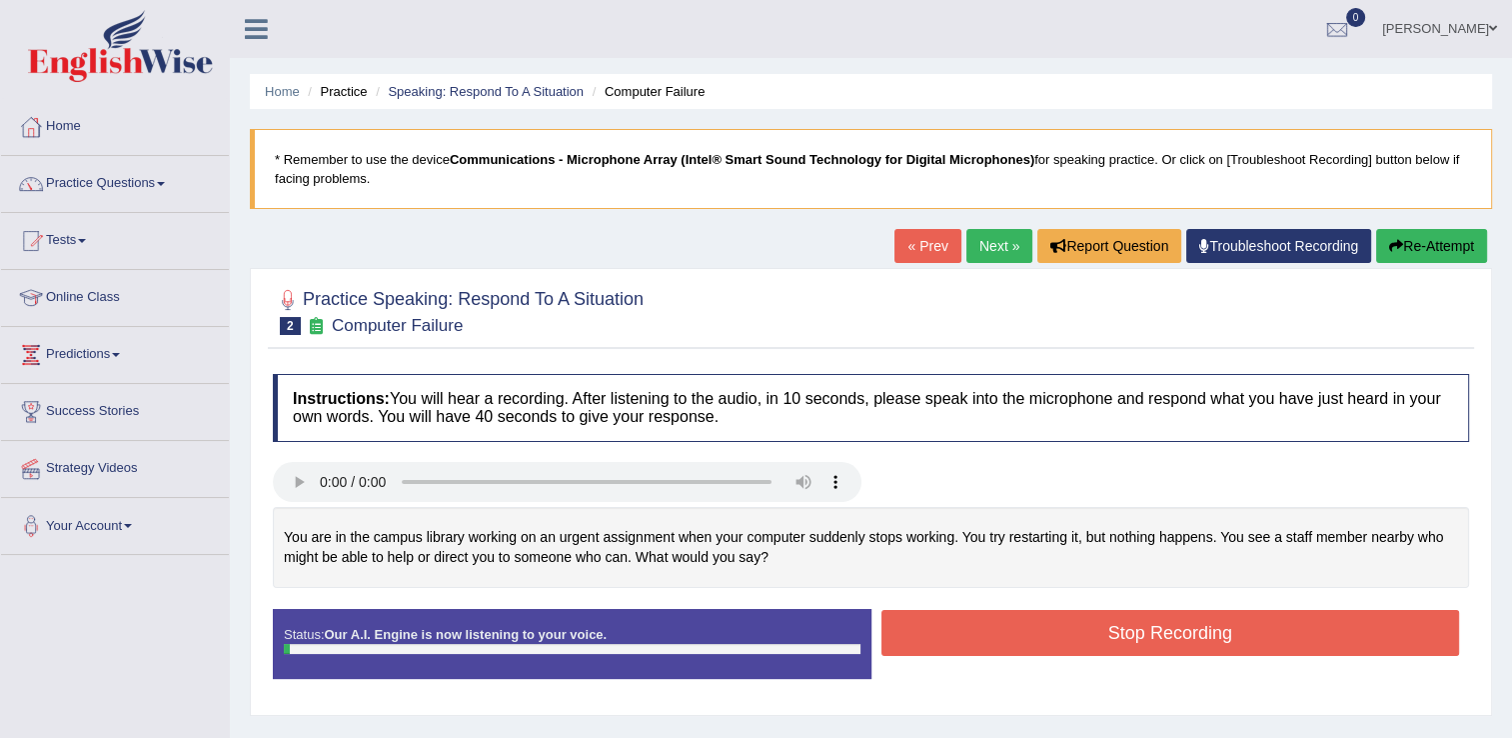
click at [1055, 646] on button "Stop Recording" at bounding box center [1170, 633] width 579 height 46
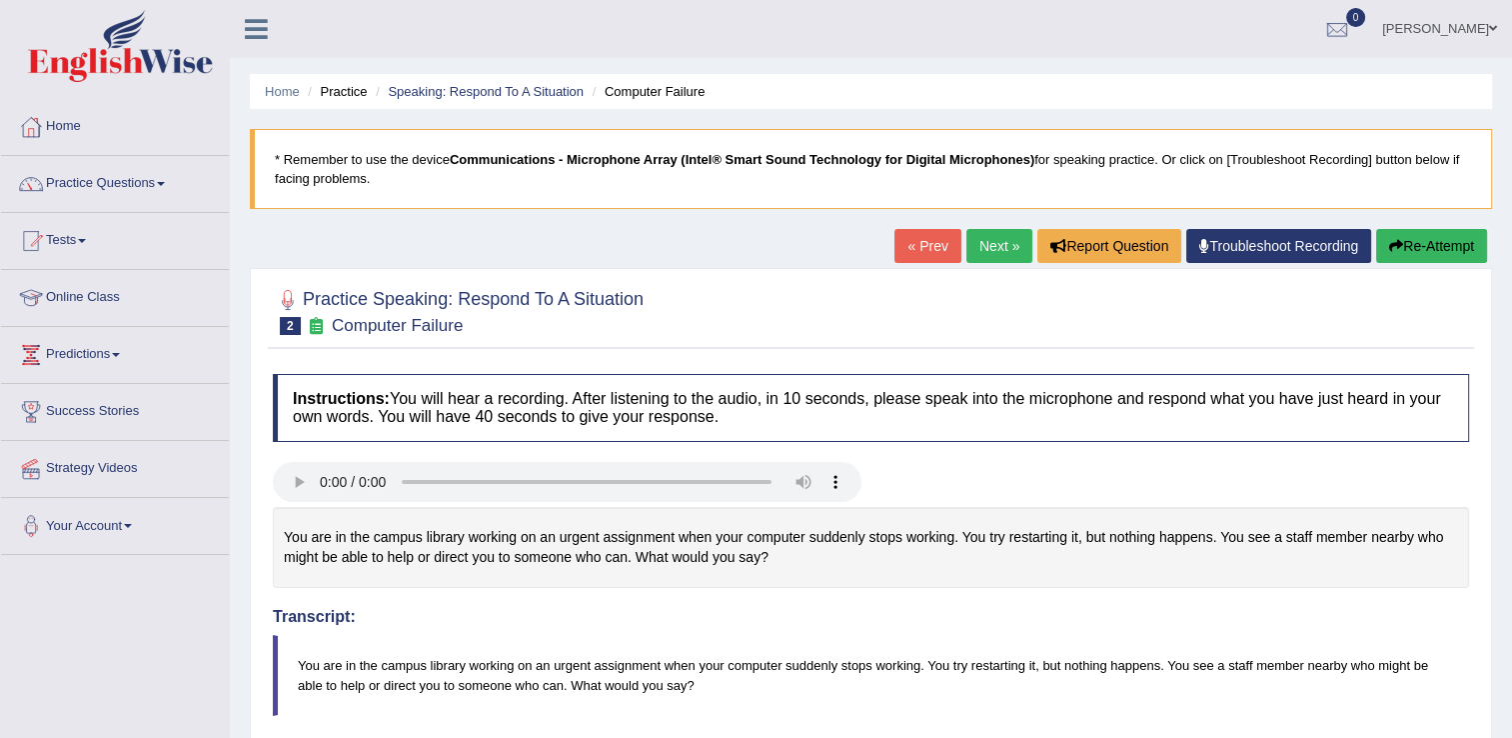
click at [1391, 234] on button "Re-Attempt" at bounding box center [1431, 246] width 111 height 34
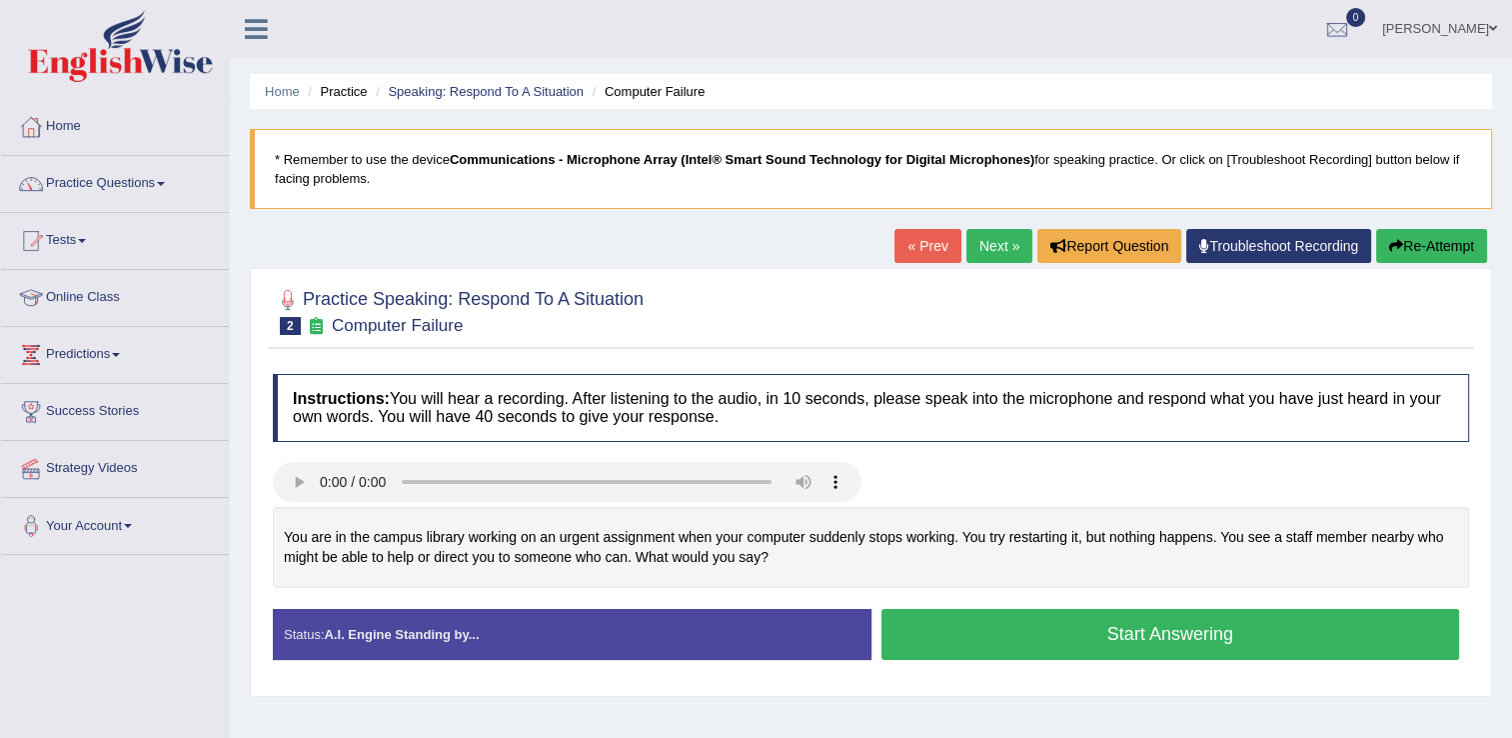
scroll to position [100, 0]
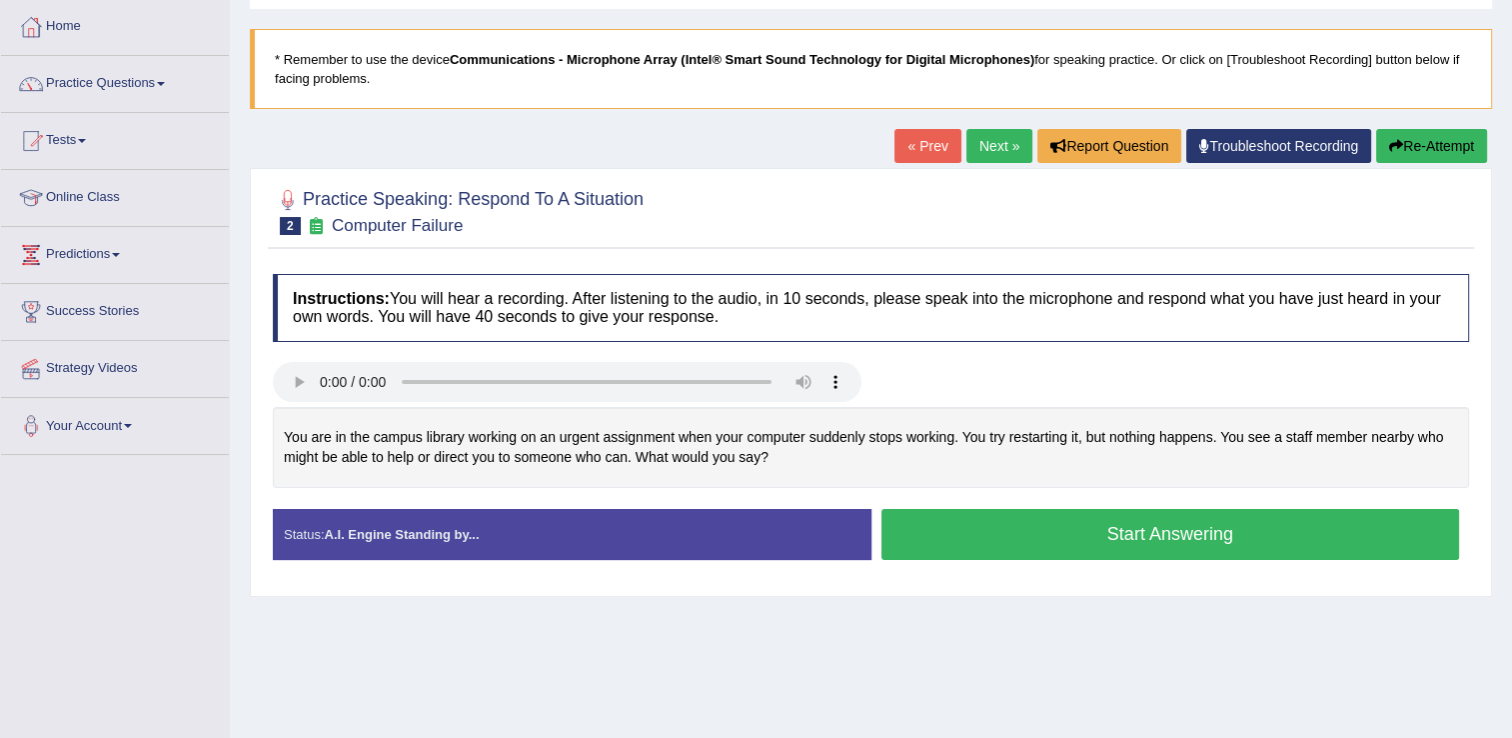
click at [1064, 522] on button "Start Answering" at bounding box center [1170, 534] width 579 height 51
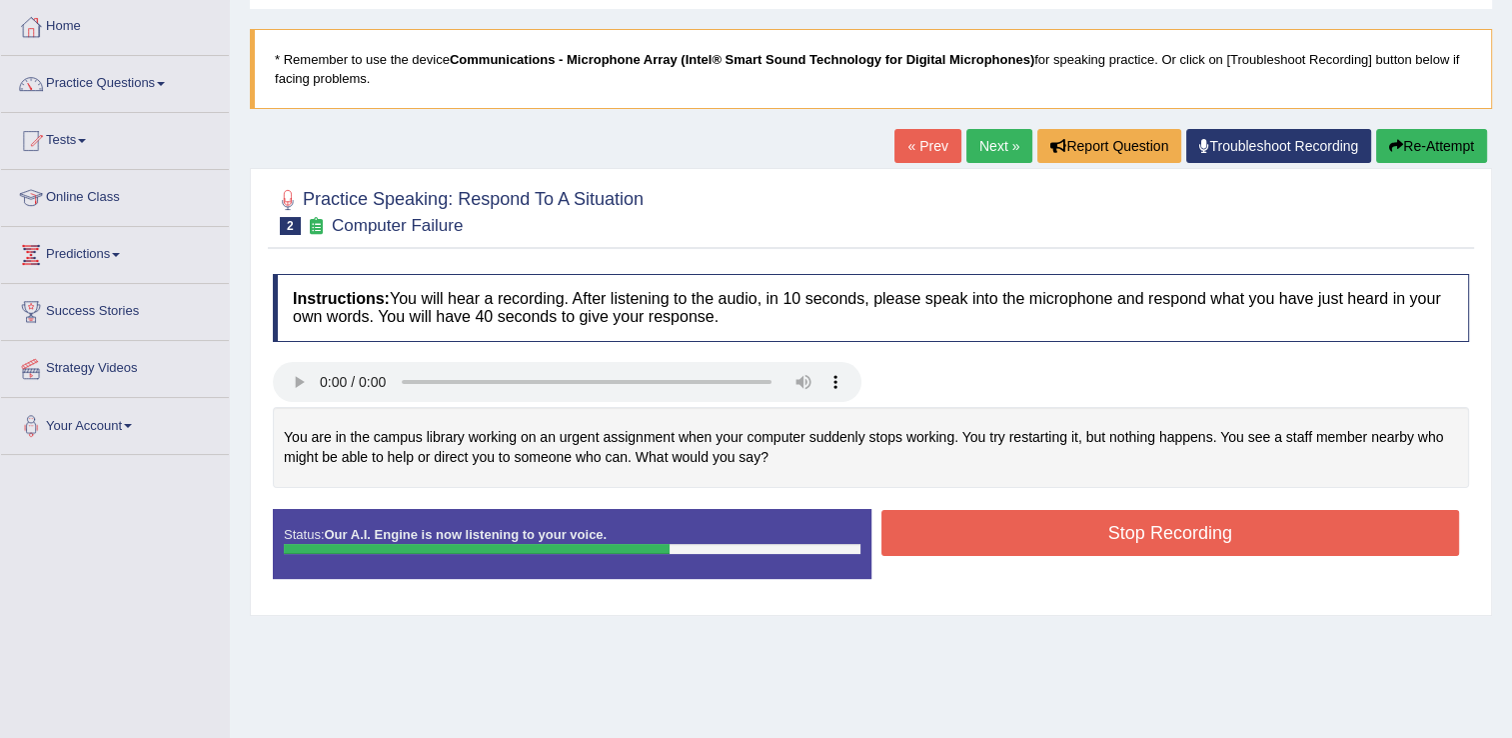
click at [1010, 538] on button "Stop Recording" at bounding box center [1170, 533] width 579 height 46
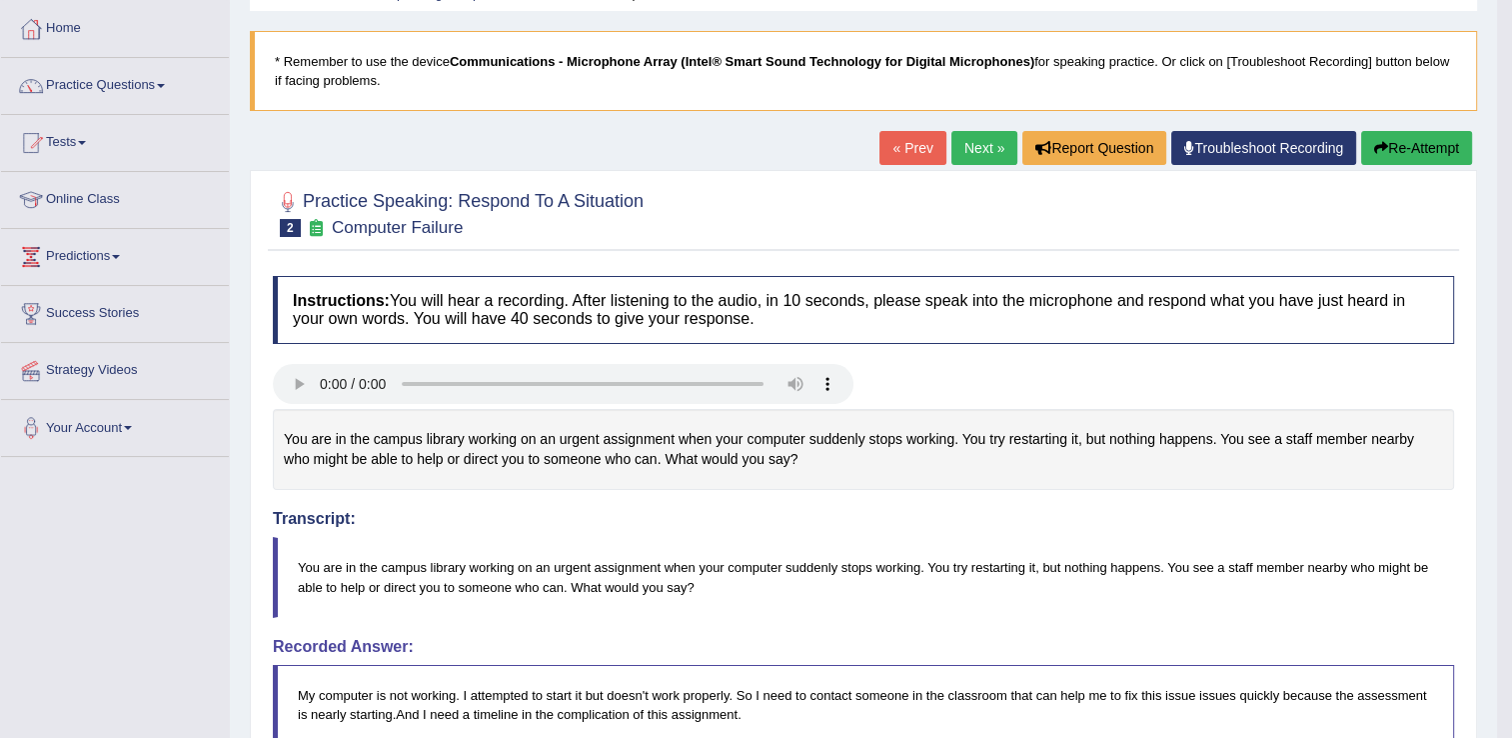
scroll to position [0, 0]
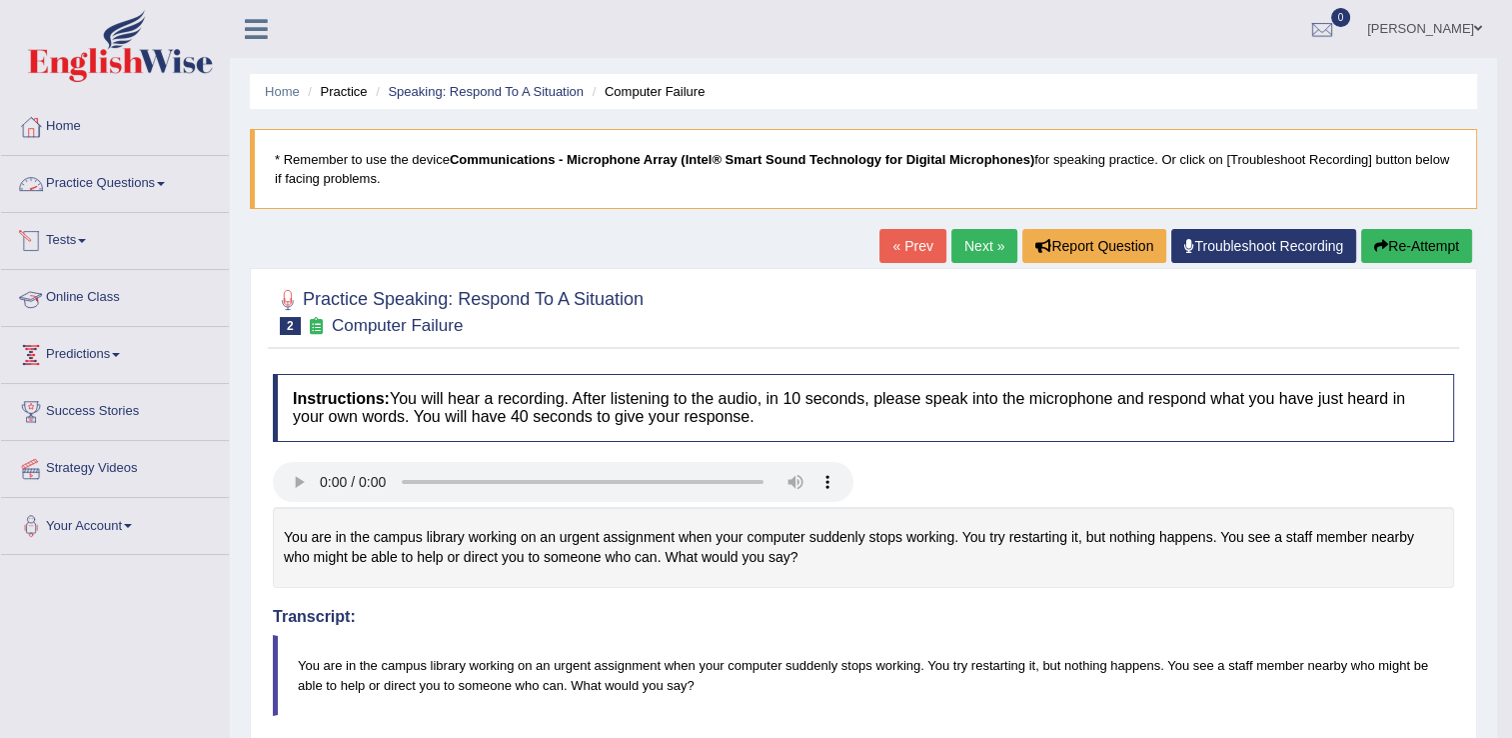
click at [145, 182] on link "Practice Questions" at bounding box center [115, 181] width 228 height 50
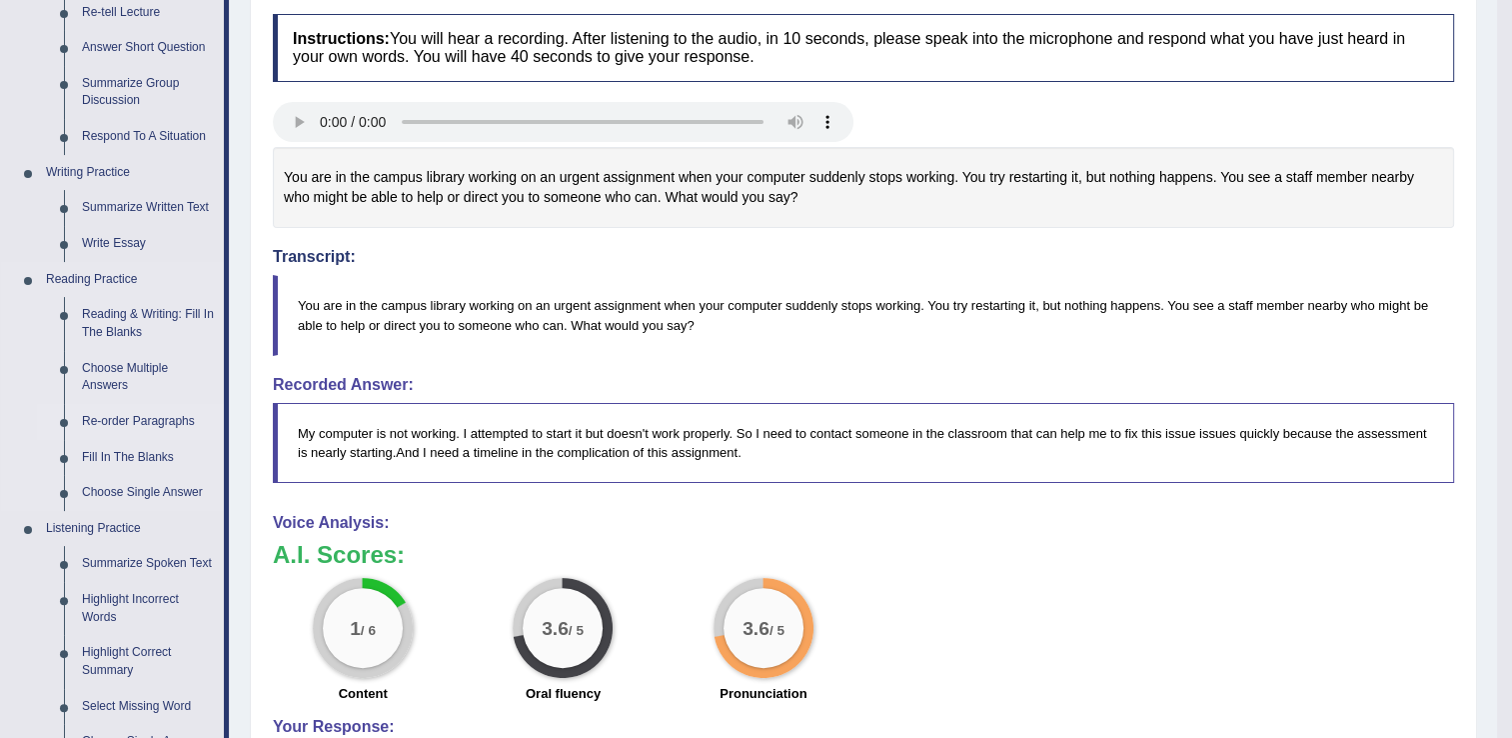
scroll to position [400, 0]
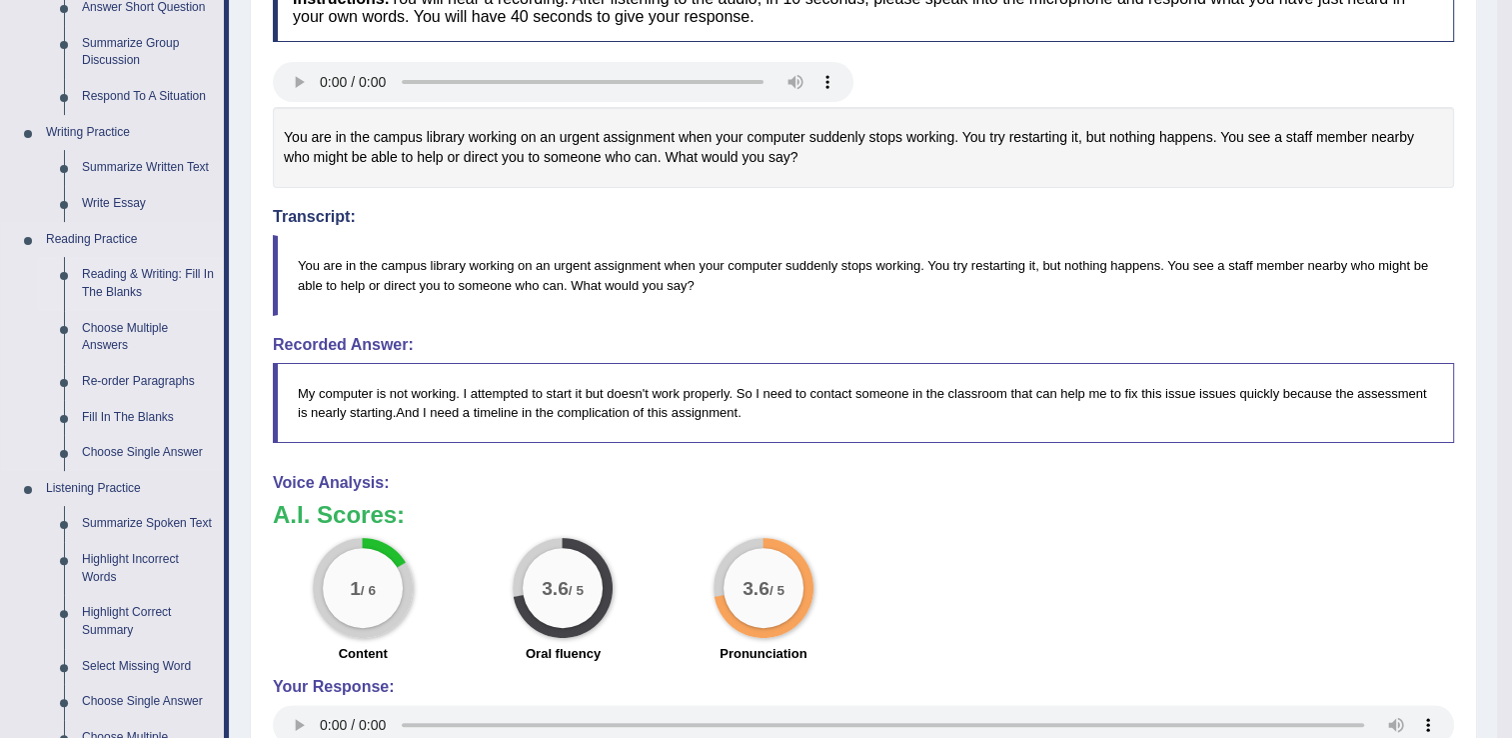
click at [152, 284] on link "Reading & Writing: Fill In The Blanks" at bounding box center [148, 283] width 151 height 53
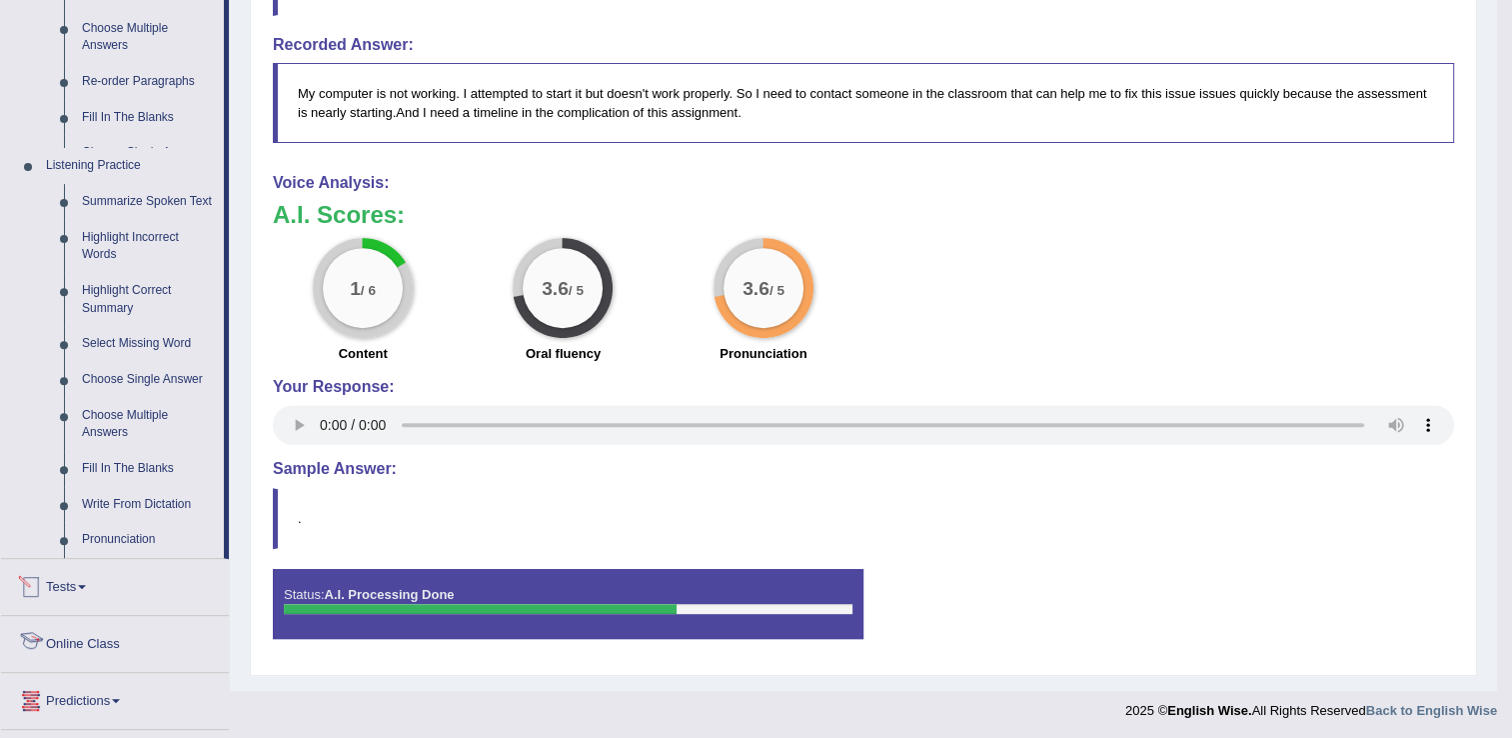
scroll to position [841, 0]
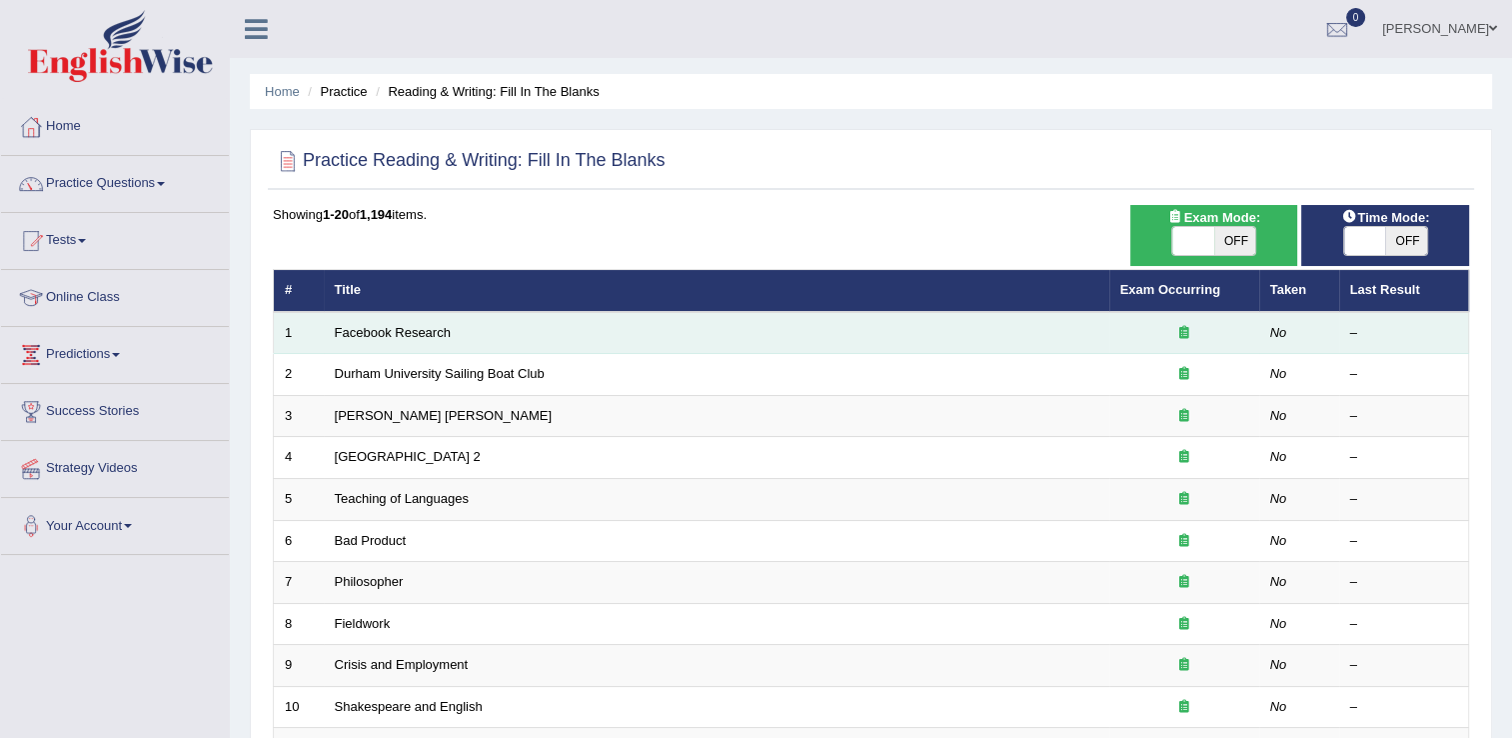
click at [370, 322] on td "Facebook Research" at bounding box center [717, 333] width 786 height 42
click at [372, 330] on link "Facebook Research" at bounding box center [393, 332] width 116 height 15
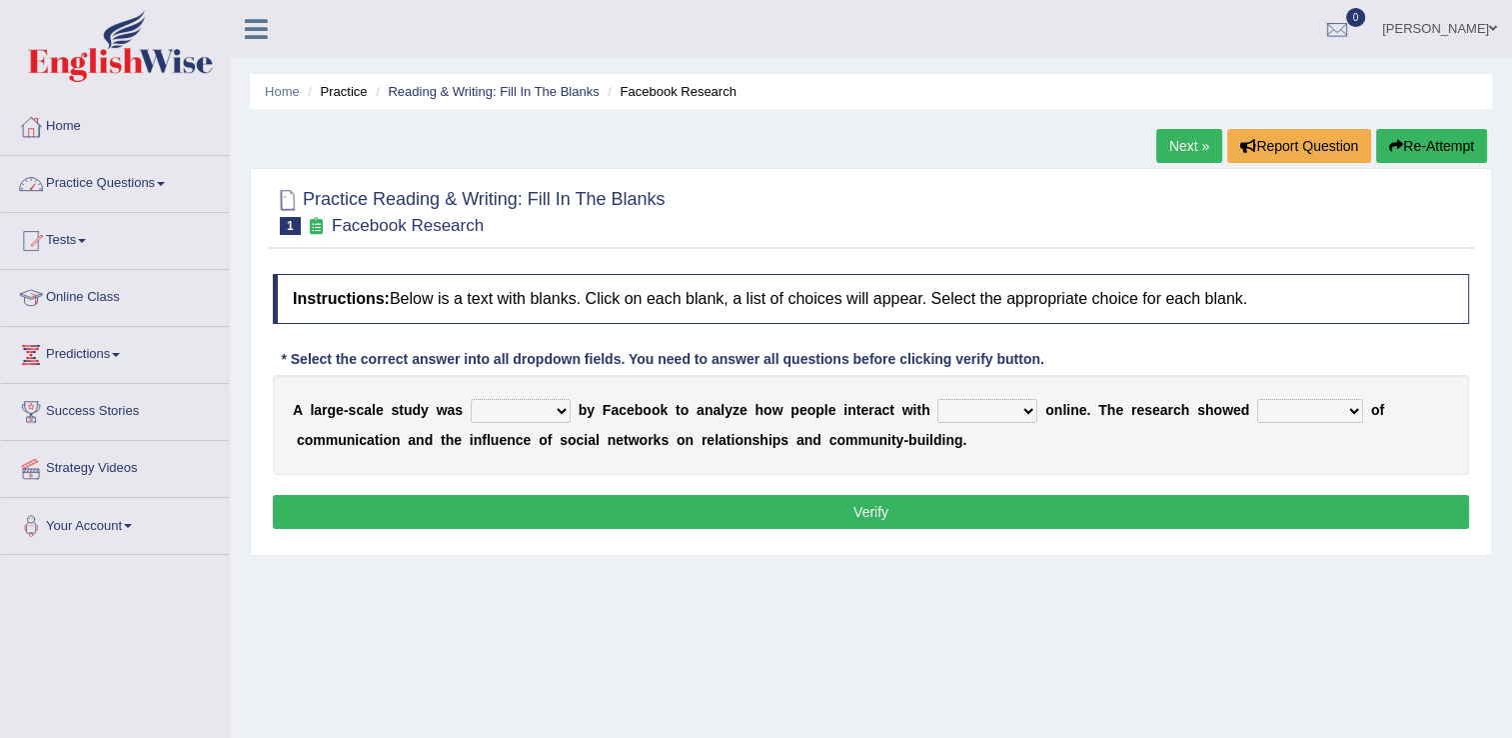
click at [157, 174] on link "Practice Questions" at bounding box center [115, 181] width 228 height 50
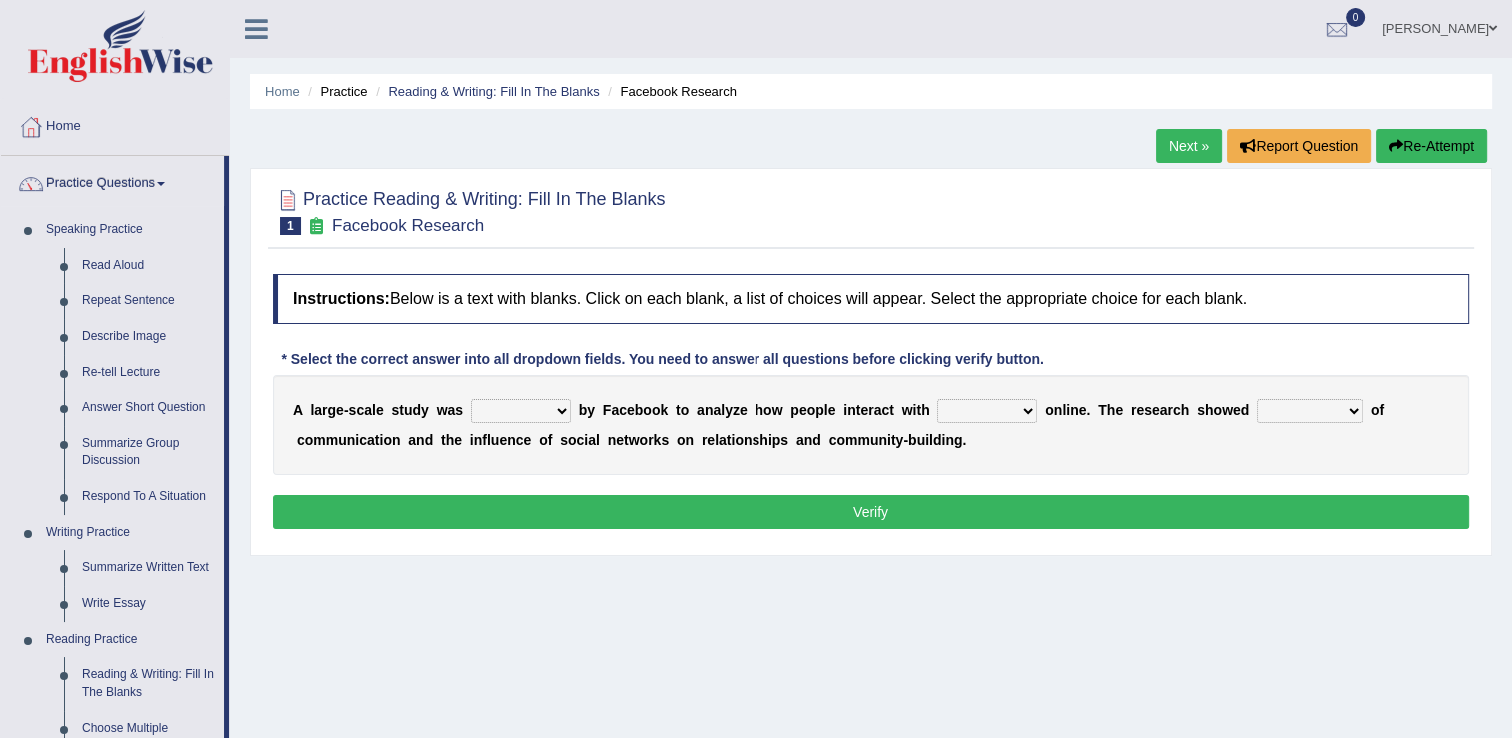
click at [538, 413] on select "surveyed had asked made" at bounding box center [521, 411] width 100 height 24
select select "surveyed"
click at [471, 399] on select "surveyed had asked made" at bounding box center [521, 411] width 100 height 24
click at [986, 411] on select "together all each other another" at bounding box center [987, 411] width 100 height 24
select select "each other"
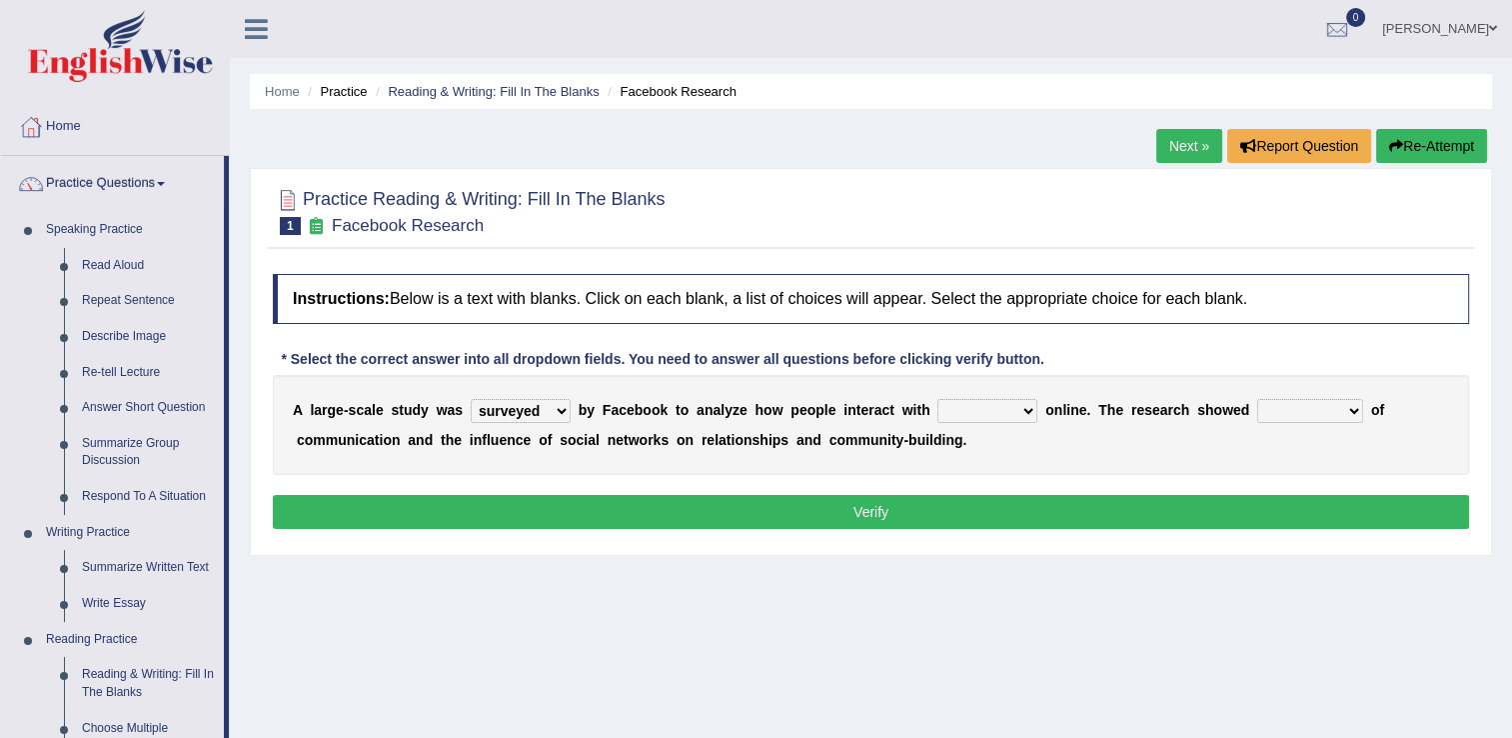
click at [937, 399] on select "together all each other another" at bounding box center [987, 411] width 100 height 24
click at [1297, 414] on select "advantages standards fellowships patterns" at bounding box center [1310, 411] width 106 height 24
select select "advantages"
click at [1257, 399] on select "advantages standards fellowships patterns" at bounding box center [1310, 411] width 106 height 24
click at [846, 499] on button "Verify" at bounding box center [871, 512] width 1196 height 34
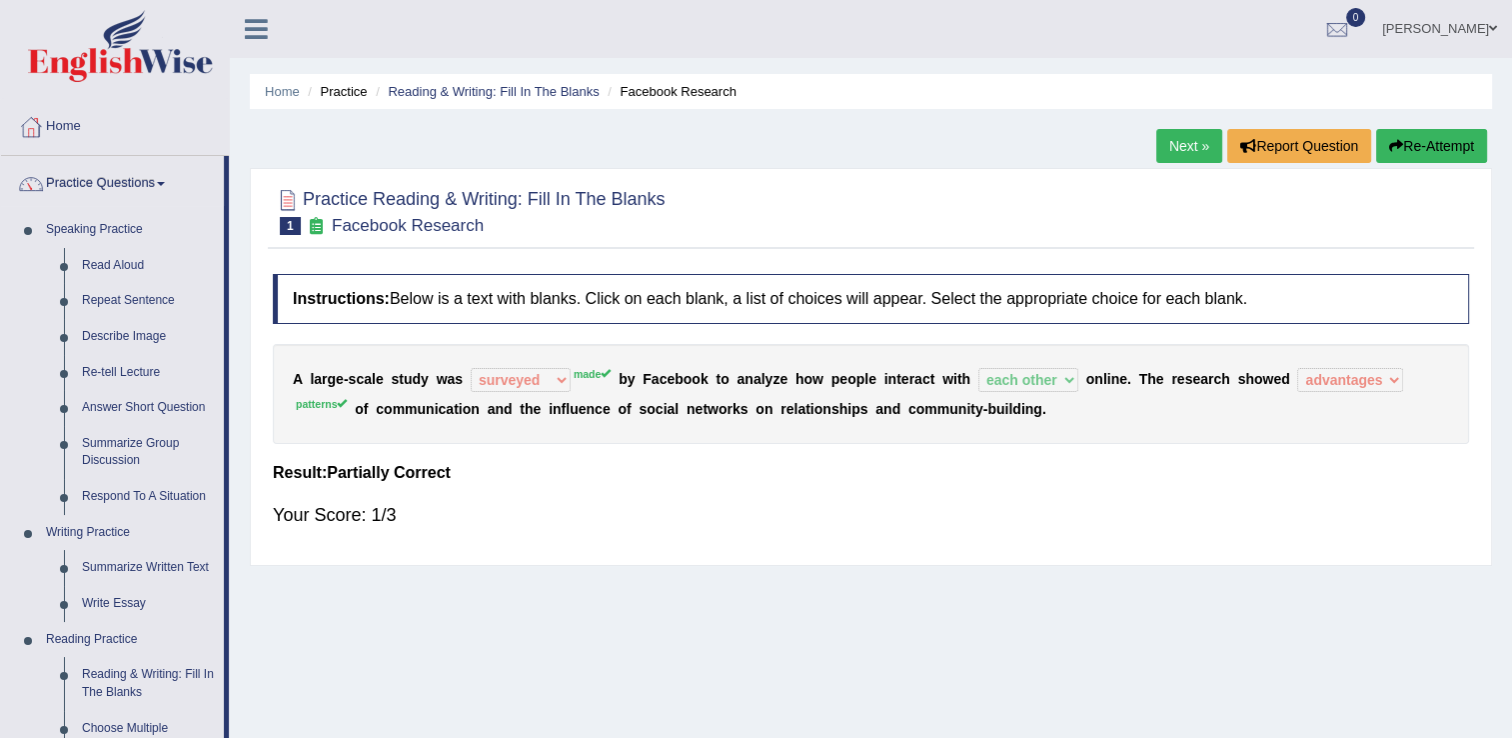
click at [1427, 147] on button "Re-Attempt" at bounding box center [1431, 146] width 111 height 34
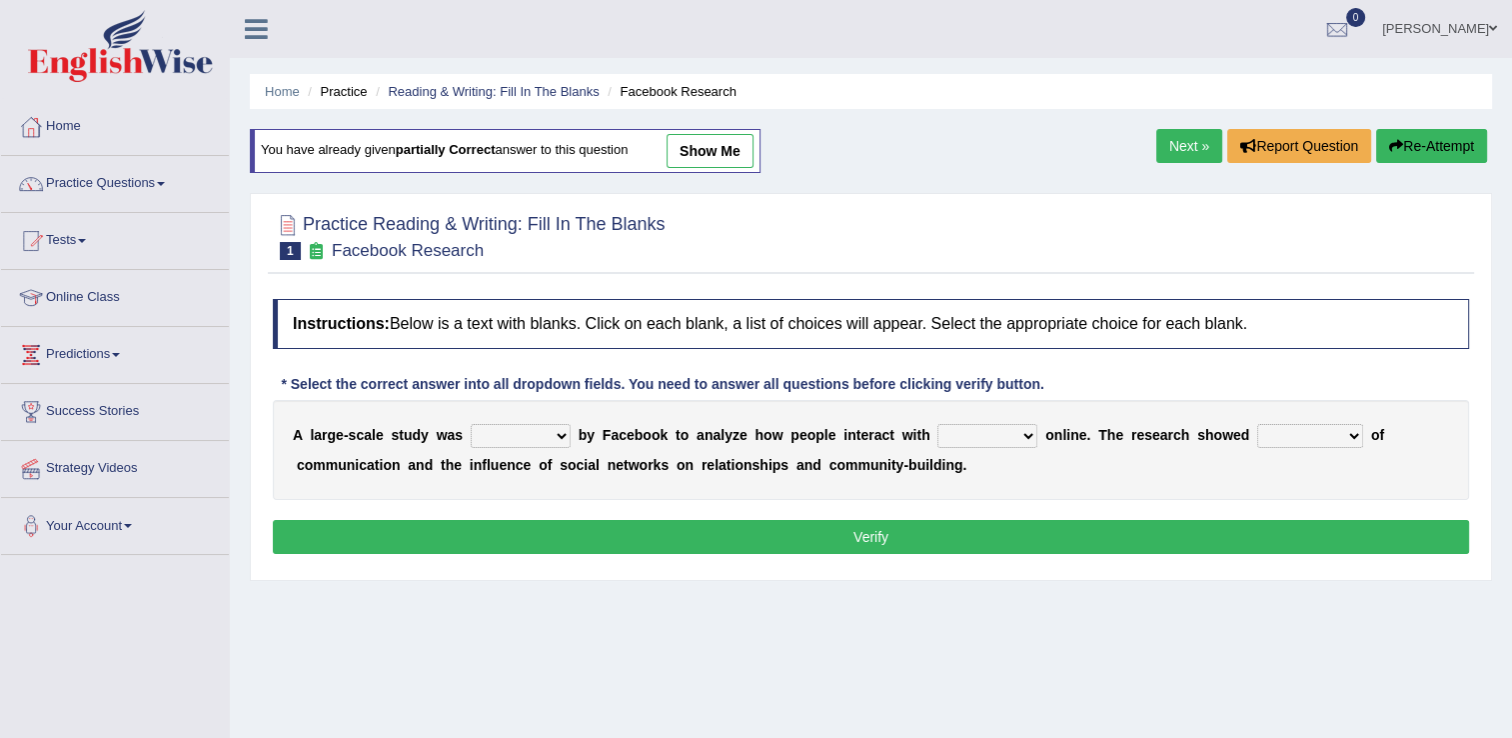
click at [555, 440] on select "surveyed had asked made" at bounding box center [521, 436] width 100 height 24
select select "made"
click at [471, 424] on select "surveyed had asked made" at bounding box center [521, 436] width 100 height 24
click at [986, 430] on select "together all each other another" at bounding box center [987, 436] width 100 height 24
select select "each other"
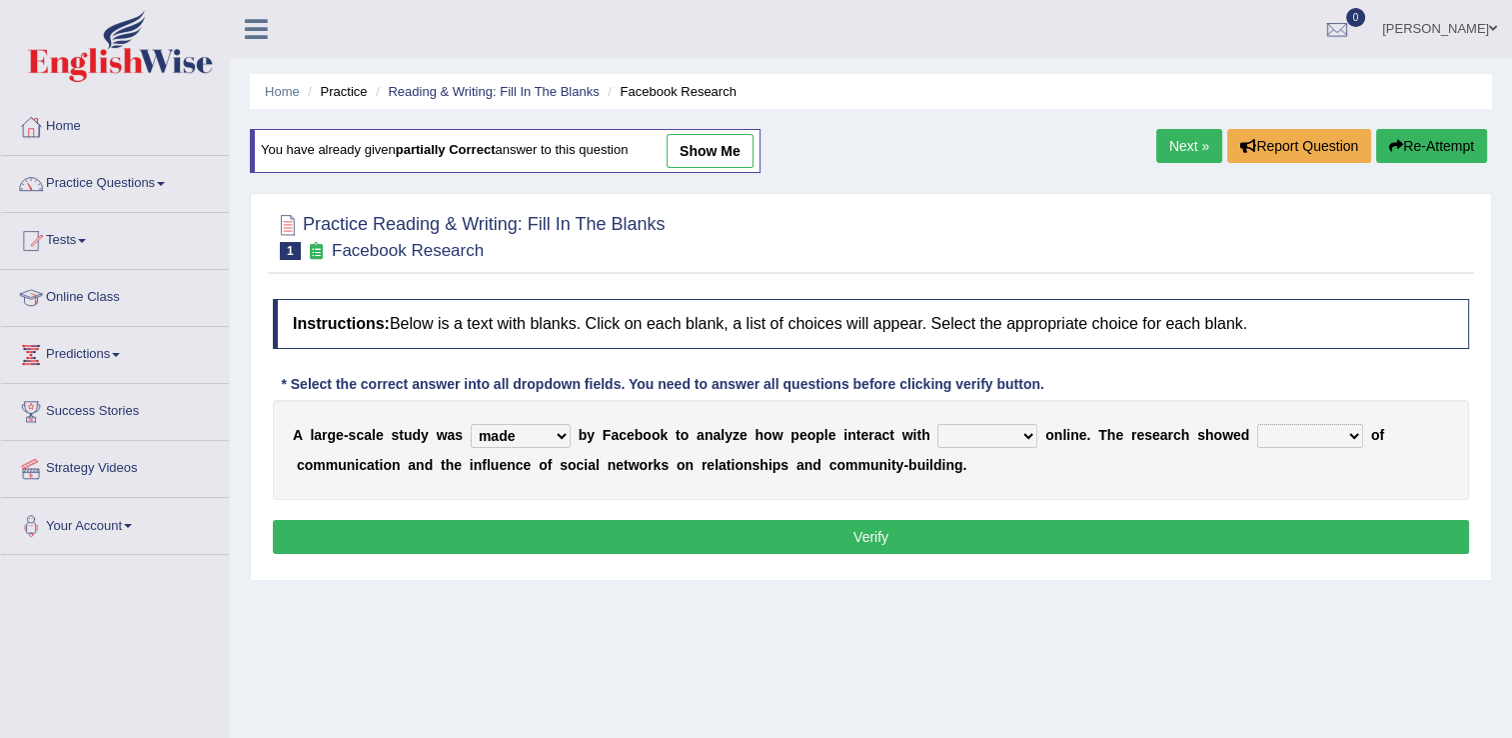
click at [937, 424] on select "together all each other another" at bounding box center [987, 436] width 100 height 24
click at [1298, 435] on select "advantages standards fellowships patterns" at bounding box center [1310, 436] width 106 height 24
select select "standards"
click at [1257, 424] on select "advantages standards fellowships patterns" at bounding box center [1310, 436] width 106 height 24
click at [803, 522] on button "Verify" at bounding box center [871, 537] width 1196 height 34
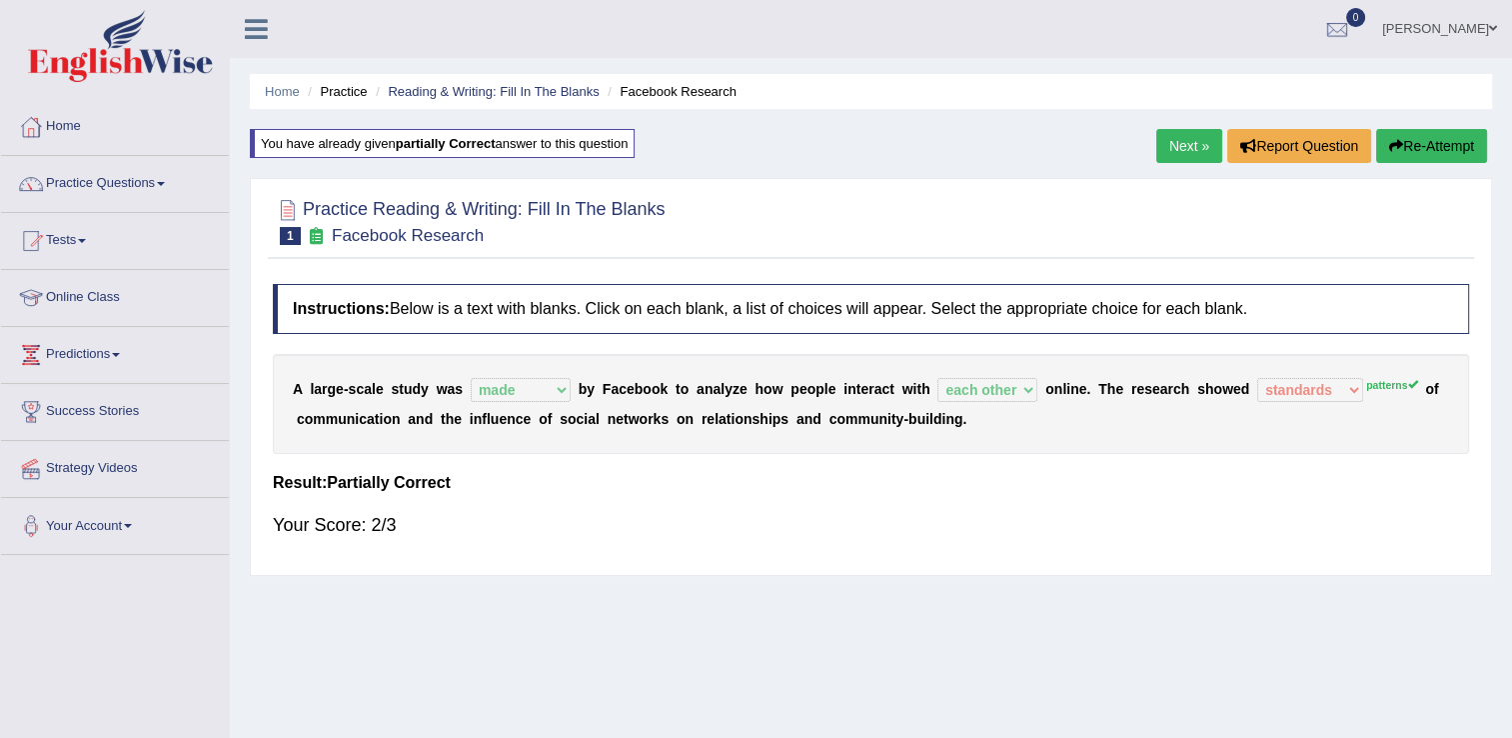
click at [1396, 135] on button "Re-Attempt" at bounding box center [1431, 146] width 111 height 34
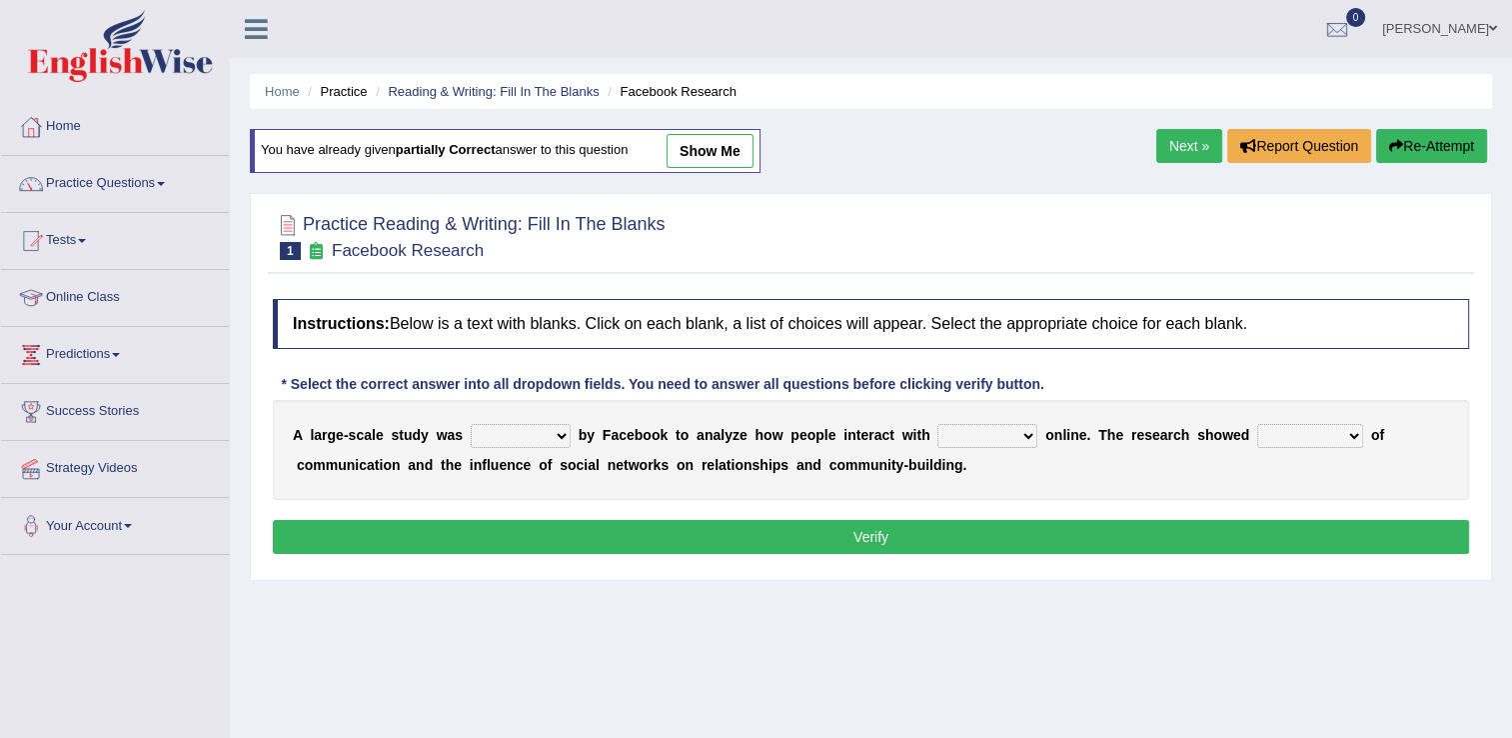
click at [504, 433] on select "surveyed had asked made" at bounding box center [521, 436] width 100 height 24
select select "made"
click at [471, 424] on select "surveyed had asked made" at bounding box center [521, 436] width 100 height 24
click at [982, 435] on select "together all each other another" at bounding box center [987, 436] width 100 height 24
select select "each other"
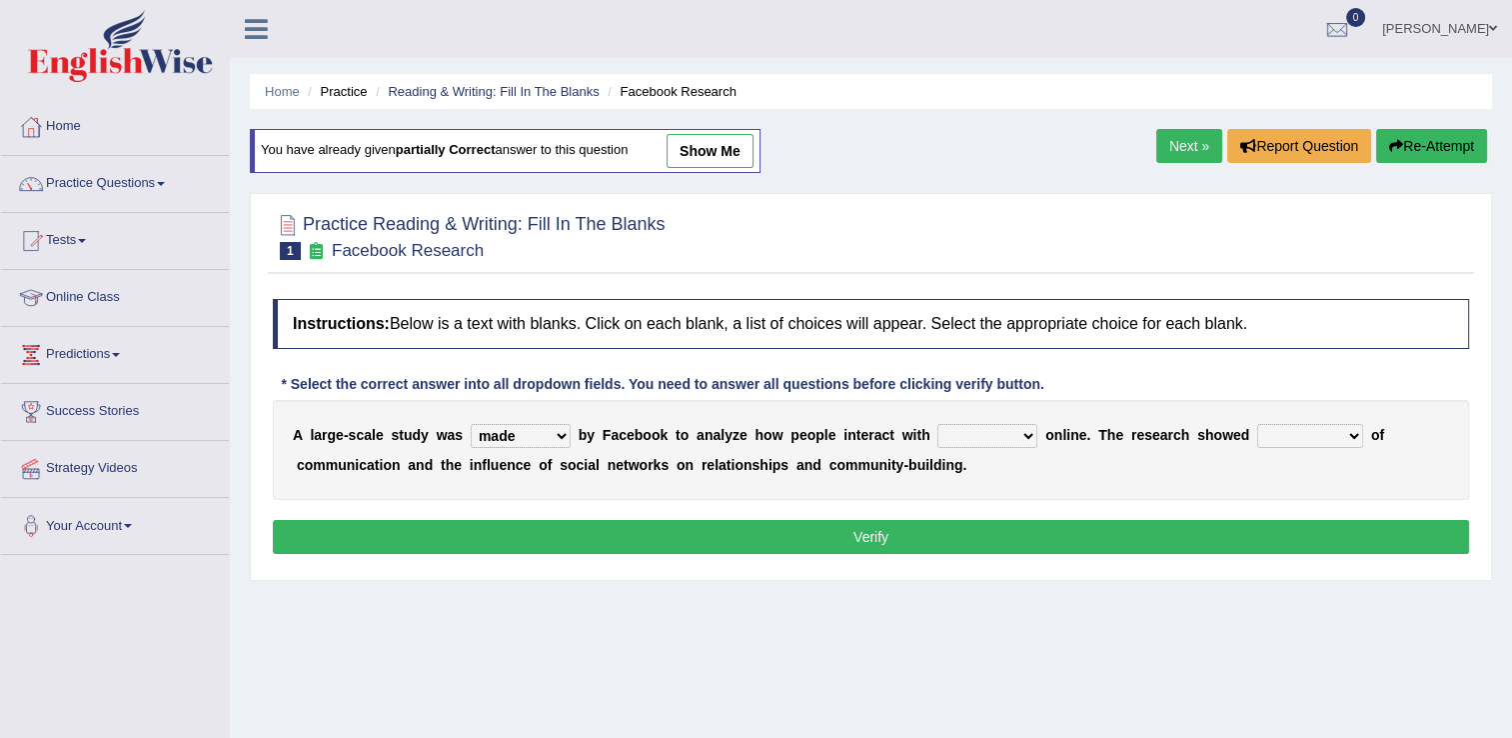
click at [937, 424] on select "together all each other another" at bounding box center [987, 436] width 100 height 24
click at [1285, 432] on select "advantages standards fellowships patterns" at bounding box center [1310, 436] width 106 height 24
click at [1260, 580] on div "Home Practice Reading & Writing: Fill In The Blanks Facebook Research You have …" at bounding box center [871, 499] width 1282 height 999
click at [1258, 434] on select "advantages standards fellowships patterns" at bounding box center [1310, 436] width 106 height 24
select select "patterns"
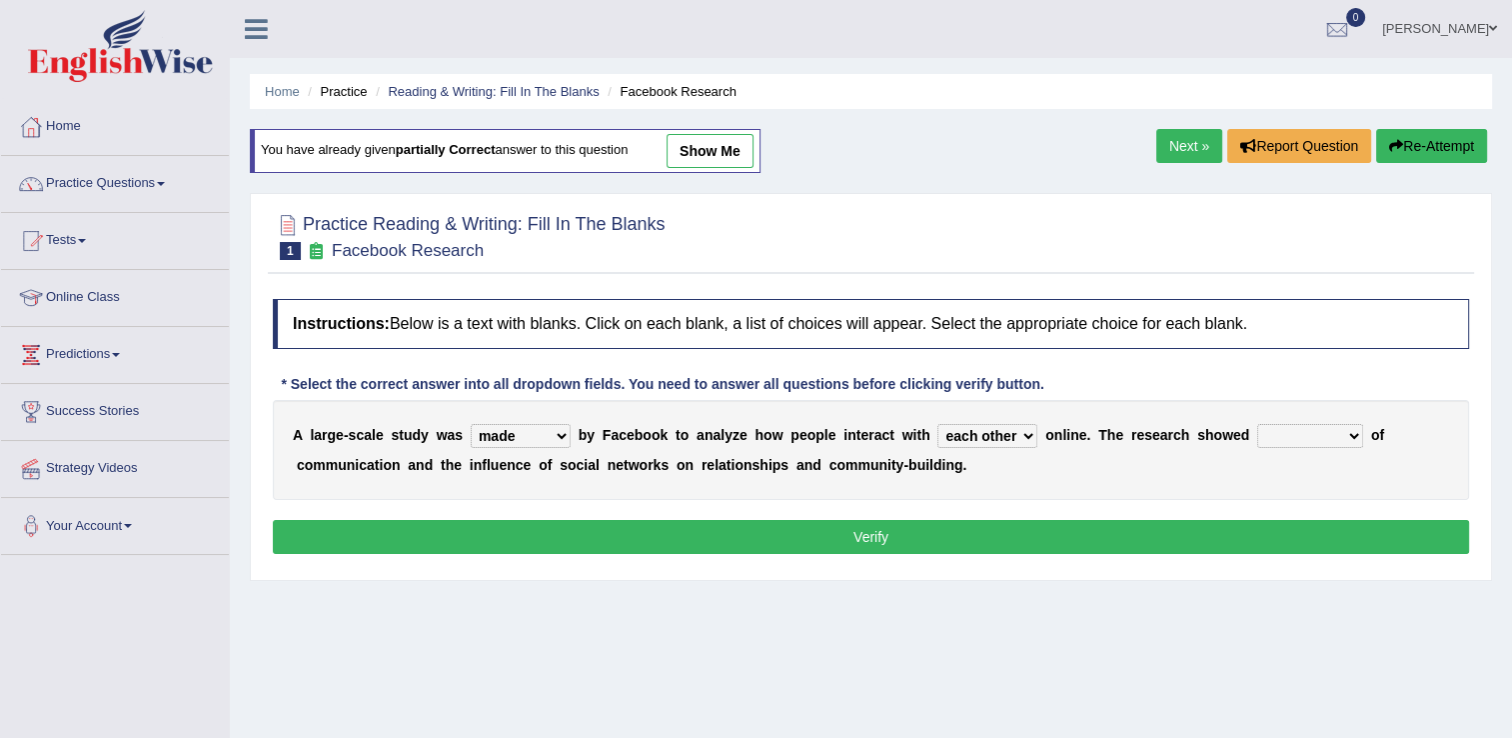
click at [1257, 424] on select "advantages standards fellowships patterns" at bounding box center [1310, 436] width 106 height 24
click at [685, 524] on button "Verify" at bounding box center [871, 537] width 1196 height 34
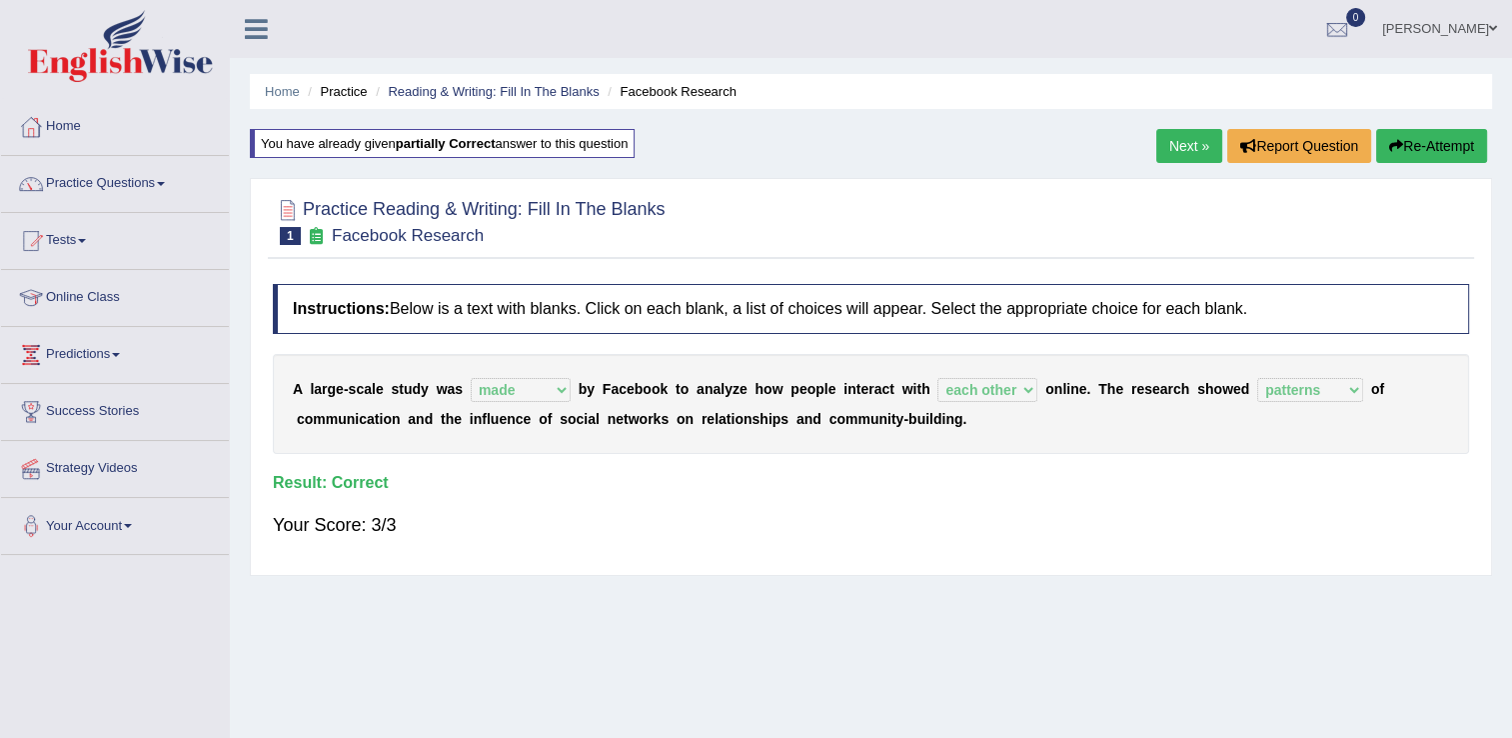
click at [1158, 158] on link "Next »" at bounding box center [1189, 146] width 66 height 34
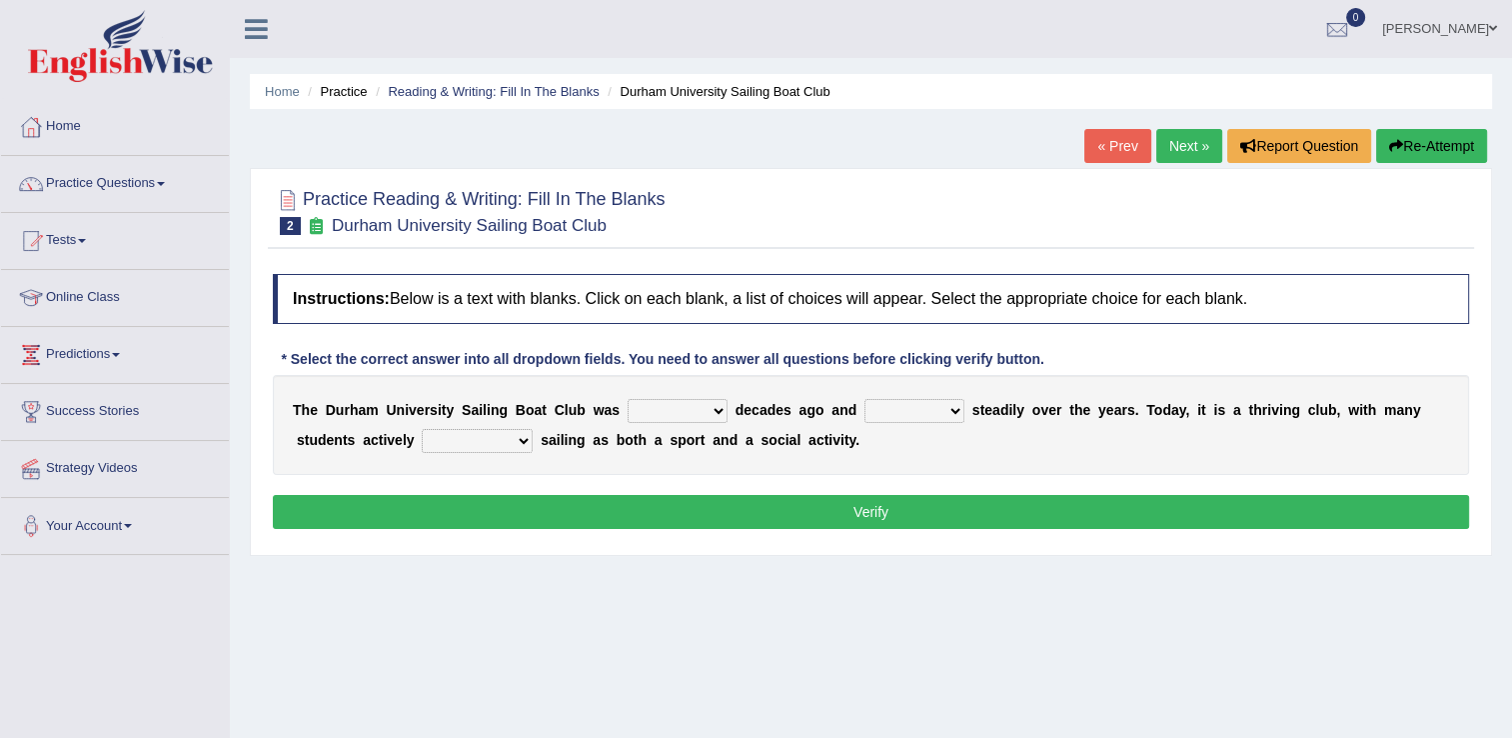
click at [679, 415] on select "found fund founded find" at bounding box center [678, 411] width 100 height 24
select select "founded"
click at [628, 399] on select "found fund founded find" at bounding box center [678, 411] width 100 height 24
click at [913, 414] on select "grow growing has grown grown" at bounding box center [914, 411] width 100 height 24
select select "has grown"
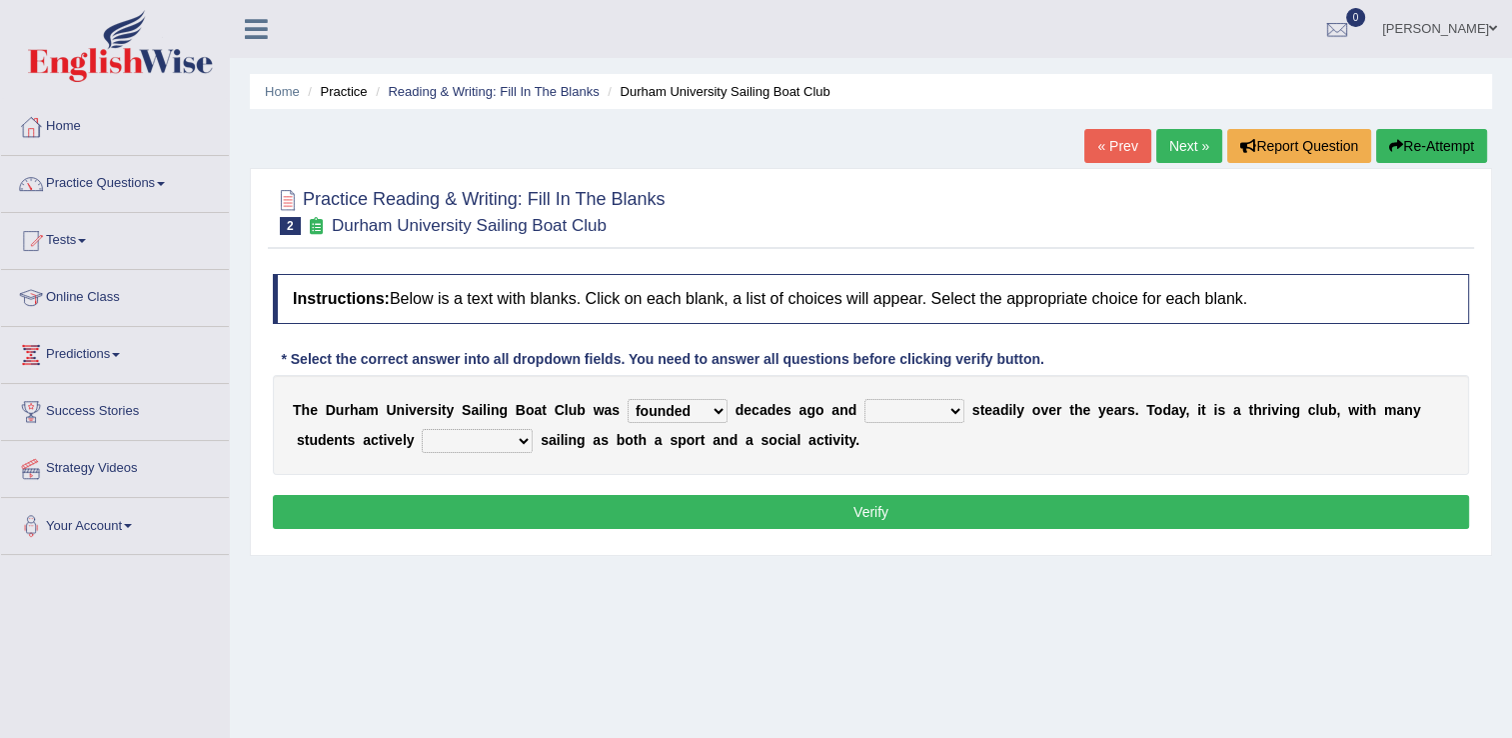
click at [864, 399] on select "grow growing has grown grown" at bounding box center [914, 411] width 100 height 24
click at [924, 414] on select "grow growing has grown grown" at bounding box center [914, 411] width 100 height 24
click at [975, 425] on div "T h e D u r h a m U n i v e r s i t y S a i l i n g B o a t C l u b w a s found…" at bounding box center [871, 425] width 1196 height 100
click at [448, 440] on select "enjoy enjoyed are enjoying enjoying" at bounding box center [477, 441] width 111 height 24
select select "enjoying"
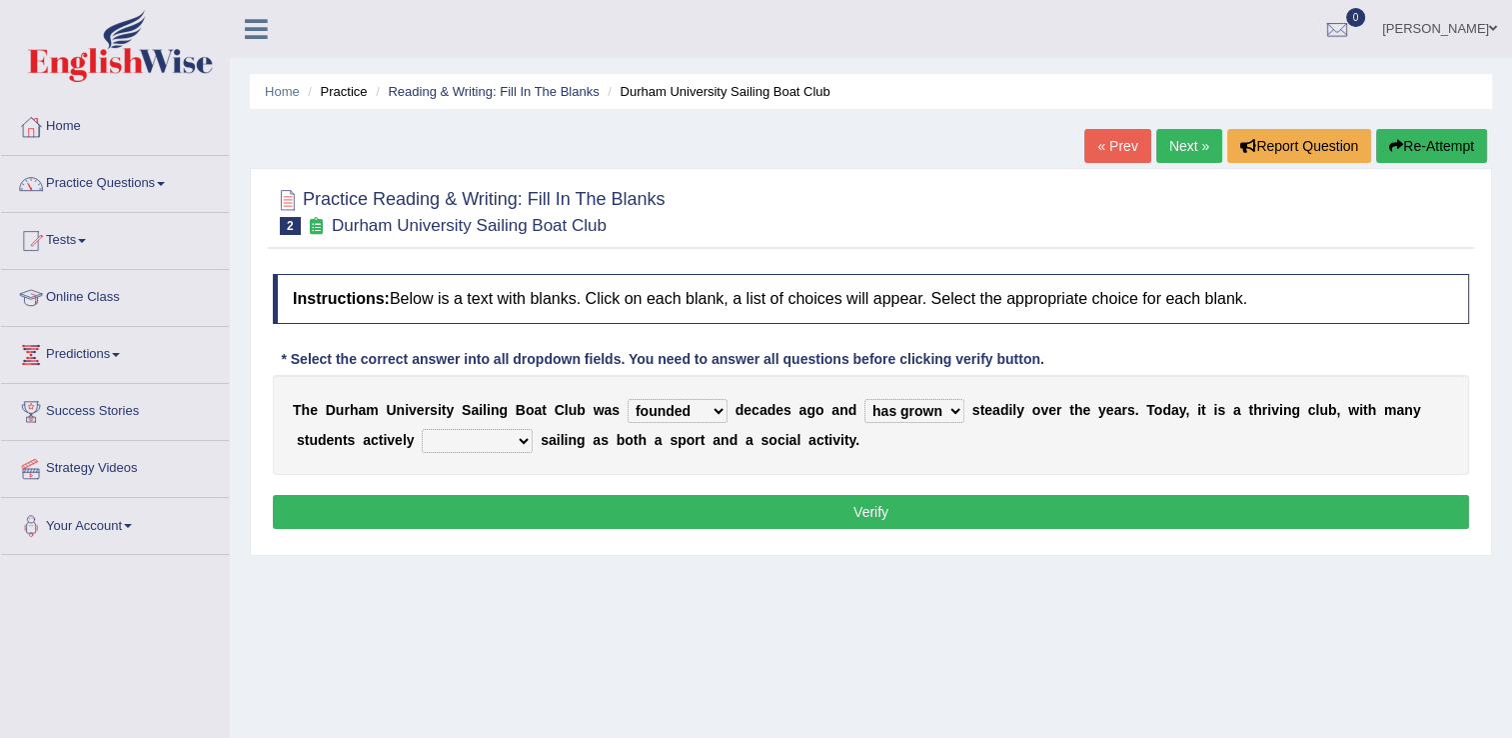
click at [422, 429] on select "enjoy enjoyed are enjoying enjoying" at bounding box center [477, 441] width 111 height 24
click at [810, 509] on button "Verify" at bounding box center [871, 512] width 1196 height 34
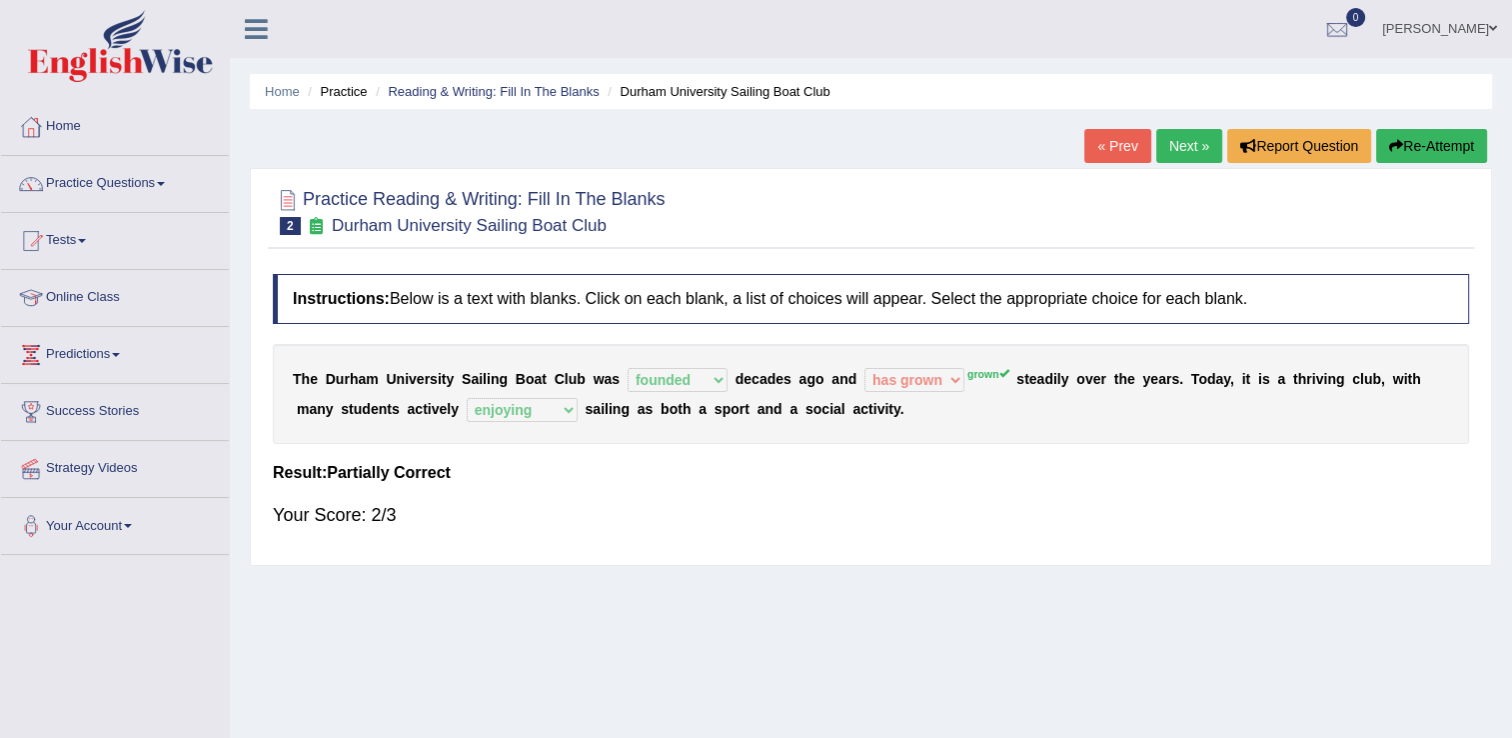
click at [1177, 132] on link "Next »" at bounding box center [1189, 146] width 66 height 34
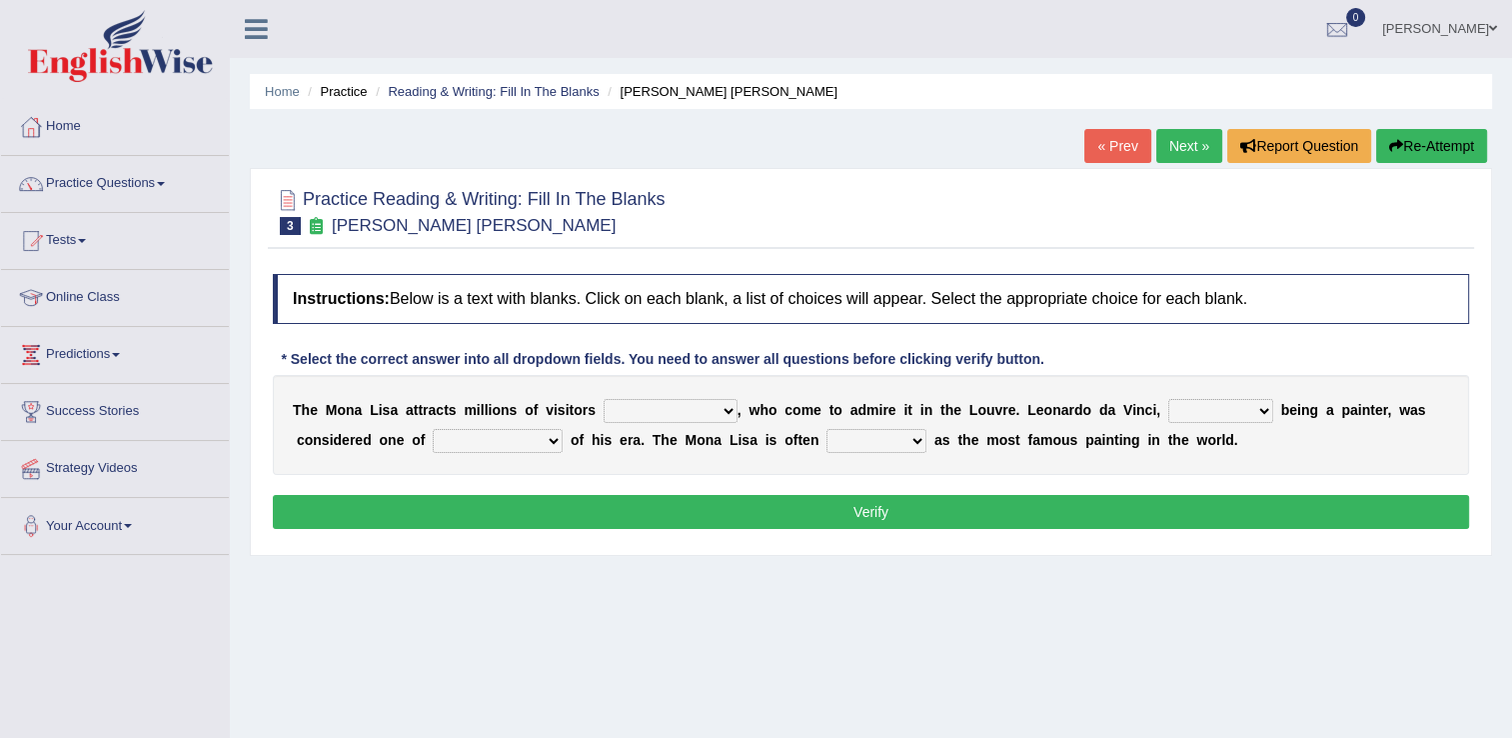
click at [658, 406] on select "around the year the all year all year round per year" at bounding box center [671, 411] width 134 height 24
select select "per year"
click at [604, 399] on select "around the year the all year all year round per year" at bounding box center [671, 411] width 134 height 24
click at [1168, 413] on select "rather than as much as as well as as long as" at bounding box center [1220, 411] width 105 height 24
select select "rather than"
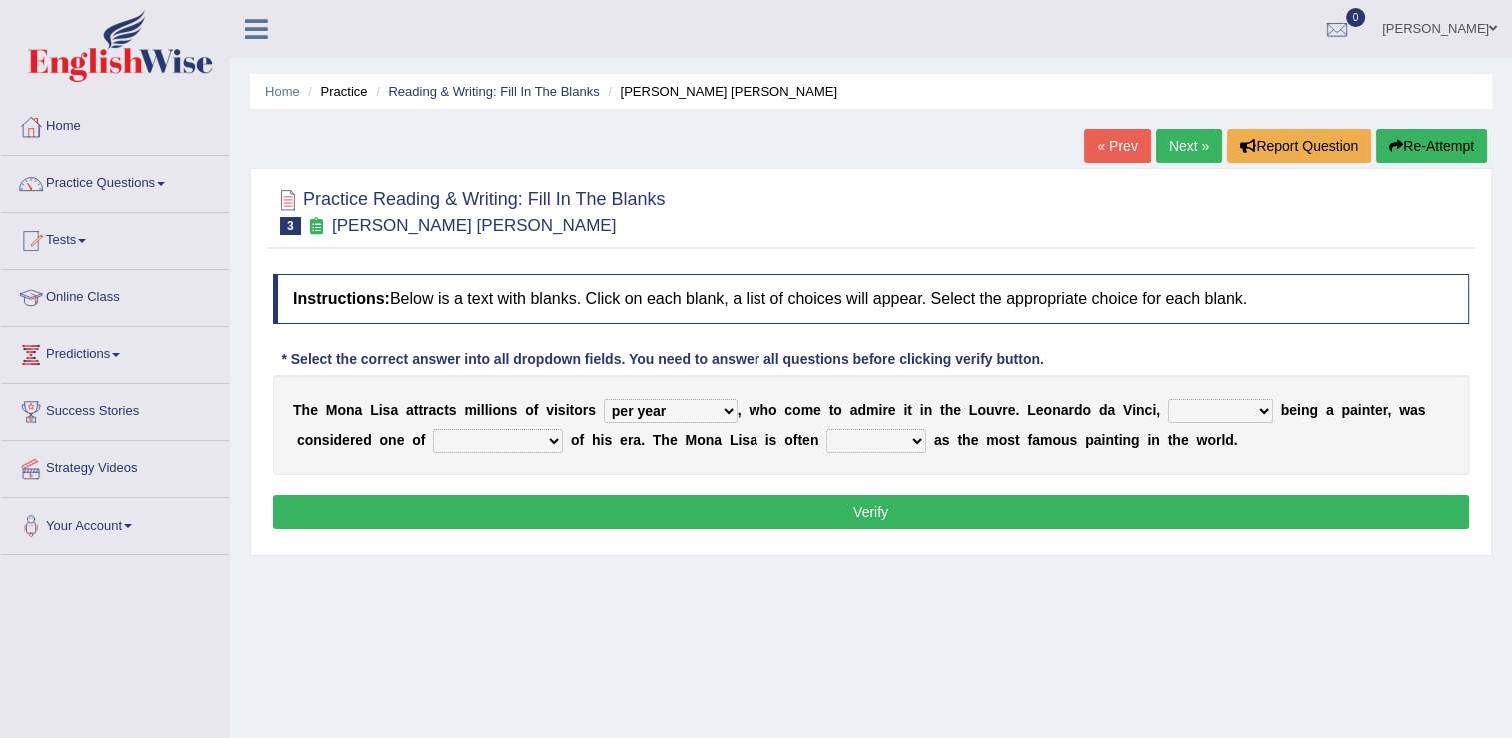
click at [1168, 399] on select "rather than as much as as well as as long as" at bounding box center [1220, 411] width 105 height 24
click at [433, 440] on select "better artists artist the better artist the best artists" at bounding box center [498, 441] width 130 height 24
select select "the best artists"
click at [433, 429] on select "better artists artist the better artist the best artists" at bounding box center [498, 441] width 130 height 24
click at [826, 440] on select "classified suggested predicted described" at bounding box center [876, 441] width 100 height 24
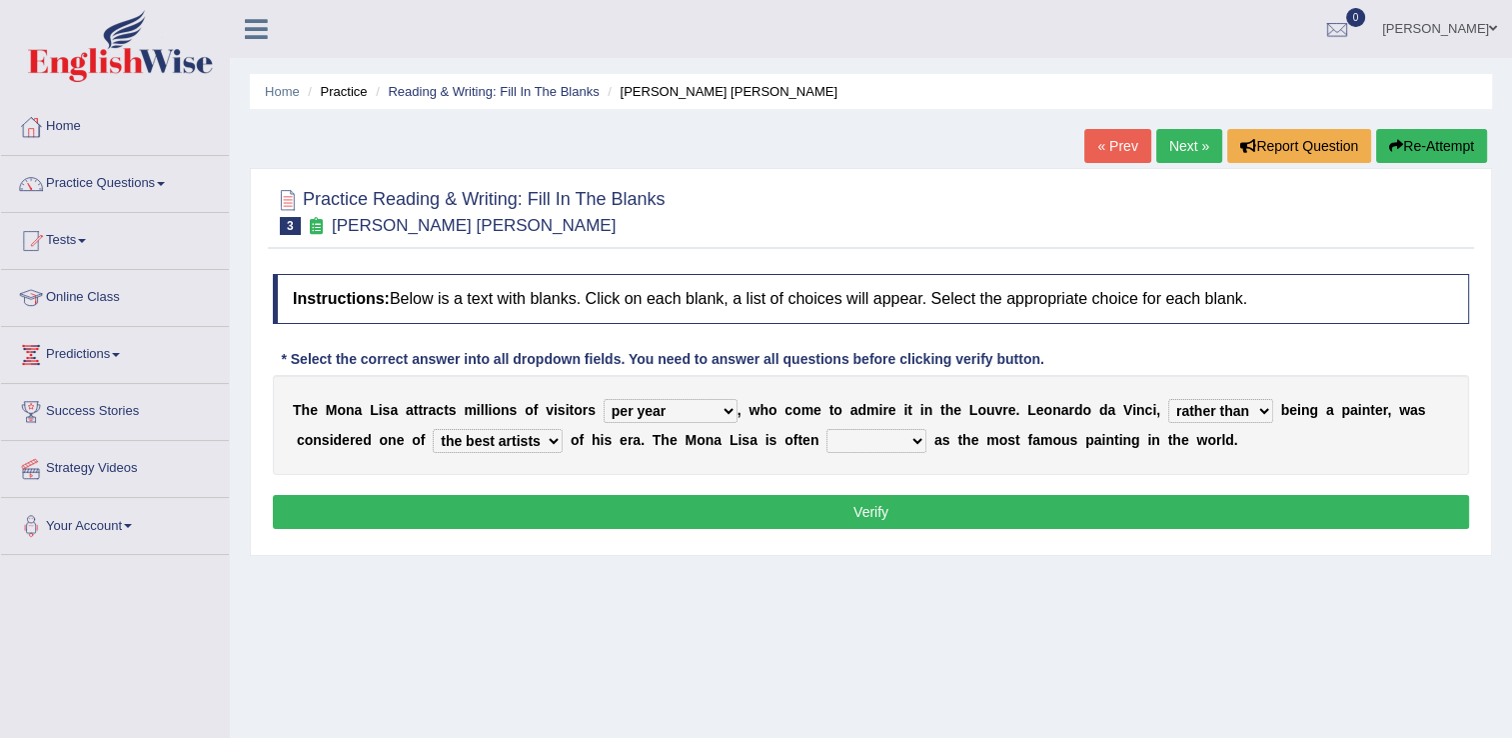
select select "described"
click at [826, 429] on select "classified suggested predicted described" at bounding box center [876, 441] width 100 height 24
click at [826, 446] on select "classified suggested predicted described" at bounding box center [876, 441] width 100 height 24
click at [826, 444] on select "classified suggested predicted described" at bounding box center [876, 441] width 100 height 24
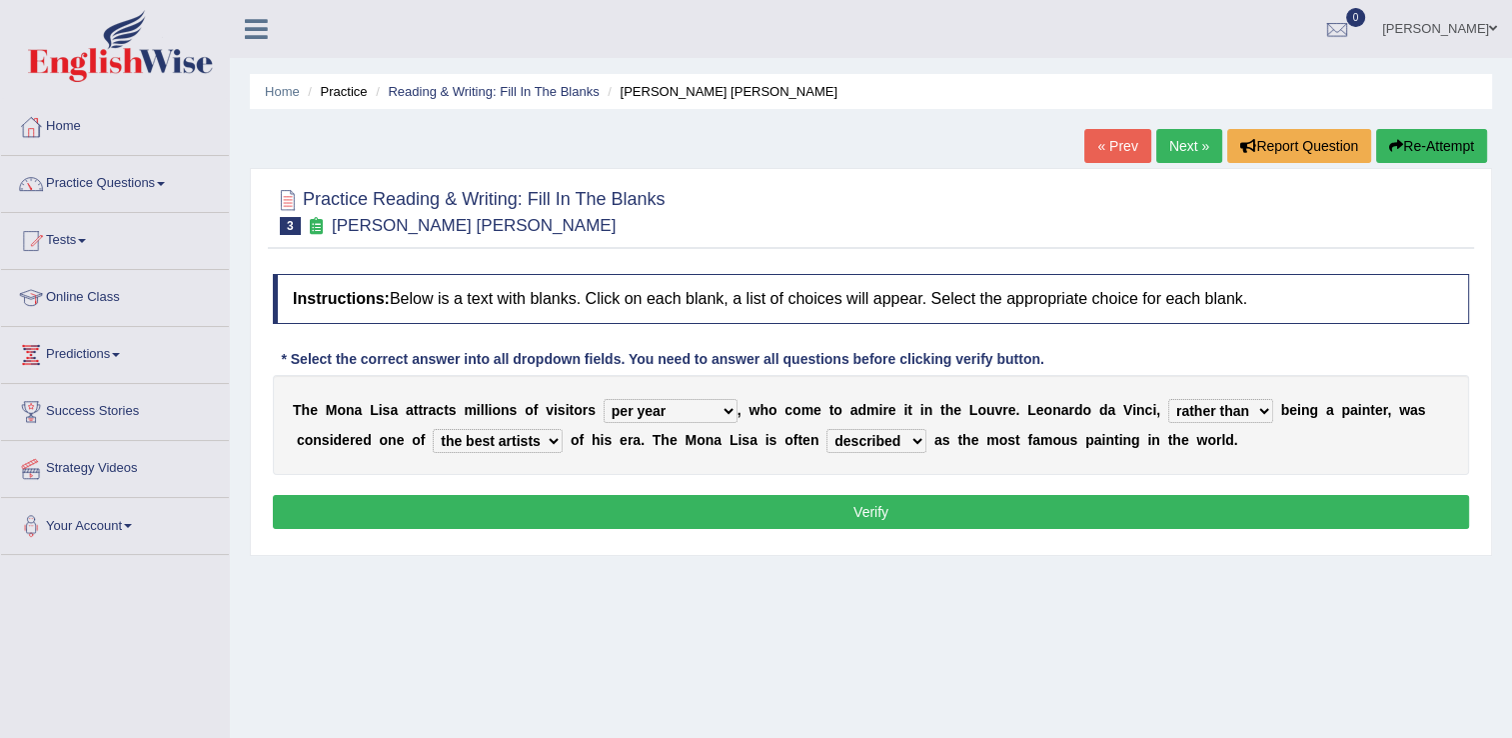
click at [908, 505] on button "Verify" at bounding box center [871, 512] width 1196 height 34
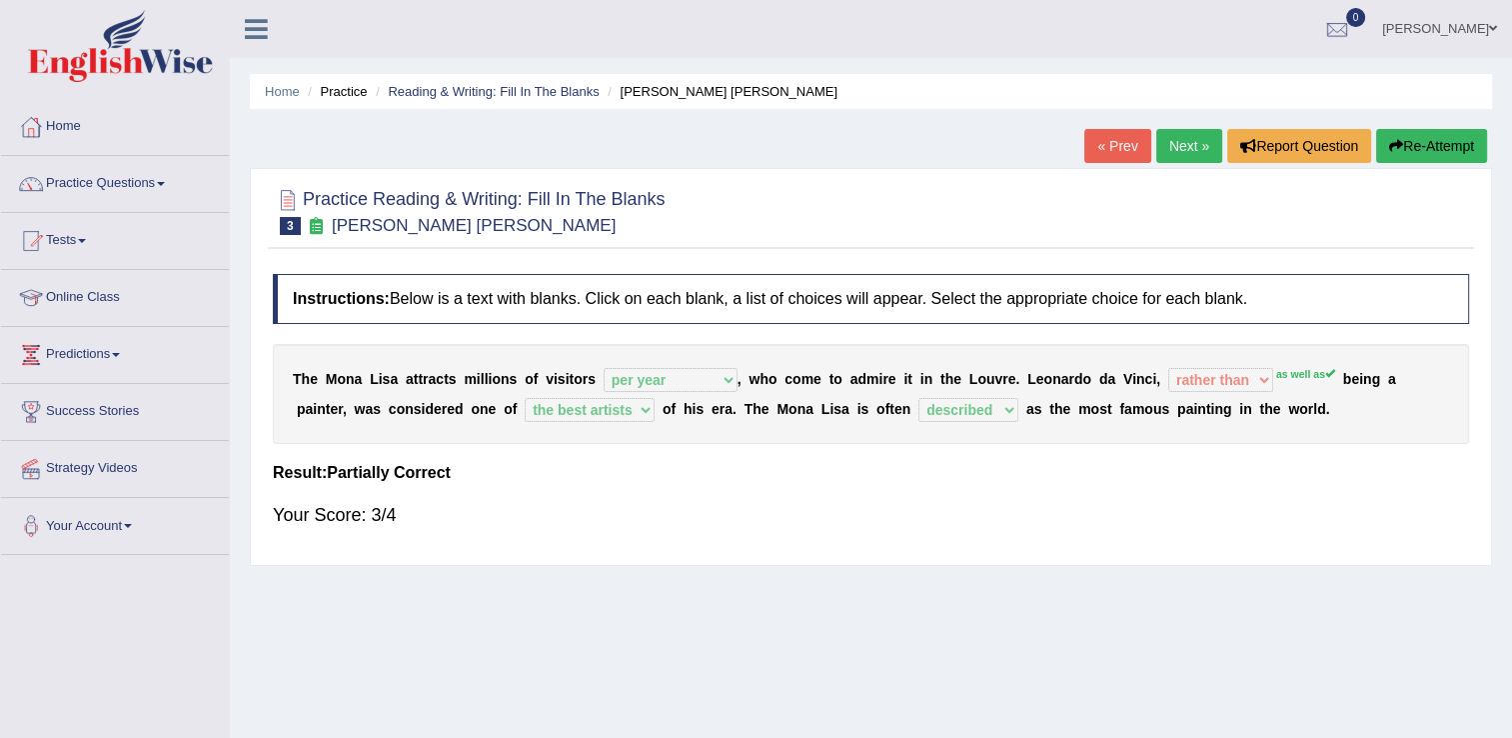
click at [1184, 147] on link "Next »" at bounding box center [1189, 146] width 66 height 34
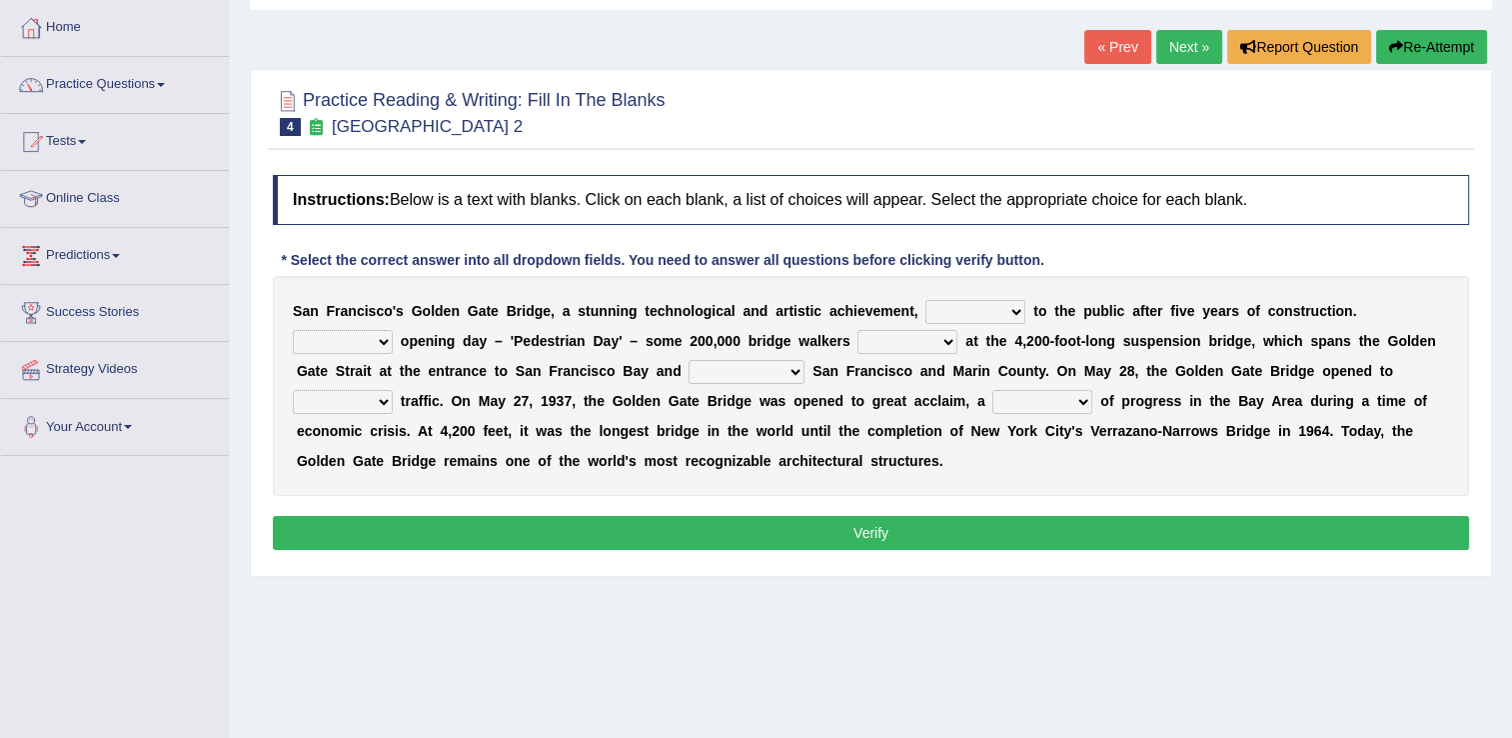
scroll to position [100, 0]
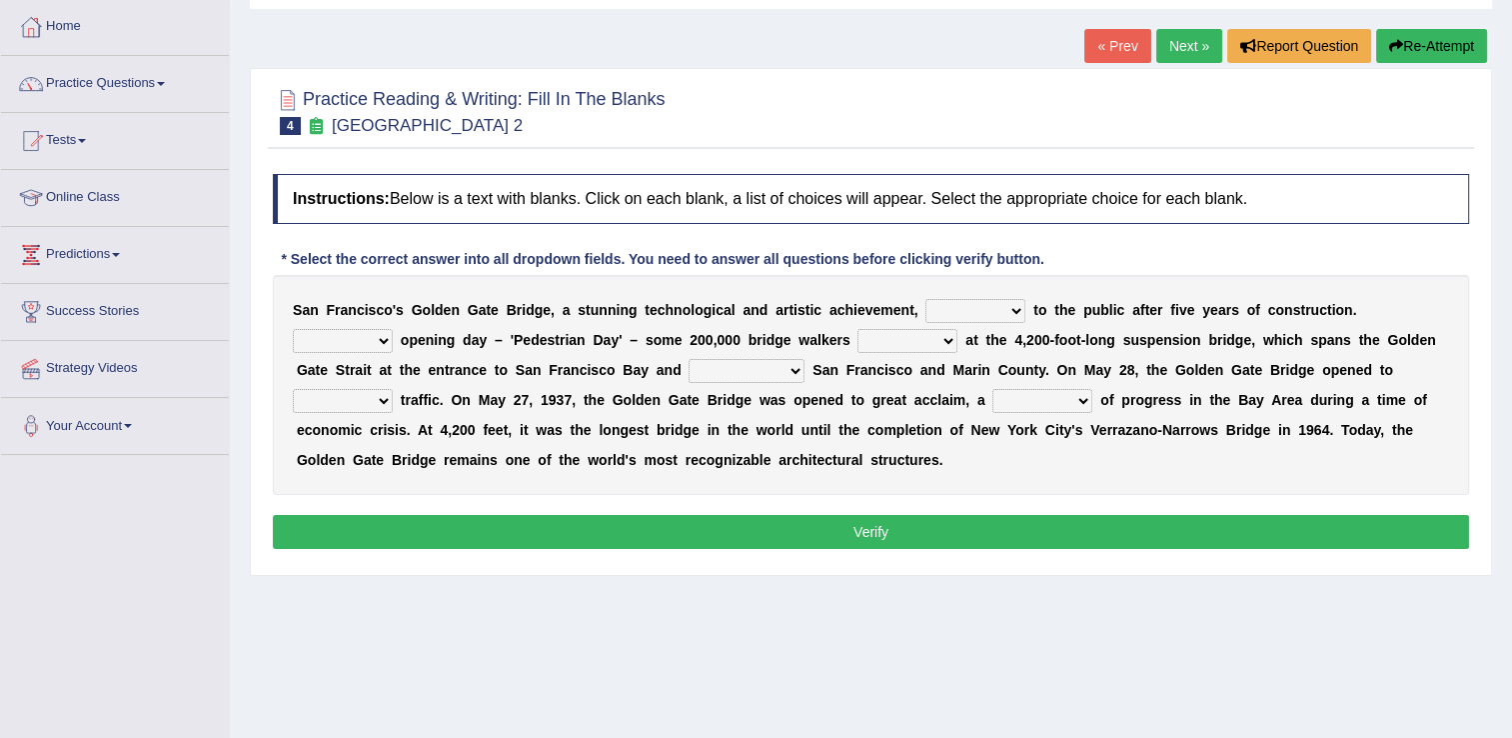
click at [962, 310] on select "opens closes appears equals" at bounding box center [975, 311] width 100 height 24
select select "opens"
click at [925, 299] on select "opens closes appears equals" at bounding box center [975, 311] width 100 height 24
click at [393, 329] on select "On During Since When" at bounding box center [343, 341] width 100 height 24
select select "During"
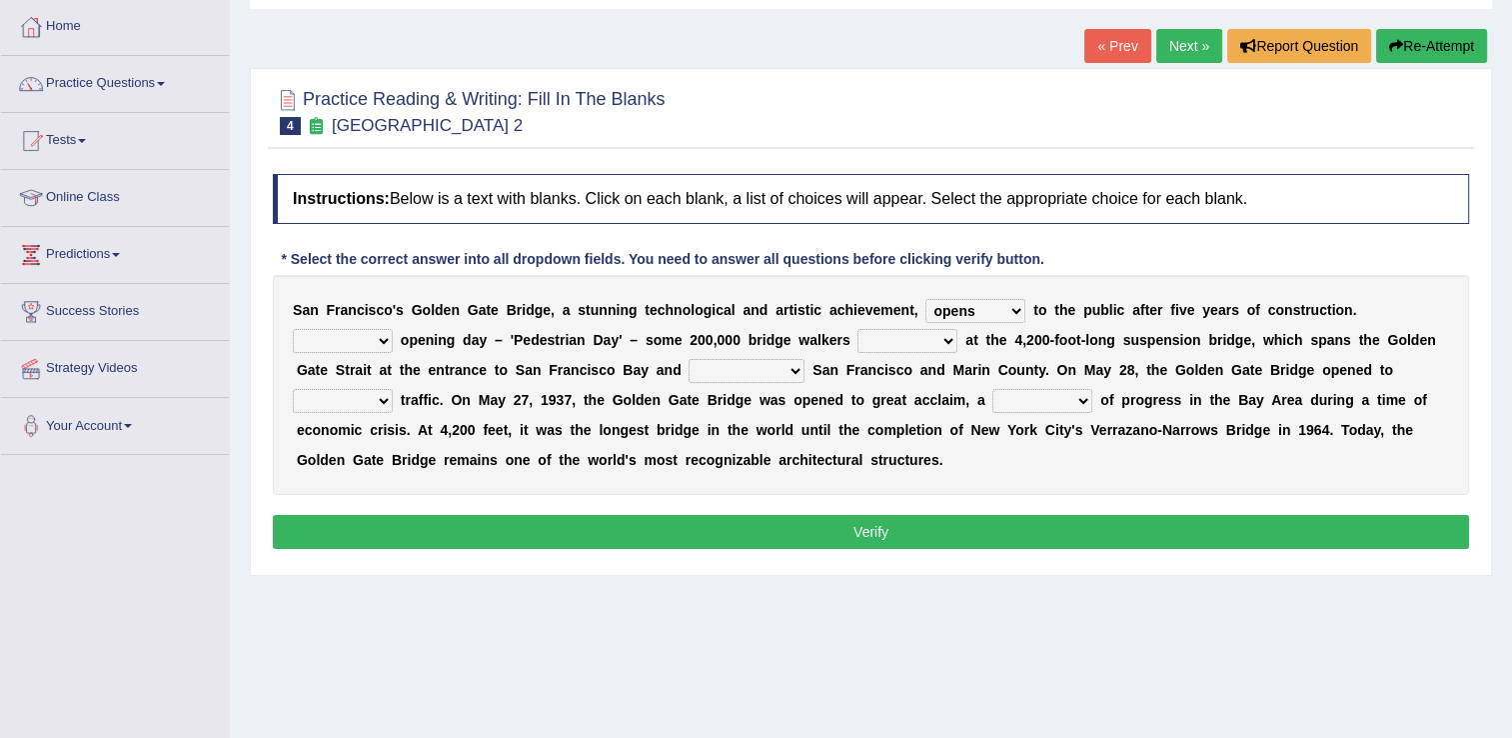
click at [393, 329] on select "On During Since When" at bounding box center [343, 341] width 100 height 24
click at [857, 343] on select "stationed looked marveled laughed" at bounding box center [907, 341] width 100 height 24
select select "stationed"
click at [857, 329] on select "stationed looked marveled laughed" at bounding box center [907, 341] width 100 height 24
click at [689, 370] on select "separates connects channels differentiates" at bounding box center [747, 371] width 116 height 24
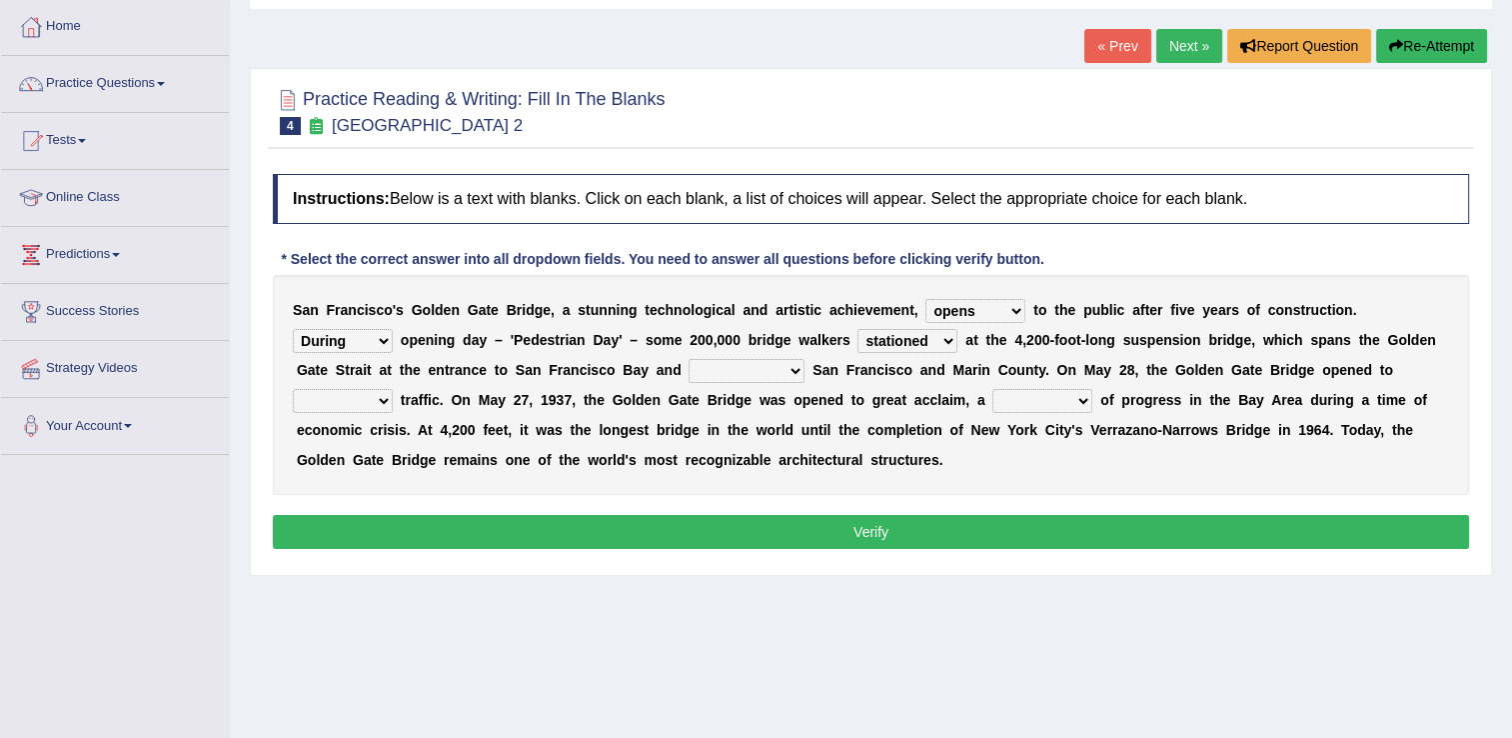
select select "connects"
click at [689, 359] on select "separates connects channels differentiates" at bounding box center [747, 371] width 116 height 24
click at [393, 389] on select "aquatic vehicular airborne watertight" at bounding box center [343, 401] width 100 height 24
select select "vehicular"
click at [393, 389] on select "aquatic vehicular airborne watertight" at bounding box center [343, 401] width 100 height 24
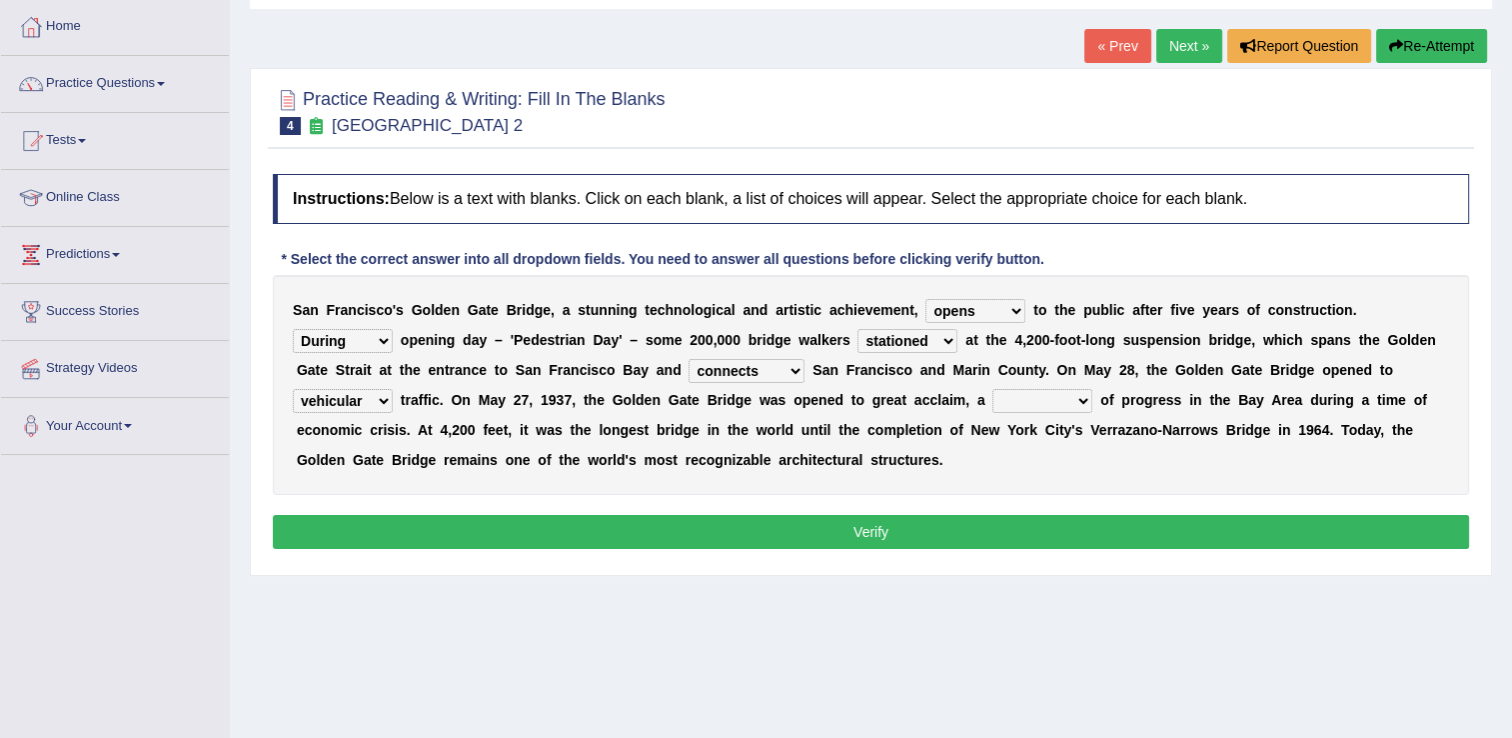
click at [992, 402] on select "denial symbol technique yield" at bounding box center [1042, 401] width 100 height 24
select select "symbol"
click at [992, 389] on select "denial symbol technique yield" at bounding box center [1042, 401] width 100 height 24
click at [992, 400] on select "denial symbol technique yield" at bounding box center [1042, 401] width 100 height 24
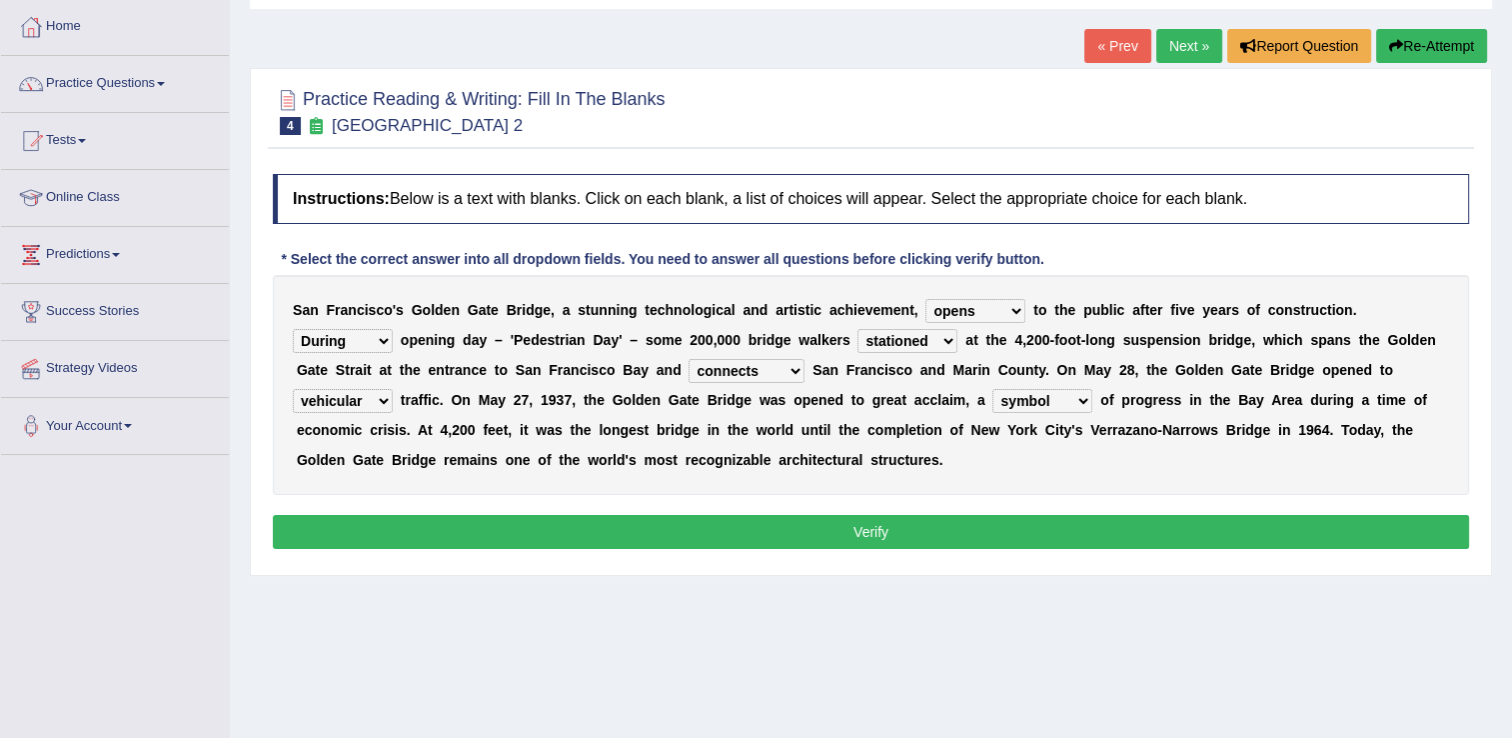
click at [768, 518] on button "Verify" at bounding box center [871, 532] width 1196 height 34
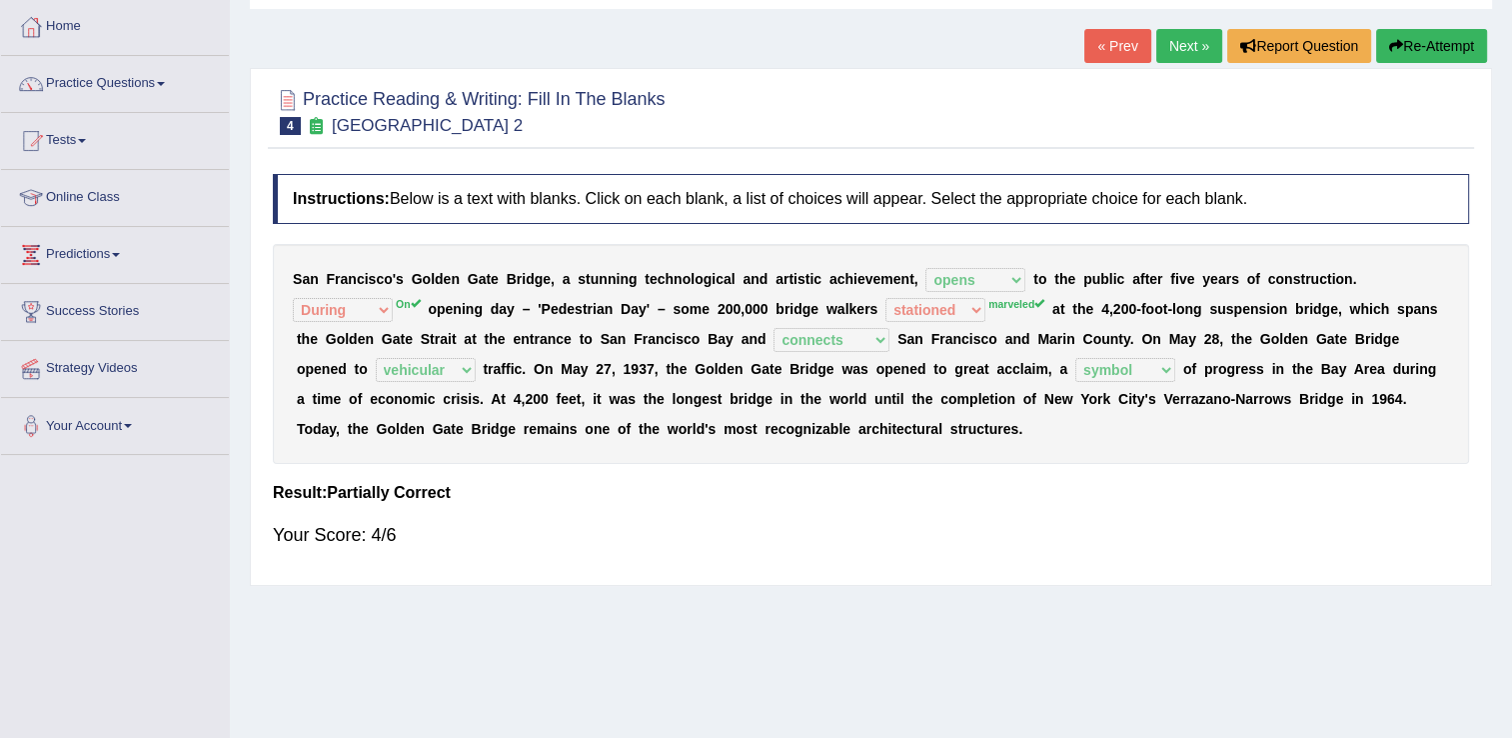
click at [1175, 48] on link "Next »" at bounding box center [1189, 46] width 66 height 34
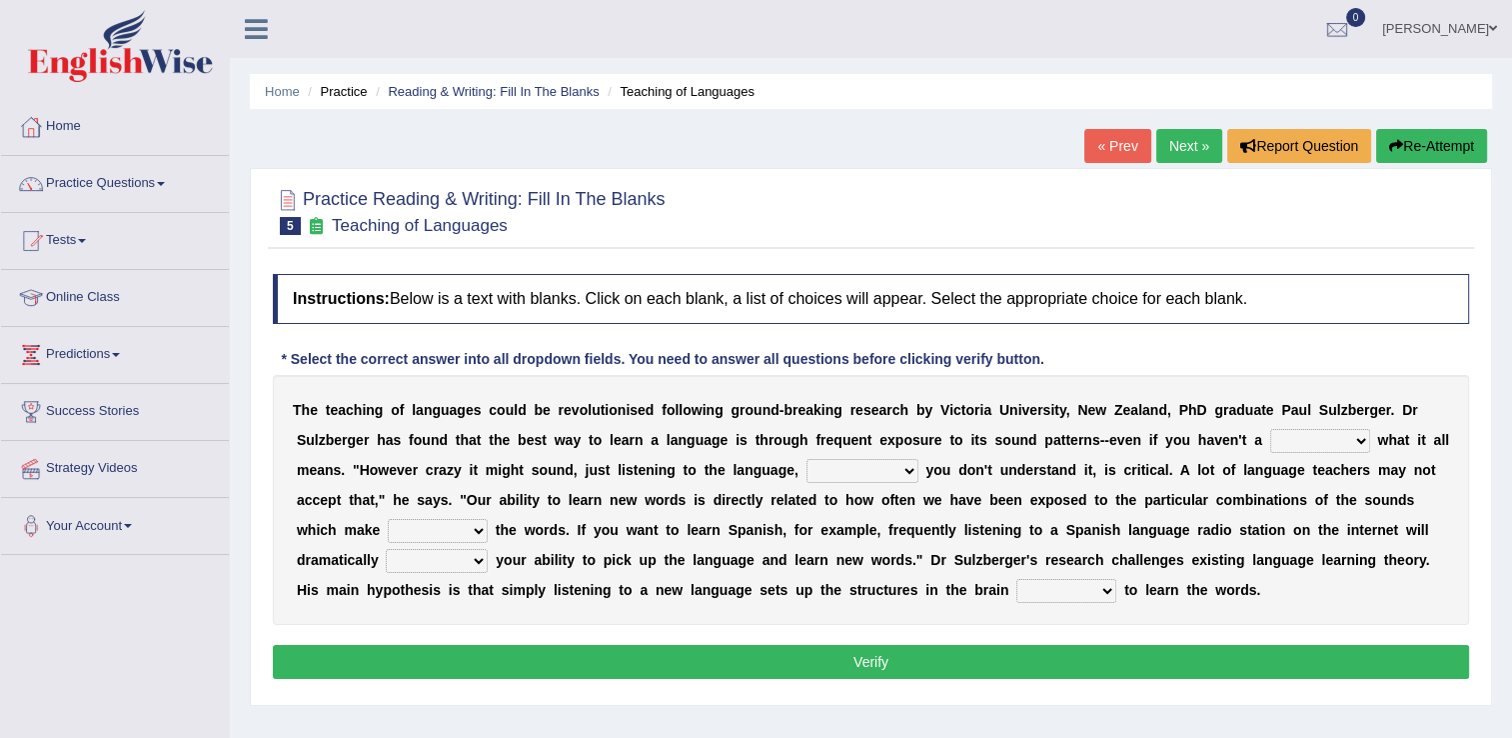
click at [1270, 439] on select "dew claw clue due" at bounding box center [1320, 441] width 100 height 24
select select "dew"
click at [1270, 429] on select "dew claw clue due" at bounding box center [1320, 441] width 100 height 24
click at [806, 473] on select "but also all together even though if so" at bounding box center [862, 471] width 112 height 24
select select "even though"
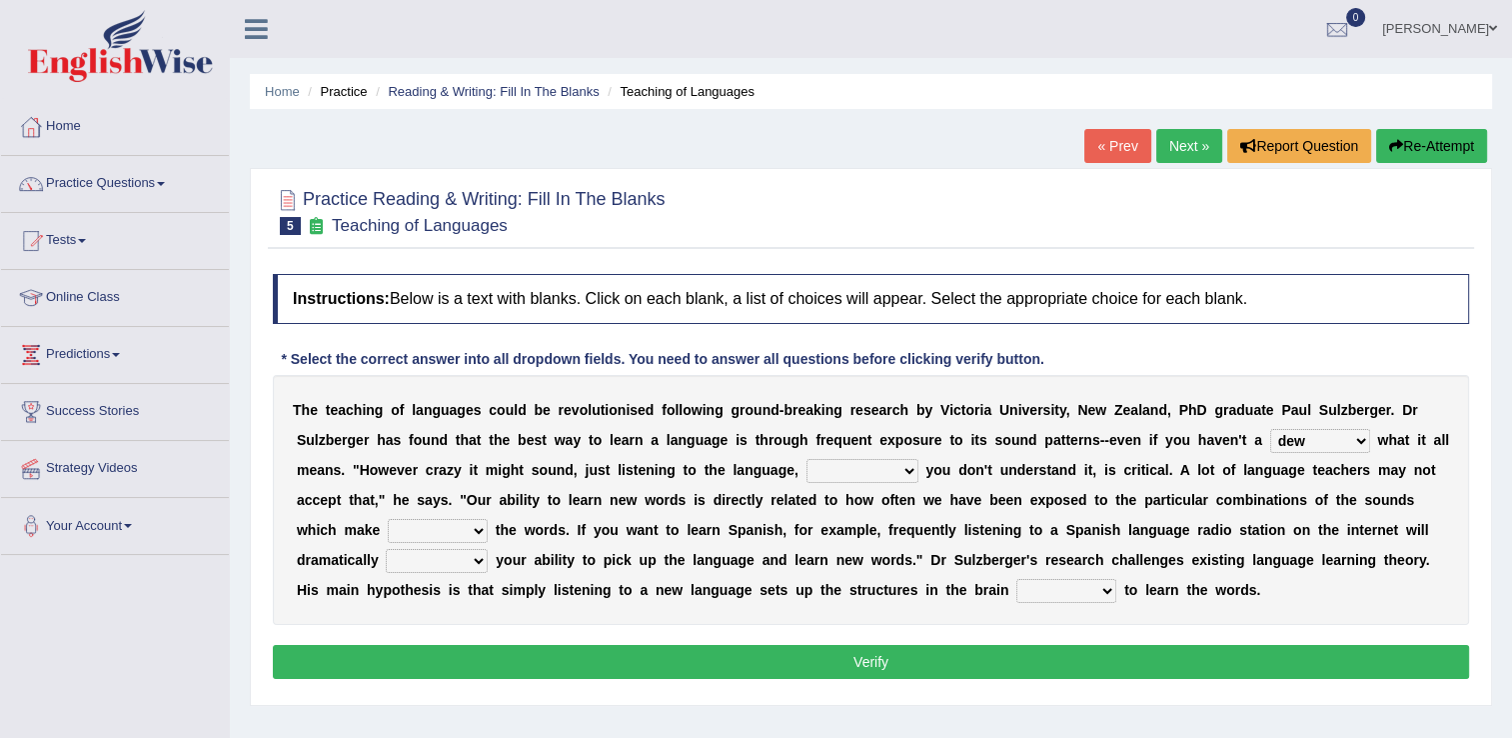
click at [806, 459] on select "but also all together even though if so" at bounding box center [862, 471] width 112 height 24
click at [1200, 582] on b "e" at bounding box center [1204, 590] width 8 height 16
click at [806, 474] on select "but also all together even though if so" at bounding box center [862, 471] width 112 height 24
click at [806, 459] on select "but also all together even though if so" at bounding box center [862, 471] width 112 height 24
click at [806, 471] on select "but also all together even though if so" at bounding box center [862, 471] width 112 height 24
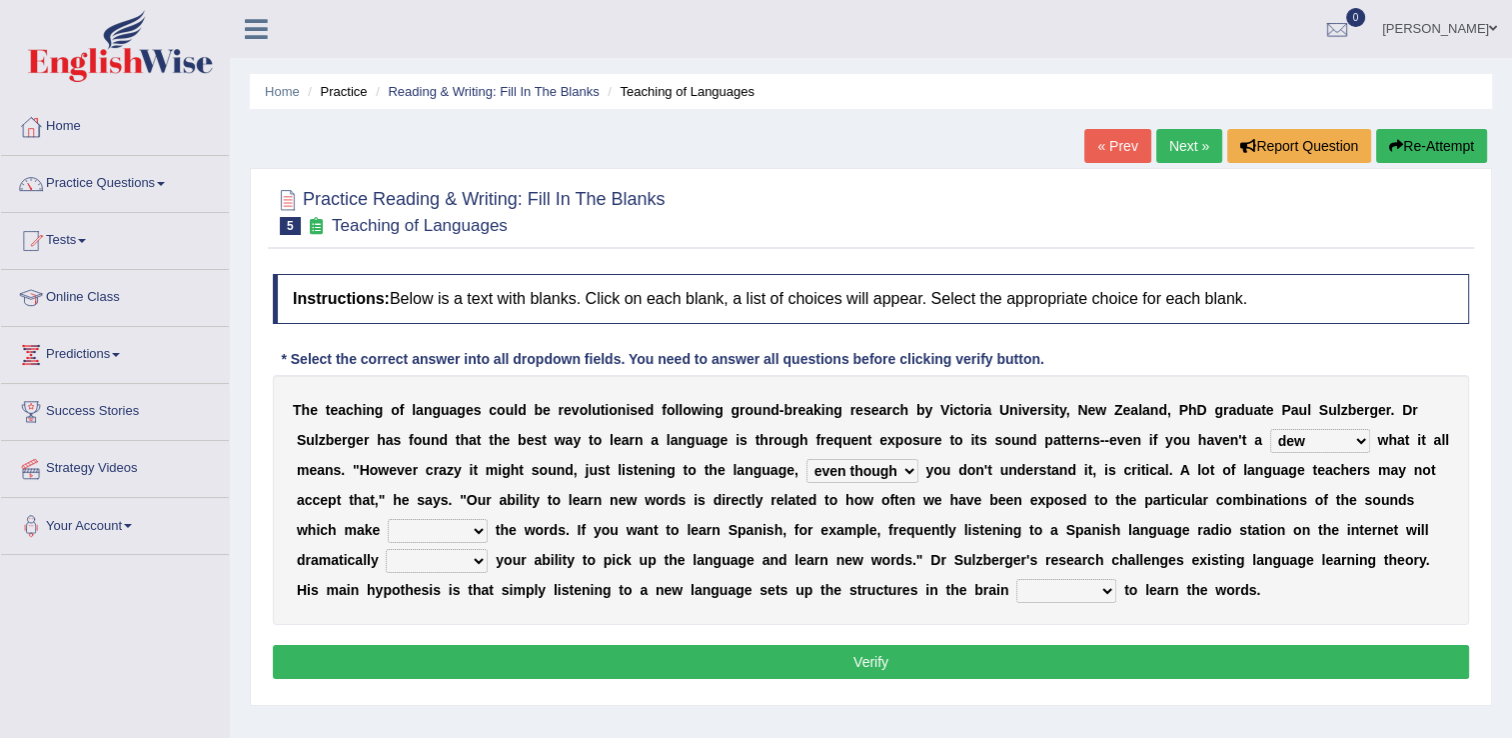
click at [1222, 470] on b "o" at bounding box center [1226, 470] width 9 height 16
click at [488, 519] on select "down up of on" at bounding box center [438, 531] width 100 height 24
select select "on"
click at [488, 519] on select "down up of on" at bounding box center [438, 531] width 100 height 24
click at [488, 549] on select "evaluate exaggerate describe boost" at bounding box center [437, 561] width 102 height 24
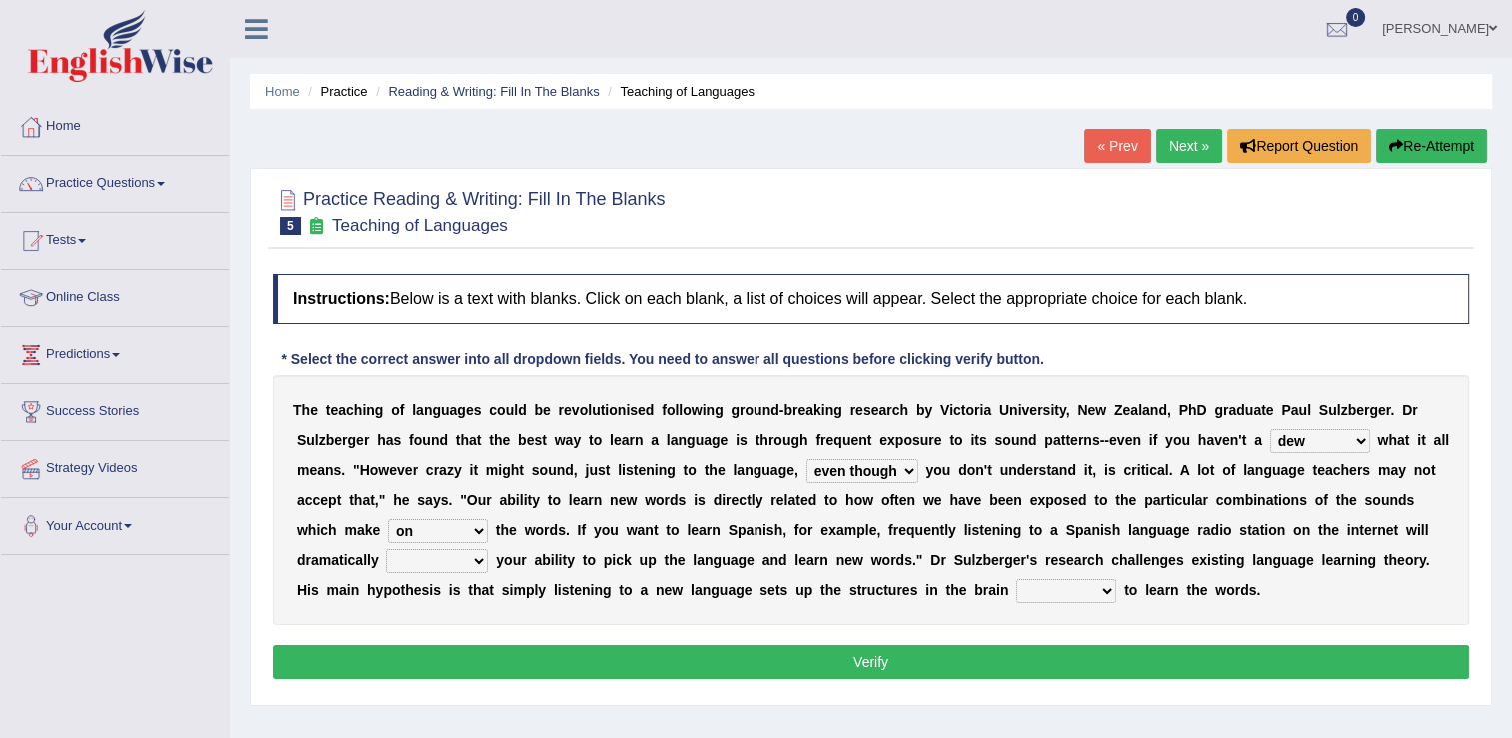
select select "boost"
click at [488, 549] on select "evaluate exaggerate describe boost" at bounding box center [437, 561] width 102 height 24
click at [1016, 591] on select "requiring required directed to require" at bounding box center [1066, 591] width 100 height 24
click at [429, 582] on b "s" at bounding box center [425, 590] width 8 height 16
click at [1016, 591] on select "requiring required directed to require" at bounding box center [1066, 591] width 100 height 24
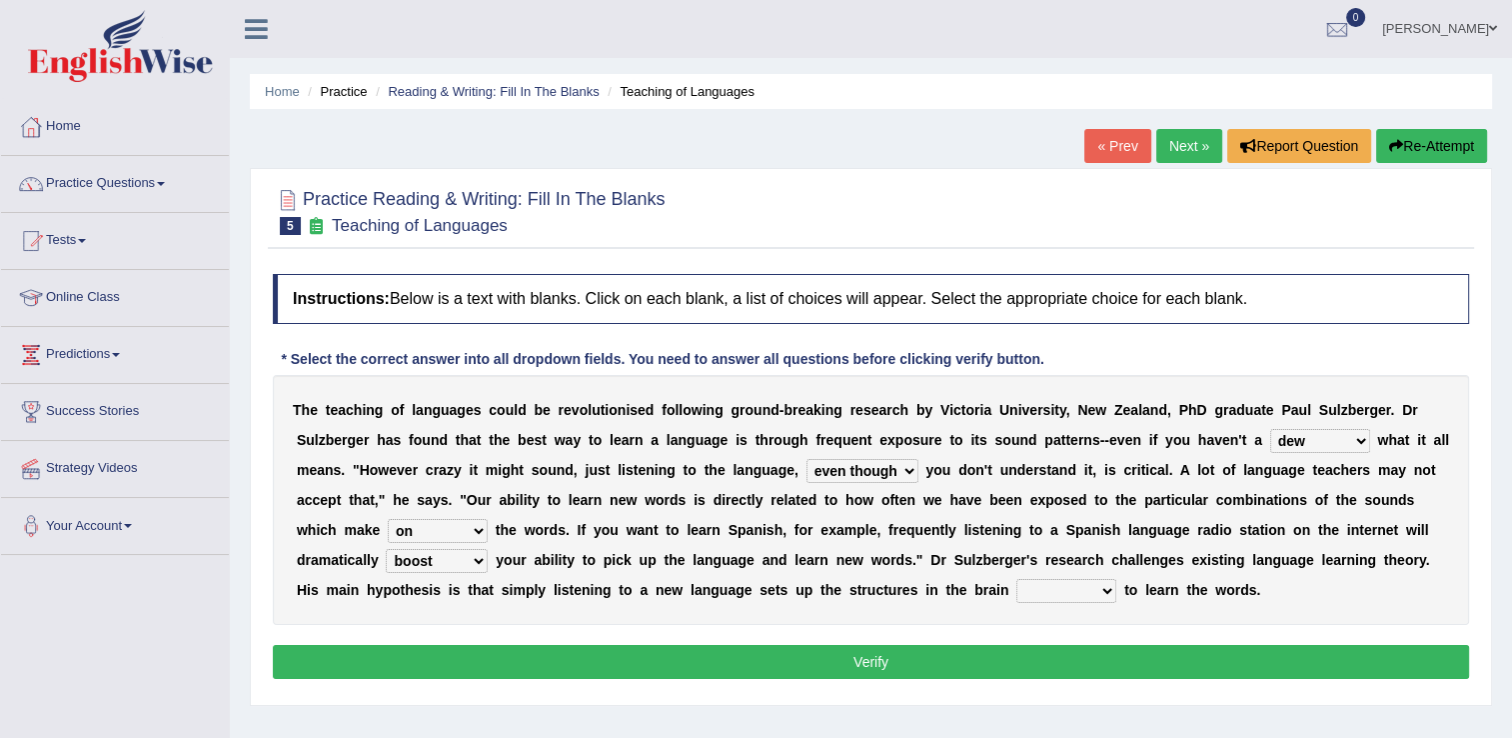
click at [1243, 572] on div "T h e t e a c h i n g o f l a n g u a g e s c o u l d b e r e v o l u t i o n i…" at bounding box center [871, 500] width 1196 height 250
click at [1016, 592] on select "requiring required directed to require" at bounding box center [1066, 591] width 100 height 24
select select "requiring"
click at [1016, 579] on select "requiring required directed to require" at bounding box center [1066, 591] width 100 height 24
click at [848, 662] on button "Verify" at bounding box center [871, 662] width 1196 height 34
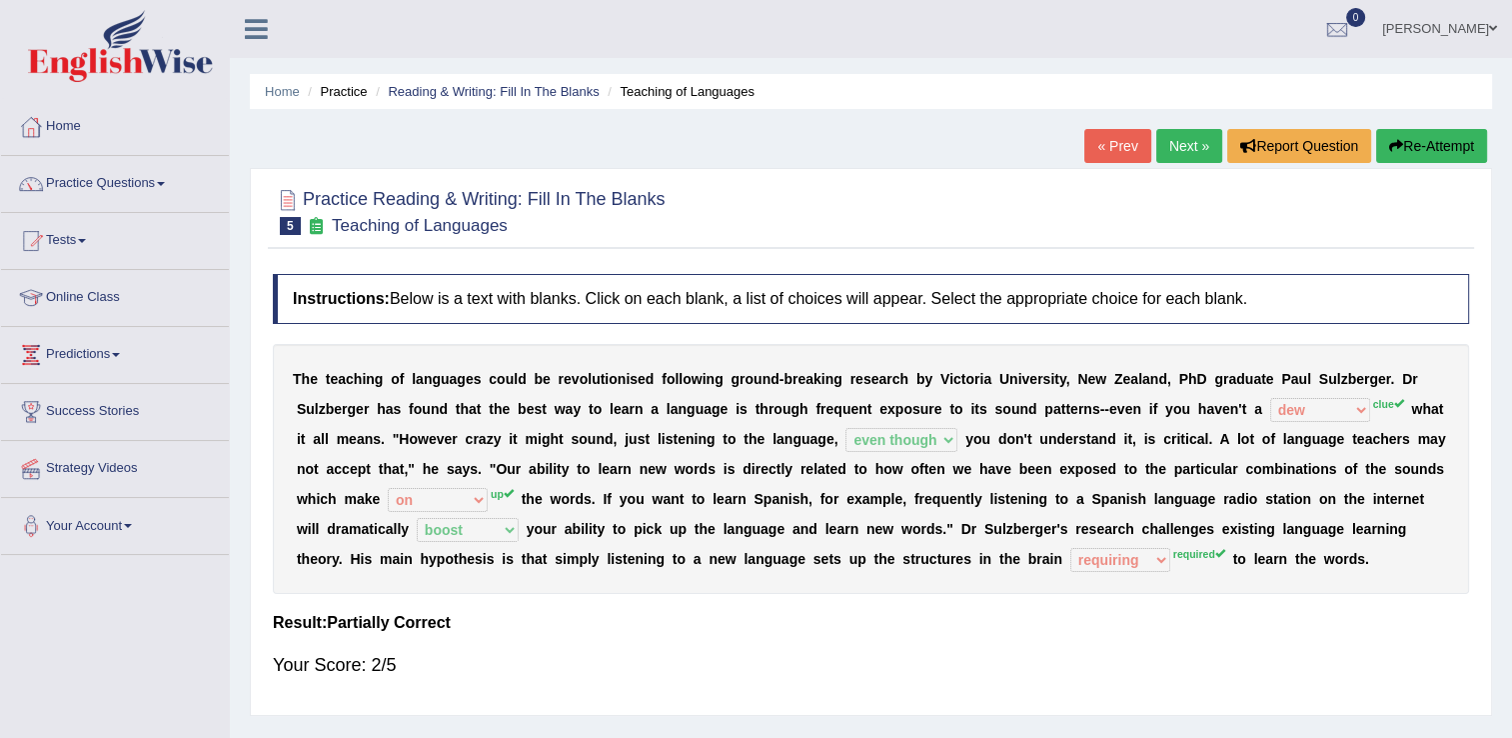
click at [1167, 147] on link "Next »" at bounding box center [1189, 146] width 66 height 34
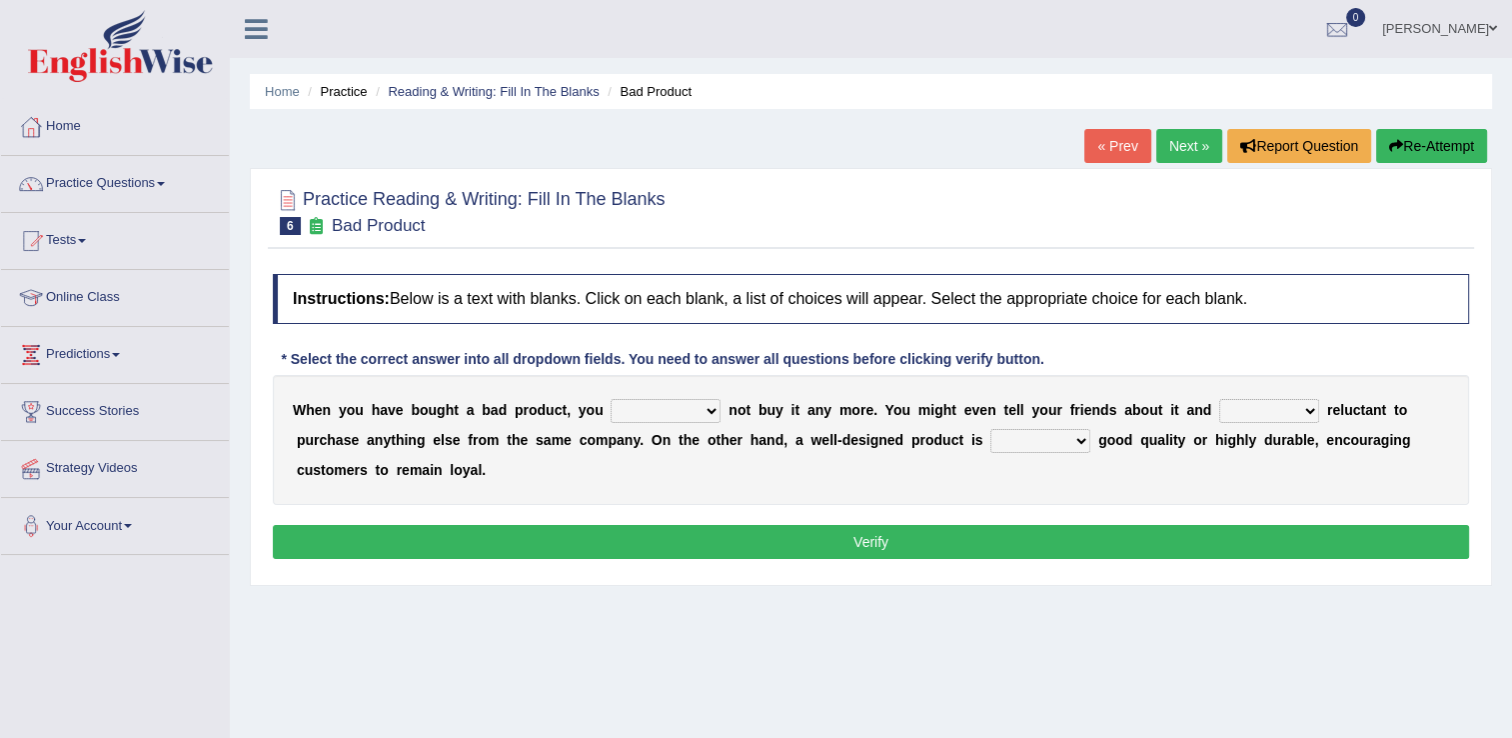
click at [657, 409] on select "would have should have should" at bounding box center [666, 411] width 110 height 24
select select "would"
click at [611, 399] on select "would have should have should" at bounding box center [666, 411] width 110 height 24
click at [654, 416] on select "would have should have should" at bounding box center [666, 411] width 110 height 24
click at [655, 416] on select "would have should have should" at bounding box center [666, 411] width 110 height 24
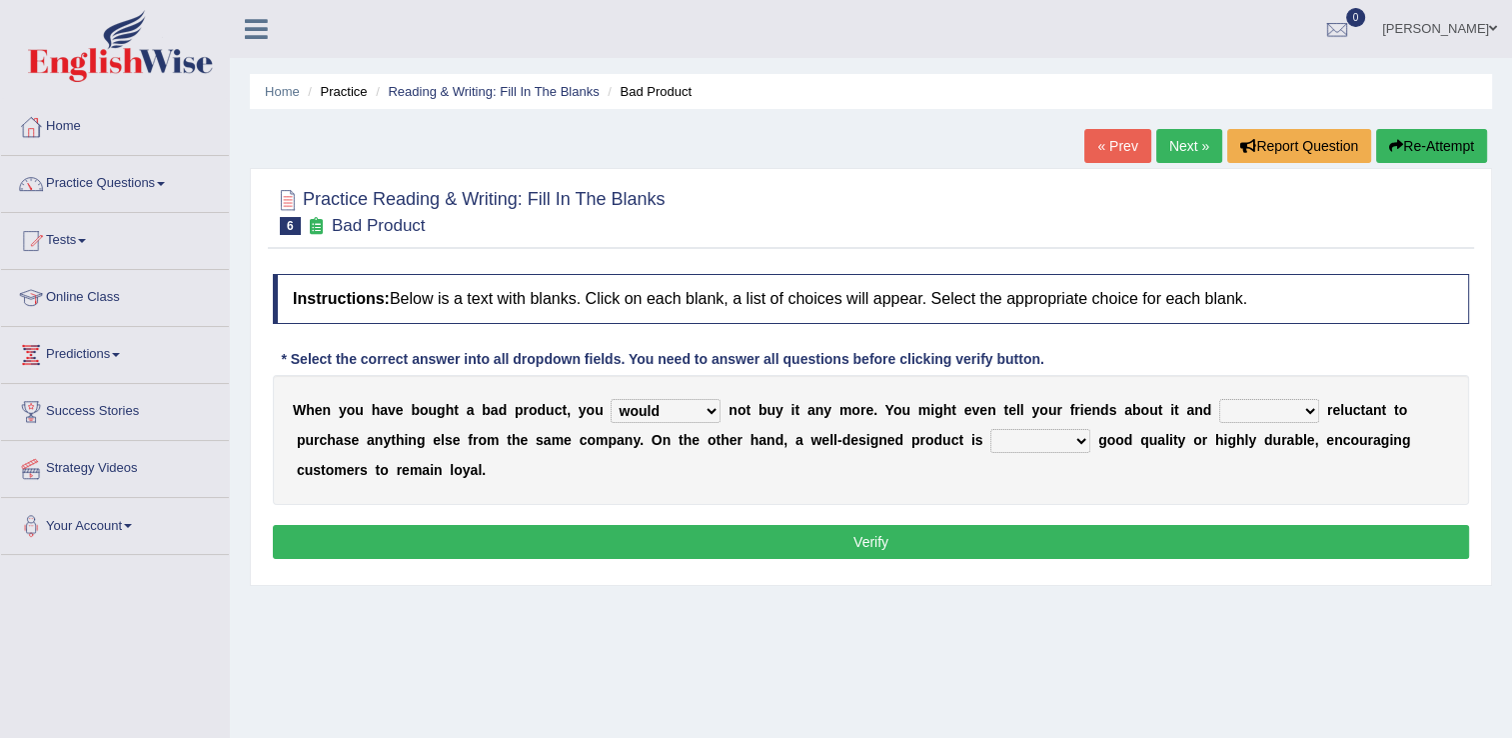
click at [1243, 412] on select "is are be being" at bounding box center [1269, 411] width 100 height 24
click at [1219, 399] on select "is are be being" at bounding box center [1269, 411] width 100 height 24
click at [1219, 414] on select "is are be being" at bounding box center [1269, 411] width 100 height 24
click at [1219, 399] on select "is are be being" at bounding box center [1269, 411] width 100 height 24
click at [1245, 407] on select "is are be being" at bounding box center [1269, 411] width 100 height 24
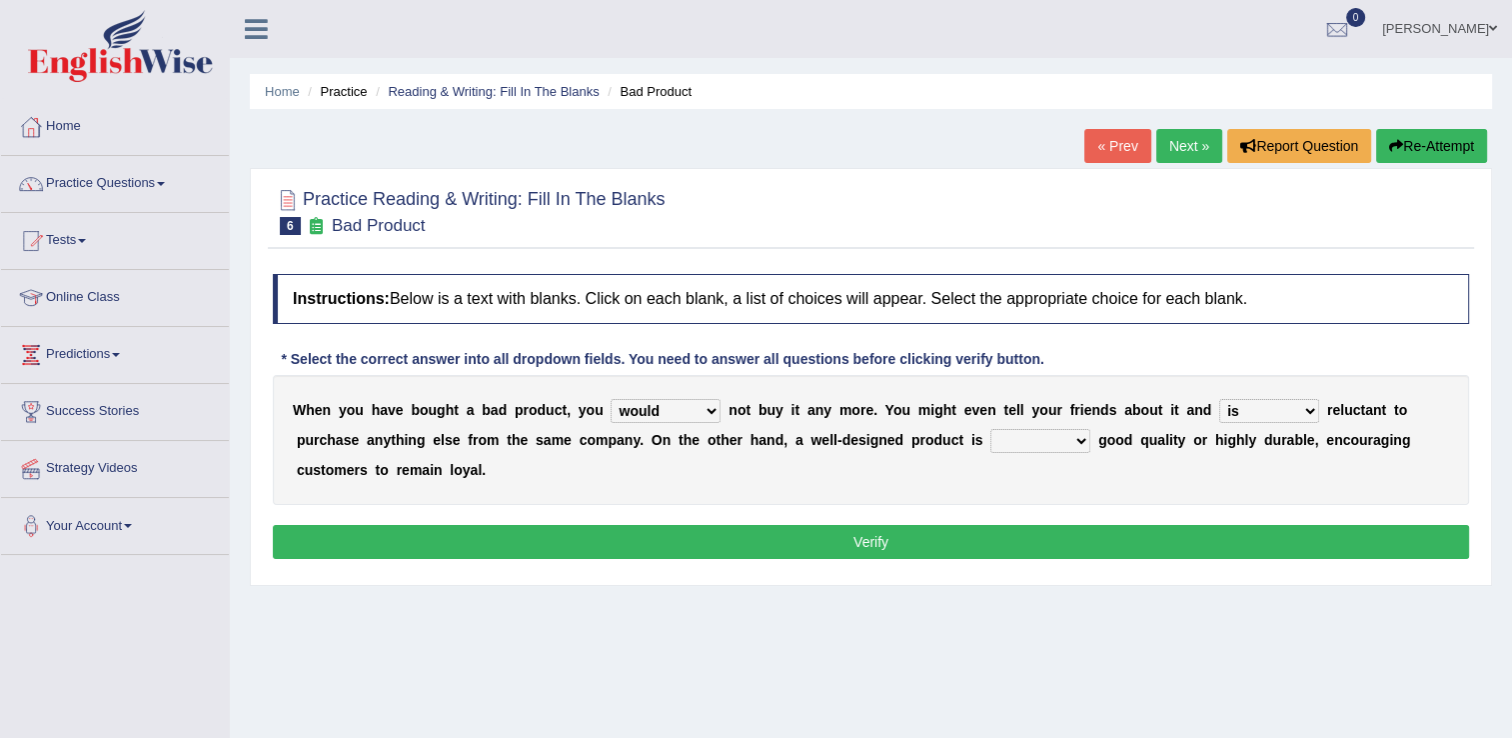
select select "being"
click at [1219, 399] on select "is are be being" at bounding box center [1269, 411] width 100 height 24
click at [990, 443] on select "both also neither either" at bounding box center [1040, 441] width 100 height 24
select select "either"
click at [990, 429] on select "both also neither either" at bounding box center [1040, 441] width 100 height 24
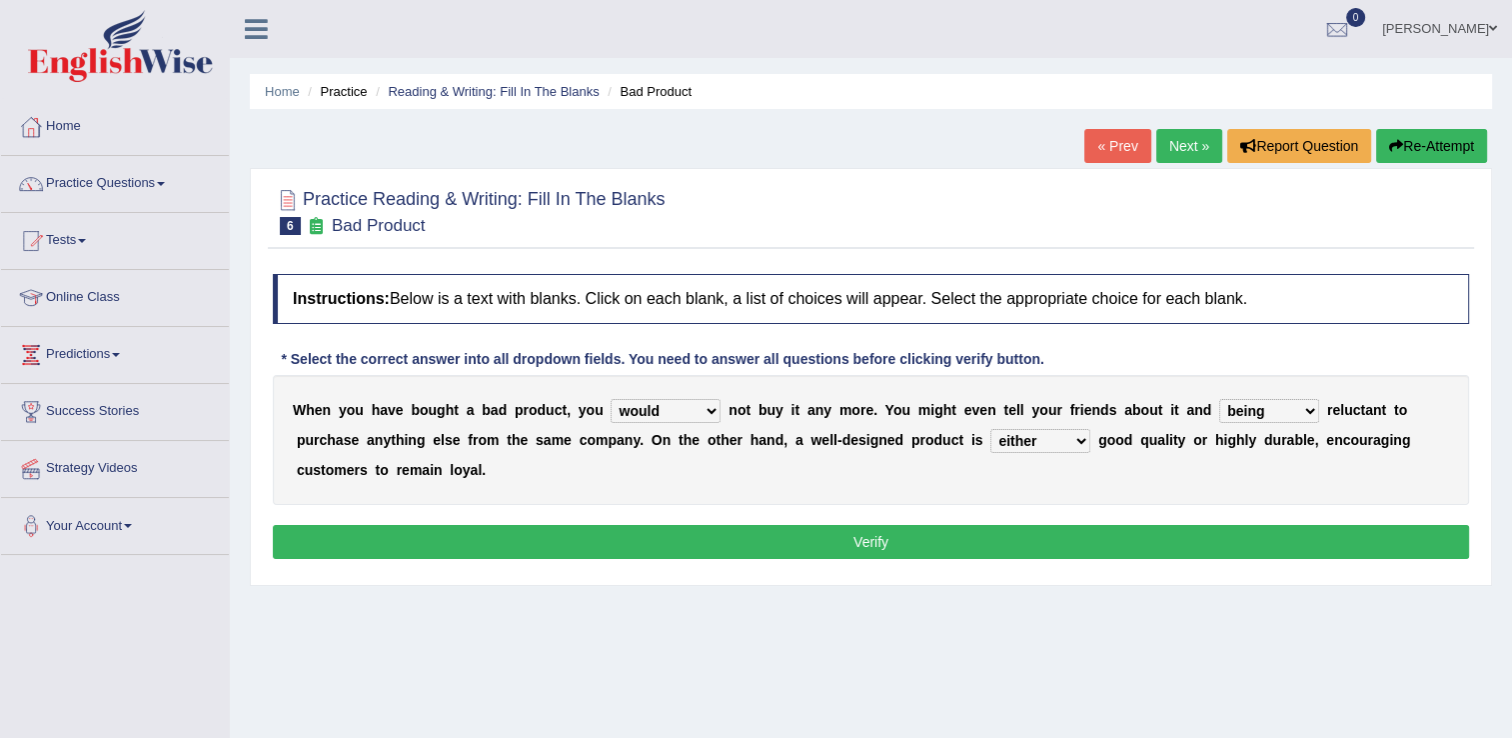
click at [831, 533] on button "Verify" at bounding box center [871, 542] width 1196 height 34
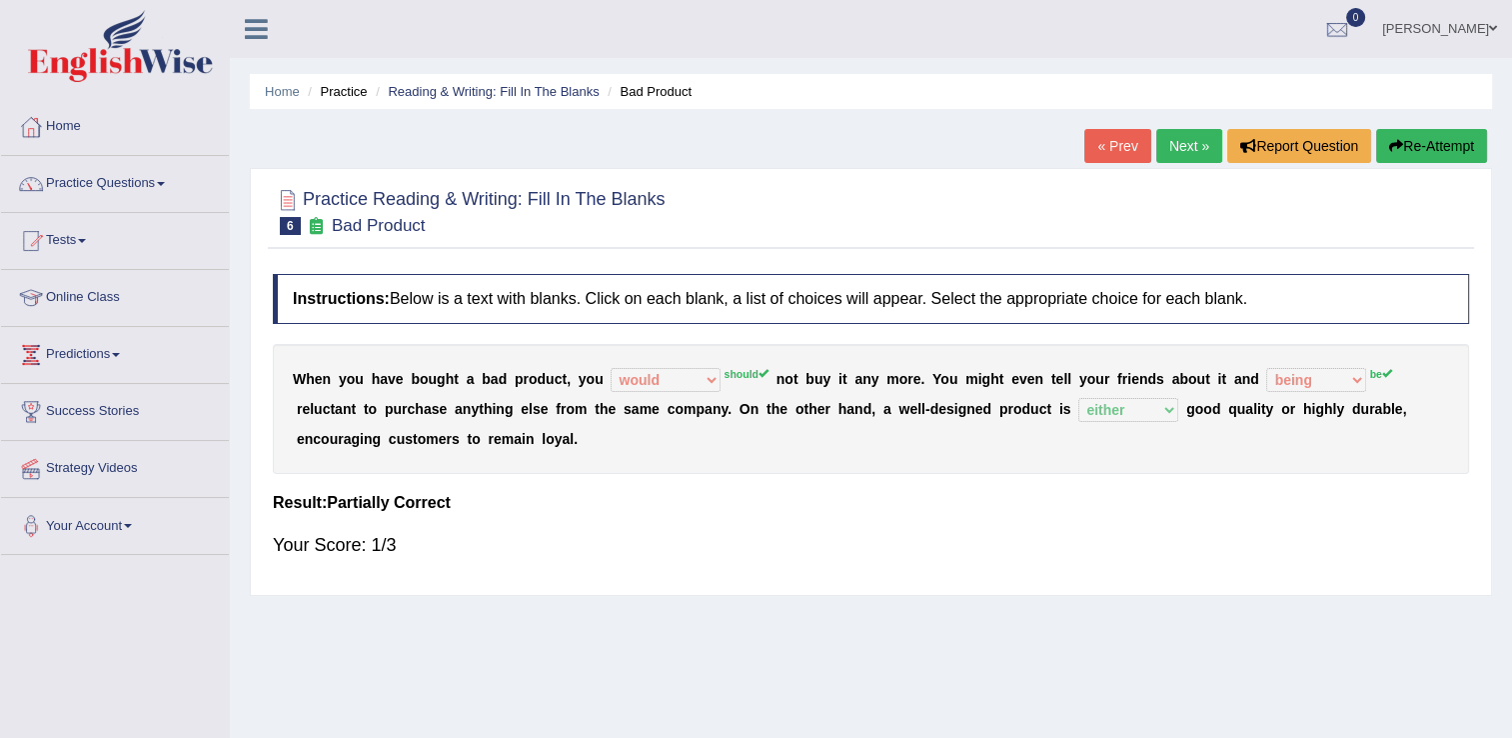
click at [1196, 142] on link "Next »" at bounding box center [1189, 146] width 66 height 34
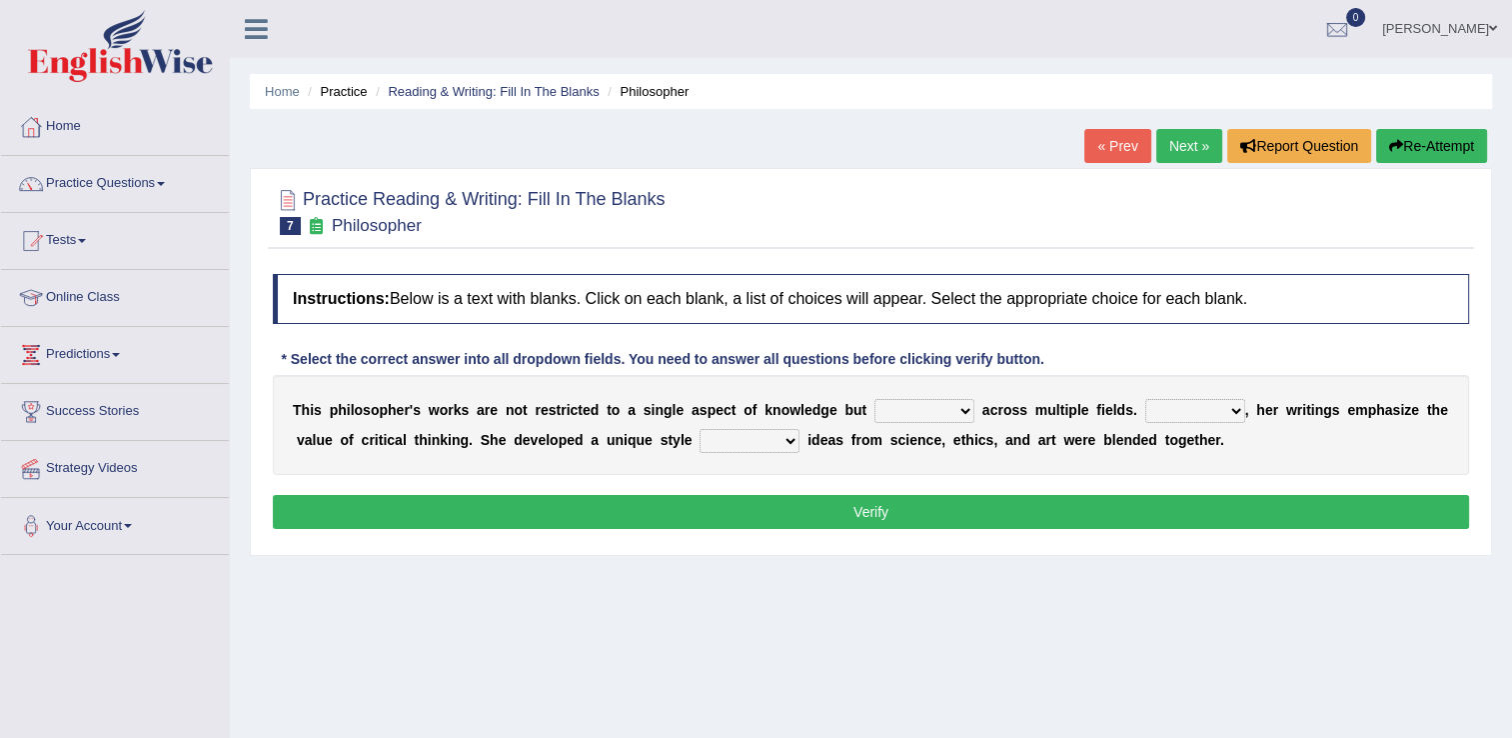
click at [923, 412] on select "constrain contain assemble extend" at bounding box center [924, 411] width 100 height 24
select select "extend"
click at [874, 399] on select "constrain contain assemble extend" at bounding box center [924, 411] width 100 height 24
click at [1183, 414] on select "Rather So Moreover Likely" at bounding box center [1195, 411] width 100 height 24
select select "Likely"
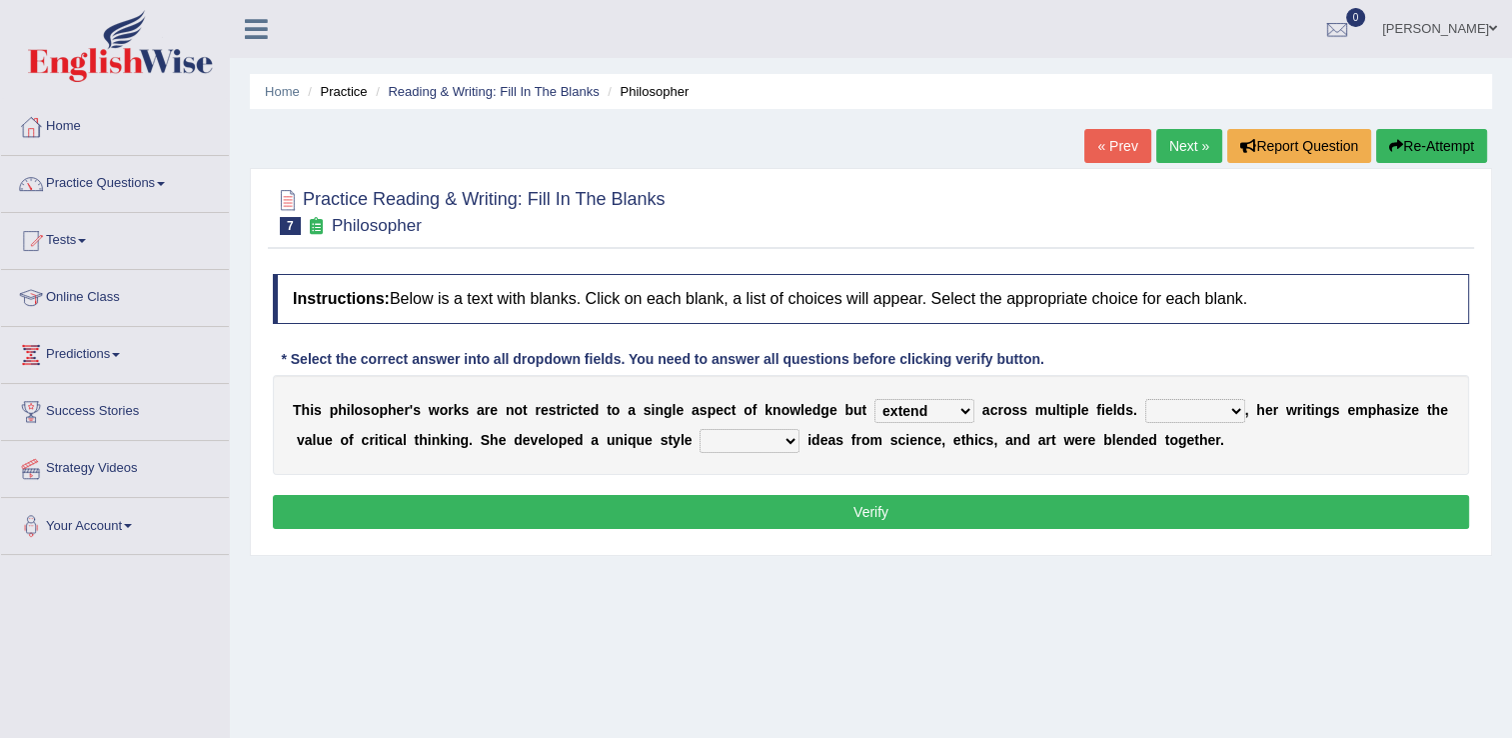
click at [1145, 399] on select "Rather So Moreover Likely" at bounding box center [1195, 411] width 100 height 24
click at [700, 442] on select "in that that which in which" at bounding box center [750, 441] width 100 height 24
select select "in that"
click at [700, 429] on select "in that that which in which" at bounding box center [750, 441] width 100 height 24
click at [688, 505] on button "Verify" at bounding box center [871, 512] width 1196 height 34
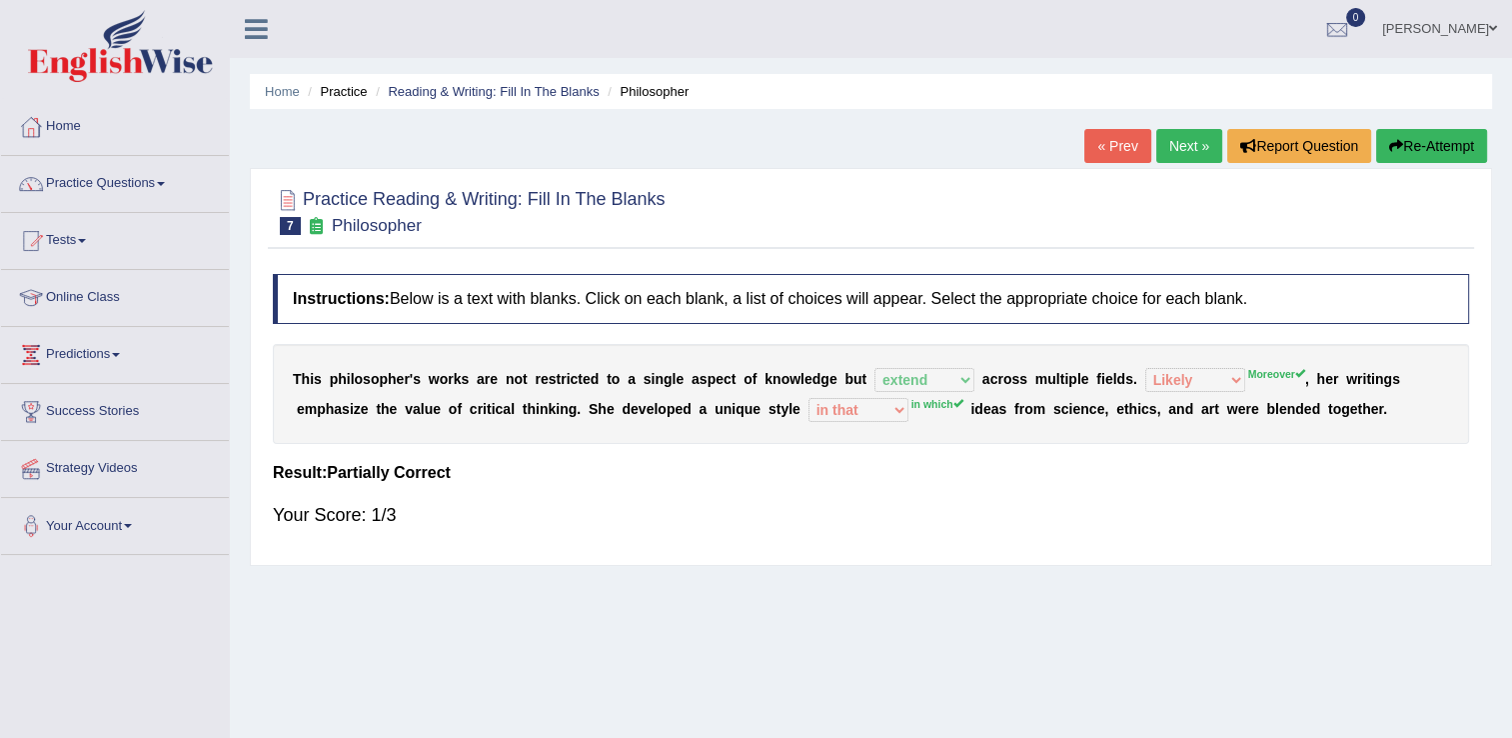
click at [1204, 154] on link "Next »" at bounding box center [1189, 146] width 66 height 34
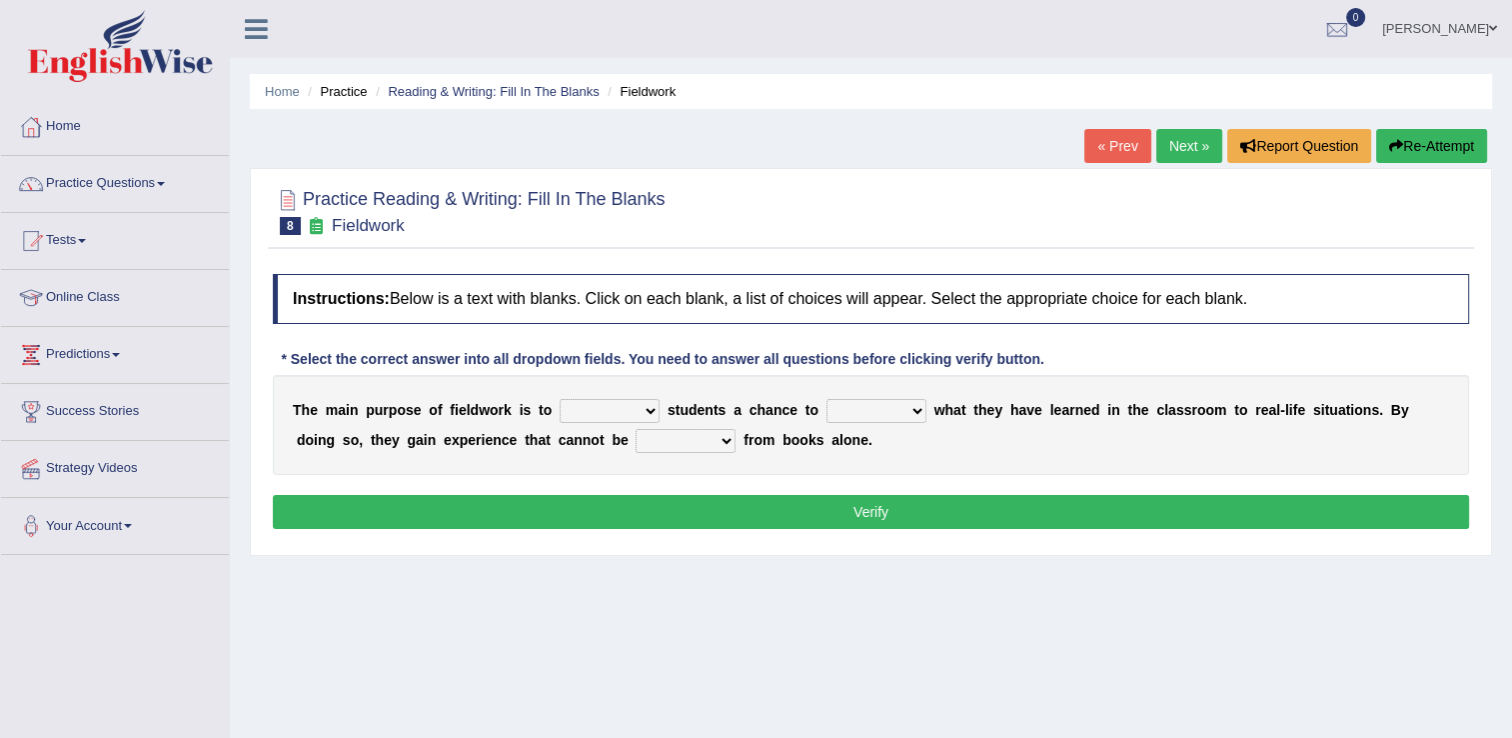
click at [632, 406] on select "resemble stow rave offer" at bounding box center [610, 411] width 100 height 24
click at [560, 399] on select "resemble stow rave offer" at bounding box center [610, 411] width 100 height 24
click at [640, 408] on select "resemble stow rave offer" at bounding box center [610, 411] width 100 height 24
select select "offer"
click at [560, 399] on select "resemble stow rave offer" at bounding box center [610, 411] width 100 height 24
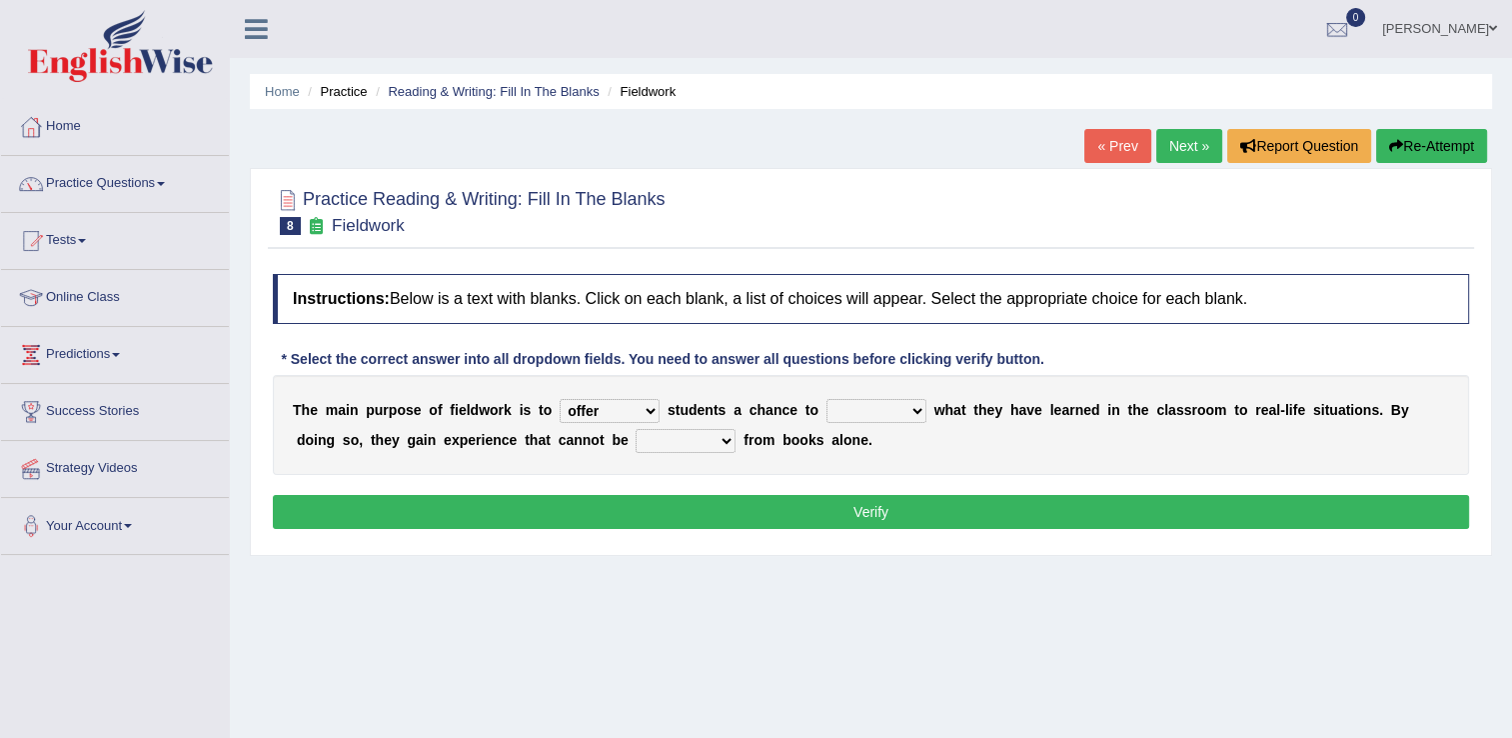
click at [883, 409] on select "compare align apply dismount" at bounding box center [876, 411] width 100 height 24
select select "apply"
click at [826, 399] on select "compare align apply dismount" at bounding box center [876, 411] width 100 height 24
click at [636, 442] on select "originated prepared obtained touted" at bounding box center [686, 441] width 100 height 24
select select "obtained"
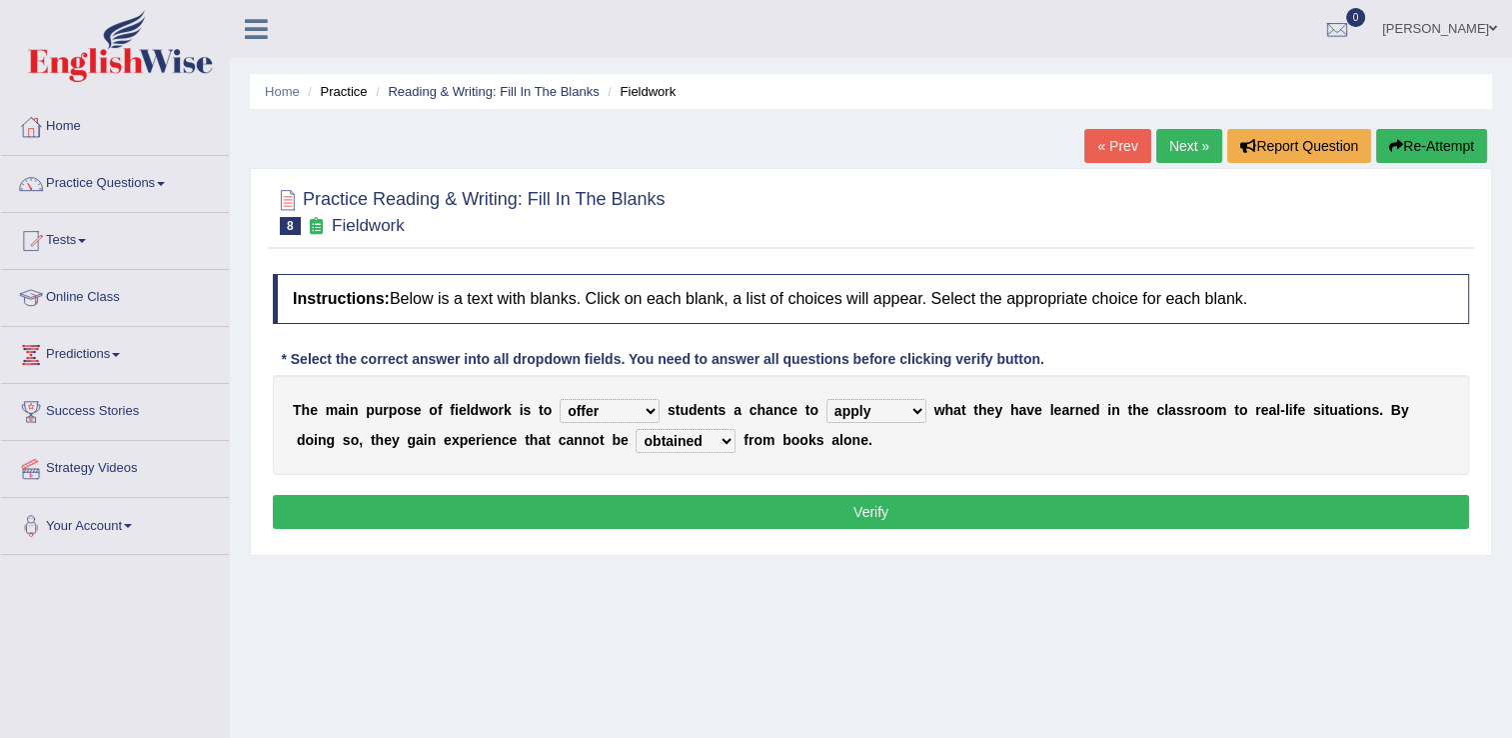
click at [636, 429] on select "originated prepared obtained touted" at bounding box center [686, 441] width 100 height 24
click at [636, 511] on button "Verify" at bounding box center [871, 512] width 1196 height 34
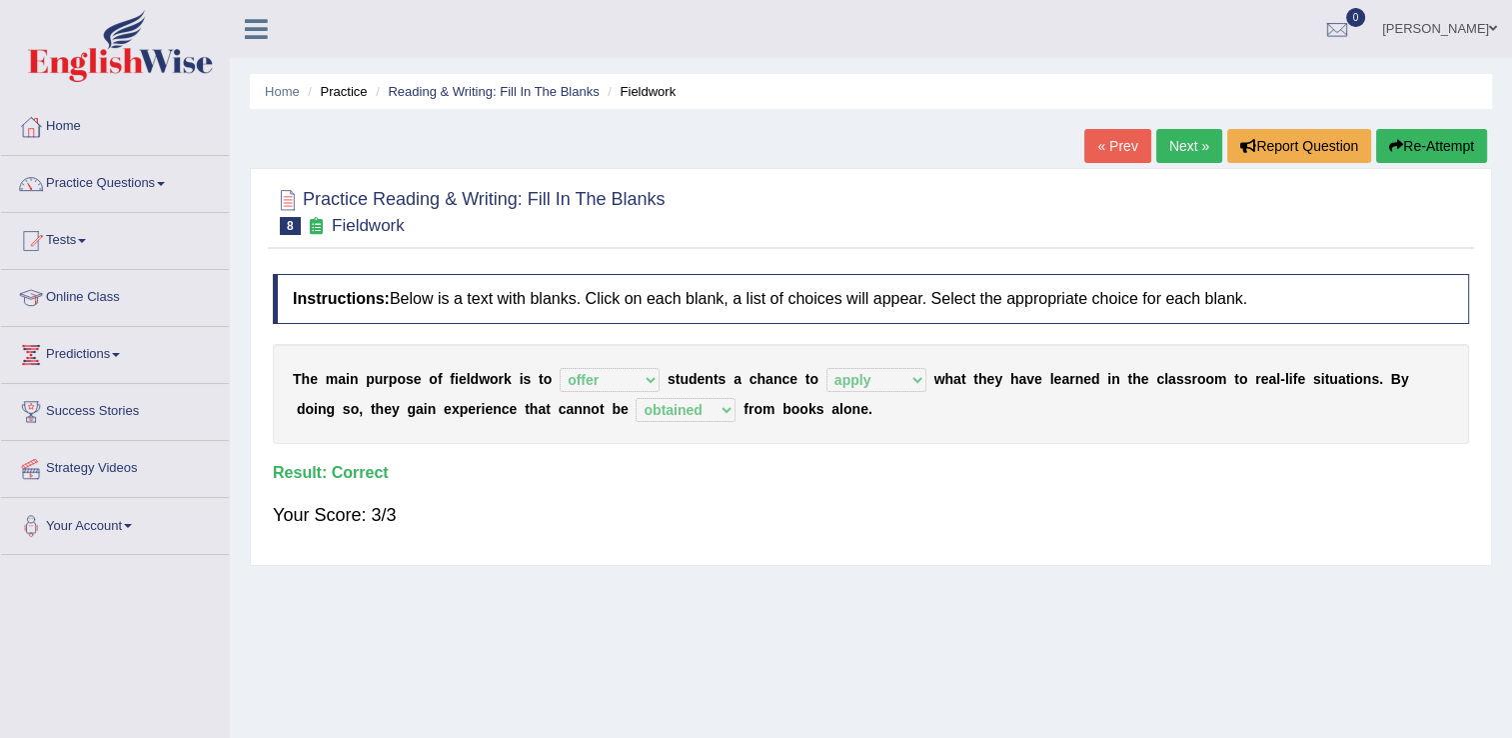
click at [1167, 154] on link "Next »" at bounding box center [1189, 146] width 66 height 34
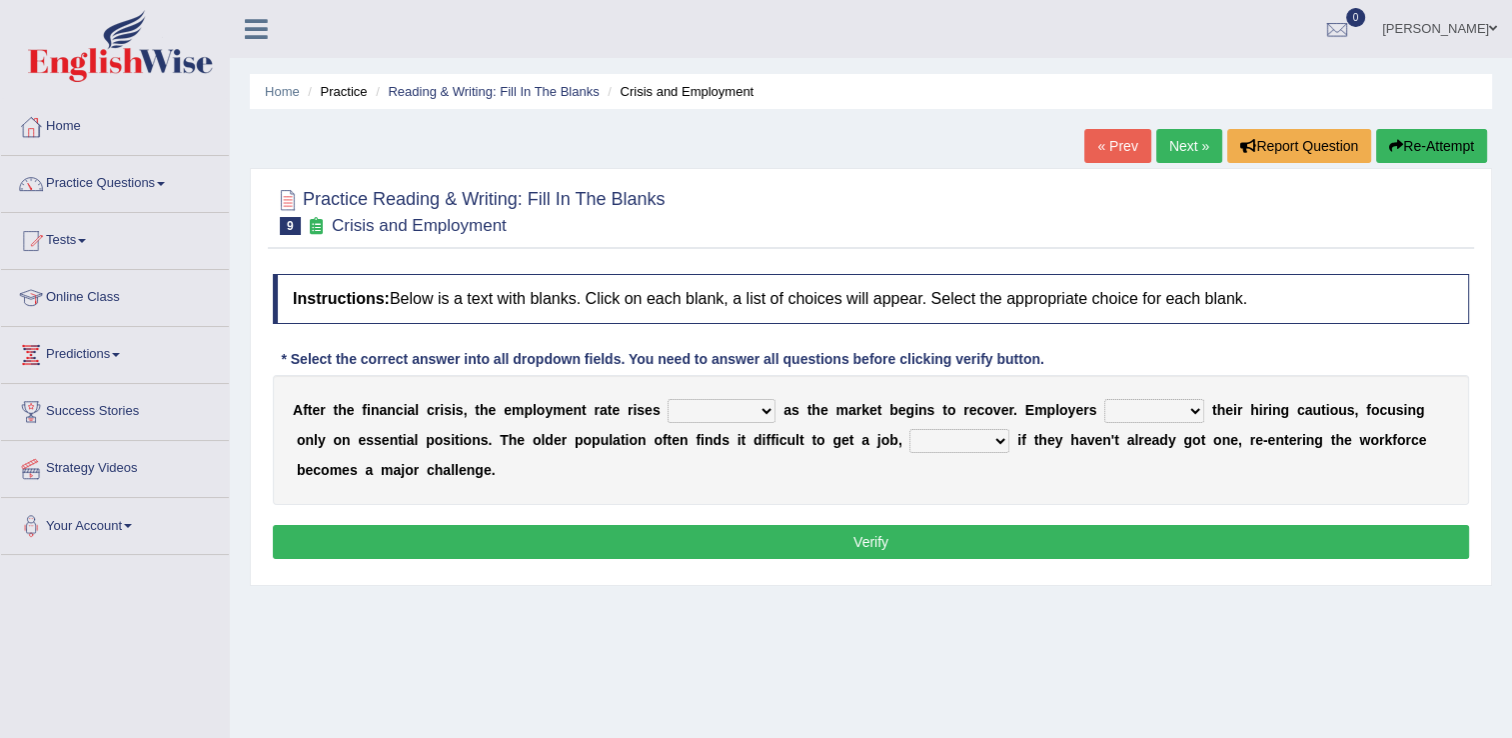
click at [712, 408] on select "normally conversely strenuously sharply" at bounding box center [722, 411] width 108 height 24
select select "sharply"
click at [668, 399] on select "normally conversely strenuously sharply" at bounding box center [722, 411] width 108 height 24
click at [1117, 412] on select "keeping kept keep are kept" at bounding box center [1154, 411] width 100 height 24
select select "keep"
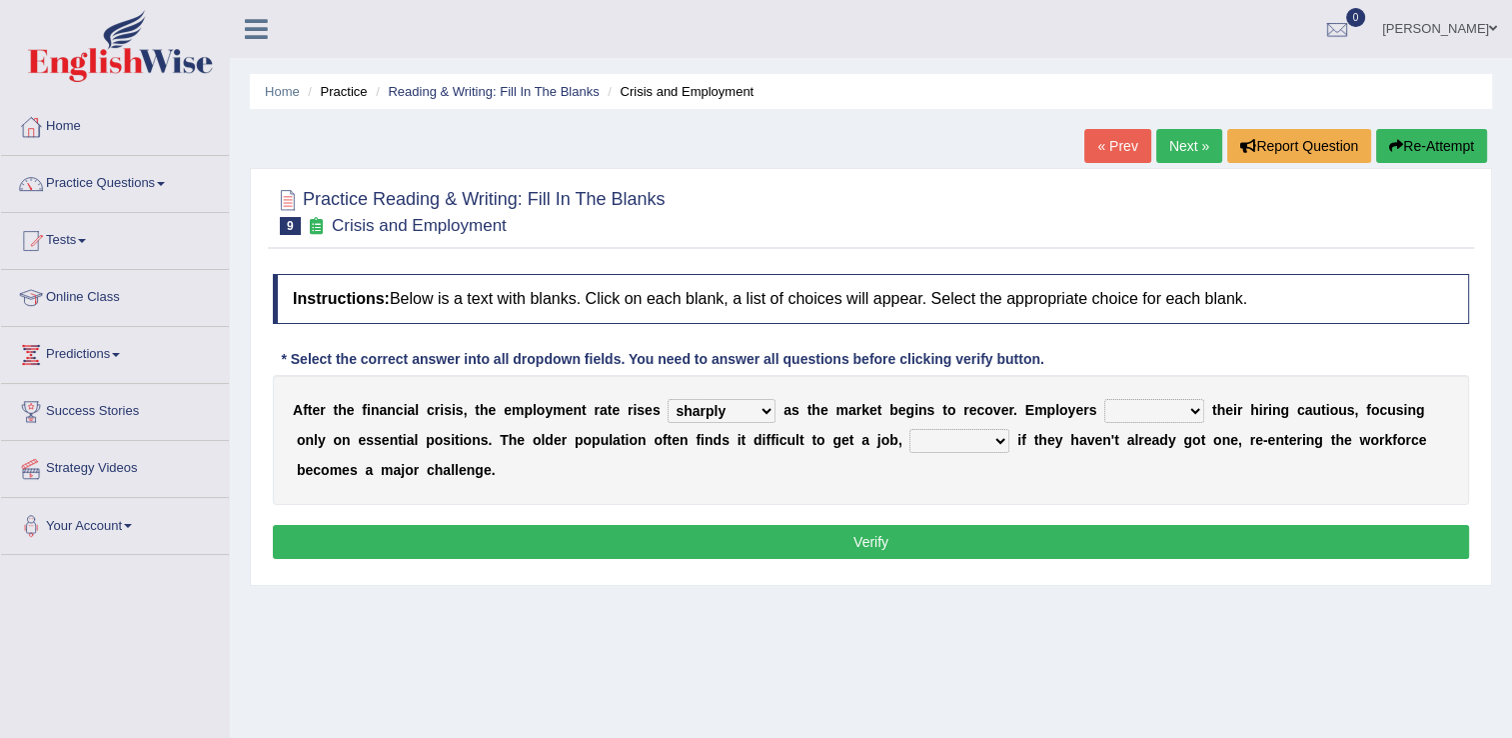
click at [1104, 399] on select "keeping kept keep are kept" at bounding box center [1154, 411] width 100 height 24
click at [909, 442] on select "although while then because" at bounding box center [959, 441] width 100 height 24
select select "because"
click at [909, 429] on select "although while then because" at bounding box center [959, 441] width 100 height 24
click at [855, 550] on button "Verify" at bounding box center [871, 542] width 1196 height 34
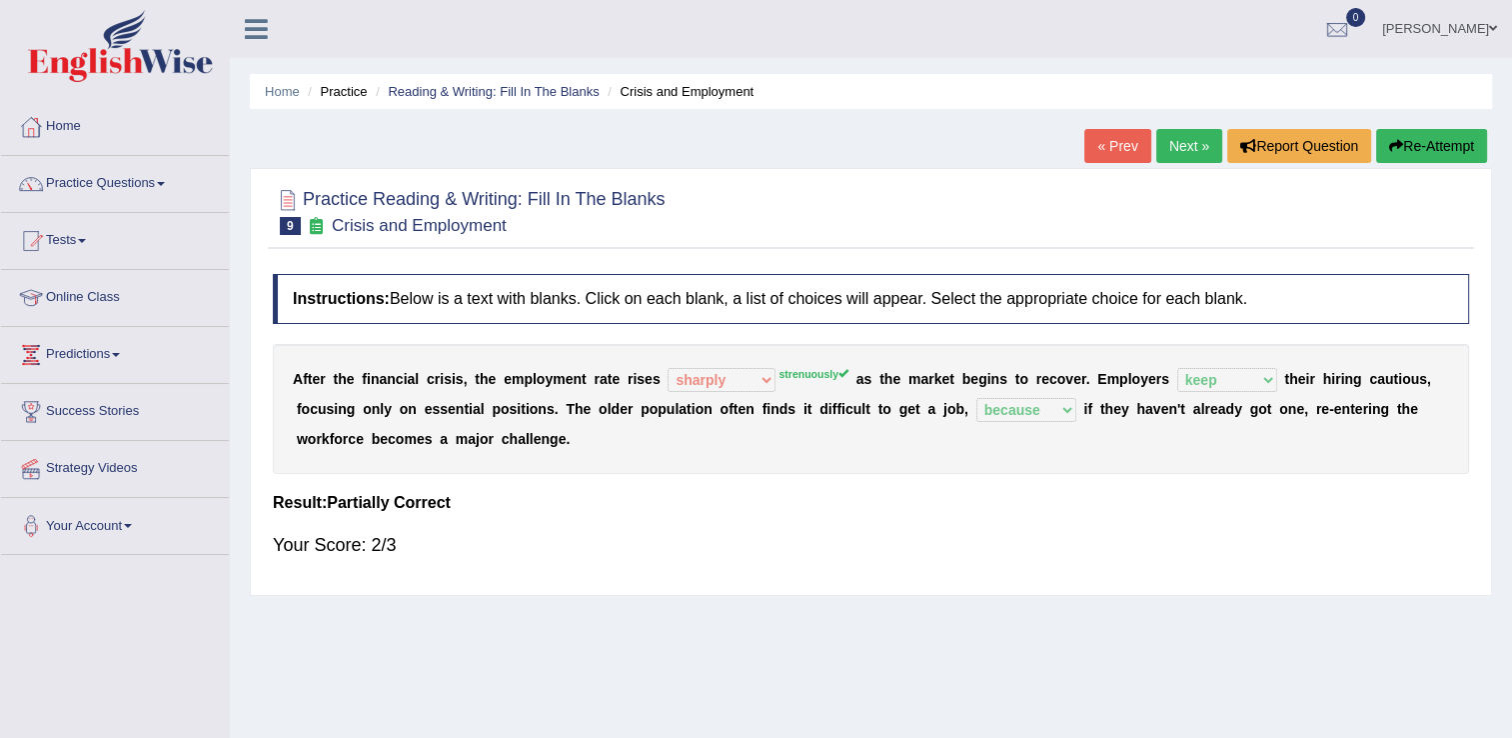
click at [1203, 139] on link "Next »" at bounding box center [1189, 146] width 66 height 34
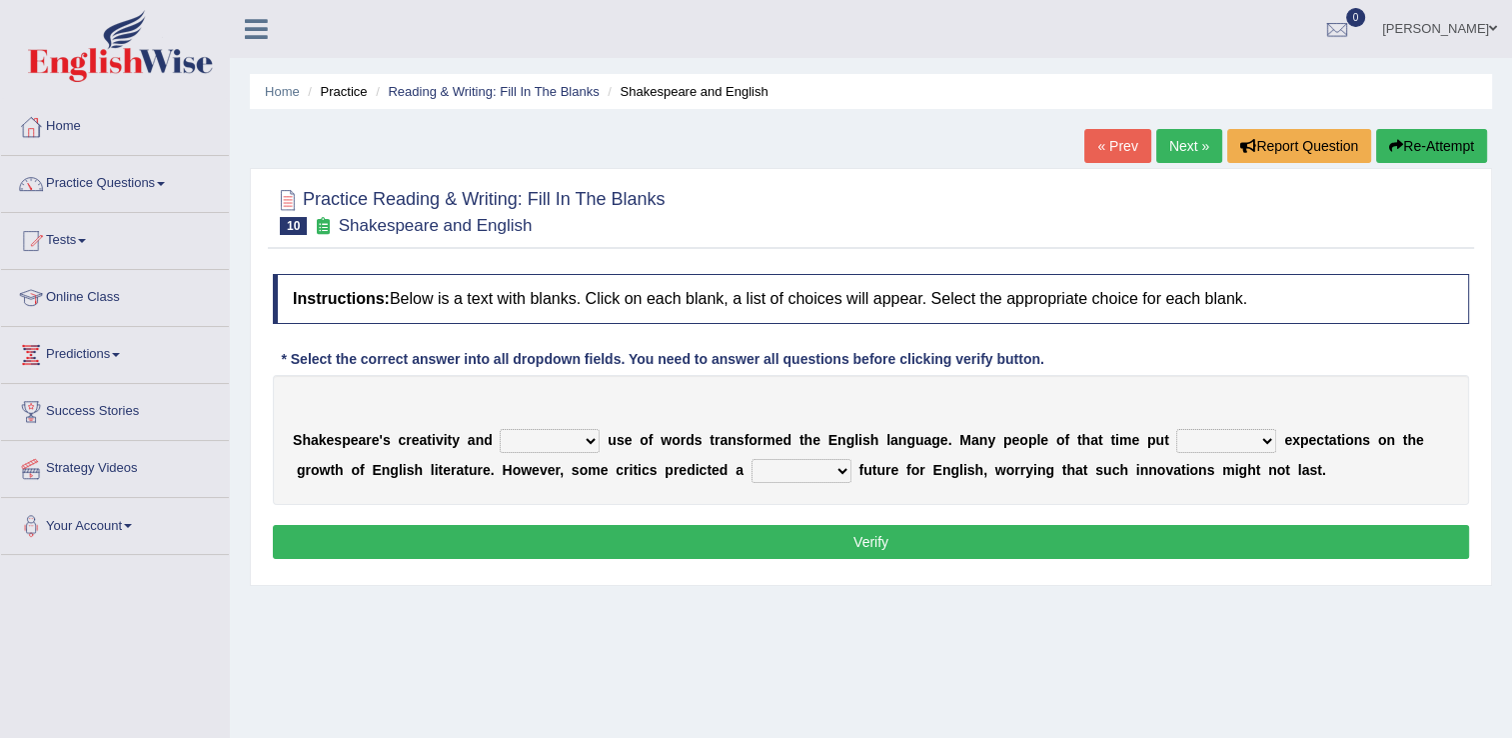
click at [553, 442] on select "idealized intensive fancied inventive" at bounding box center [550, 441] width 100 height 24
click at [500, 429] on select "idealized intensive fancied inventive" at bounding box center [550, 441] width 100 height 24
click at [577, 442] on select "idealized intensive fancied inventive" at bounding box center [550, 441] width 100 height 24
select select "intensive"
click at [500, 429] on select "idealized intensive fancied inventive" at bounding box center [550, 441] width 100 height 24
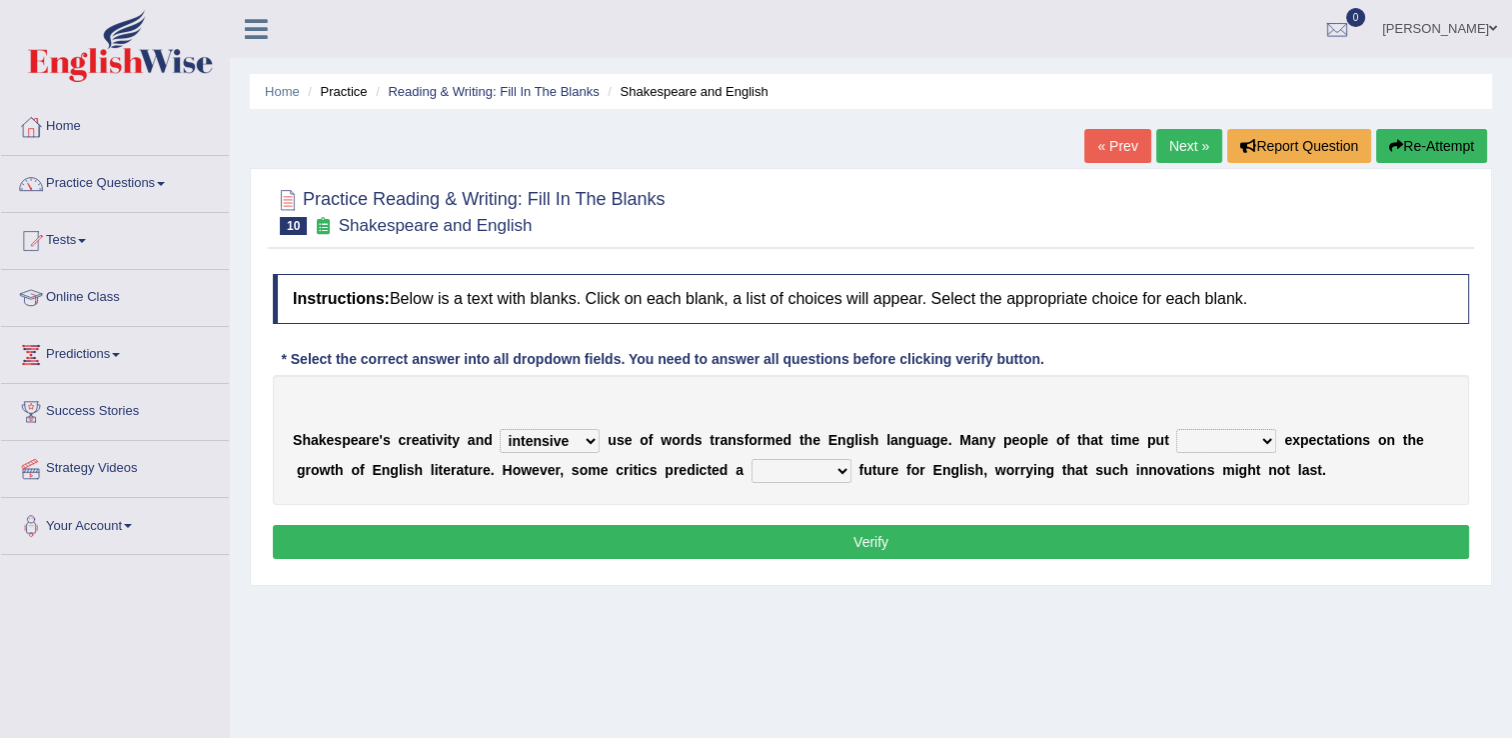
click at [1176, 444] on select "wide much high more" at bounding box center [1226, 441] width 100 height 24
select select "high"
click at [1176, 429] on select "wide much high more" at bounding box center [1226, 441] width 100 height 24
click at [752, 472] on select "monetary promising irresistible daunting" at bounding box center [802, 471] width 100 height 24
click at [752, 459] on select "monetary promising irresistible daunting" at bounding box center [802, 471] width 100 height 24
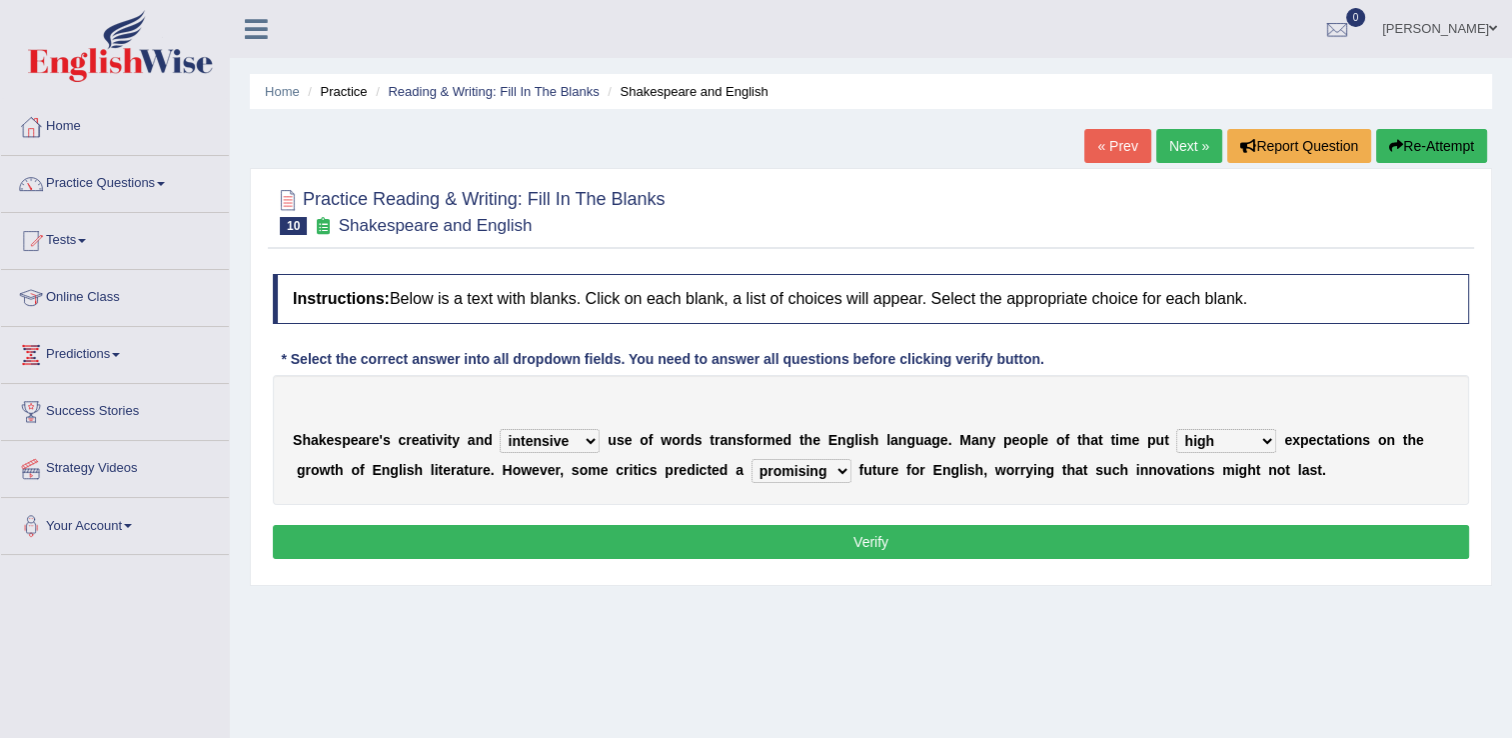
click at [752, 472] on select "monetary promising irresistible daunting" at bounding box center [802, 471] width 100 height 24
select select "daunting"
click at [752, 459] on select "monetary promising irresistible daunting" at bounding box center [802, 471] width 100 height 24
click at [902, 545] on button "Verify" at bounding box center [871, 542] width 1196 height 34
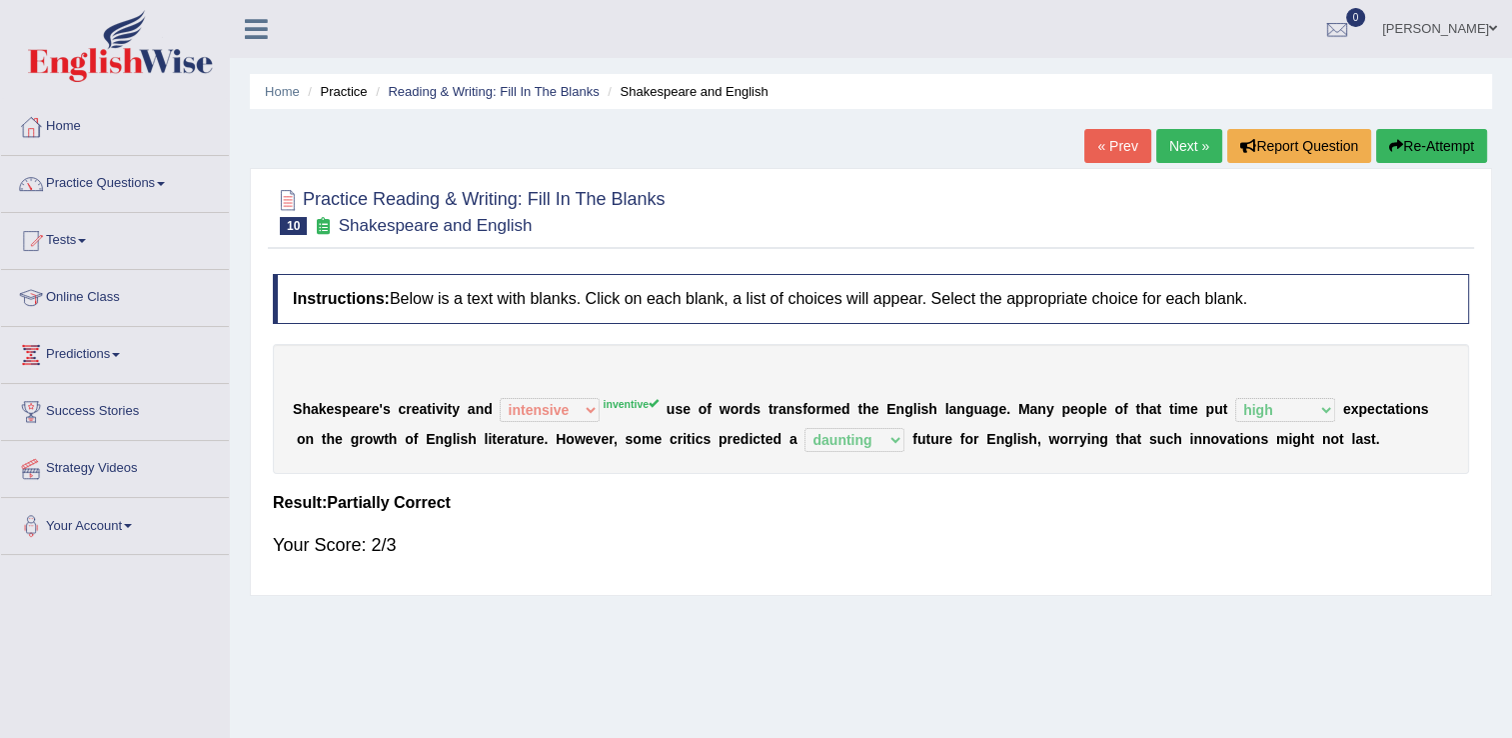
click at [1166, 151] on link "Next »" at bounding box center [1189, 146] width 66 height 34
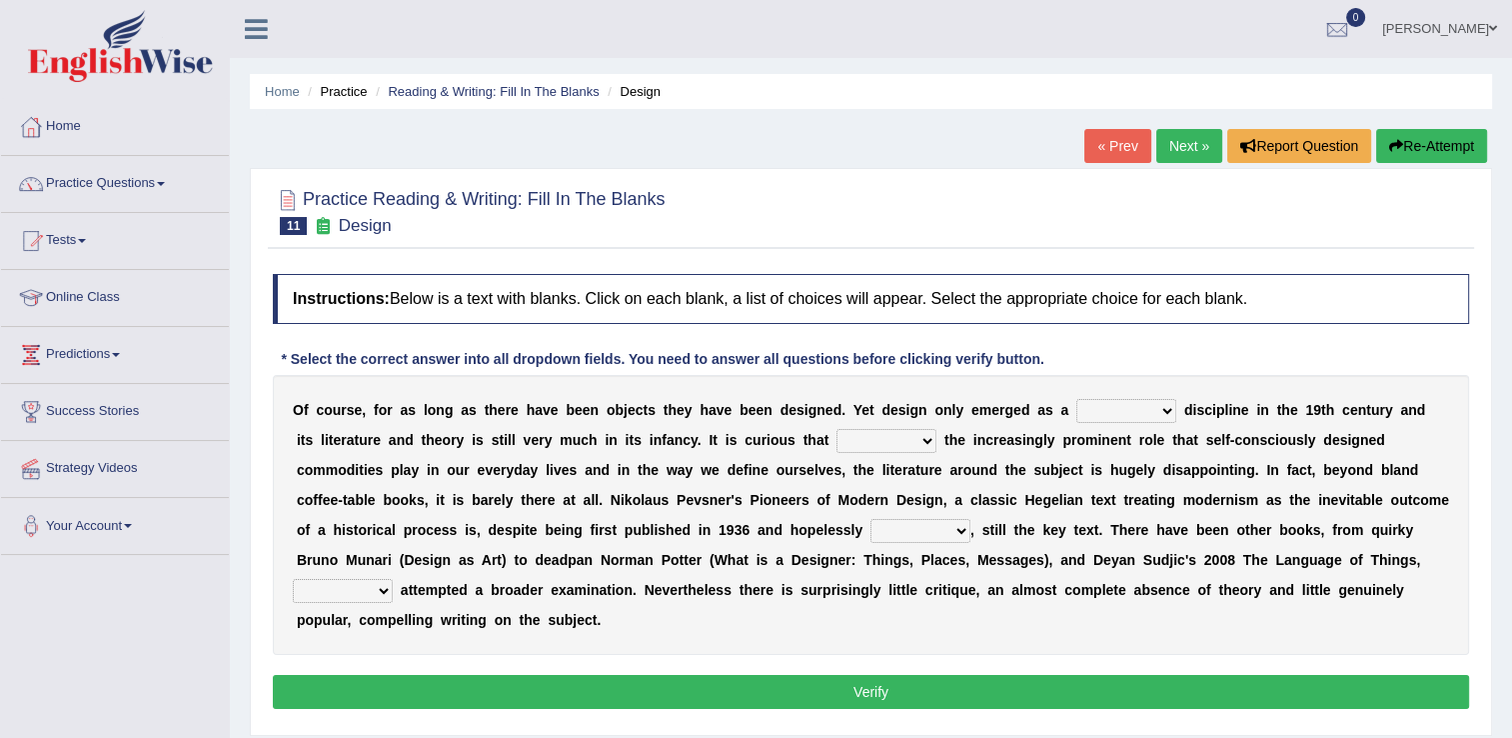
click at [1095, 408] on select "bilateral ubiquitous foremost dedicated" at bounding box center [1126, 411] width 100 height 24
select select "dedicated"
click at [1076, 399] on select "bilateral ubiquitous foremost dedicated" at bounding box center [1126, 411] width 100 height 24
click at [836, 438] on select "since despite within through" at bounding box center [886, 441] width 100 height 24
select select "despite"
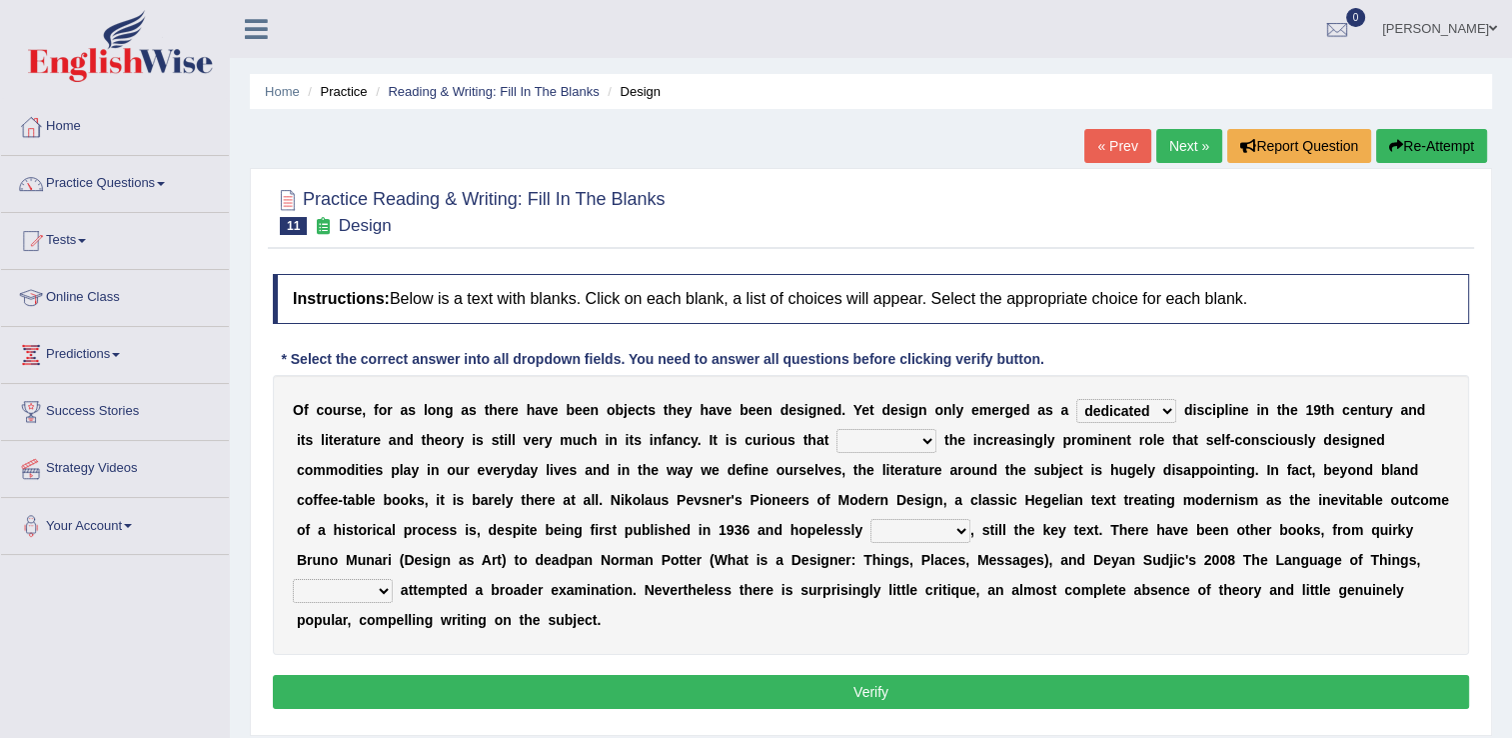
click at [836, 429] on select "since despite within through" at bounding box center [886, 441] width 100 height 24
click at [870, 530] on select "dates dating date dated" at bounding box center [920, 531] width 100 height 24
select select "dated"
click at [870, 519] on select "dates dating date dated" at bounding box center [920, 531] width 100 height 24
click at [870, 533] on select "dates dating date dated" at bounding box center [920, 531] width 100 height 24
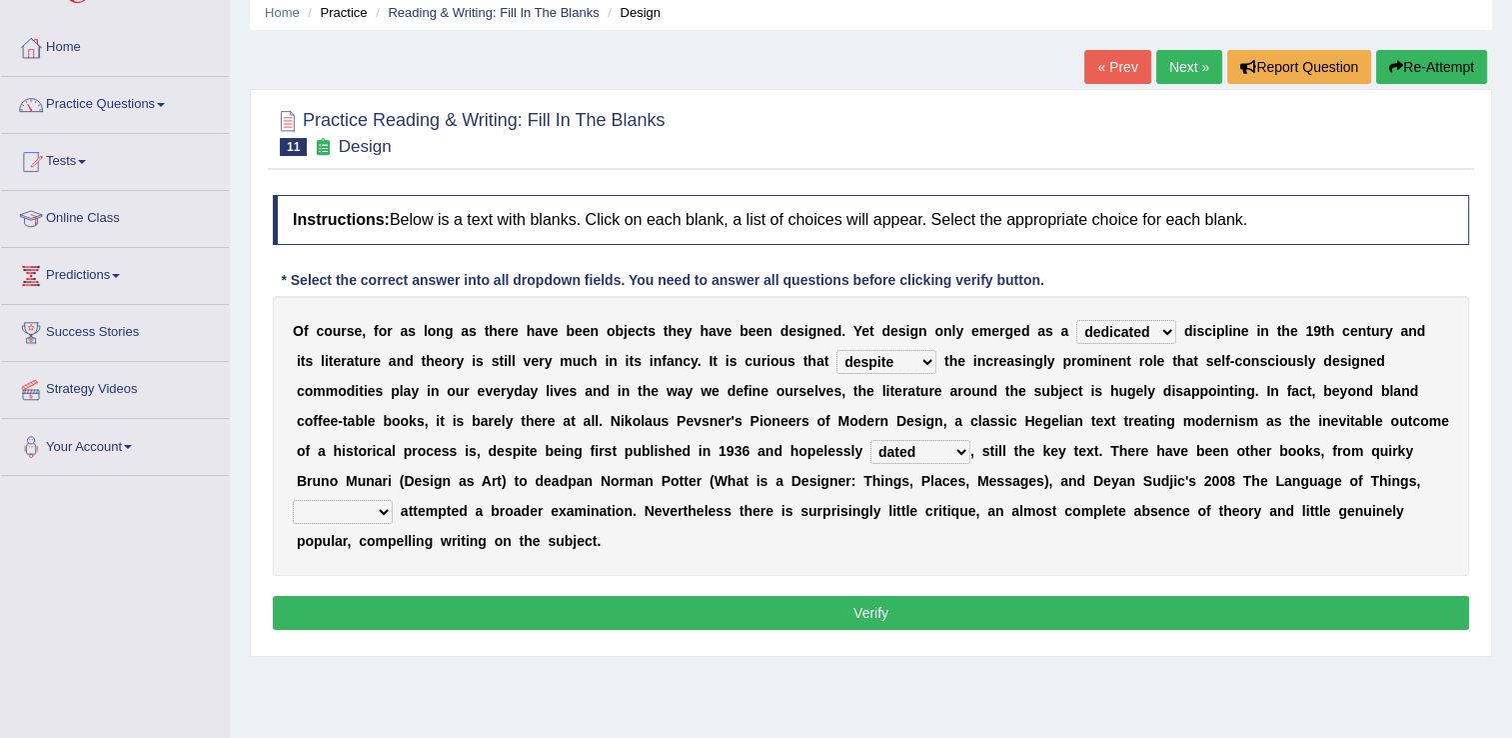
scroll to position [100, 0]
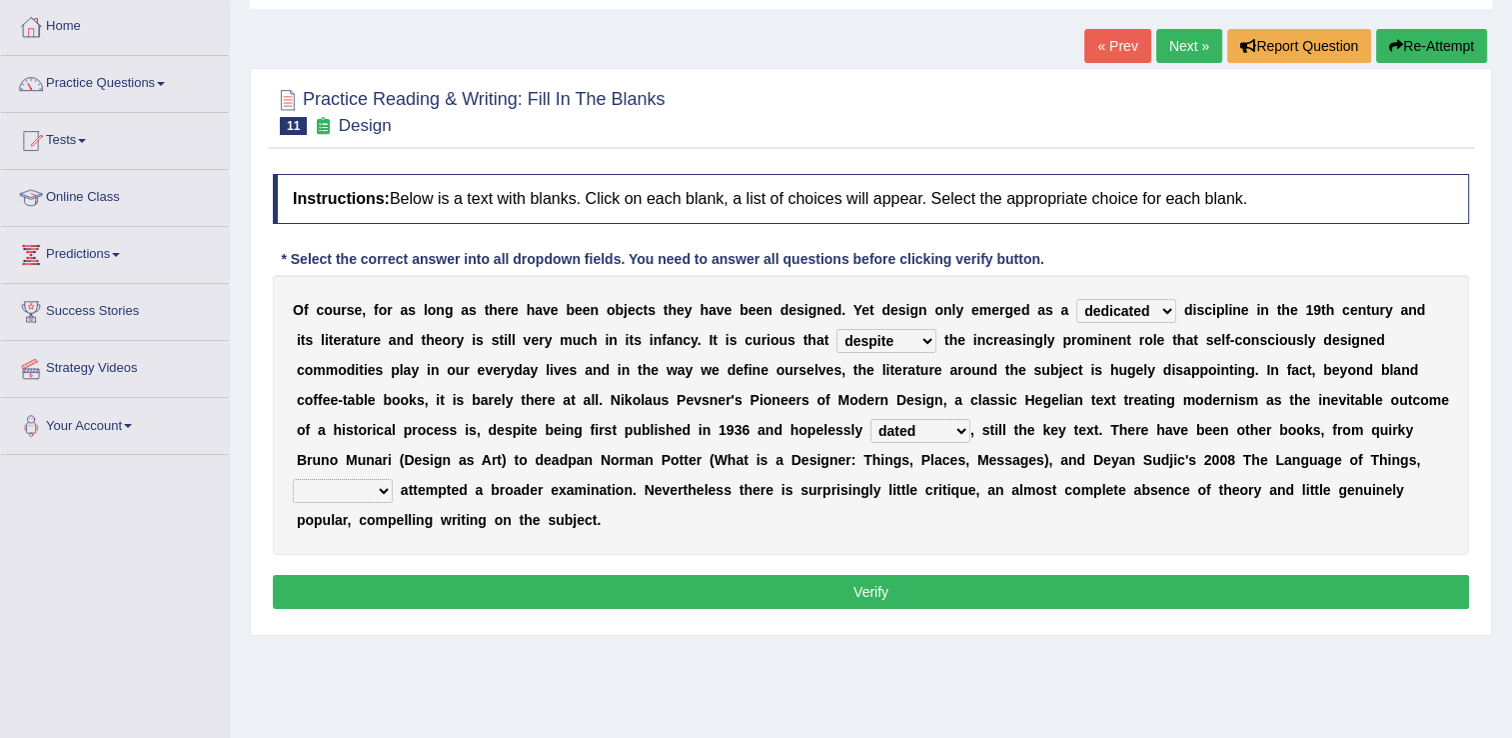
click at [393, 479] on select "which then however as" at bounding box center [343, 491] width 100 height 24
select select "which"
click at [393, 479] on select "which then however as" at bounding box center [343, 491] width 100 height 24
click at [1037, 536] on div "Instructions: Below is a text with blanks. Click on each blank, a list of choic…" at bounding box center [871, 394] width 1206 height 461
click at [1037, 575] on button "Verify" at bounding box center [871, 592] width 1196 height 34
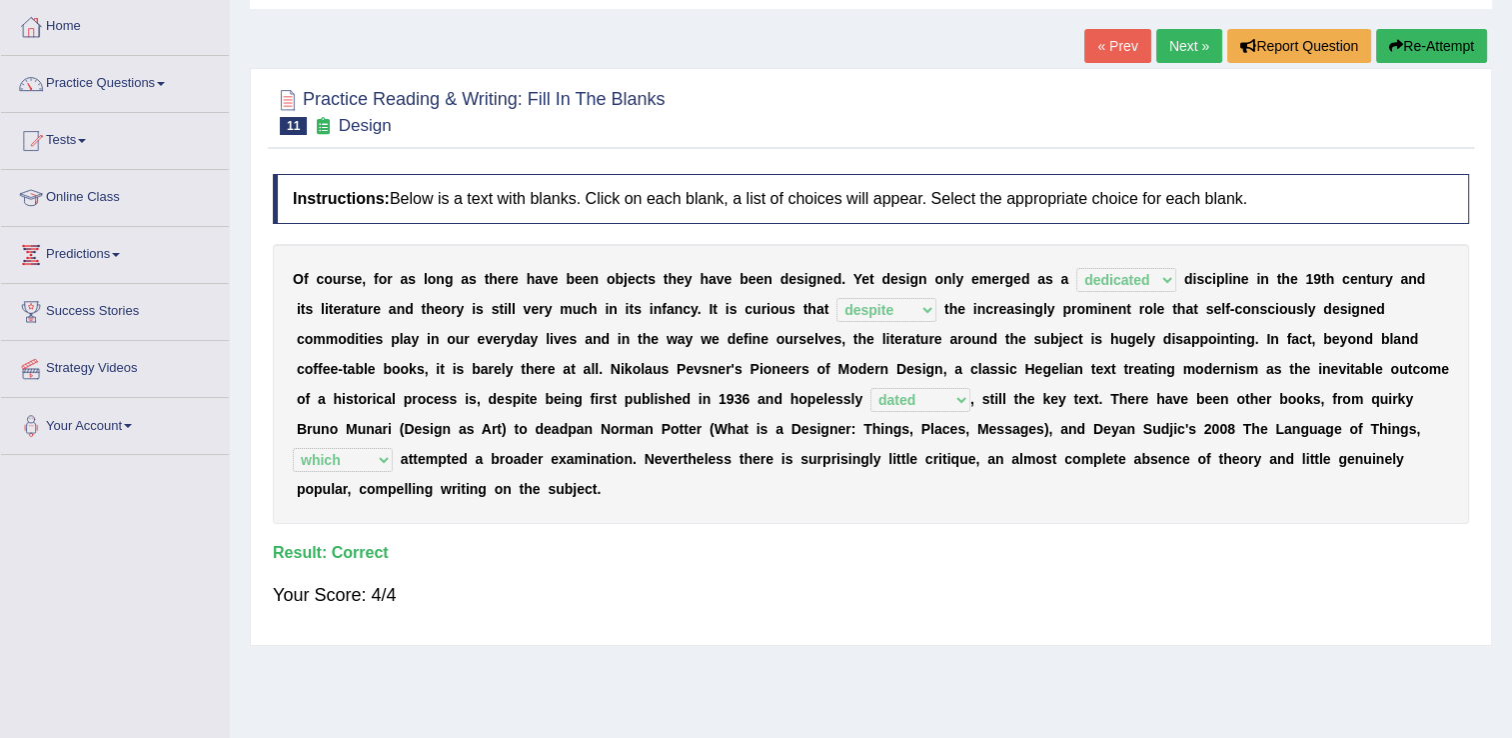
click at [1196, 46] on link "Next »" at bounding box center [1189, 46] width 66 height 34
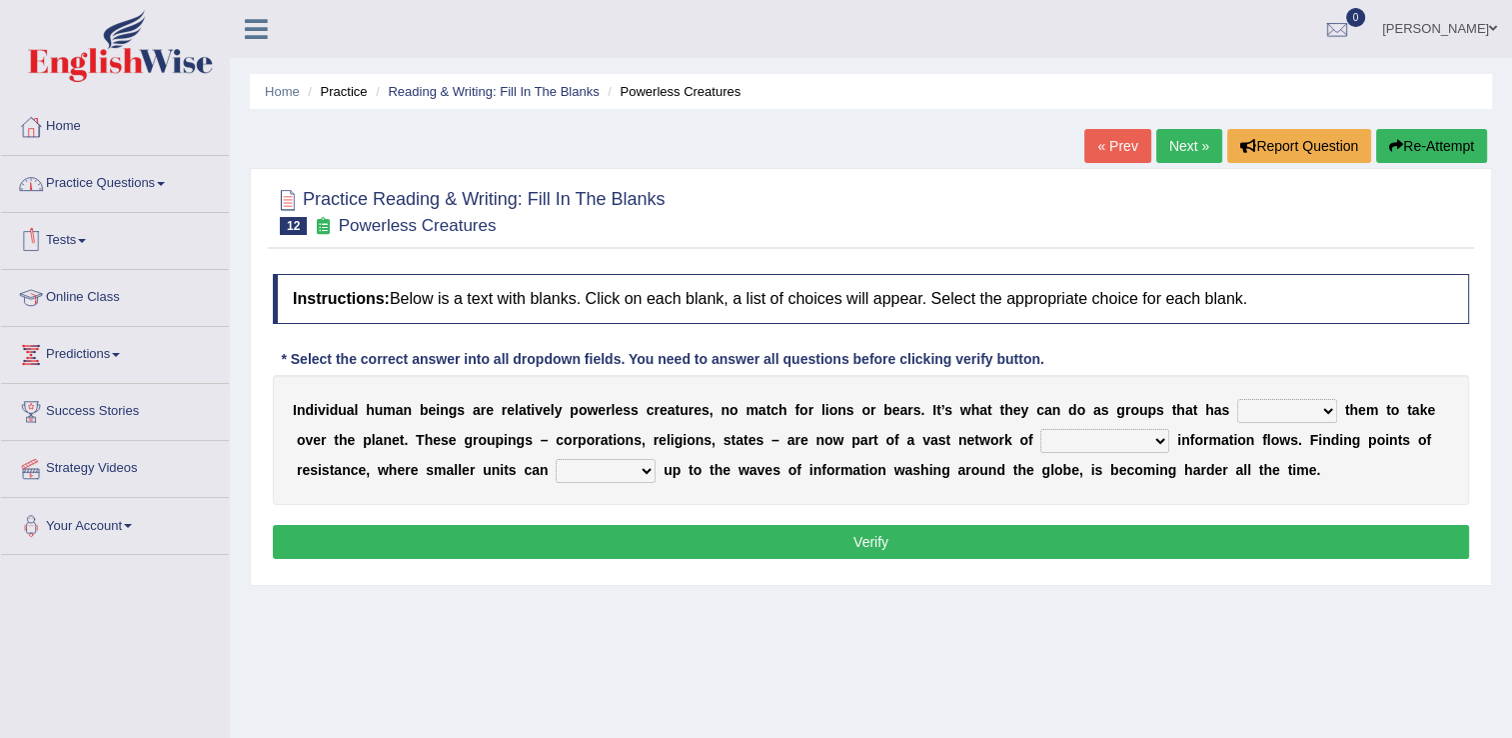
click at [83, 242] on link "Tests" at bounding box center [115, 238] width 228 height 50
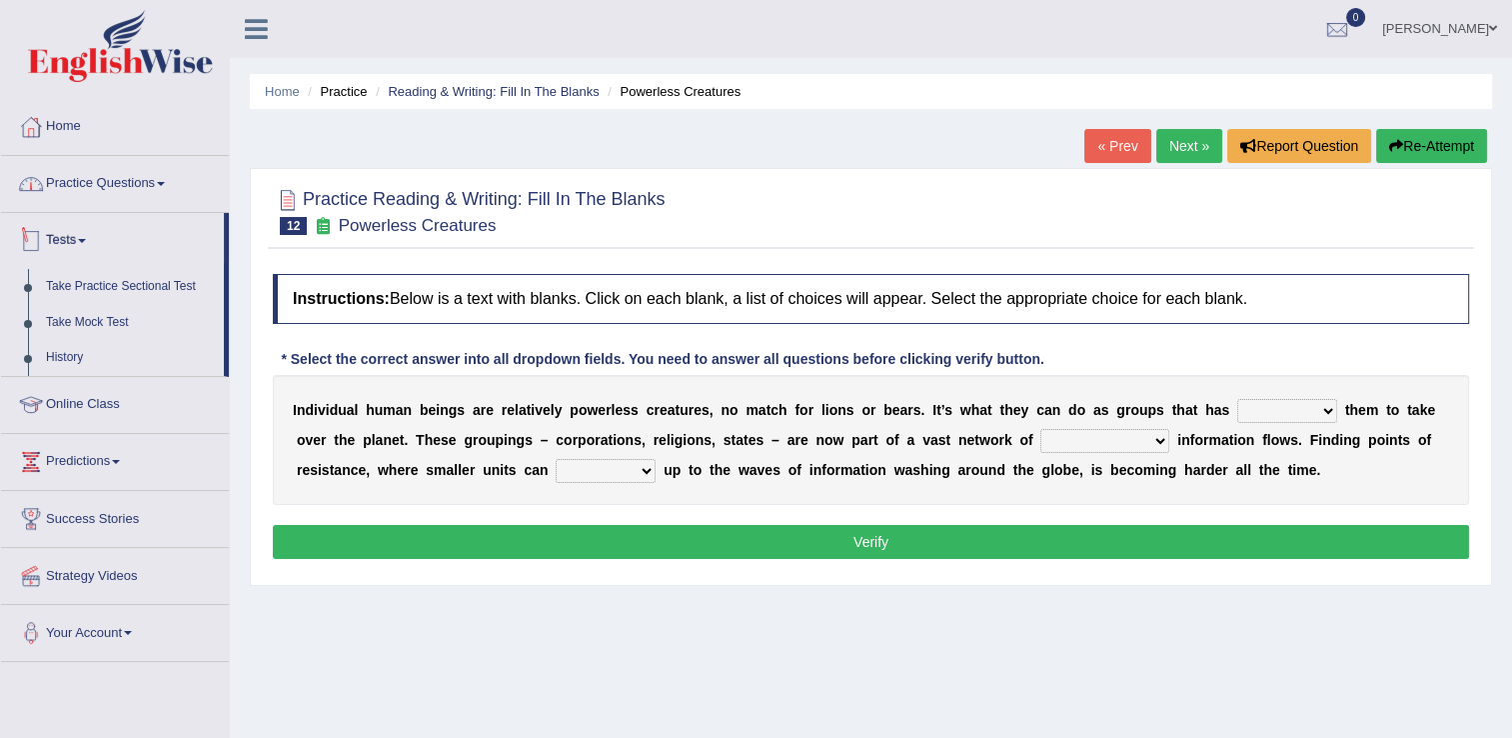
click at [89, 189] on link "Practice Questions" at bounding box center [115, 181] width 228 height 50
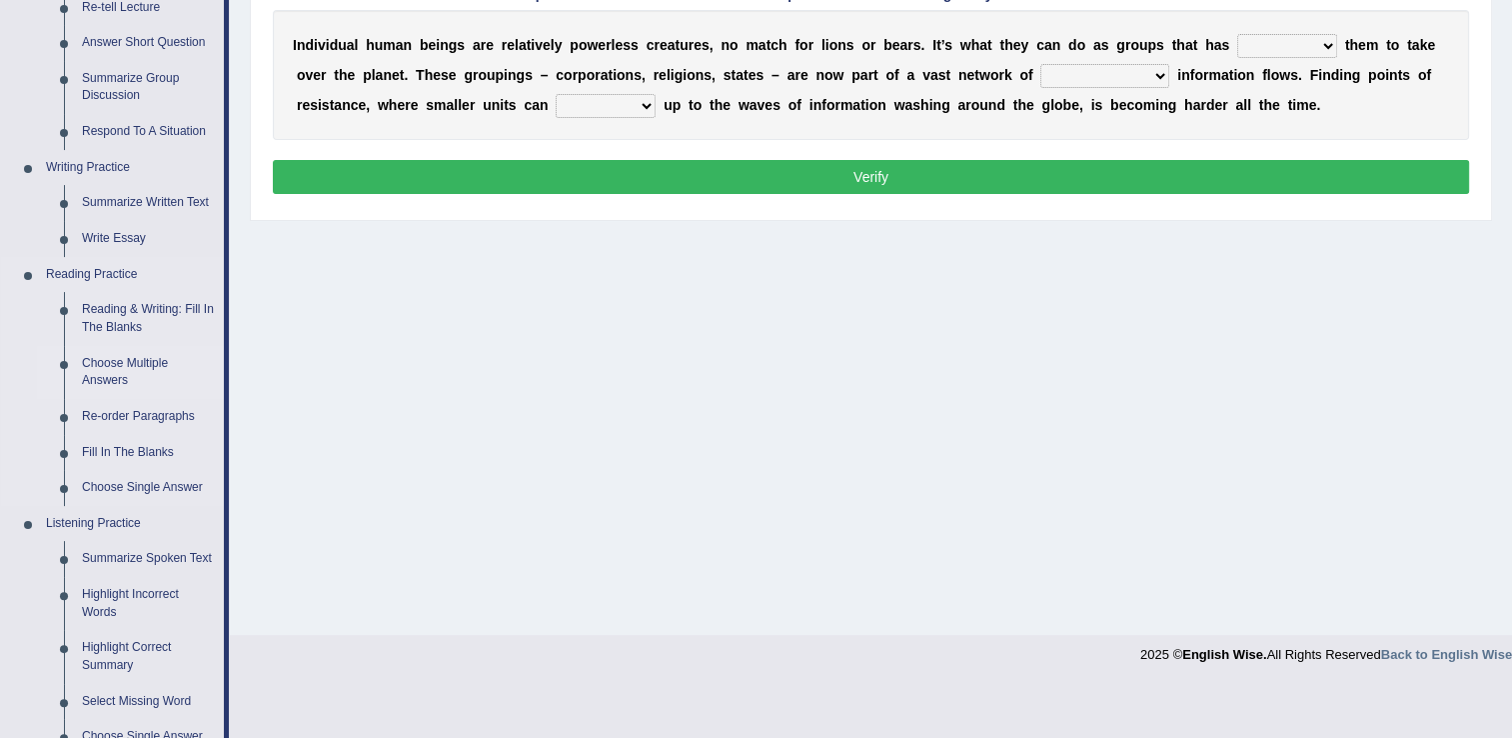
scroll to position [400, 0]
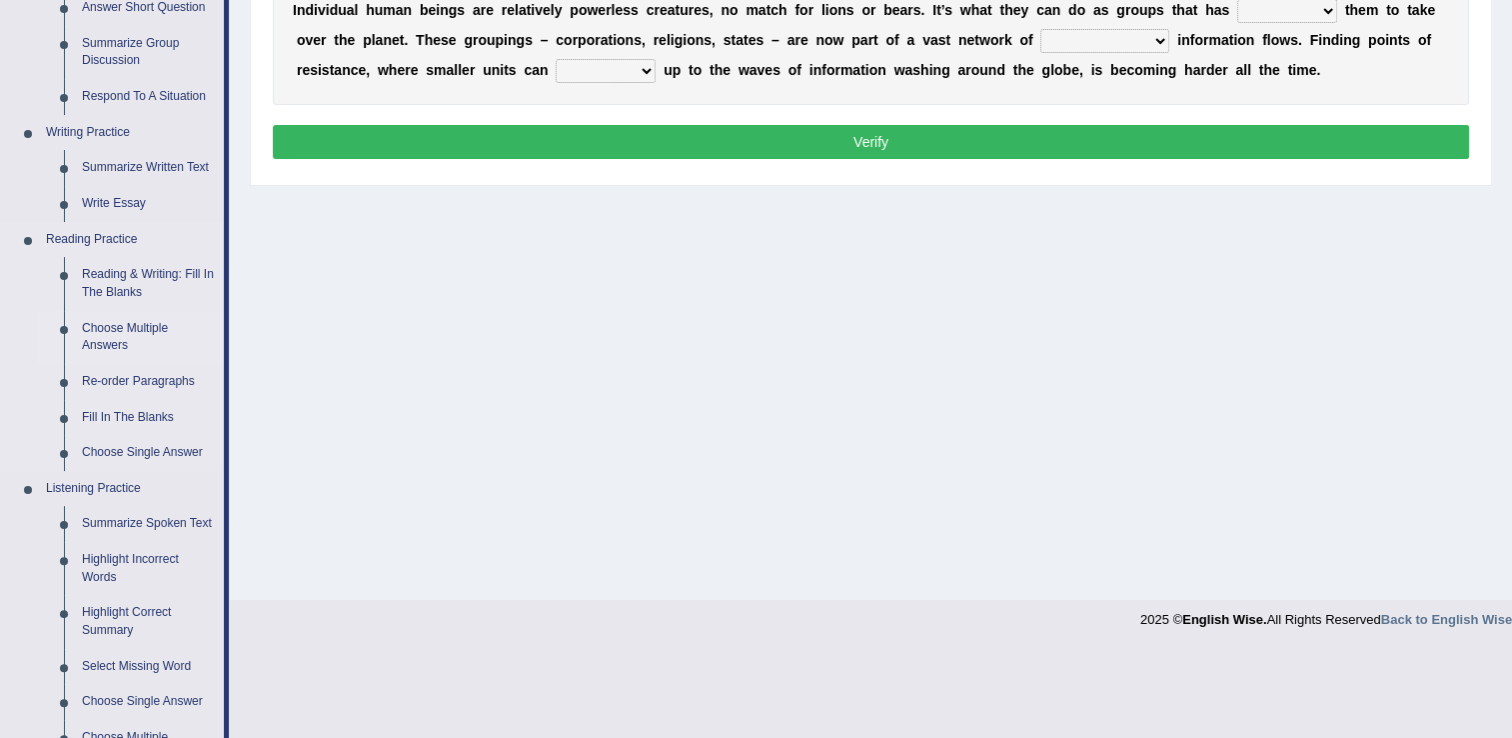
click at [138, 332] on link "Choose Multiple Answers" at bounding box center [148, 337] width 151 height 53
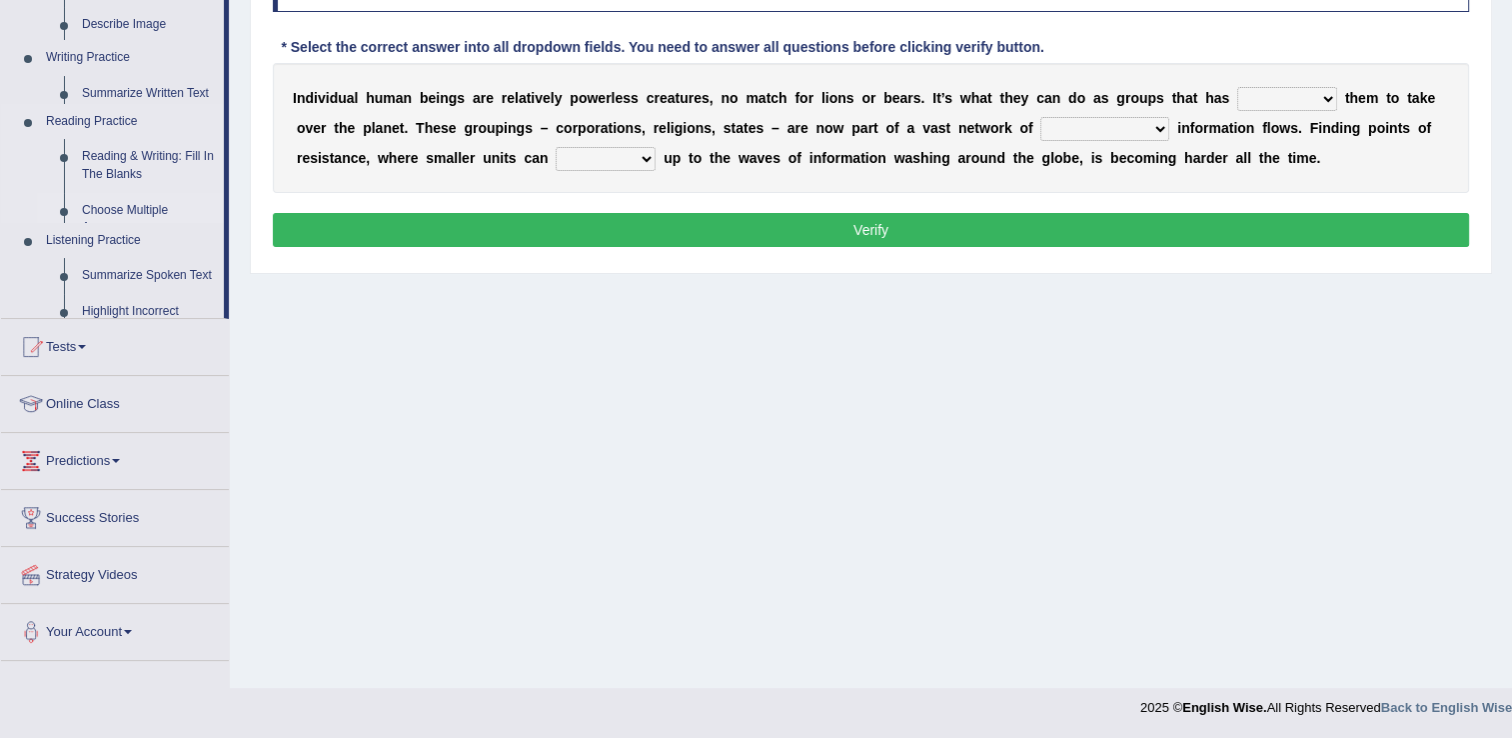
scroll to position [312, 0]
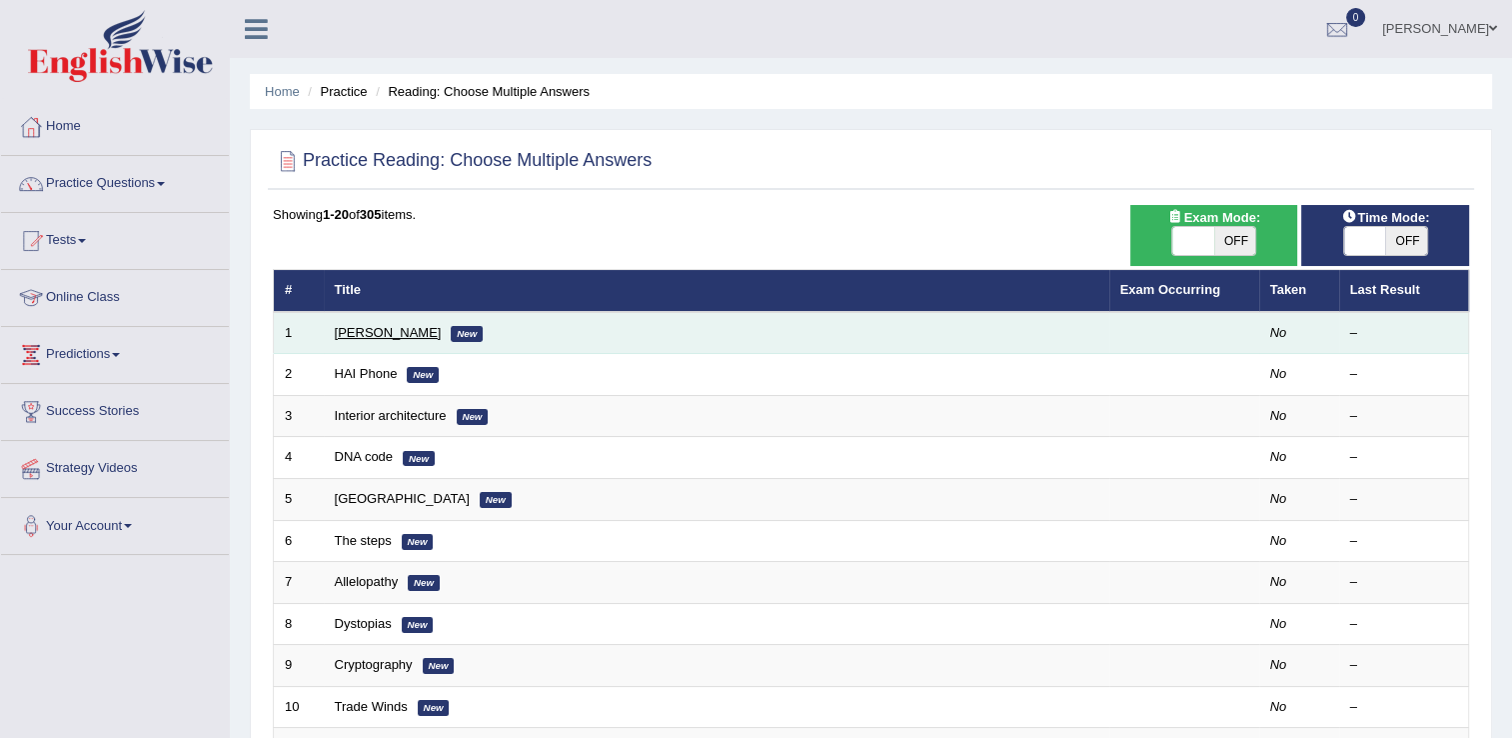
click at [373, 332] on link "[PERSON_NAME]" at bounding box center [388, 332] width 107 height 15
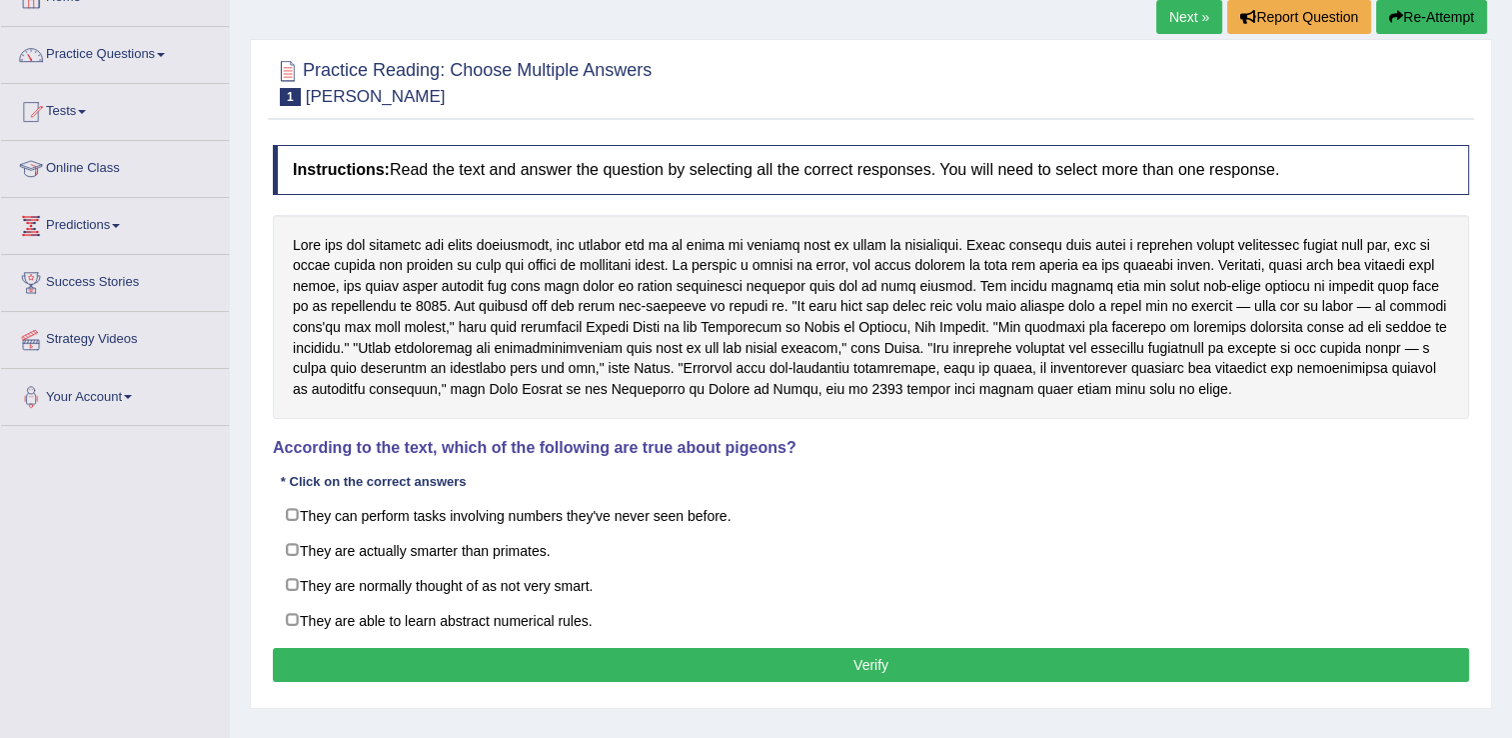
scroll to position [100, 0]
